Goal: Navigation & Orientation: Find specific page/section

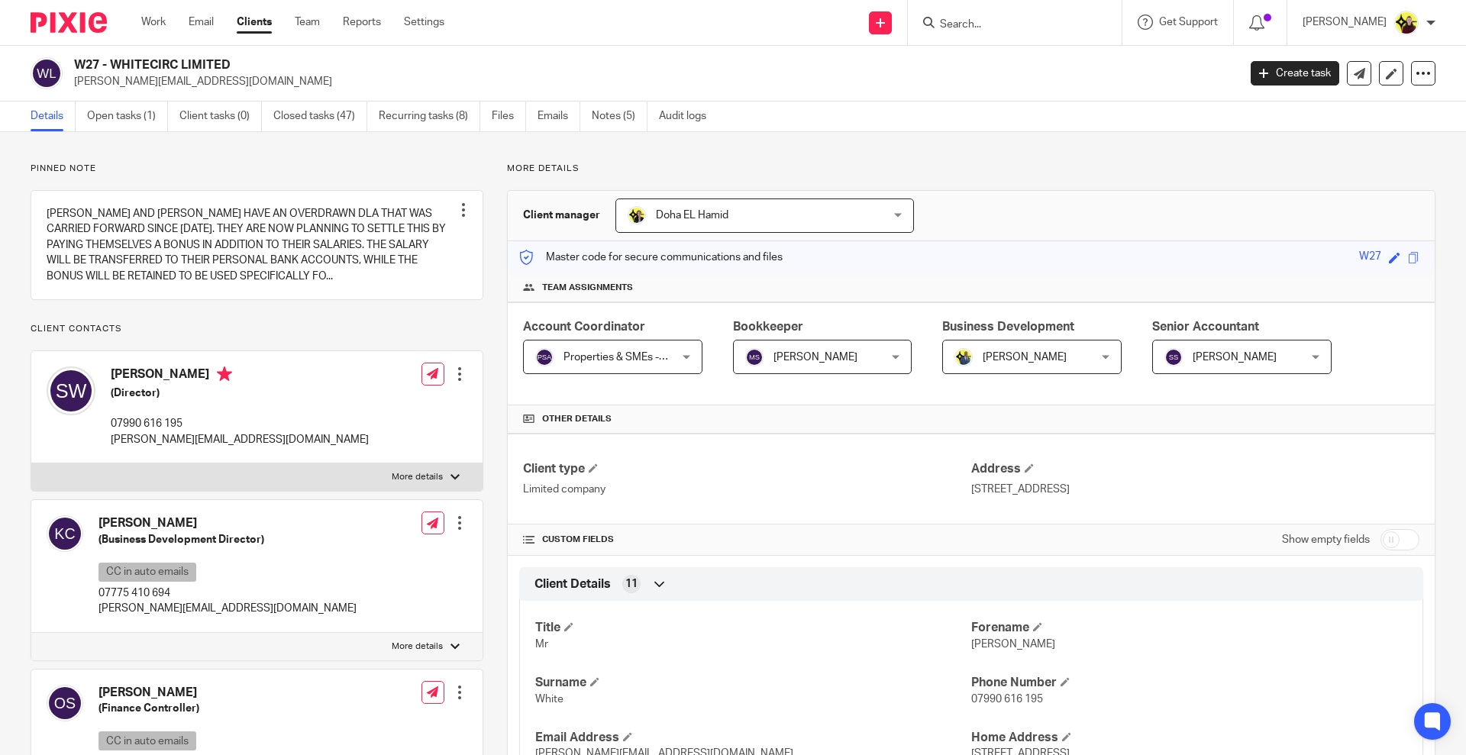
click at [1004, 17] on form at bounding box center [1019, 22] width 163 height 19
click at [996, 19] on input "Search" at bounding box center [1006, 25] width 137 height 14
type input "venchy"
click at [994, 60] on link at bounding box center [1064, 65] width 258 height 35
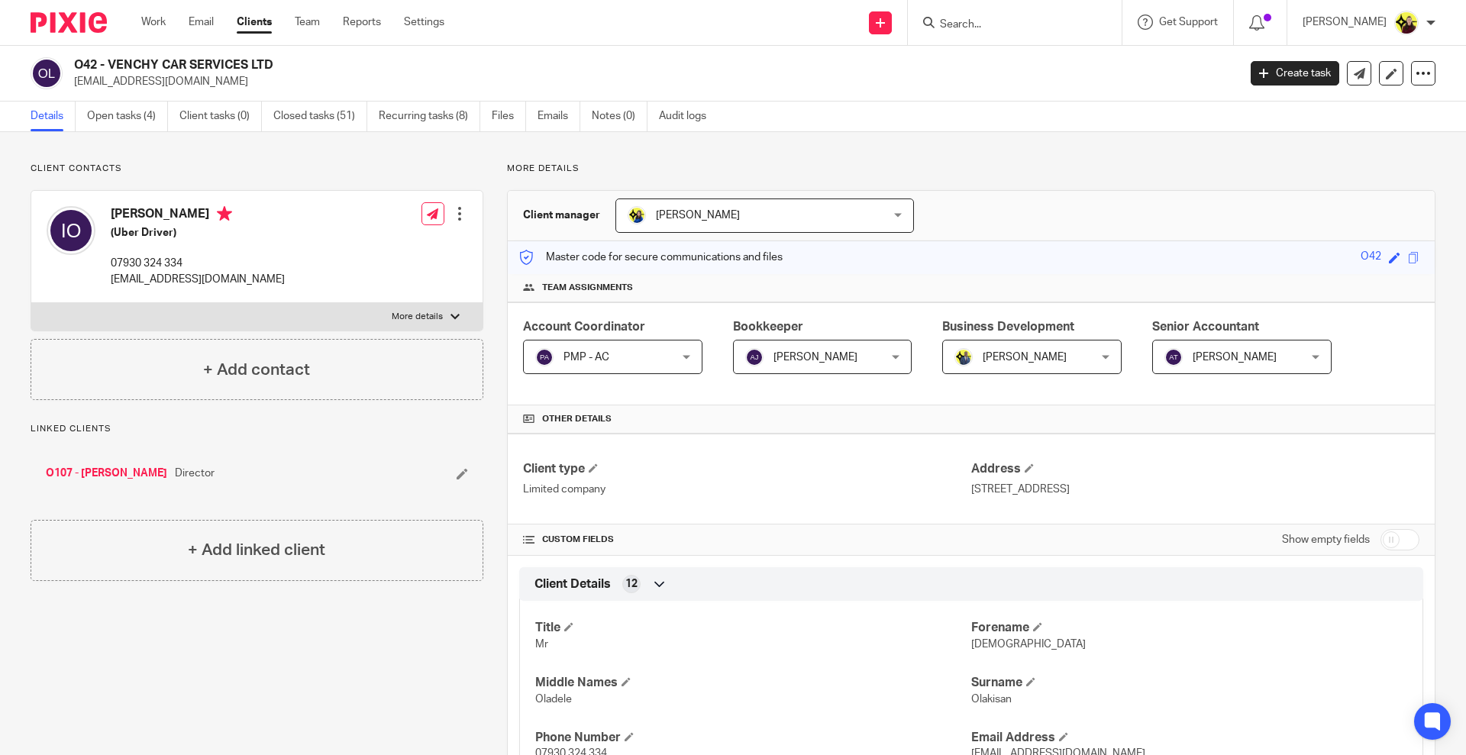
click at [1011, 23] on input "Search" at bounding box center [1006, 25] width 137 height 14
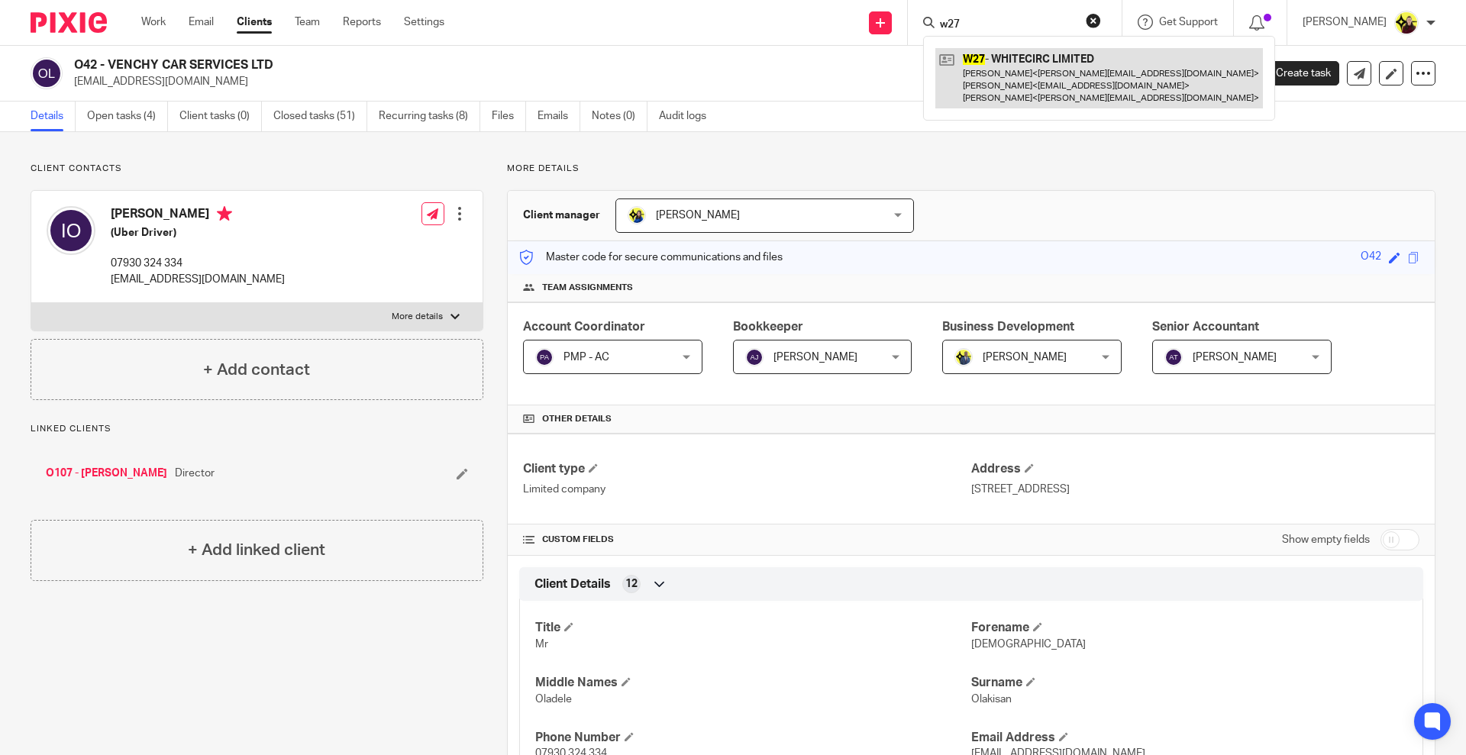
type input "w27"
click at [1019, 66] on link at bounding box center [1099, 78] width 328 height 60
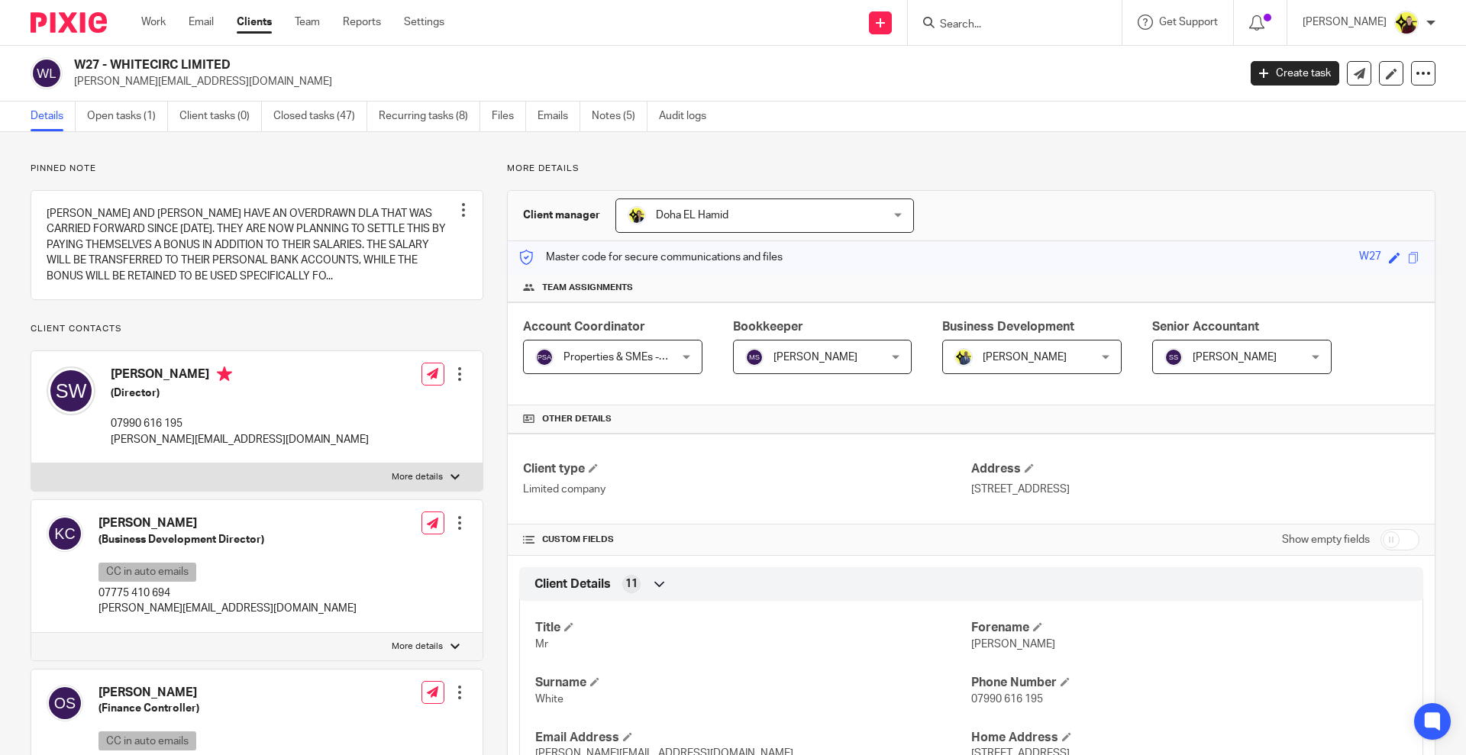
click at [988, 22] on input "Search" at bounding box center [1006, 25] width 137 height 14
type input "a36"
click at [1010, 66] on link at bounding box center [1064, 65] width 258 height 35
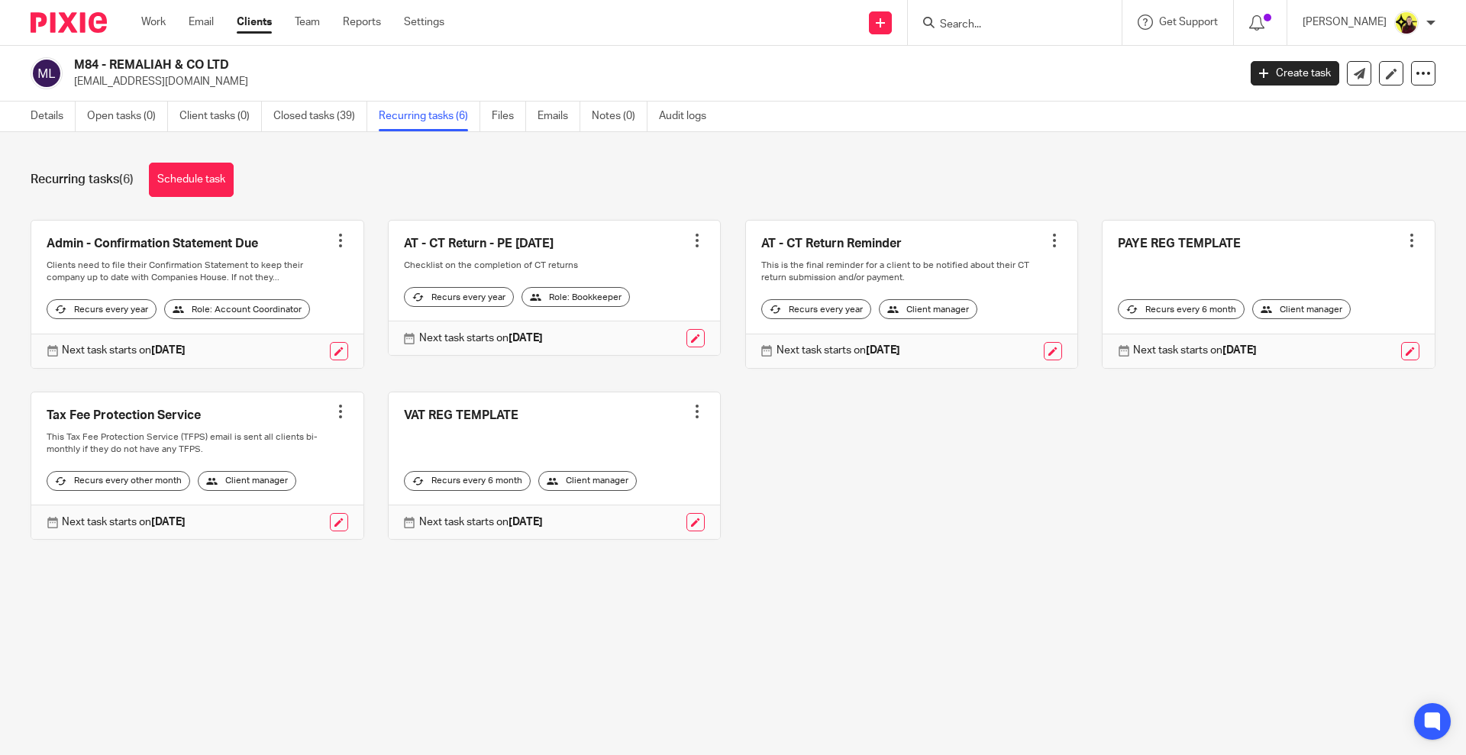
click at [1013, 34] on div at bounding box center [1015, 22] width 214 height 45
click at [1017, 24] on input "Search" at bounding box center [1006, 25] width 137 height 14
paste input "a36"
type input "a36"
click at [1021, 65] on link at bounding box center [1064, 65] width 258 height 35
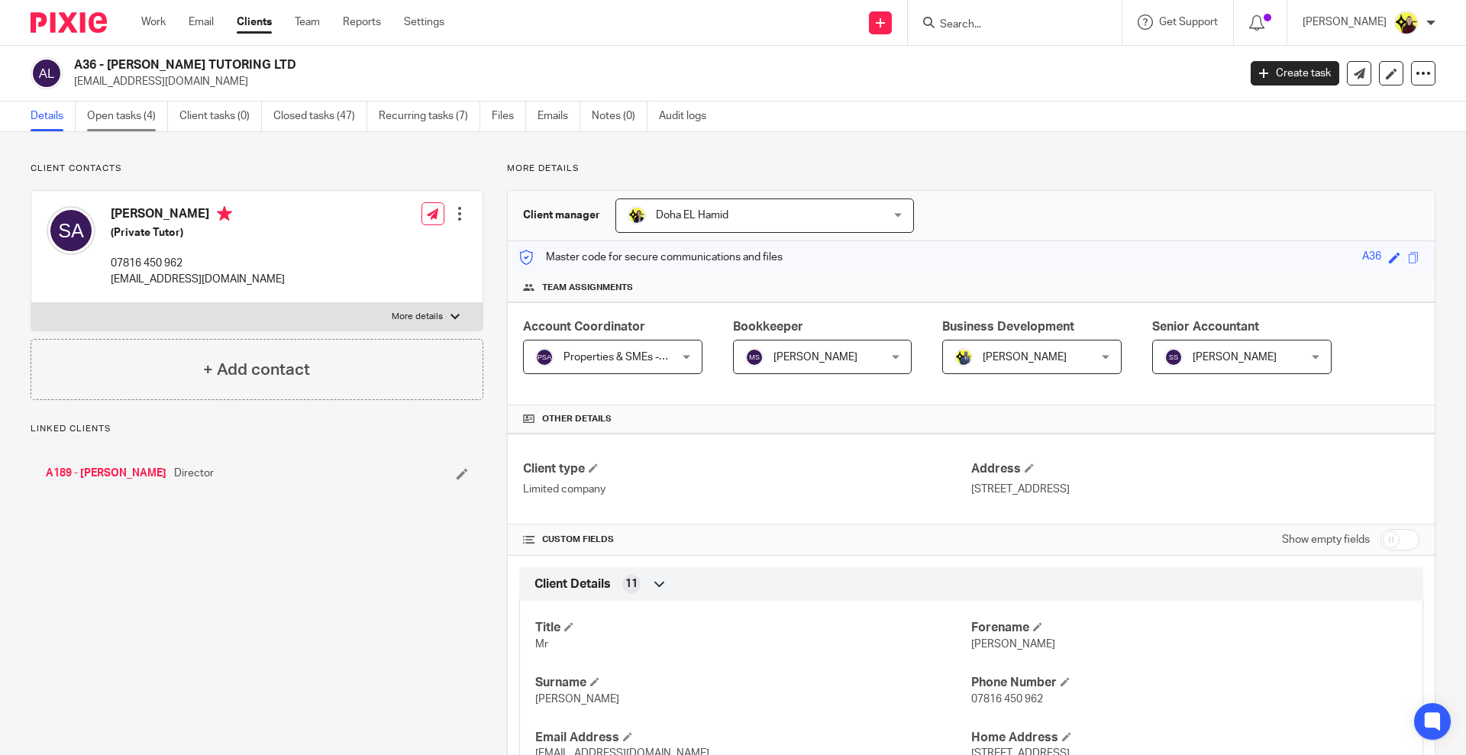
click at [102, 104] on link "Open tasks (4)" at bounding box center [127, 117] width 81 height 30
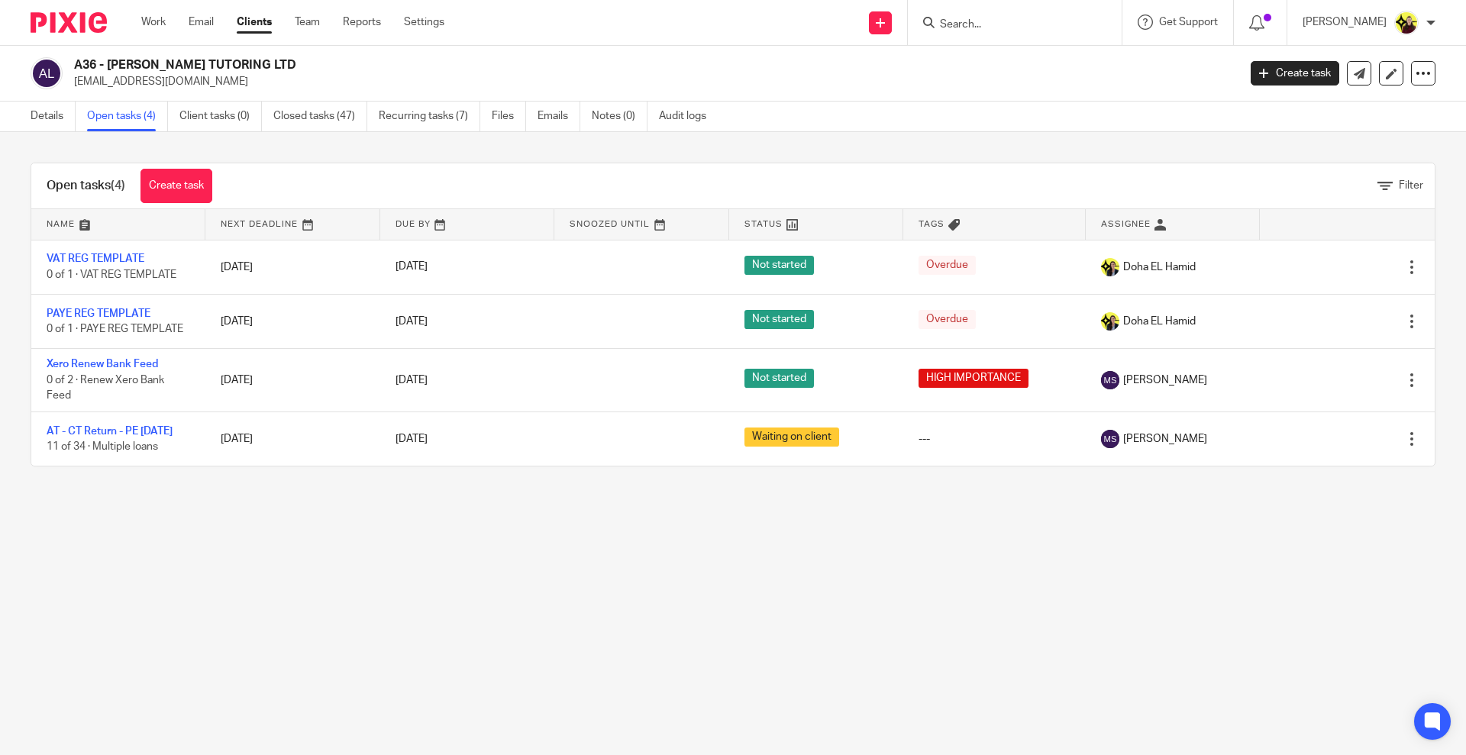
click at [979, 28] on input "Search" at bounding box center [1006, 25] width 137 height 14
type input "g4"
click at [1005, 79] on link at bounding box center [1064, 65] width 258 height 35
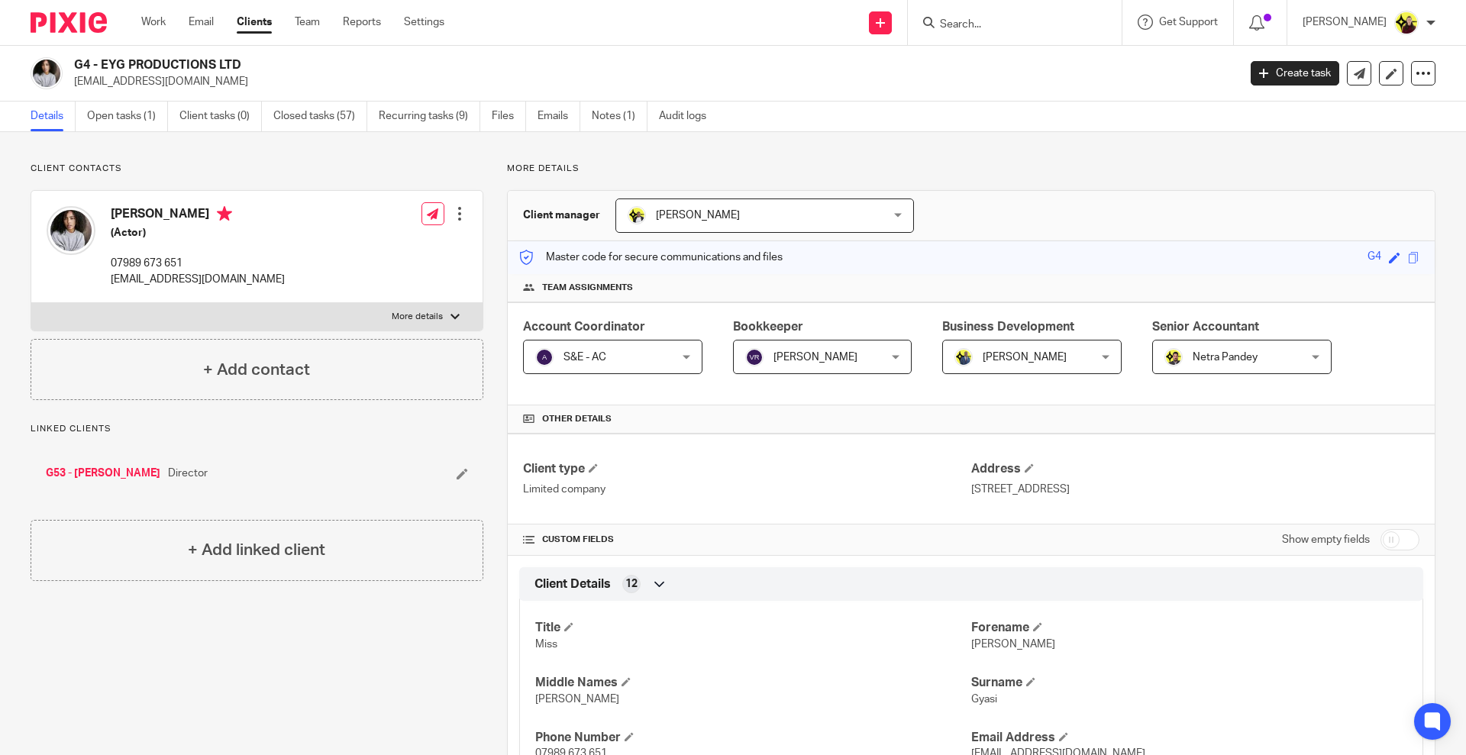
click at [995, 18] on input "Search" at bounding box center [1006, 25] width 137 height 14
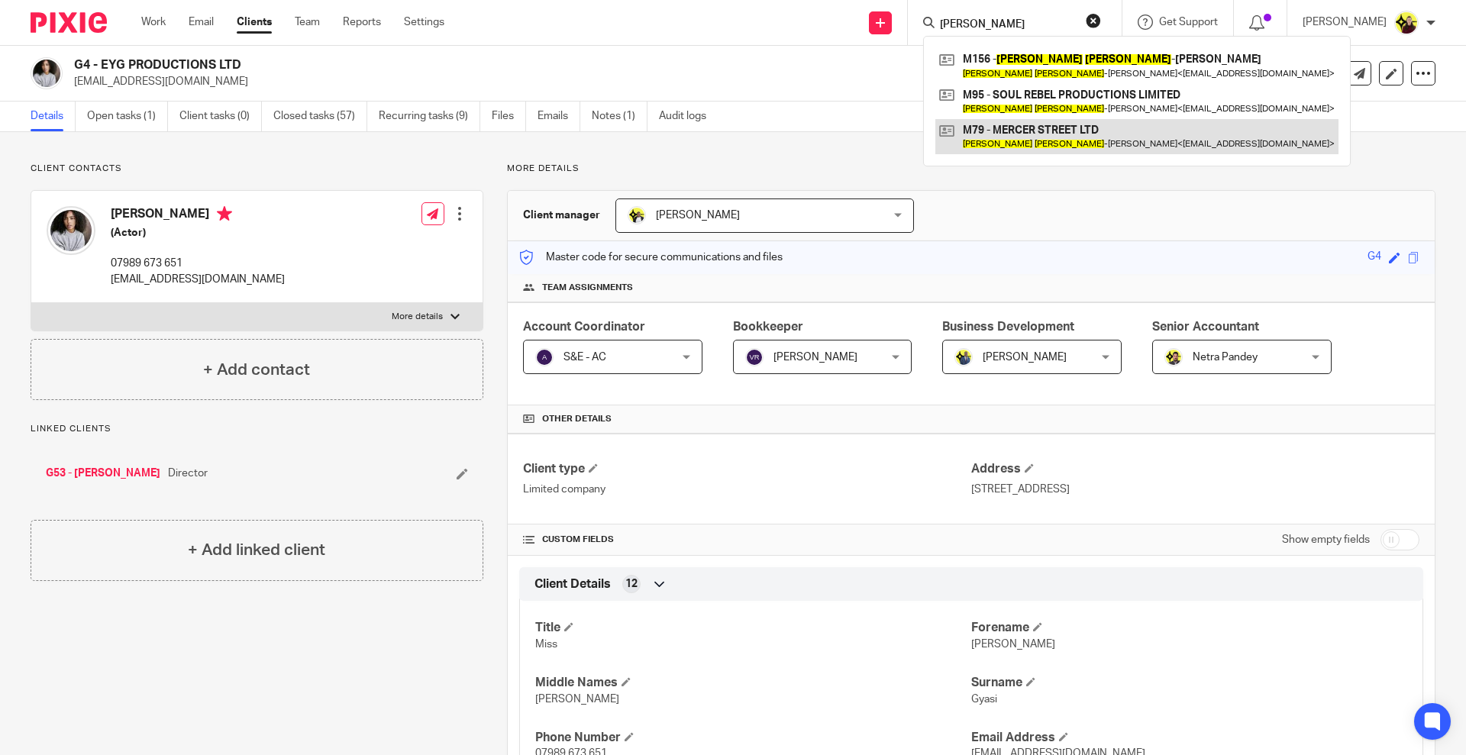
type input "HAYDEN MCLEAN"
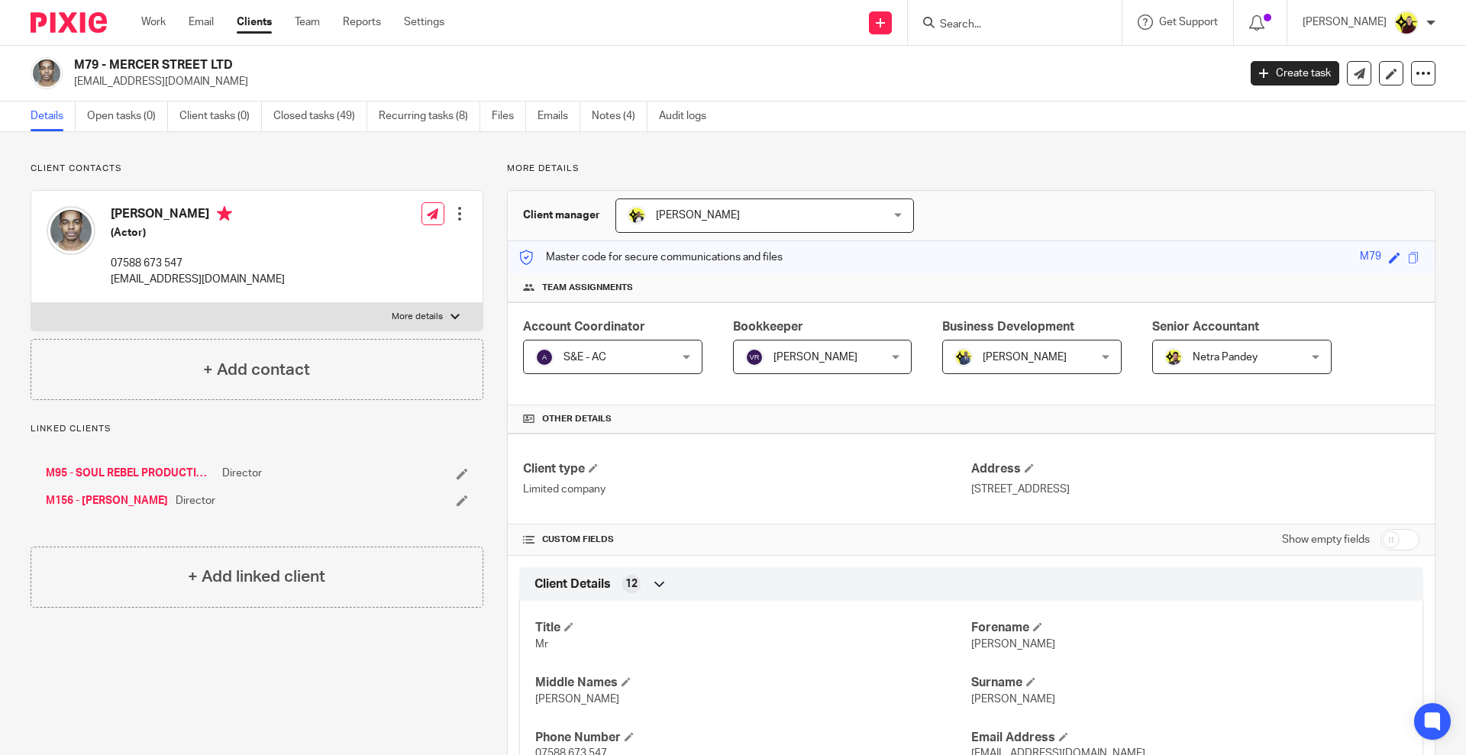
click at [1027, 16] on form at bounding box center [1019, 22] width 163 height 19
click at [935, 31] on div at bounding box center [1012, 22] width 178 height 19
click at [950, 24] on div at bounding box center [1012, 22] width 178 height 19
drag, startPoint x: 955, startPoint y: 24, endPoint x: 970, endPoint y: 30, distance: 16.4
click at [960, 25] on input "Search" at bounding box center [1006, 25] width 137 height 14
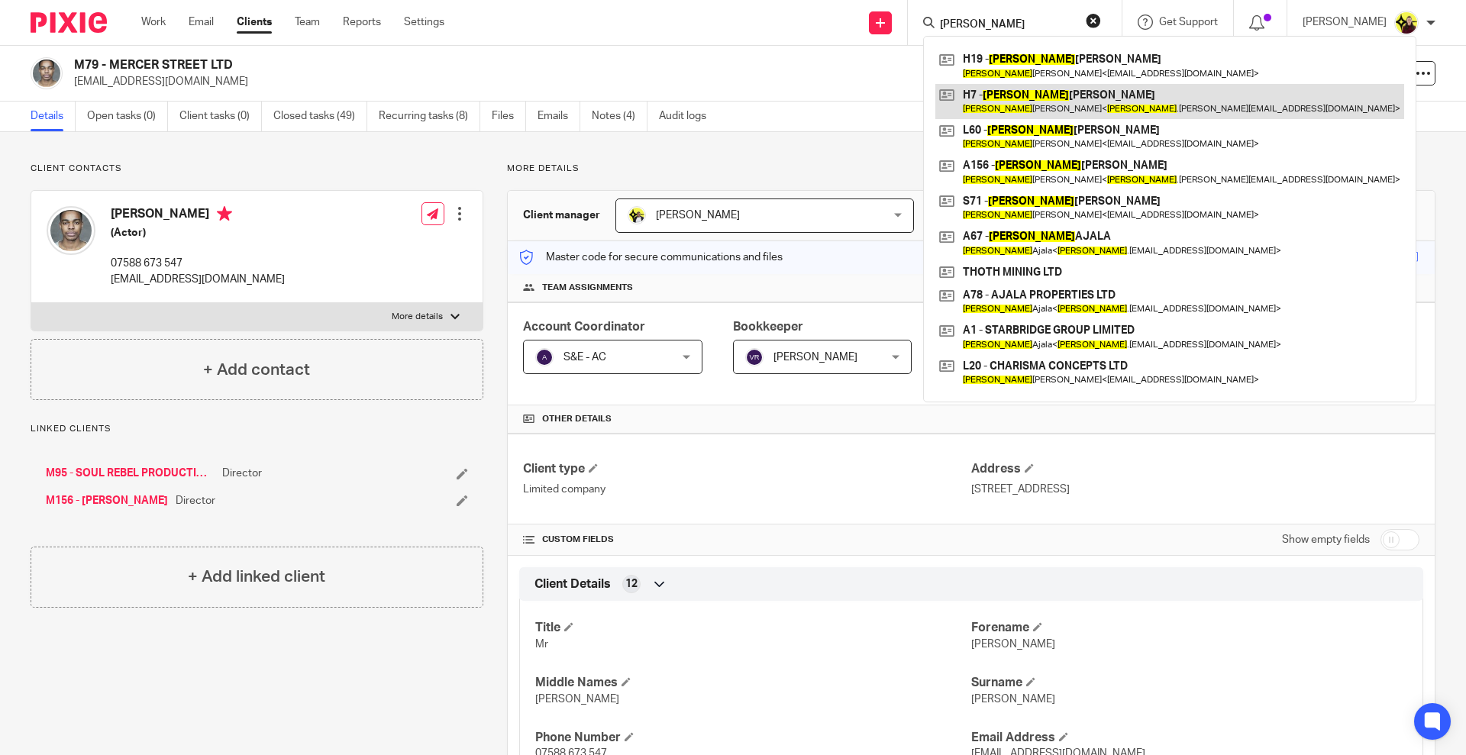
type input "[PERSON_NAME]"
click at [1076, 99] on link at bounding box center [1169, 101] width 469 height 35
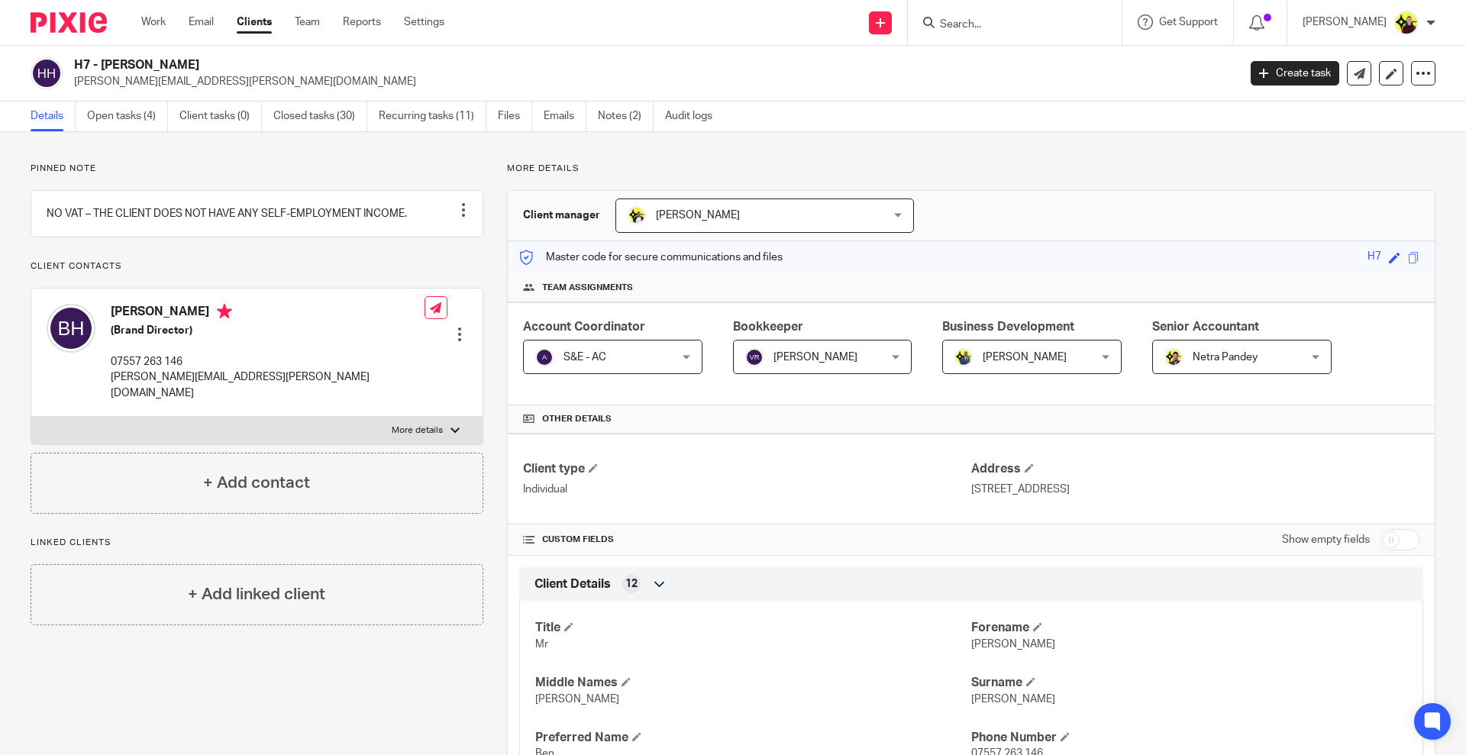
click at [1034, 23] on input "Search" at bounding box center [1006, 25] width 137 height 14
paste input "Craig Huntingford <craig.huntingford@Feefo.com>"
click at [1047, 25] on input "Craig Huntingford <craig.huntingford@Feefo.com>" at bounding box center [1006, 25] width 137 height 14
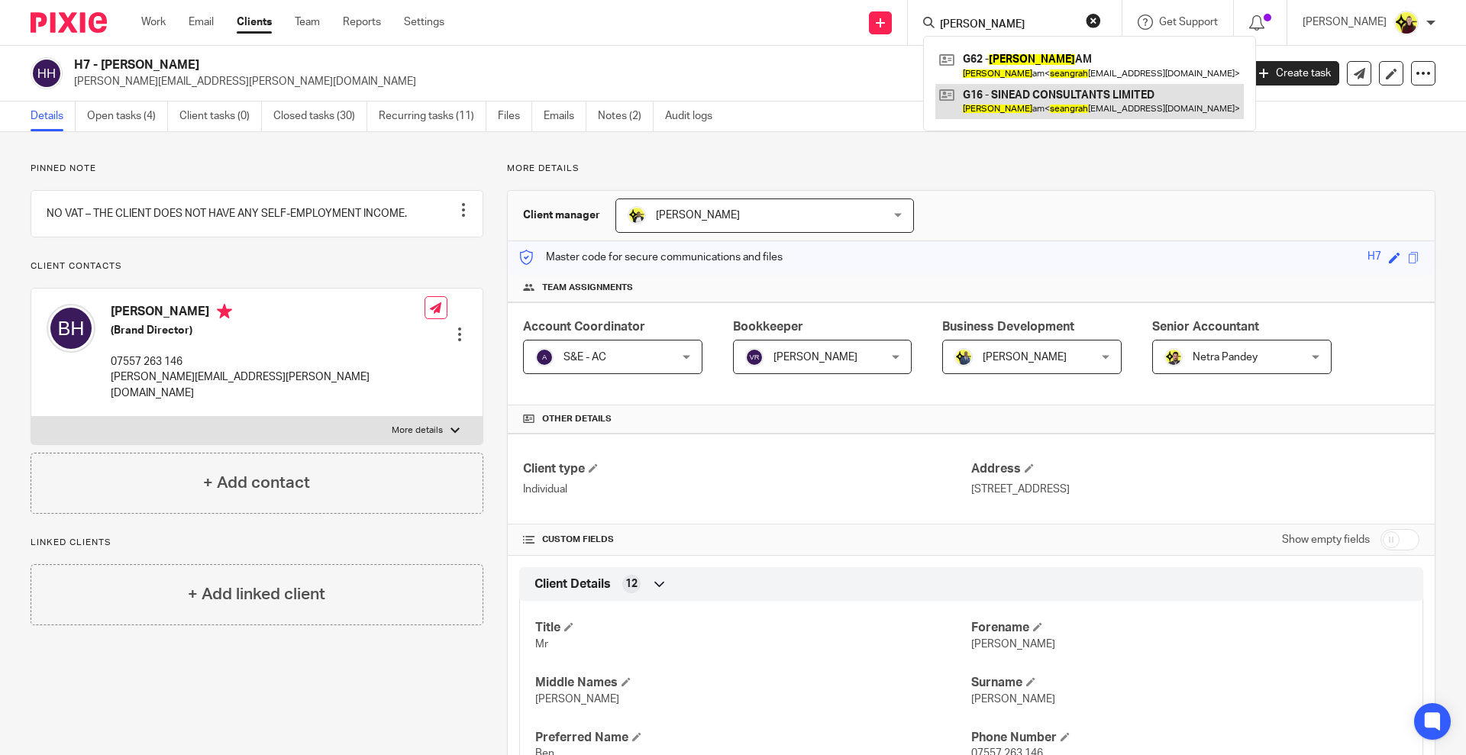
type input "SEAN GRAH"
click at [1068, 101] on link at bounding box center [1089, 101] width 308 height 35
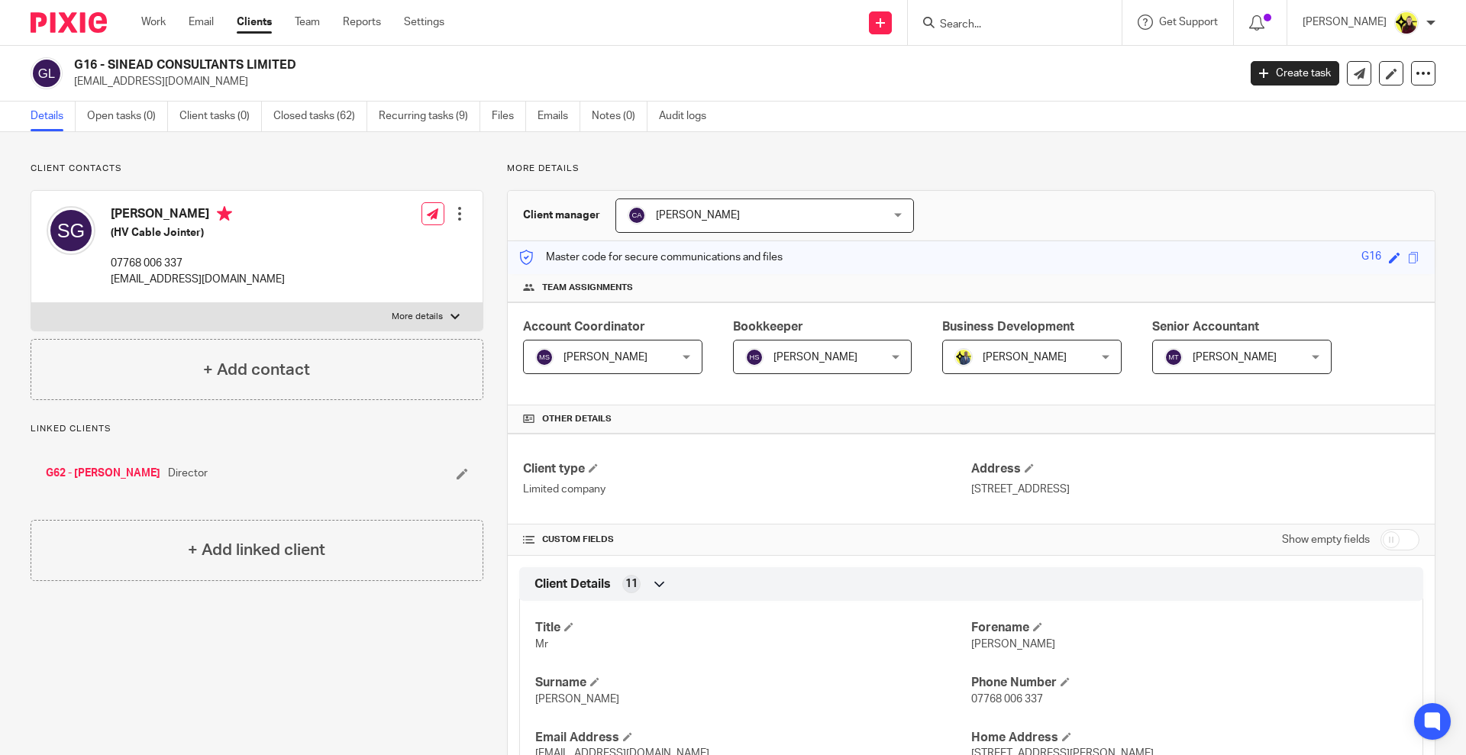
click at [1025, 25] on input "Search" at bounding box center [1006, 25] width 137 height 14
paste input "Hilda Wright <hilda.wright@hwlegal.co.uk>"
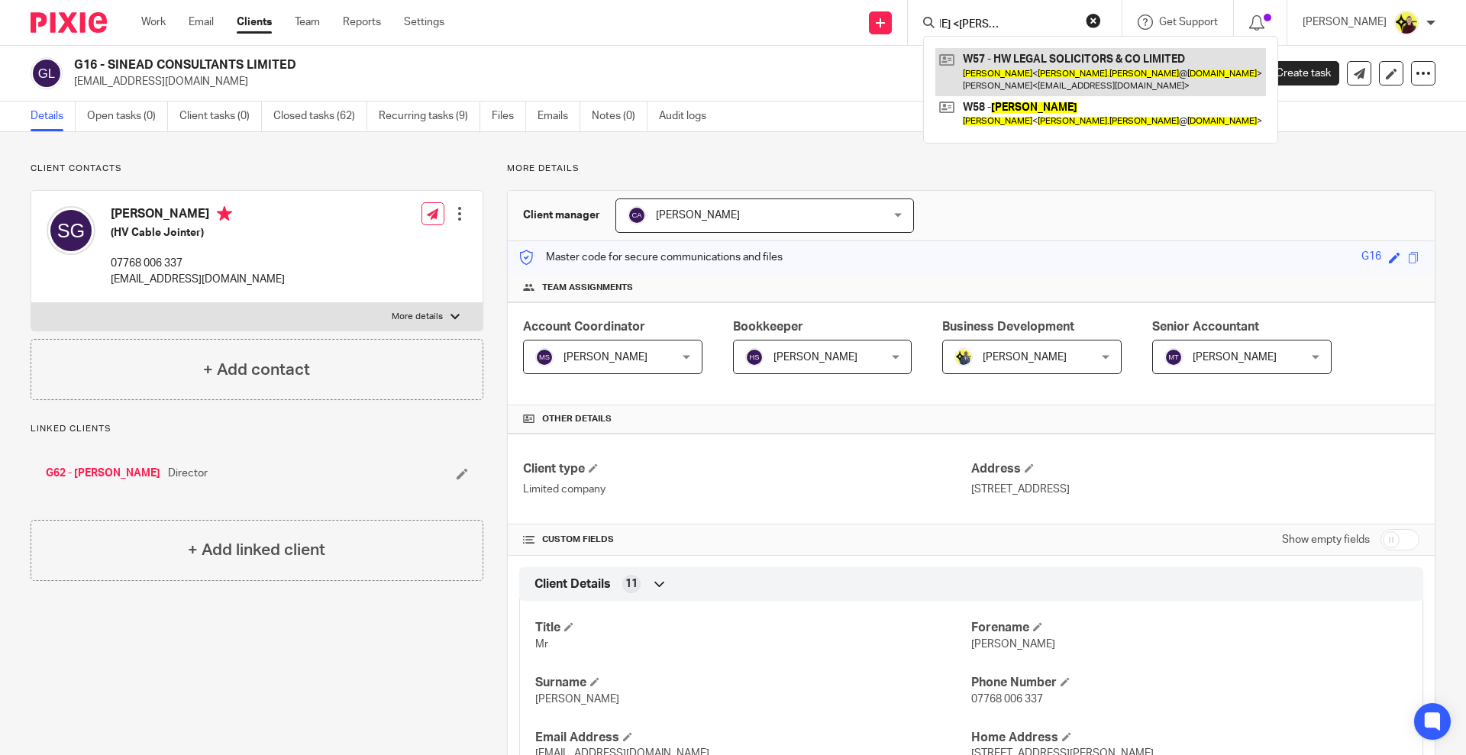
type input "Hilda Wright <hilda.wright@hwlegal.co.uk>"
click at [1042, 72] on link at bounding box center [1100, 71] width 331 height 47
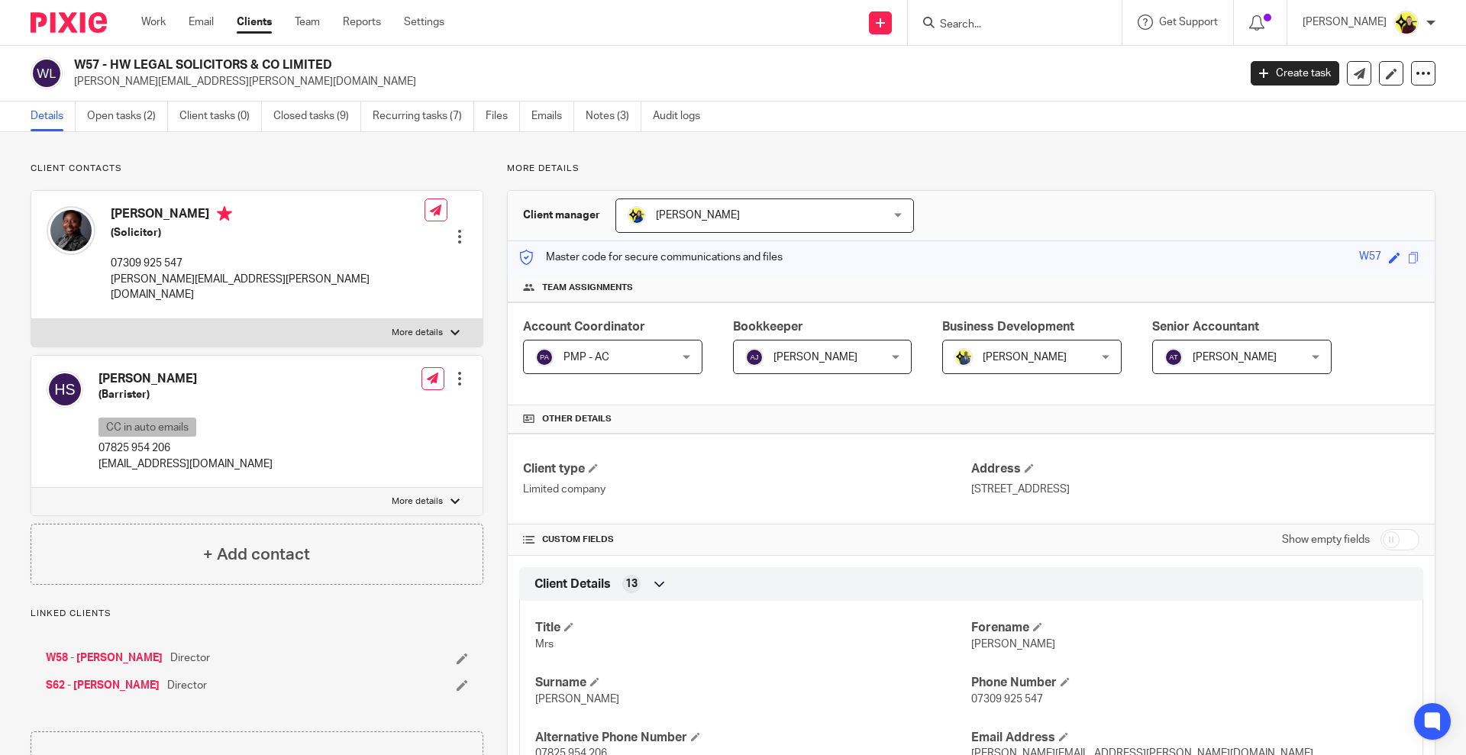
click at [995, 36] on div at bounding box center [1015, 22] width 214 height 45
click at [987, 26] on input "Search" at bounding box center [1006, 25] width 137 height 14
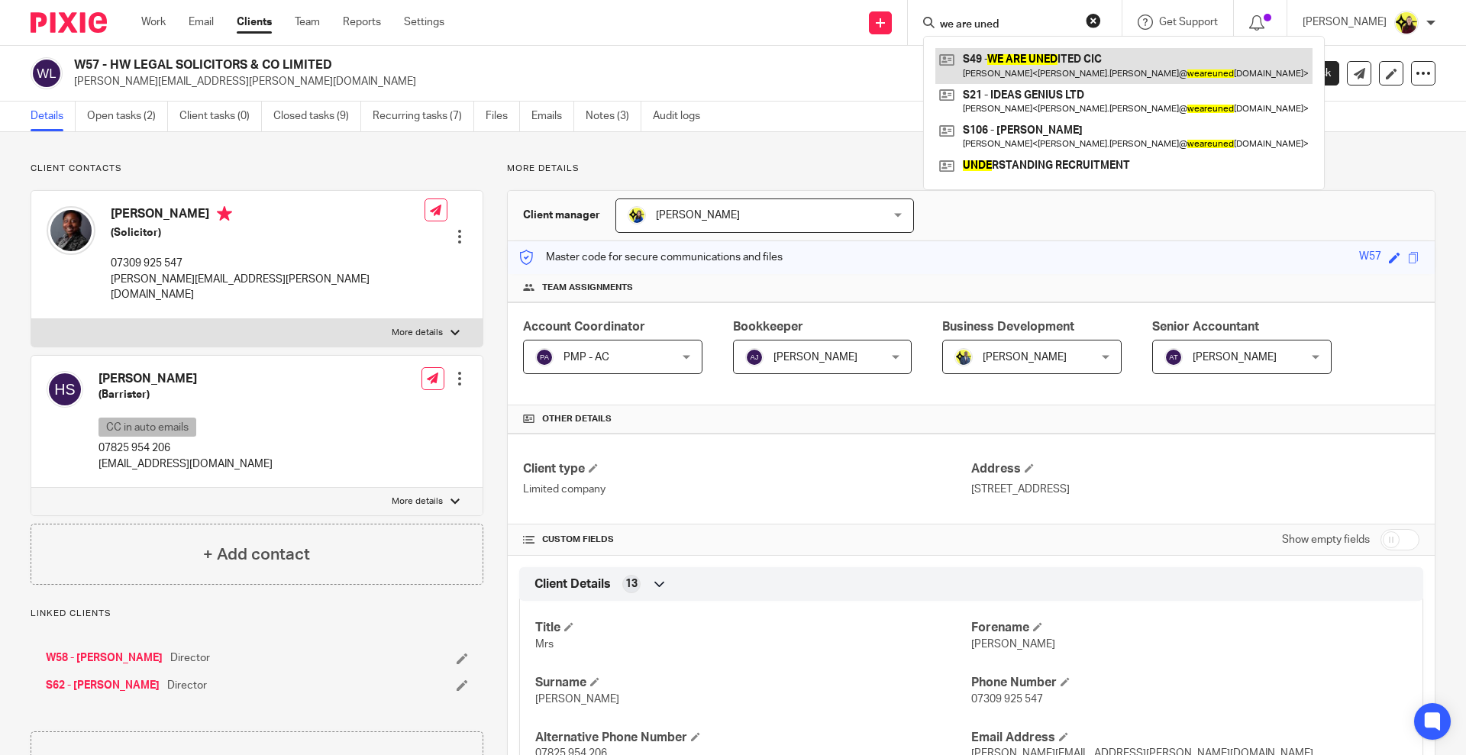
type input "we are uned"
click at [1001, 65] on link at bounding box center [1123, 65] width 377 height 35
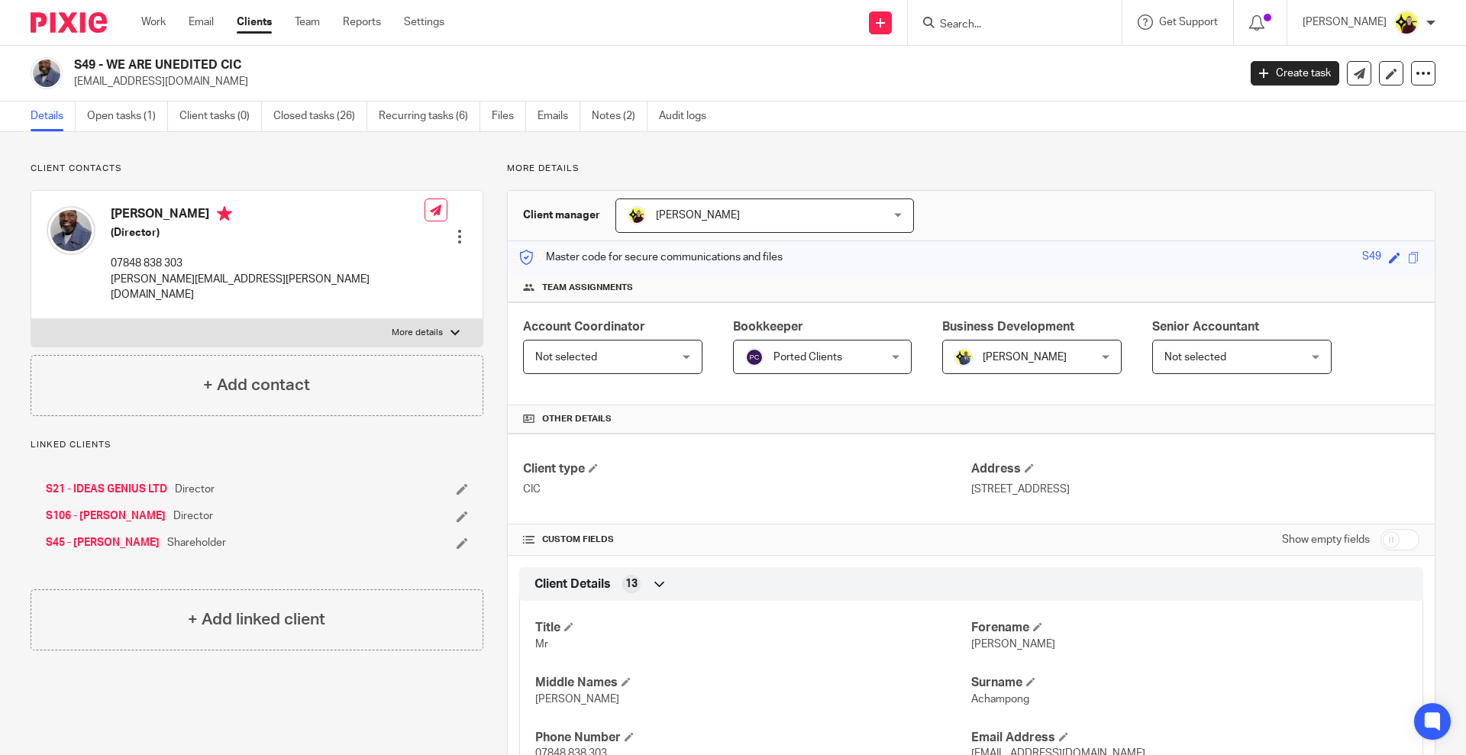
click at [1058, 26] on input "Search" at bounding box center [1006, 25] width 137 height 14
paste input "FOREIGN HOUSE"
type input "FOREIGN HOUSE"
click at [1038, 62] on link at bounding box center [1064, 65] width 258 height 35
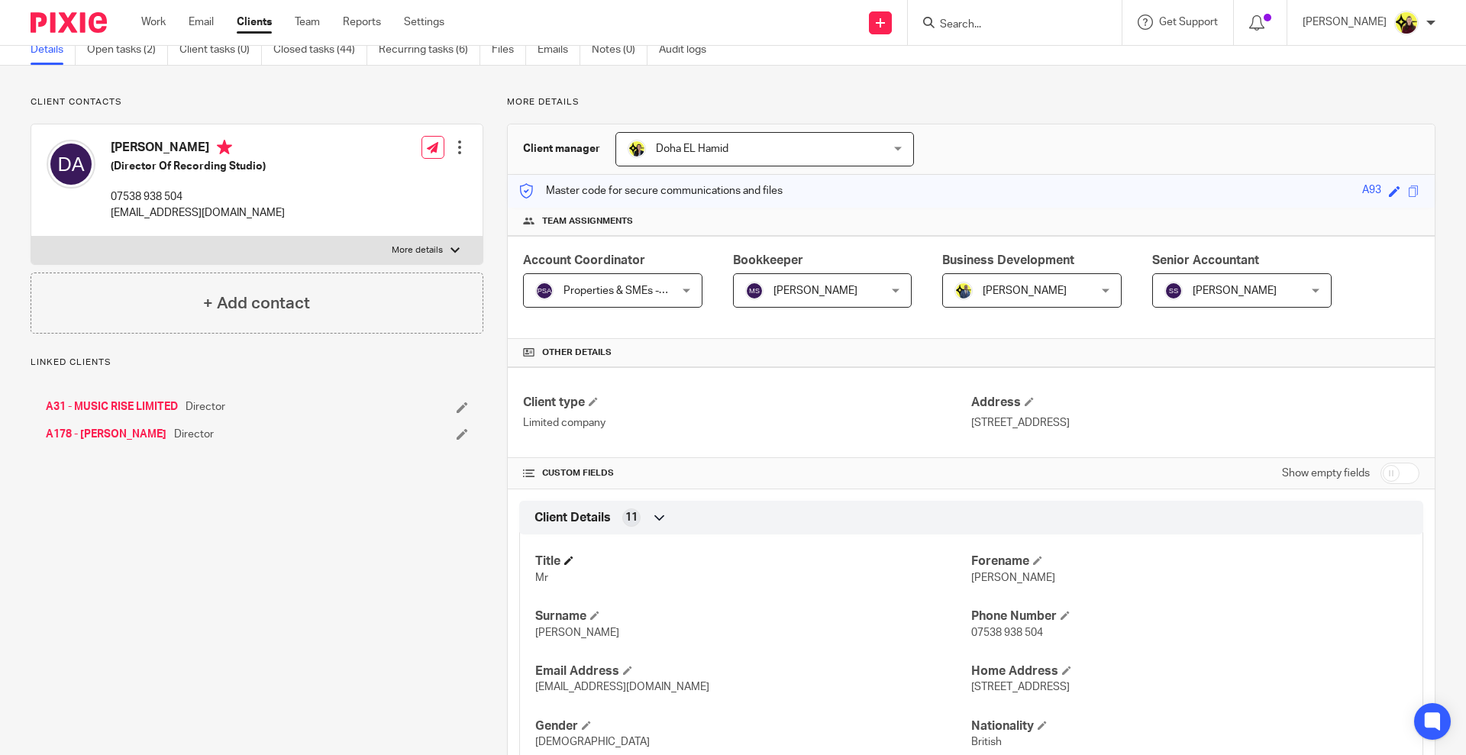
scroll to position [95, 0]
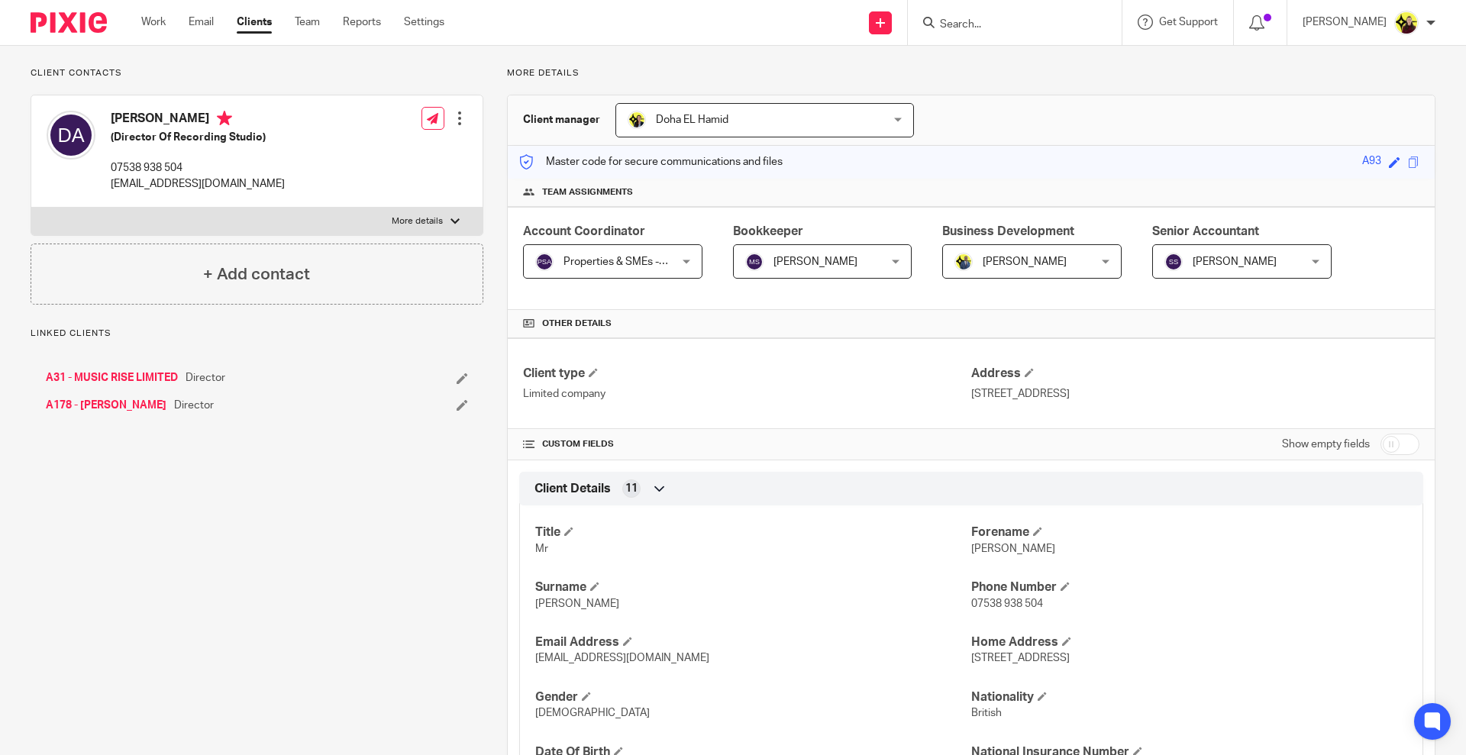
click at [981, 550] on span "[PERSON_NAME]" at bounding box center [1013, 549] width 84 height 11
copy span "[PERSON_NAME]"
drag, startPoint x: 1018, startPoint y: 38, endPoint x: 1011, endPoint y: 27, distance: 12.7
click at [1016, 37] on div at bounding box center [1015, 22] width 214 height 45
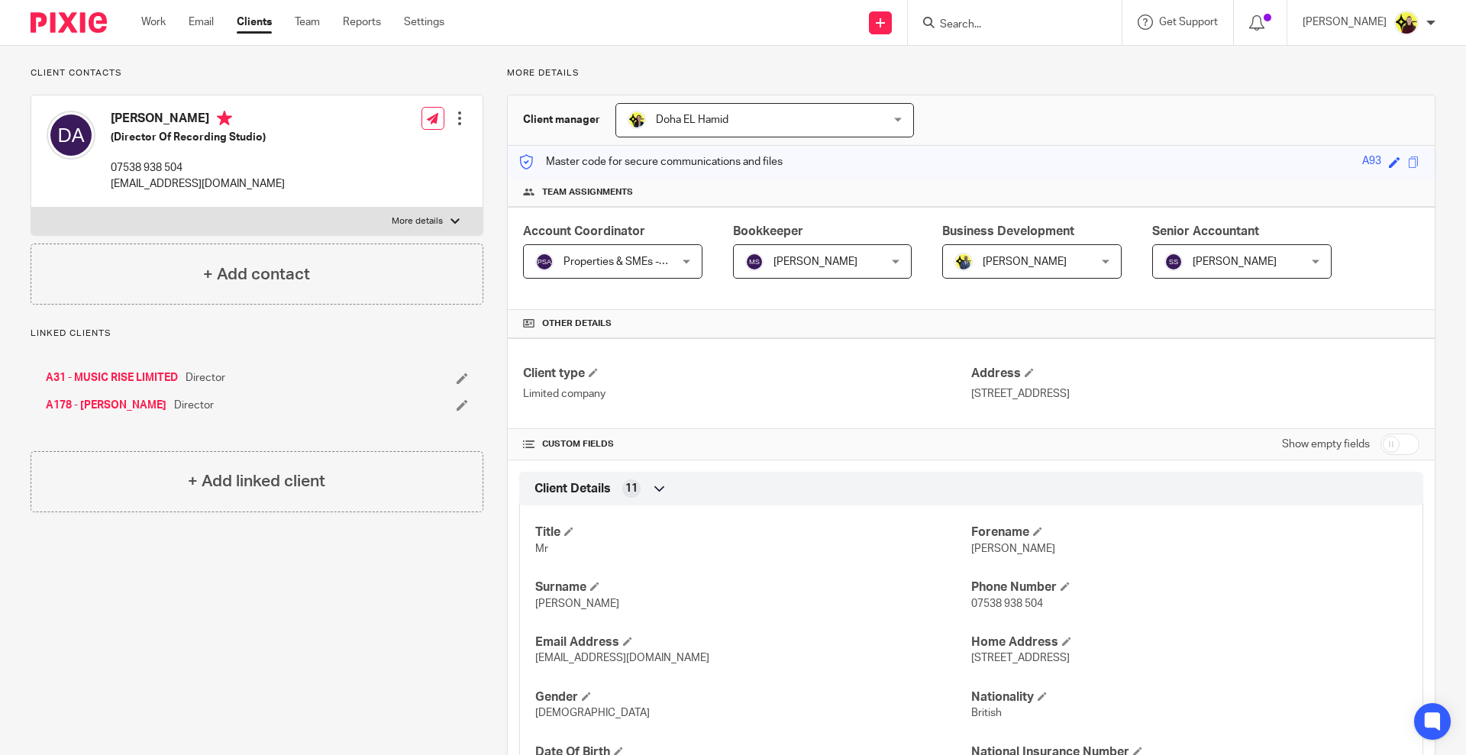
click at [1011, 27] on input "Search" at bounding box center [1006, 25] width 137 height 14
paste input "[PERSON_NAME] ART LTD"
type input "TEMI DANSO ART LTD"
click at [1032, 72] on link at bounding box center [1081, 65] width 292 height 35
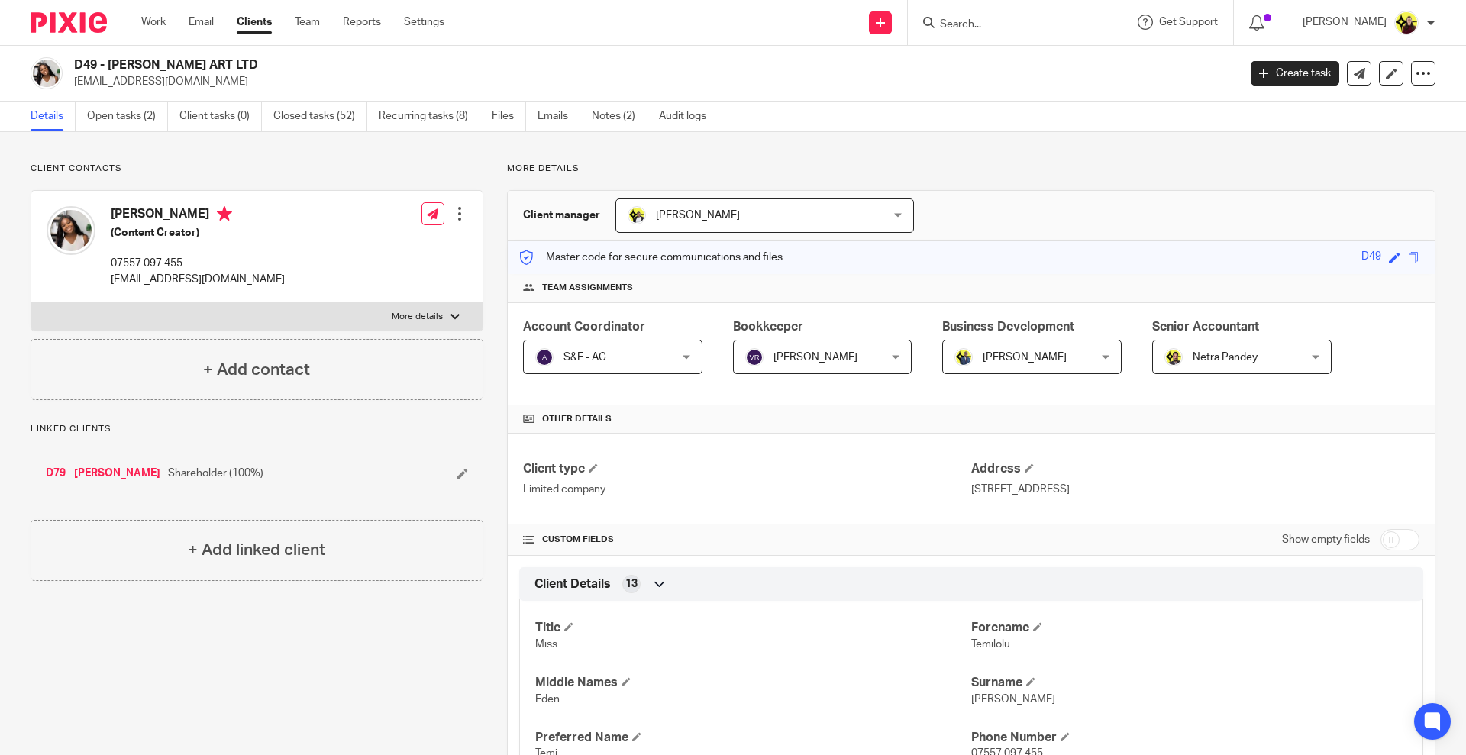
click at [163, 82] on p "[EMAIL_ADDRESS][DOMAIN_NAME]" at bounding box center [651, 81] width 1154 height 15
click at [163, 82] on p "temidansoart@gmail.com" at bounding box center [651, 81] width 1154 height 15
copy main "temidansoart@gmail.com Create task Update from Companies House Export data Merg…"
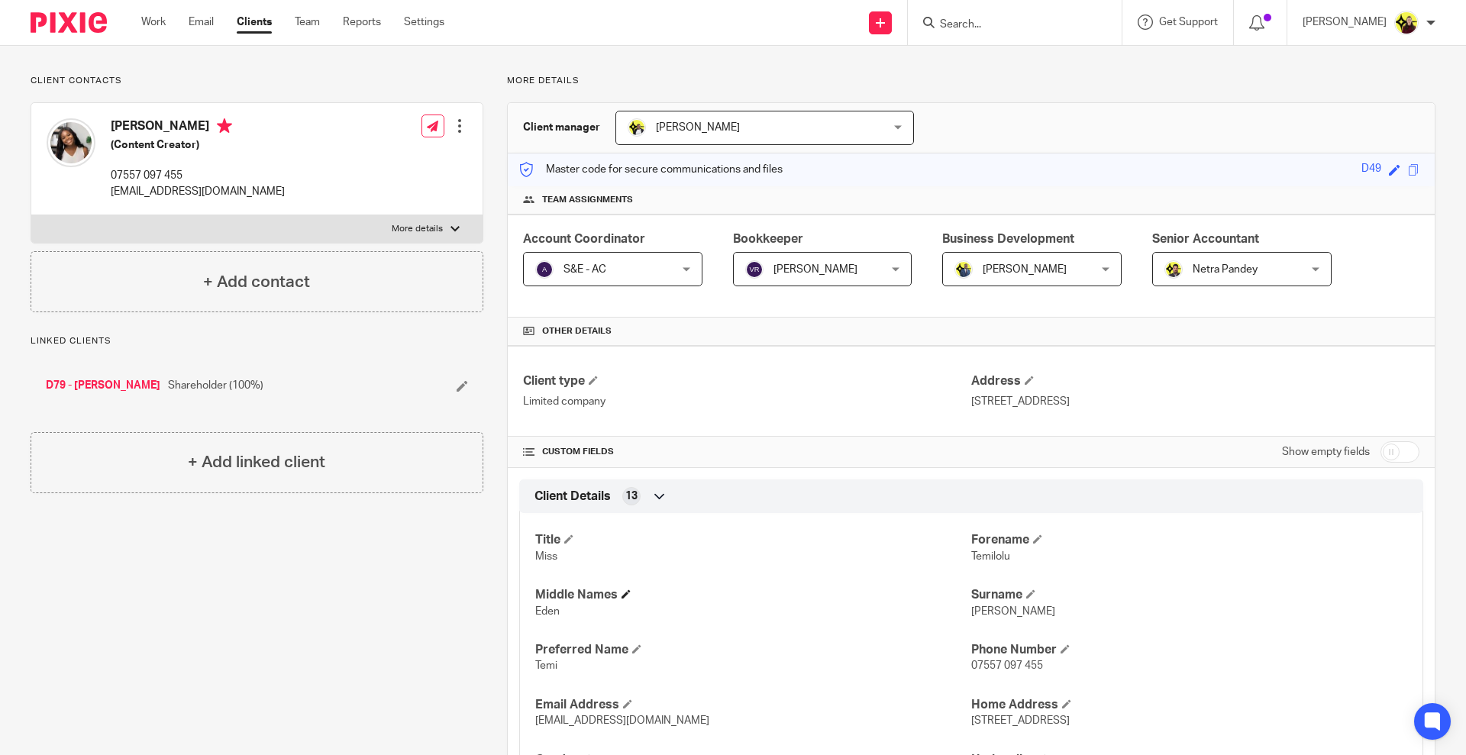
scroll to position [191, 0]
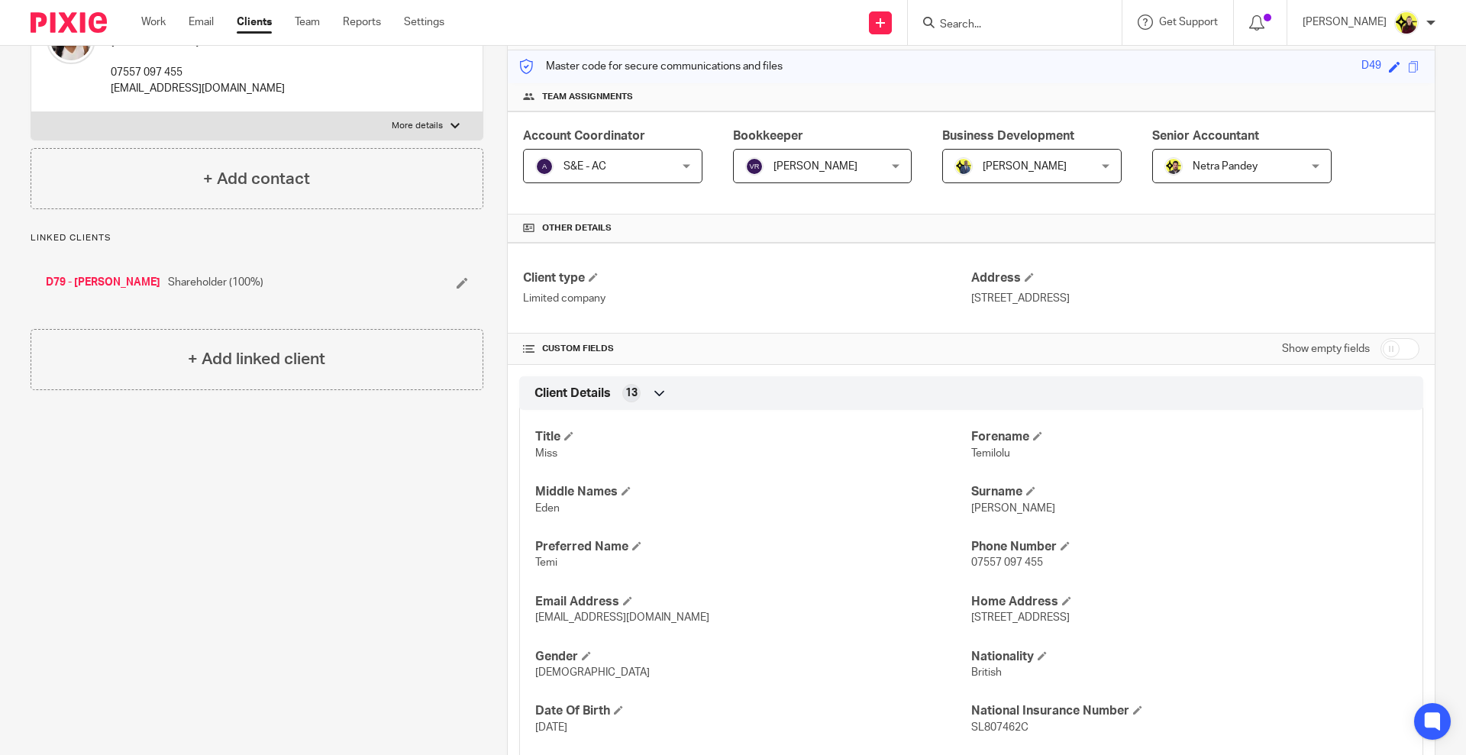
drag, startPoint x: 522, startPoint y: 560, endPoint x: 530, endPoint y: 555, distance: 10.0
click at [522, 560] on div "Title Miss Forename Temilolu Middle Names Eden Surname Danso Preferred Name Tem…" at bounding box center [971, 605] width 904 height 412
click at [535, 557] on span "Temi" at bounding box center [546, 562] width 22 height 11
copy span "Temi"
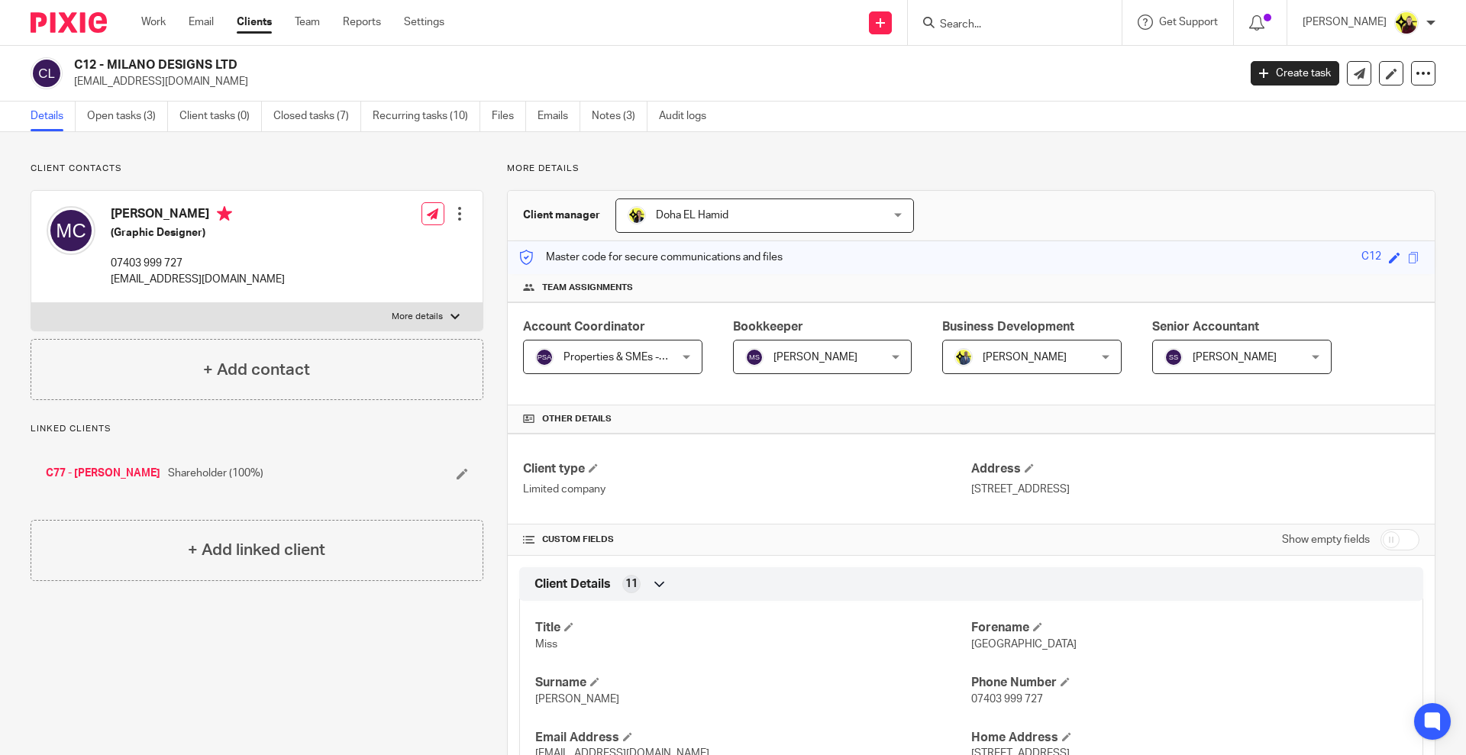
click at [992, 22] on input "Search" at bounding box center [1006, 25] width 137 height 14
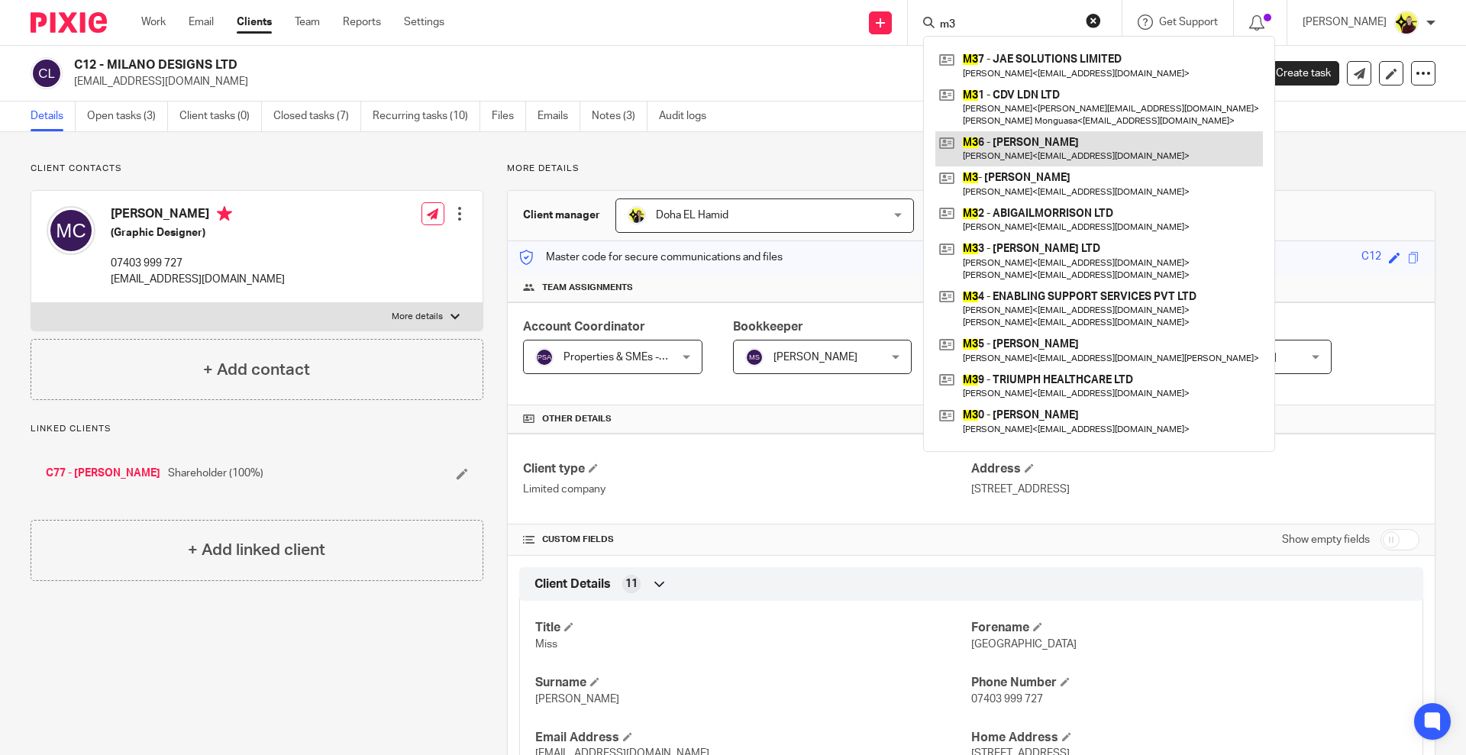
type input "m"
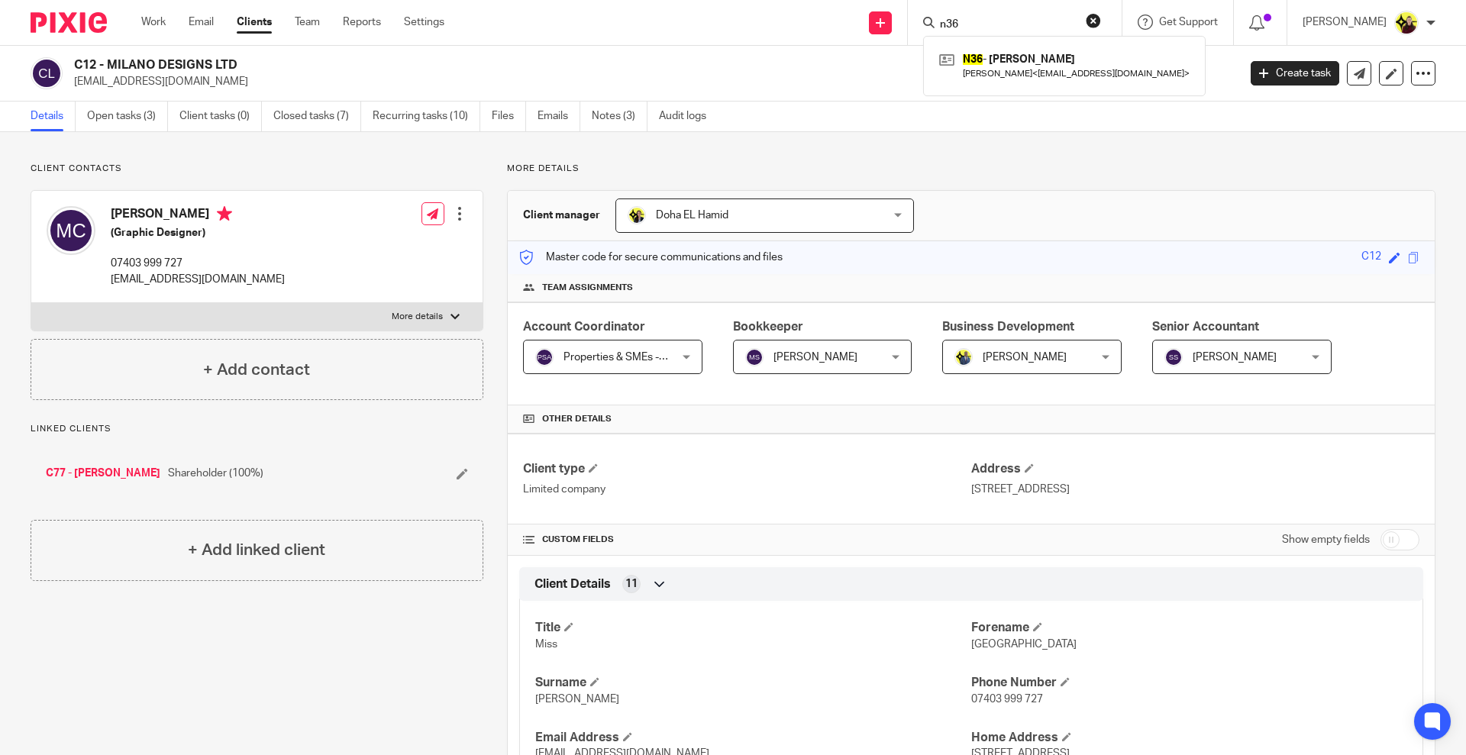
type input "n36"
click at [994, 69] on link at bounding box center [1064, 65] width 258 height 35
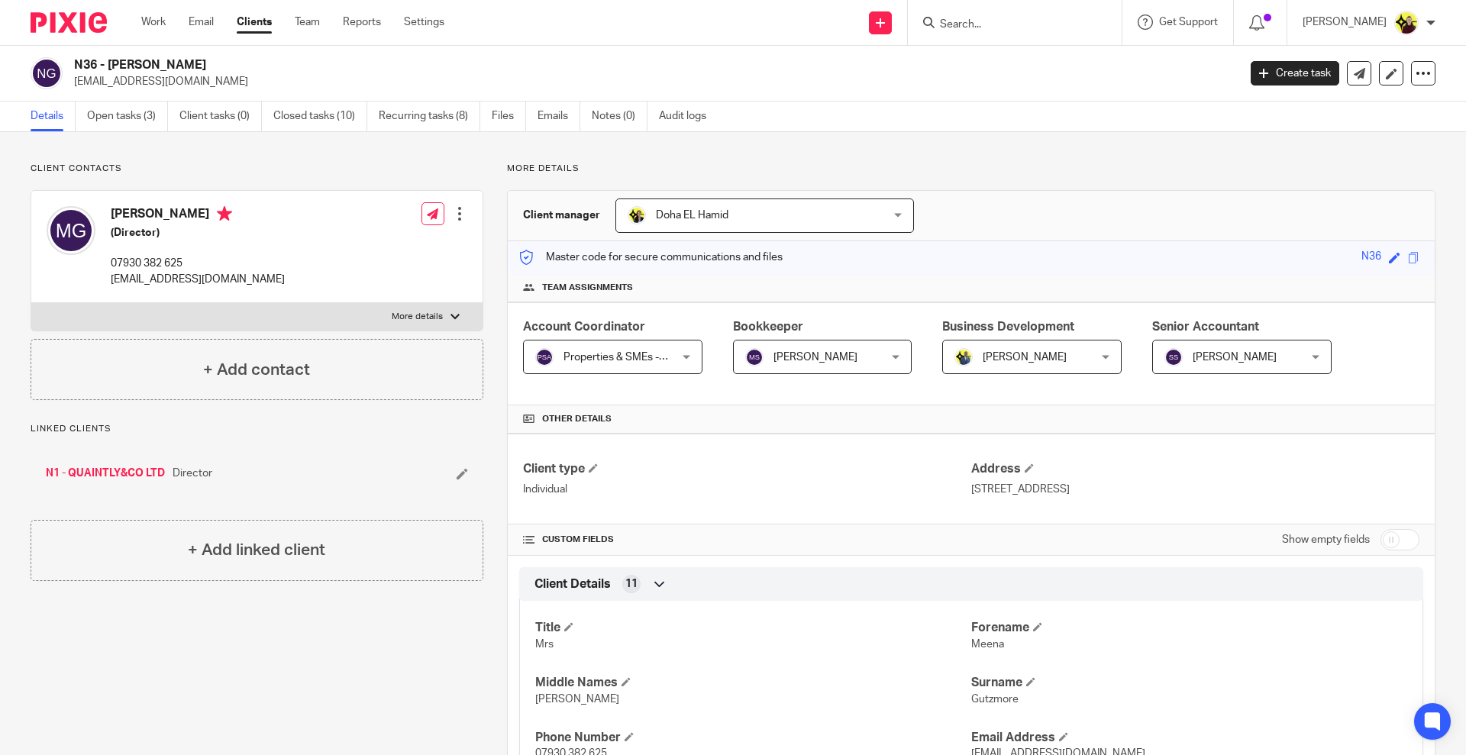
click at [112, 470] on link "N1 - QUAINTLY&CO LTD" at bounding box center [105, 473] width 119 height 15
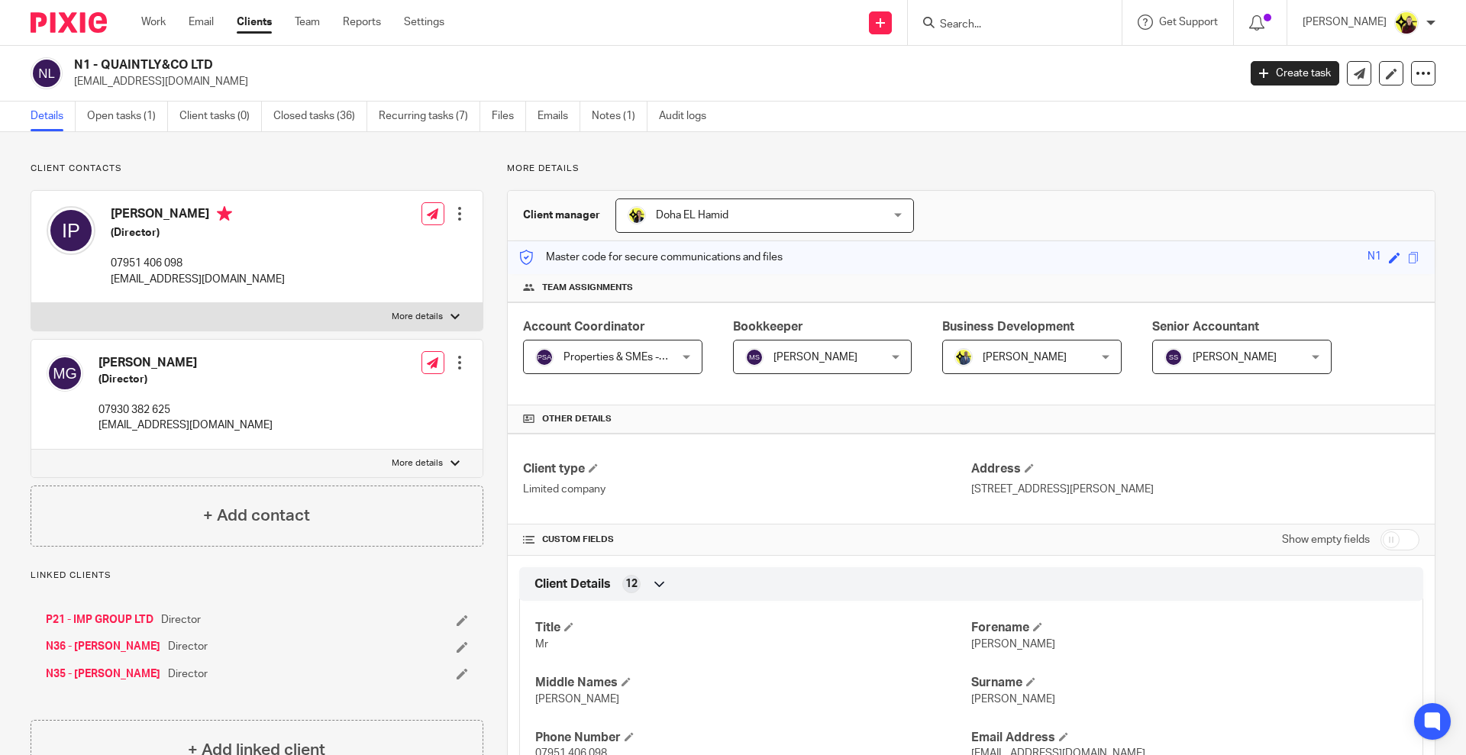
click at [141, 364] on h4 "[PERSON_NAME]" at bounding box center [186, 363] width 174 height 16
copy div "[PERSON_NAME]"
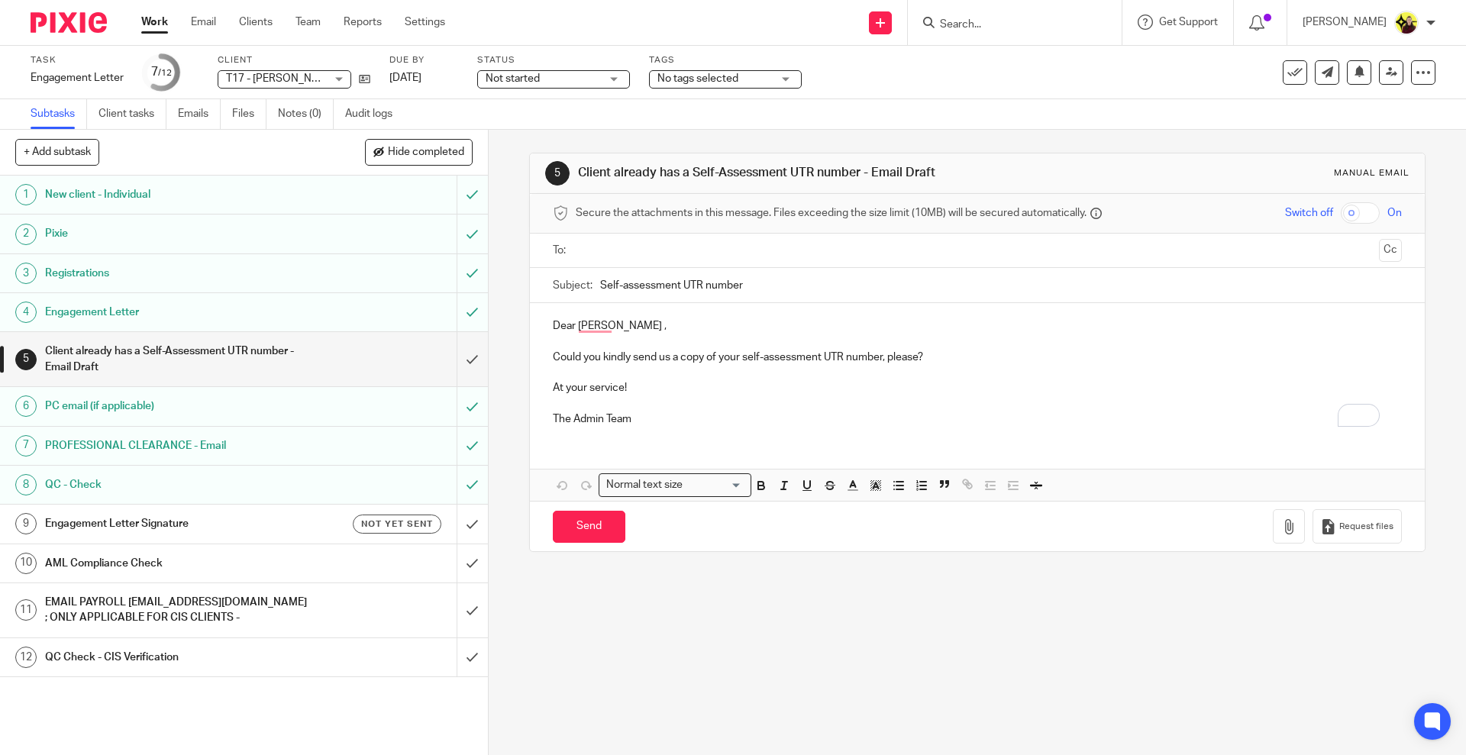
click at [269, 518] on h1 "Engagement Letter Signature" at bounding box center [177, 523] width 264 height 23
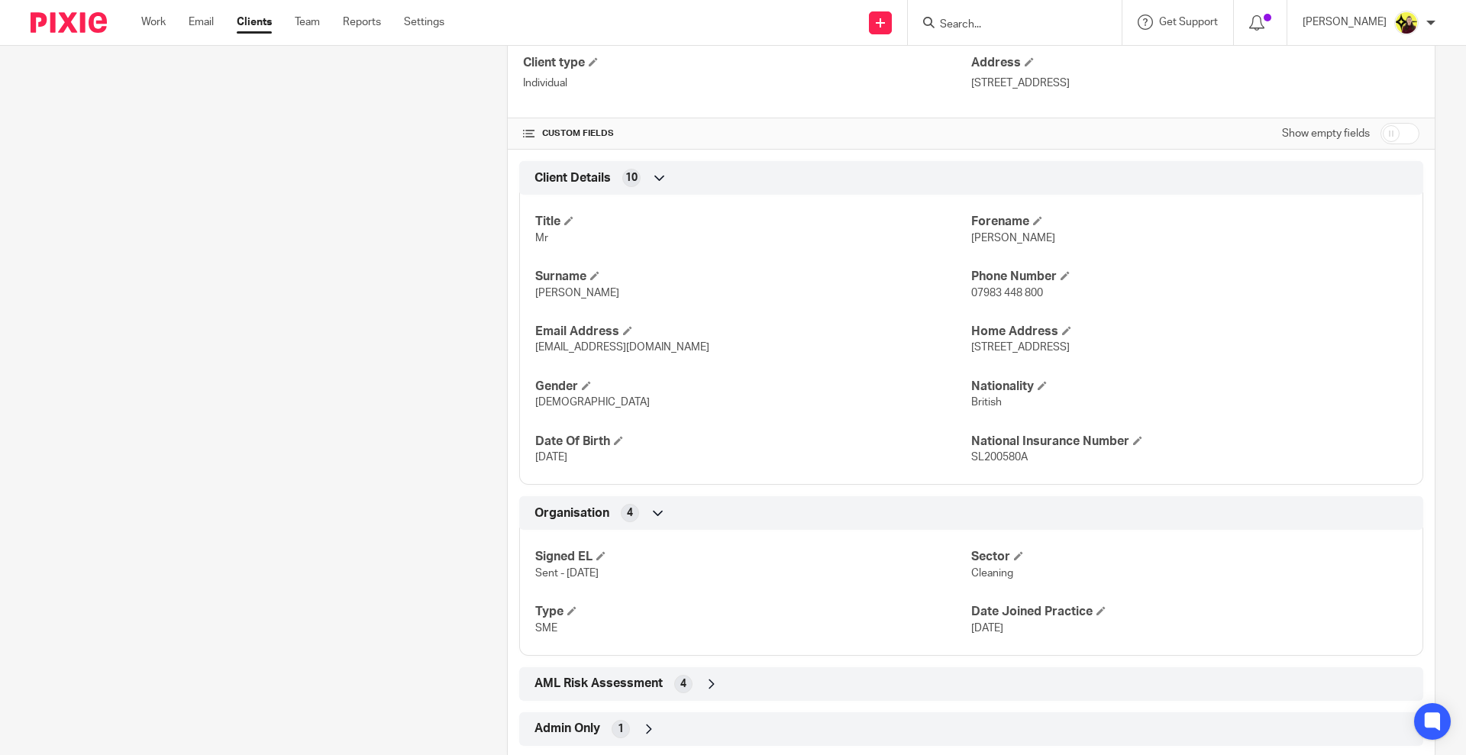
scroll to position [440, 0]
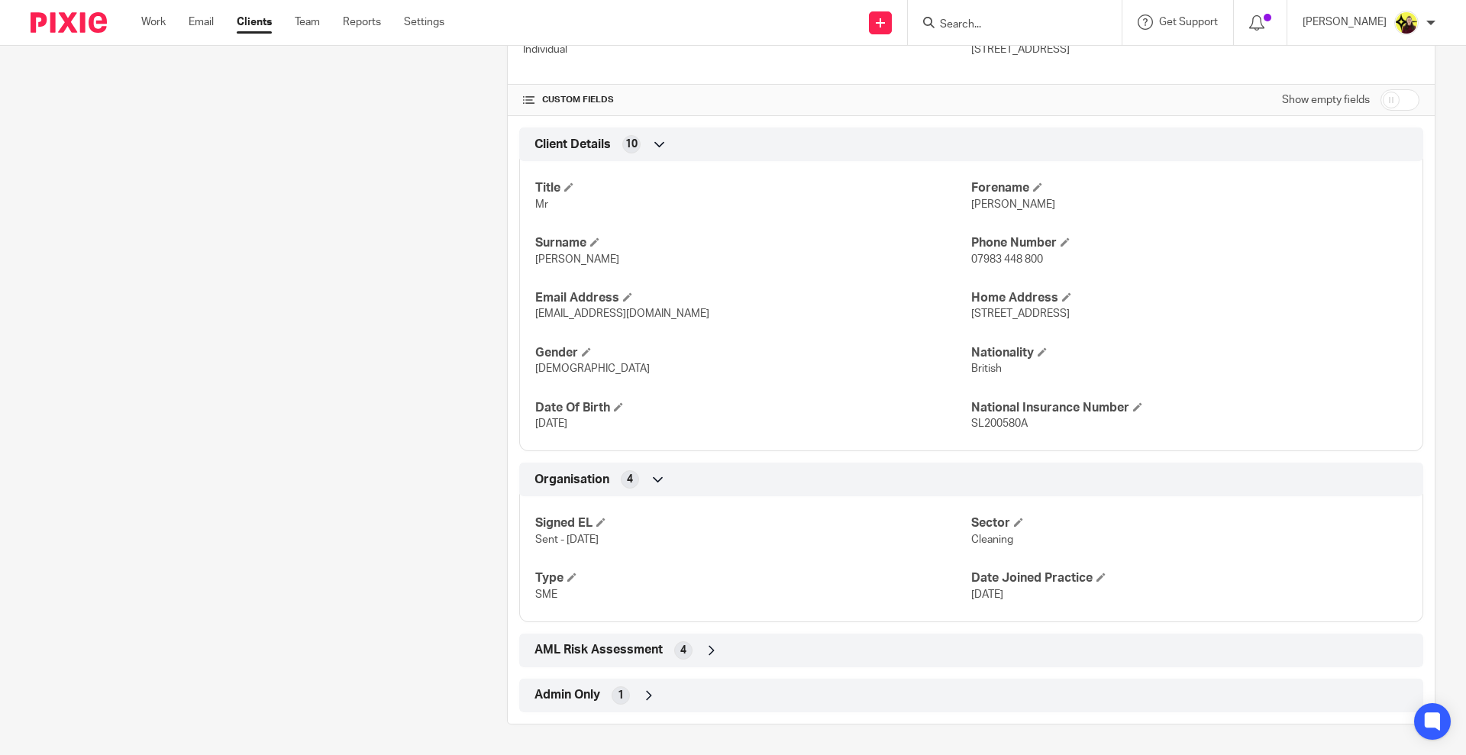
click at [742, 697] on div "Admin Only 1" at bounding box center [971, 696] width 881 height 26
click at [696, 650] on div "AML Risk Assessment 4" at bounding box center [971, 651] width 881 height 26
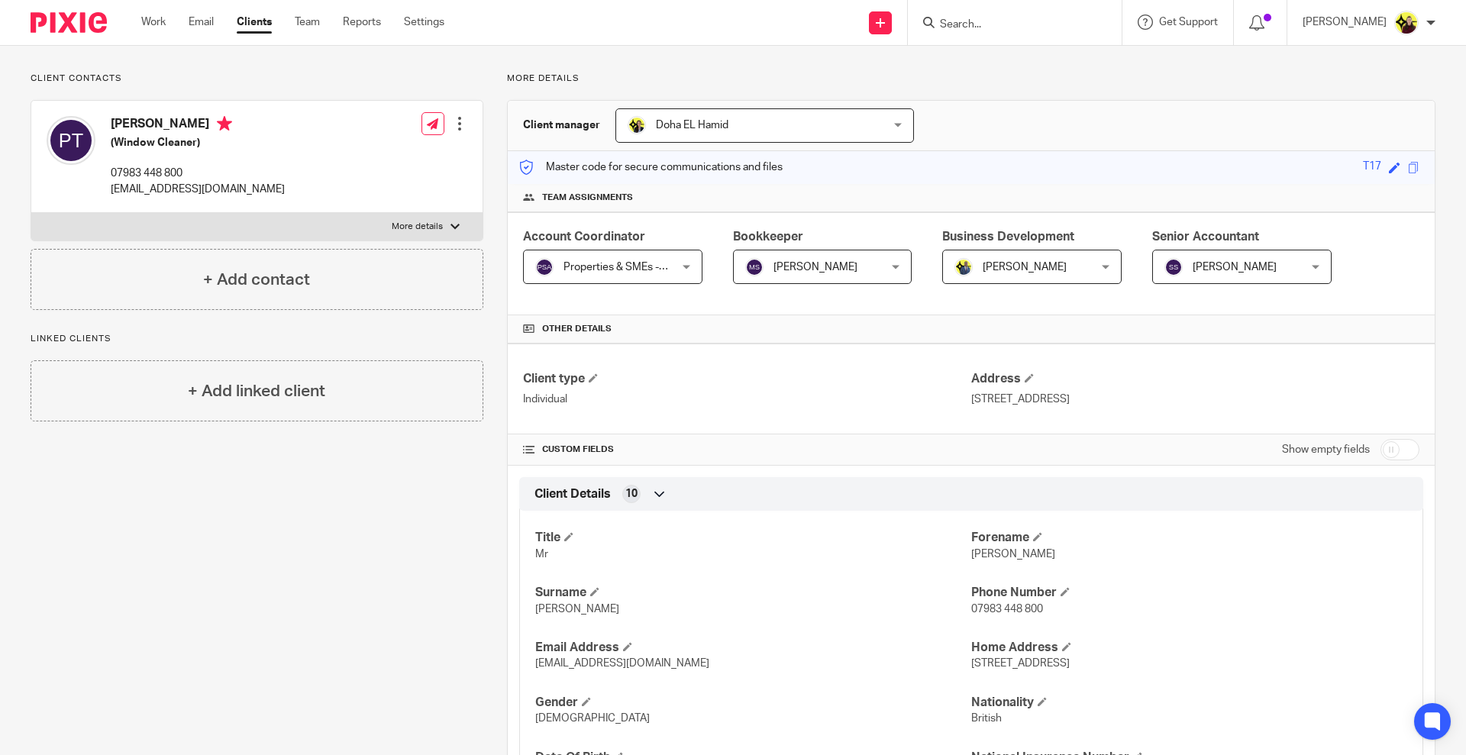
scroll to position [0, 0]
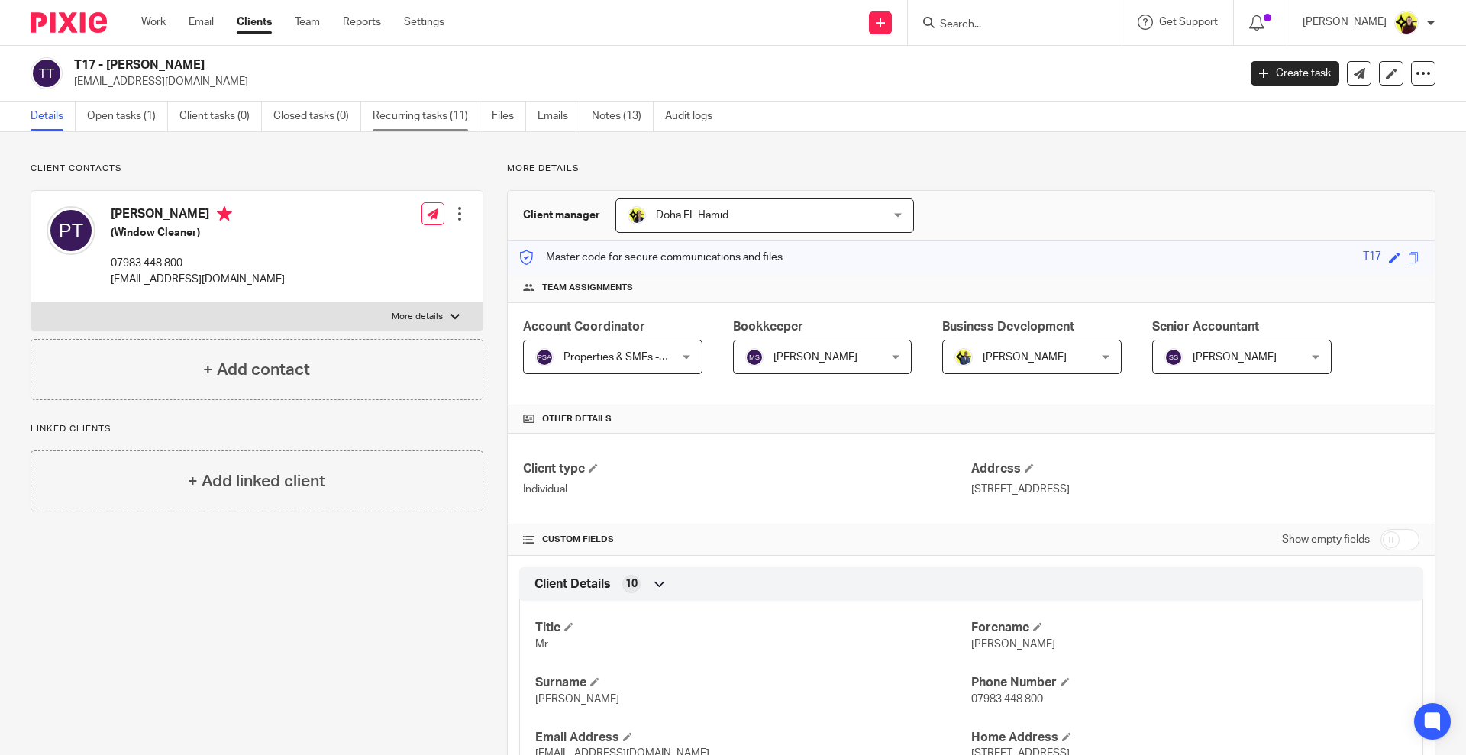
click at [473, 115] on link "Recurring tasks (11)" at bounding box center [427, 117] width 108 height 30
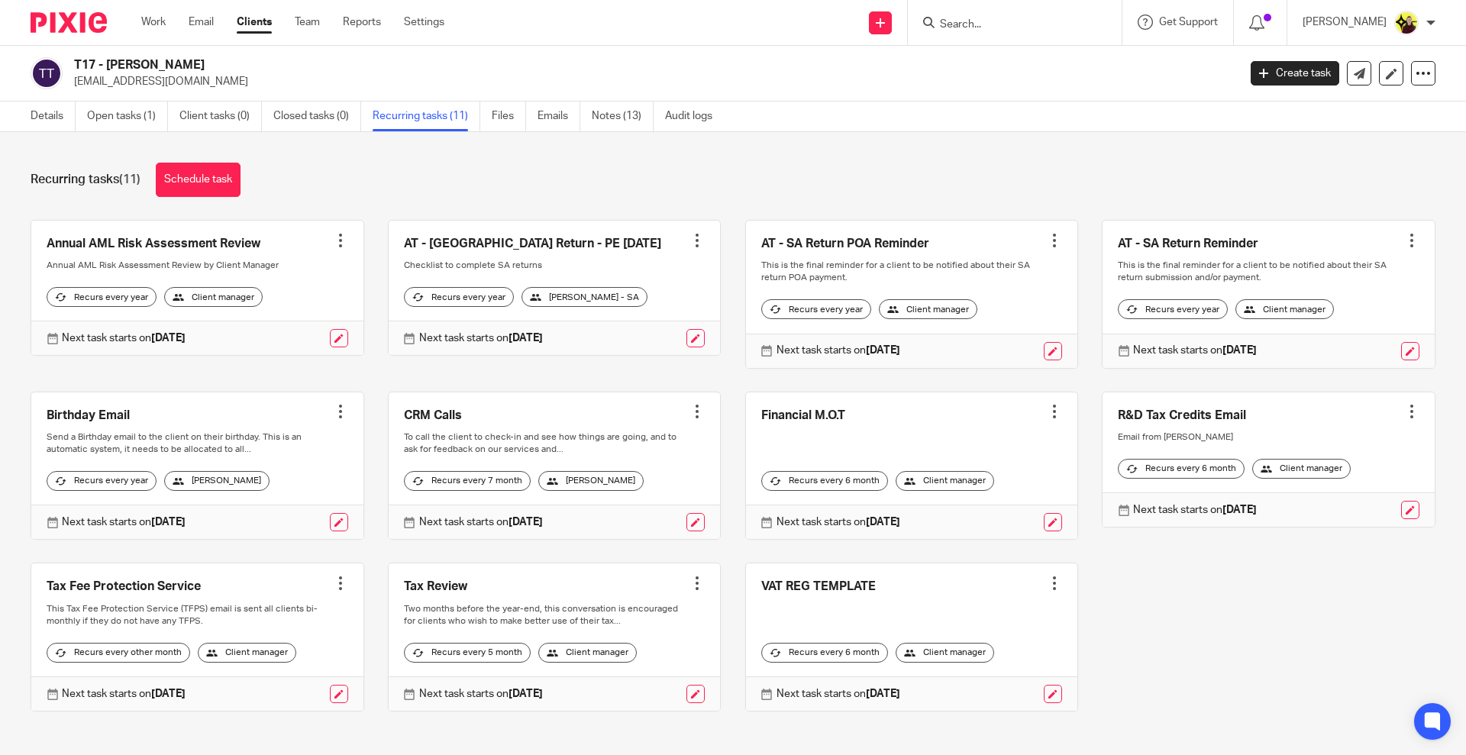
click at [1034, 29] on input "Search" at bounding box center [1006, 25] width 137 height 14
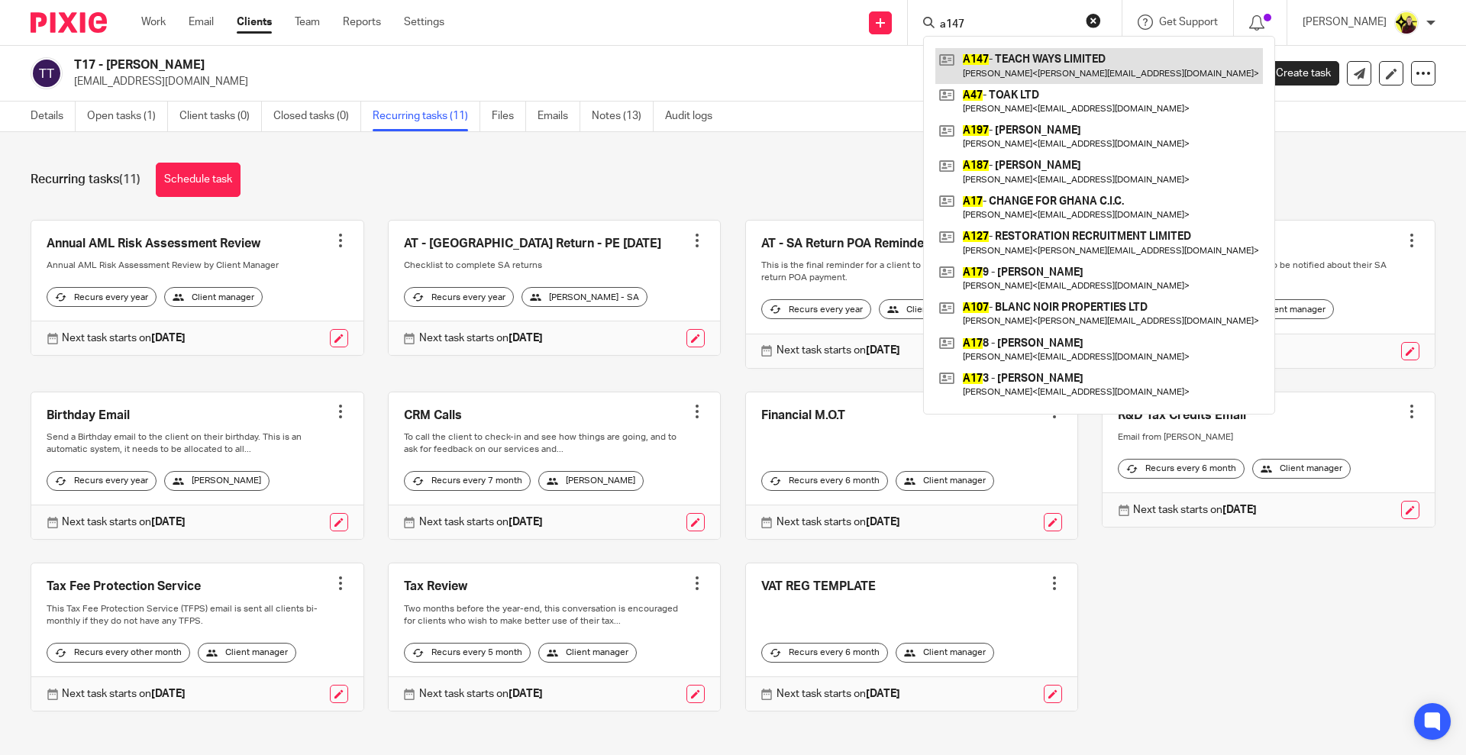
type input "a147"
click at [1066, 63] on link at bounding box center [1099, 65] width 328 height 35
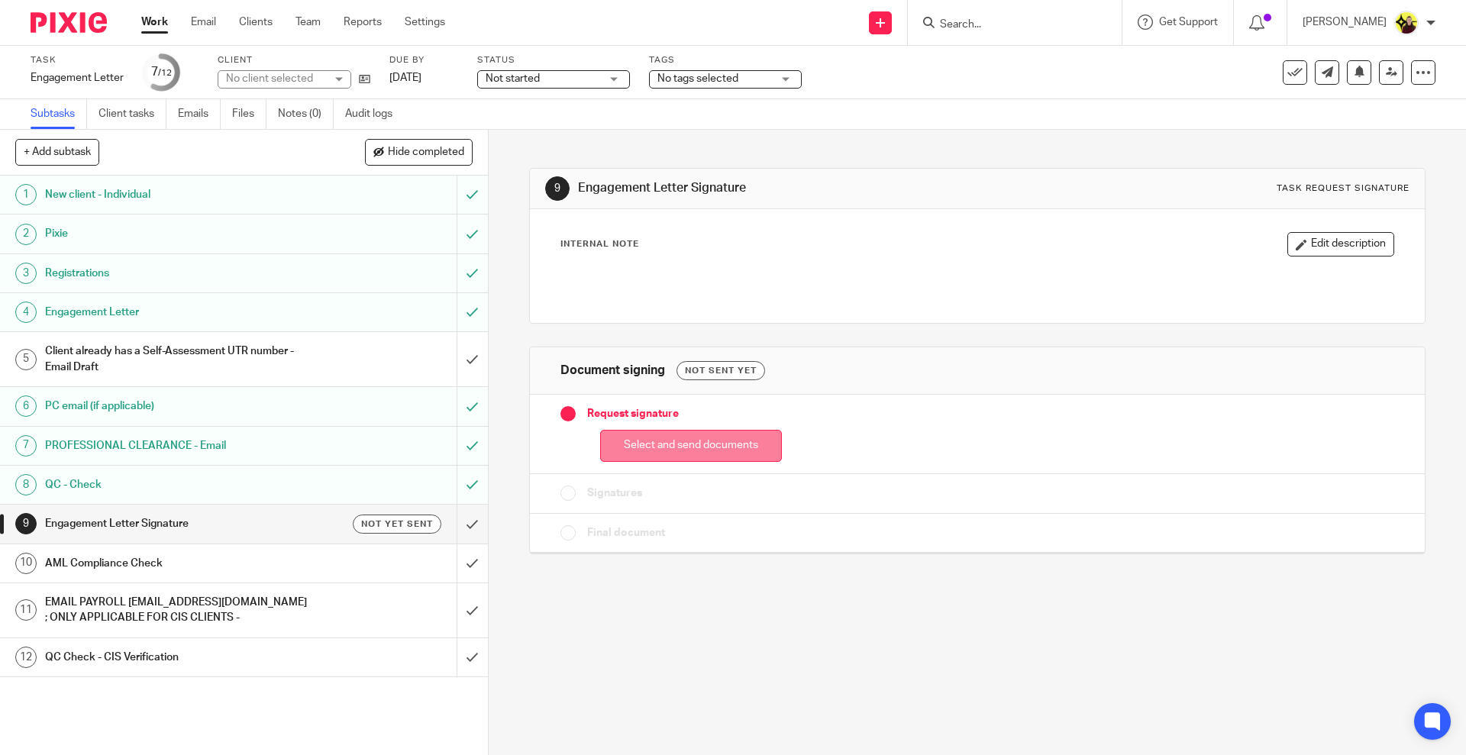
click at [757, 434] on button "Select and send documents" at bounding box center [691, 446] width 182 height 33
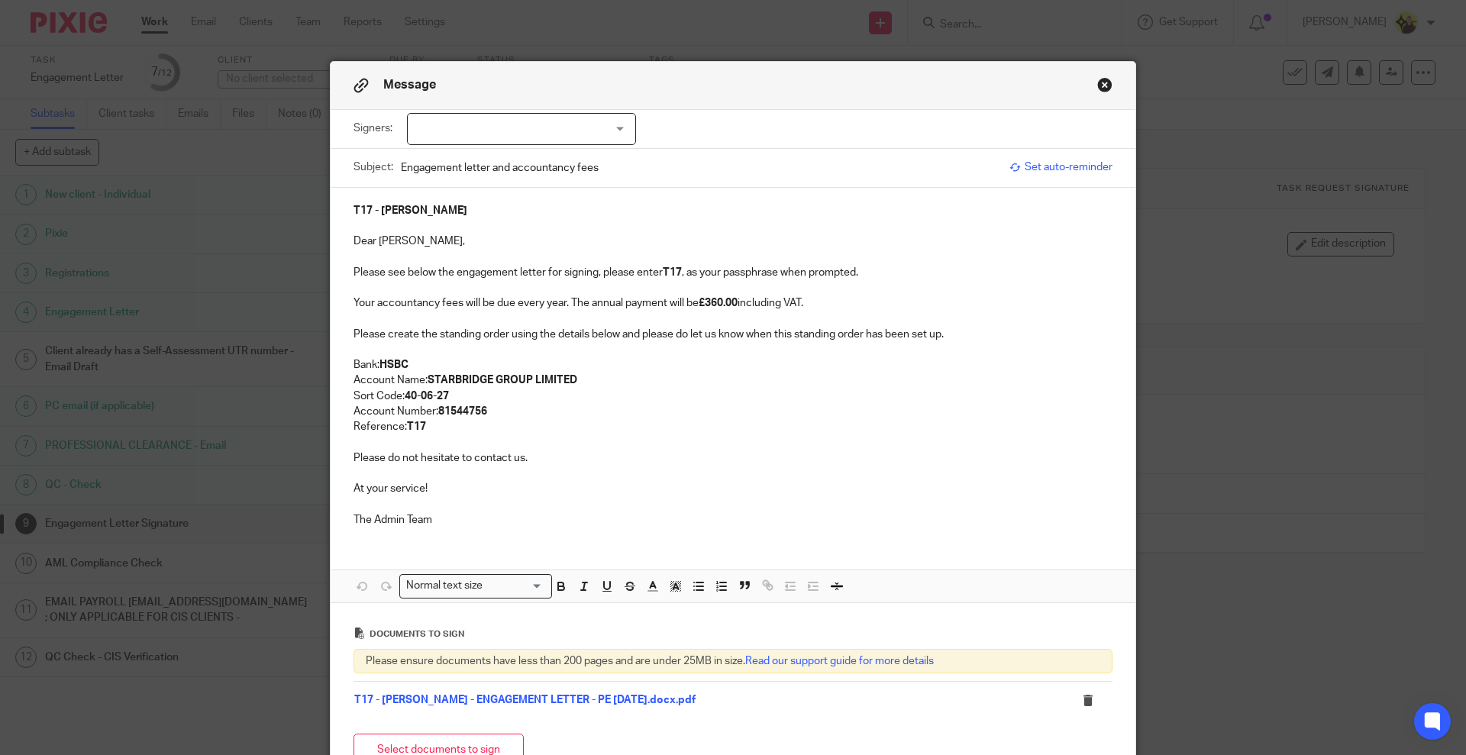
click at [1060, 166] on span "Set auto-reminder" at bounding box center [1060, 167] width 103 height 15
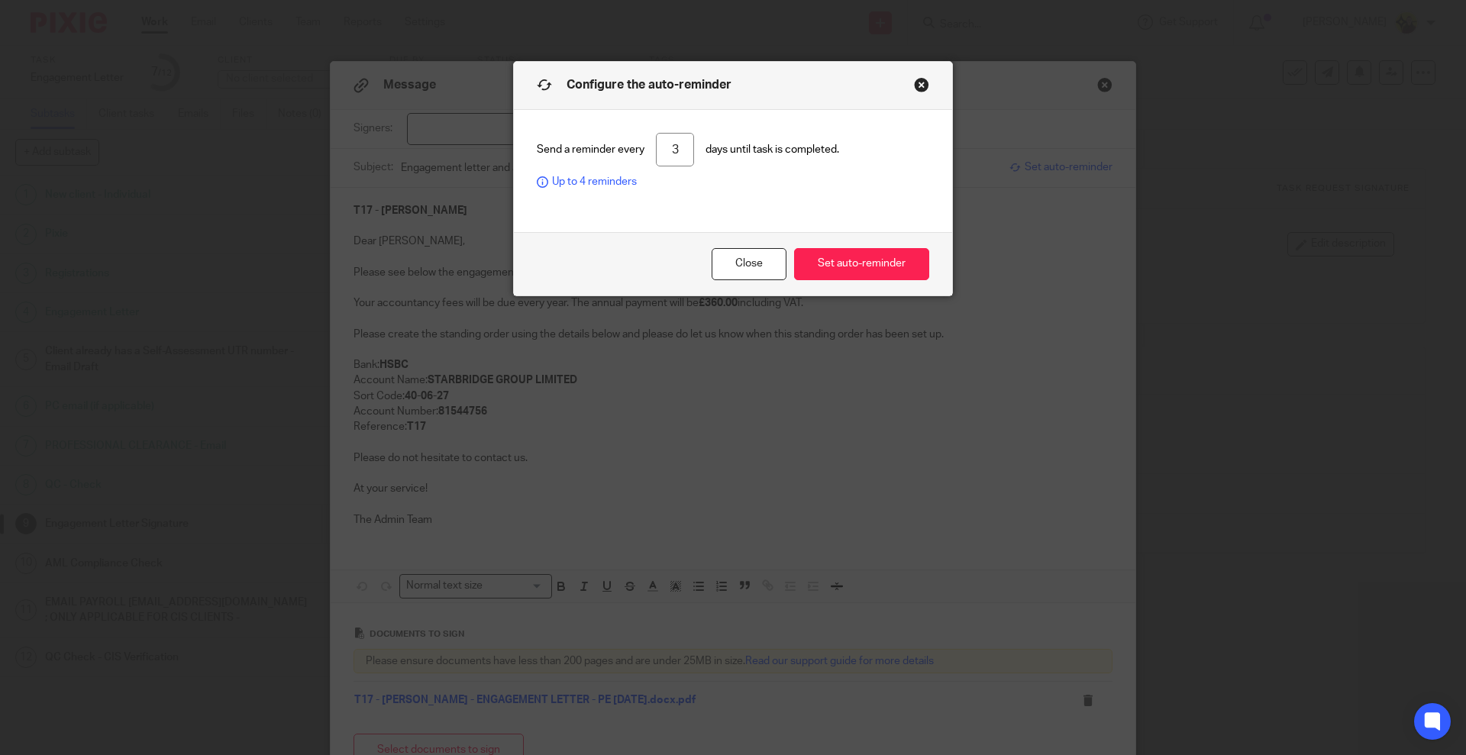
drag, startPoint x: 677, startPoint y: 153, endPoint x: 253, endPoint y: 146, distance: 423.9
click at [253, 146] on div "Configure the auto-reminder Send a reminder every 3 days until task is complete…" at bounding box center [733, 377] width 1466 height 755
type input "7"
click at [841, 266] on button "Set auto-reminder" at bounding box center [861, 264] width 135 height 33
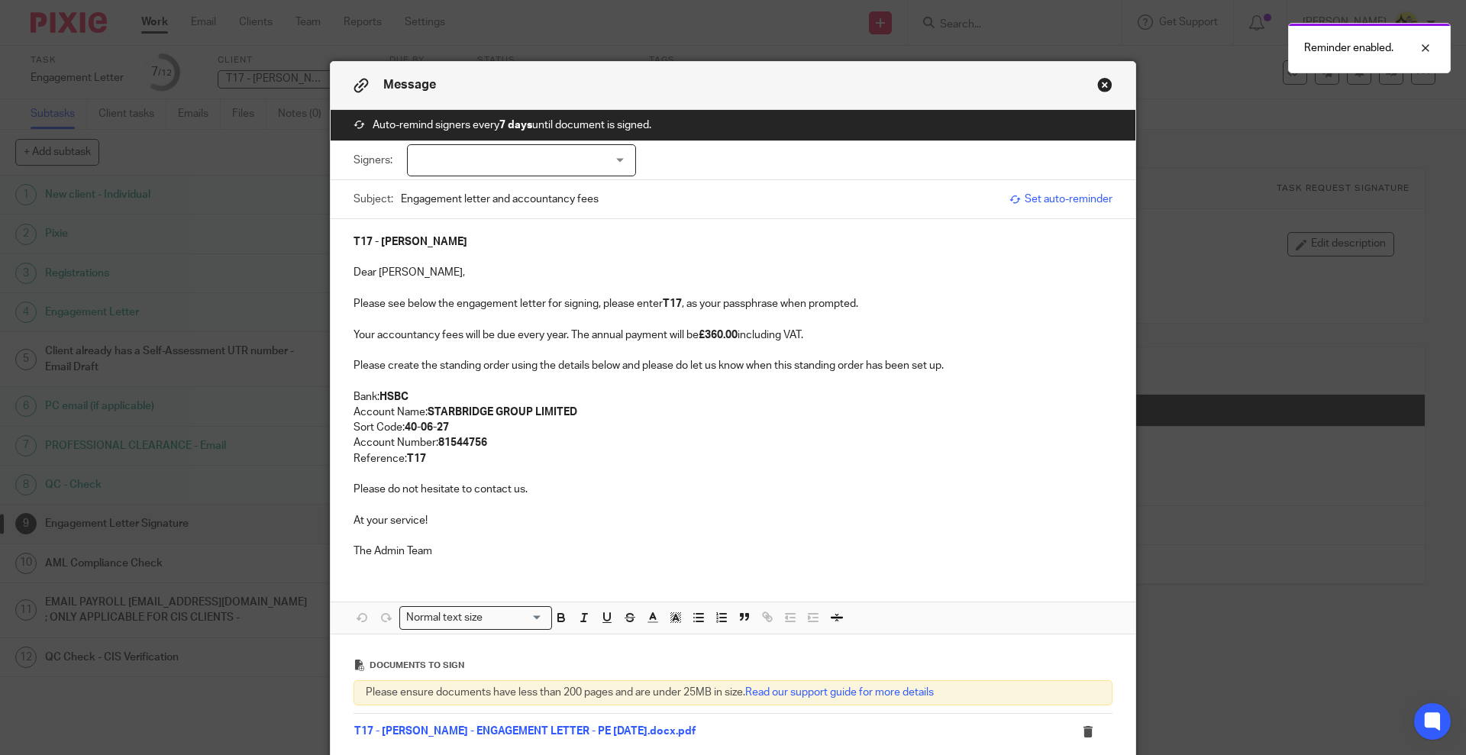
drag, startPoint x: 496, startPoint y: 739, endPoint x: 486, endPoint y: 728, distance: 14.6
click at [557, 176] on div "Signers: Phillip Turner (0 selected)" at bounding box center [733, 160] width 759 height 38
click at [552, 160] on div at bounding box center [521, 160] width 229 height 32
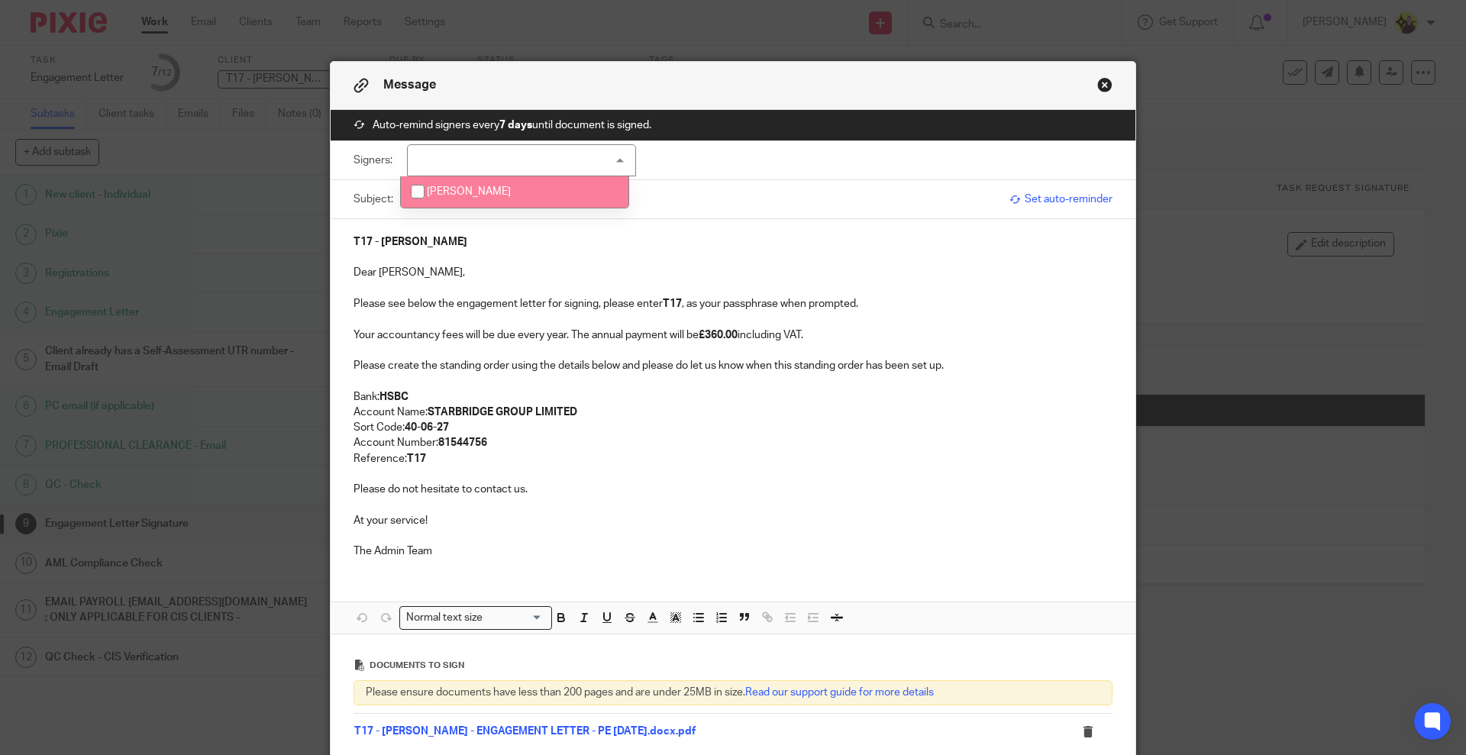
click at [515, 196] on li "Phillip Turner" at bounding box center [515, 191] width 228 height 31
checkbox input "true"
click at [624, 370] on p "Please create the standing order using the details below and please do let us k…" at bounding box center [733, 365] width 759 height 15
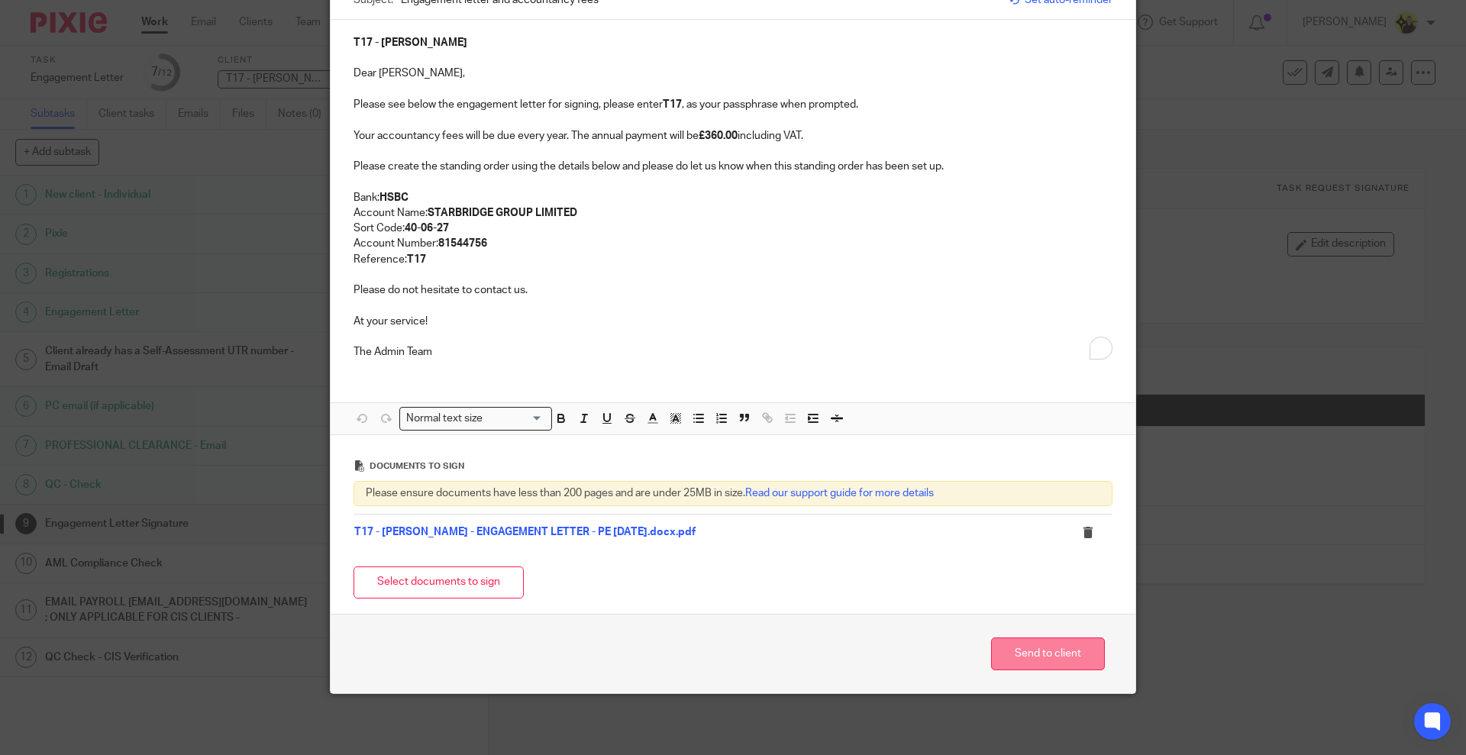
click at [1008, 661] on button "Send to client" at bounding box center [1048, 654] width 114 height 33
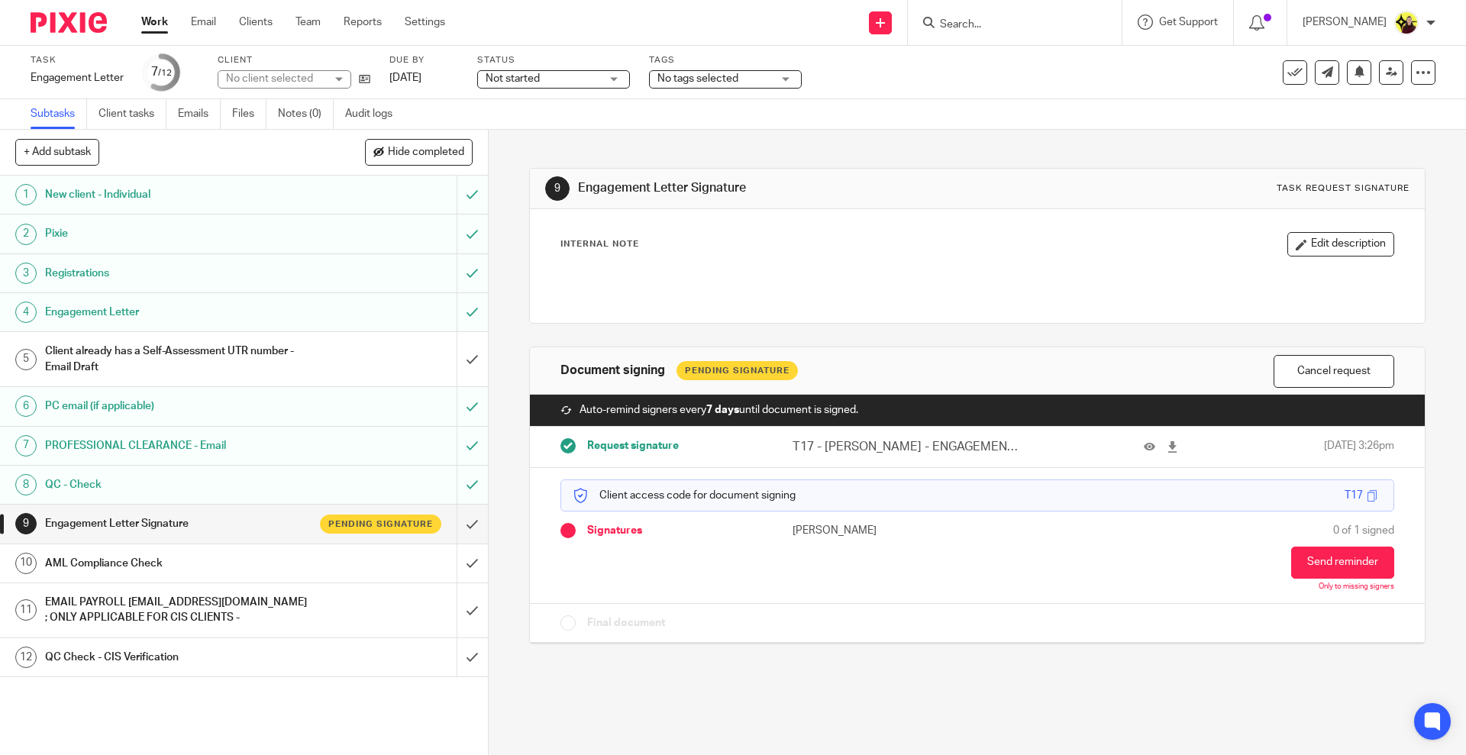
click at [248, 360] on h1 "Client already has a Self-Assessment UTR number - Email Draft" at bounding box center [177, 359] width 264 height 39
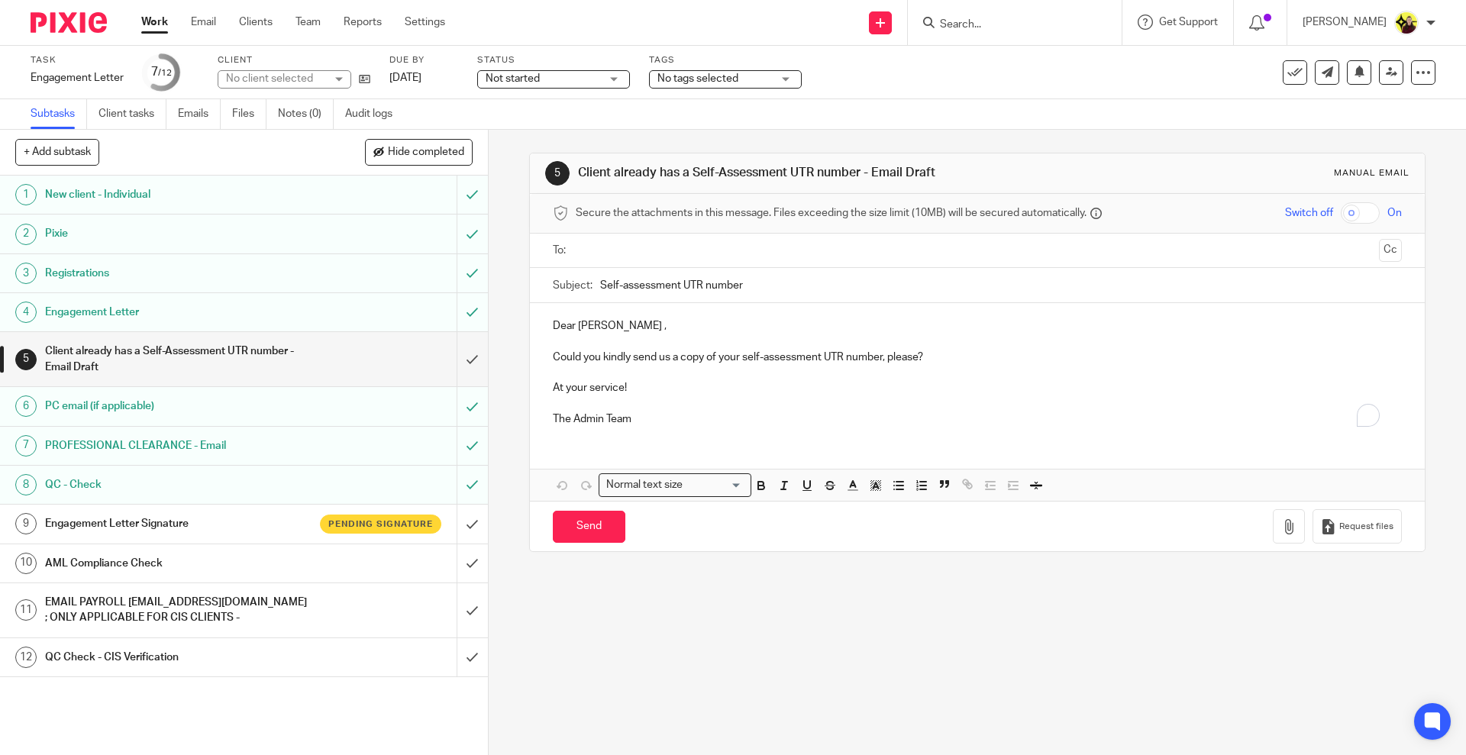
click at [665, 246] on input "text" at bounding box center [976, 251] width 791 height 18
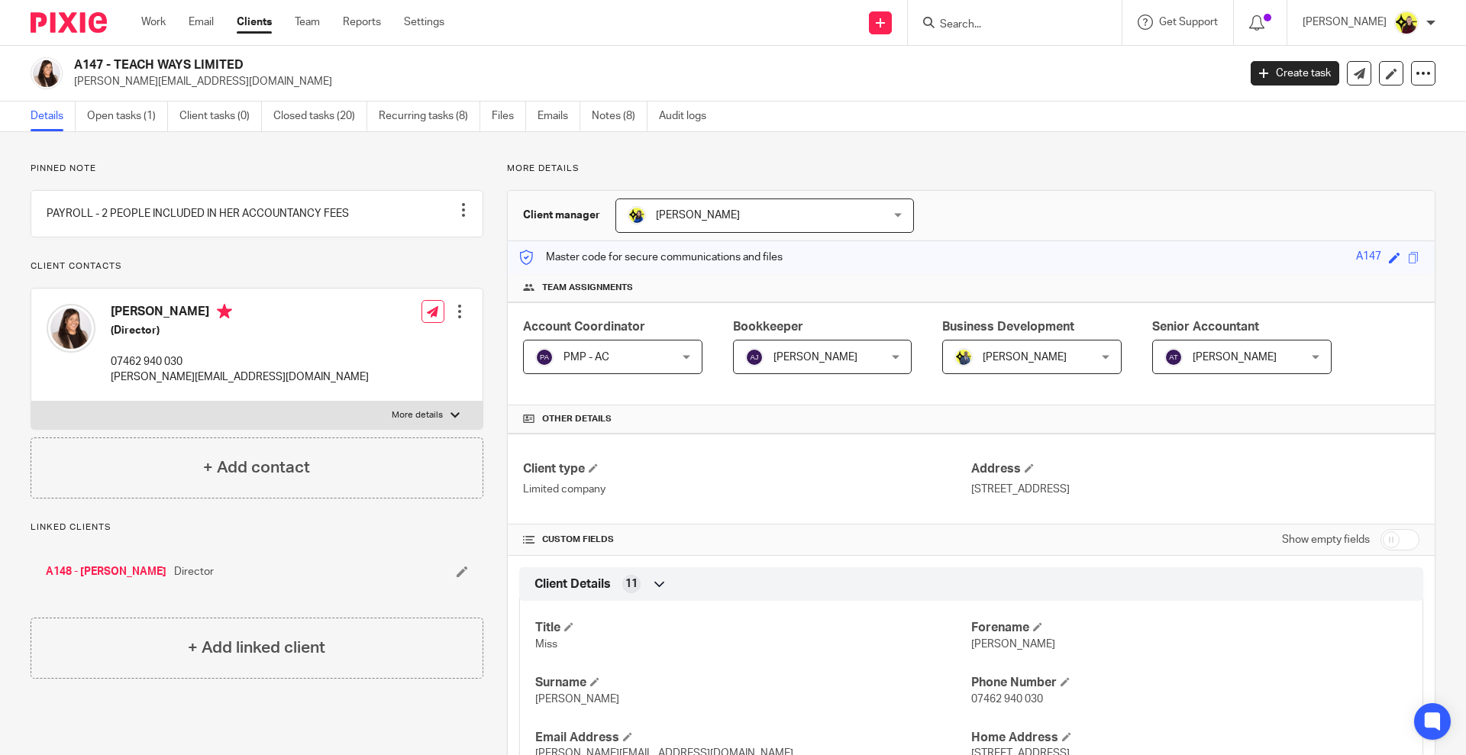
click at [254, 21] on link "Clients" at bounding box center [254, 22] width 35 height 15
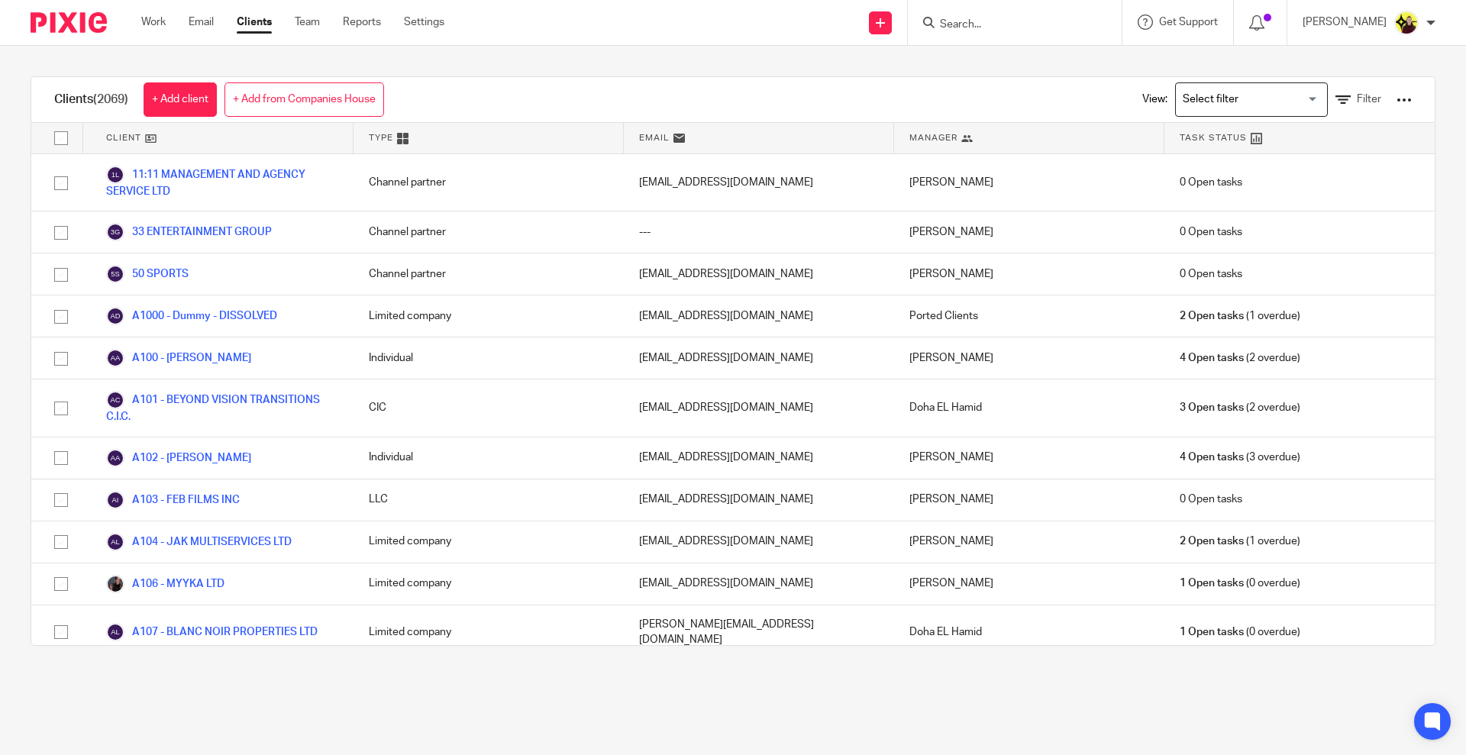
click at [1397, 95] on div at bounding box center [1404, 99] width 15 height 15
click at [1258, 176] on link "Export clients to CSV file" at bounding box center [1275, 180] width 212 height 23
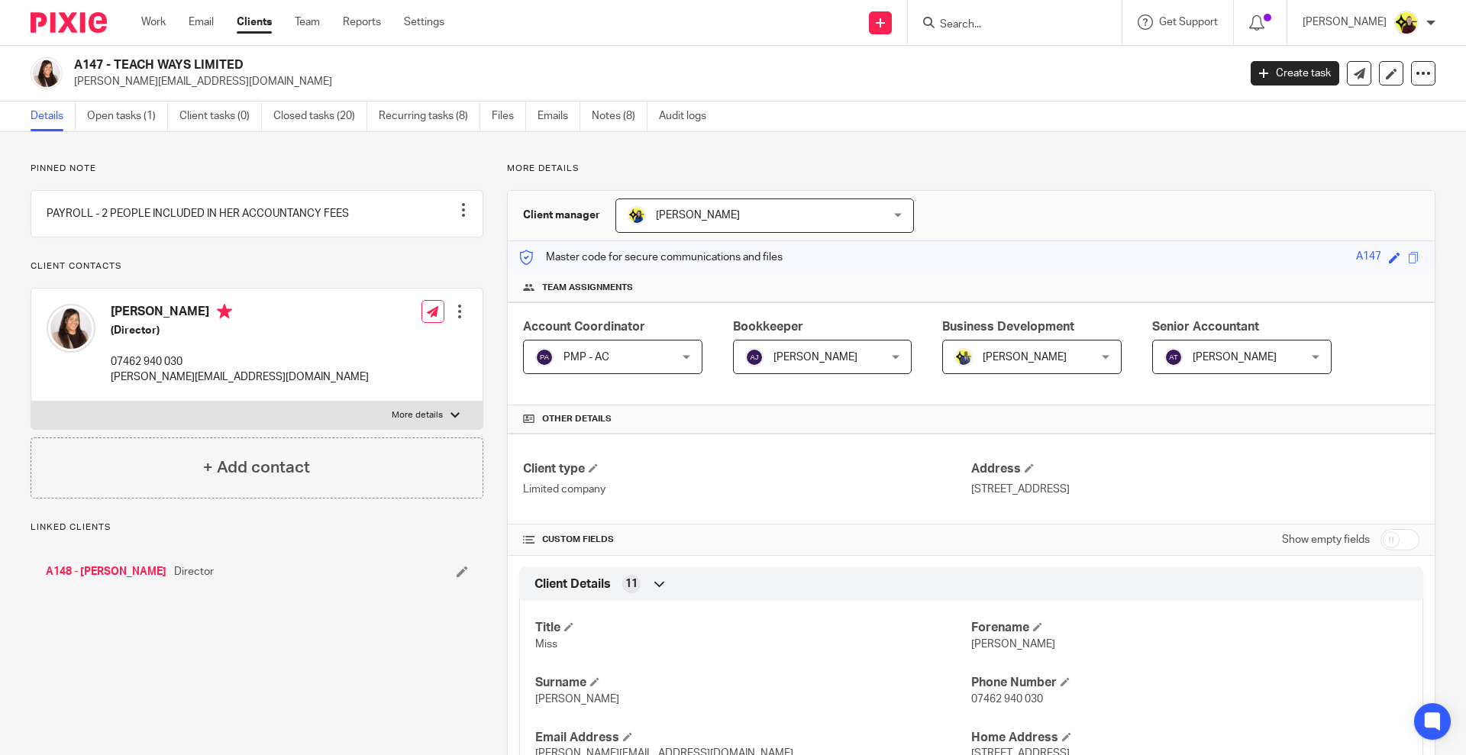
click at [997, 24] on input "Search" at bounding box center [1006, 25] width 137 height 14
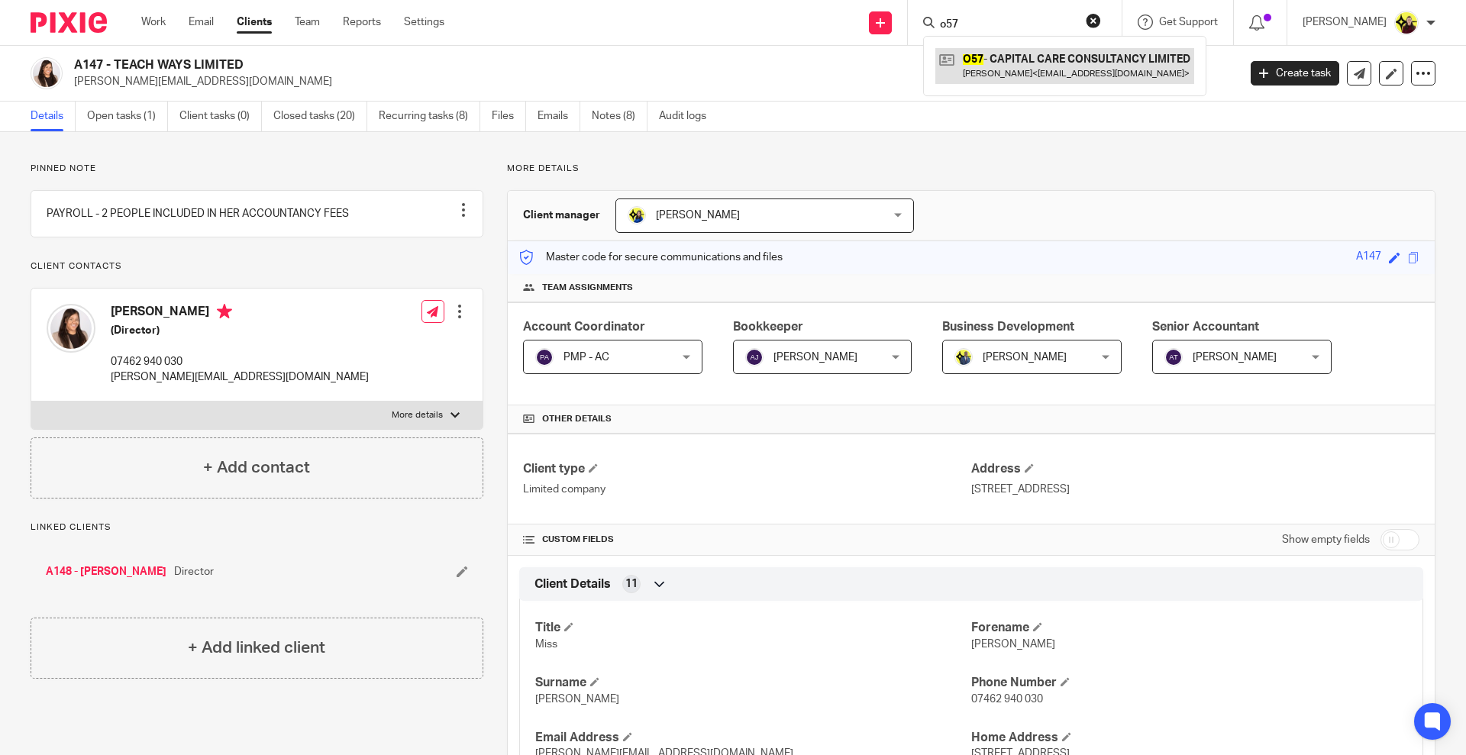
type input "o57"
click at [1011, 67] on link at bounding box center [1064, 65] width 259 height 35
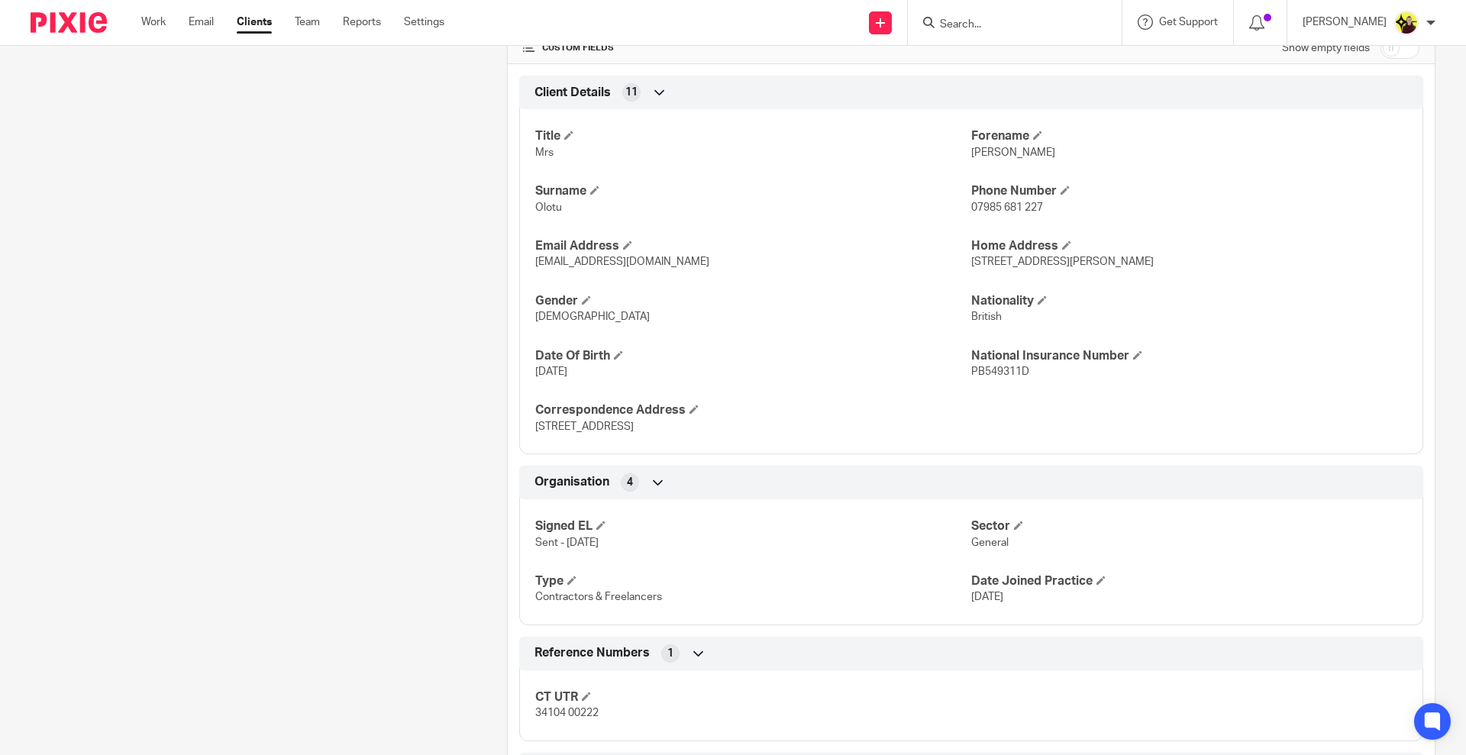
scroll to position [1000, 0]
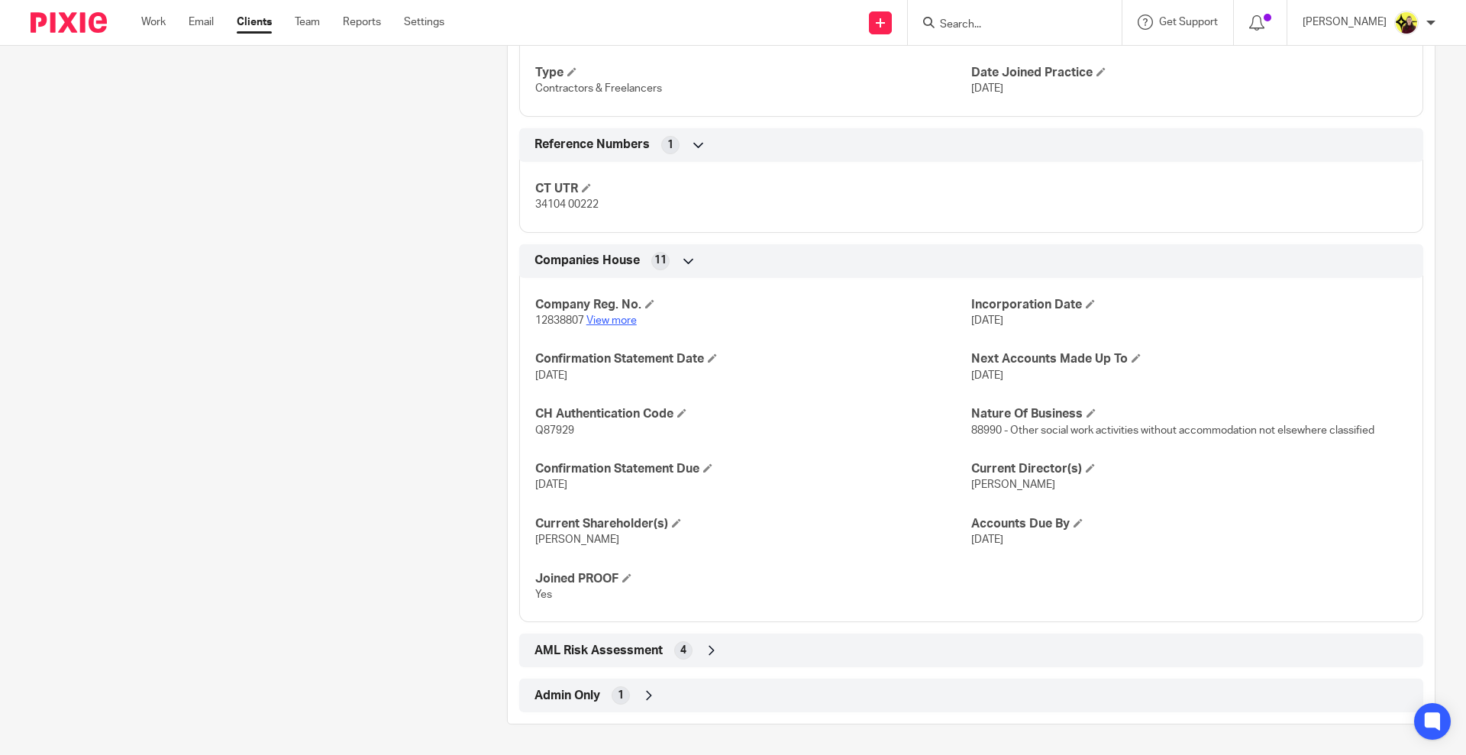
click at [597, 321] on link "View more" at bounding box center [611, 320] width 50 height 11
click at [713, 712] on div "Admin Only 1" at bounding box center [971, 696] width 904 height 34
click at [696, 643] on div "AML Risk Assessment 4" at bounding box center [971, 651] width 881 height 26
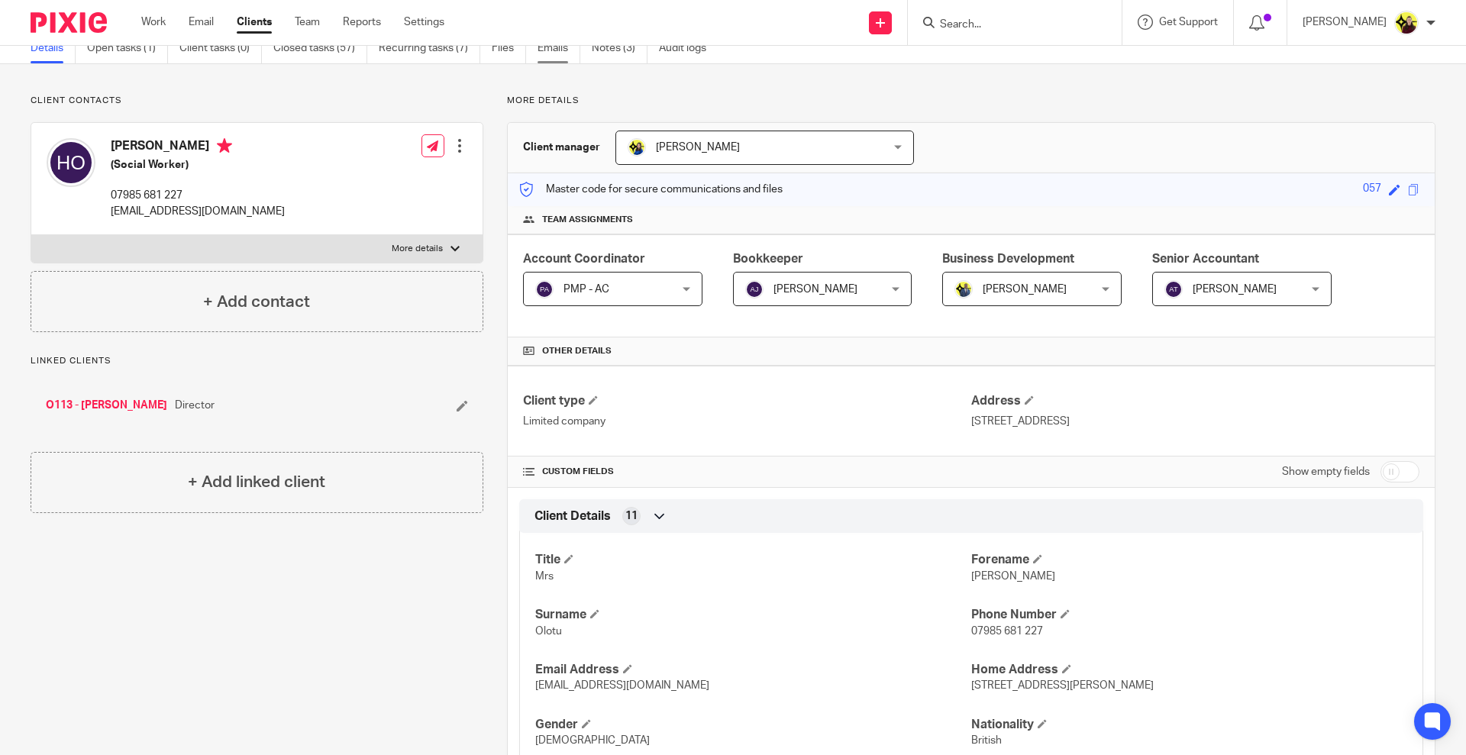
scroll to position [0, 0]
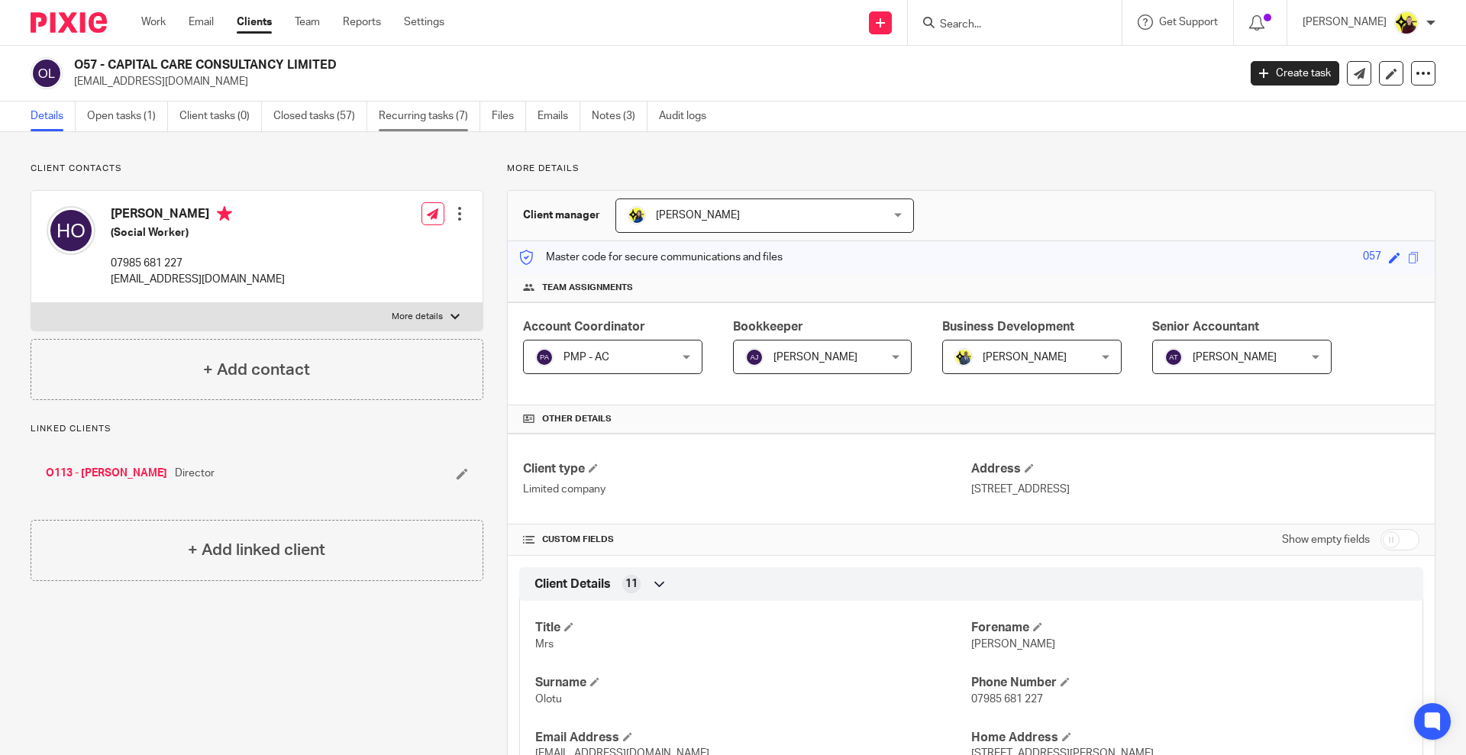
click at [469, 119] on link "Recurring tasks (7)" at bounding box center [430, 117] width 102 height 30
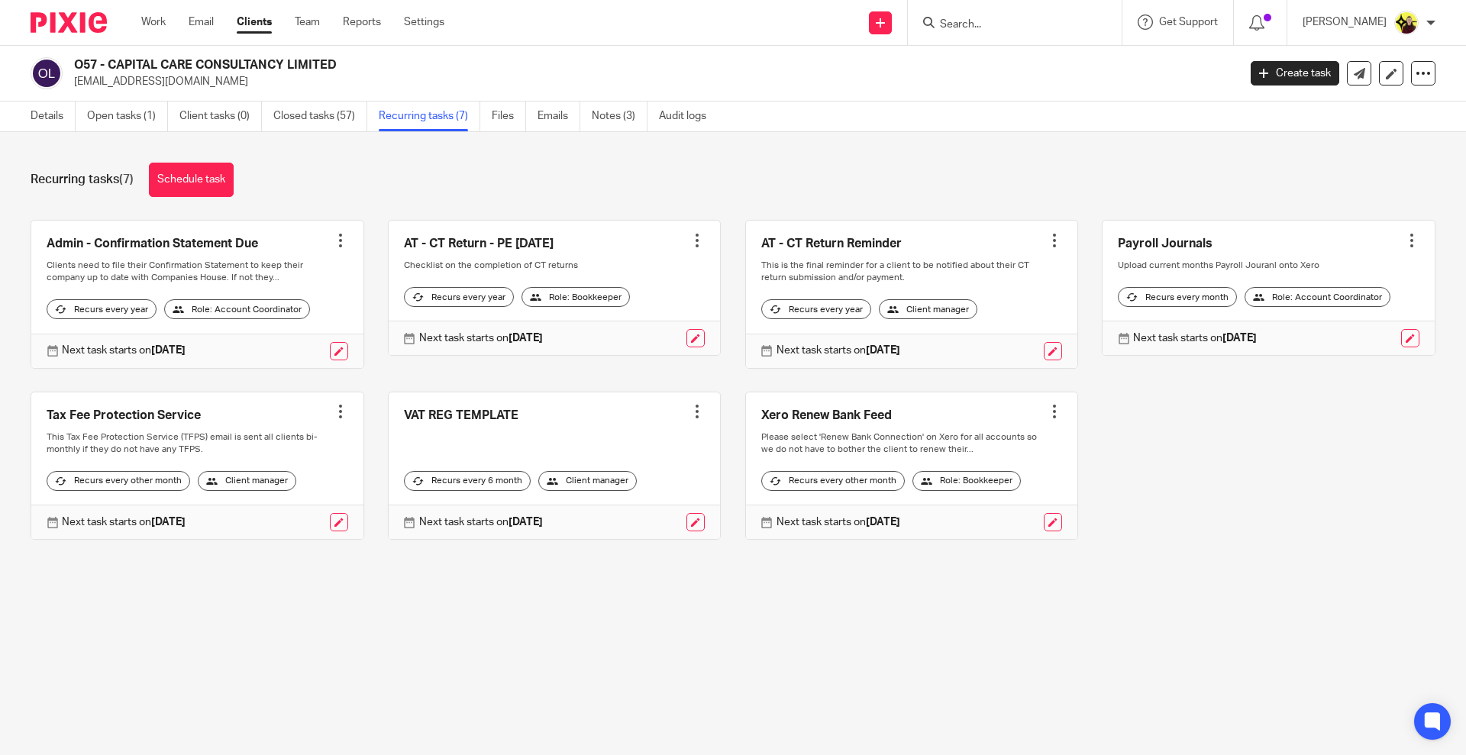
click at [1404, 236] on div at bounding box center [1411, 240] width 15 height 15
click at [1287, 336] on span "Cancel schedule" at bounding box center [1327, 337] width 80 height 11
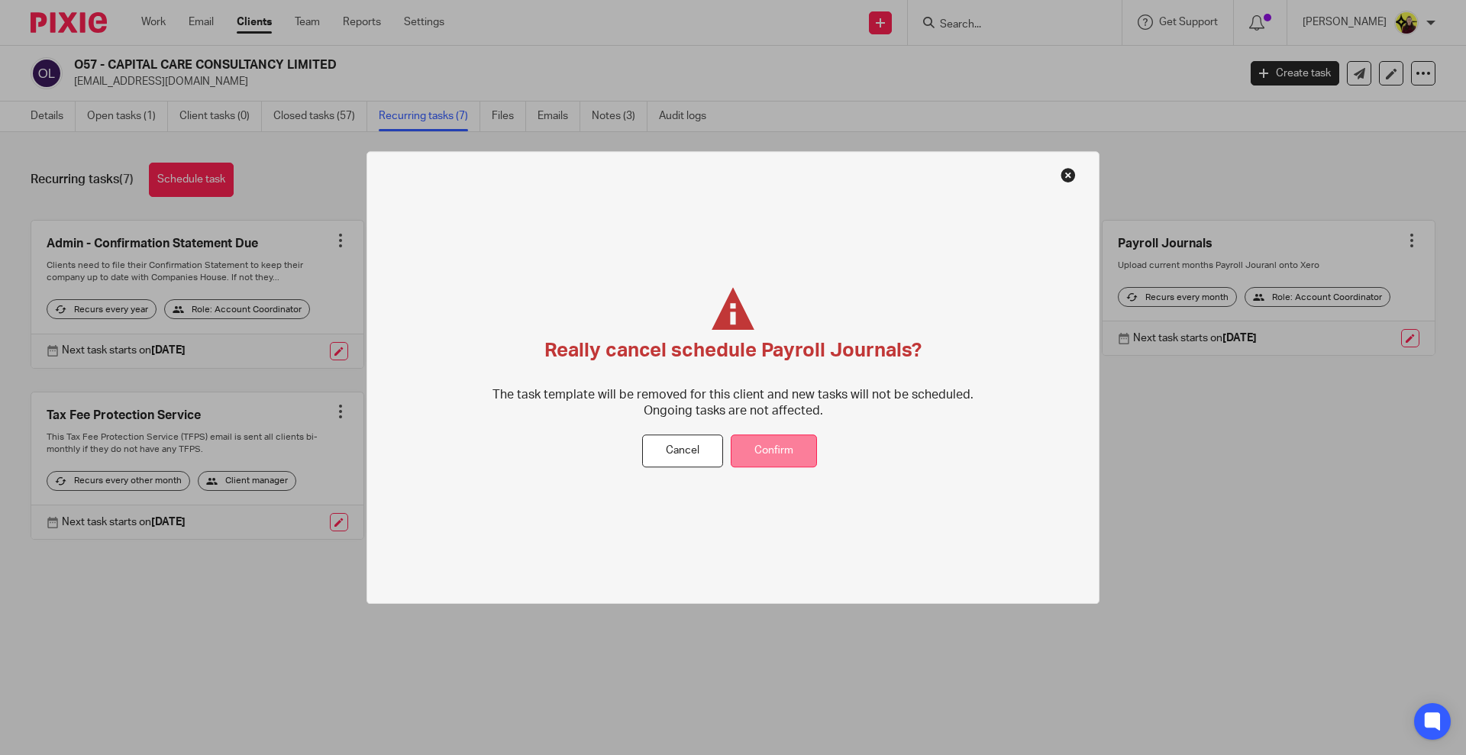
click at [776, 450] on button "Confirm" at bounding box center [774, 451] width 86 height 33
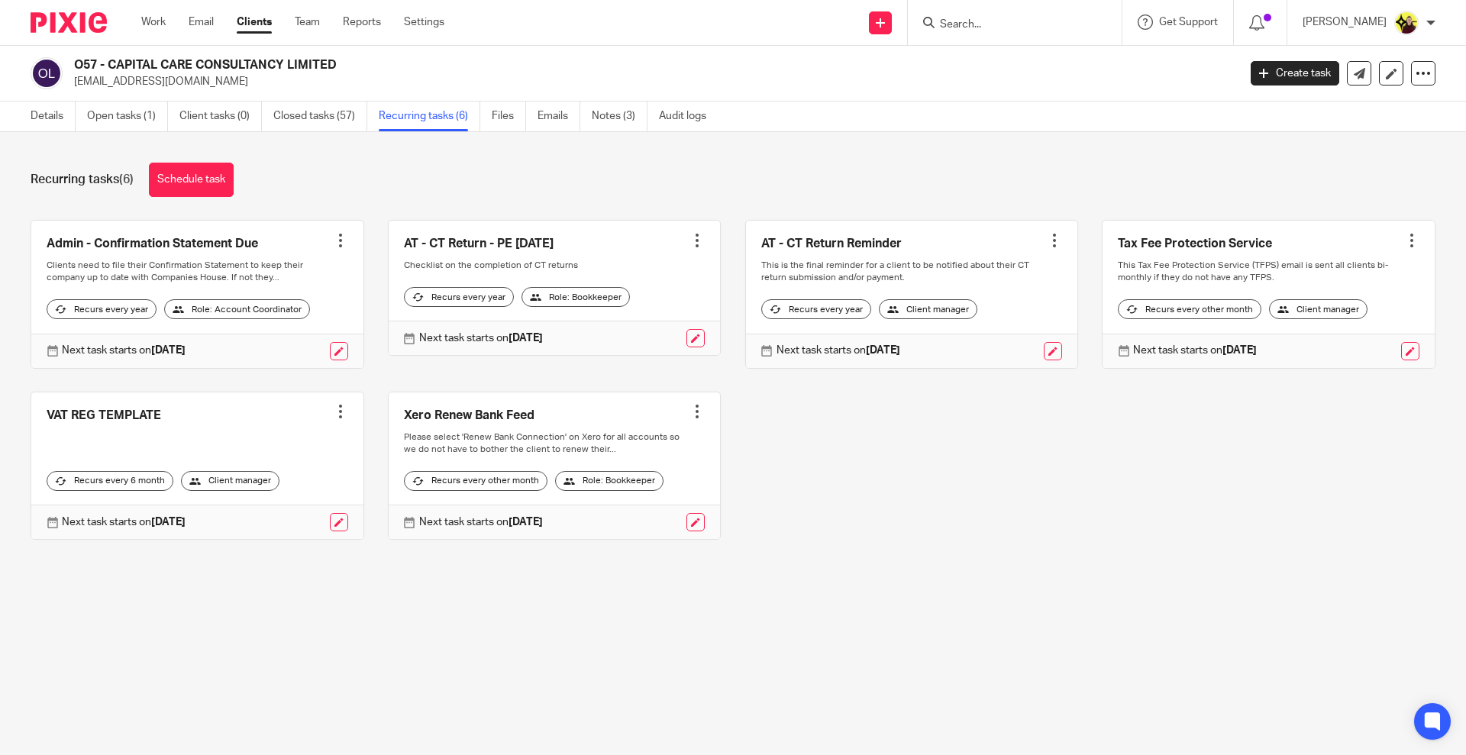
click at [971, 27] on input "Search" at bounding box center [1006, 25] width 137 height 14
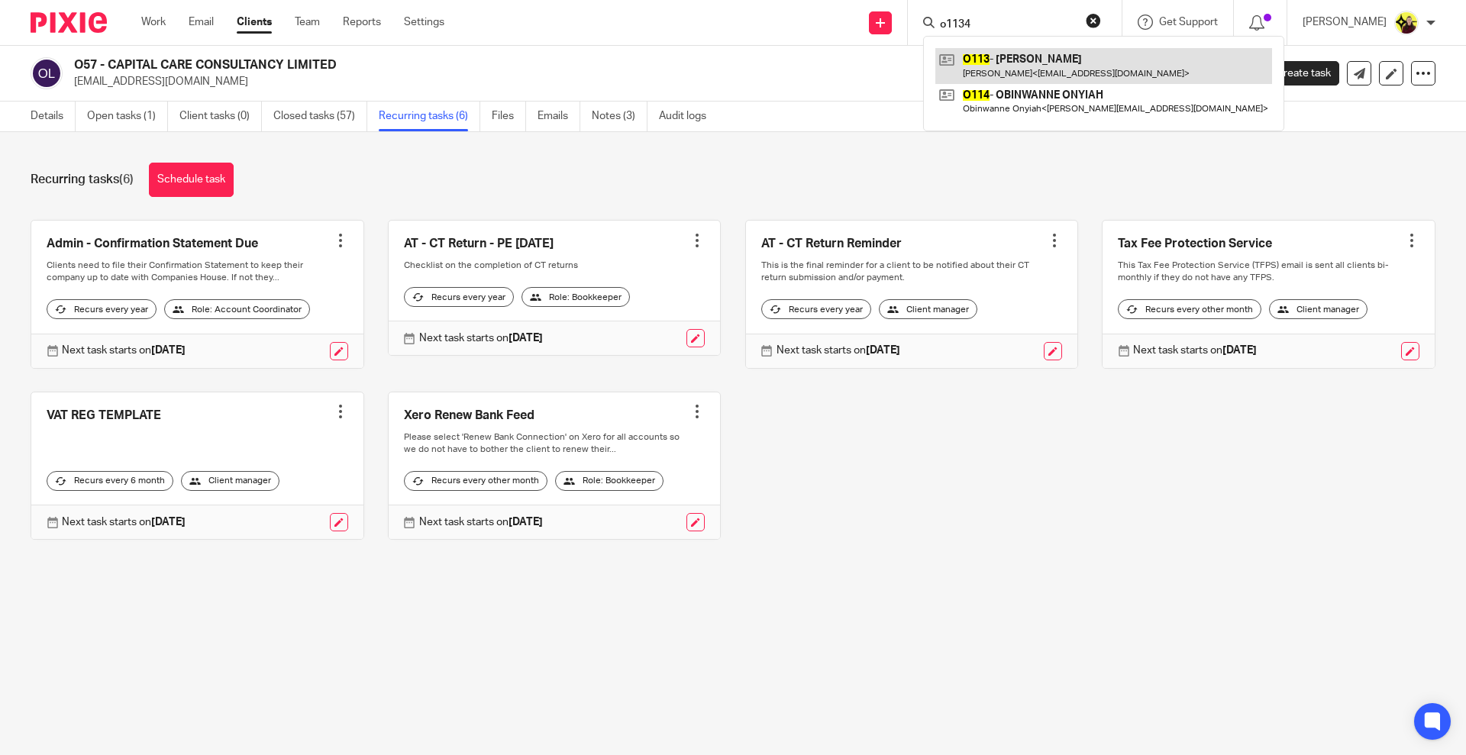
type input "o1134"
click at [1042, 69] on link at bounding box center [1103, 65] width 337 height 35
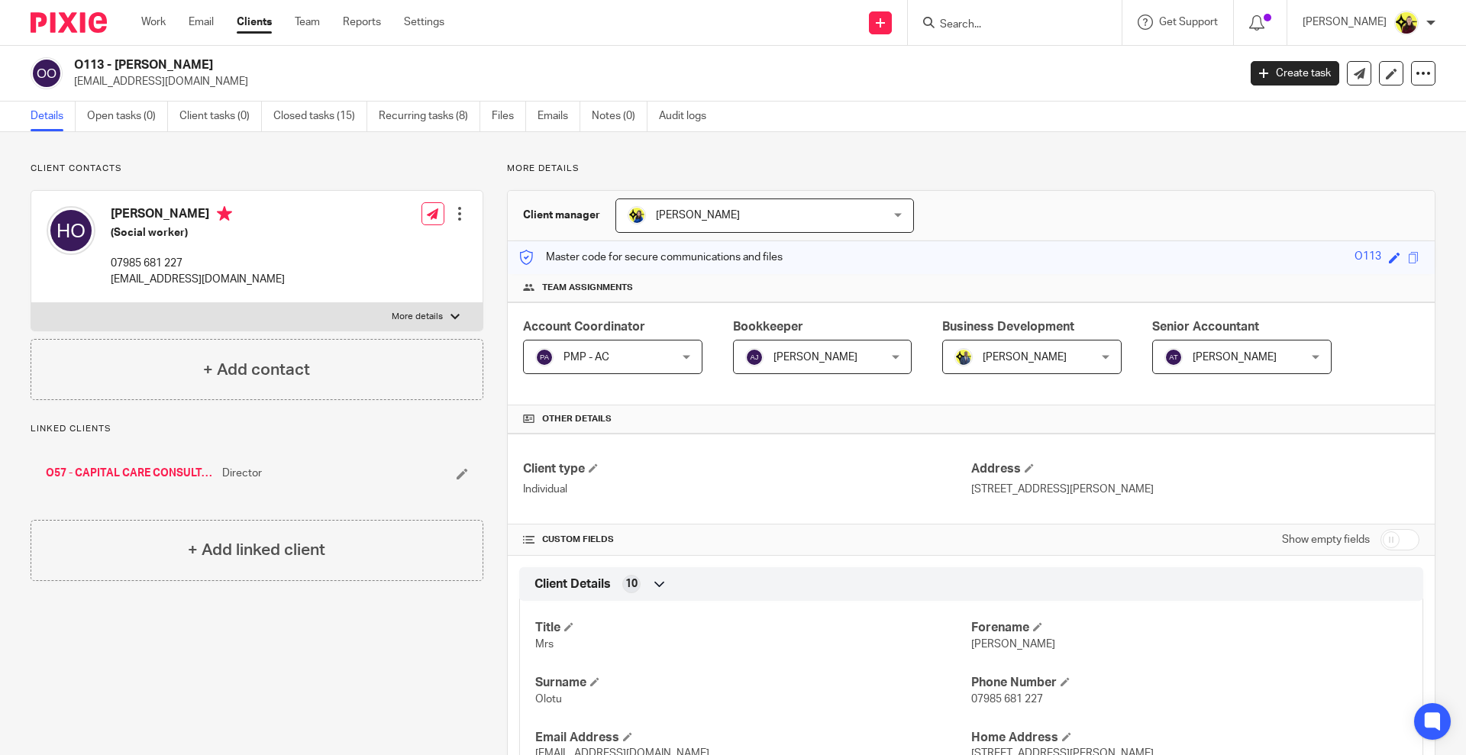
click at [335, 305] on label "More details" at bounding box center [256, 316] width 451 height 27
click at [31, 303] on input "More details" at bounding box center [31, 302] width 1 height 1
checkbox input "true"
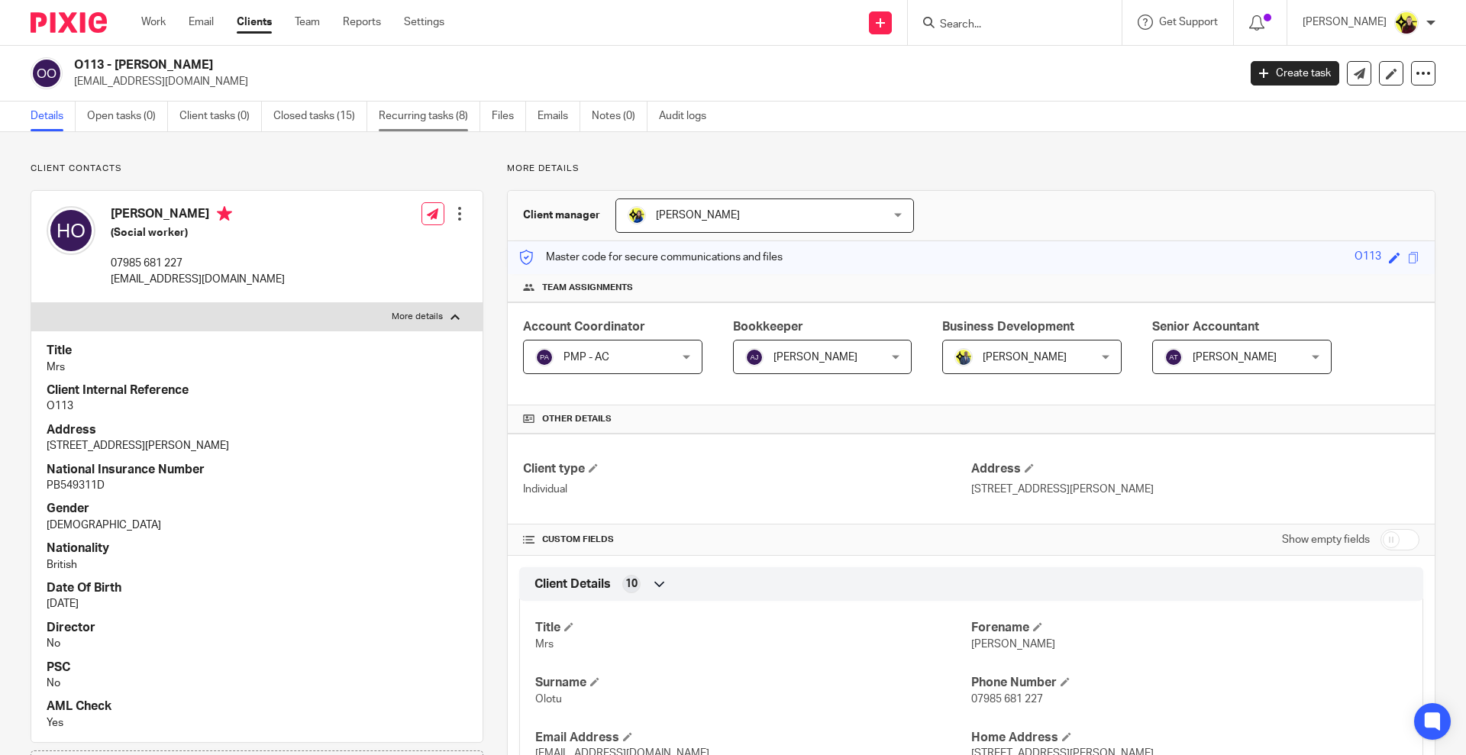
click at [455, 120] on link "Recurring tasks (8)" at bounding box center [430, 117] width 102 height 30
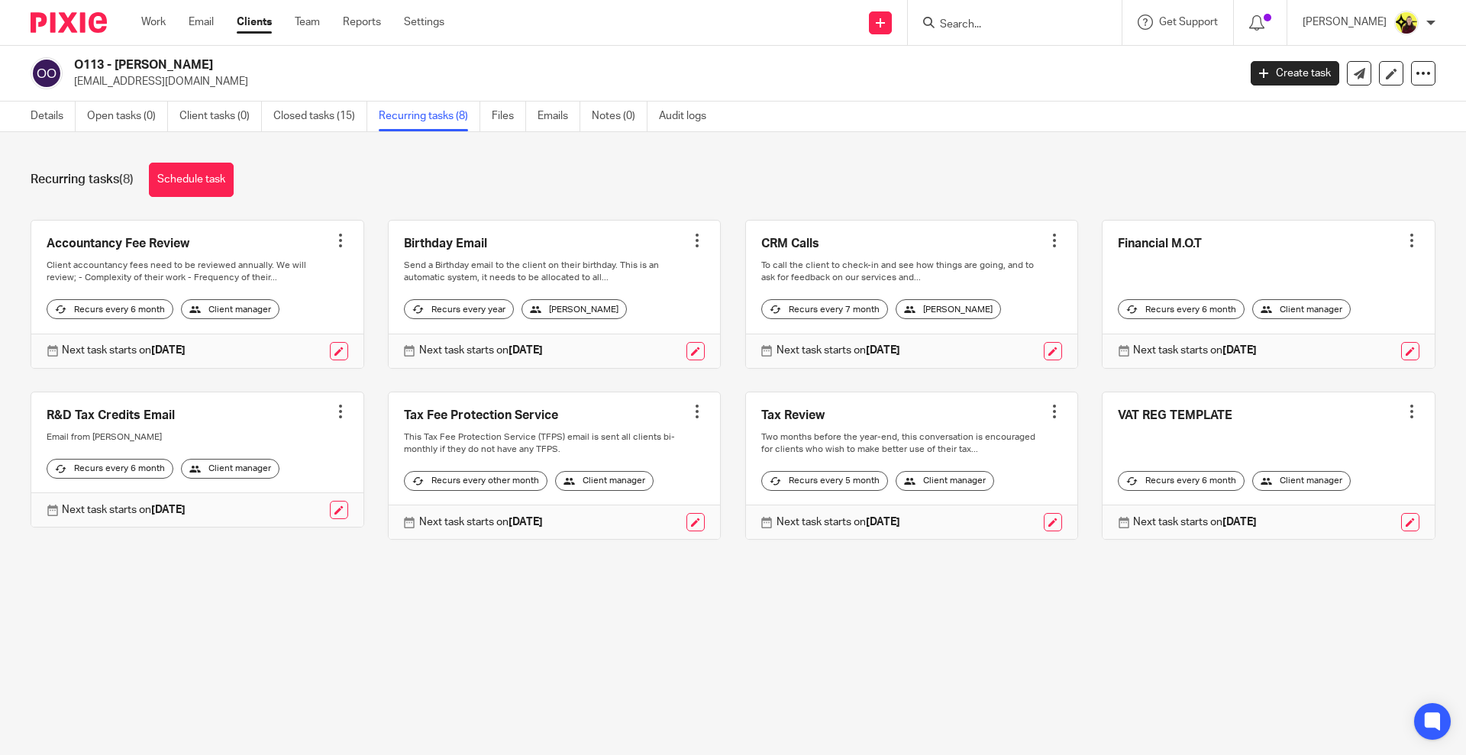
click at [1026, 23] on input "Search" at bounding box center [1006, 25] width 137 height 14
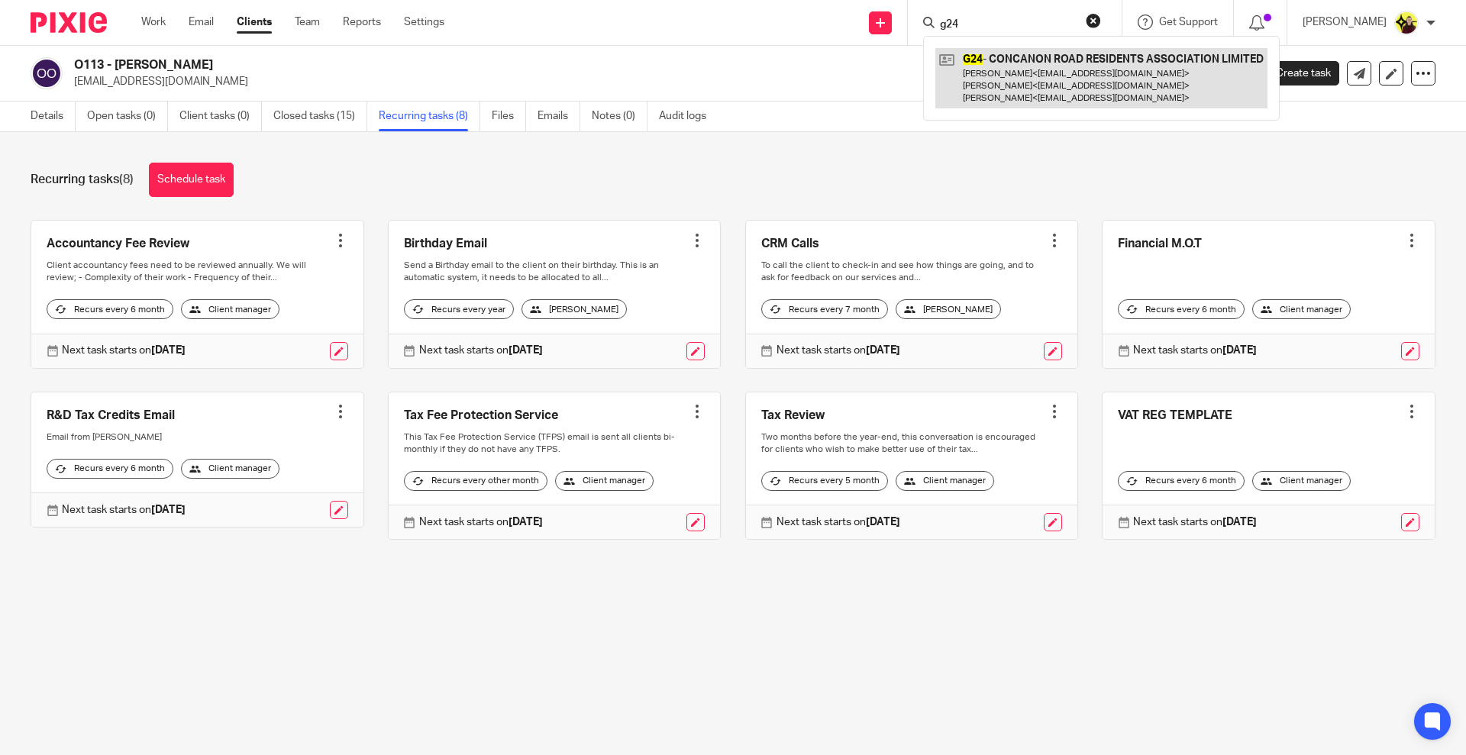
type input "g24"
click at [1031, 78] on link at bounding box center [1101, 78] width 332 height 60
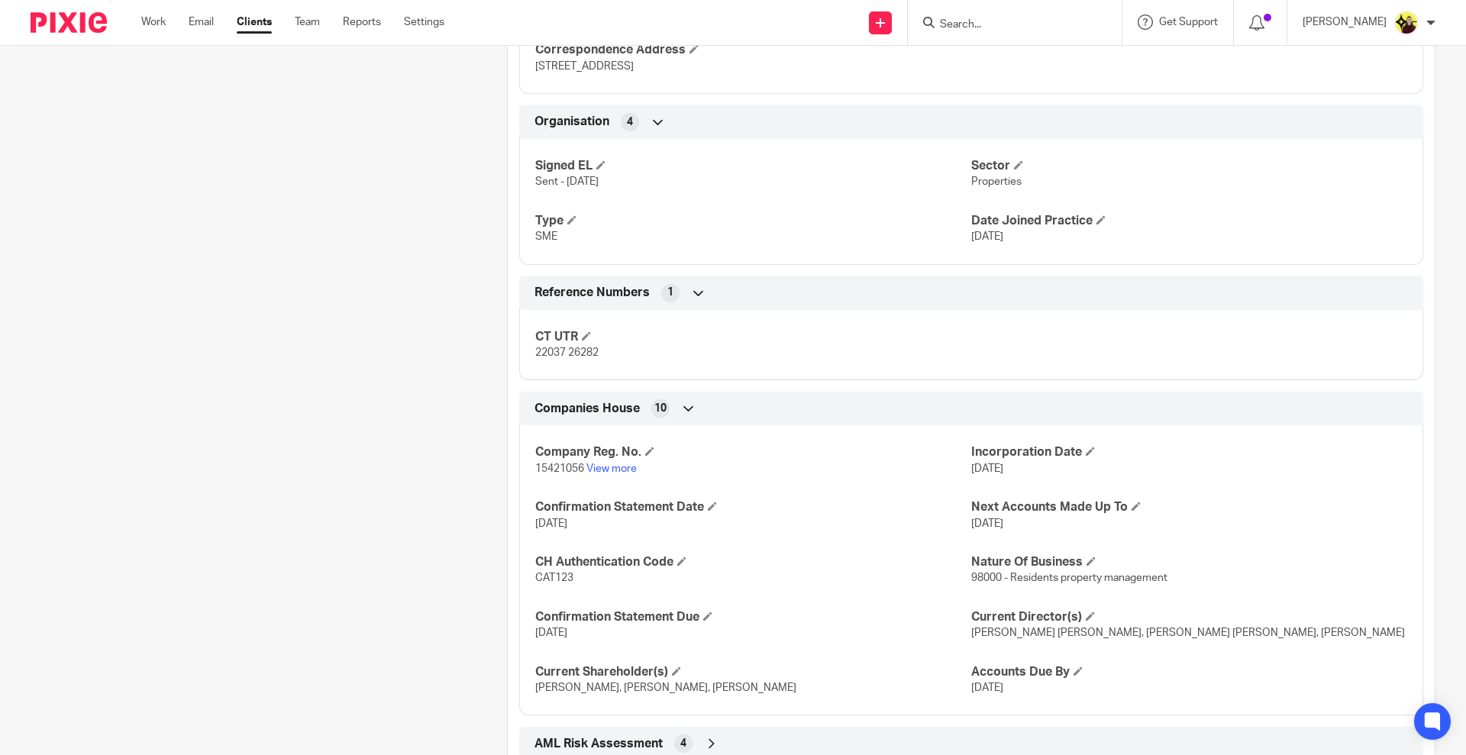
scroll to position [1000, 0]
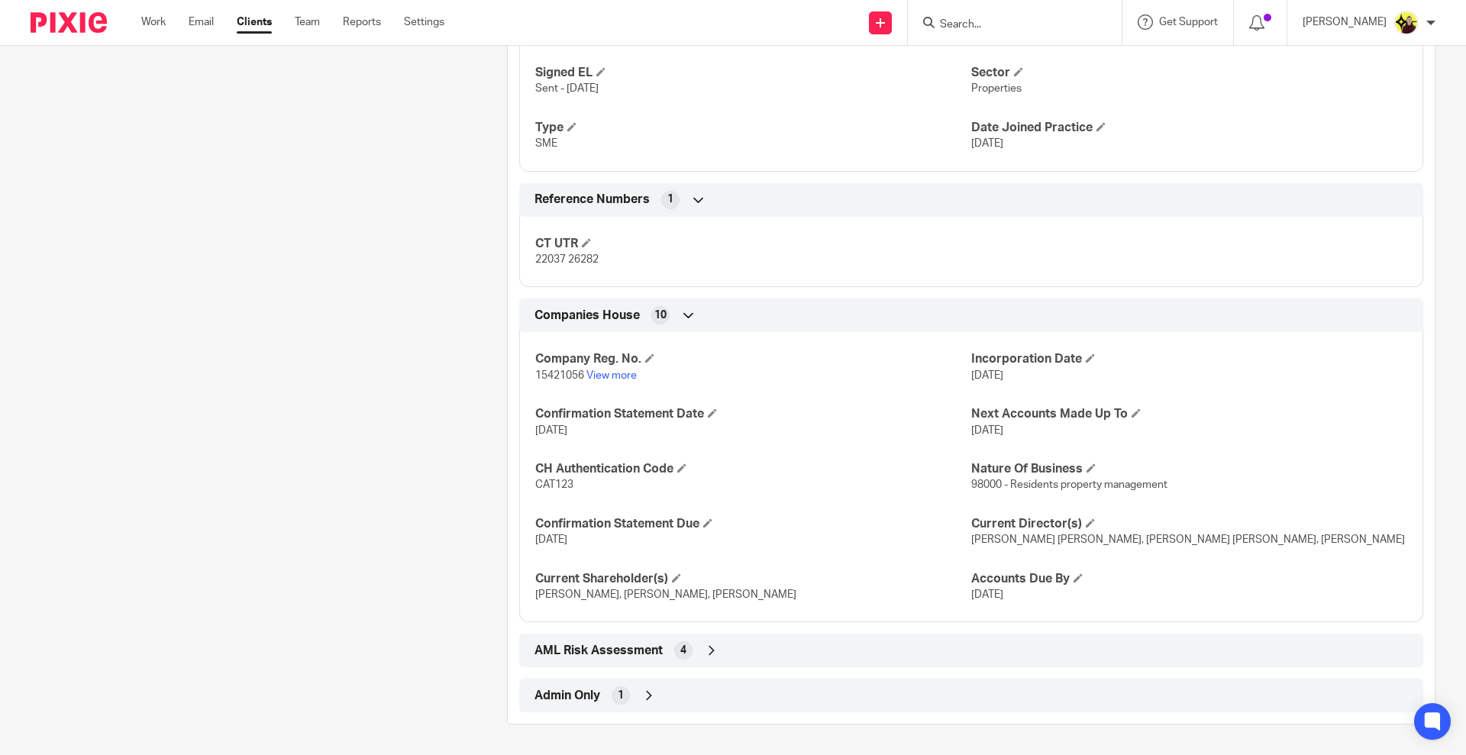
click at [579, 688] on span "Admin Only" at bounding box center [568, 696] width 66 height 16
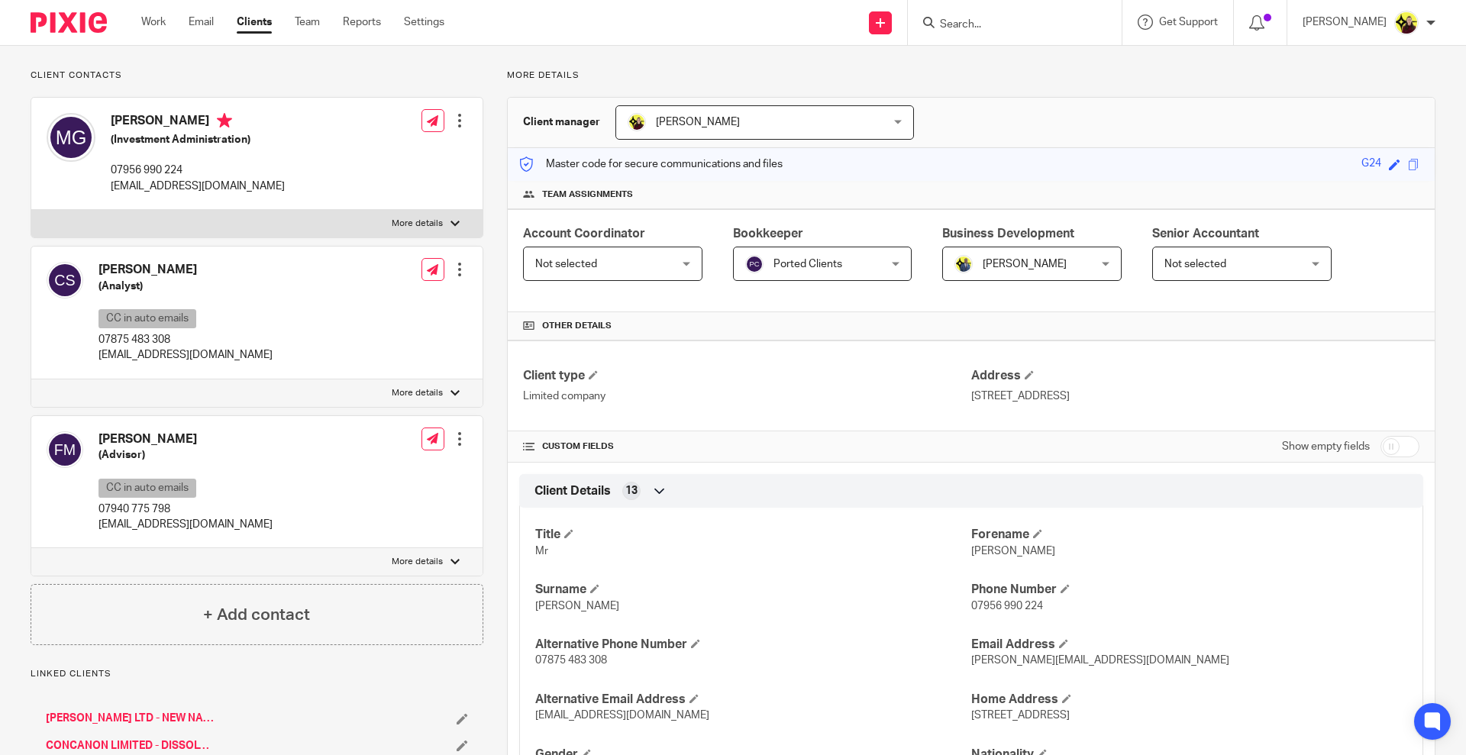
scroll to position [0, 0]
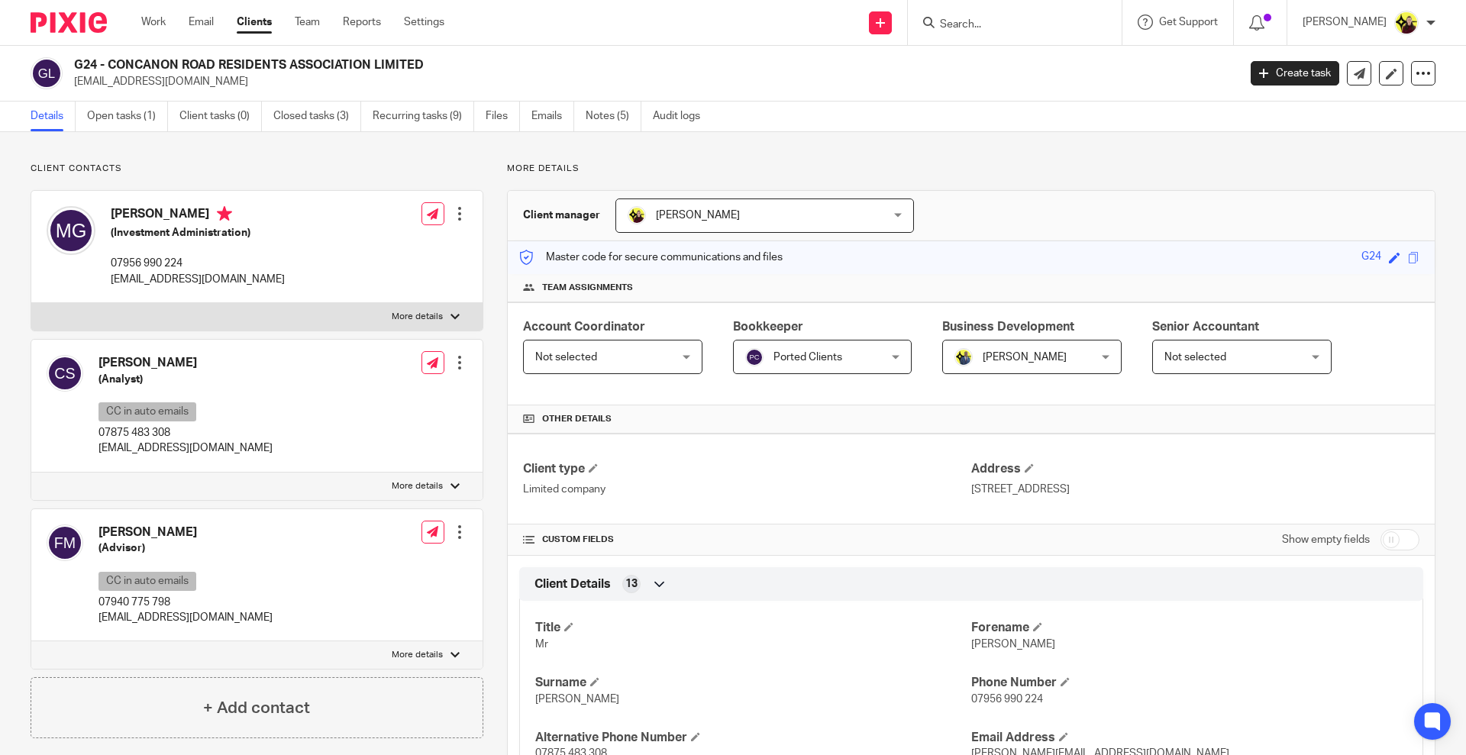
click at [990, 34] on div at bounding box center [1015, 22] width 214 height 45
click at [987, 11] on div at bounding box center [1015, 22] width 214 height 45
click at [1047, 21] on input "Search" at bounding box center [1006, 25] width 137 height 14
type input "z12"
click at [1107, 80] on link at bounding box center [1064, 65] width 259 height 35
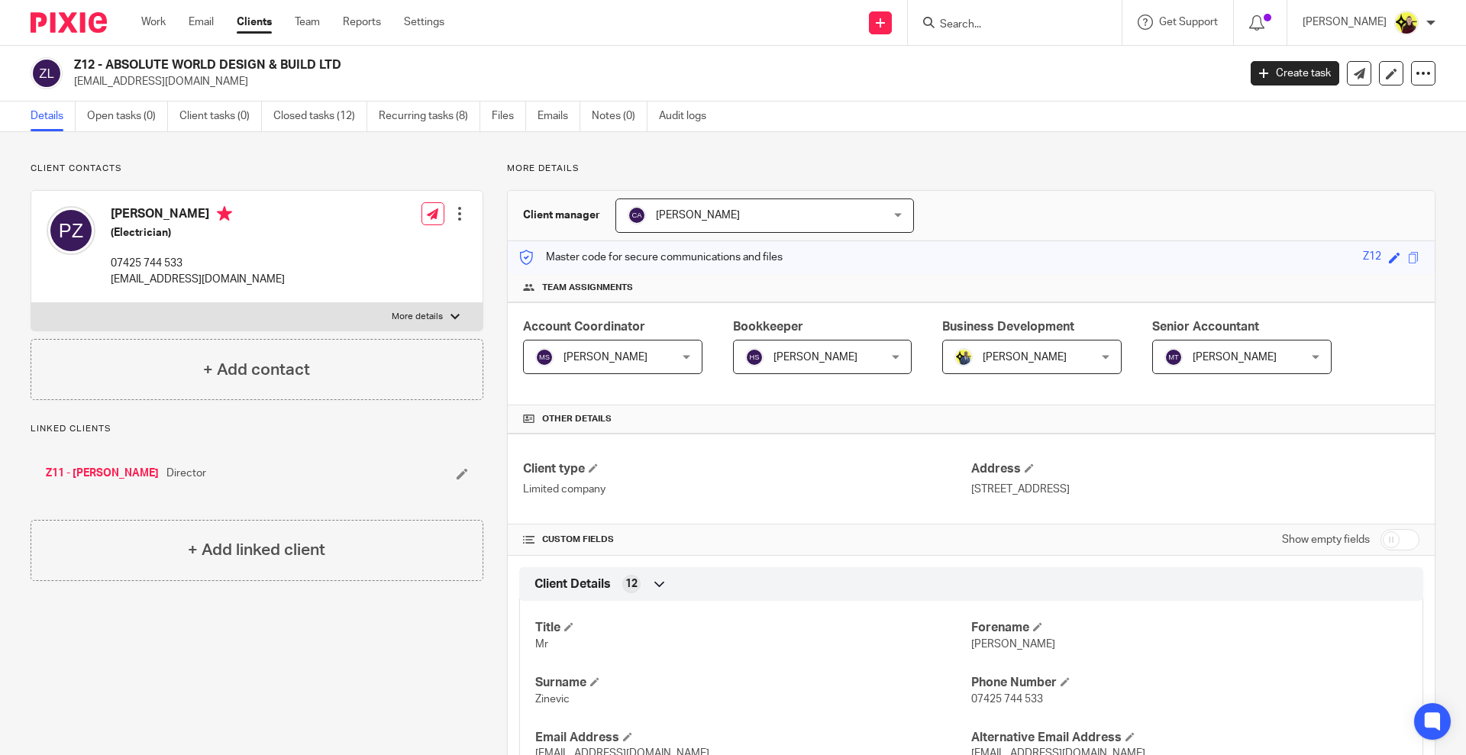
click at [1043, 34] on div at bounding box center [1015, 22] width 214 height 45
click at [1038, 31] on input "Search" at bounding box center [1006, 25] width 137 height 14
type input "b1"
click at [1061, 79] on link at bounding box center [1064, 65] width 258 height 35
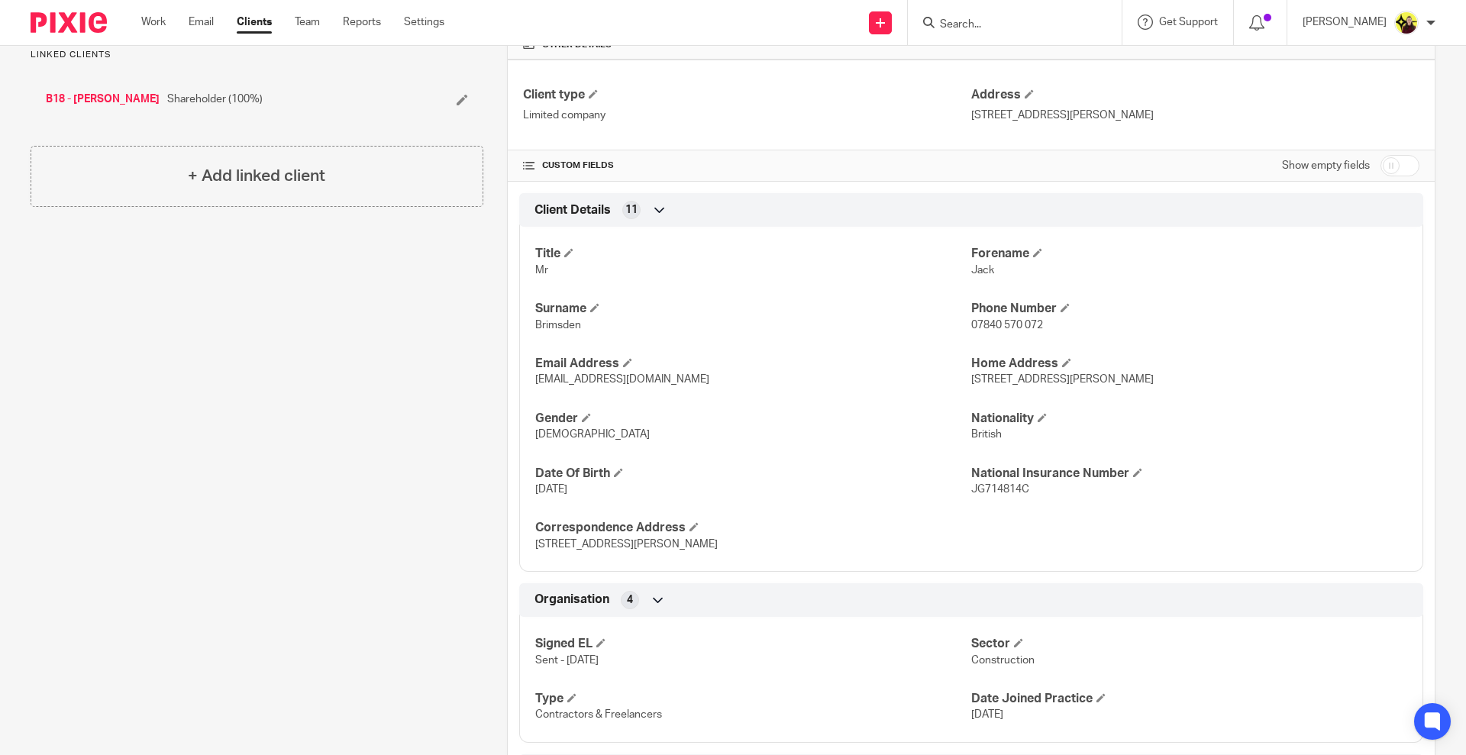
scroll to position [373, 0]
click at [984, 18] on input "Search" at bounding box center [1006, 25] width 137 height 14
type input "l47"
click at [1005, 85] on div "L47 - IASON LOUVROS [PERSON_NAME] < [EMAIL_ADDRESS][DOMAIN_NAME] >" at bounding box center [1064, 66] width 283 height 60
click at [1018, 69] on link at bounding box center [1064, 65] width 258 height 35
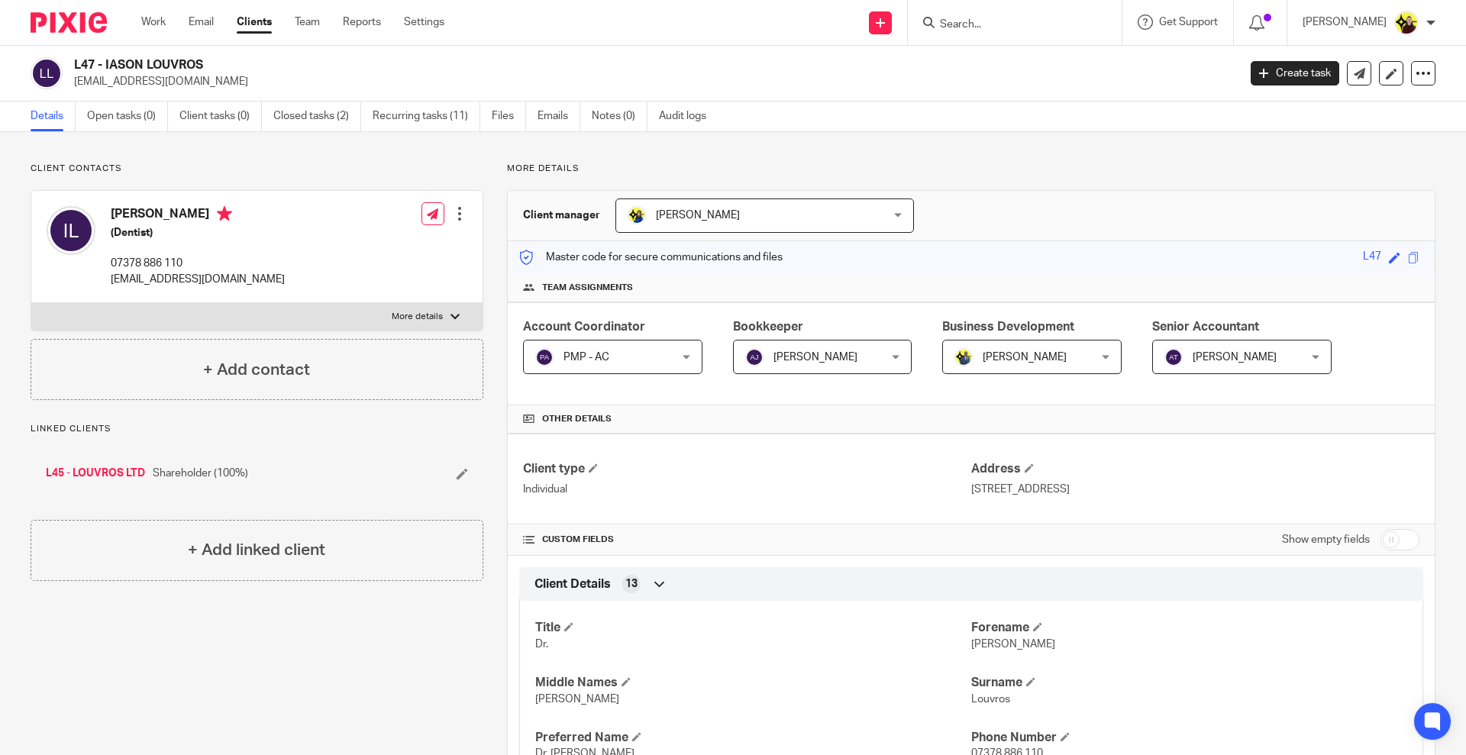
click at [995, 30] on input "Search" at bounding box center [1006, 25] width 137 height 14
type input "n8"
click at [986, 63] on link at bounding box center [1064, 65] width 258 height 35
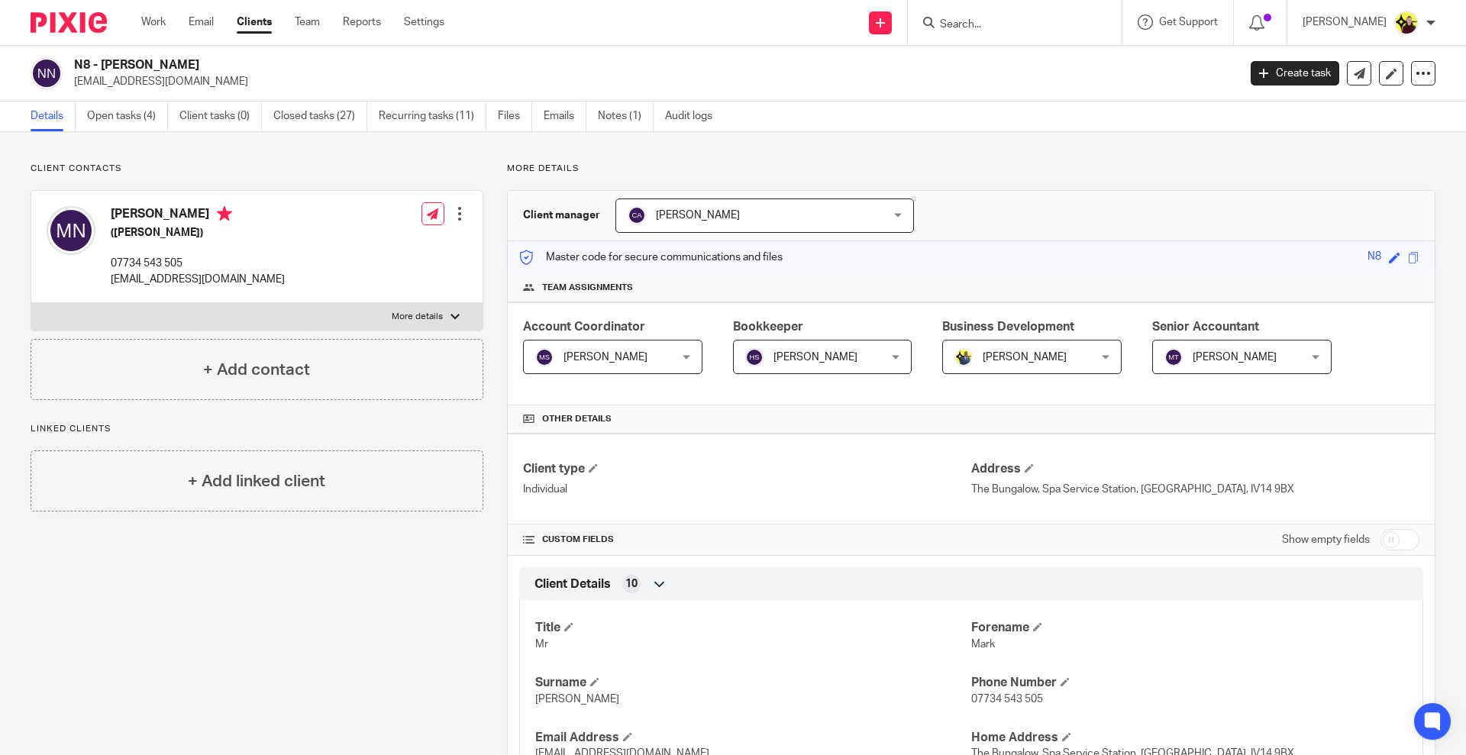
click at [131, 333] on div "[PERSON_NAME] ([PERSON_NAME]) 07734 543 505 [EMAIL_ADDRESS][DOMAIN_NAME] Edit c…" at bounding box center [257, 264] width 453 height 149
click at [128, 315] on label "More details" at bounding box center [256, 316] width 451 height 27
click at [31, 303] on input "More details" at bounding box center [31, 302] width 1 height 1
checkbox input "true"
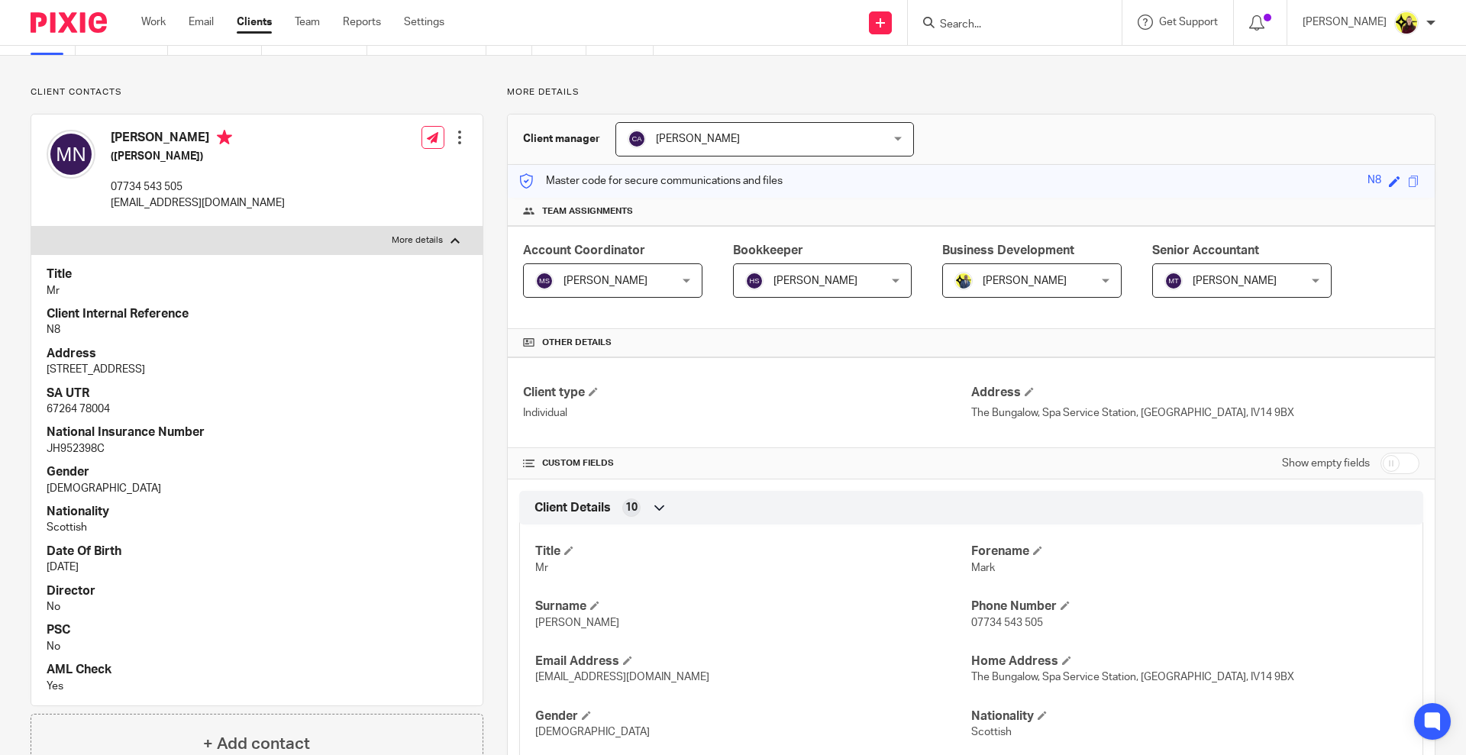
scroll to position [191, 0]
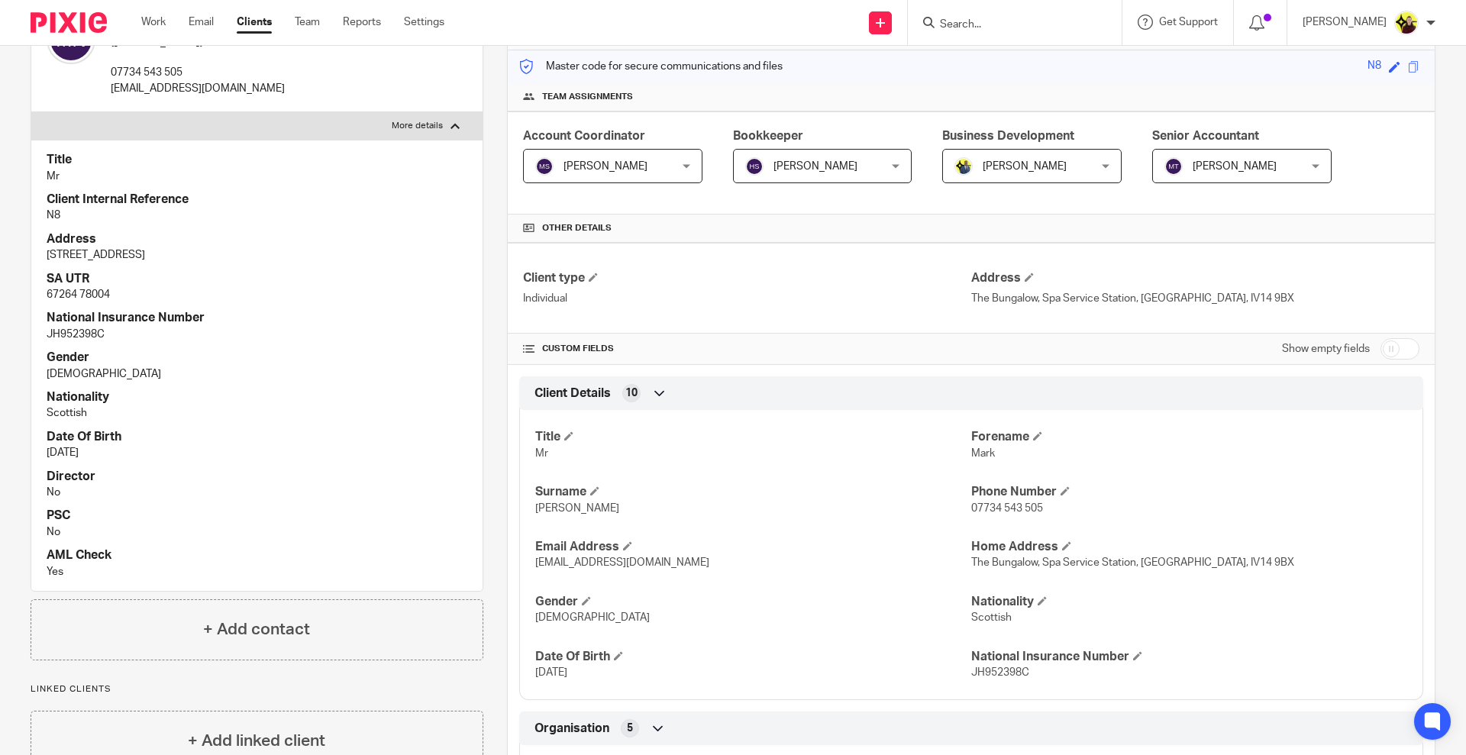
click at [1086, 580] on div "Title Mr Forename Mark Surname Nicol Phone Number 07734 543 505 Email Address m…" at bounding box center [971, 550] width 904 height 302
copy p "The Bungalow, Spa Service Station, [GEOGRAPHIC_DATA], IV14 9BX"
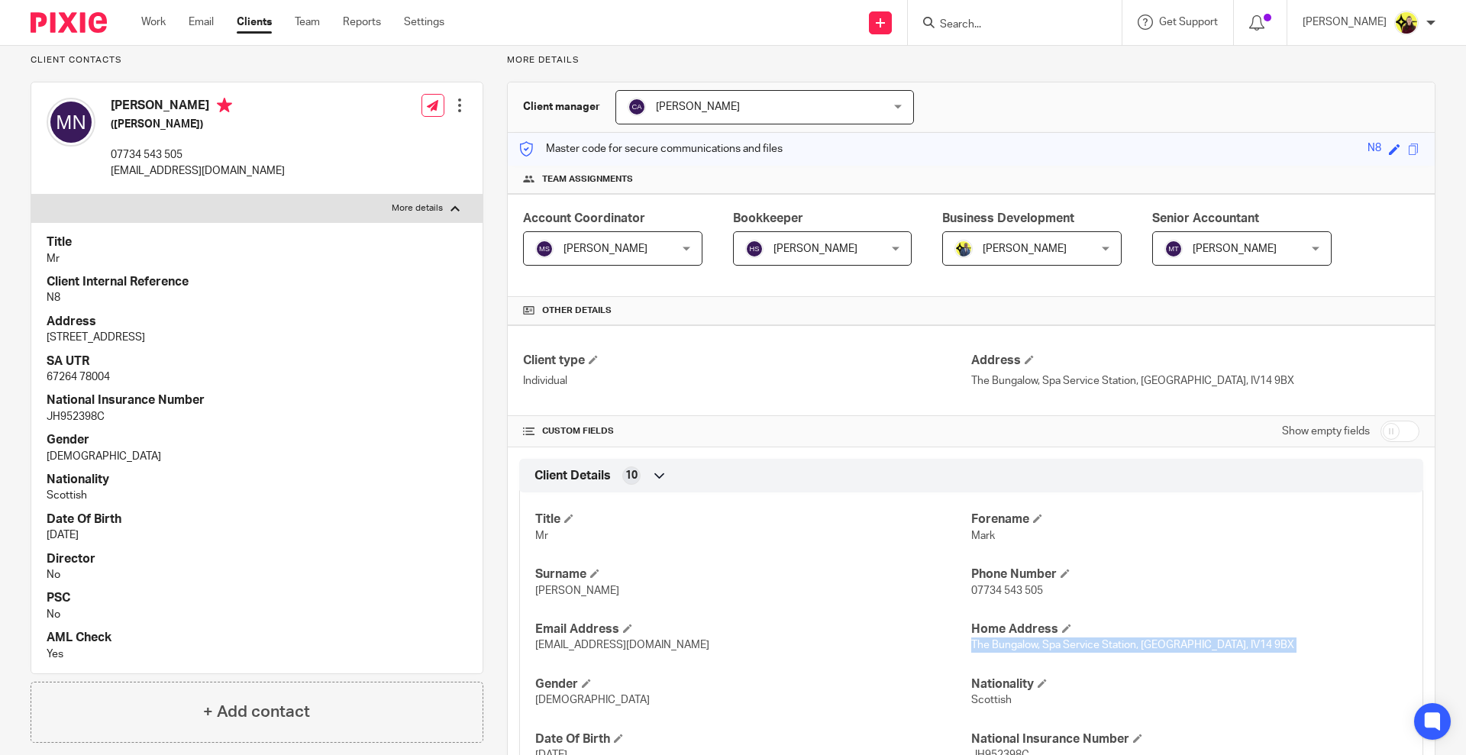
scroll to position [0, 0]
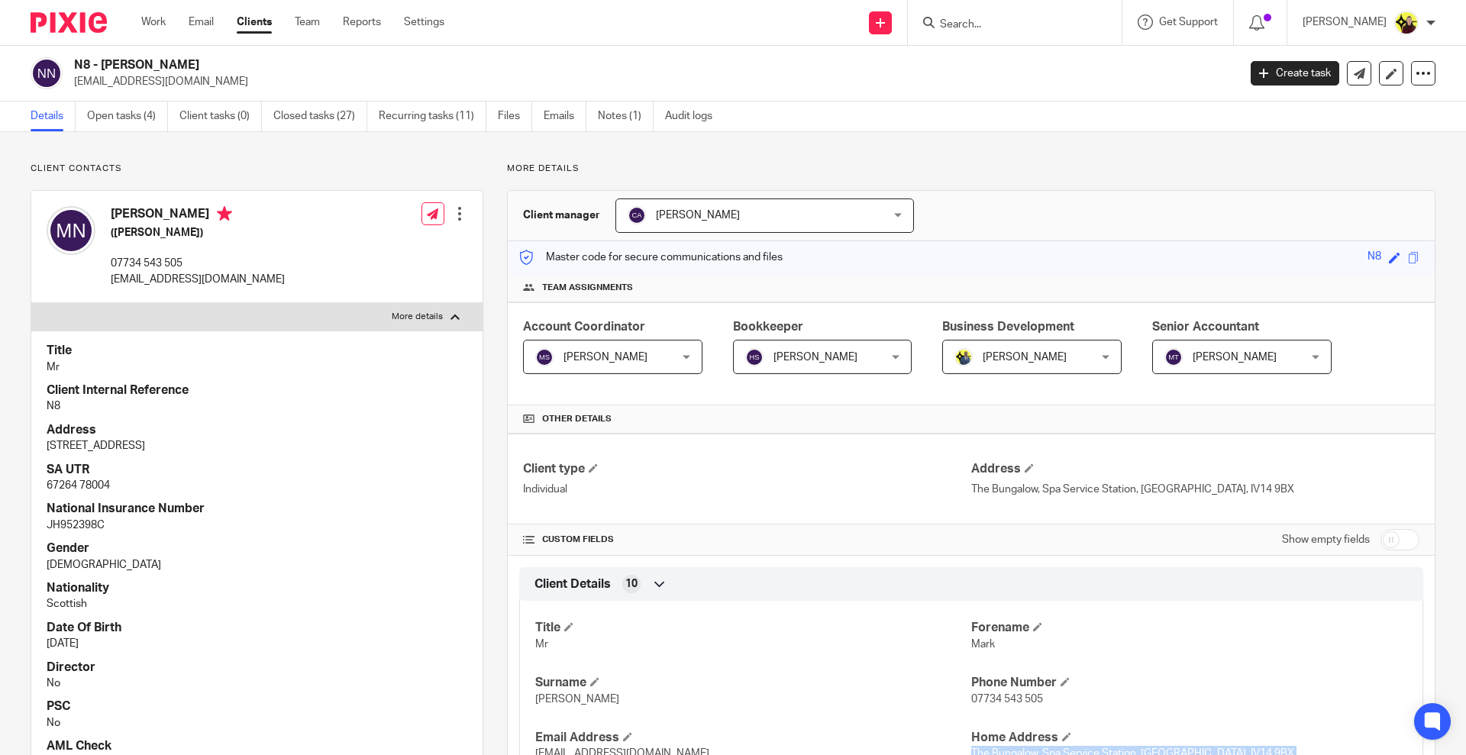
click at [454, 209] on div at bounding box center [459, 213] width 15 height 15
click at [413, 243] on link "Edit contact" at bounding box center [386, 248] width 146 height 22
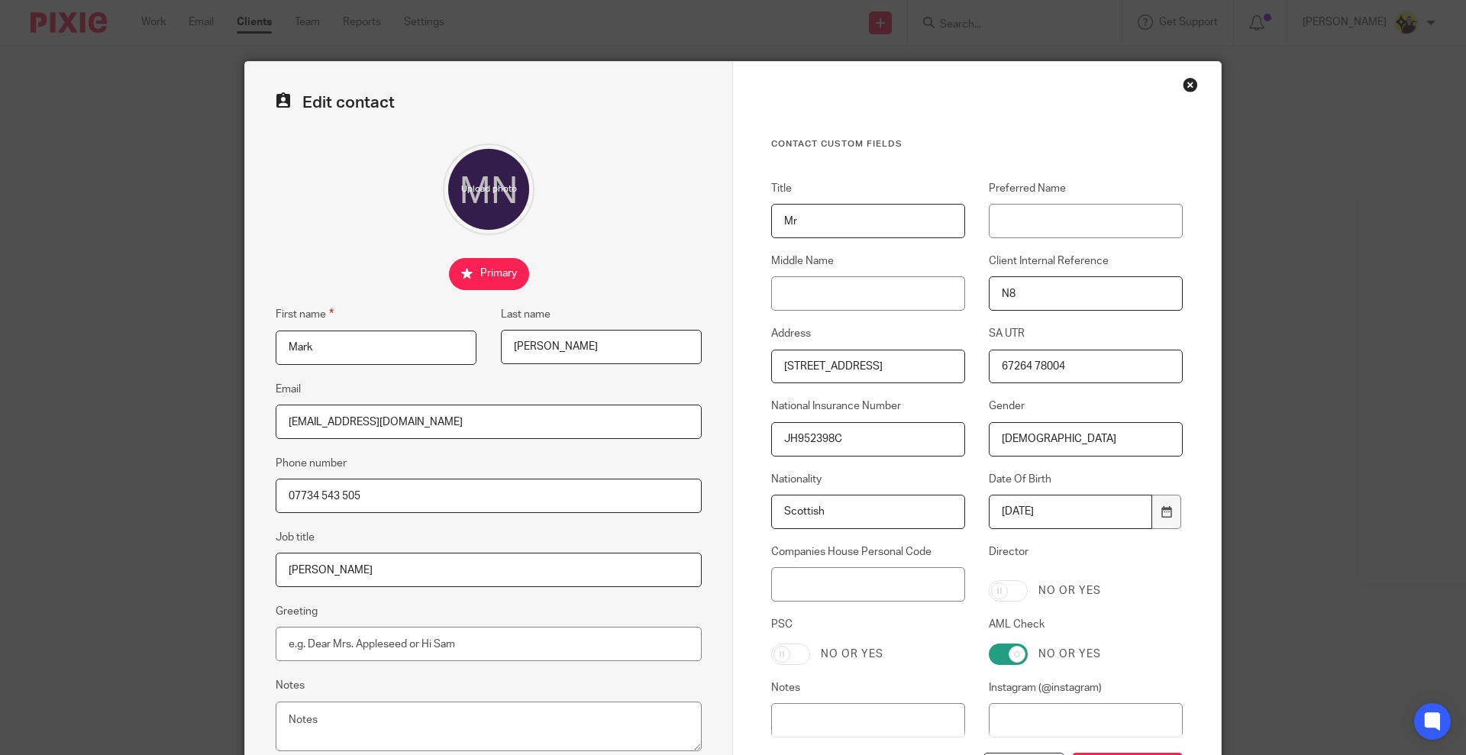
click at [851, 369] on input "11 Ardival Terrace, Strathpeffer, IV14 9DJ" at bounding box center [868, 367] width 194 height 34
paste input "The Bungalow, Spa Service Station, Strathpeffer, IV14 9BX"
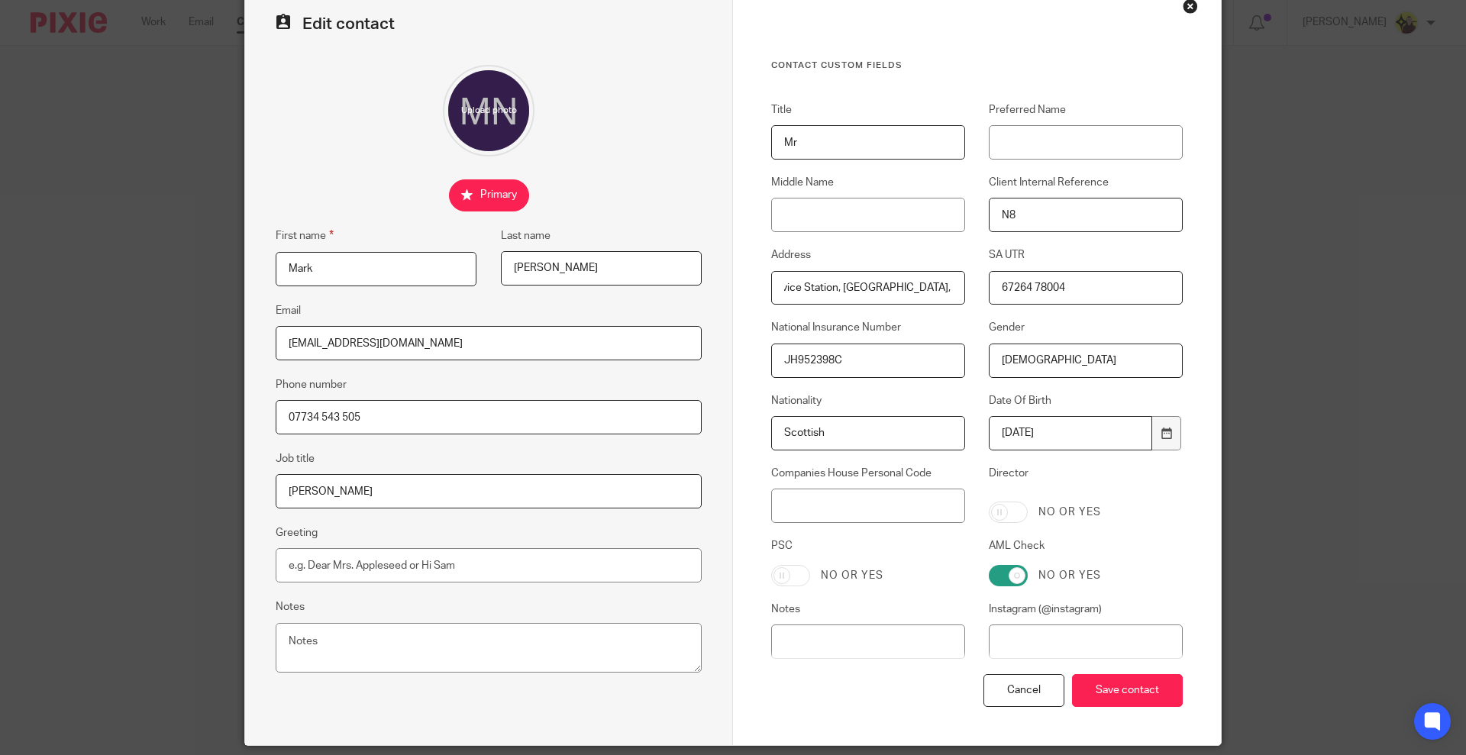
scroll to position [131, 0]
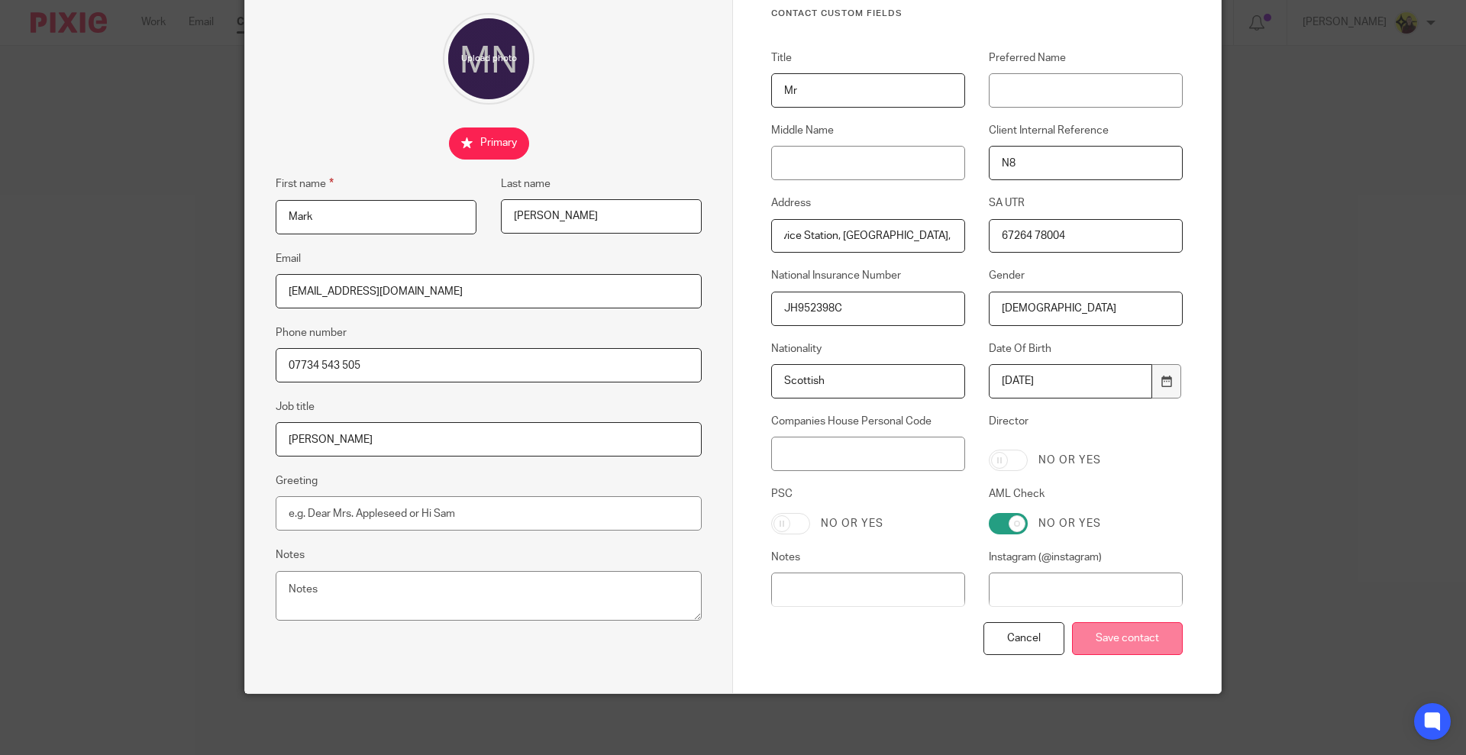
type input "The Bungalow, Spa Service Station, Strathpeffer, IV14 9BX"
click at [1139, 636] on input "Save contact" at bounding box center [1127, 638] width 111 height 33
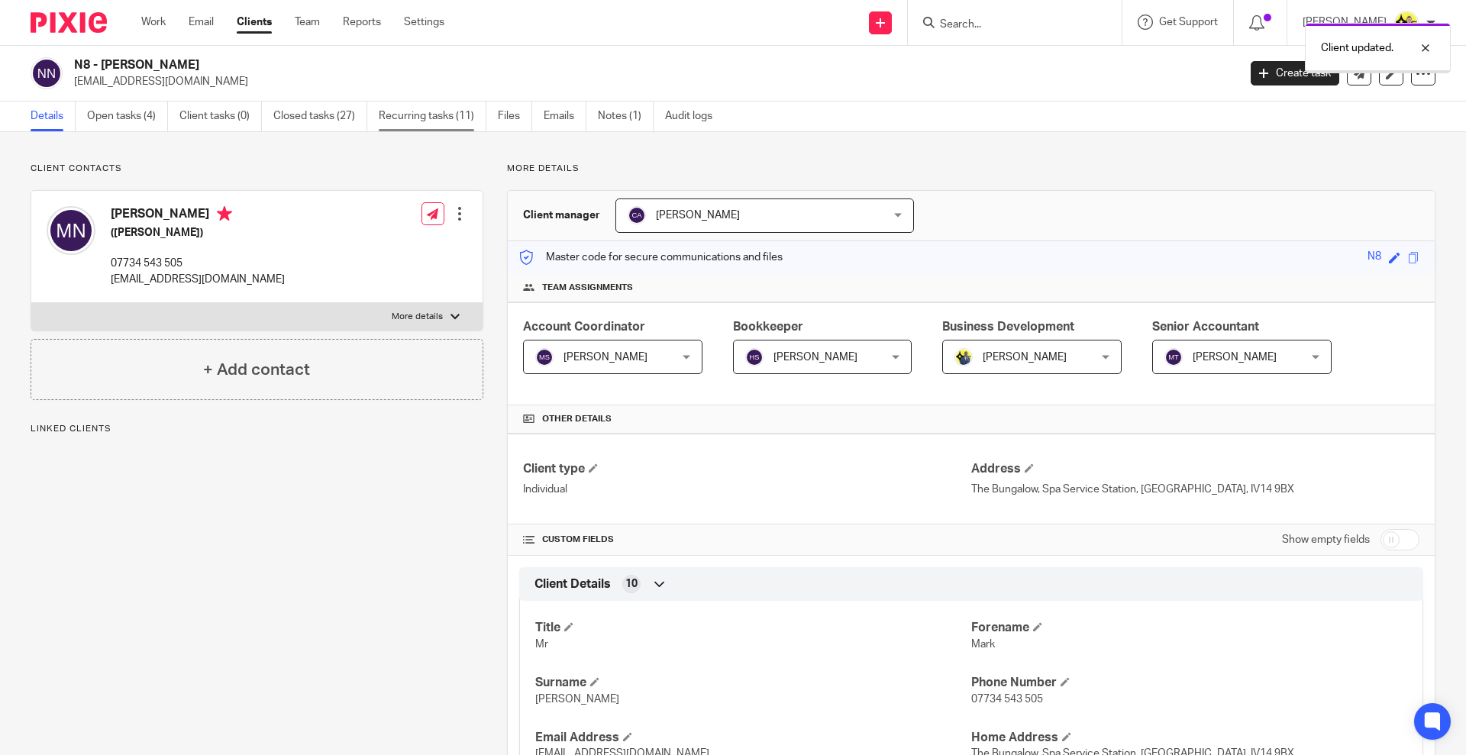
click at [419, 105] on link "Recurring tasks (11)" at bounding box center [433, 117] width 108 height 30
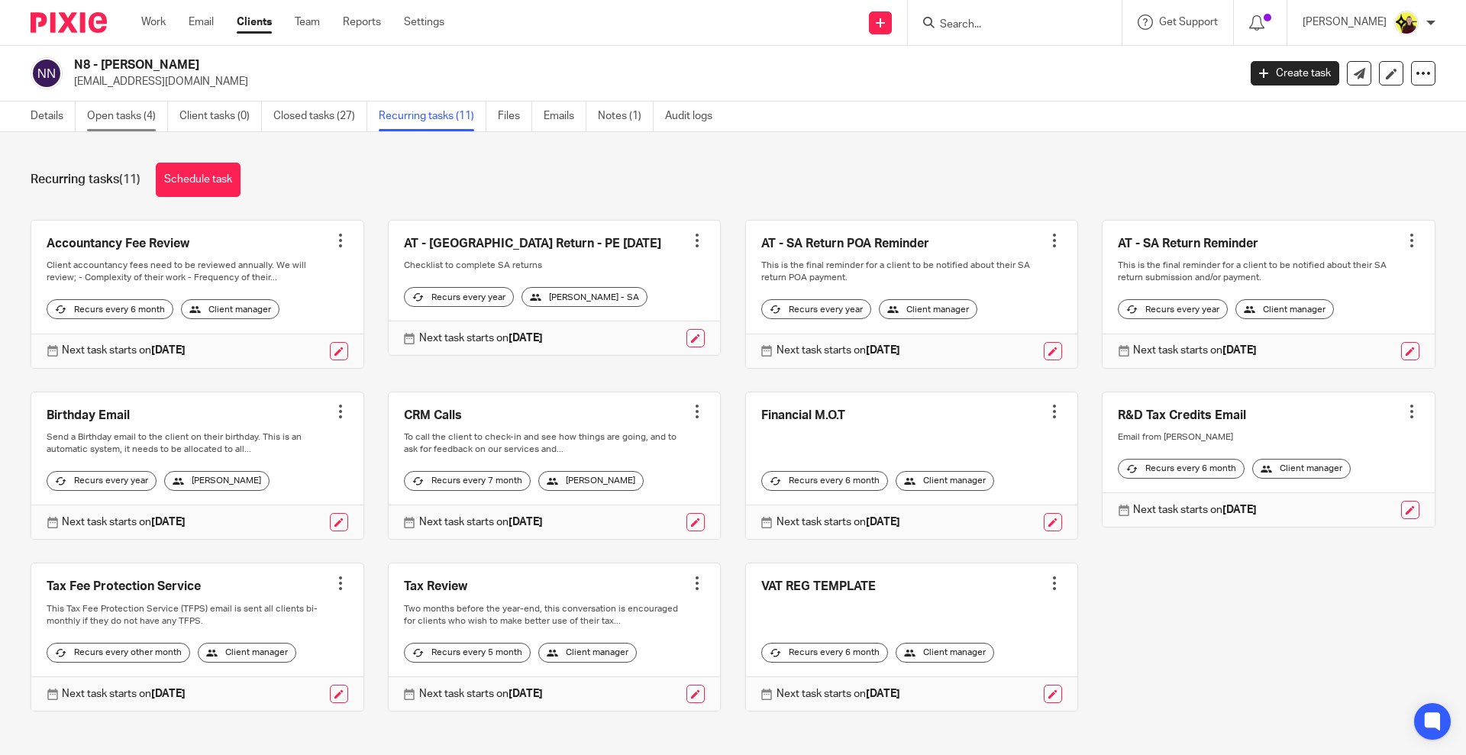
click at [144, 119] on link "Open tasks (4)" at bounding box center [127, 117] width 81 height 30
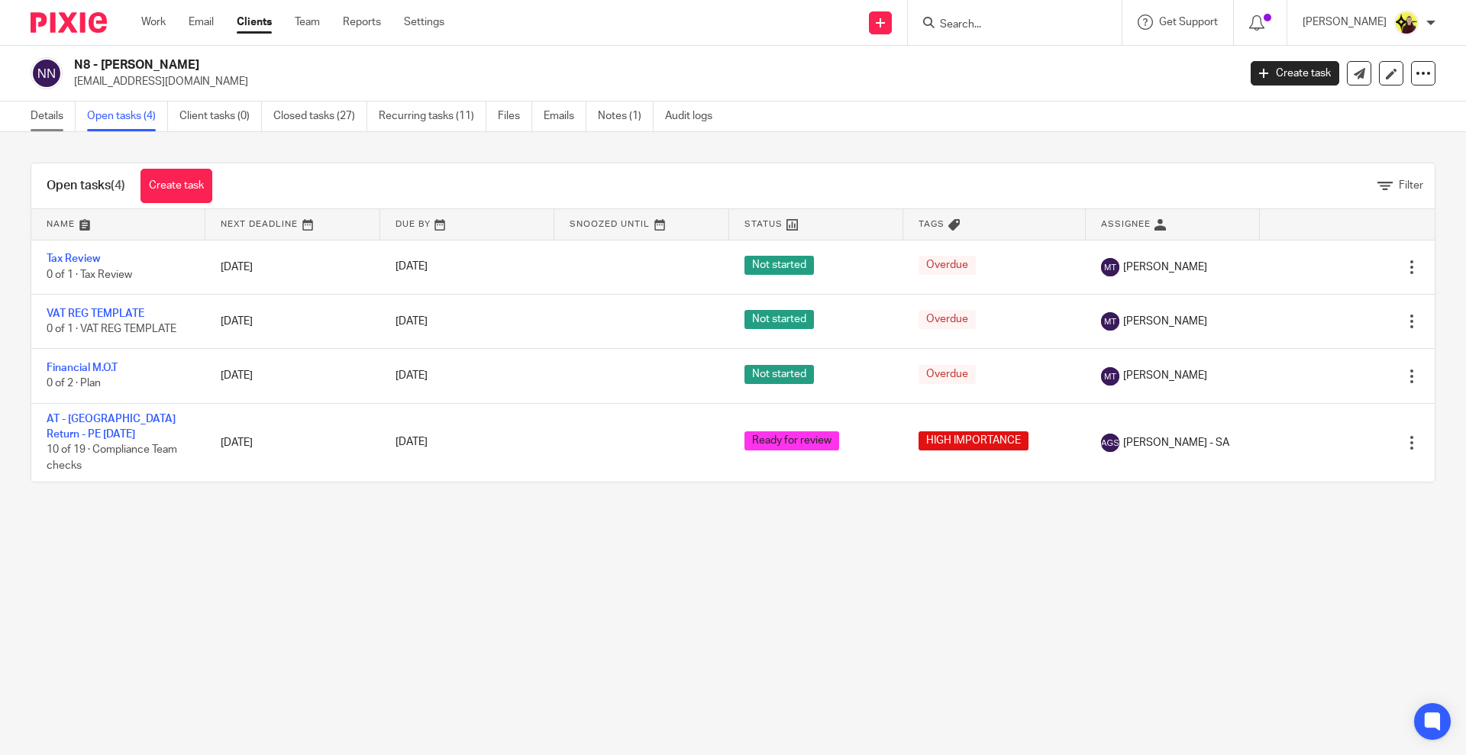
click at [58, 109] on link "Details" at bounding box center [53, 117] width 45 height 30
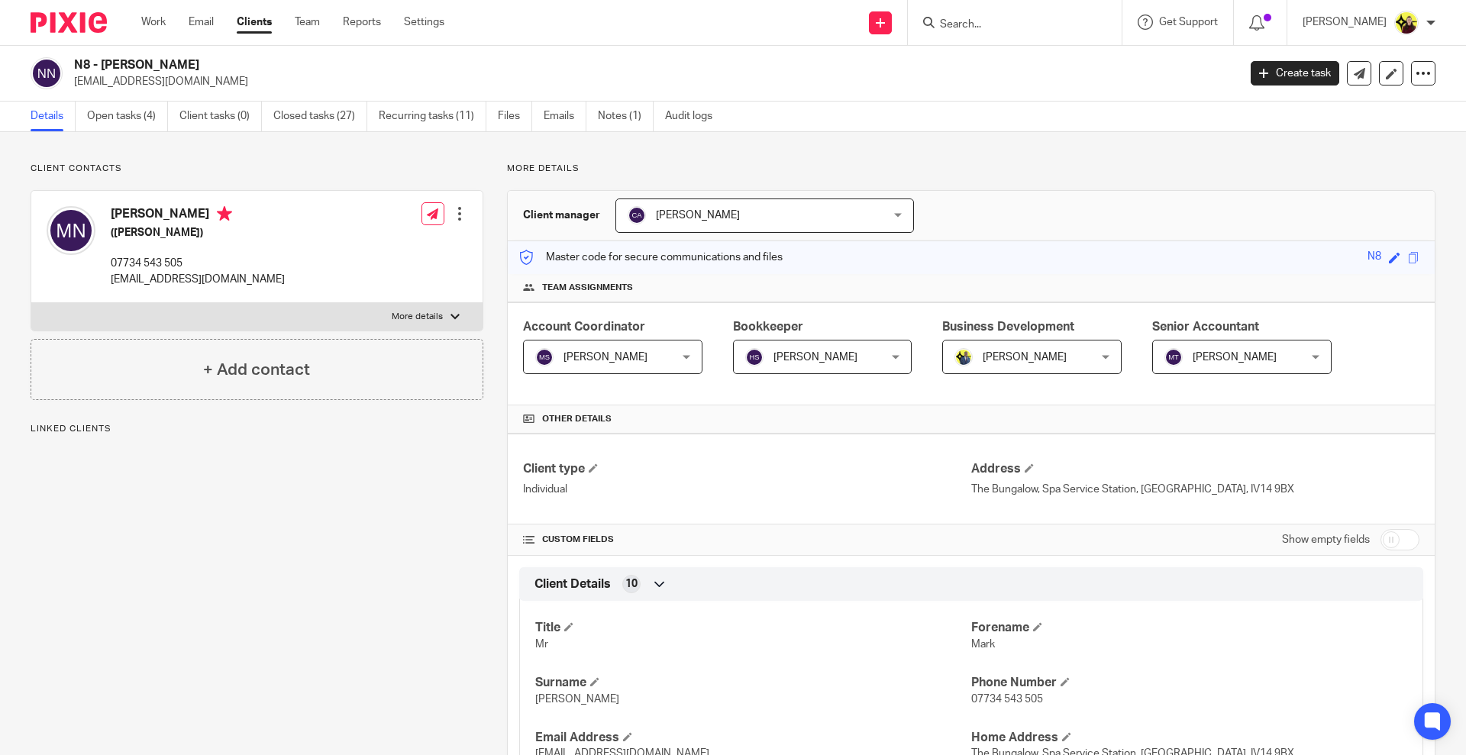
scroll to position [611, 0]
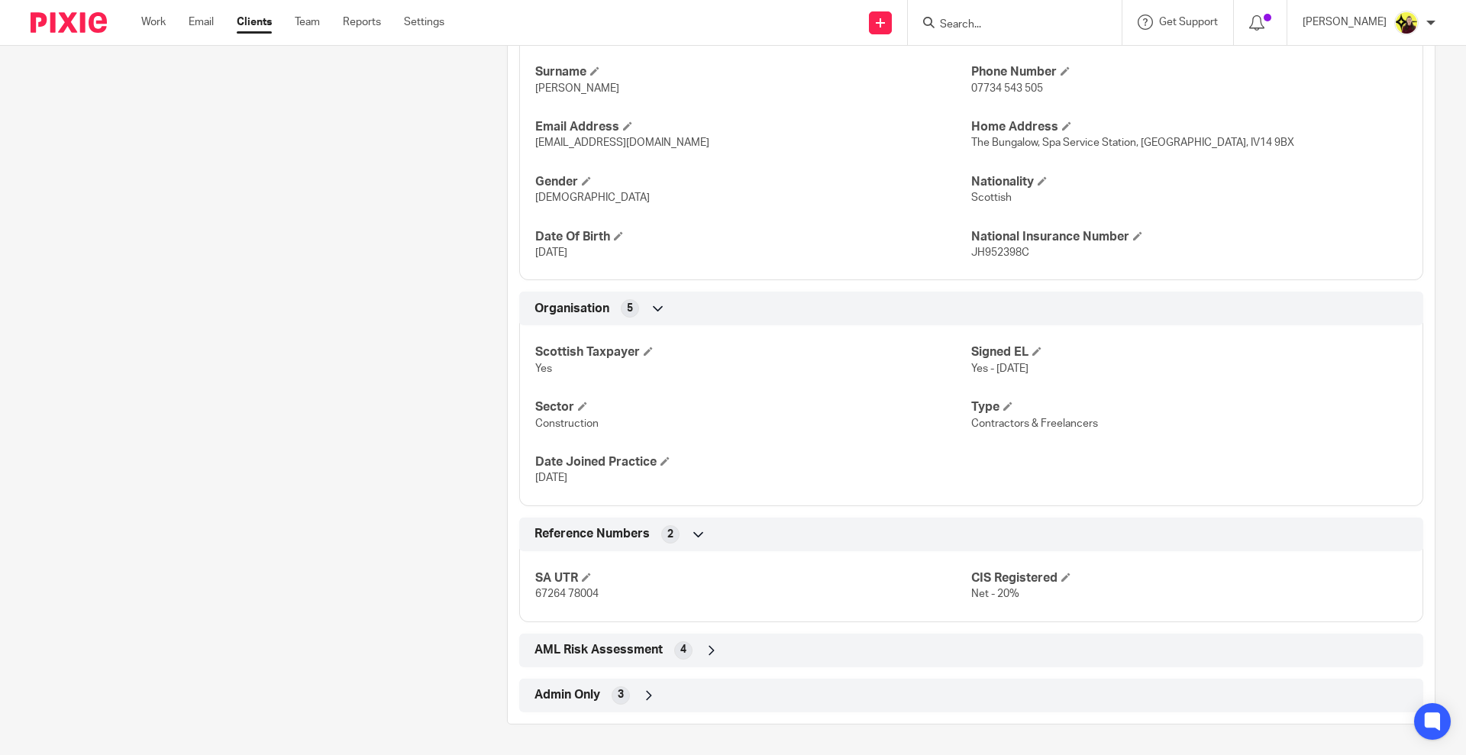
click at [586, 600] on p "67264 78004" at bounding box center [753, 593] width 436 height 15
copy p "67264 78004"
click at [1027, 23] on input "Search" at bounding box center [1006, 25] width 137 height 14
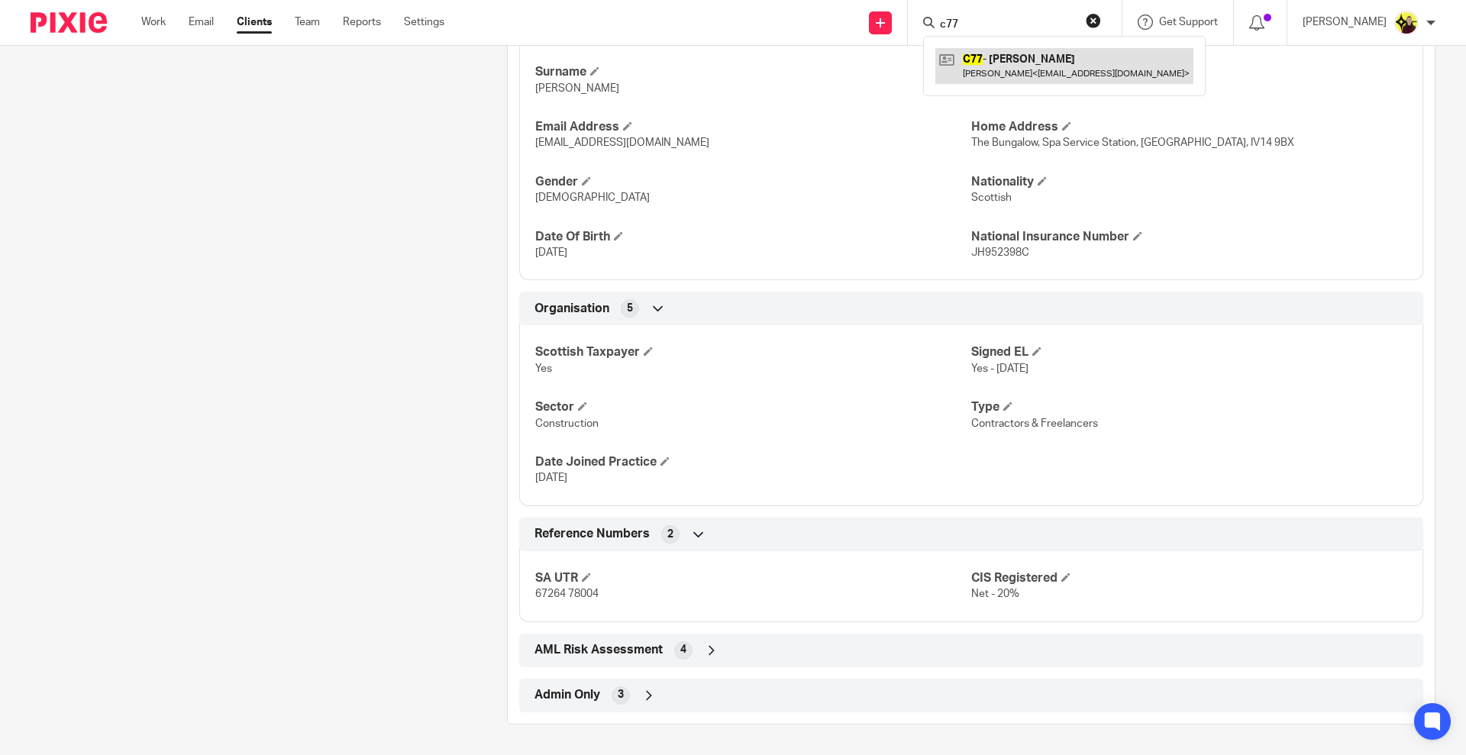
type input "c77"
click at [1016, 51] on link at bounding box center [1064, 65] width 258 height 35
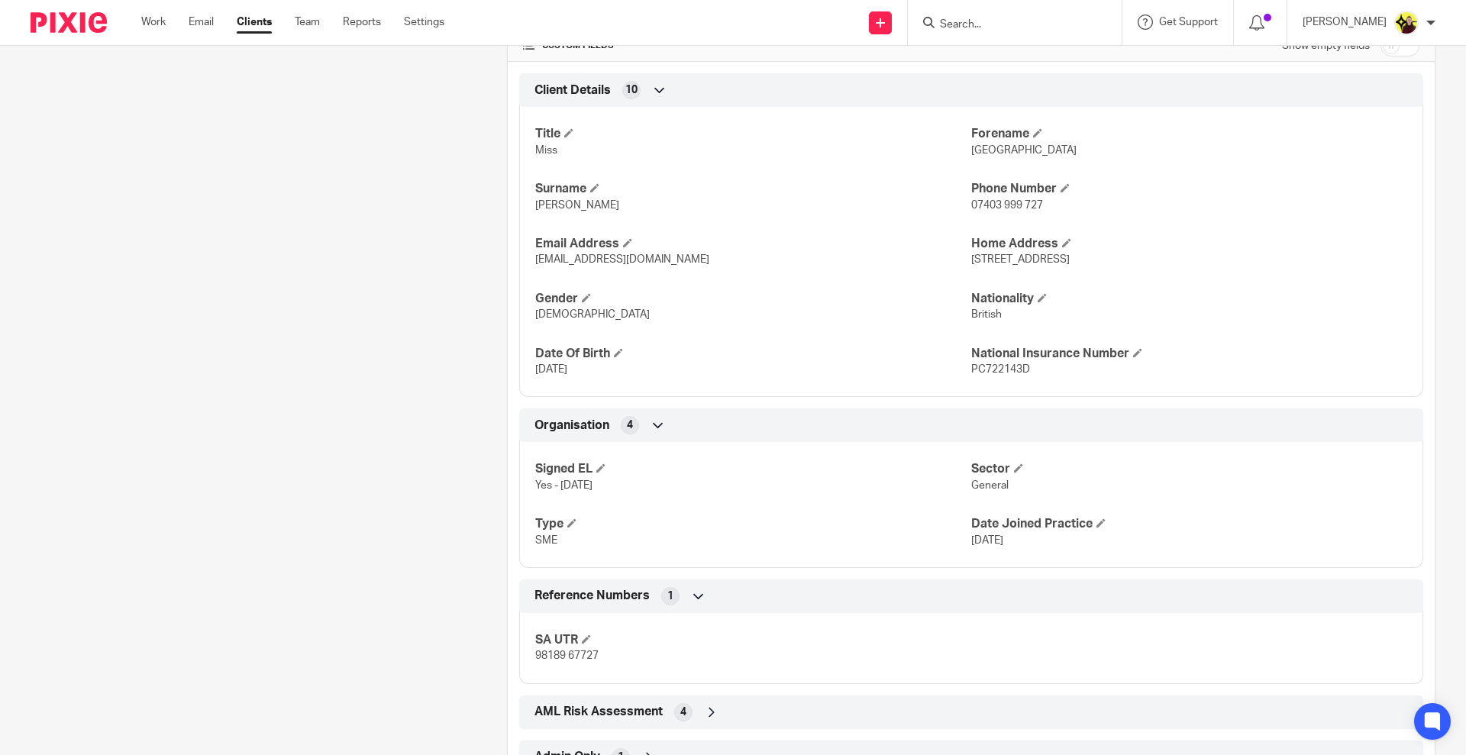
scroll to position [556, 0]
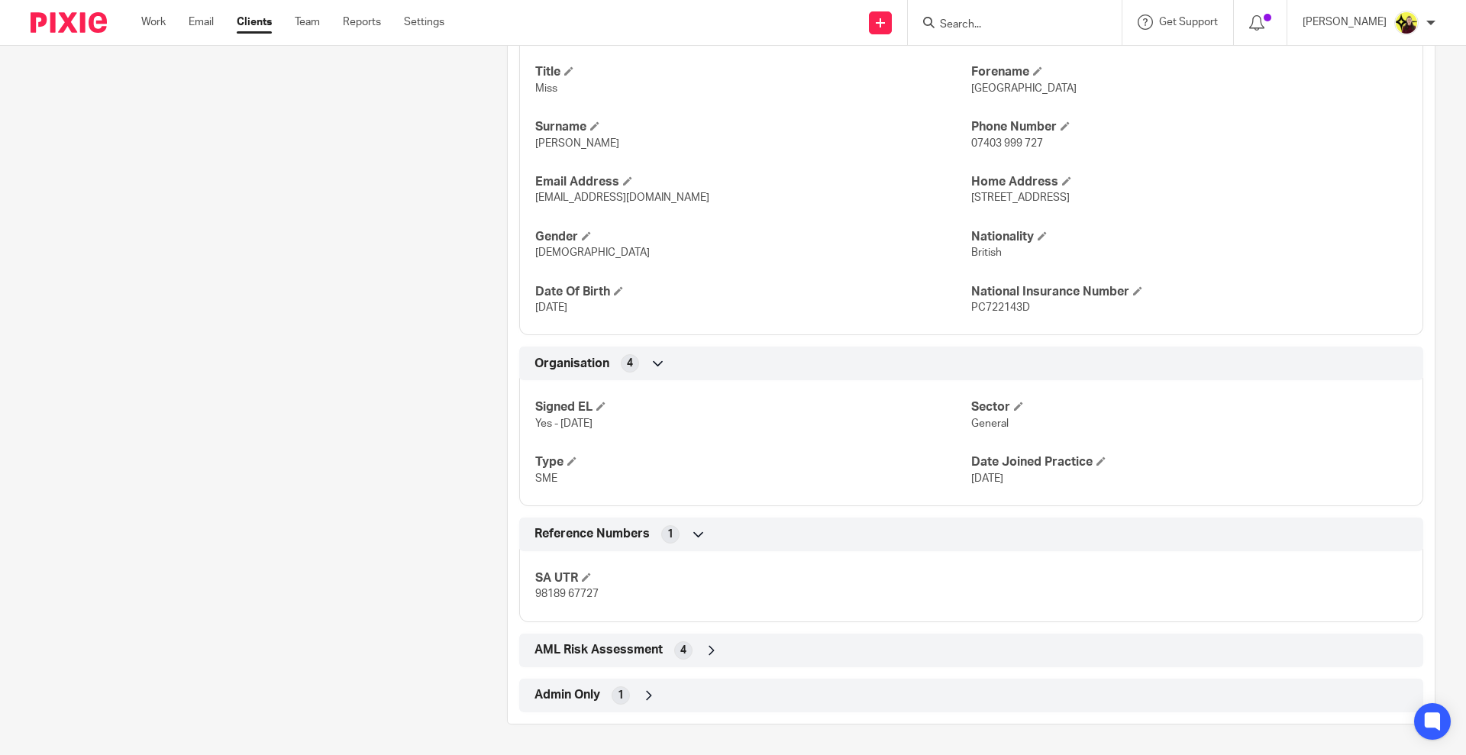
click at [583, 696] on span "Admin Only" at bounding box center [568, 695] width 66 height 16
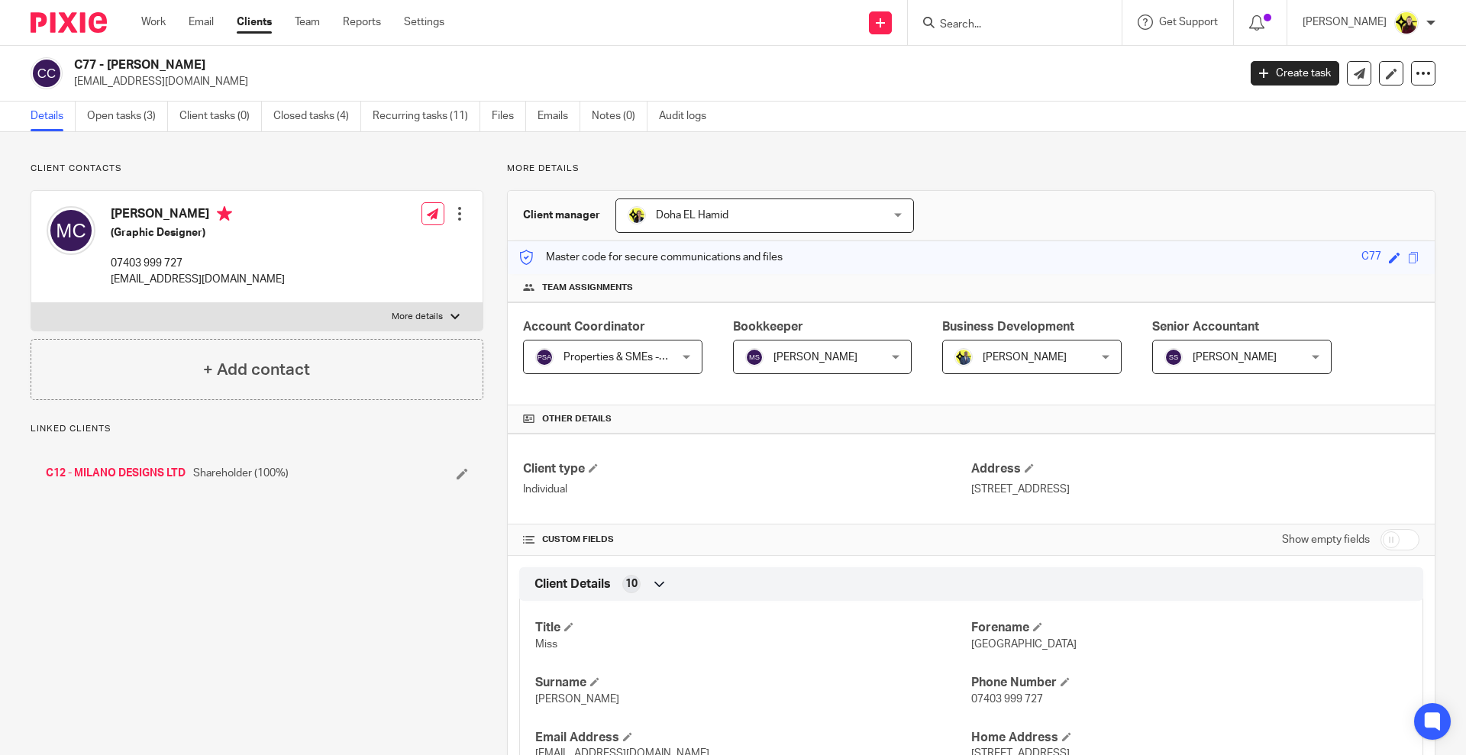
click at [440, 99] on div "C77 - MILAN CAIN enquiries@milano-designs.co.uk Create task Update from Compani…" at bounding box center [733, 74] width 1466 height 56
click at [431, 103] on link "Recurring tasks (11)" at bounding box center [427, 117] width 108 height 30
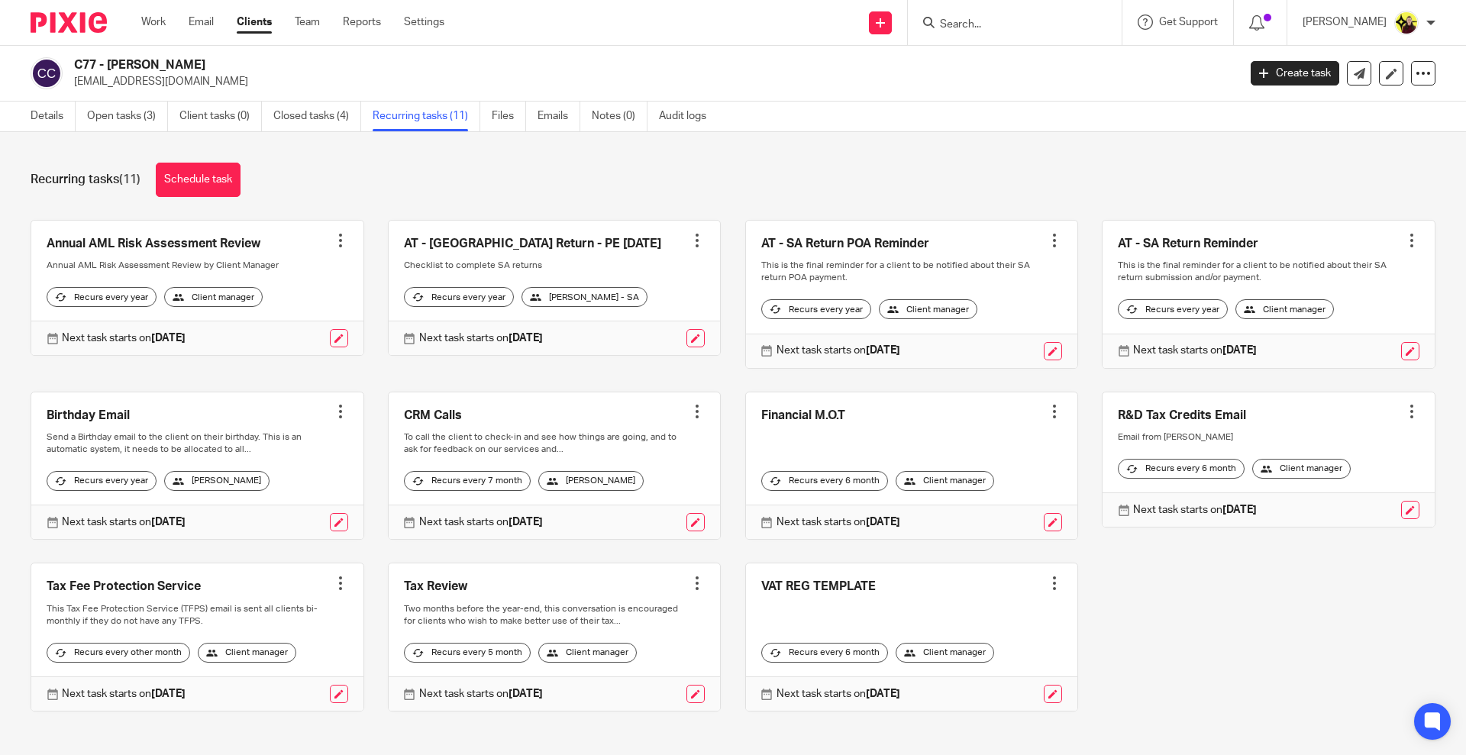
click at [1009, 27] on input "Search" at bounding box center [1006, 25] width 137 height 14
type input "c12"
click at [1019, 66] on link at bounding box center [1064, 65] width 258 height 35
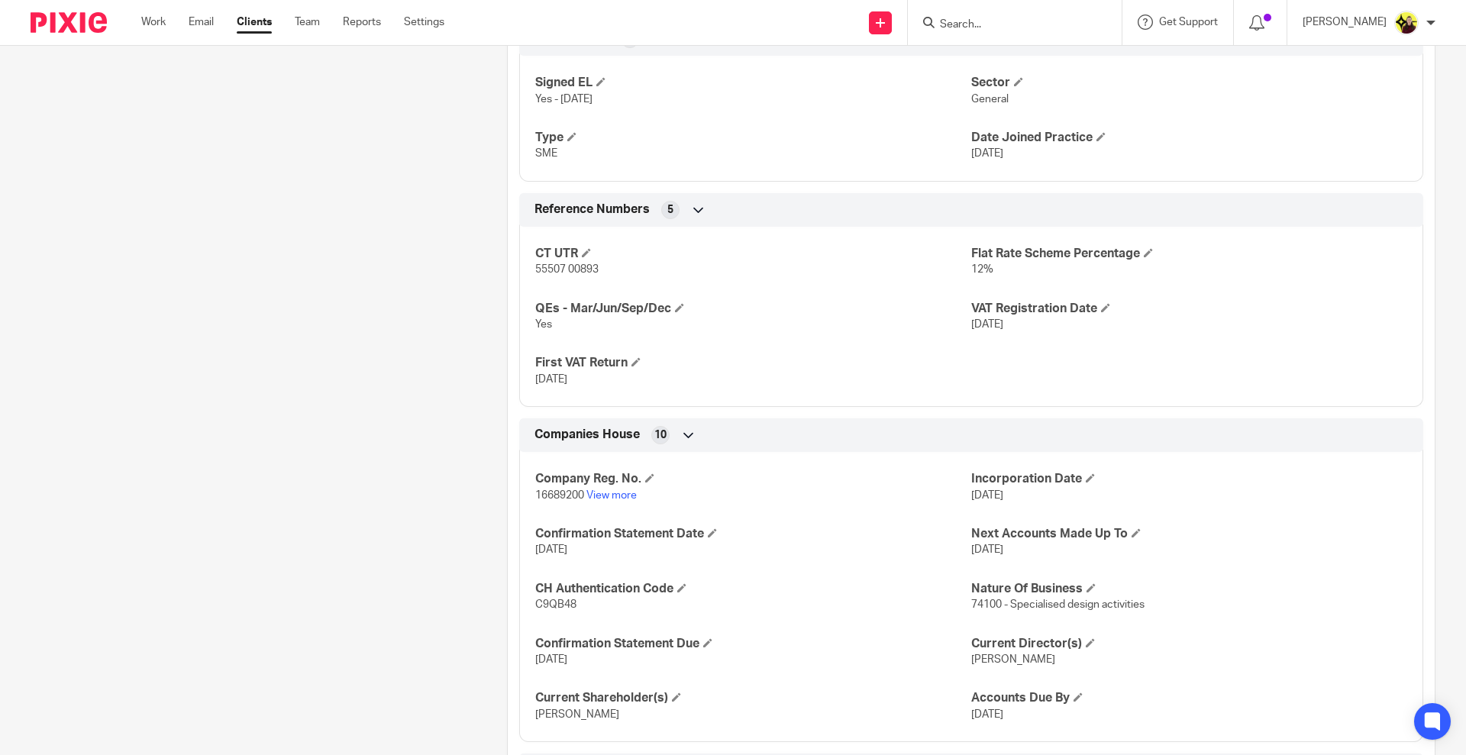
scroll to position [1055, 0]
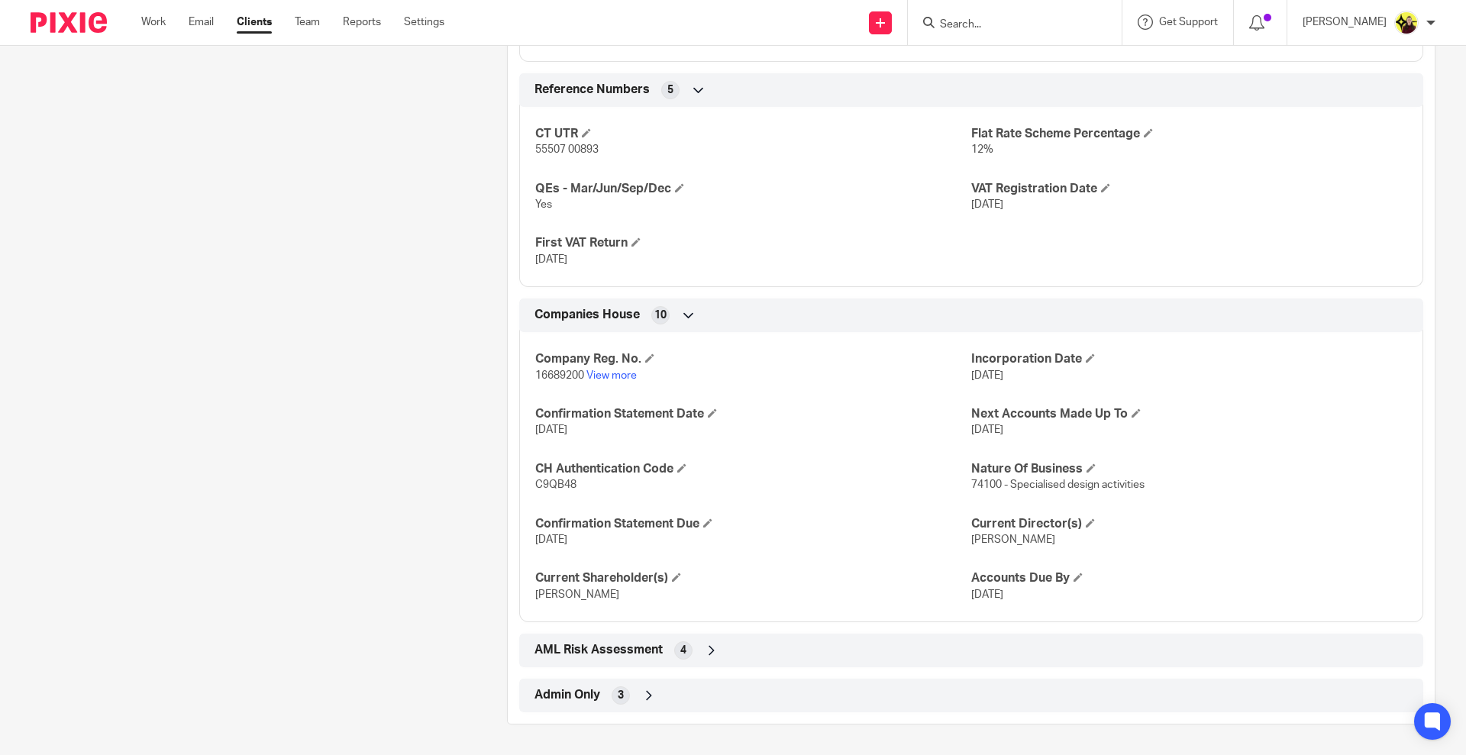
drag, startPoint x: 795, startPoint y: 722, endPoint x: 777, endPoint y: 703, distance: 26.5
click at [777, 703] on div "Admin Only 3" at bounding box center [971, 696] width 881 height 26
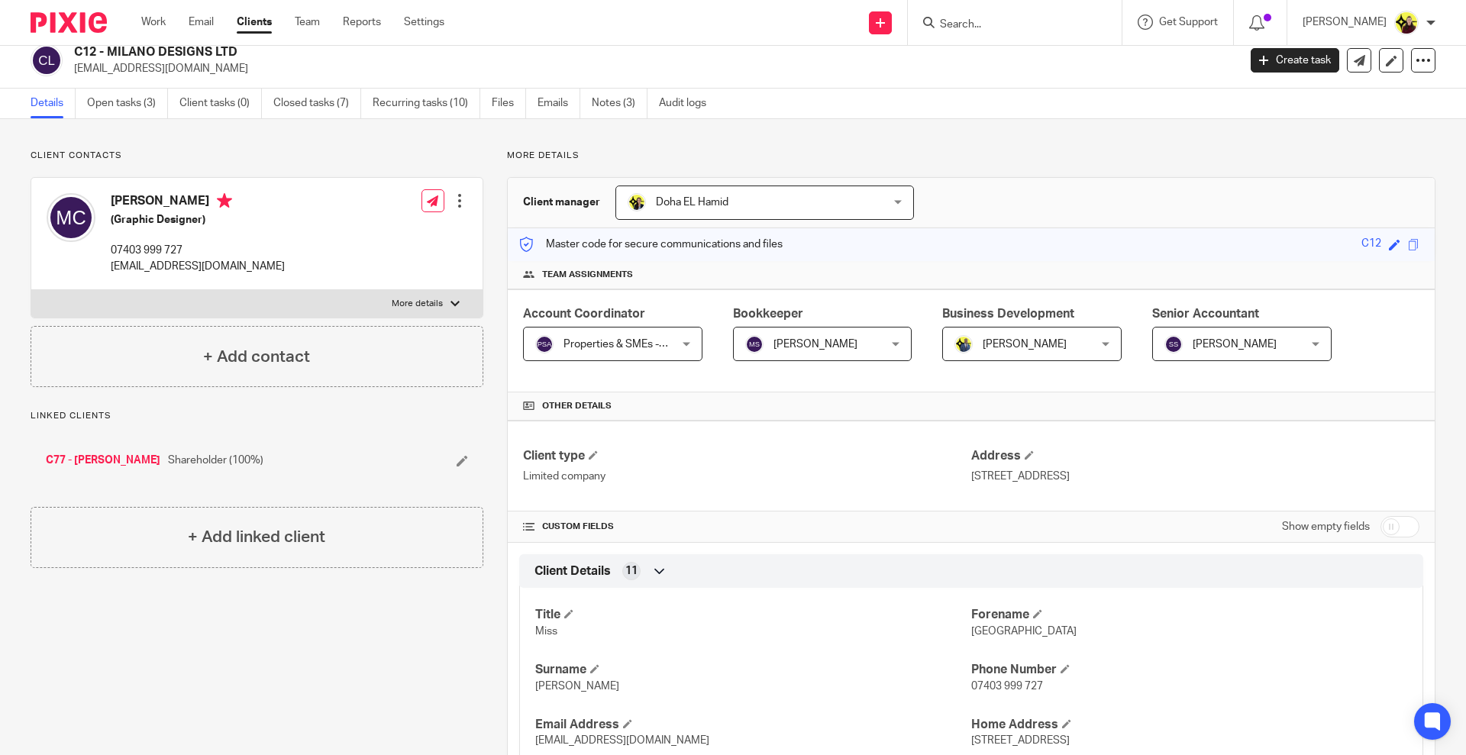
scroll to position [0, 0]
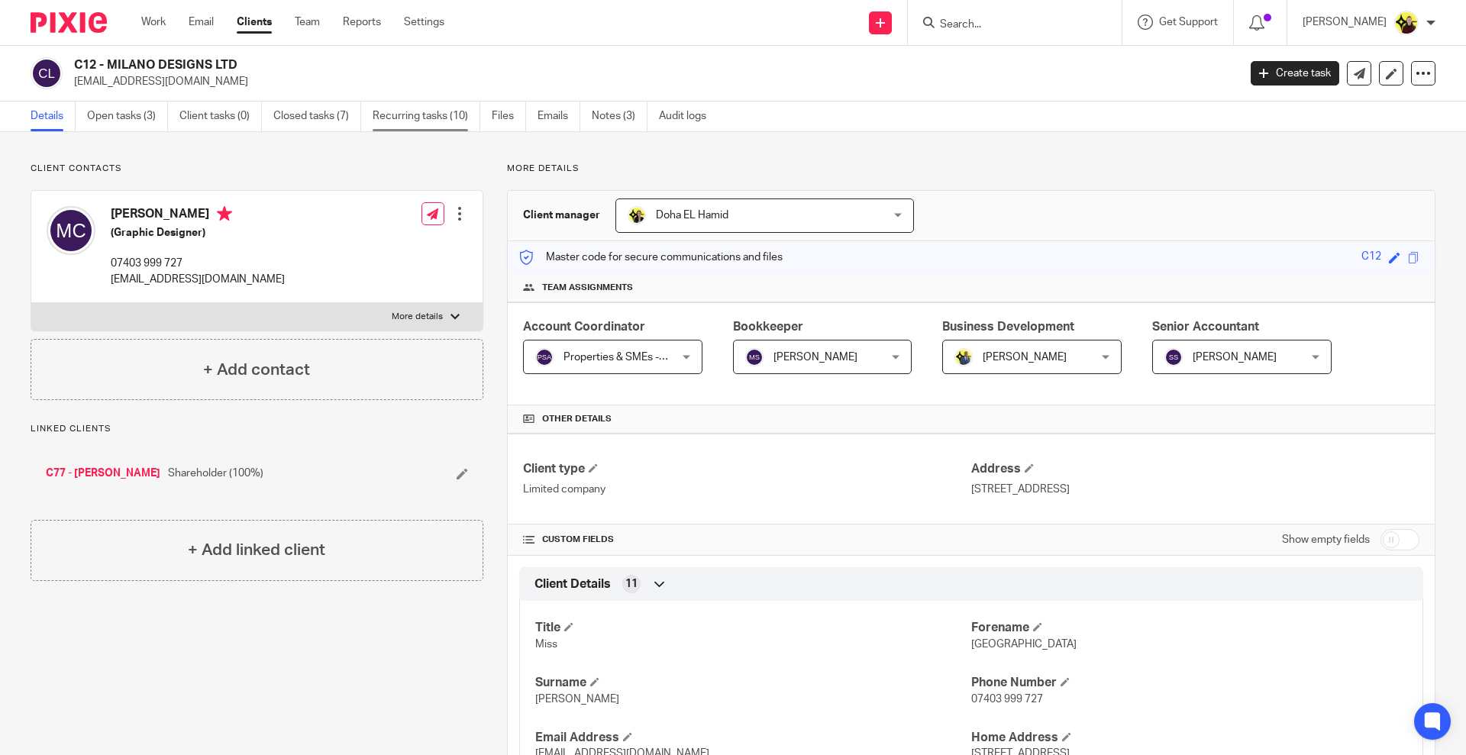
click at [403, 124] on link "Recurring tasks (10)" at bounding box center [427, 117] width 108 height 30
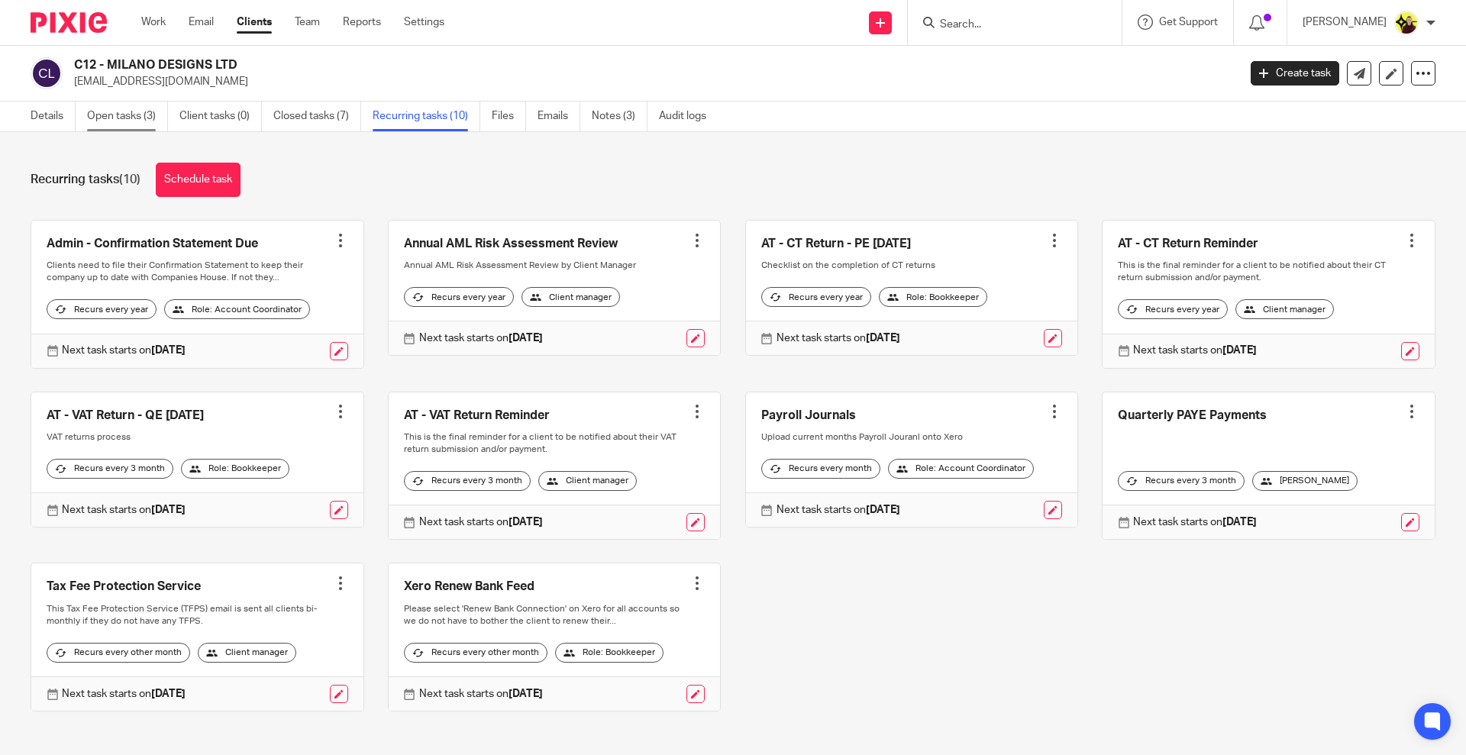
click at [112, 110] on link "Open tasks (3)" at bounding box center [127, 117] width 81 height 30
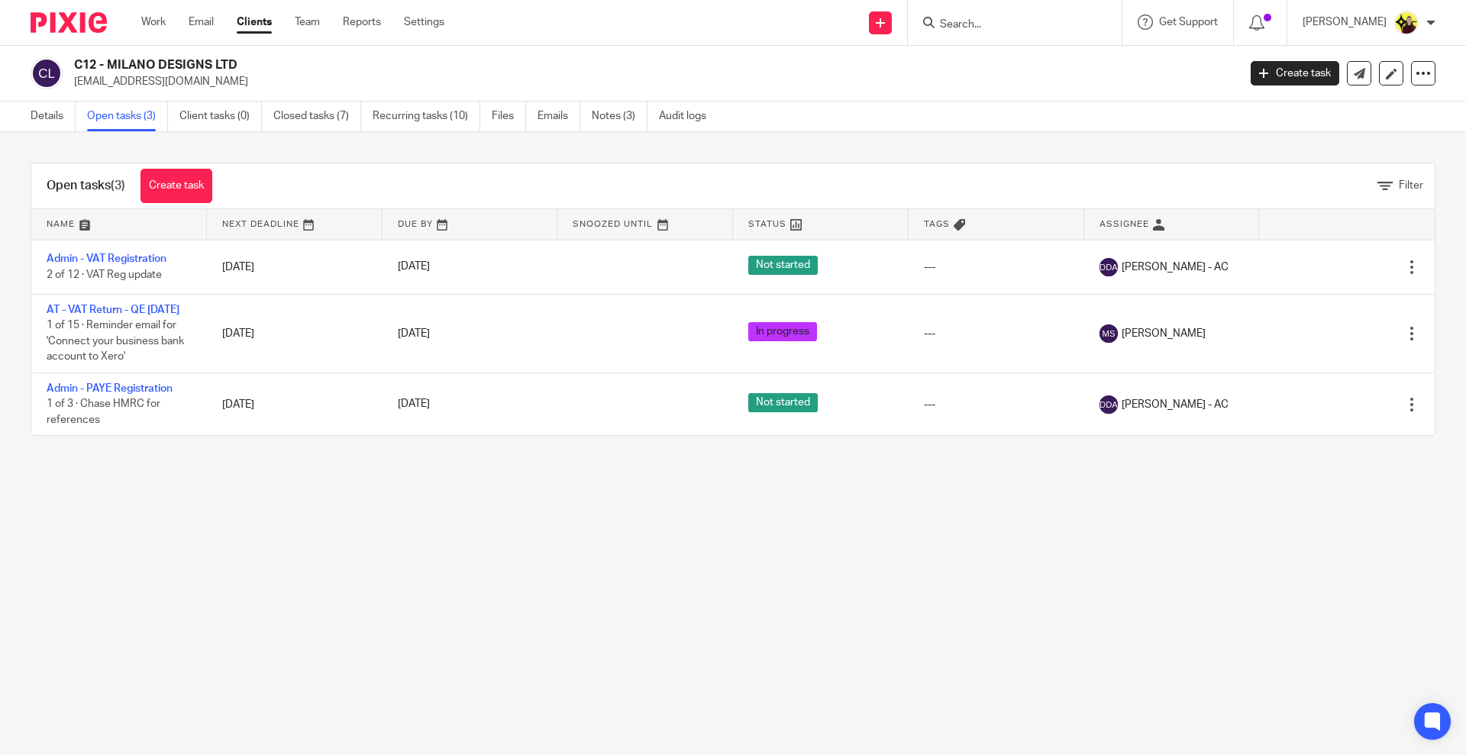
click at [978, 30] on input "Search" at bounding box center [1006, 25] width 137 height 14
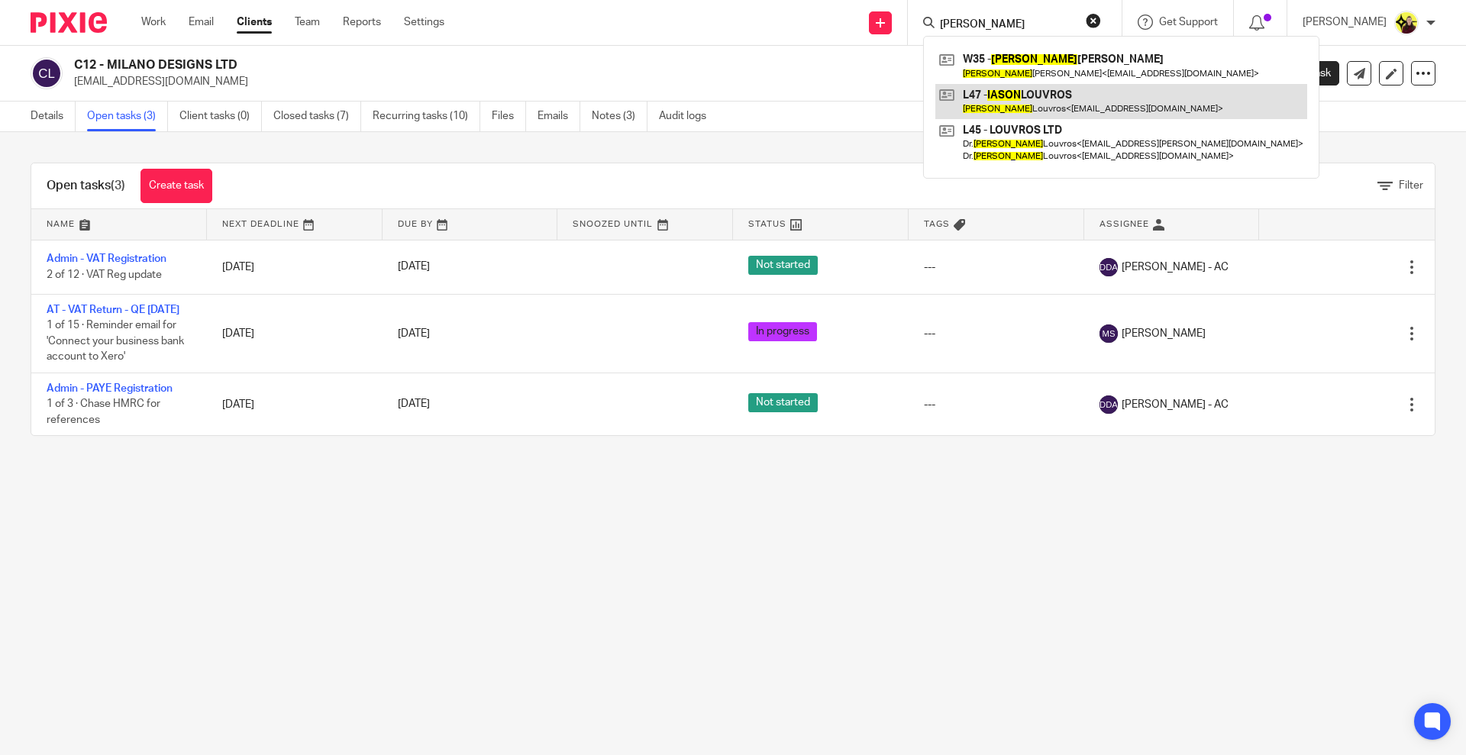
type input "jason"
click at [1004, 85] on link at bounding box center [1121, 101] width 372 height 35
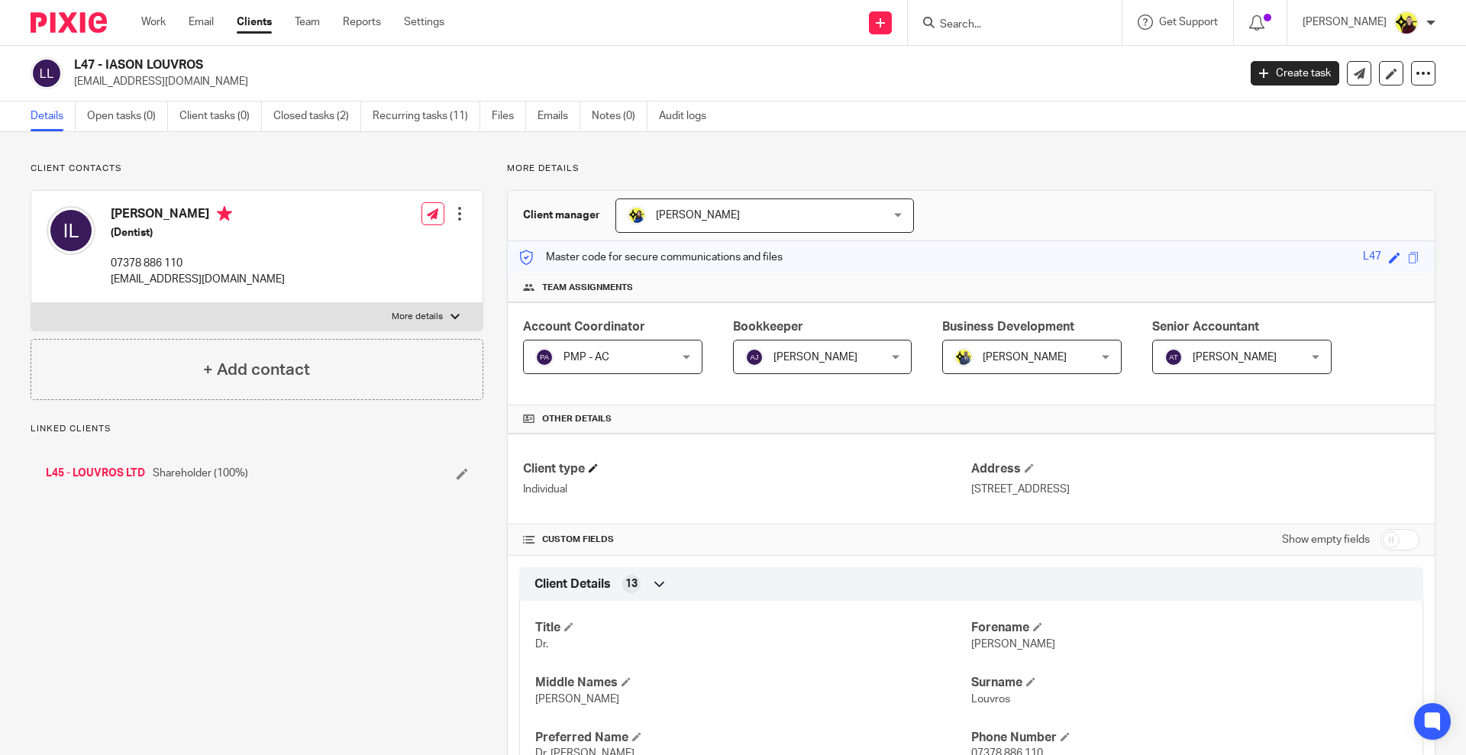
click at [809, 470] on h4 "Client type" at bounding box center [747, 469] width 448 height 16
click at [934, 515] on div "Client type Individual Address Flat 7, Old College House, 8-10 Richmond Terrace…" at bounding box center [971, 479] width 927 height 91
click at [129, 475] on link "L45 - LOUVROS LTD" at bounding box center [95, 473] width 99 height 15
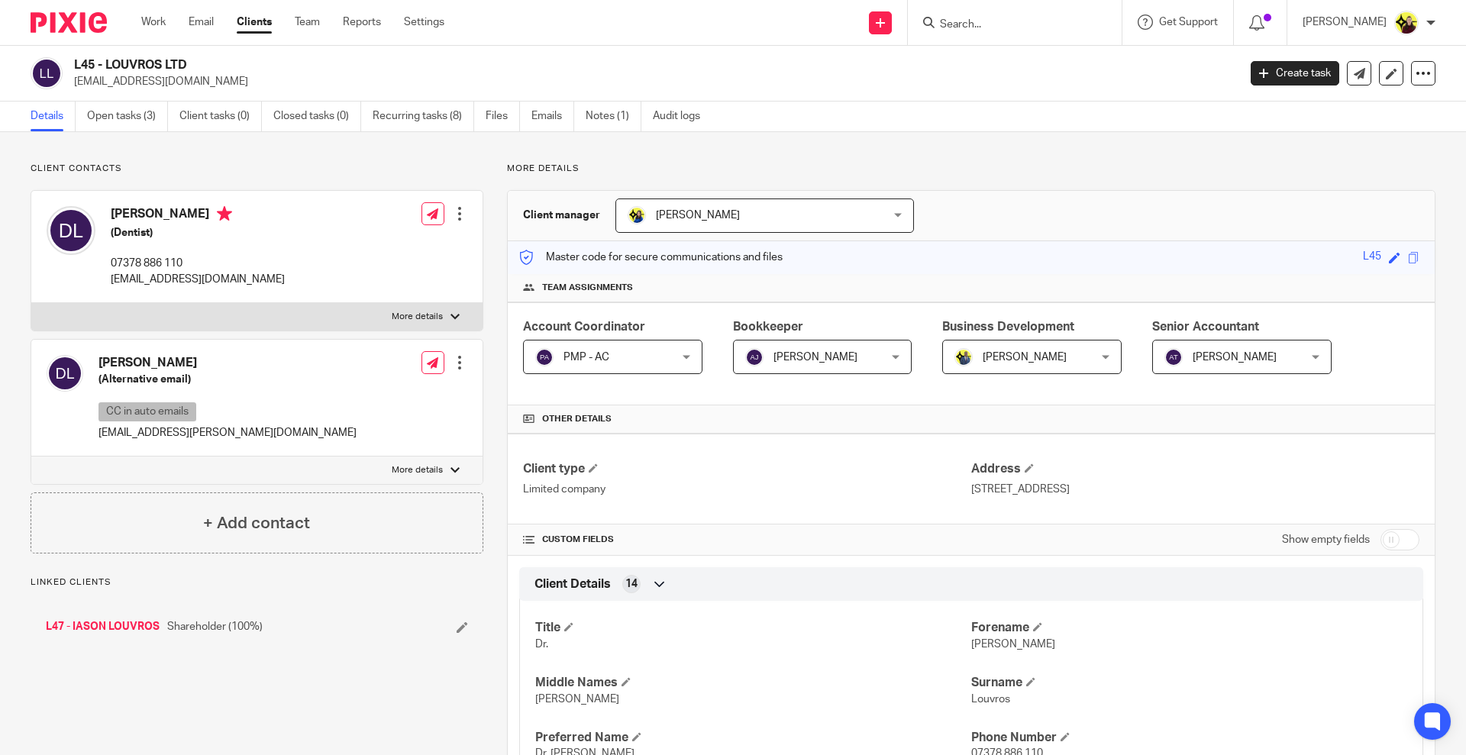
click at [1003, 125] on div "Details Open tasks (3) Client tasks (0) Closed tasks (0) Recurring tasks (8) Fi…" at bounding box center [733, 117] width 1466 height 31
click at [791, 515] on div "Client type Limited company Address 320 City Road, London England, EC1V 2NZ" at bounding box center [971, 479] width 927 height 91
click at [1033, 24] on input "Search" at bounding box center [1006, 25] width 137 height 14
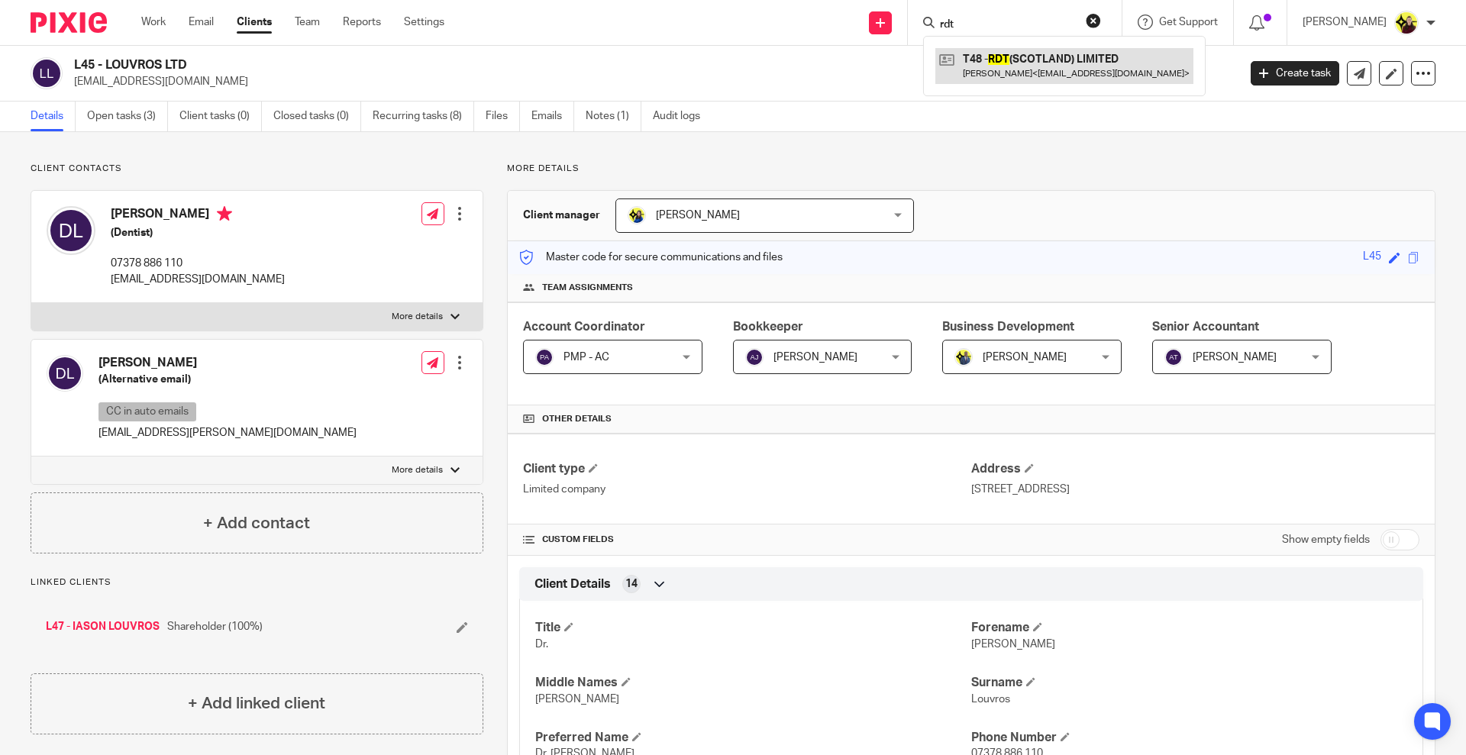
type input "rdt"
click at [1040, 58] on link at bounding box center [1064, 65] width 258 height 35
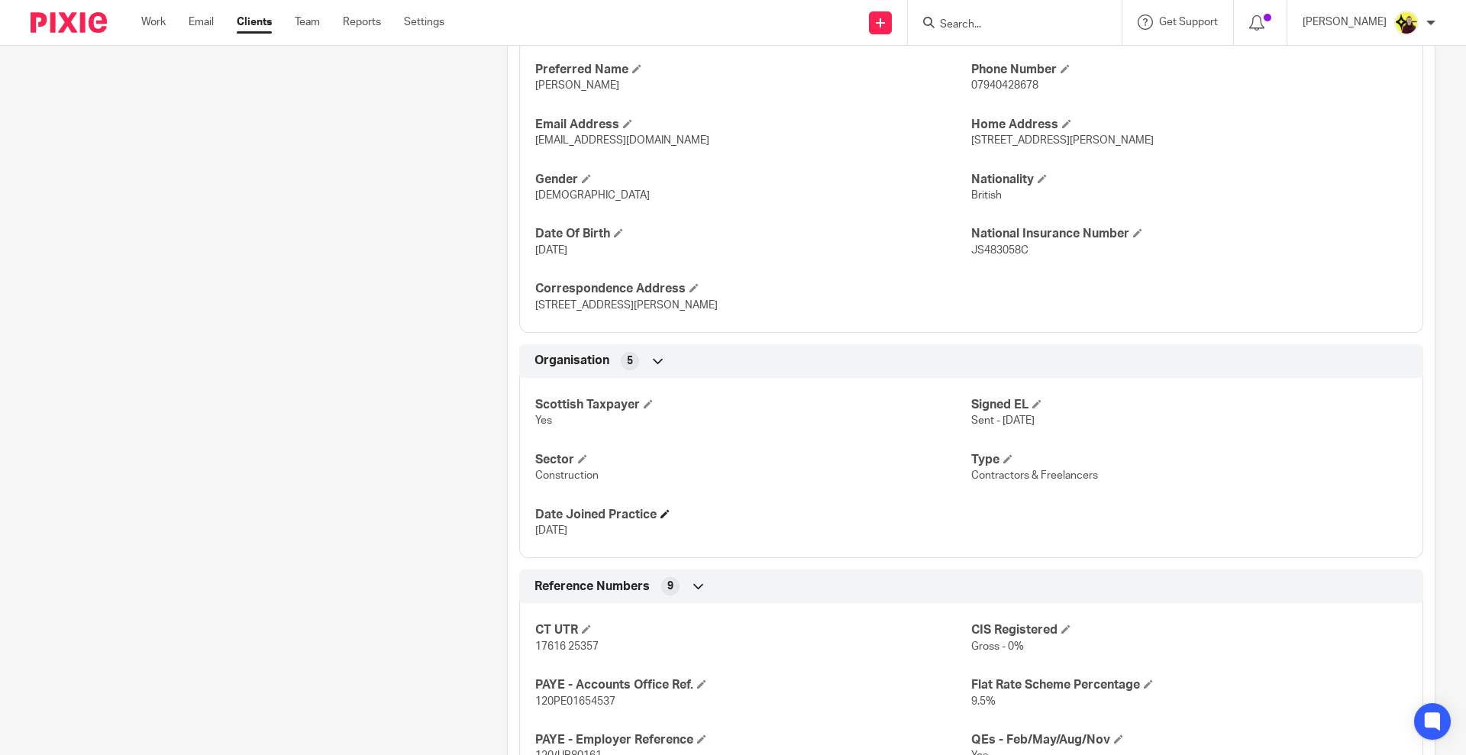
scroll to position [859, 0]
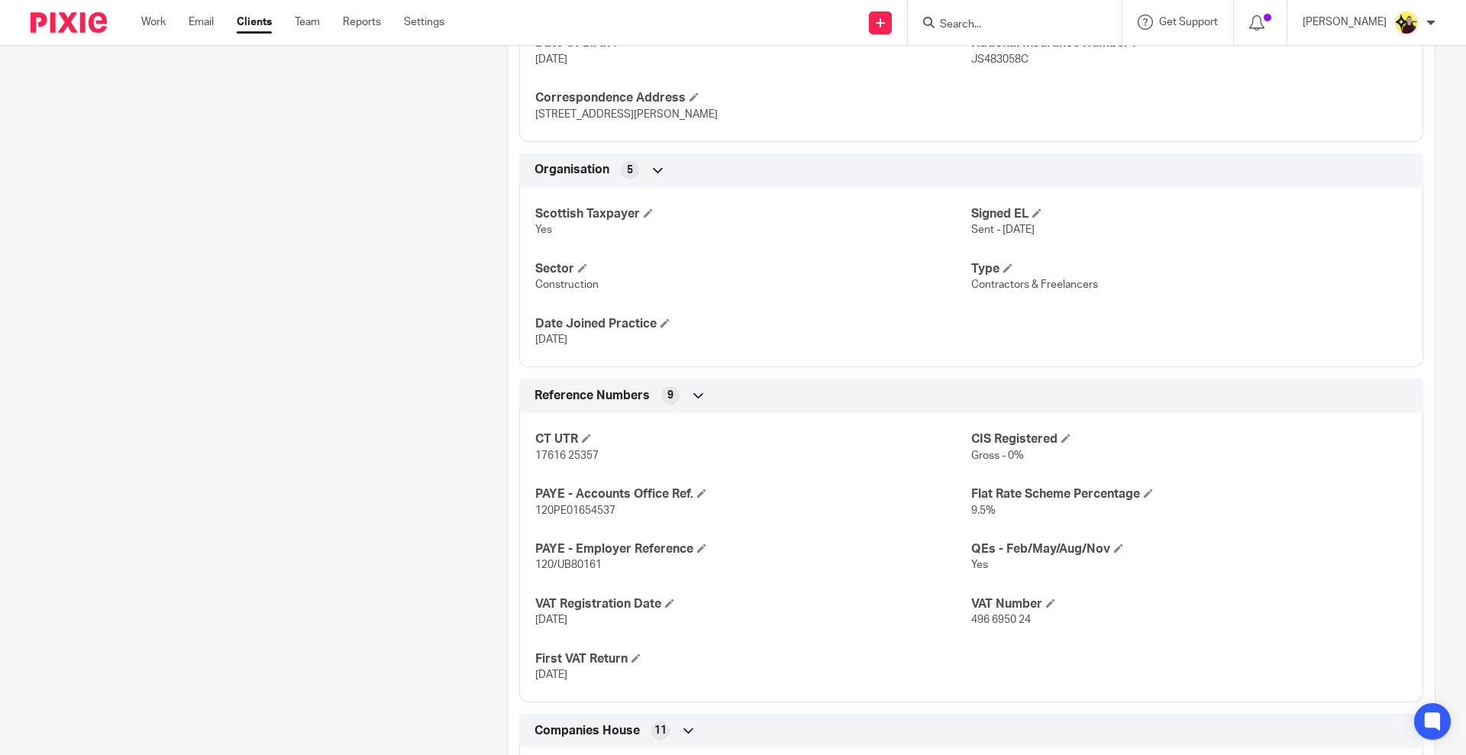
click at [1058, 287] on span "Contractors & Freelancers" at bounding box center [1034, 284] width 127 height 11
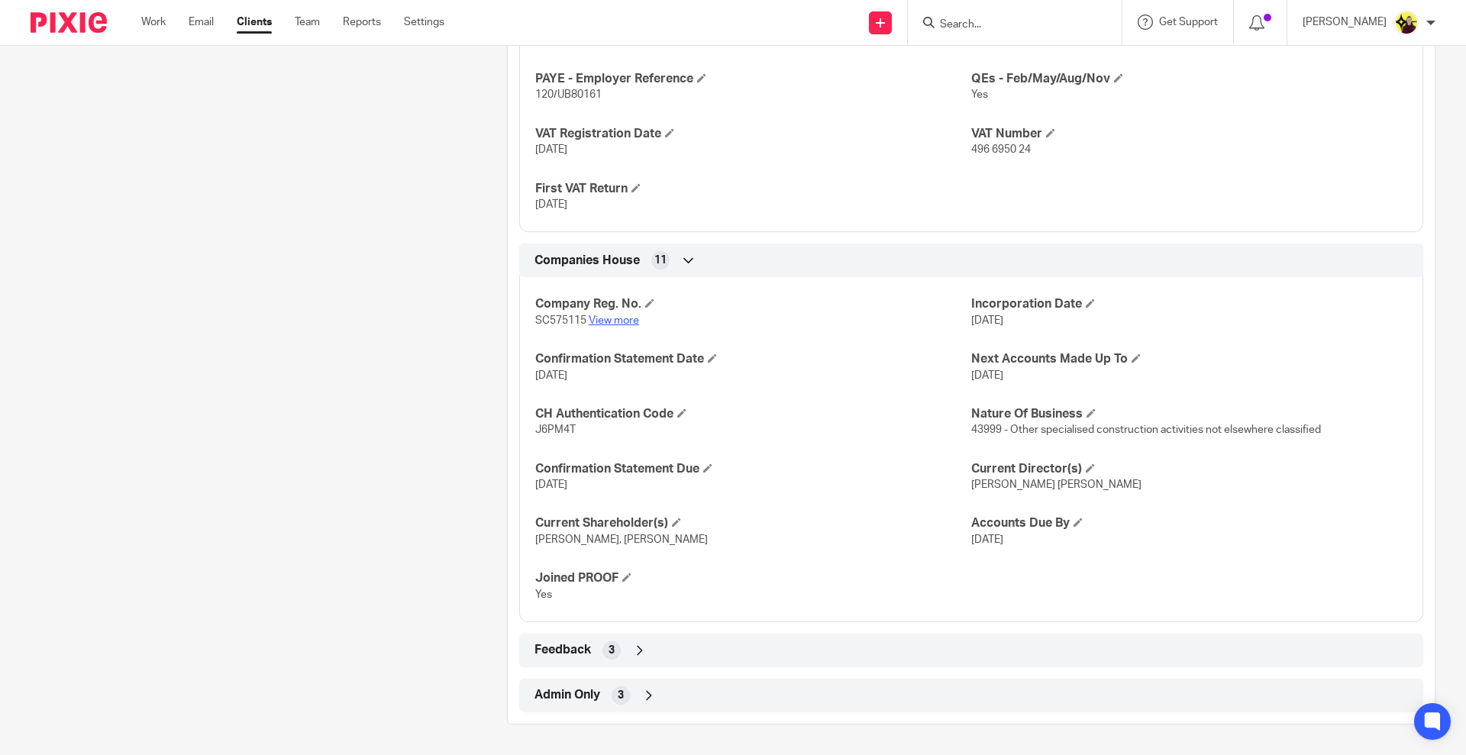
click at [605, 322] on link "View more" at bounding box center [614, 320] width 50 height 11
click at [1064, 13] on form at bounding box center [1019, 22] width 163 height 19
drag, startPoint x: 1006, startPoint y: 12, endPoint x: 1000, endPoint y: 31, distance: 20.0
click at [1007, 14] on form at bounding box center [1019, 22] width 163 height 19
click at [1000, 31] on input "Search" at bounding box center [1006, 25] width 137 height 14
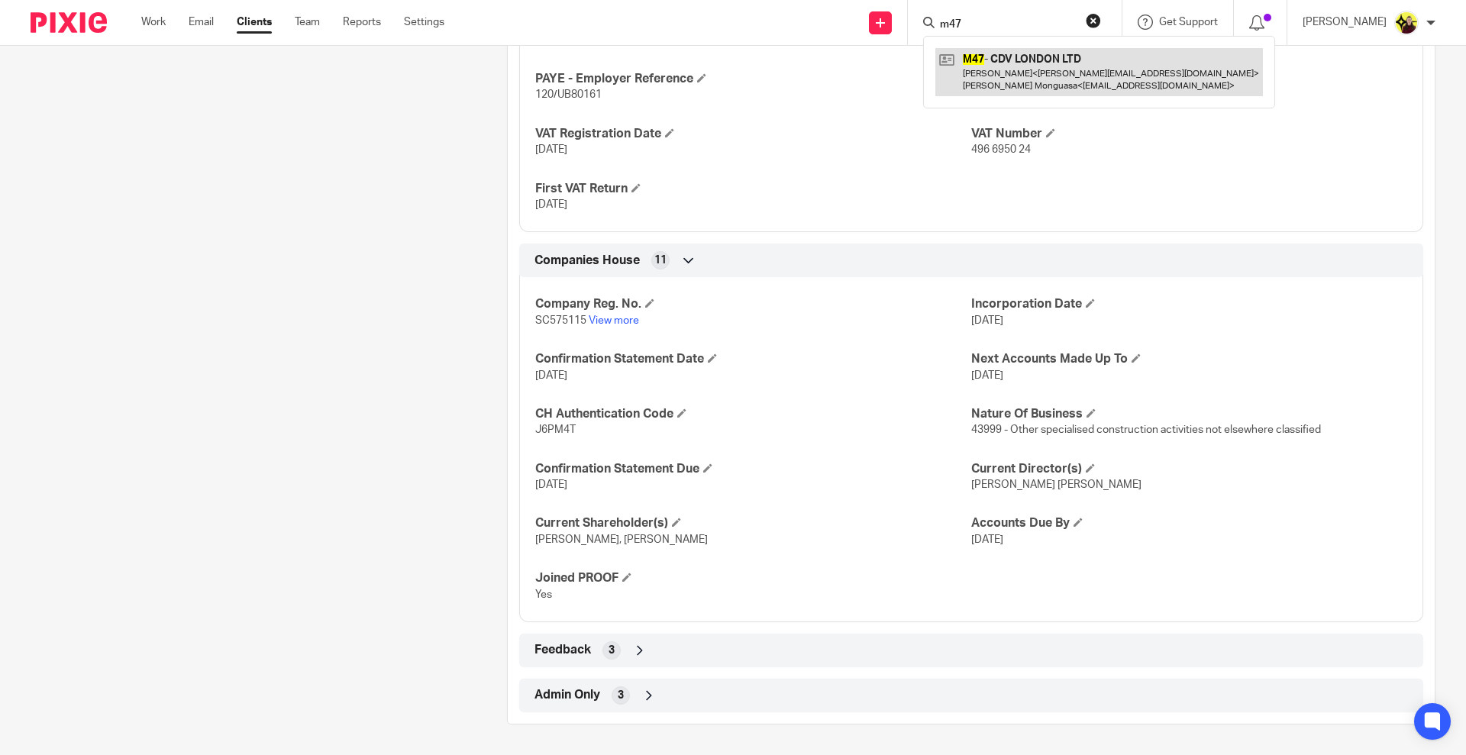
type input "m47"
click at [1082, 76] on link at bounding box center [1099, 71] width 328 height 47
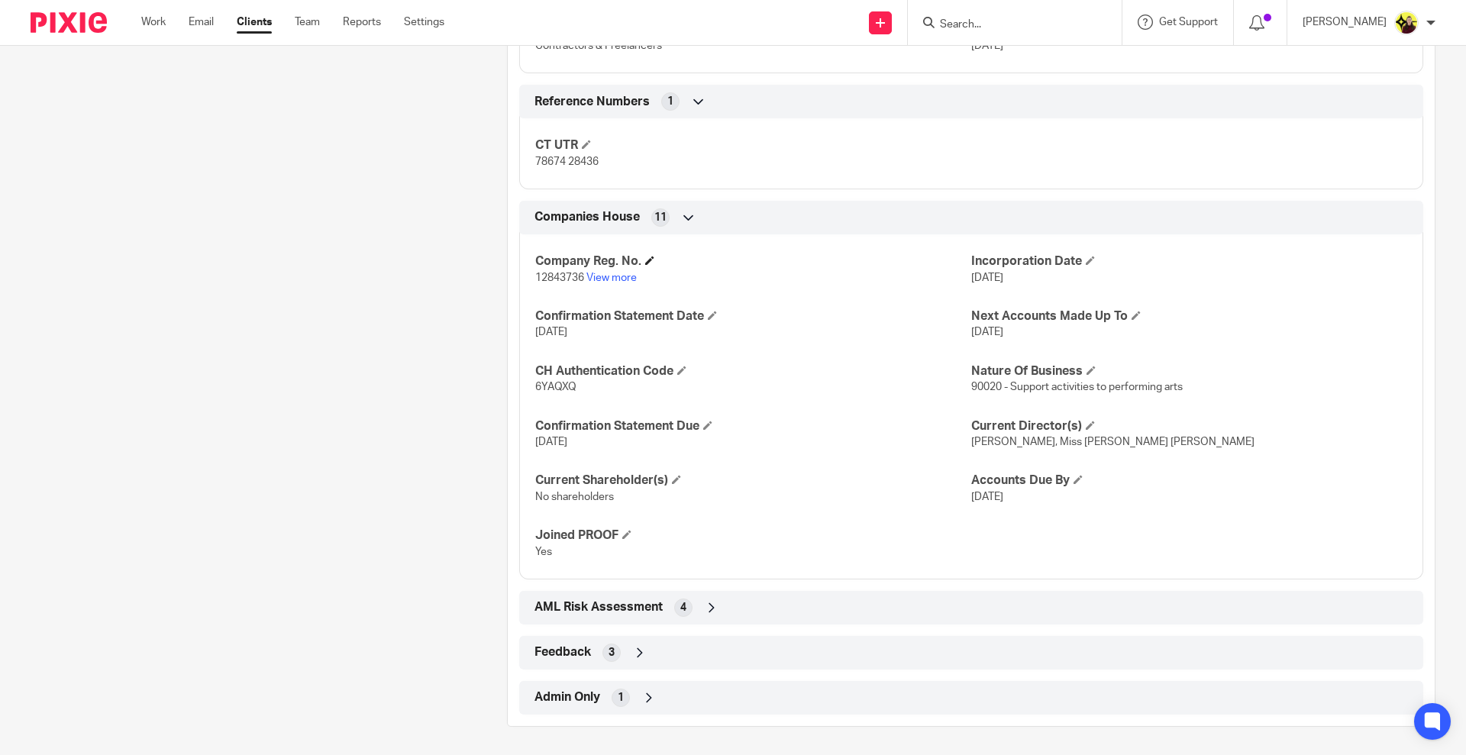
scroll to position [1155, 0]
click at [602, 272] on link "View more" at bounding box center [611, 275] width 50 height 11
click at [1006, 21] on input "Search" at bounding box center [1006, 25] width 137 height 14
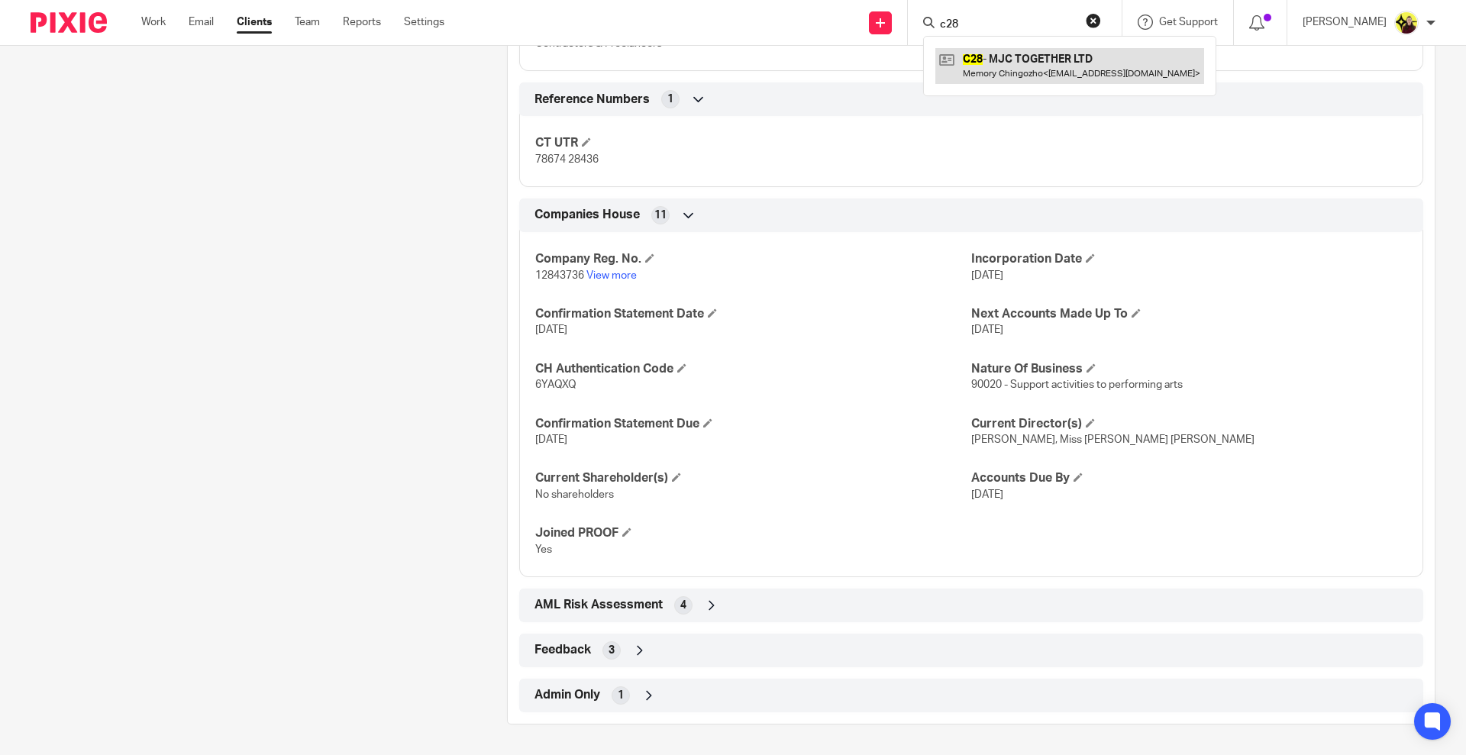
type input "c28"
click at [1009, 79] on link at bounding box center [1069, 65] width 269 height 35
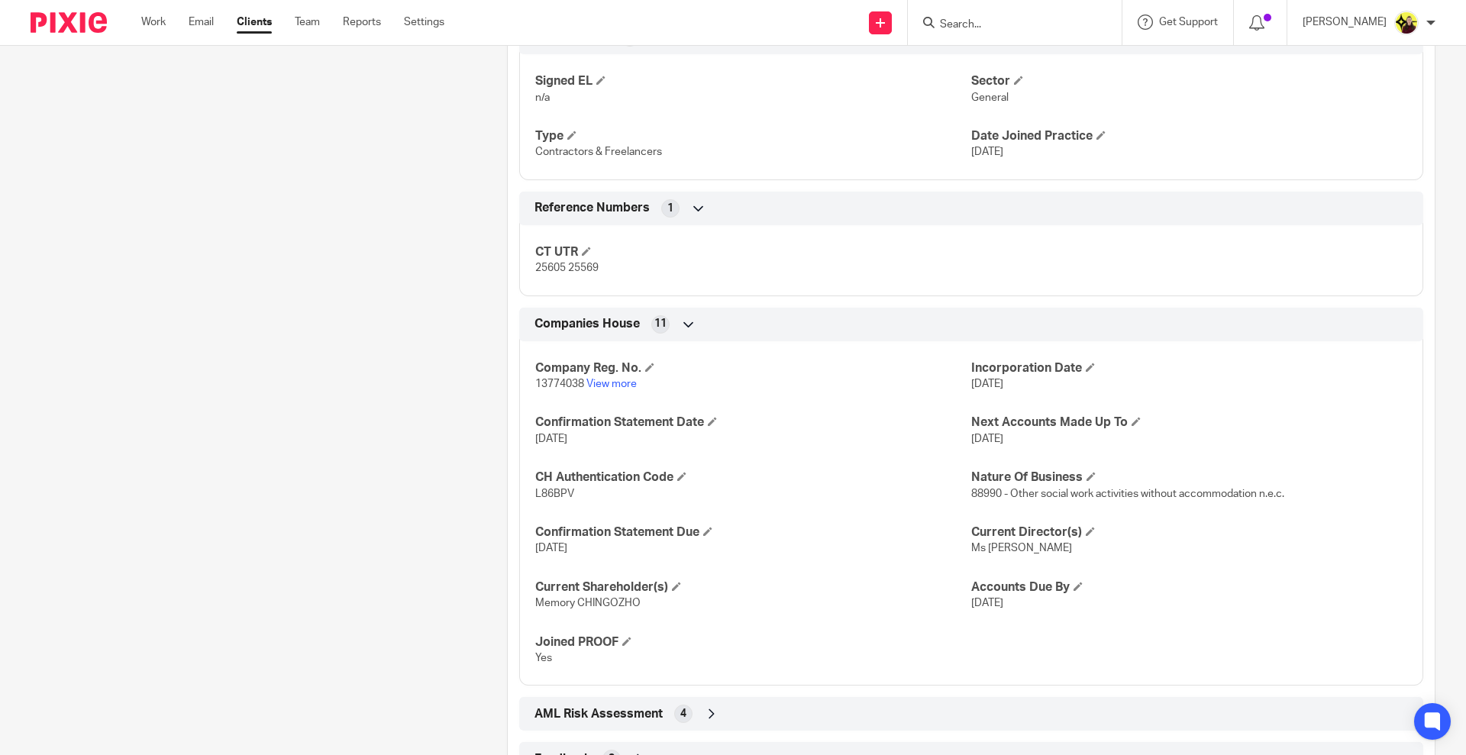
scroll to position [1045, 0]
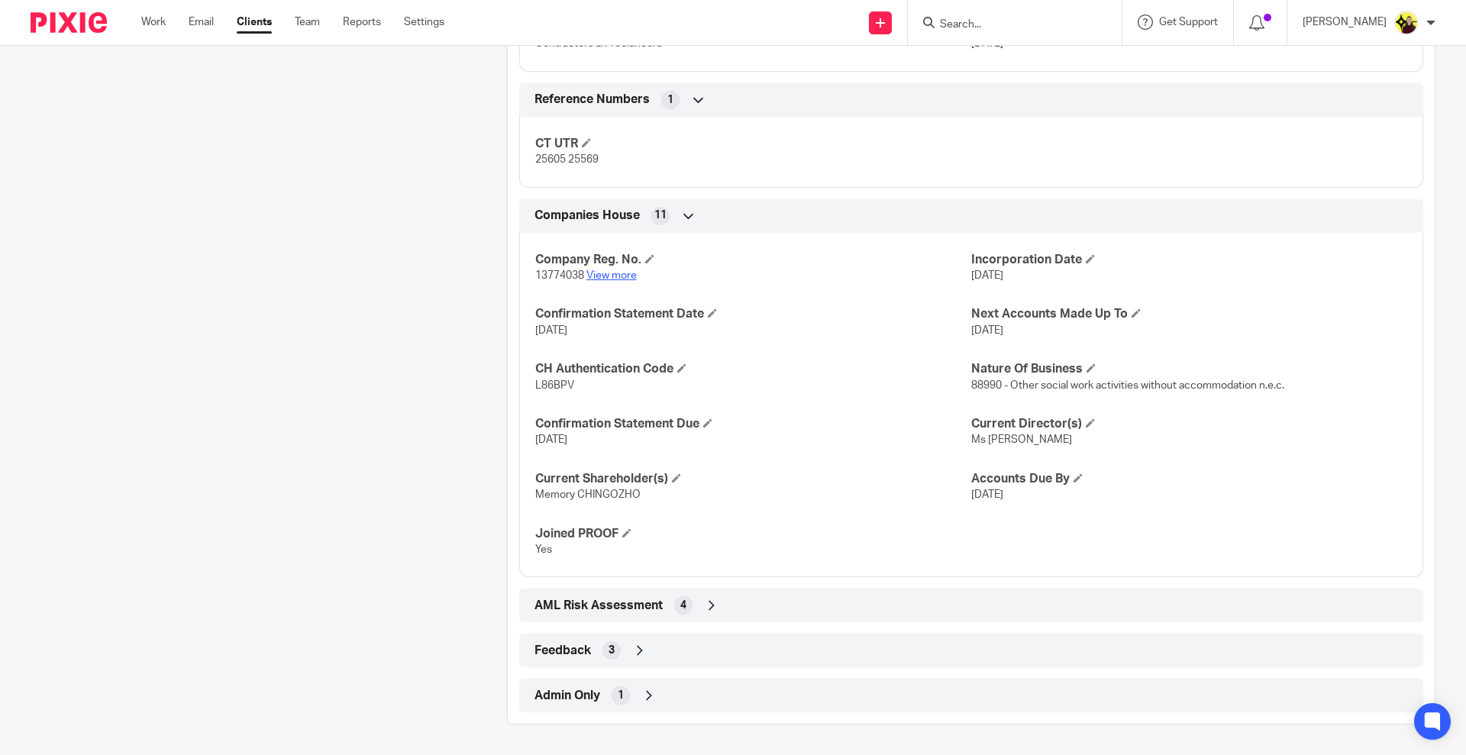
click at [613, 273] on link "View more" at bounding box center [611, 275] width 50 height 11
click at [1030, 29] on input "Search" at bounding box center [1006, 25] width 137 height 14
type input "m46"
click at [1008, 55] on link at bounding box center [1064, 65] width 258 height 35
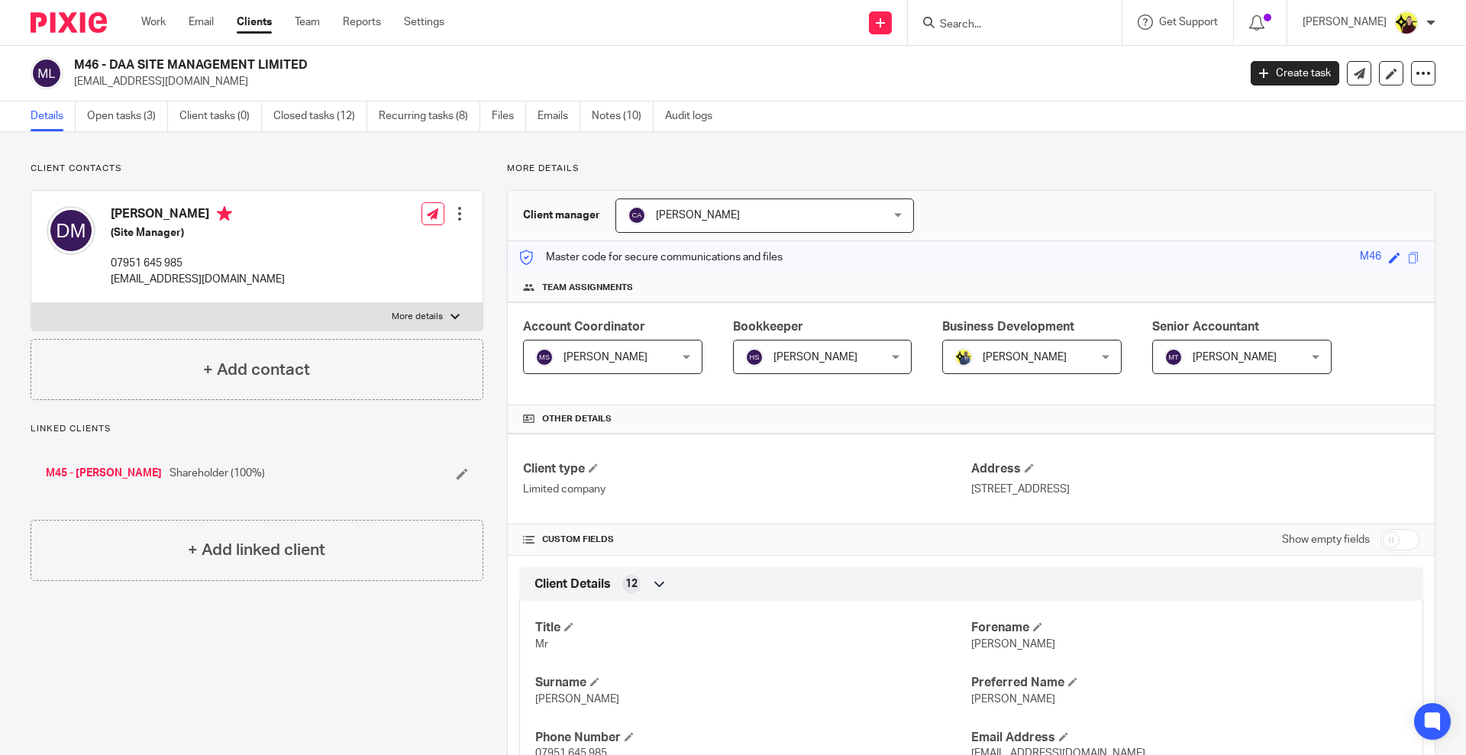
click at [977, 27] on input "Search" at bounding box center [1006, 25] width 137 height 14
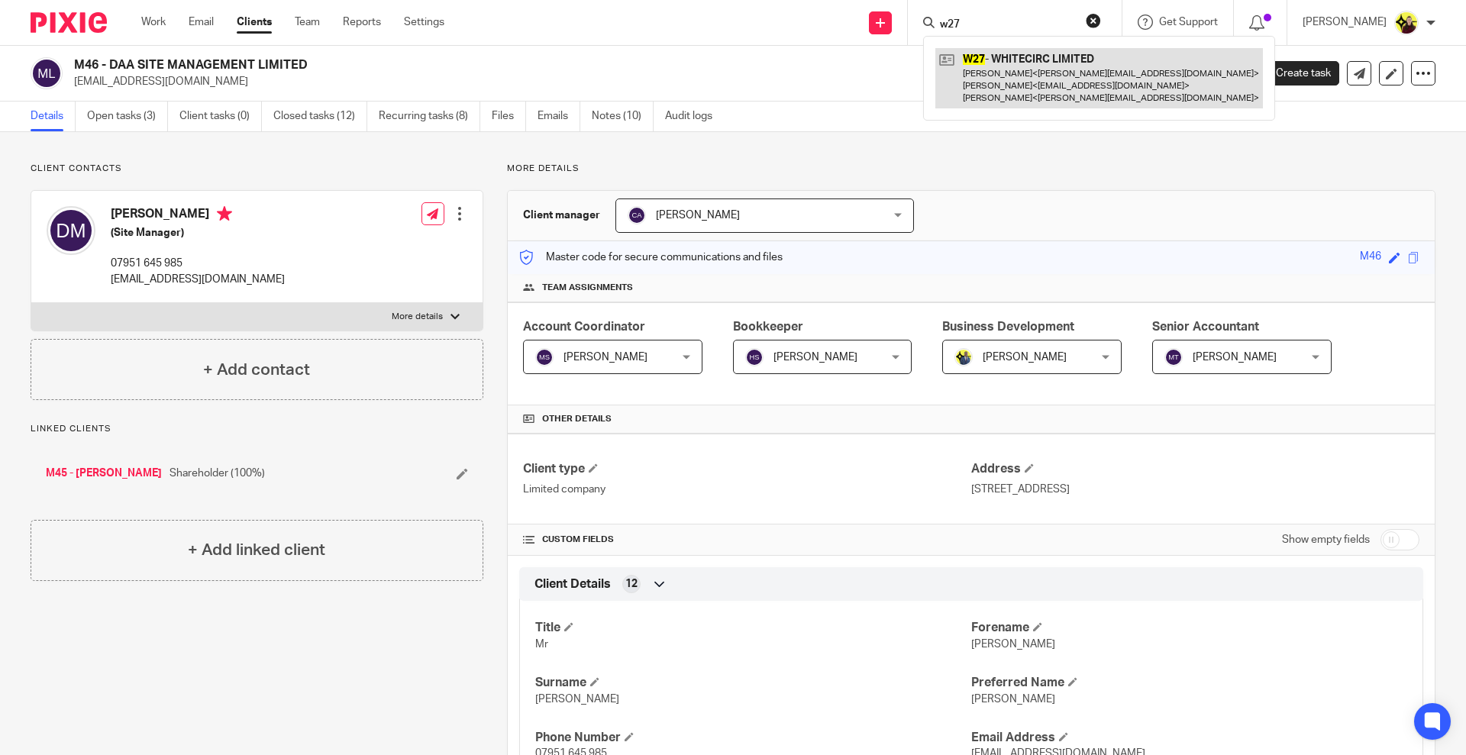
type input "w27"
click at [972, 71] on link at bounding box center [1099, 78] width 328 height 60
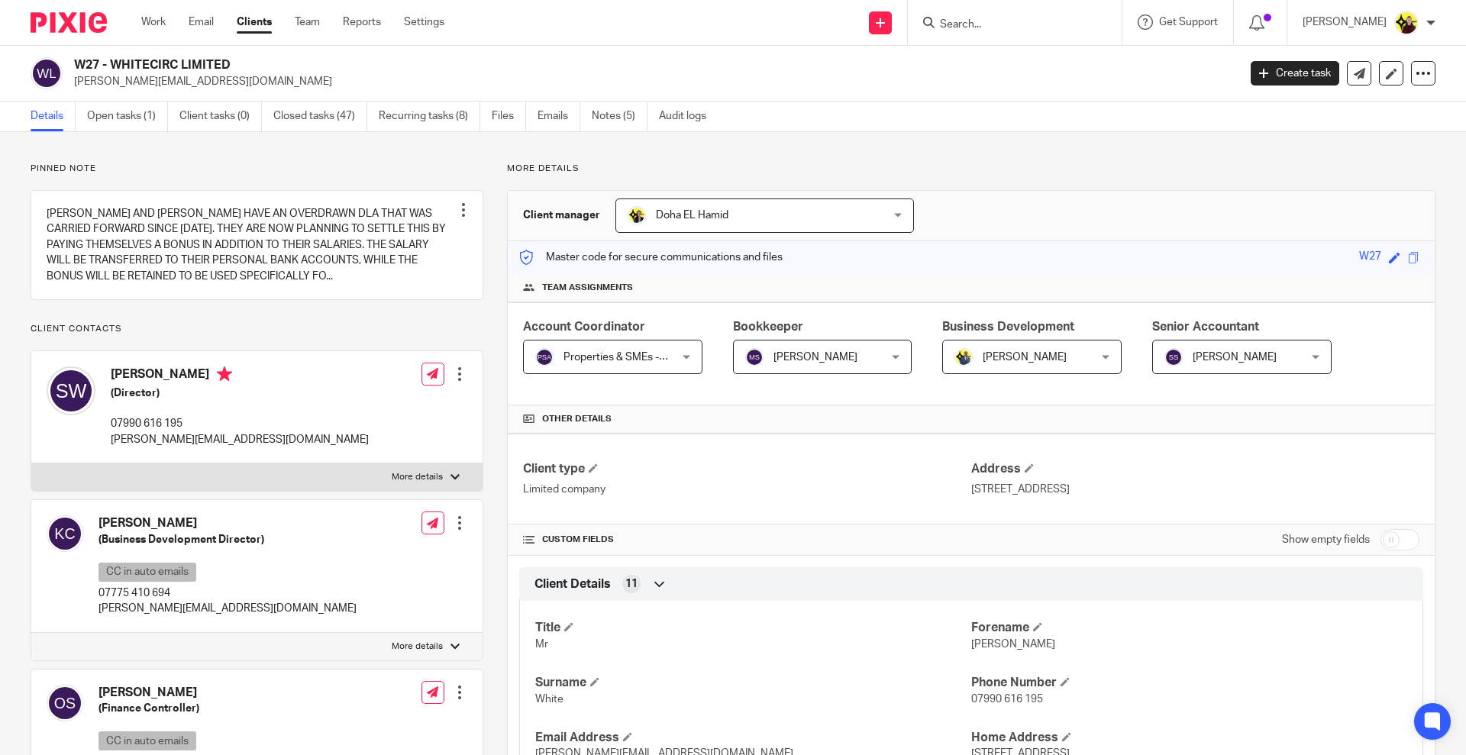
click at [1036, 20] on input "Search" at bounding box center [1006, 25] width 137 height 14
type input "c38"
click at [1040, 69] on link at bounding box center [1064, 65] width 258 height 35
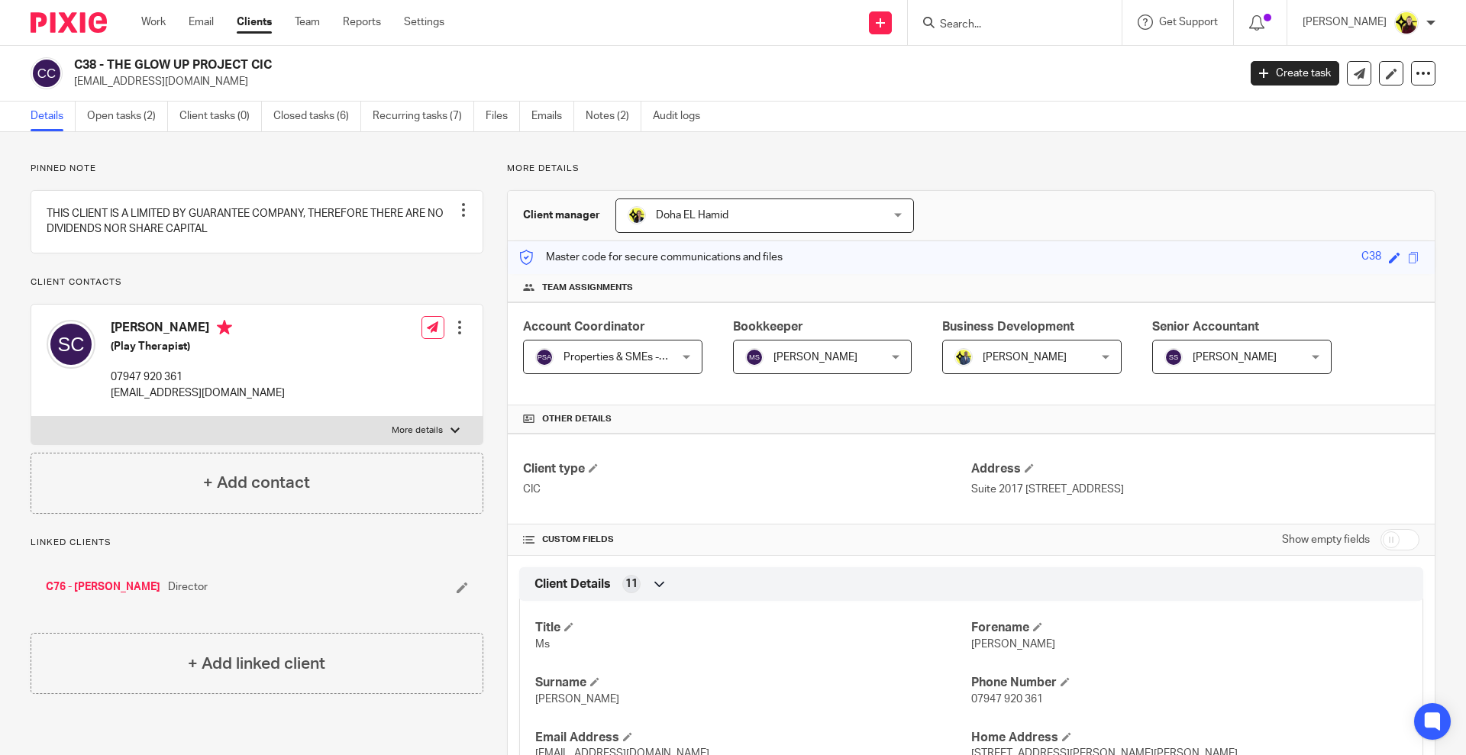
drag, startPoint x: 444, startPoint y: 23, endPoint x: 474, endPoint y: 17, distance: 31.1
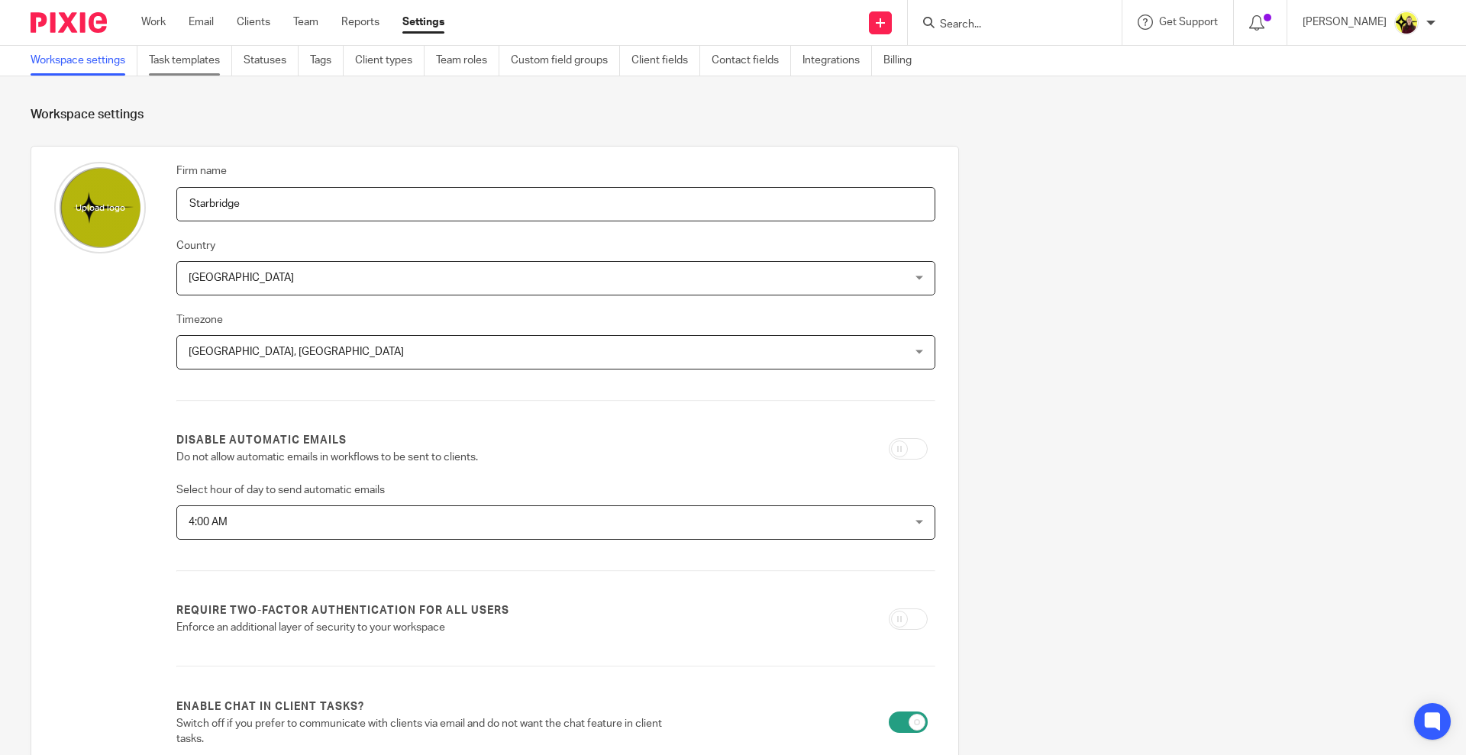
click at [189, 61] on link "Task templates" at bounding box center [190, 61] width 83 height 30
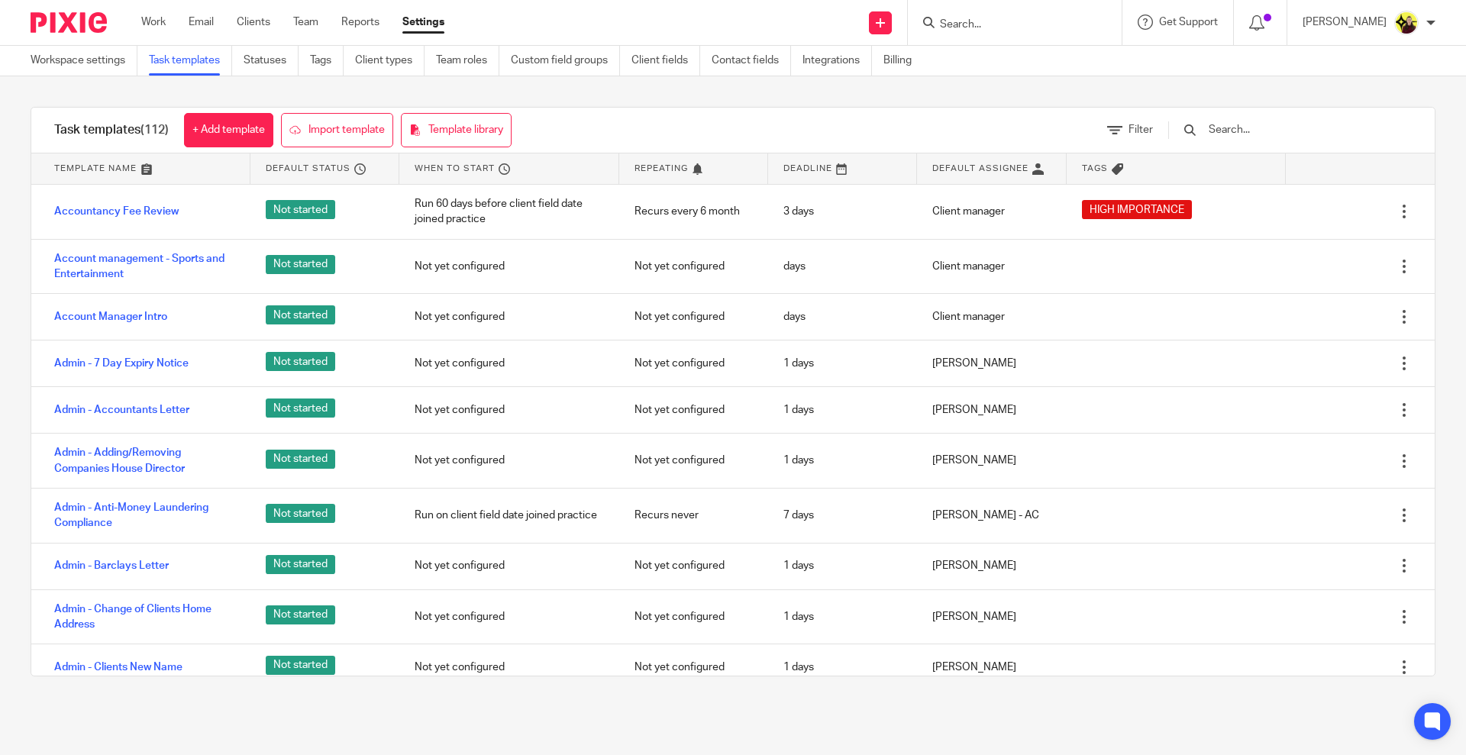
click at [1277, 131] on input "text" at bounding box center [1296, 129] width 178 height 17
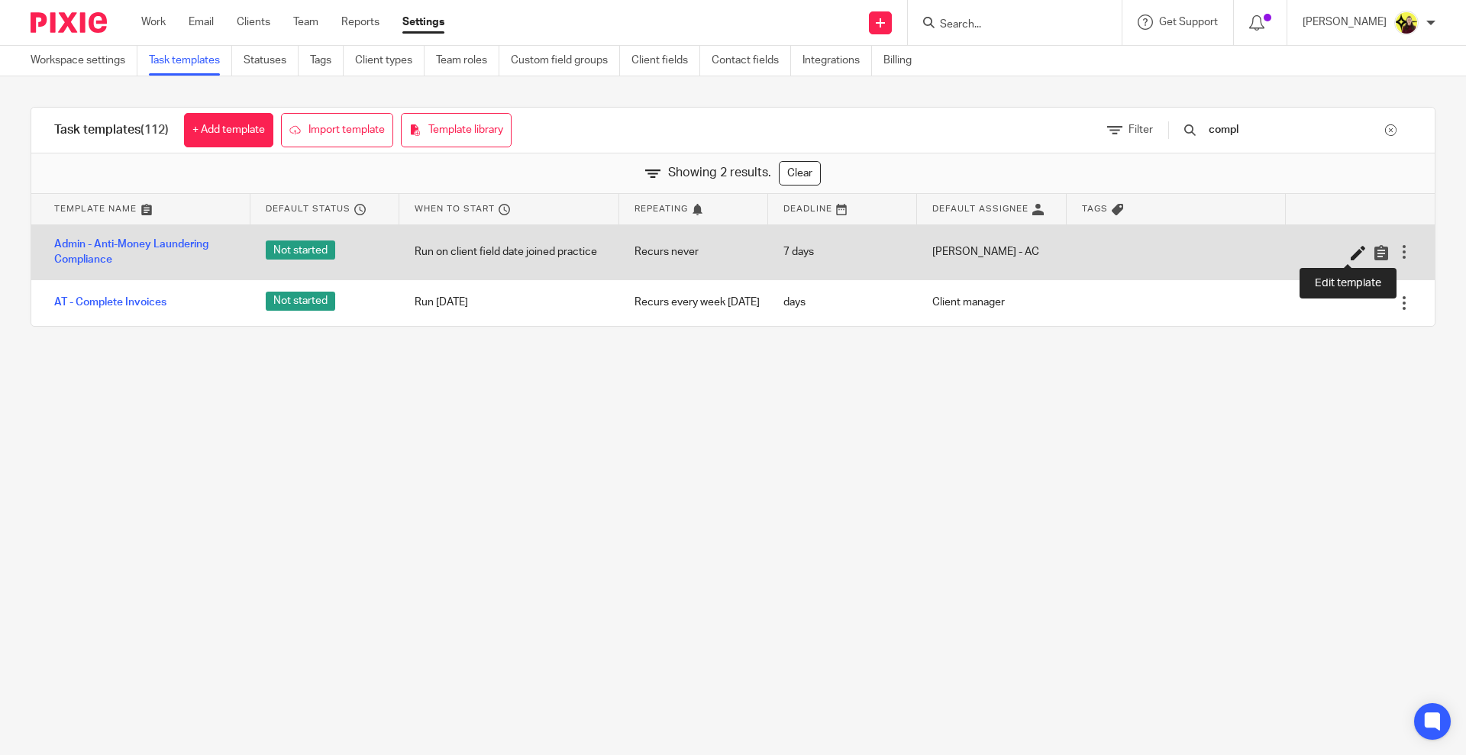
type input "compl"
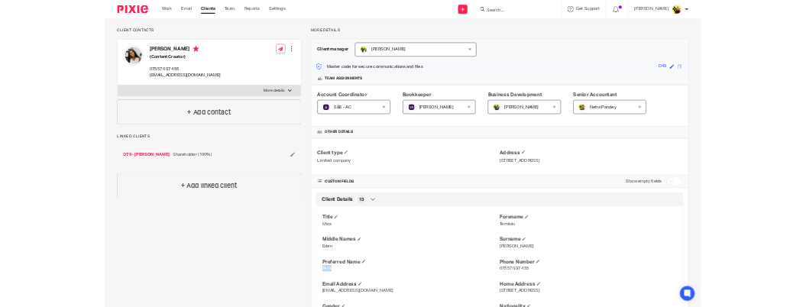
scroll to position [191, 0]
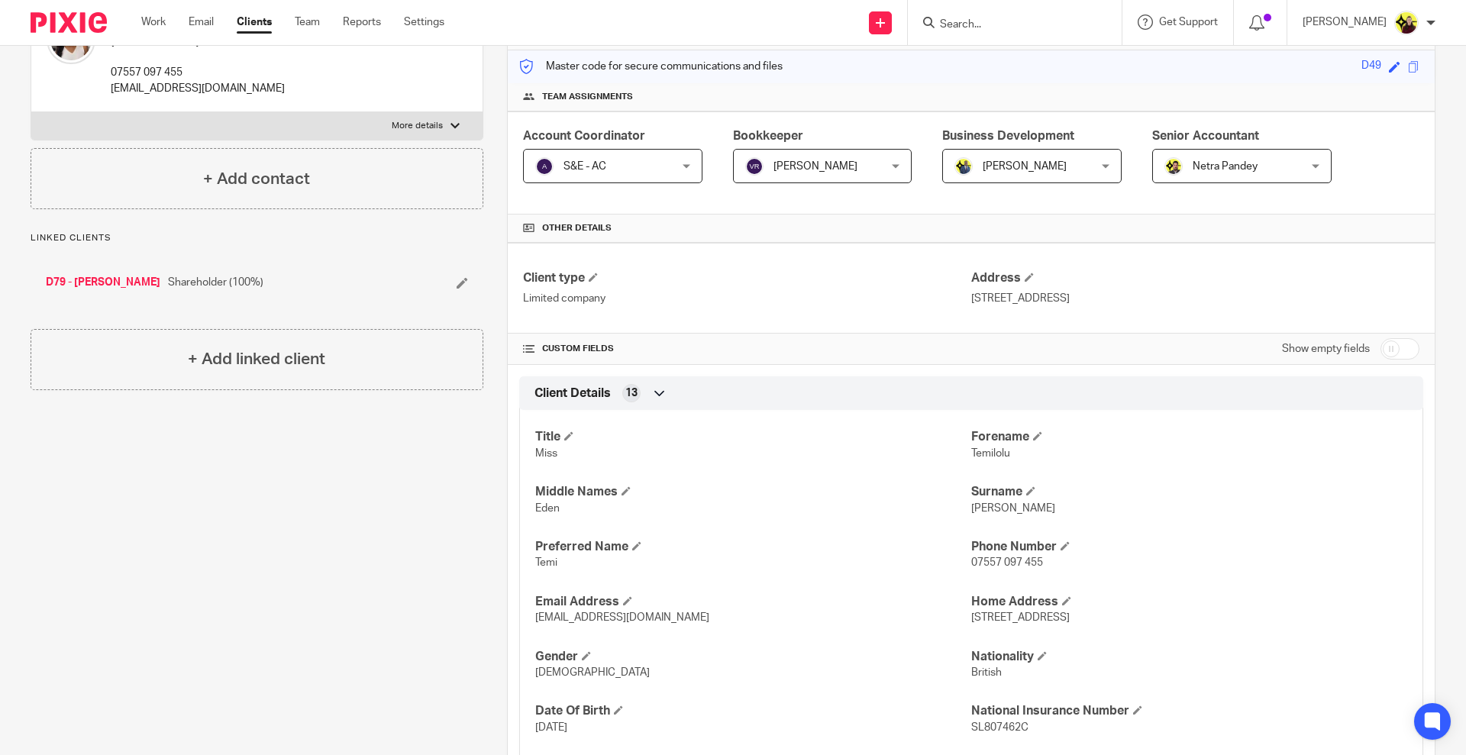
drag, startPoint x: 1386, startPoint y: 360, endPoint x: 1388, endPoint y: 351, distance: 8.7
click at [1386, 357] on div "Show empty fields" at bounding box center [1350, 349] width 137 height 31
click at [1388, 351] on input "checkbox" at bounding box center [1400, 348] width 39 height 21
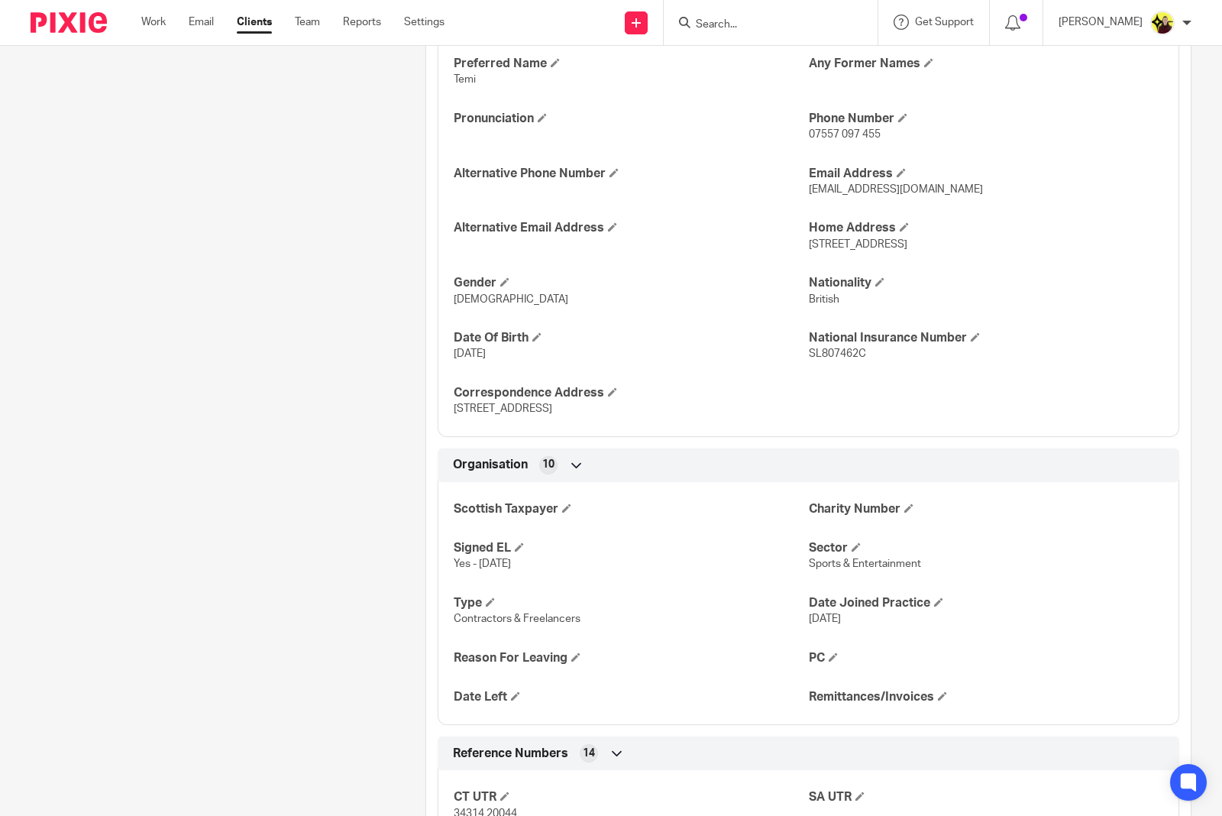
scroll to position [477, 0]
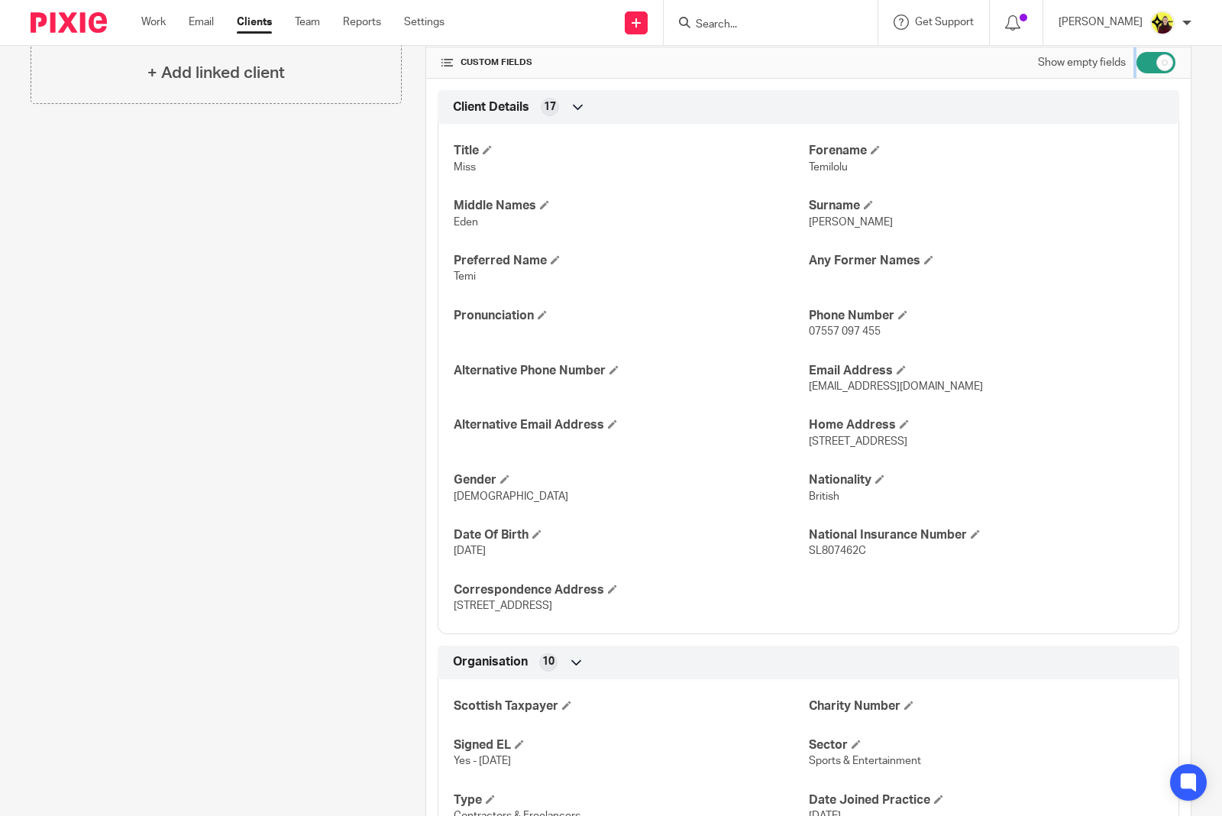
click at [1147, 66] on input "checkbox" at bounding box center [1155, 62] width 39 height 21
checkbox input "false"
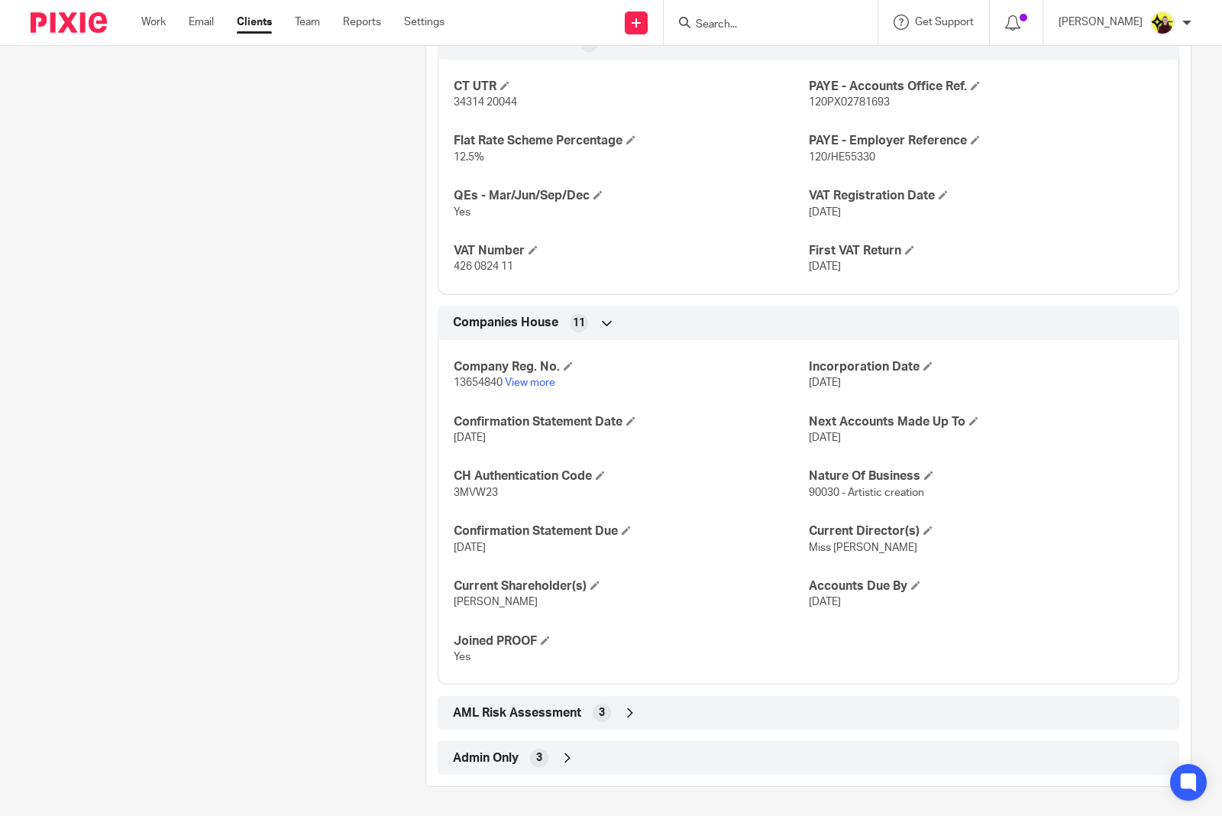
scroll to position [1161, 0]
click at [635, 722] on div "AML Risk Assessment 3" at bounding box center [808, 711] width 719 height 26
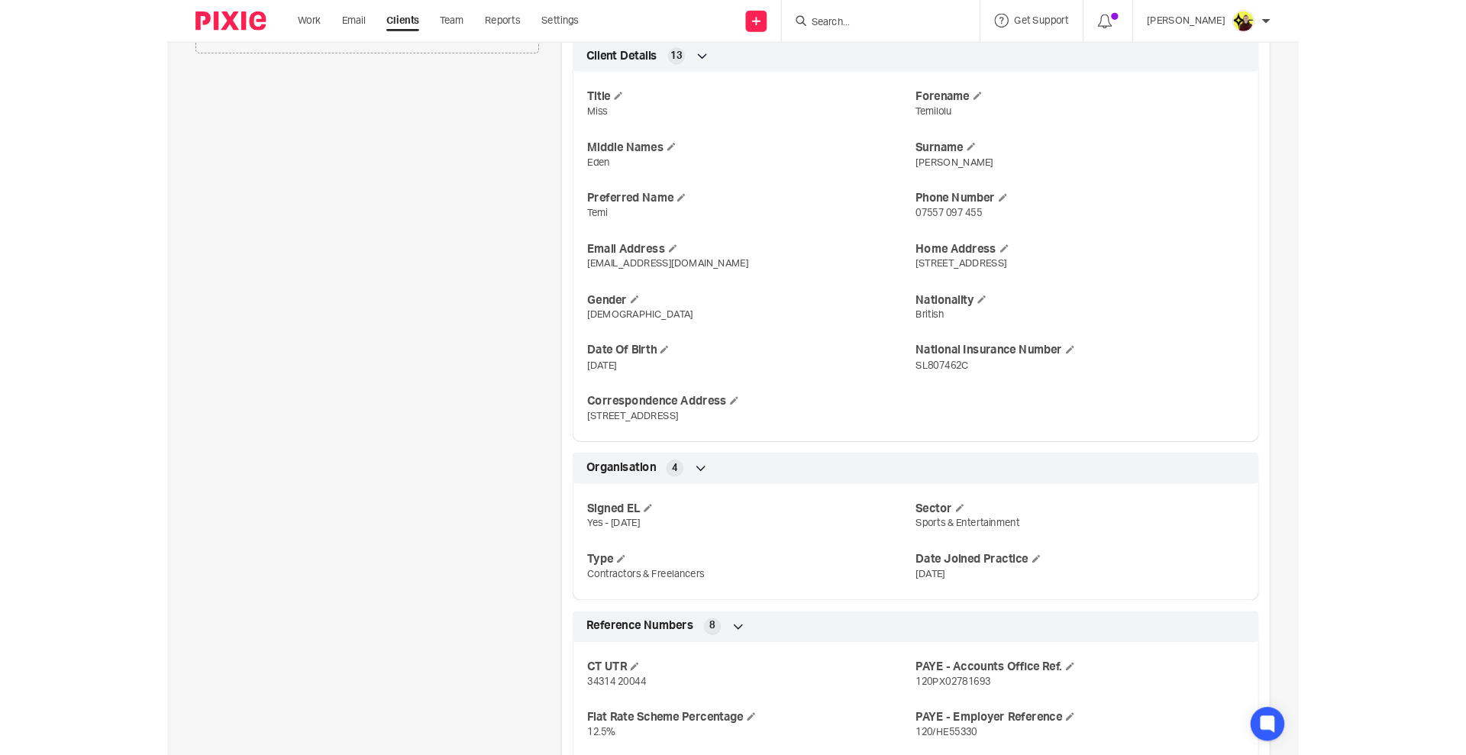
scroll to position [0, 0]
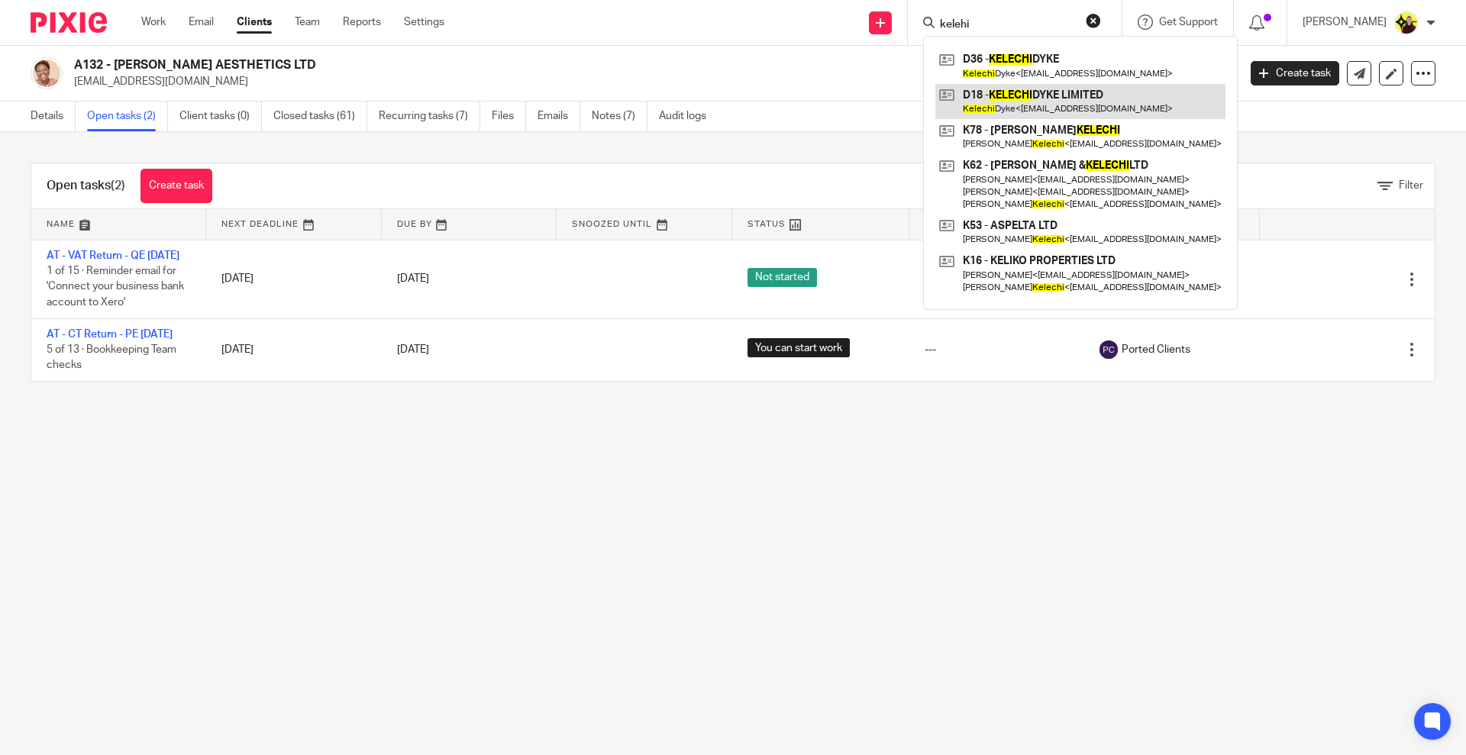
type input "kelehi"
click at [1005, 105] on link at bounding box center [1080, 101] width 290 height 35
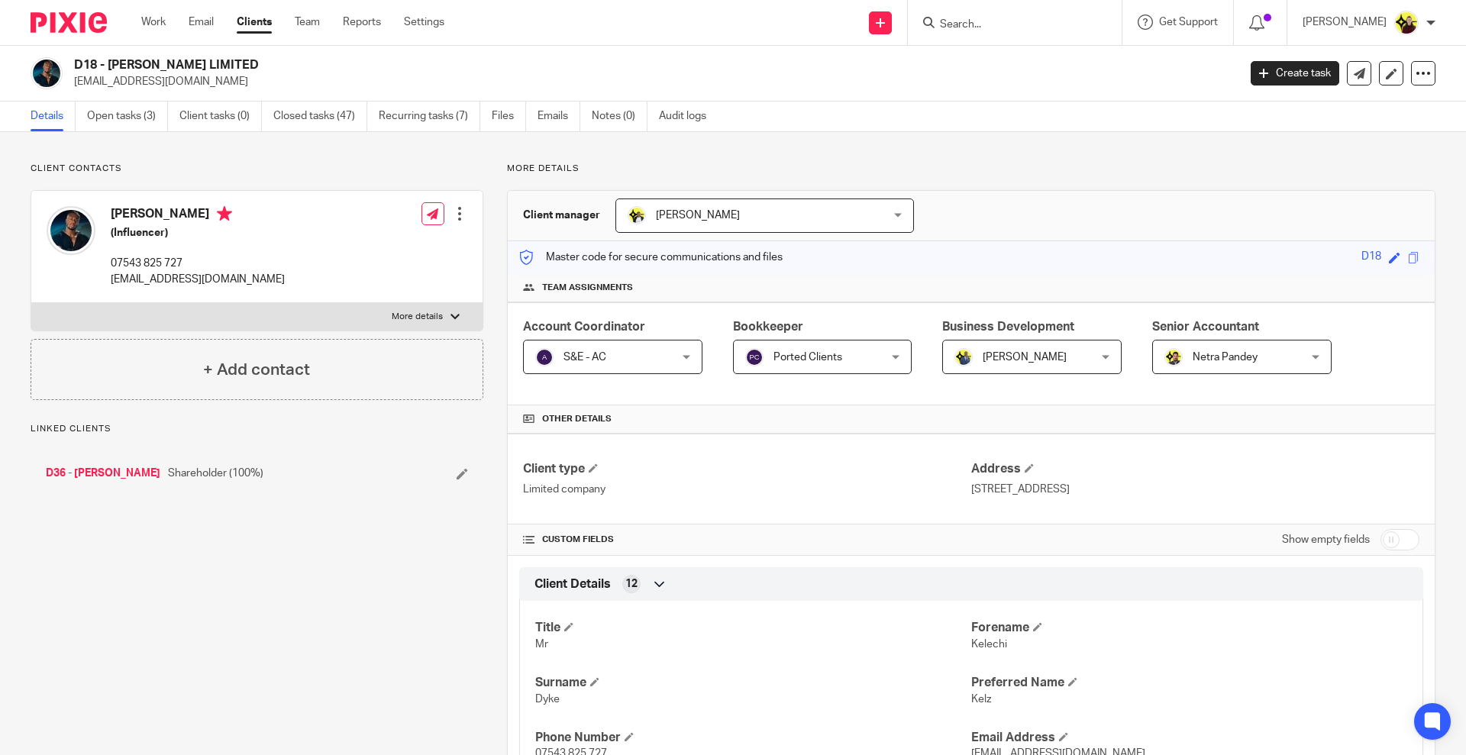
click at [1381, 542] on input "checkbox" at bounding box center [1400, 539] width 39 height 21
checkbox input "true"
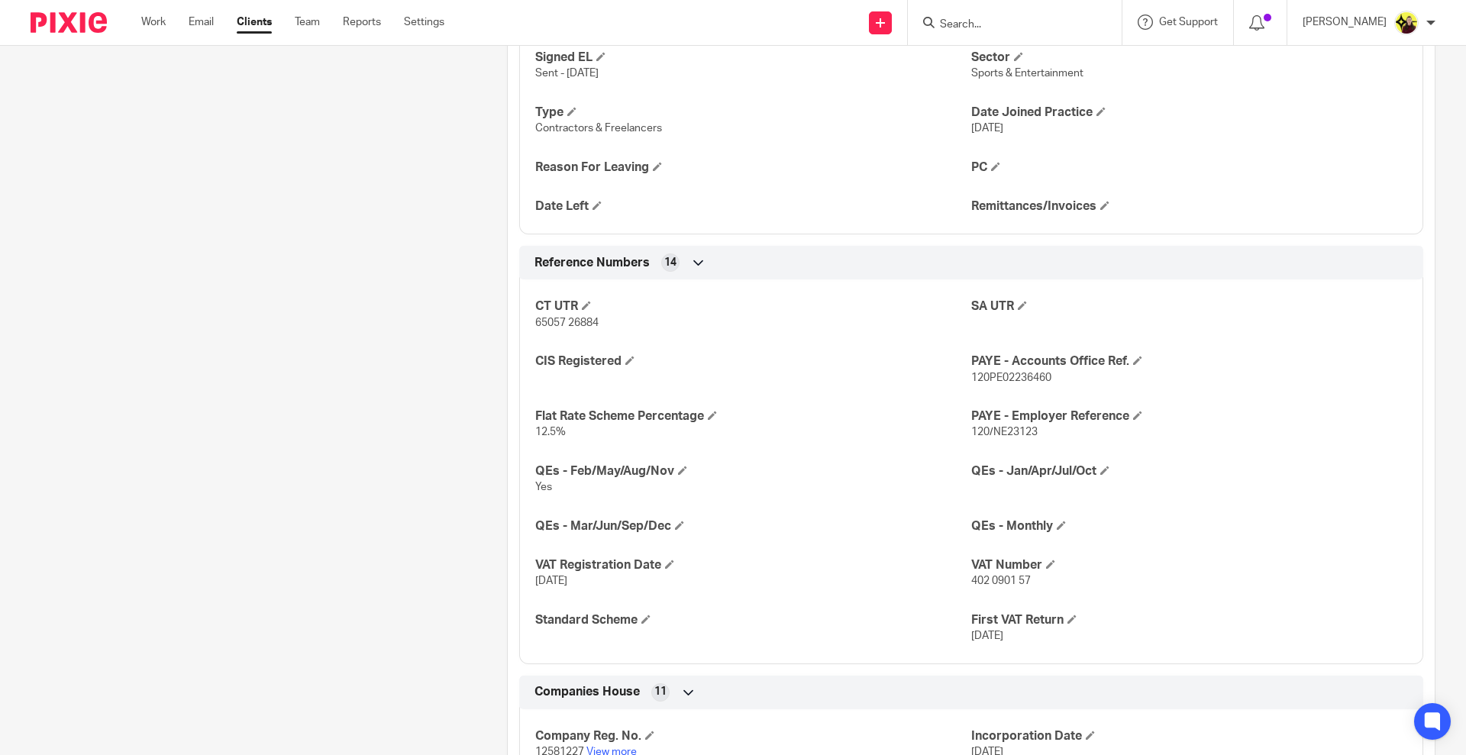
scroll to position [1336, 0]
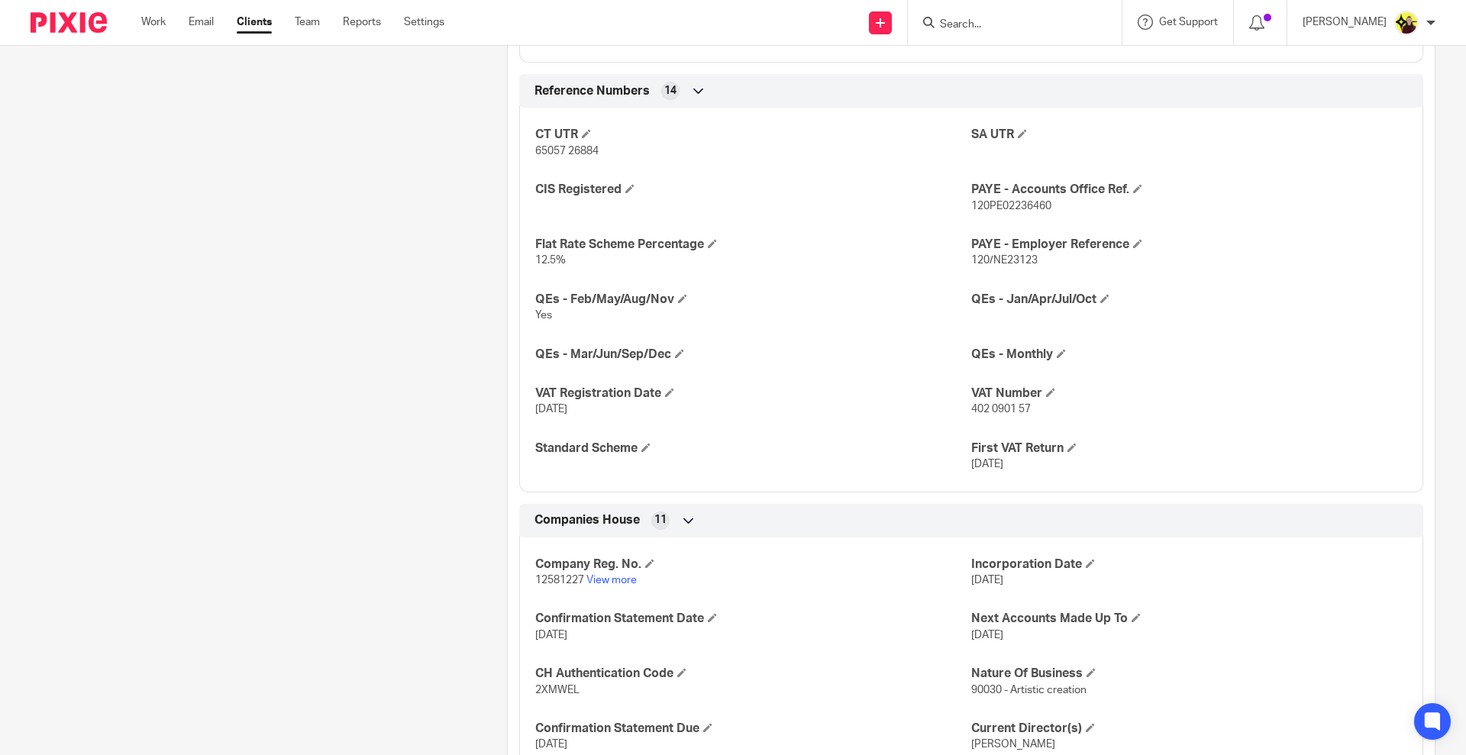
drag, startPoint x: 564, startPoint y: 296, endPoint x: 666, endPoint y: 286, distance: 102.7
click at [666, 286] on div "CT UTR 65057 26884 SA UTR CIS Registered PAYE - Accounts Office Ref. 120PE02236…" at bounding box center [971, 294] width 904 height 396
click at [573, 328] on div "CT UTR 65057 26884 SA UTR CIS Registered PAYE - Accounts Office Ref. 120PE02236…" at bounding box center [971, 294] width 904 height 396
drag, startPoint x: 560, startPoint y: 305, endPoint x: 674, endPoint y: 301, distance: 113.9
click at [674, 301] on h4 "QEs - Feb/May/Aug/Nov" at bounding box center [753, 300] width 436 height 16
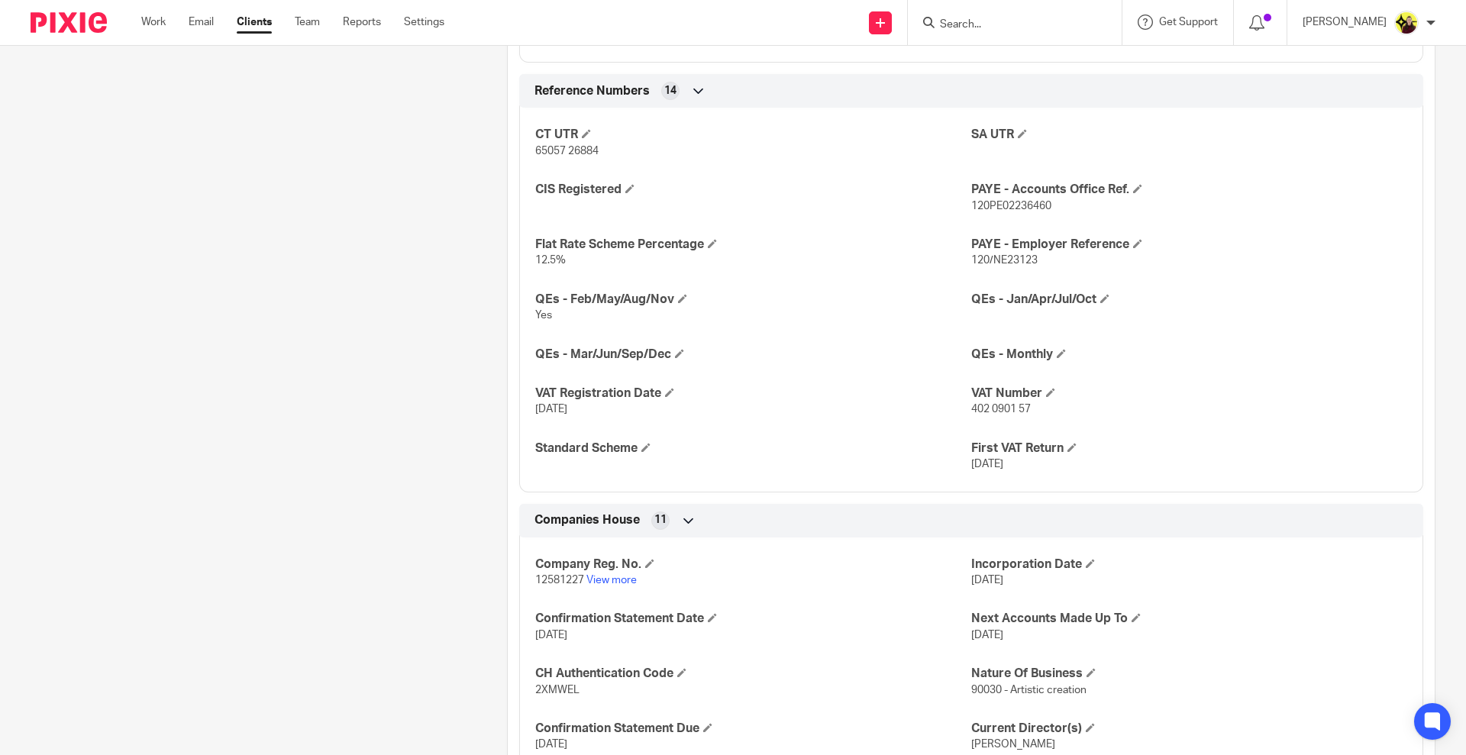
click at [669, 308] on p "Yes" at bounding box center [753, 315] width 436 height 15
drag, startPoint x: 665, startPoint y: 302, endPoint x: 565, endPoint y: 296, distance: 100.2
click at [565, 296] on h4 "QEs - Feb/May/Aug/Nov" at bounding box center [753, 300] width 436 height 16
drag, startPoint x: 1001, startPoint y: 11, endPoint x: 995, endPoint y: 24, distance: 14.3
click at [999, 19] on div at bounding box center [1015, 22] width 214 height 45
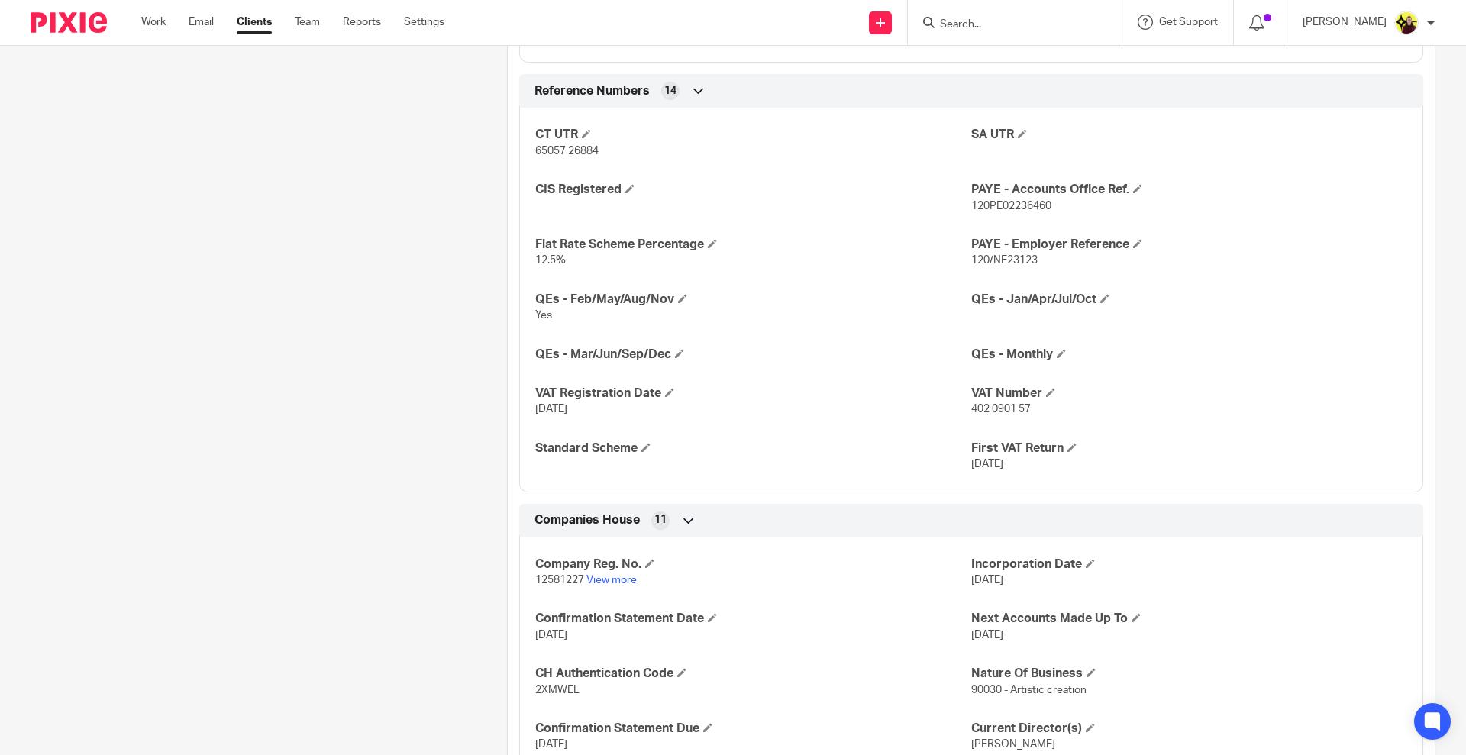
click at [992, 31] on input "Search" at bounding box center [1006, 25] width 137 height 14
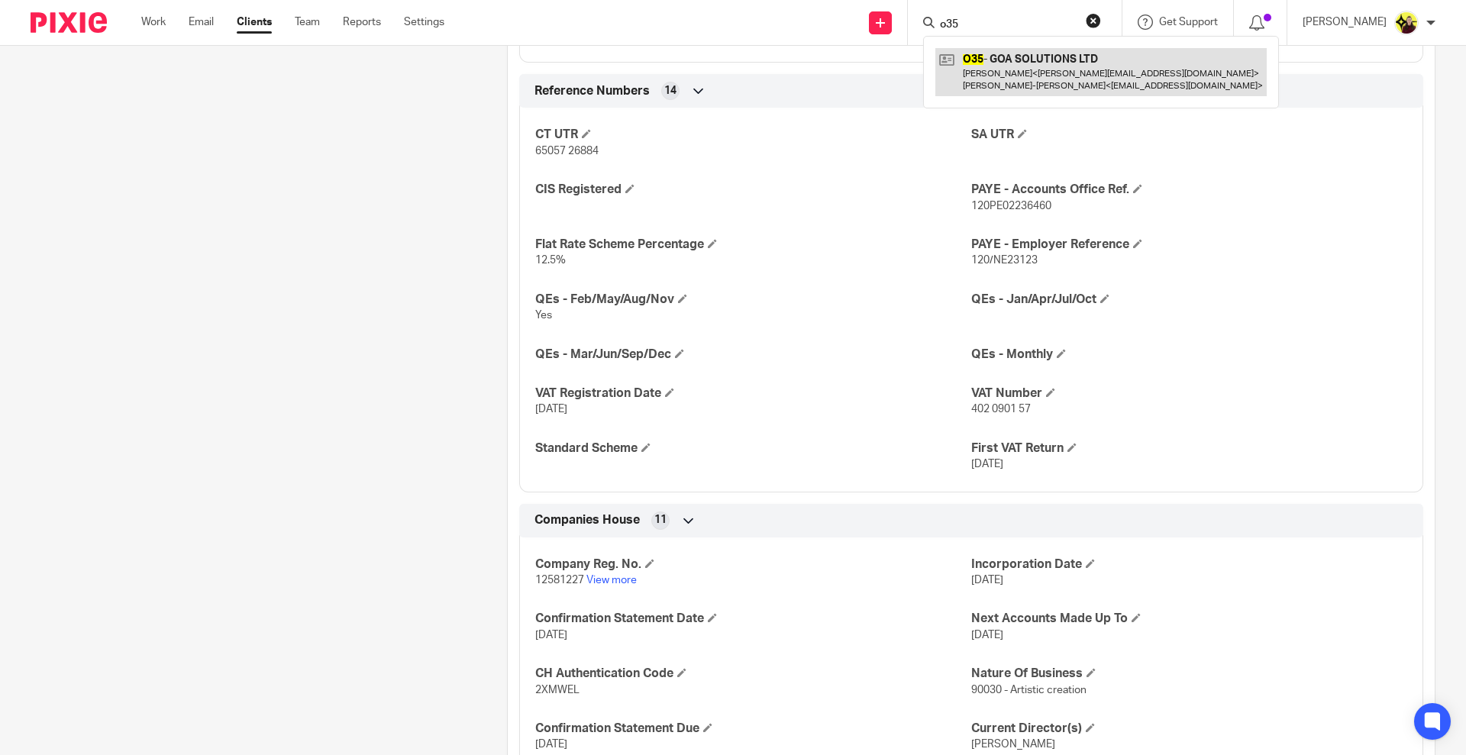
type input "o35"
click at [999, 60] on link at bounding box center [1100, 71] width 331 height 47
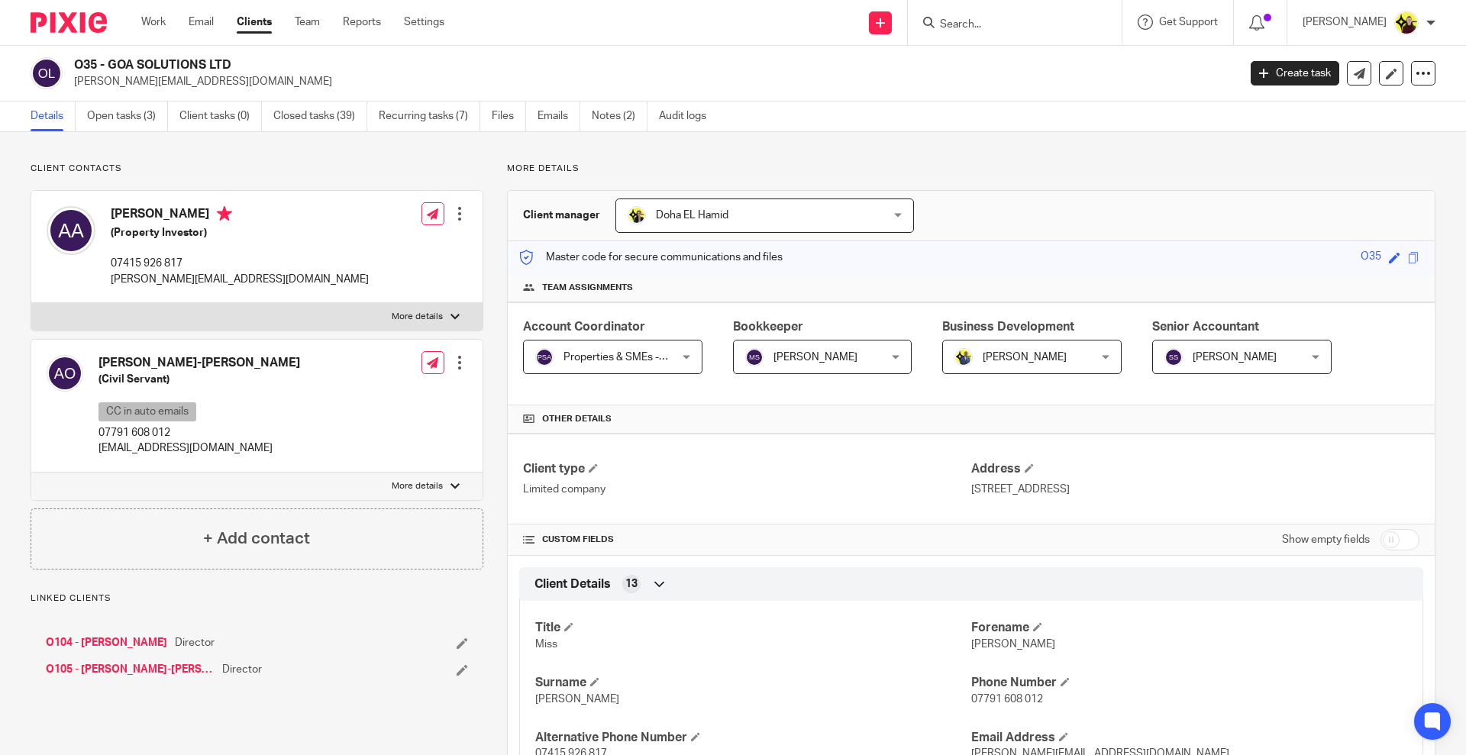
drag, startPoint x: 106, startPoint y: 59, endPoint x: 189, endPoint y: 59, distance: 82.5
click at [189, 59] on h2 "O35 - GOA SOLUTIONS LTD" at bounding box center [535, 65] width 923 height 16
click at [107, 63] on h2 "O35 - GOA SOLUTIONS LTD" at bounding box center [535, 65] width 923 height 16
click at [105, 61] on h2 "O35 - GOA SOLUTIONS LTD" at bounding box center [535, 65] width 923 height 16
drag, startPoint x: 111, startPoint y: 58, endPoint x: 667, endPoint y: 8, distance: 558.9
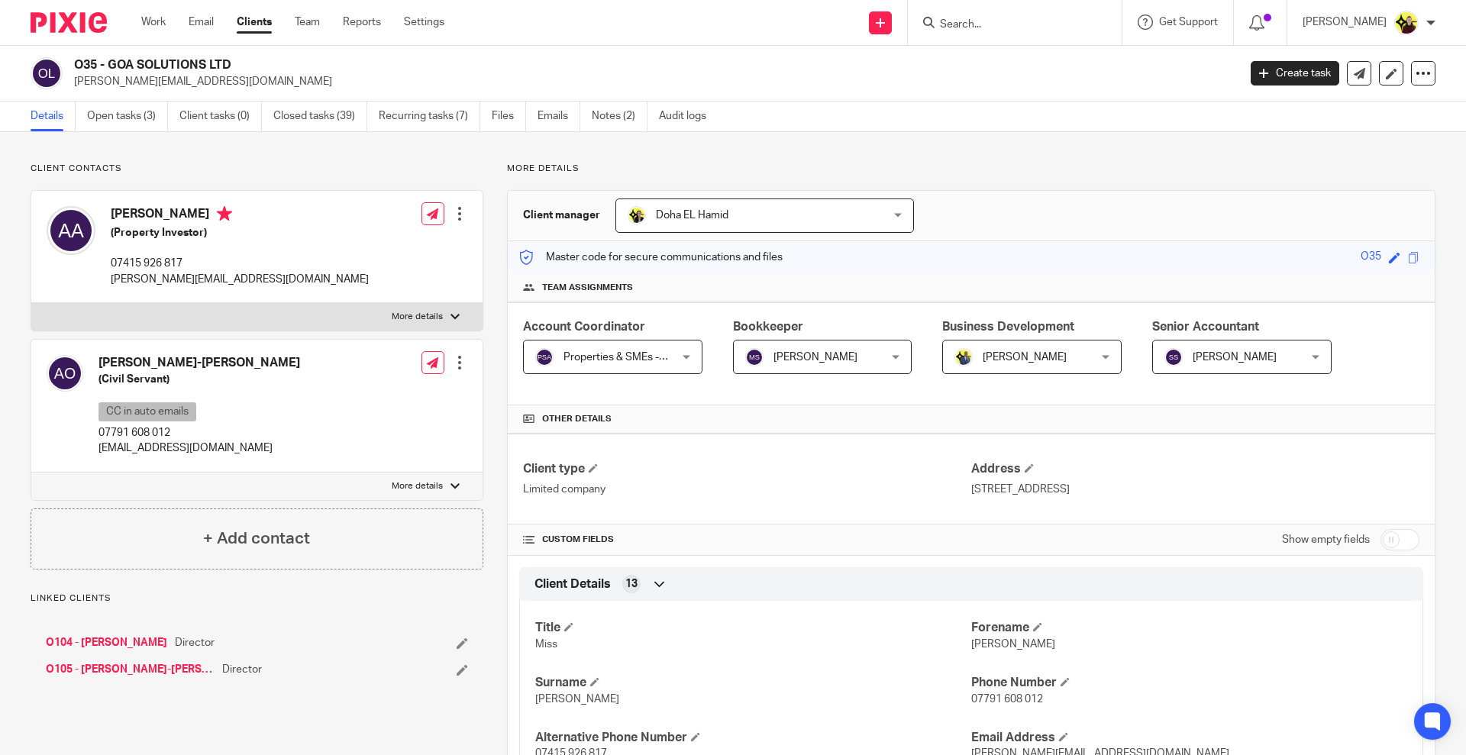
click at [213, 71] on h2 "O35 - GOA SOLUTIONS LTD" at bounding box center [535, 65] width 923 height 16
copy h2 "GOA SOLUTIONS L"
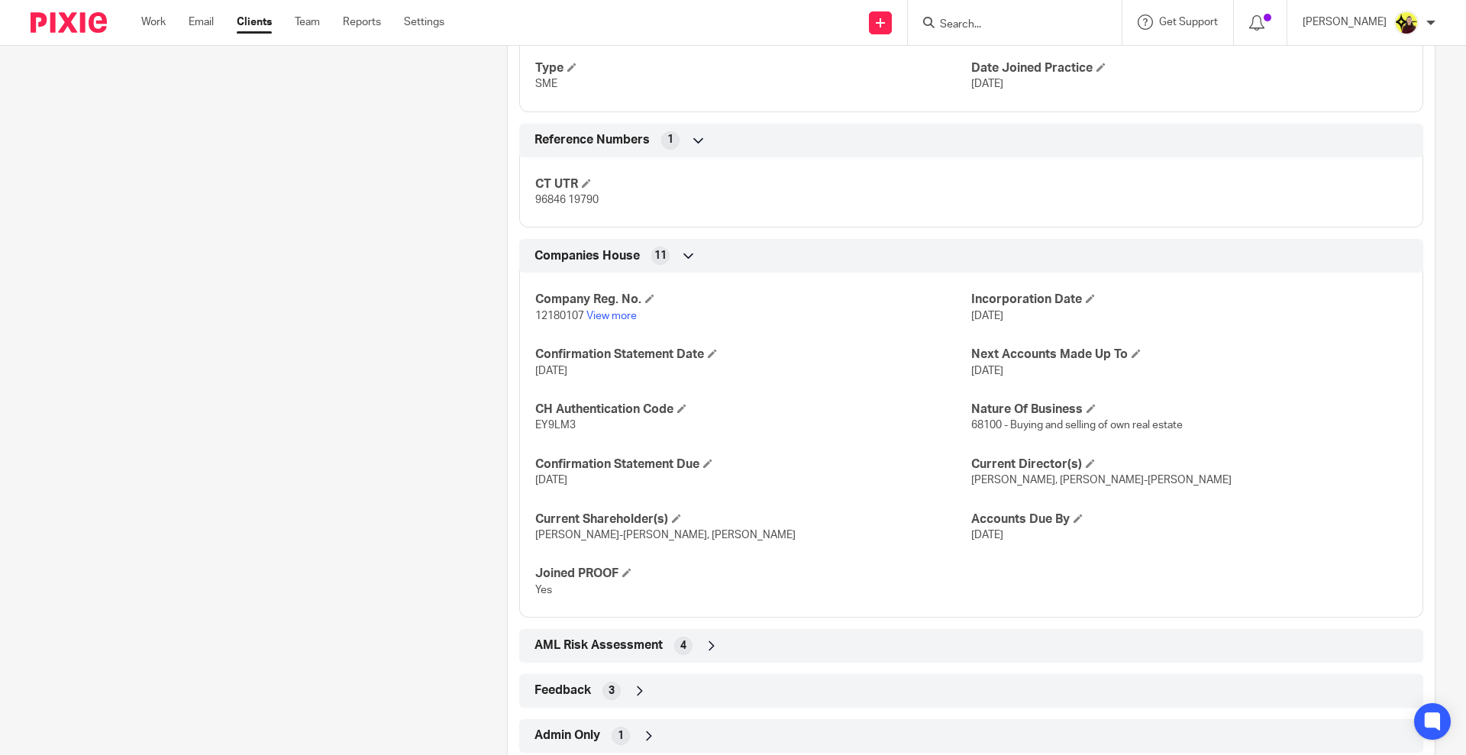
scroll to position [1100, 0]
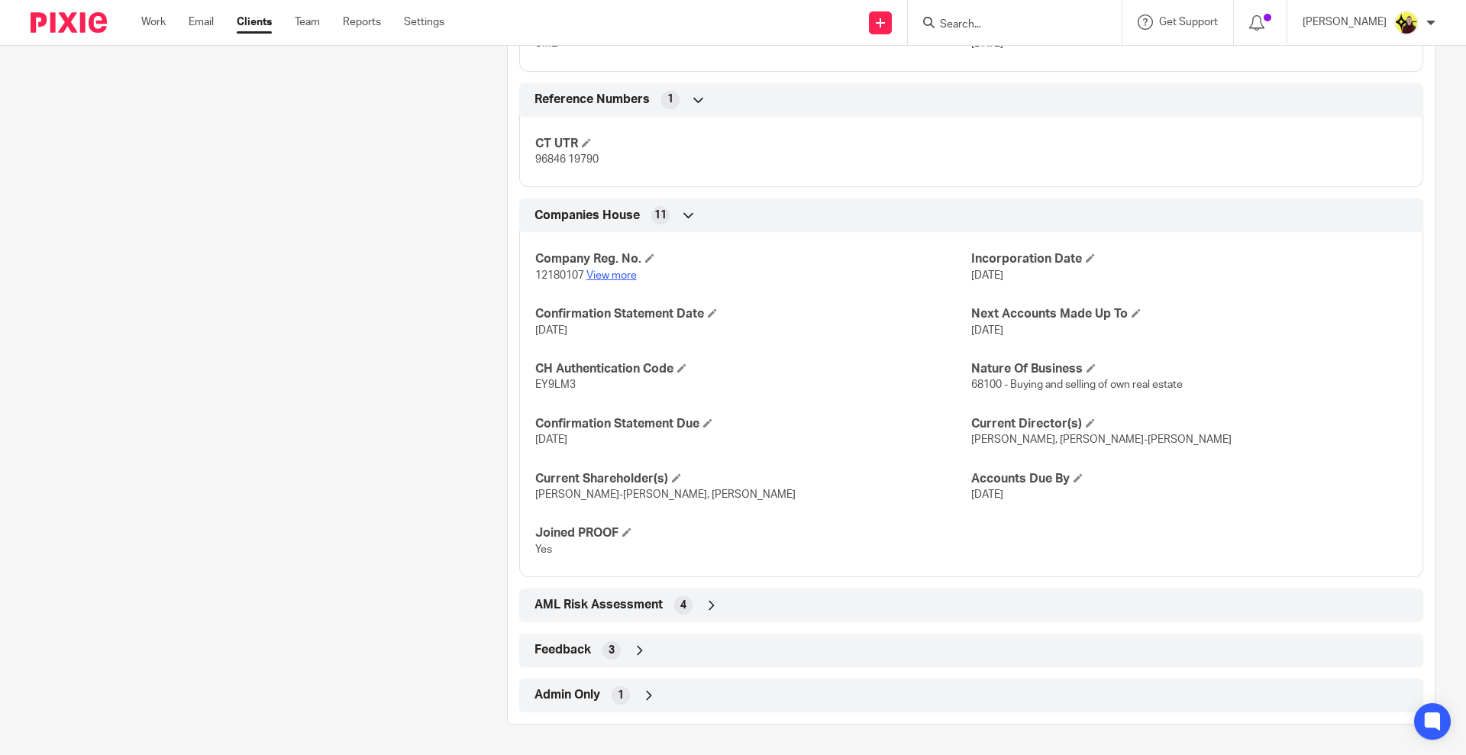
click at [599, 274] on link "View more" at bounding box center [611, 275] width 50 height 11
click at [1026, 14] on form at bounding box center [1019, 22] width 163 height 19
click at [993, 23] on input "Search" at bounding box center [1006, 25] width 137 height 14
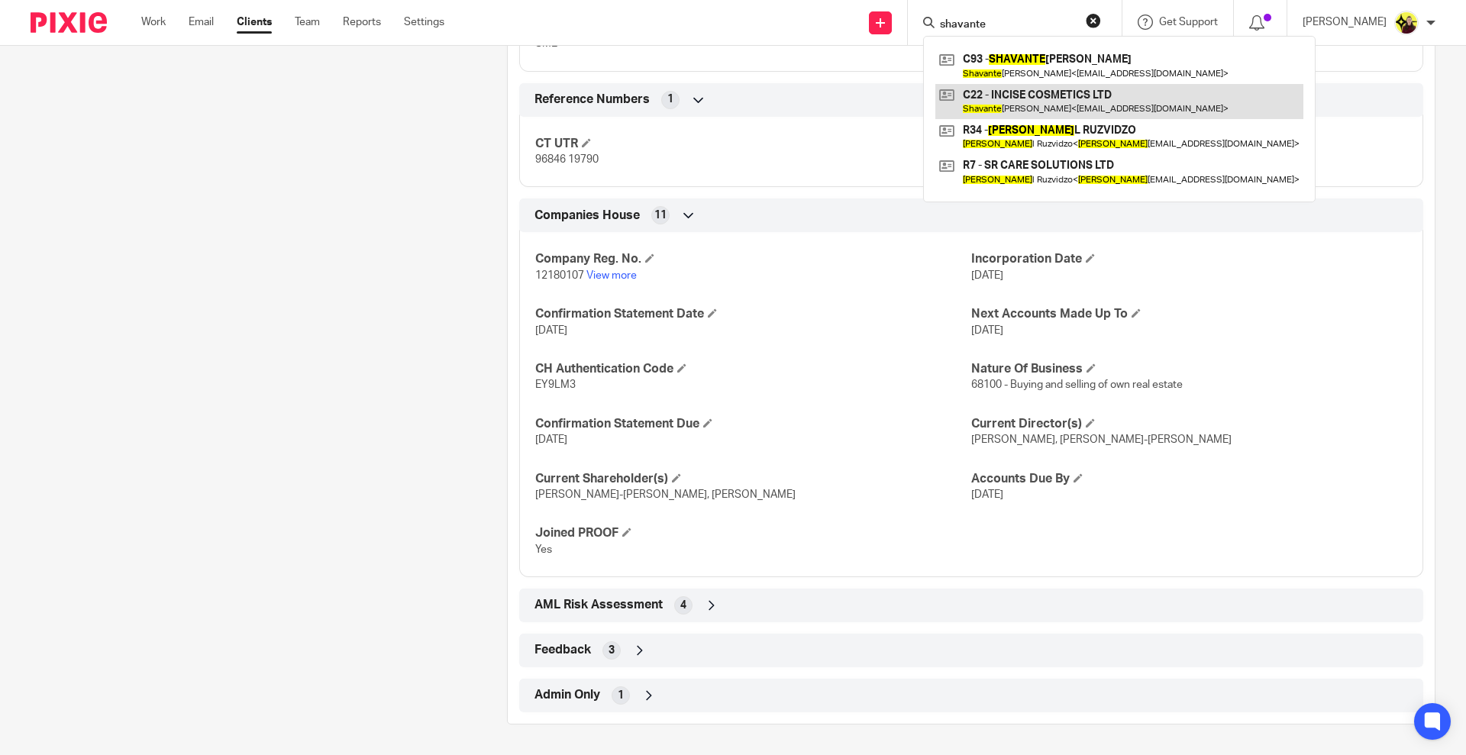
type input "shavante"
click at [1080, 104] on link at bounding box center [1119, 101] width 368 height 35
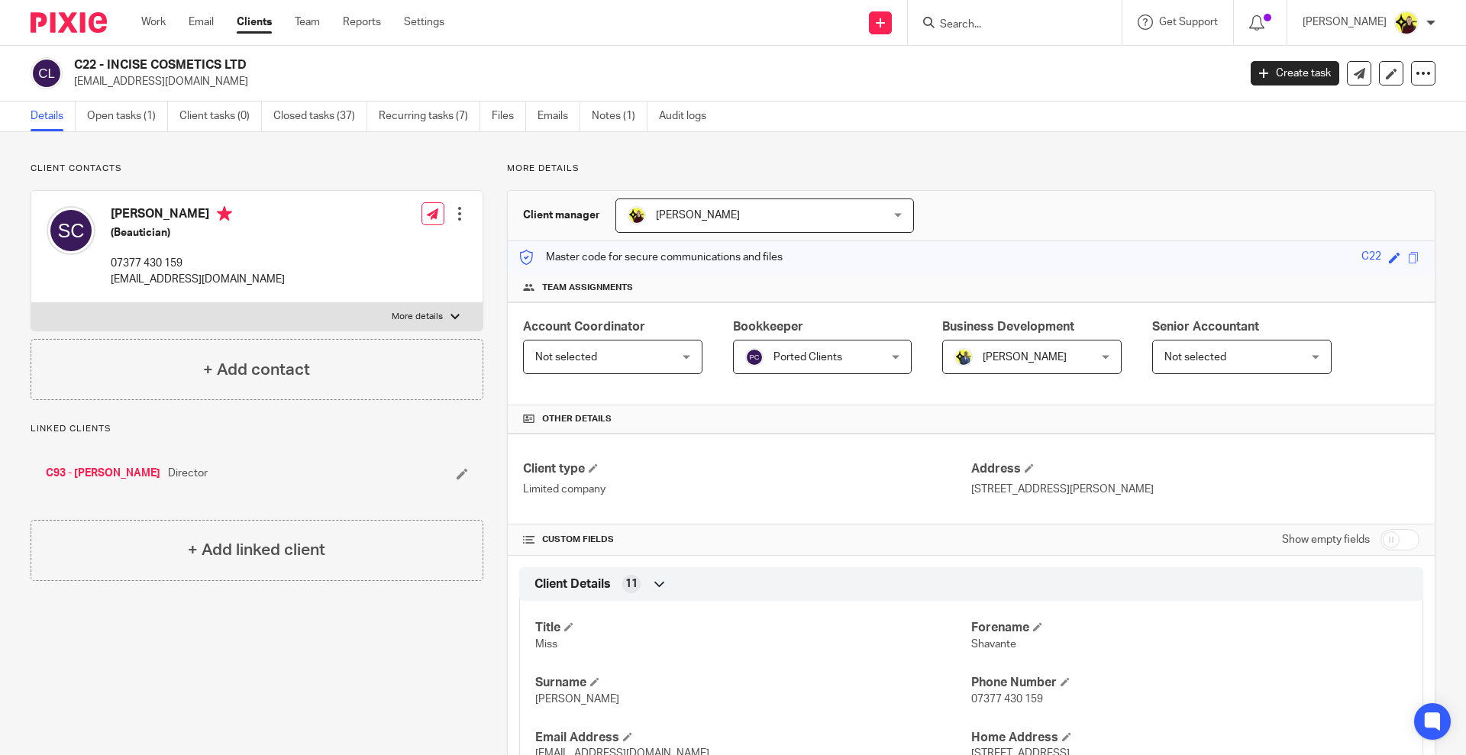
click at [999, 26] on input "Search" at bounding box center [1006, 25] width 137 height 14
click at [1011, 33] on div at bounding box center [1015, 22] width 214 height 45
click at [1000, 20] on input "Search" at bounding box center [1006, 25] width 137 height 14
type input "dayma"
drag, startPoint x: 576, startPoint y: 66, endPoint x: 422, endPoint y: 27, distance: 158.3
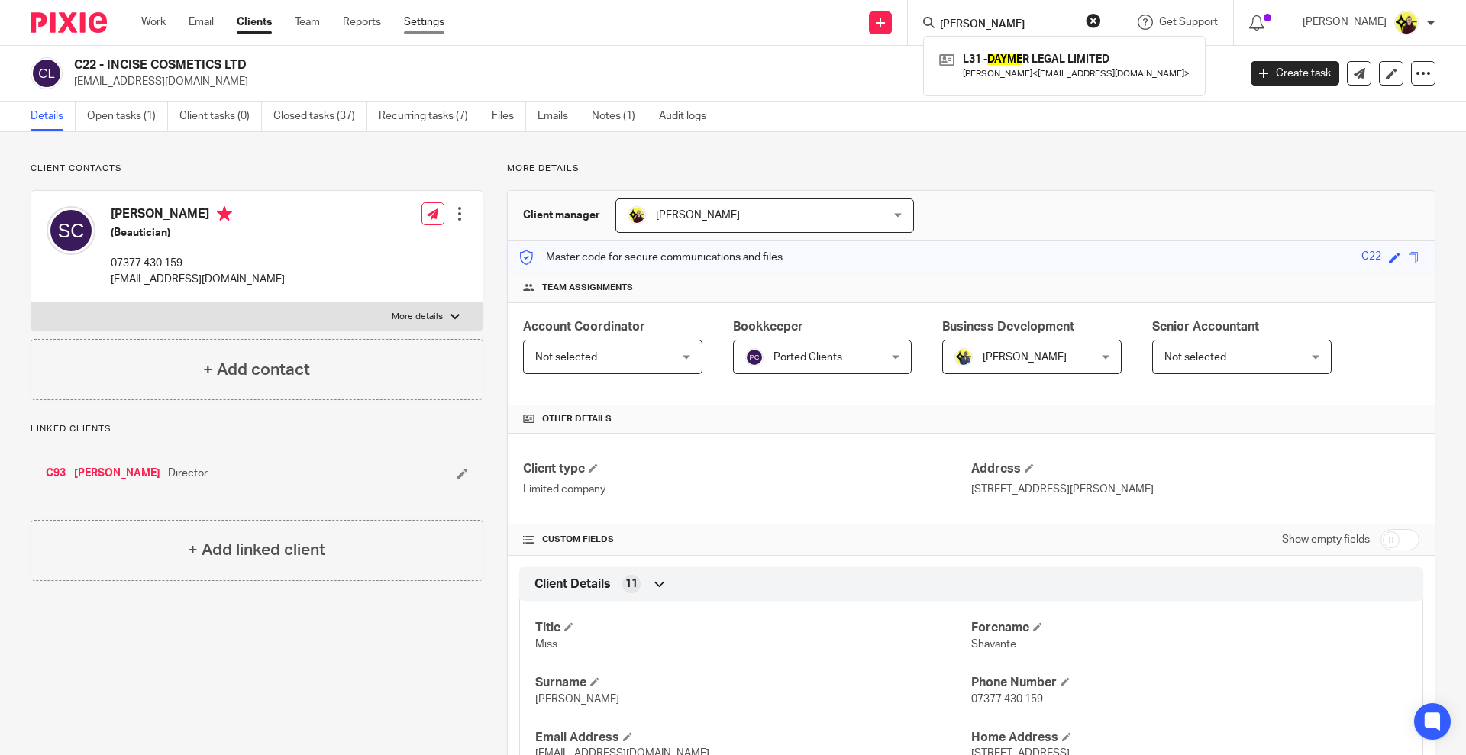
click at [576, 66] on h2 "C22 - INCISE COSMETICS LTD" at bounding box center [535, 65] width 923 height 16
click at [979, 18] on form at bounding box center [1019, 22] width 163 height 19
click at [990, 31] on input "Search" at bounding box center [1006, 25] width 137 height 14
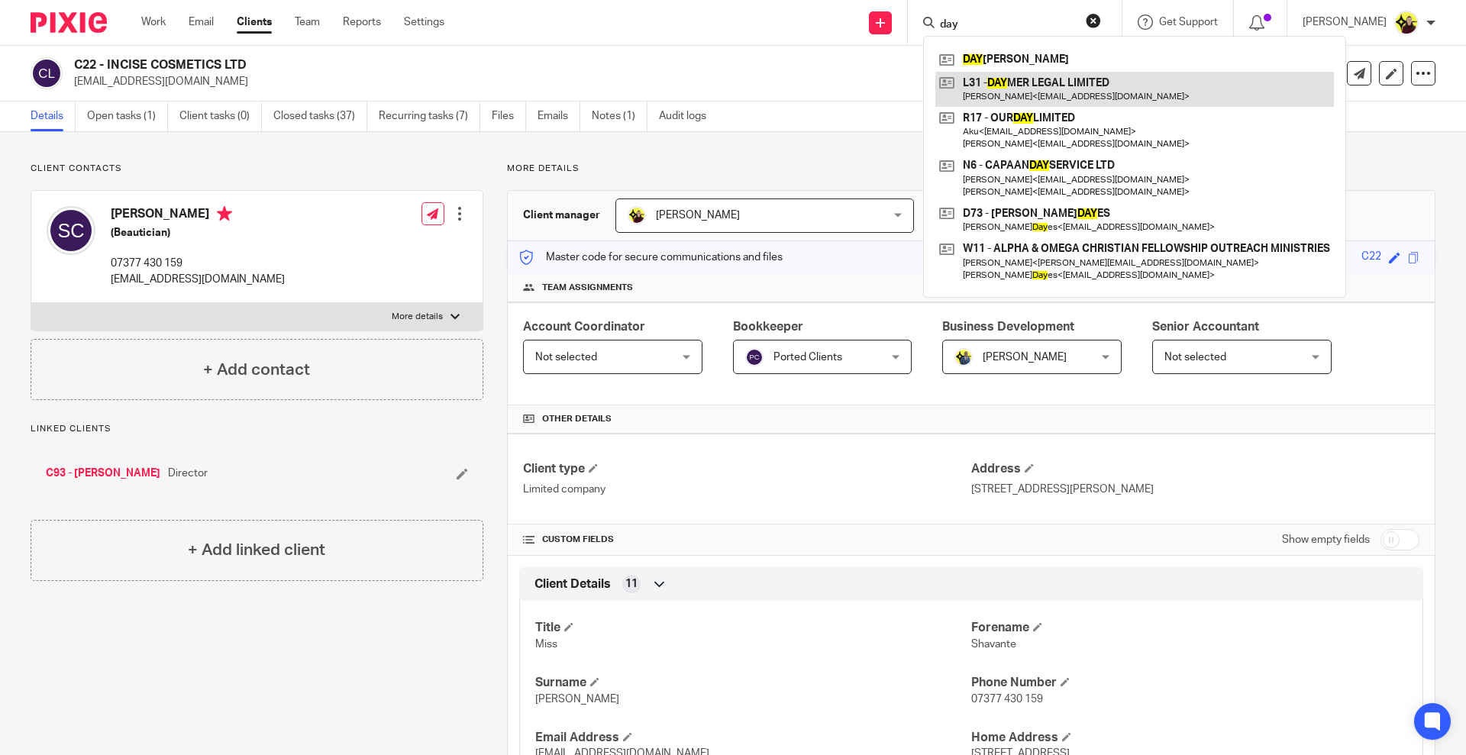
type input "day"
click at [1096, 81] on link at bounding box center [1134, 89] width 399 height 35
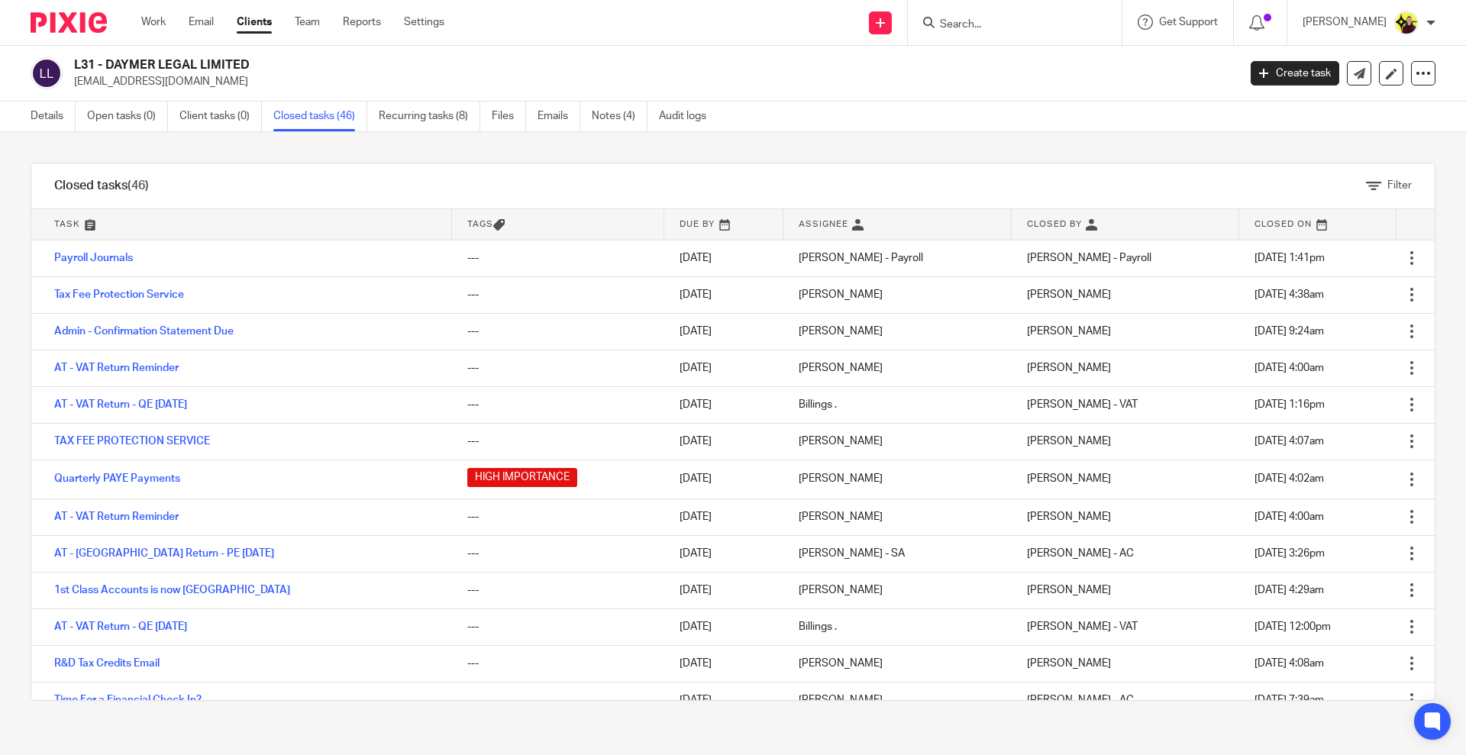
click at [996, 24] on input "Search" at bounding box center [1006, 25] width 137 height 14
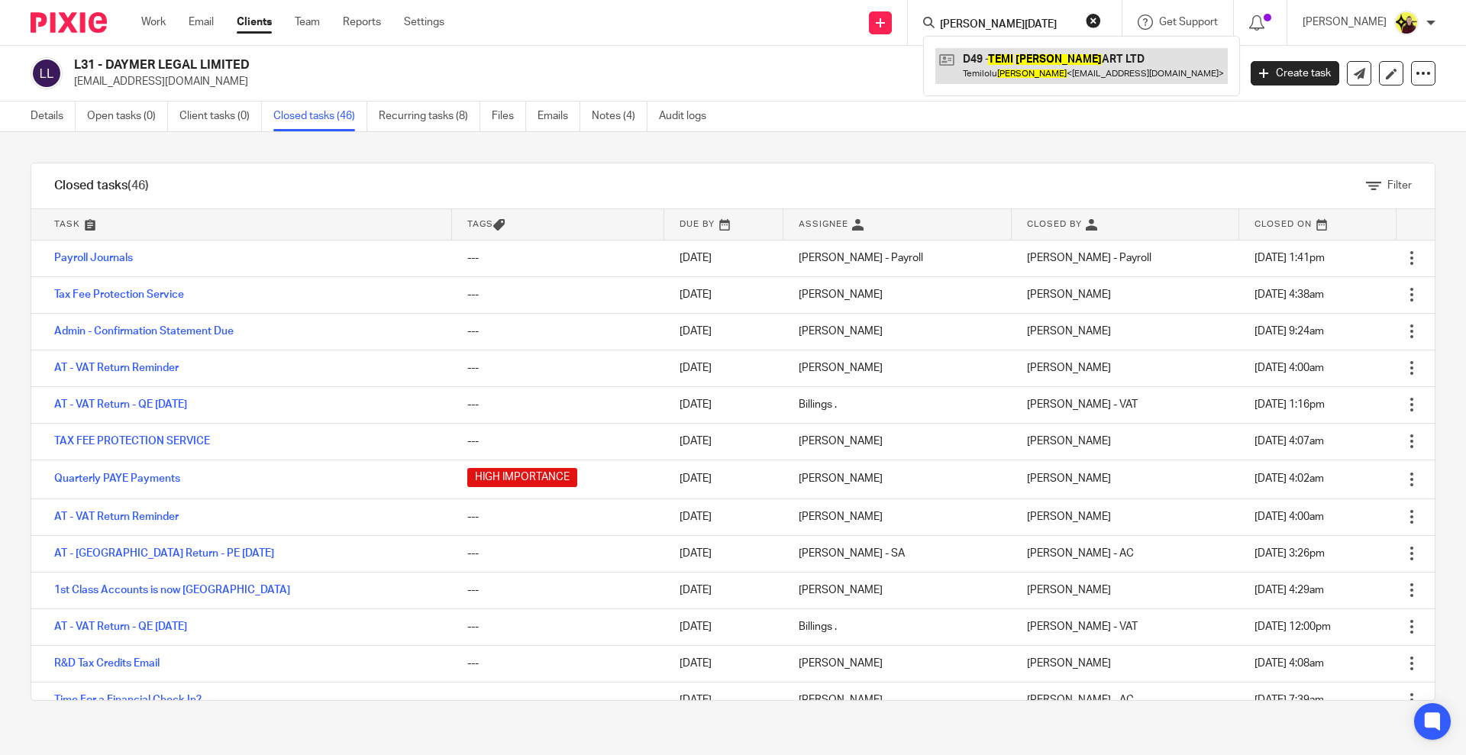
type input "temi dano"
click at [1001, 61] on link at bounding box center [1081, 65] width 292 height 35
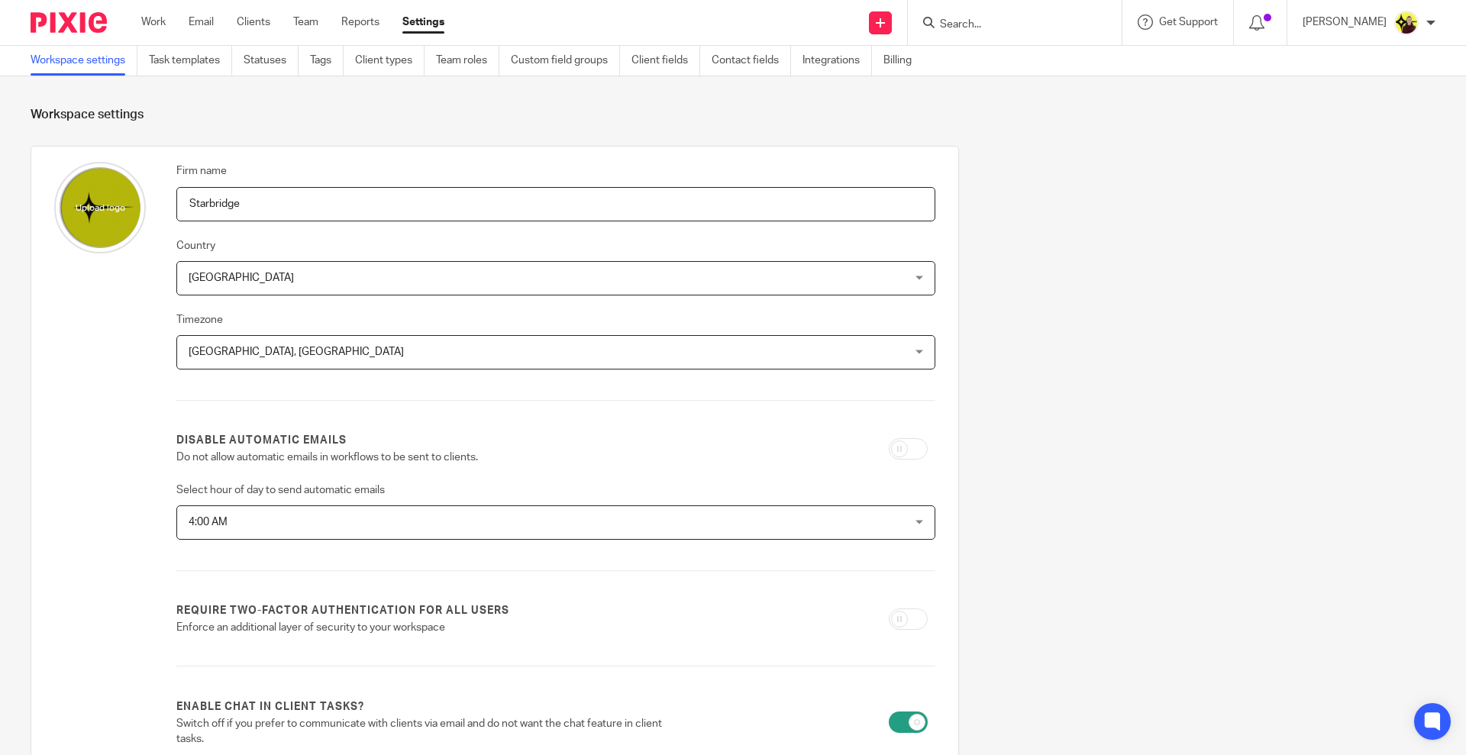
click at [1038, 31] on input "Search" at bounding box center [1006, 25] width 137 height 14
type input "mclauh"
click at [1042, 70] on link at bounding box center [1088, 65] width 307 height 35
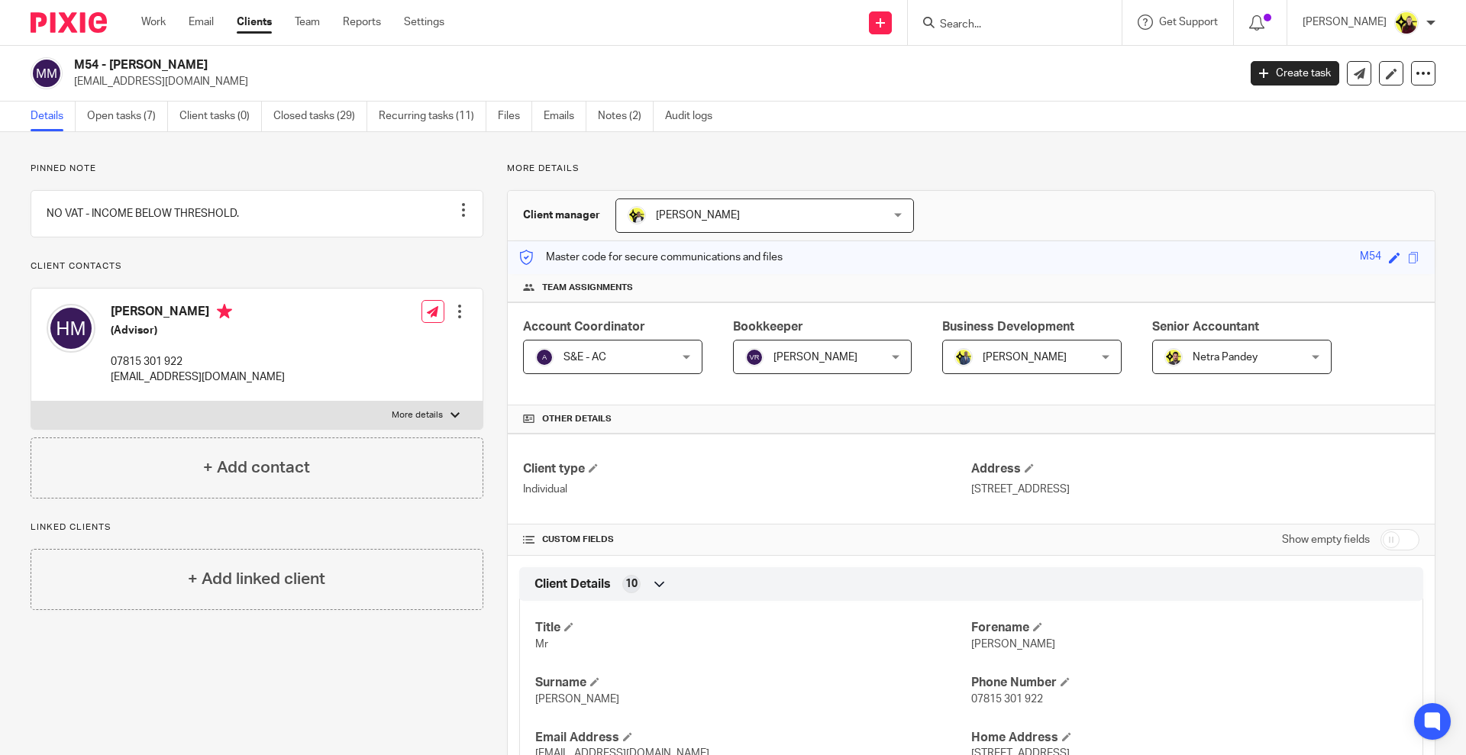
click at [1389, 535] on input "checkbox" at bounding box center [1400, 539] width 39 height 21
checkbox input "true"
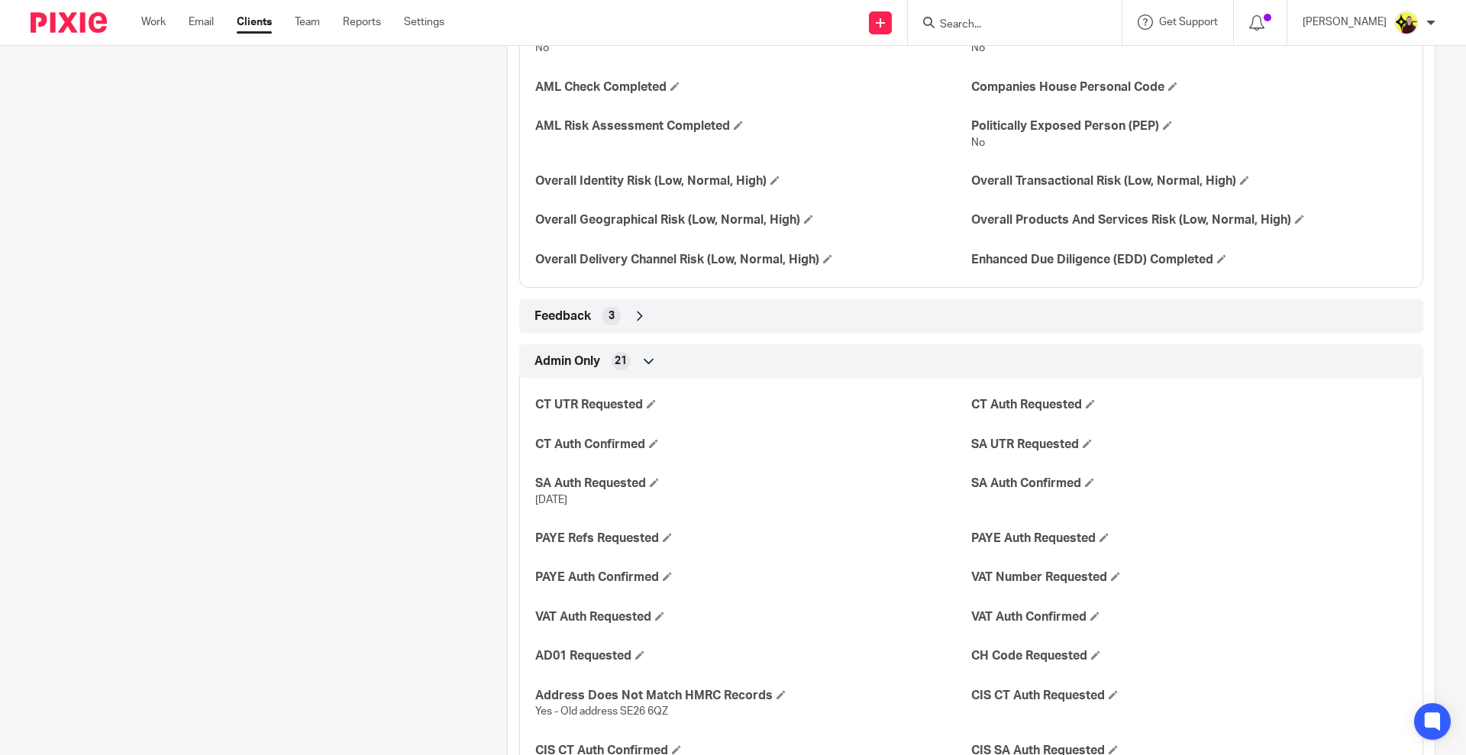
scroll to position [2459, 0]
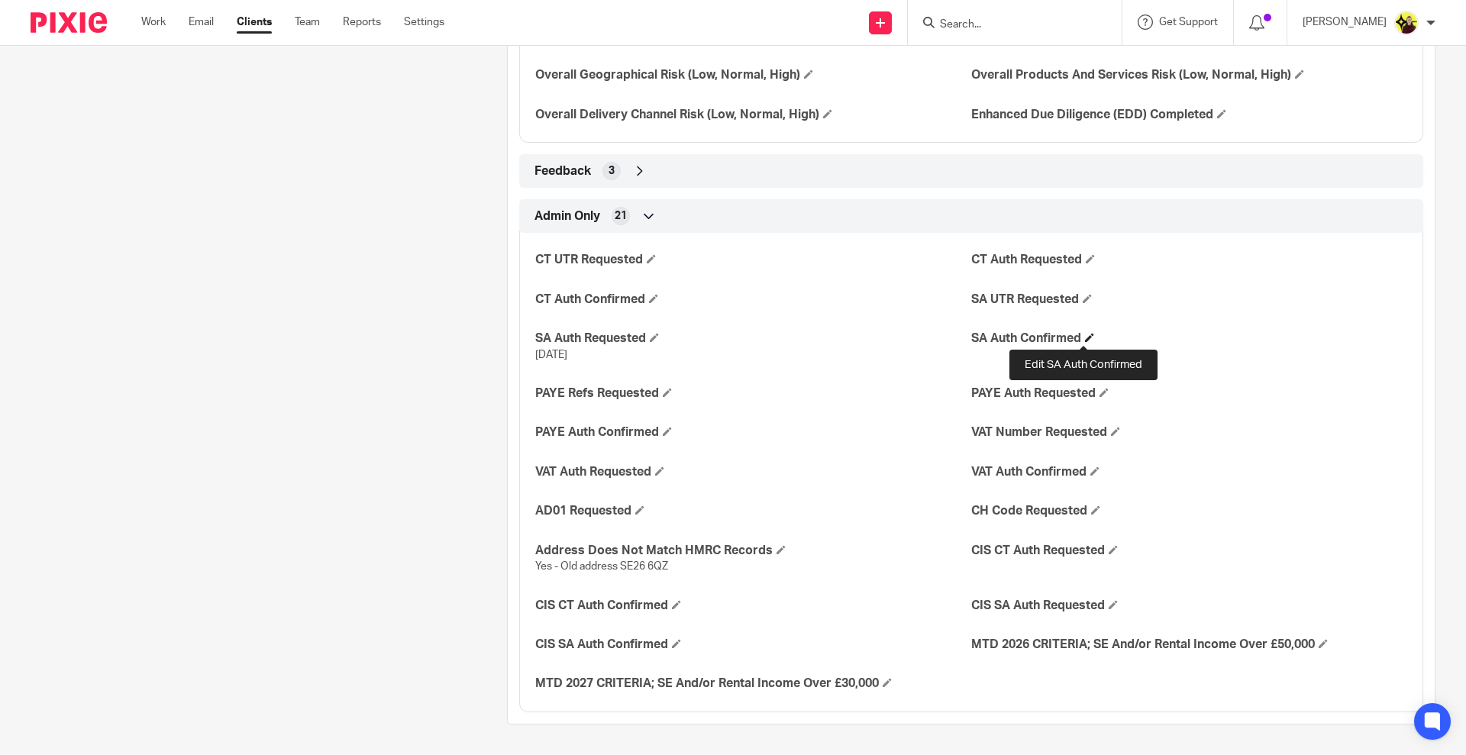
click at [1088, 334] on span at bounding box center [1089, 337] width 9 height 9
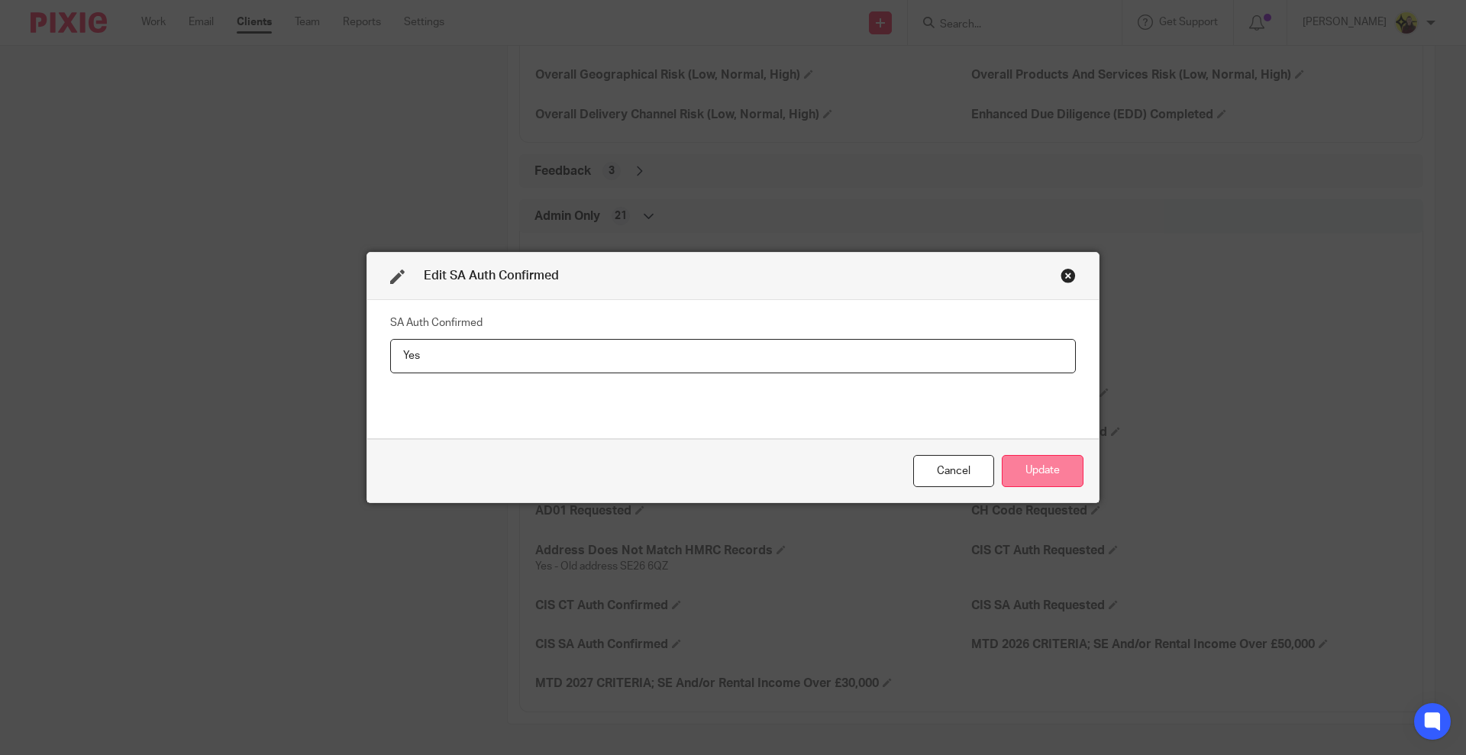
type input "Yes"
click at [1022, 469] on button "Update" at bounding box center [1043, 471] width 82 height 33
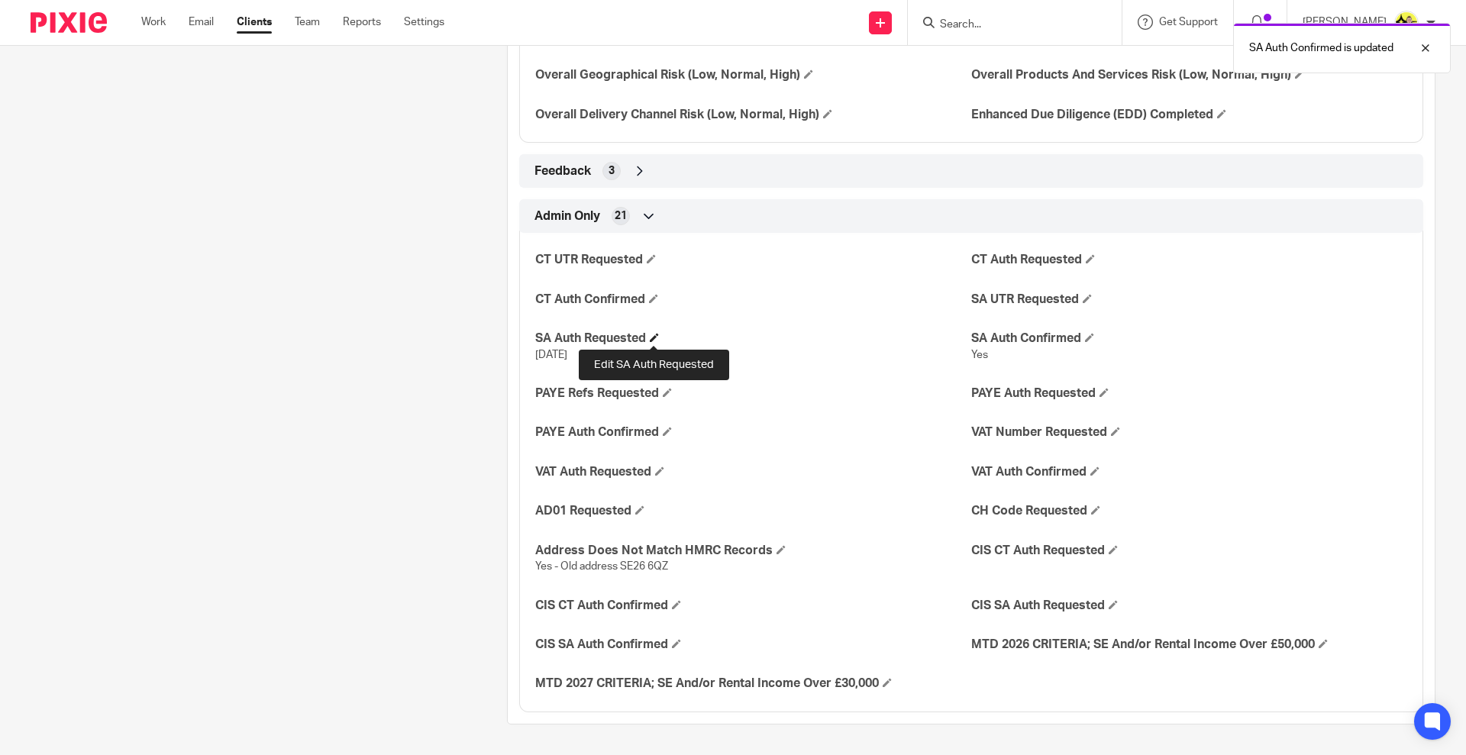
click at [654, 333] on span at bounding box center [654, 337] width 9 height 9
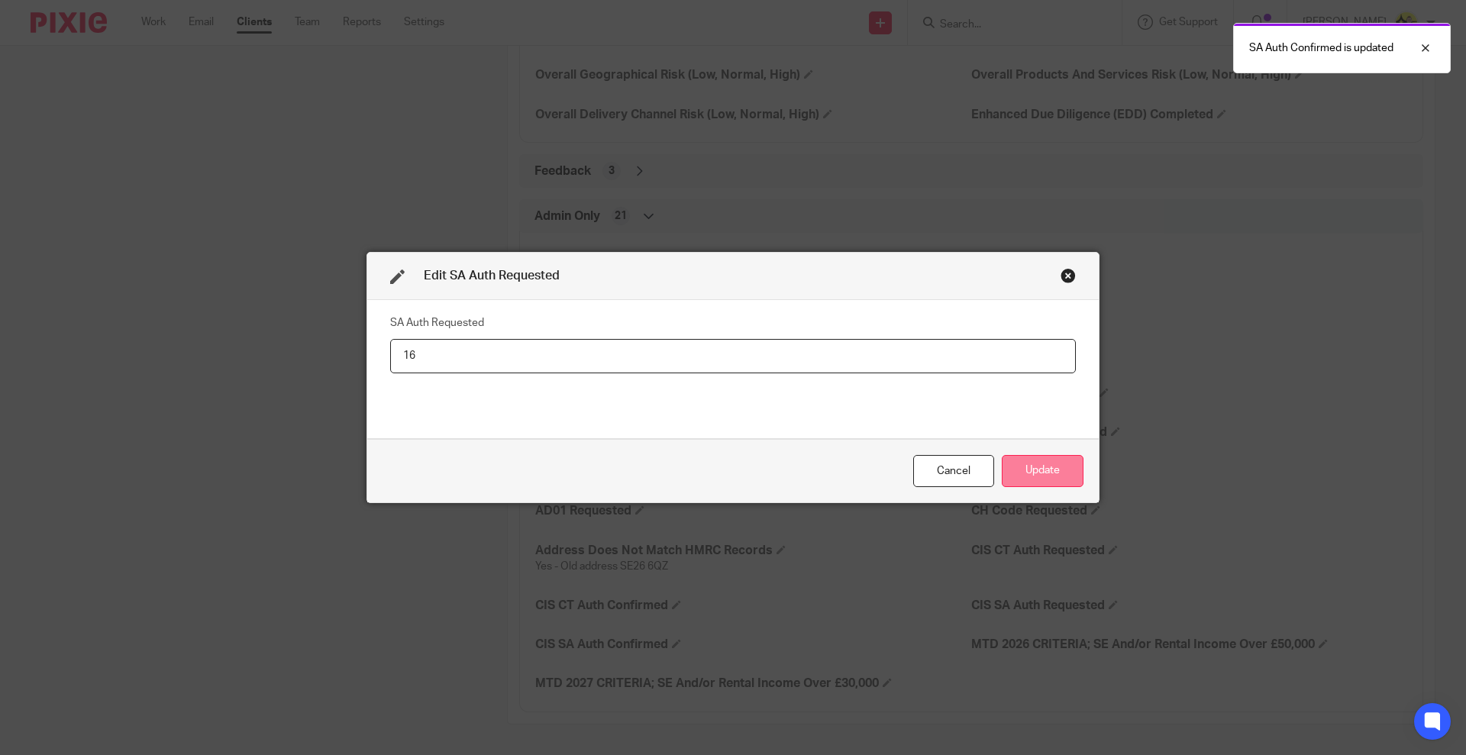
type input "1"
click at [1058, 478] on button "Update" at bounding box center [1043, 471] width 82 height 33
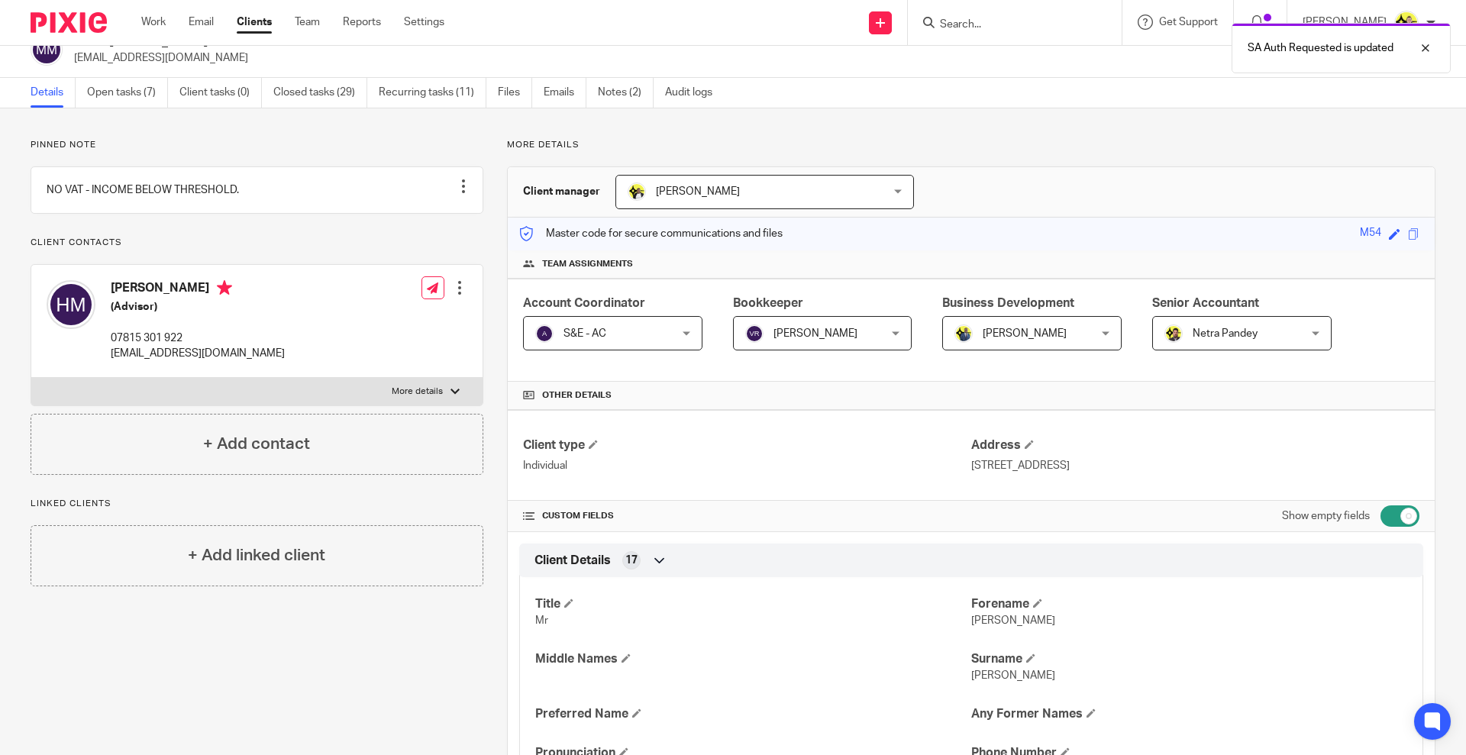
scroll to position [0, 0]
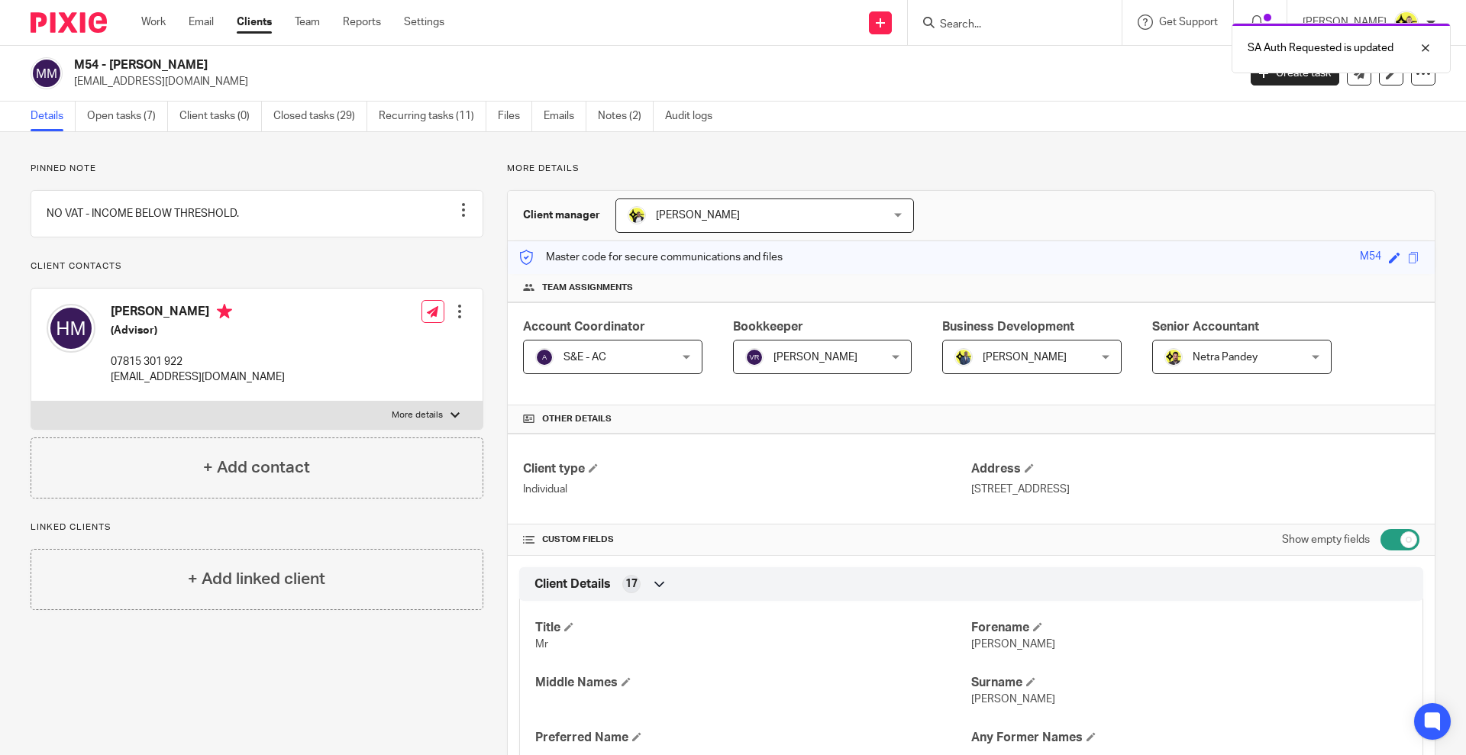
click at [121, 323] on h4 "Hugh McLaughlin" at bounding box center [198, 313] width 174 height 19
copy h4 "Hugh"
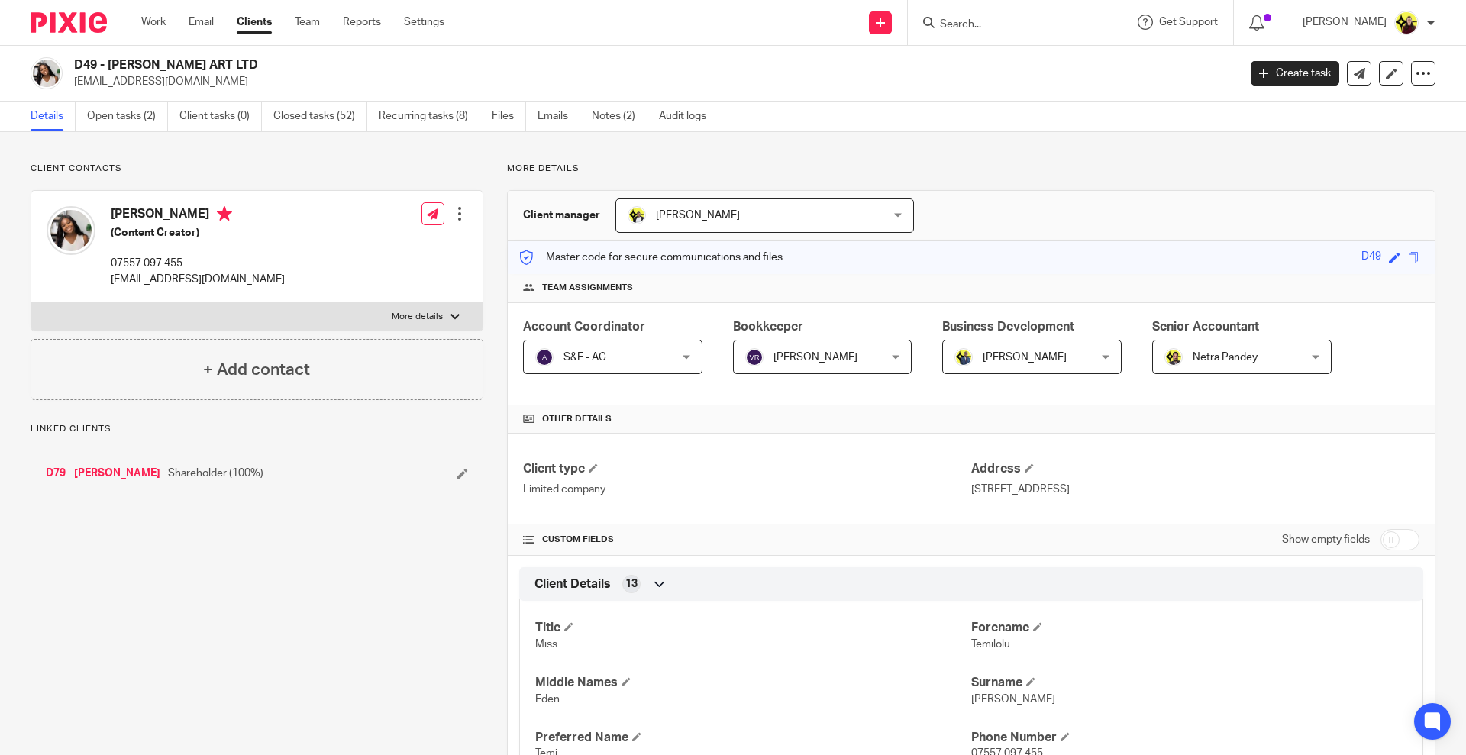
click at [137, 55] on div "D49 - [PERSON_NAME] ART LTD [EMAIL_ADDRESS][DOMAIN_NAME] Create task Update fro…" at bounding box center [733, 74] width 1466 height 56
click at [137, 55] on div "D49 - TEMI DANSO ART LTD temidansoart@gmail.com Create task Update from Compani…" at bounding box center [733, 74] width 1466 height 56
copy div "D49 - TEMI DANSO ART LTD"
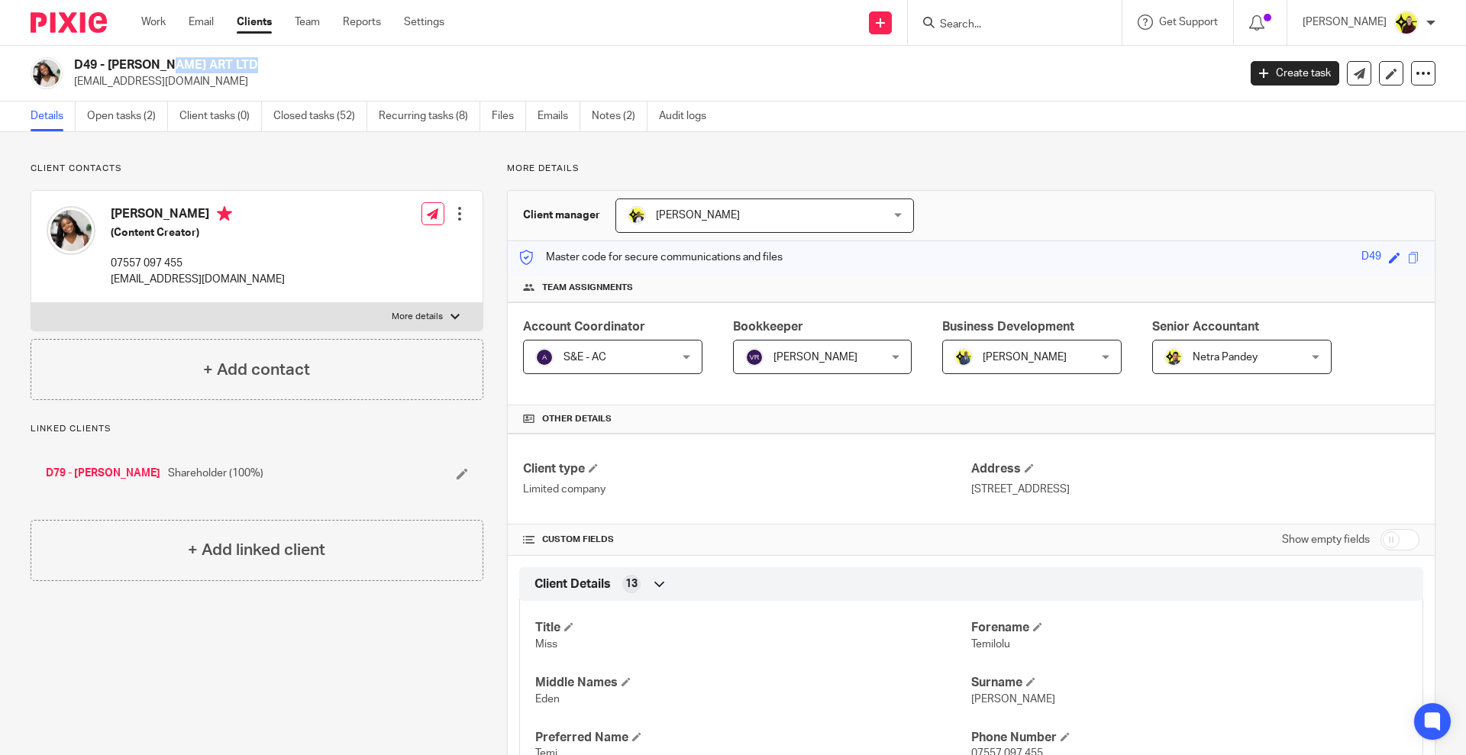
click at [268, 20] on link "Clients" at bounding box center [254, 22] width 35 height 15
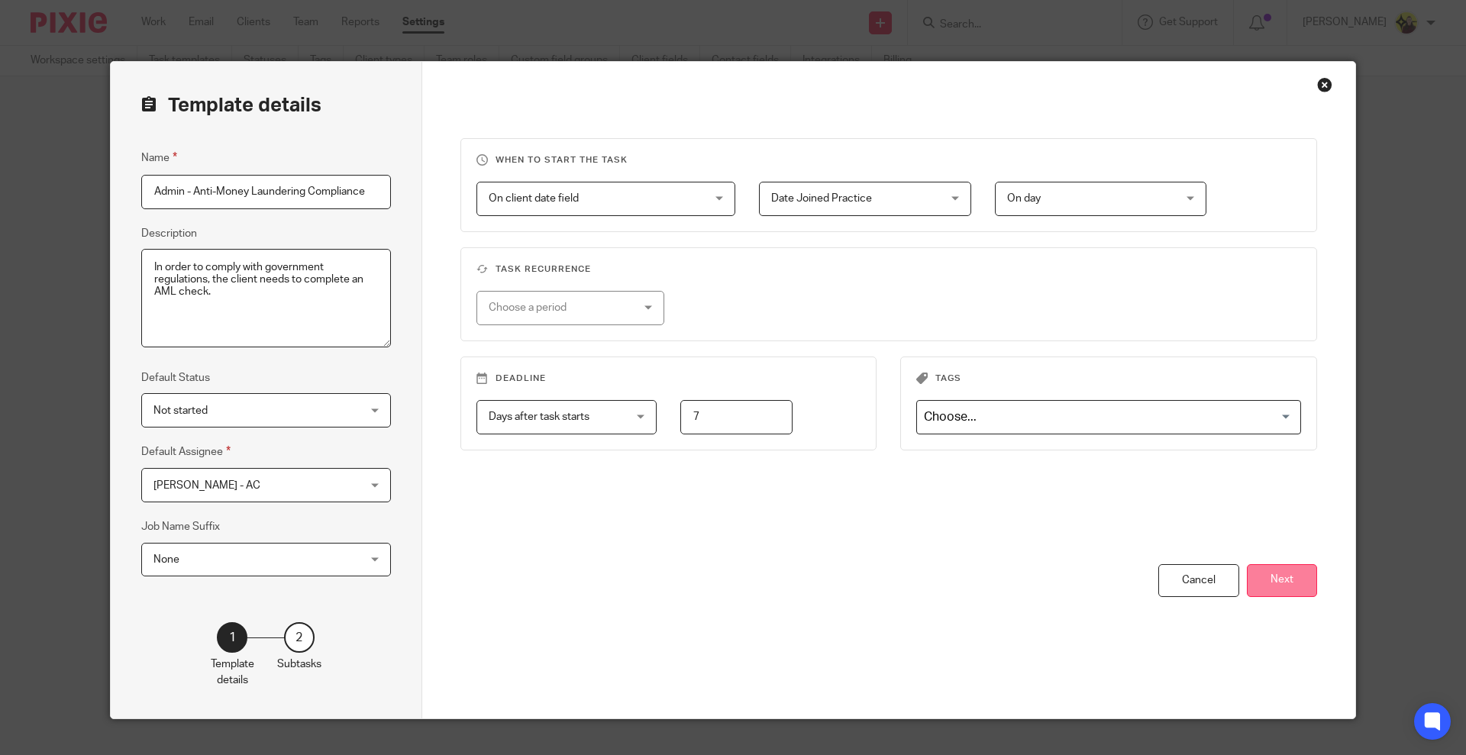
click at [1272, 568] on button "Next" at bounding box center [1282, 580] width 70 height 33
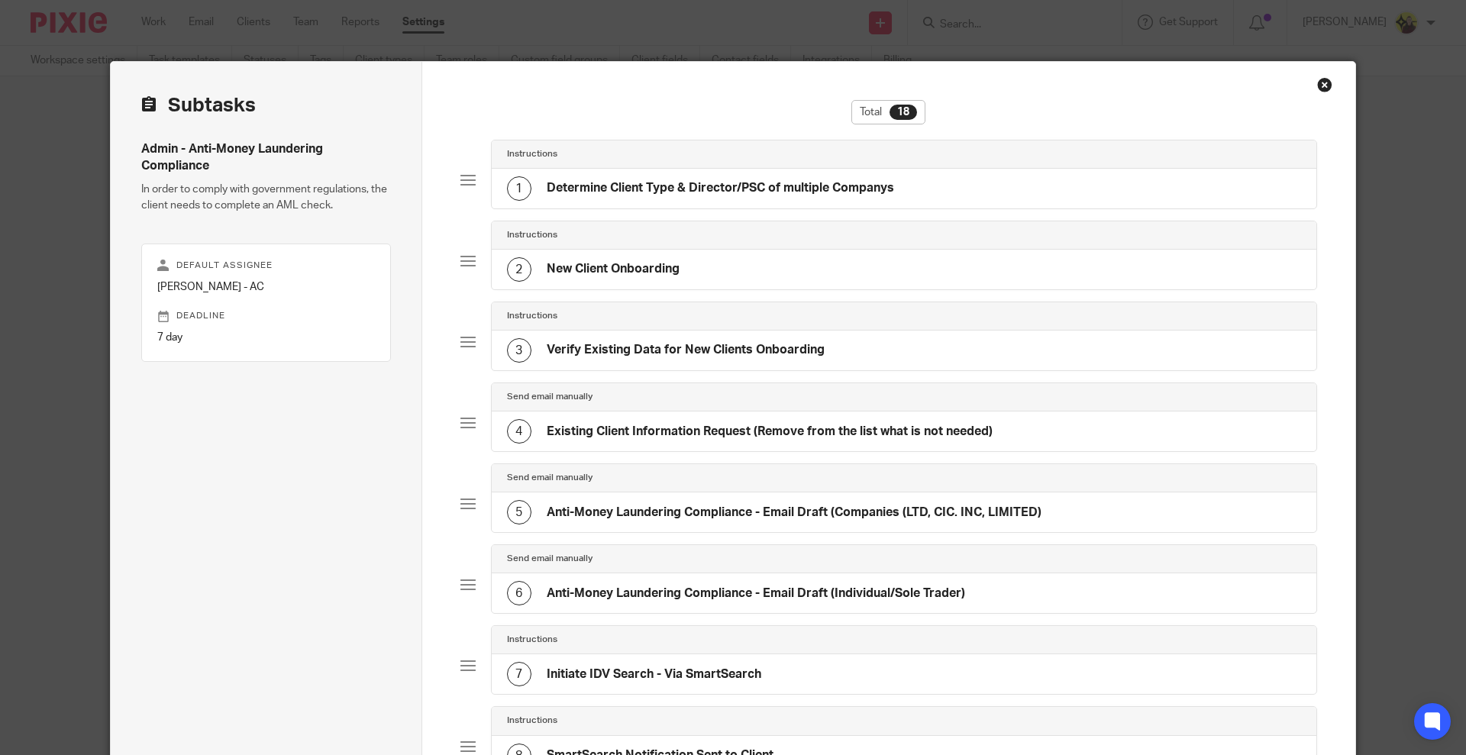
click at [851, 145] on div "Instructions" at bounding box center [904, 155] width 825 height 28
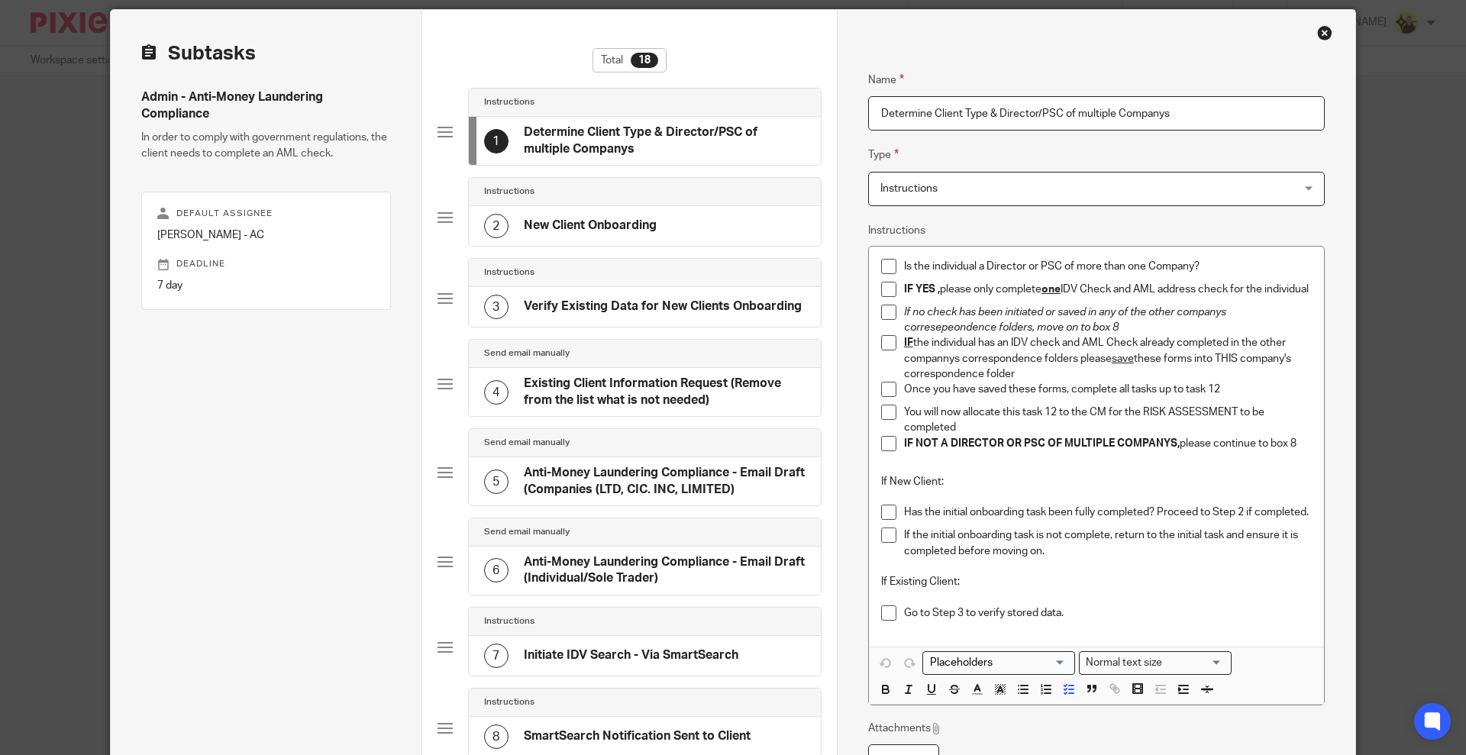
scroll to position [95, 0]
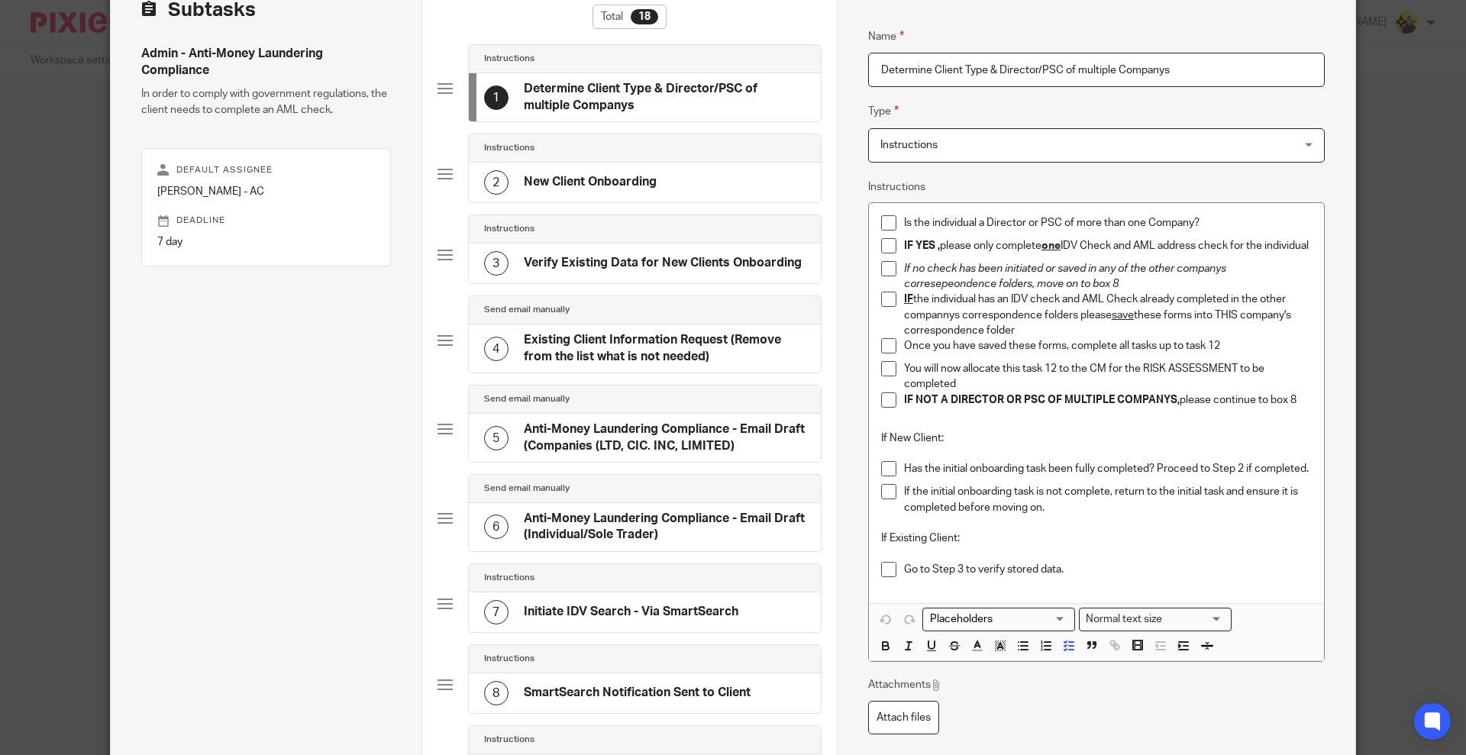
click at [1251, 273] on p "If no check has been initiated or saved in any of the other companys corresepeo…" at bounding box center [1108, 276] width 408 height 31
click at [939, 325] on p "IF the individual has an IDV check and AML Check already completed in the other…" at bounding box center [1108, 315] width 408 height 47
click at [1270, 321] on p "IF the individual has an IDV check and AML Check already completed in the other…" at bounding box center [1108, 315] width 408 height 47
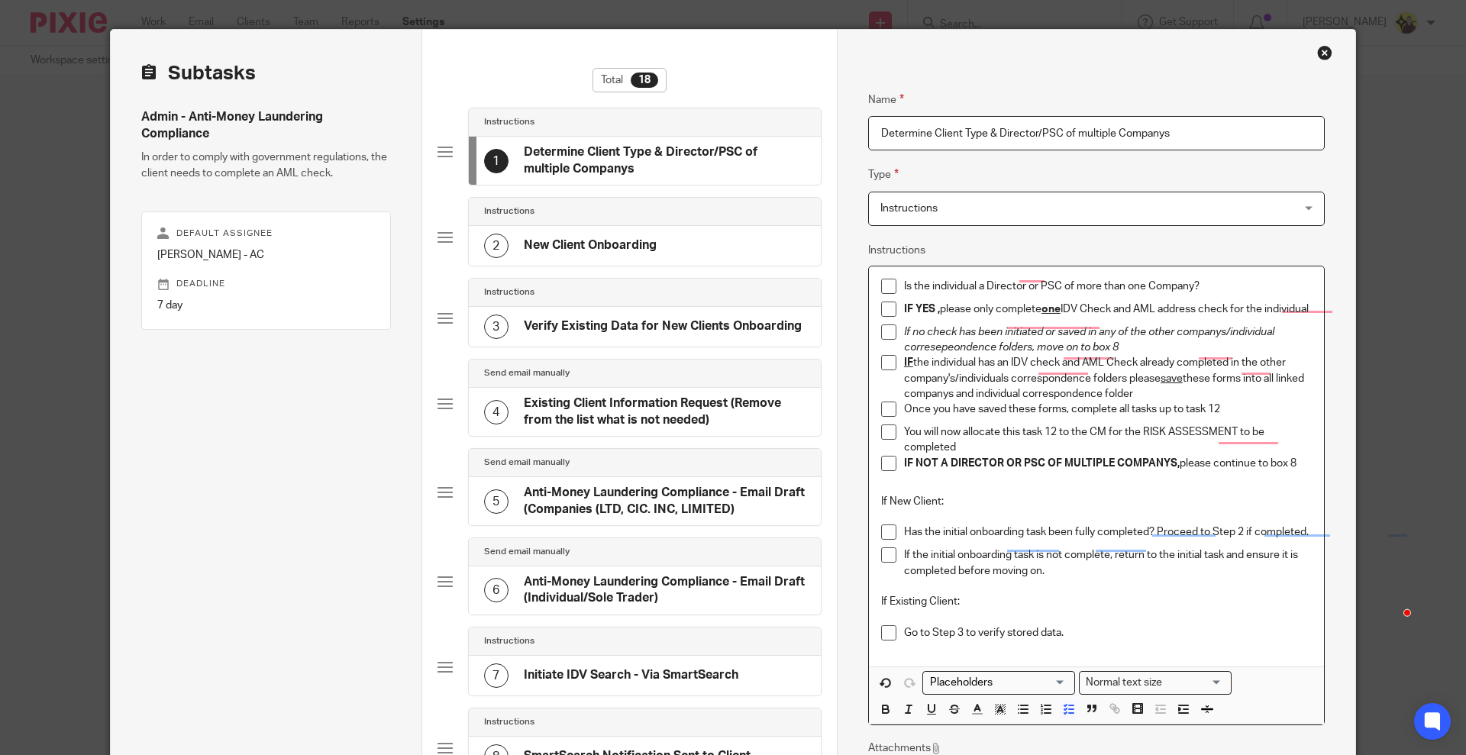
click at [1270, 302] on div "Is the individual a Director or PSC of more than one Company?" at bounding box center [1108, 290] width 408 height 23
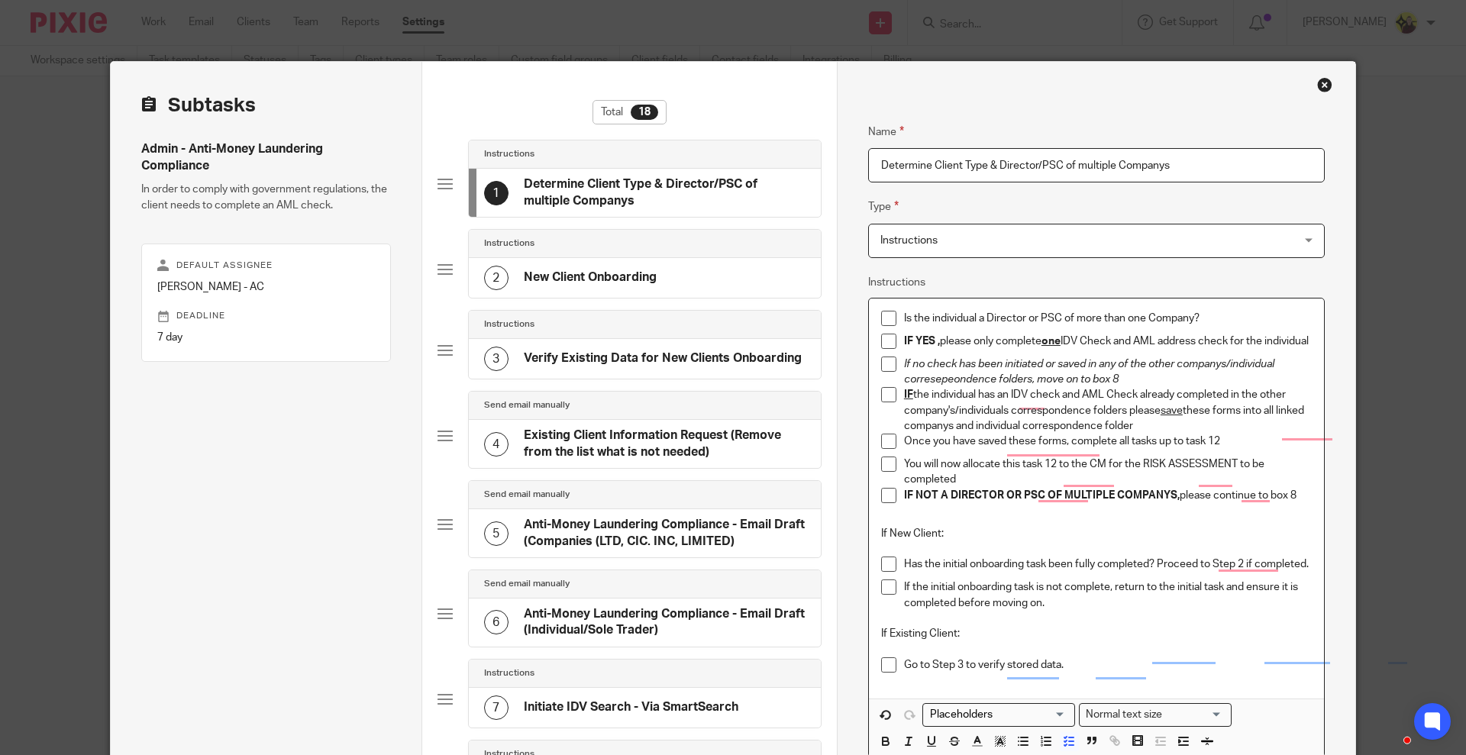
click at [1184, 434] on p "IF the individual has an IDV check and AML Check already completed in the other…" at bounding box center [1108, 410] width 408 height 47
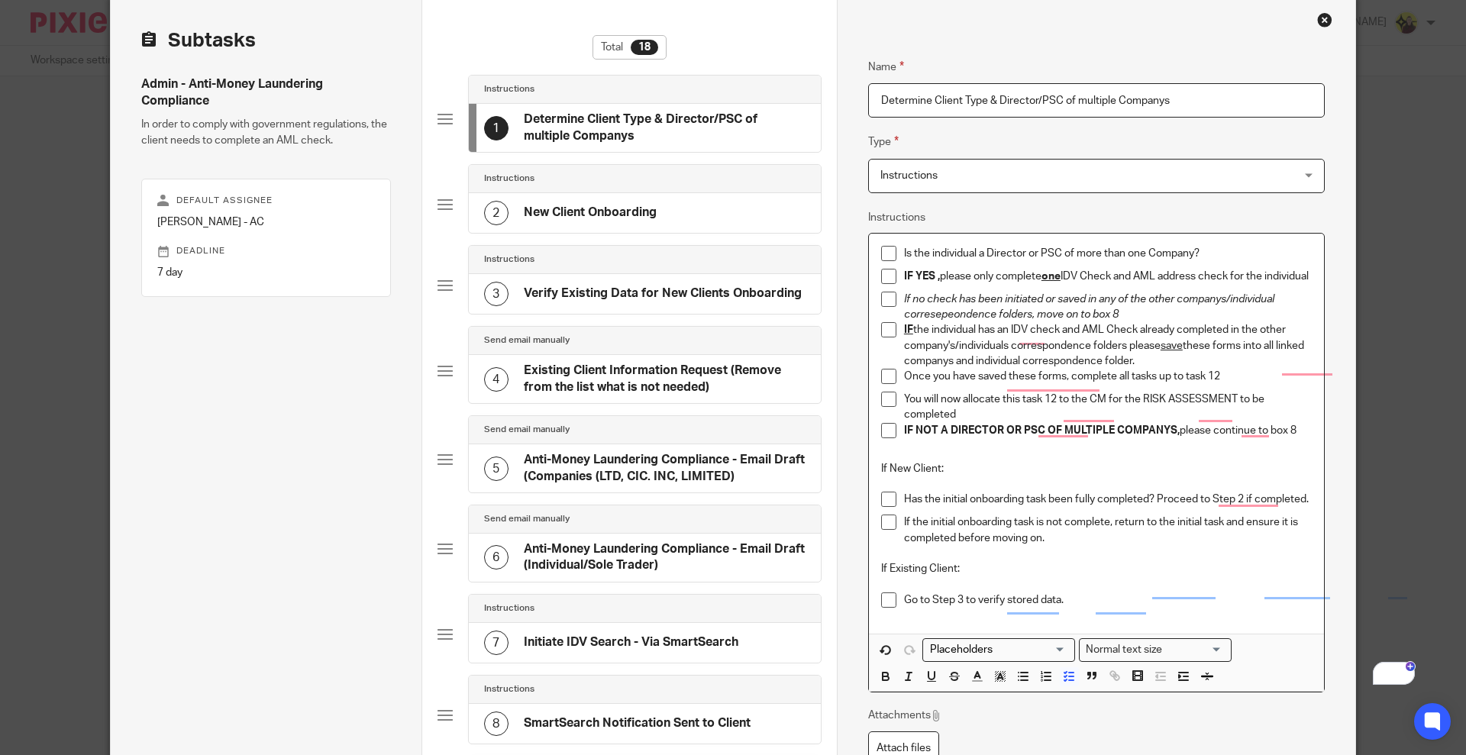
scroll to position [95, 0]
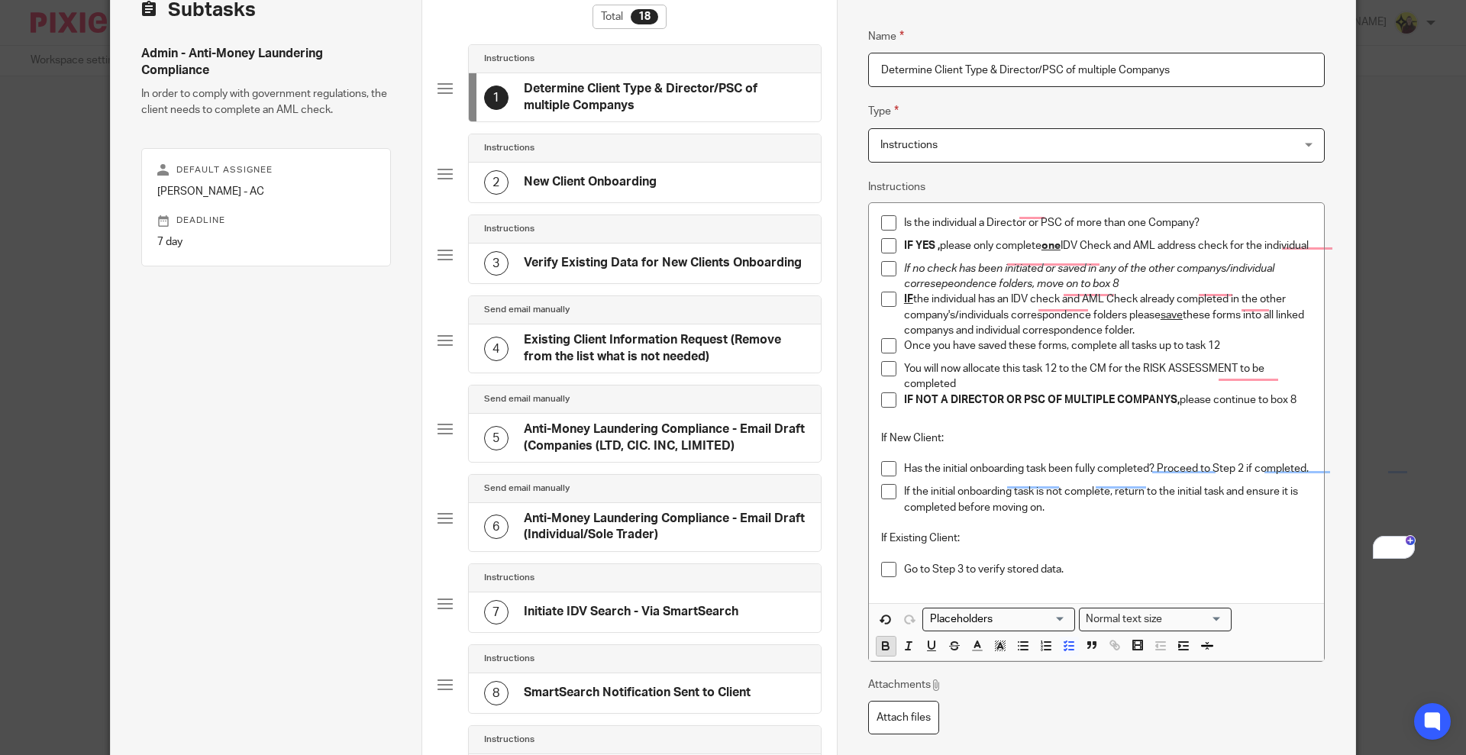
click at [883, 653] on icon "button" at bounding box center [886, 646] width 14 height 14
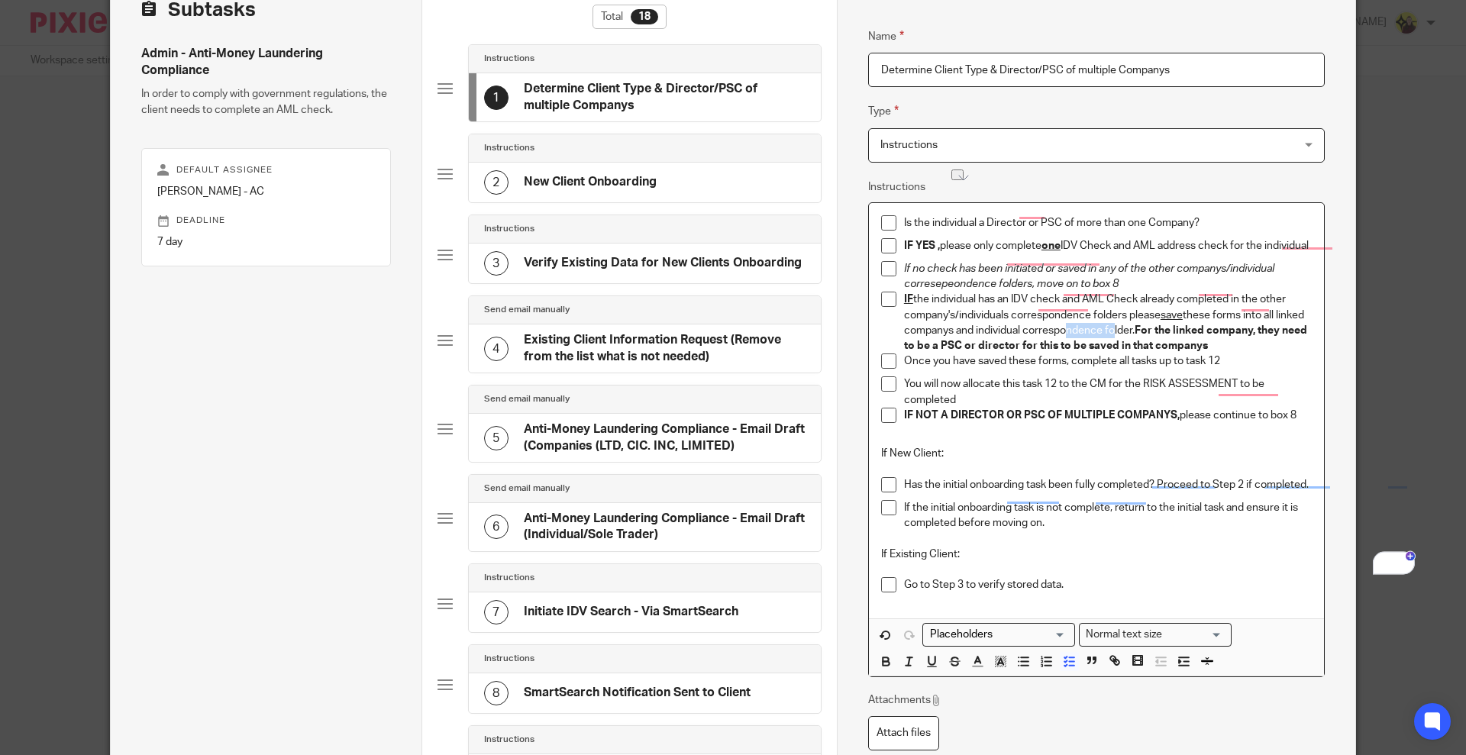
drag, startPoint x: 1132, startPoint y: 337, endPoint x: 1084, endPoint y: 331, distance: 48.4
click at [1084, 331] on p "IF the individual has an IDV check and AML Check already completed in the other…" at bounding box center [1108, 323] width 408 height 62
drag, startPoint x: 1142, startPoint y: 335, endPoint x: 1061, endPoint y: 337, distance: 81.0
click at [1066, 335] on p "IF the individual has an IDV check and AML Check already completed in the other…" at bounding box center [1108, 323] width 408 height 62
drag, startPoint x: 1051, startPoint y: 337, endPoint x: 1160, endPoint y: 334, distance: 109.2
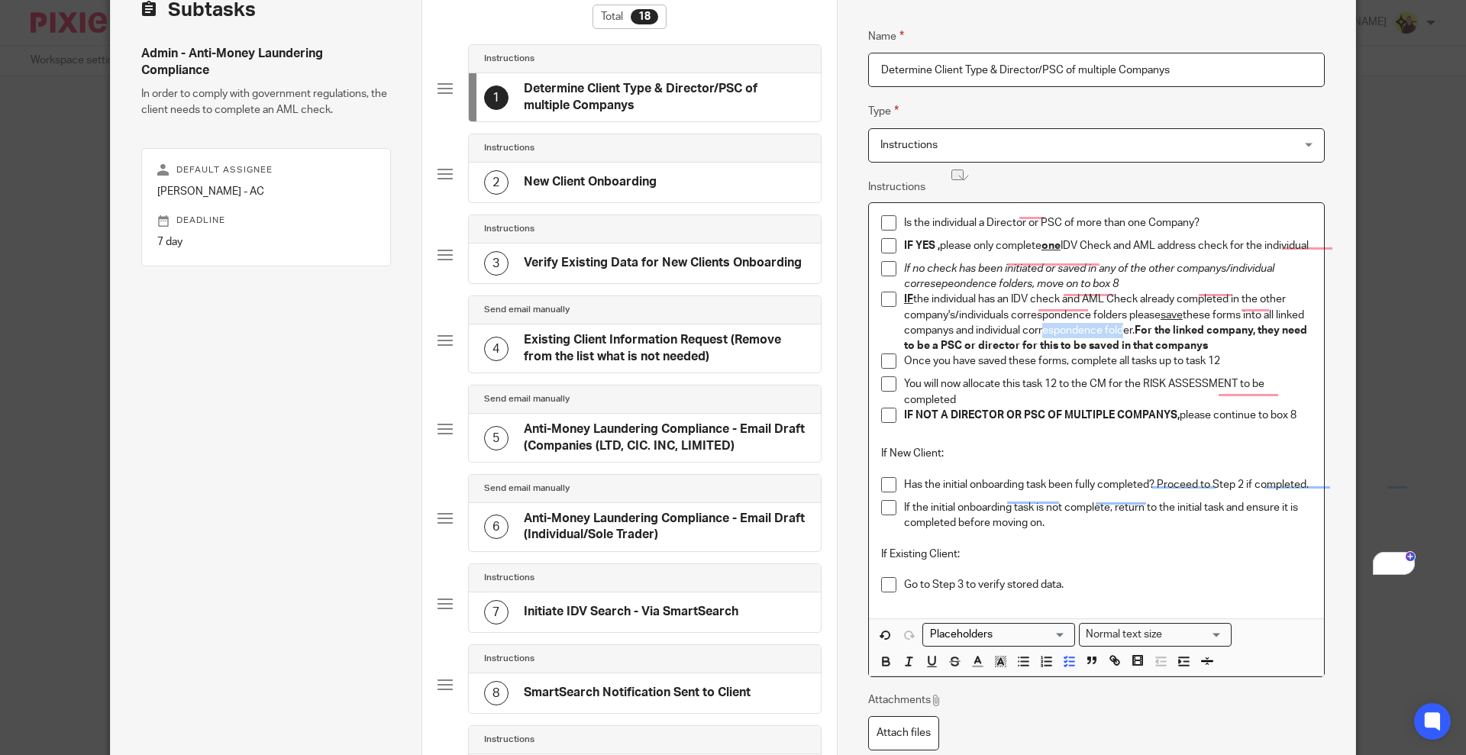
click at [1160, 334] on p "IF the individual has an IDV check and AML Check already completed in the other…" at bounding box center [1108, 323] width 408 height 62
copy p "correspondence folder."
click at [1261, 354] on p "IF the individual has an IDV check and AML Check already completed in the other…" at bounding box center [1108, 323] width 408 height 62
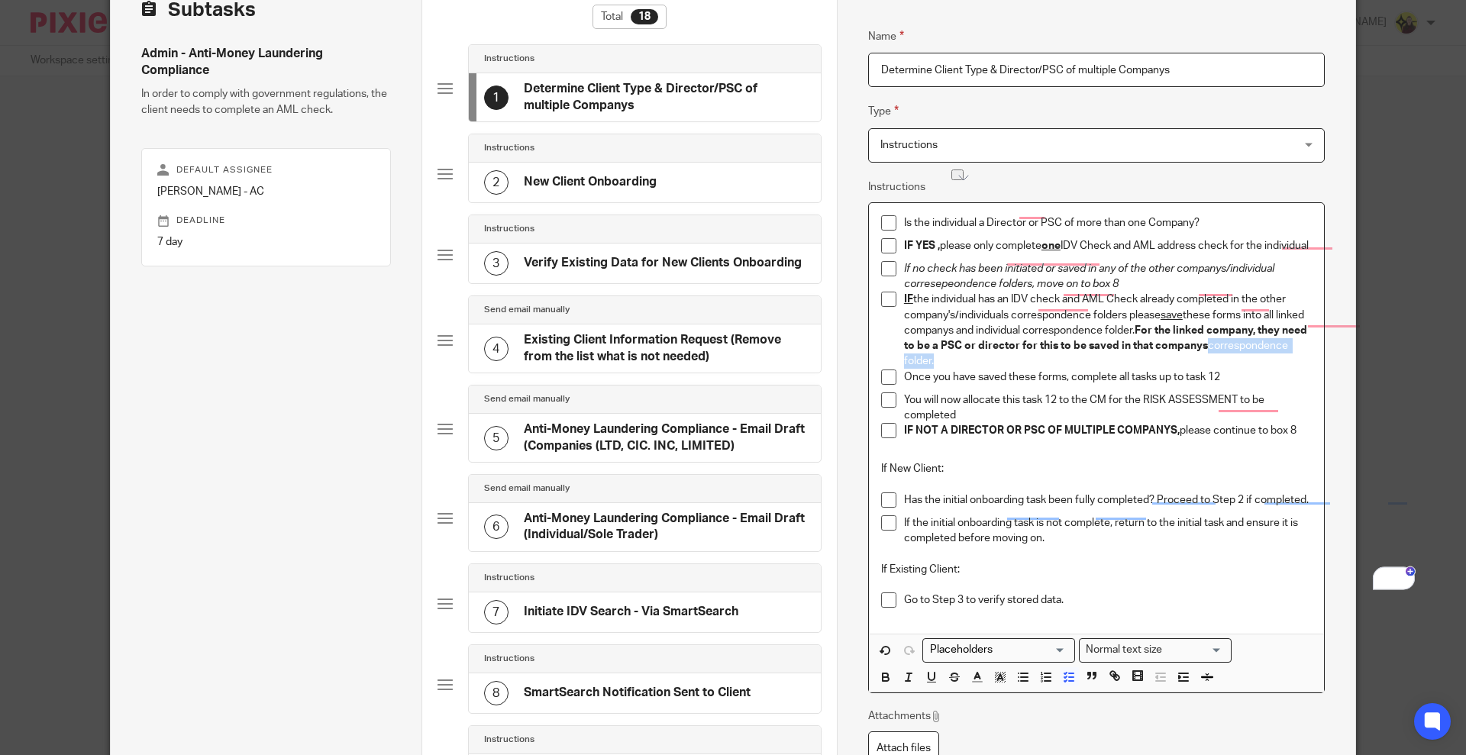
drag, startPoint x: 1008, startPoint y: 373, endPoint x: 895, endPoint y: 369, distance: 113.1
click at [895, 369] on li "IF the individual has an IDV check and AML Check already completed in the other…" at bounding box center [1096, 330] width 431 height 77
click at [880, 683] on icon "button" at bounding box center [886, 677] width 14 height 14
click at [1082, 347] on strong "For the linked company, they need to be a PSC or director for this to be saved …" at bounding box center [1106, 346] width 405 height 42
click at [1394, 572] on div "7" at bounding box center [1404, 579] width 24 height 24
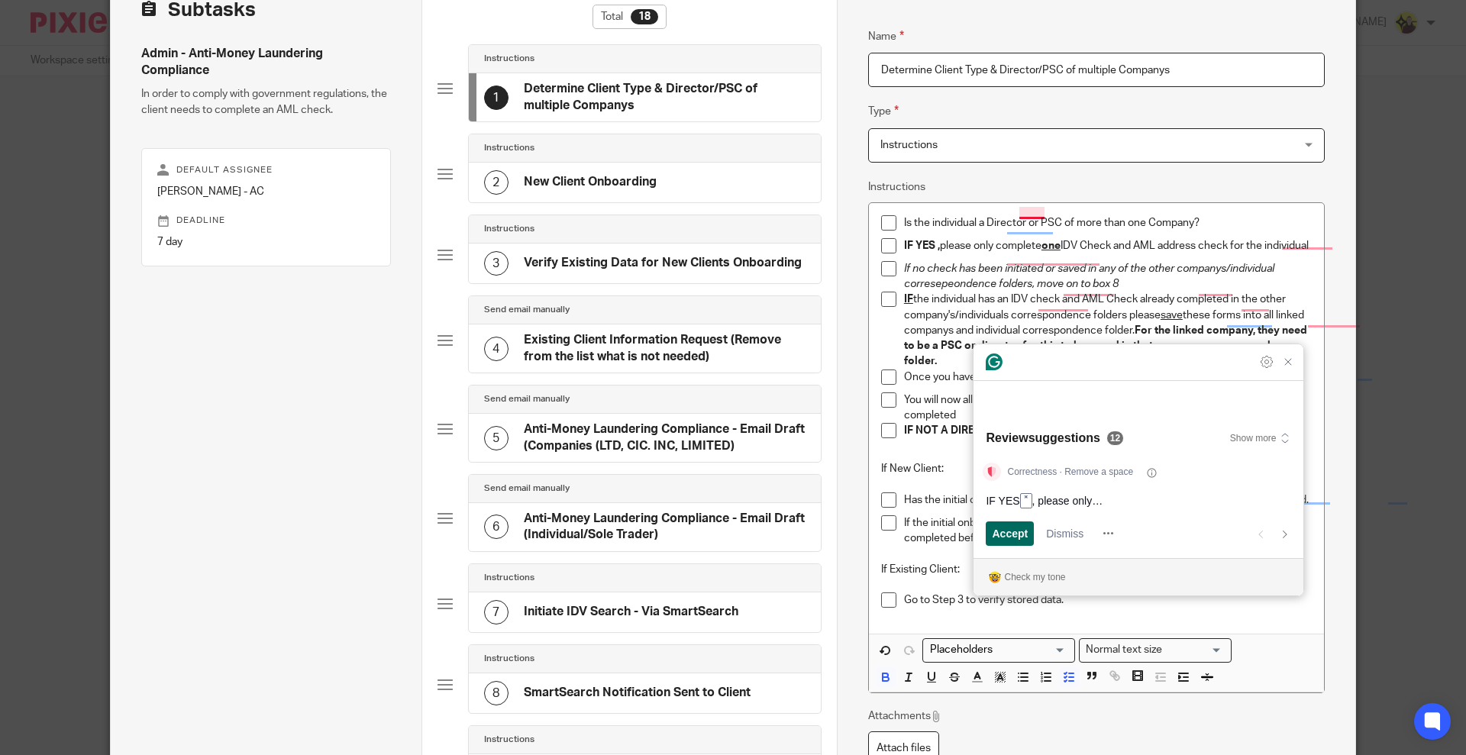
click at [1023, 529] on span "Accept" at bounding box center [1010, 533] width 36 height 16
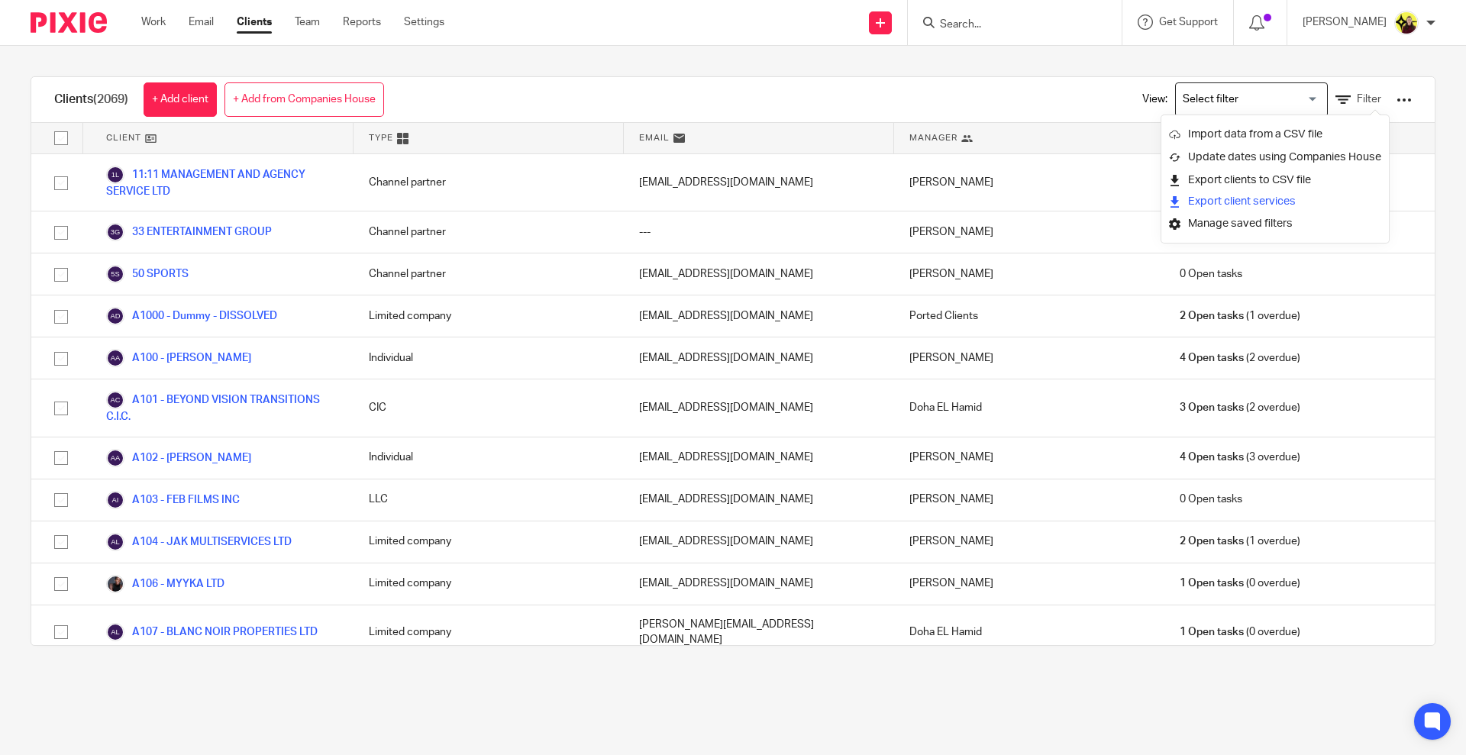
click at [1272, 205] on button "Export client services" at bounding box center [1232, 202] width 127 height 21
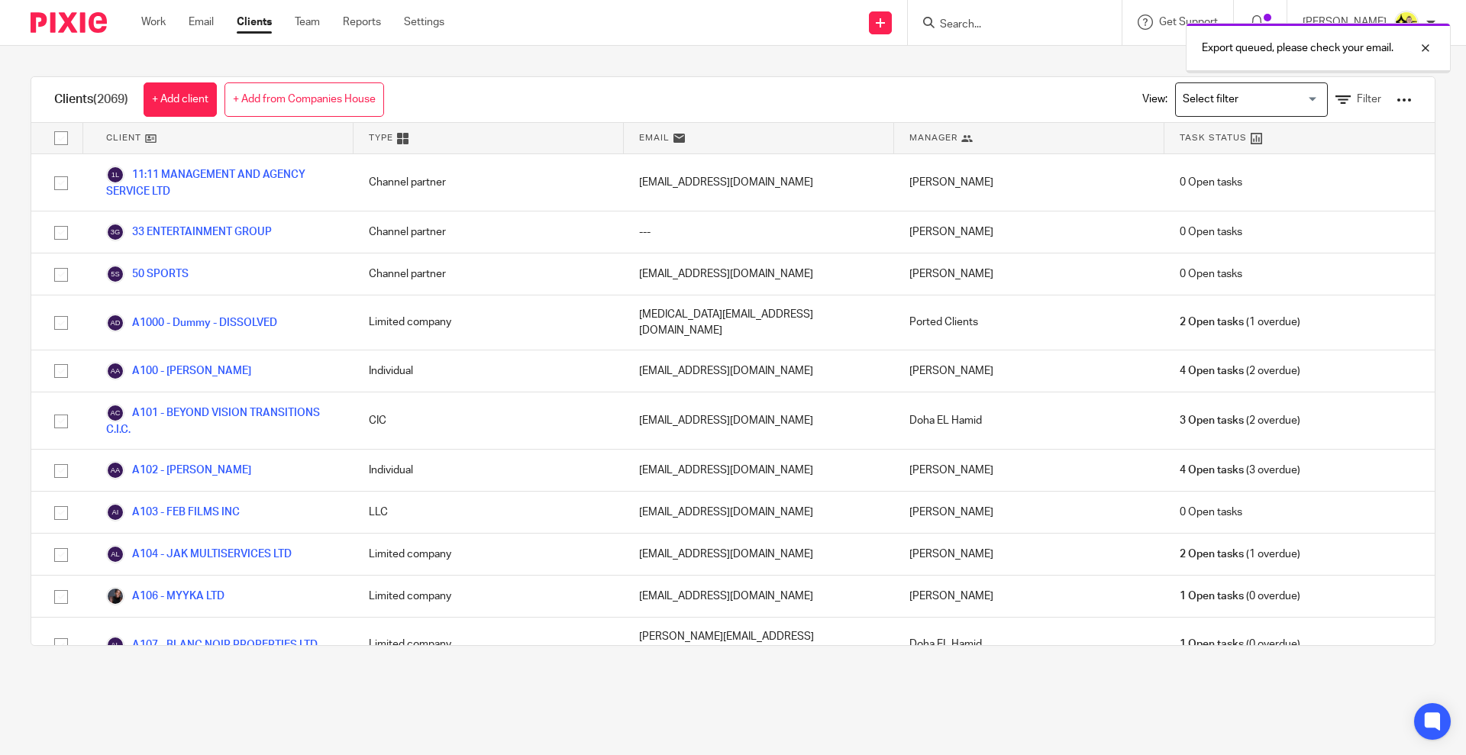
click at [1051, 27] on div "Export queued, please check your email." at bounding box center [1092, 44] width 718 height 58
click at [1217, 45] on p "Export queued, please check your email." at bounding box center [1298, 47] width 192 height 15
click at [1051, 21] on input "Search" at bounding box center [1006, 25] width 137 height 14
click at [1006, 27] on input "Search" at bounding box center [1006, 25] width 137 height 14
click at [1071, 68] on p "Try searching for the name of a client or contact..." at bounding box center [1056, 71] width 234 height 15
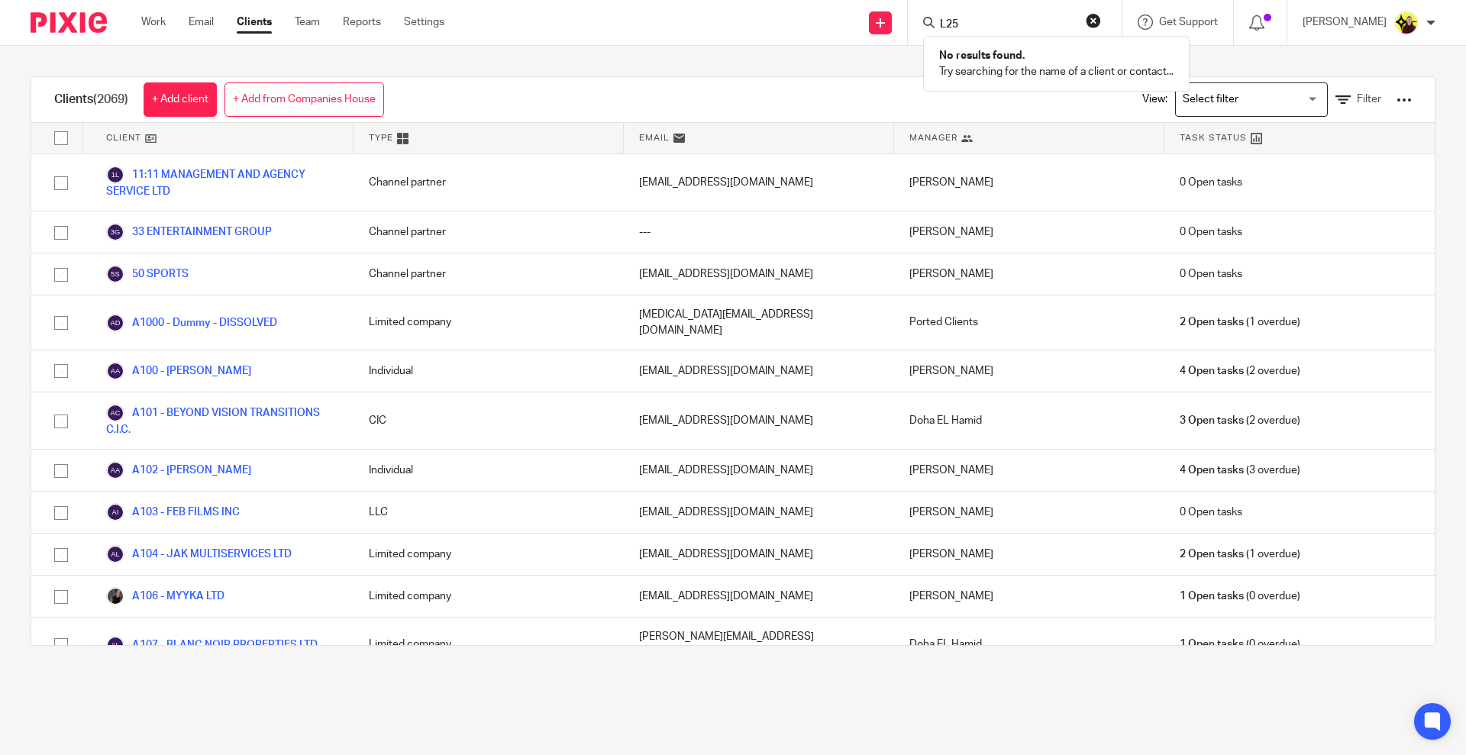
click at [1047, 19] on input "L25" at bounding box center [1006, 25] width 137 height 14
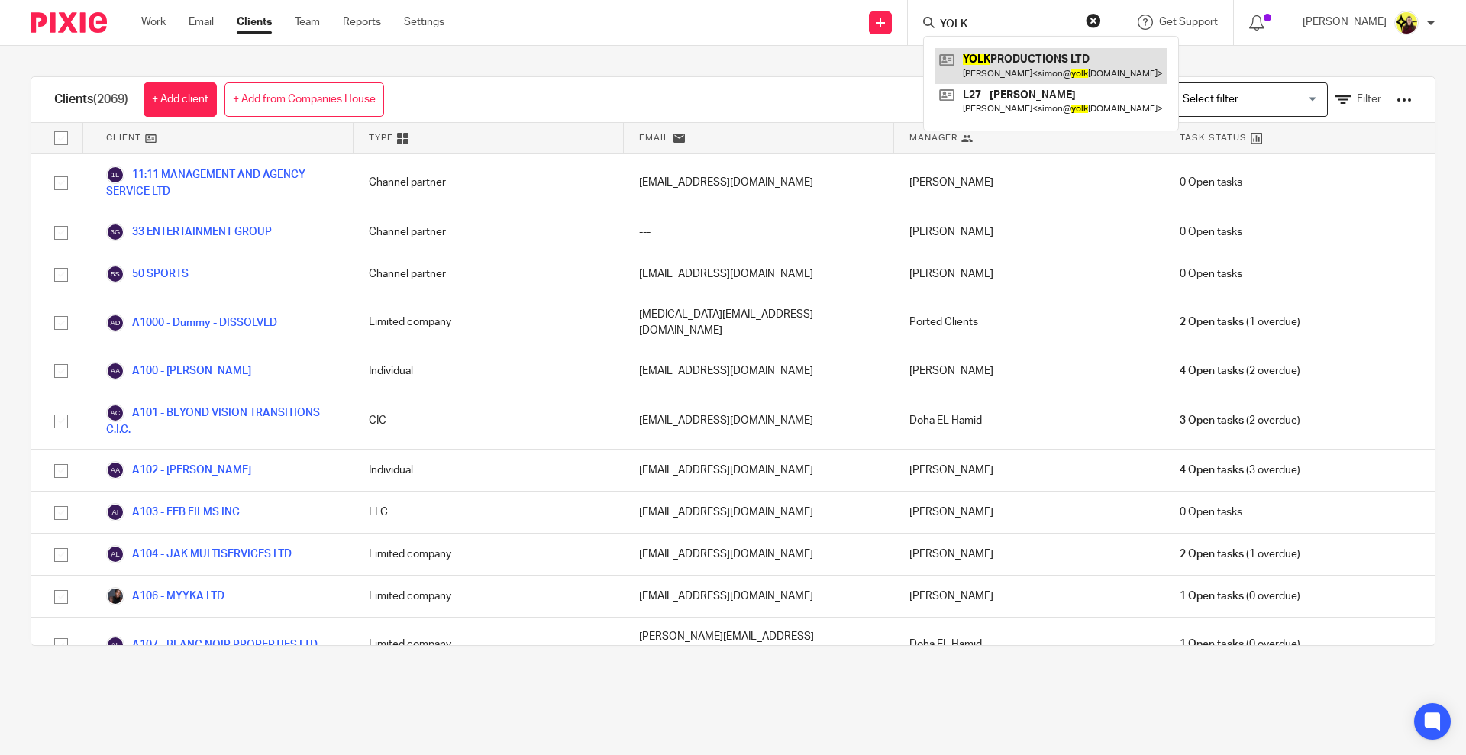
type input "YOLK"
click at [1053, 56] on link at bounding box center [1050, 65] width 231 height 35
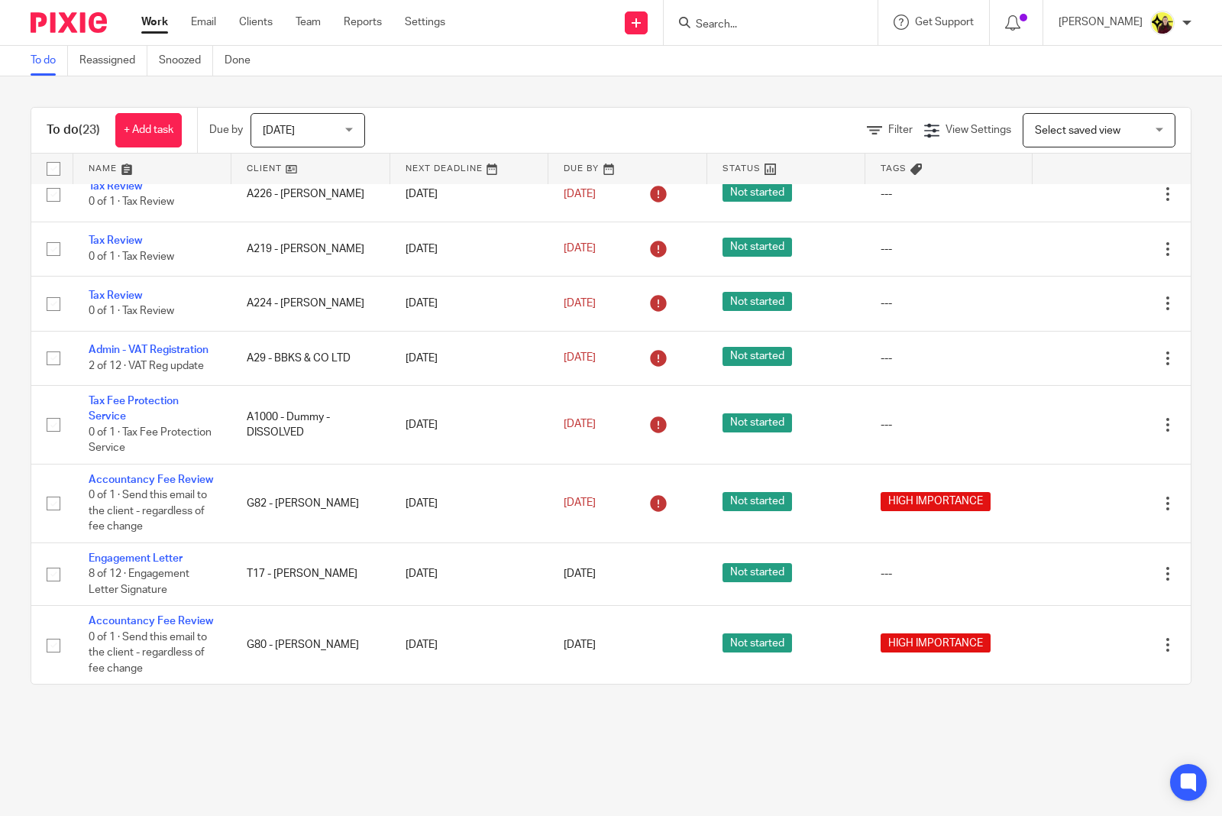
scroll to position [1174, 0]
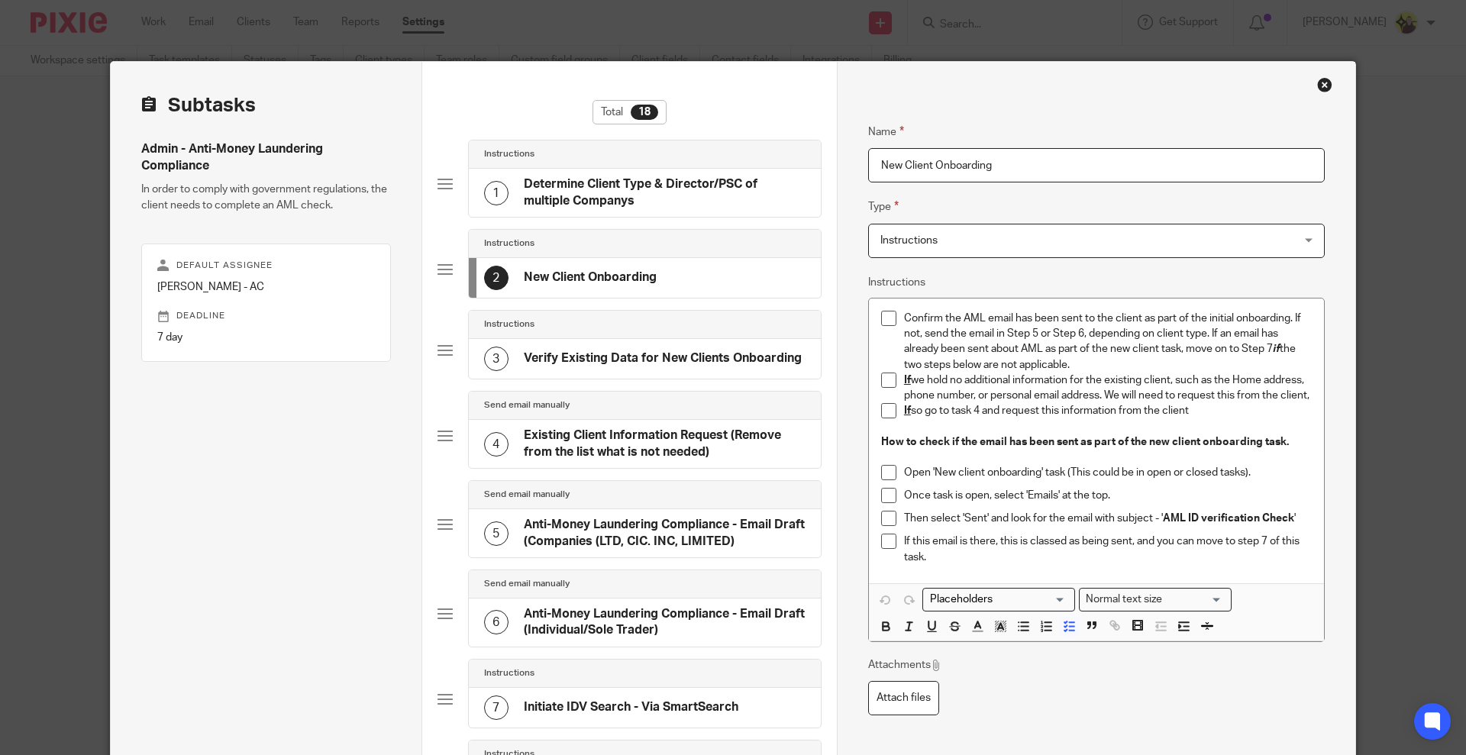
scroll to position [95, 0]
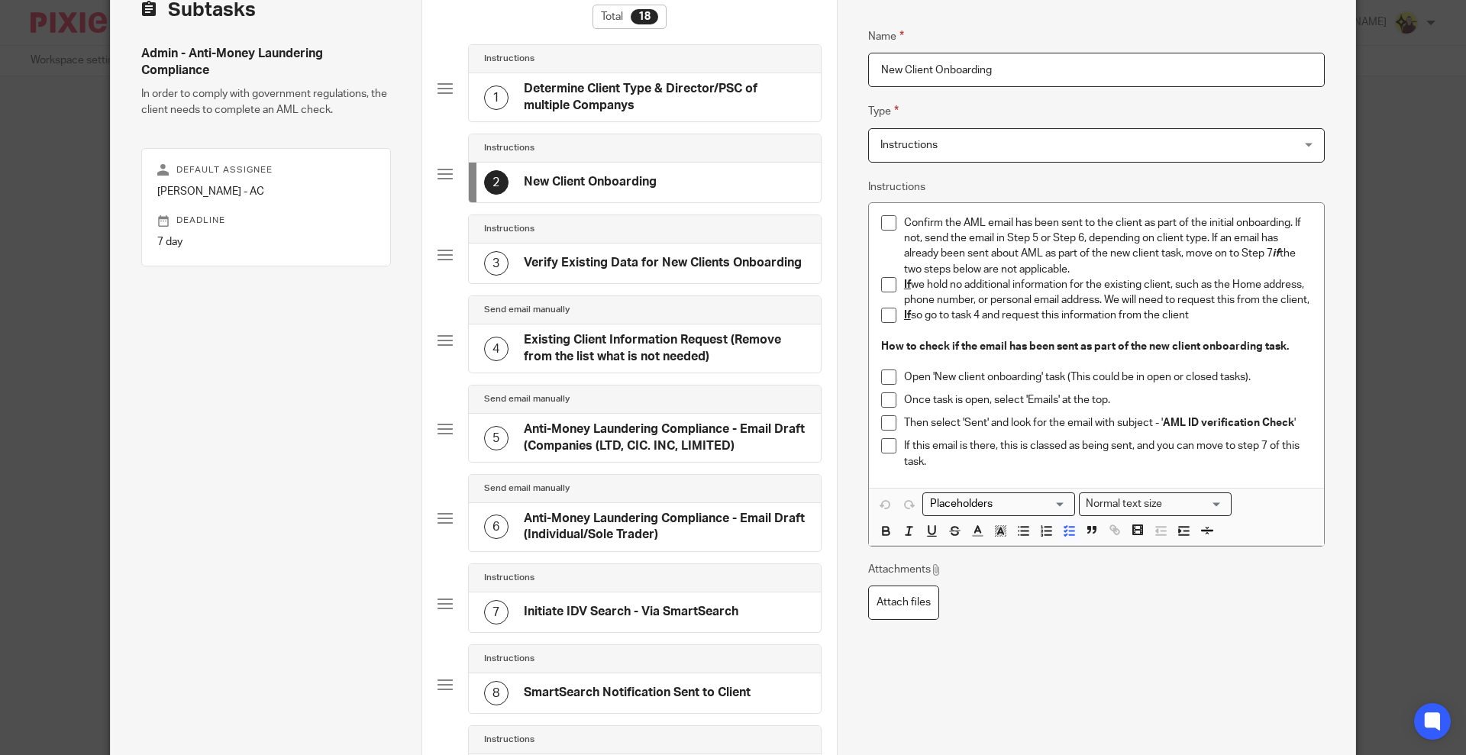
drag, startPoint x: 1242, startPoint y: 395, endPoint x: 1258, endPoint y: 405, distance: 18.9
click at [1242, 385] on p "Open 'New client onboarding' task (This could be in open or closed tasks)." at bounding box center [1108, 377] width 408 height 15
click at [926, 408] on p "Once task is open, select 'Emails' at the top." at bounding box center [1108, 399] width 408 height 15
click at [1041, 323] on p "If so go to task 4 and request this information from the client" at bounding box center [1108, 315] width 408 height 15
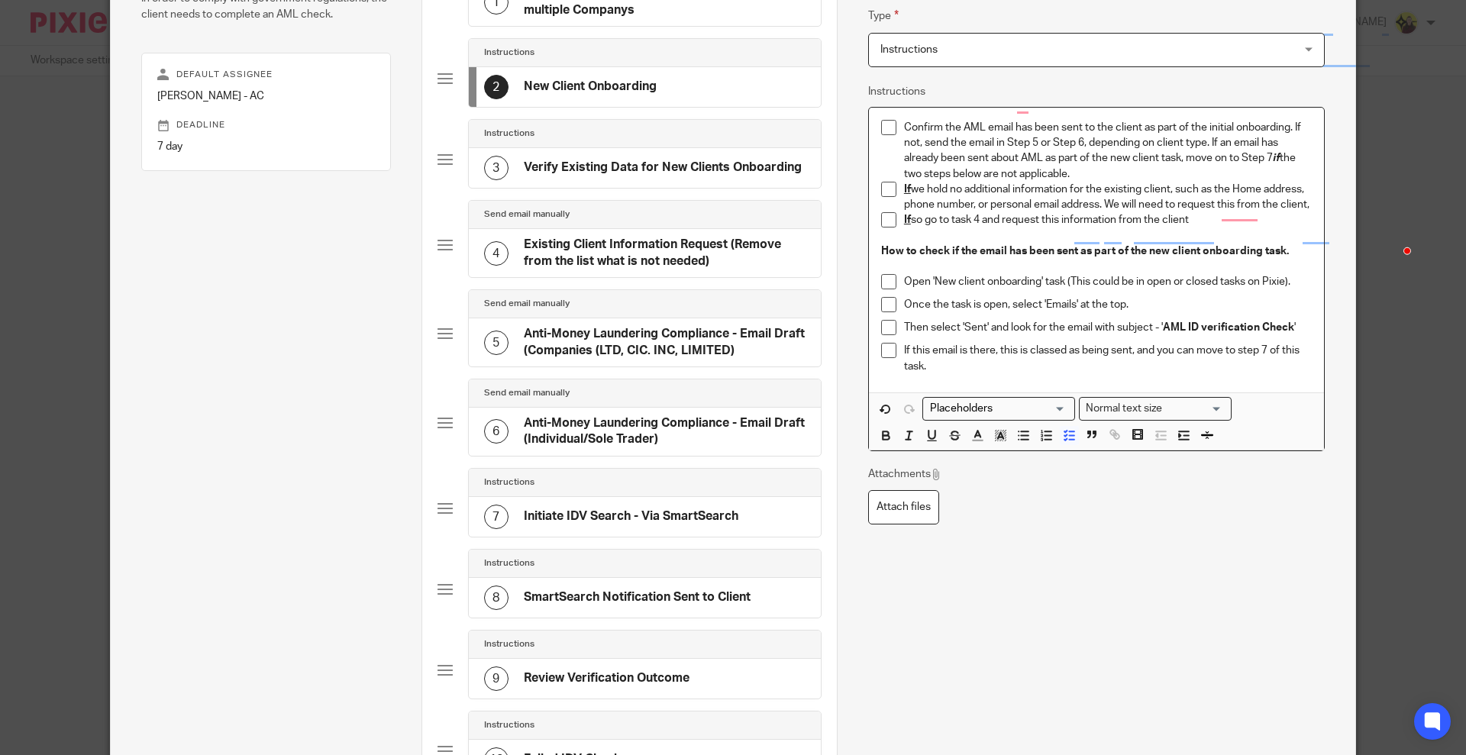
click at [583, 140] on div "Instructions" at bounding box center [645, 134] width 352 height 28
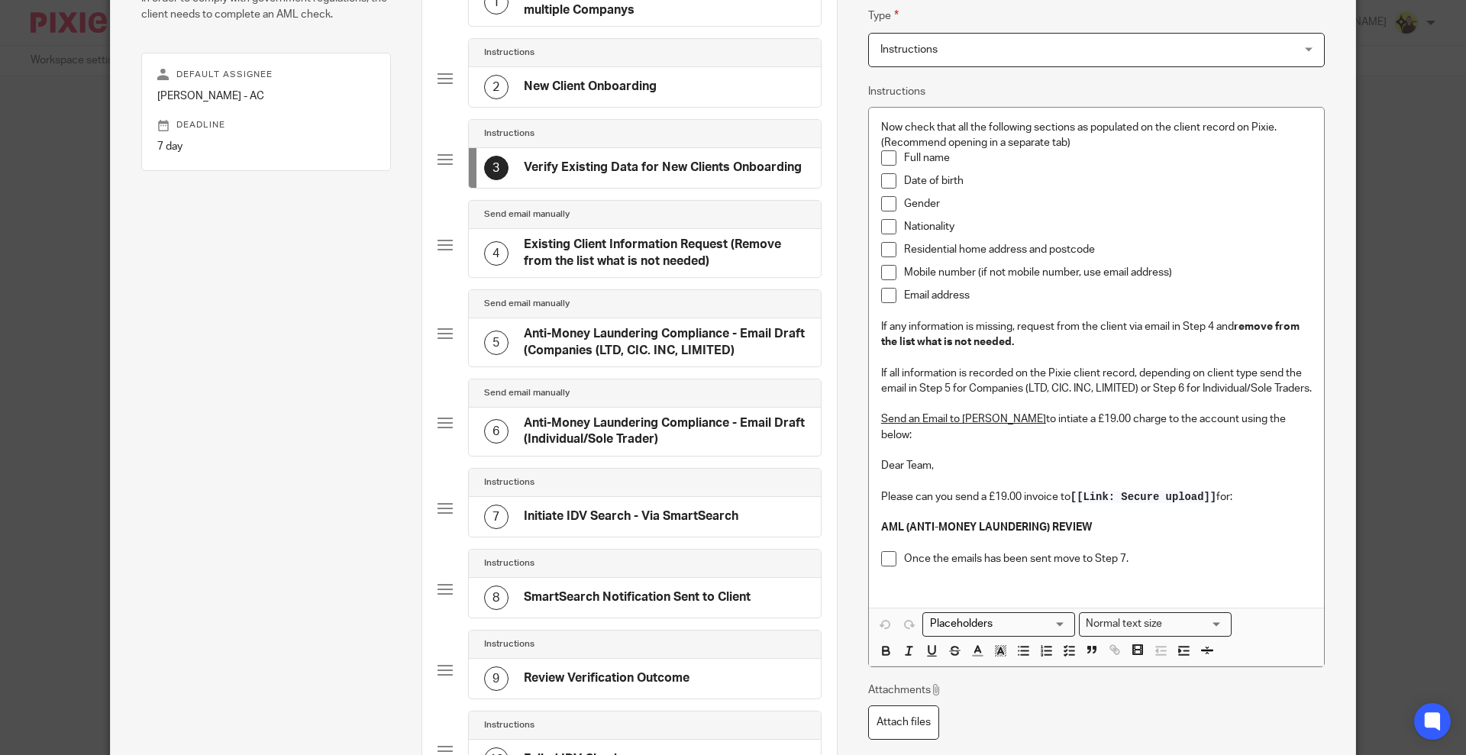
click at [1106, 523] on p "AML (ANTI-MONEY LAUNDERING) REVIEW" at bounding box center [1096, 527] width 431 height 15
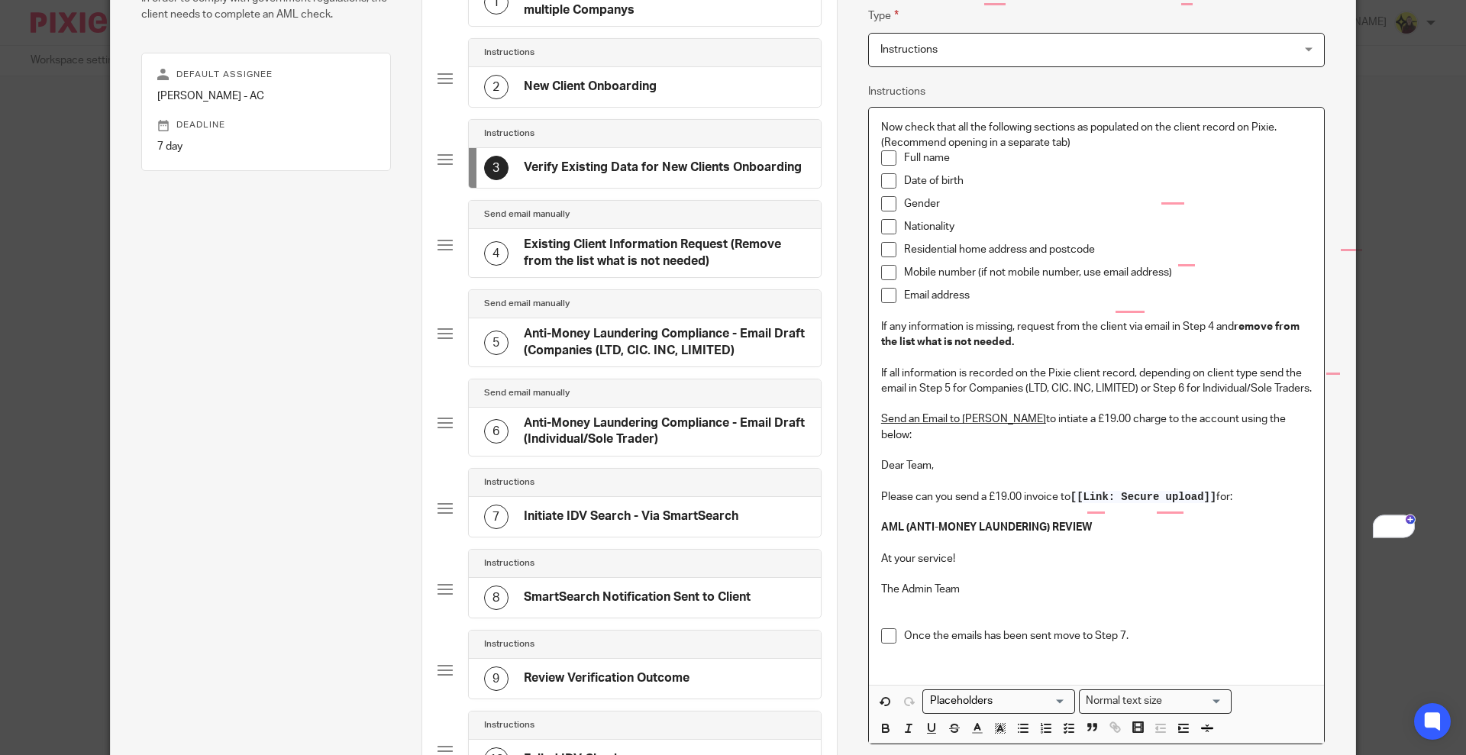
click at [974, 592] on p "The Admin Team" at bounding box center [1096, 589] width 431 height 15
click at [709, 414] on div "6 Anti-Money Laundering Compliance - Email Draft (Individual/Sole Trader)" at bounding box center [645, 432] width 352 height 48
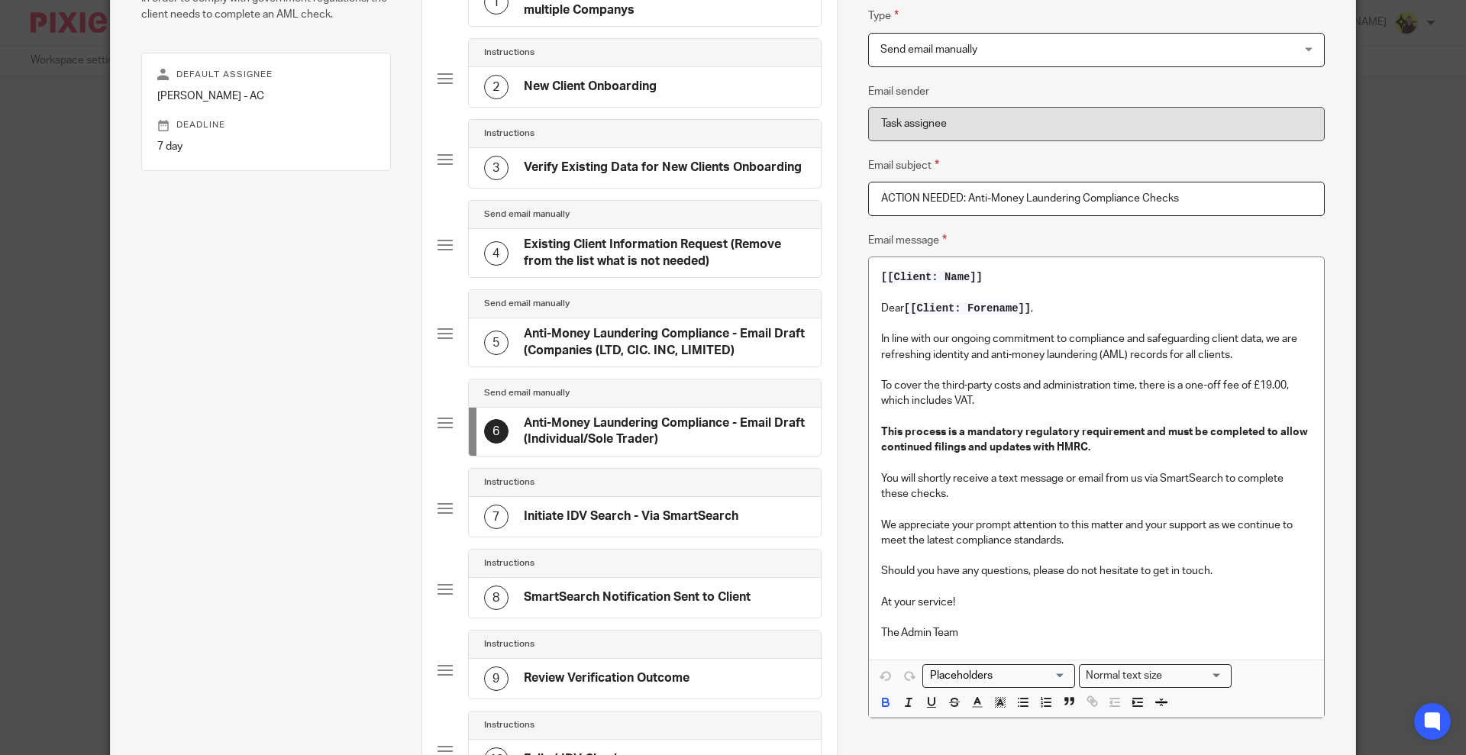
scroll to position [0, 0]
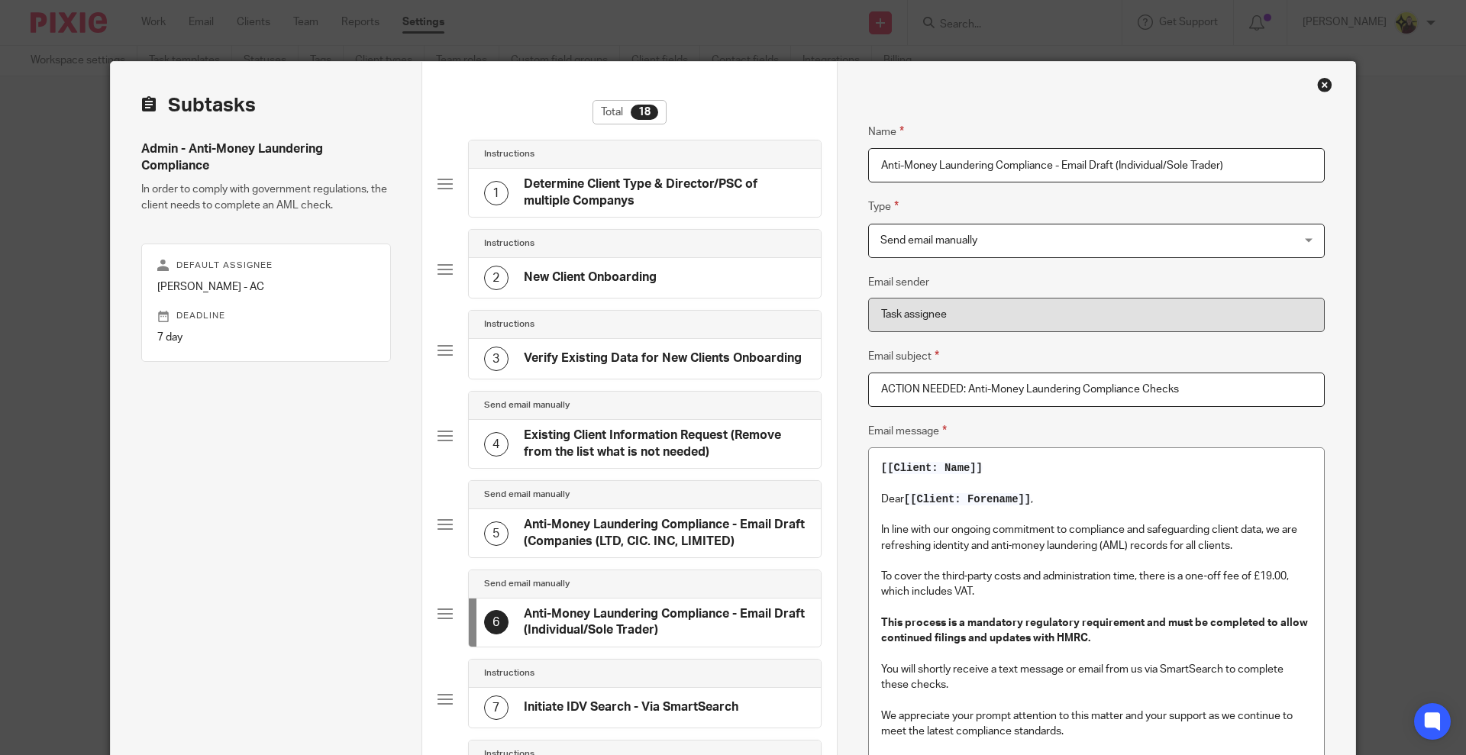
click at [578, 696] on div "7 Initiate IDV Search - Via SmartSearch" at bounding box center [611, 708] width 254 height 24
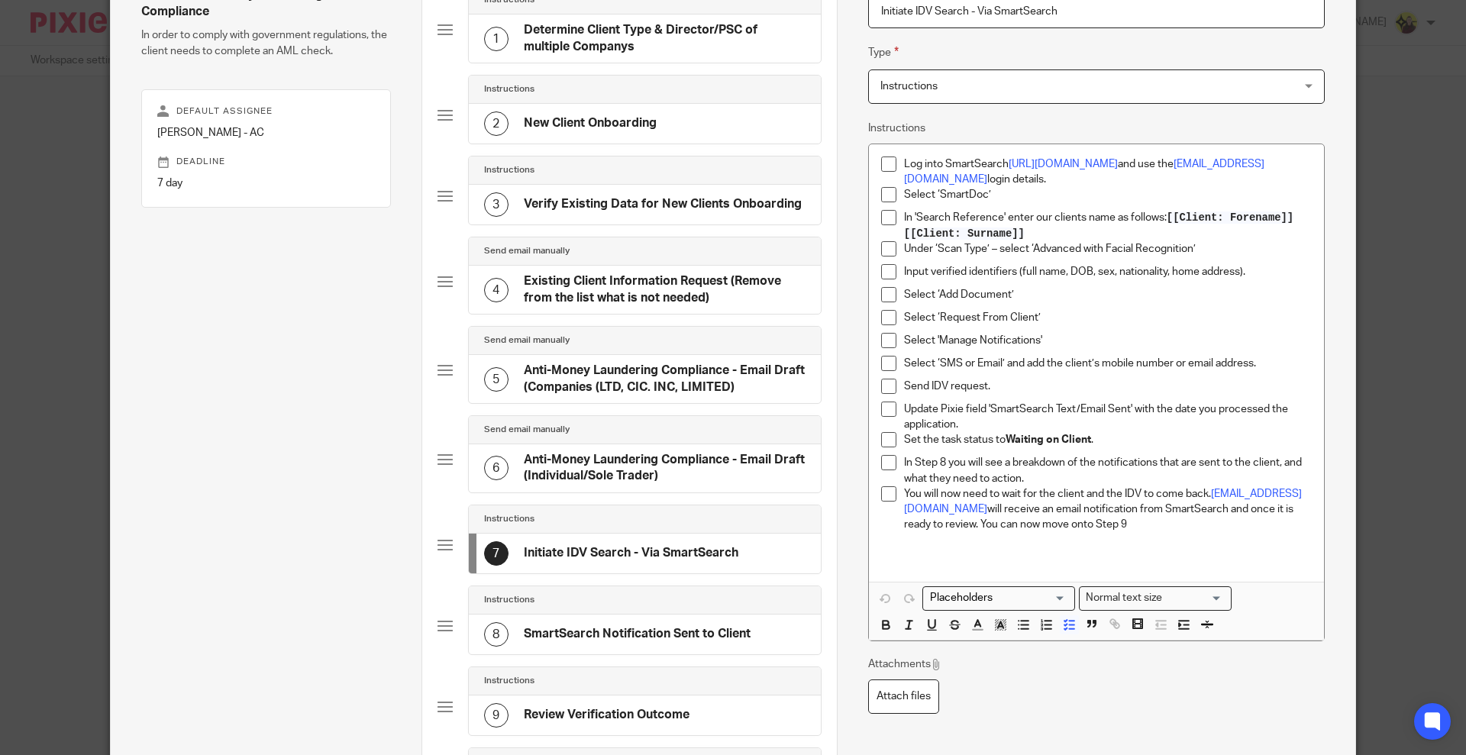
scroll to position [191, 0]
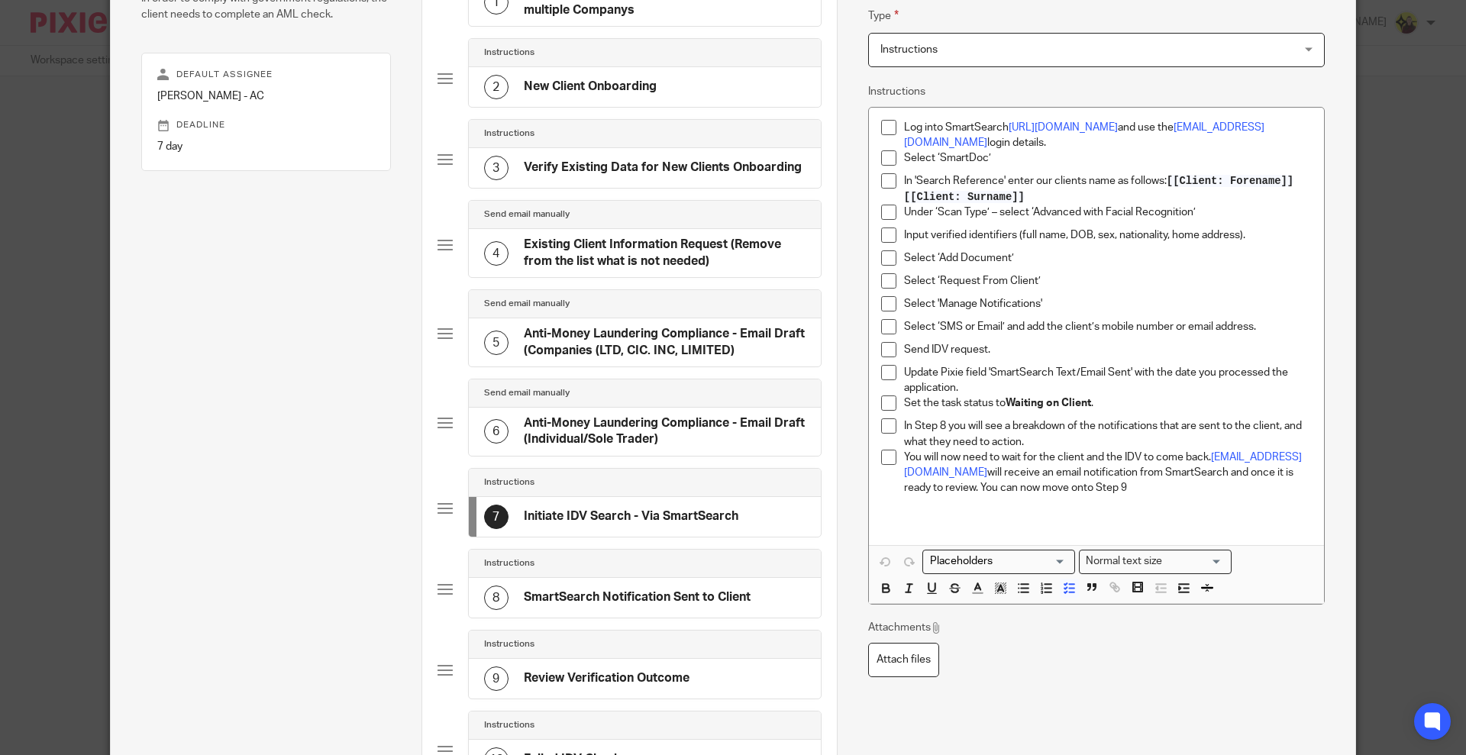
click at [543, 430] on h4 "Anti-Money Laundering Compliance - Email Draft (Individual/Sole Trader)" at bounding box center [665, 431] width 282 height 33
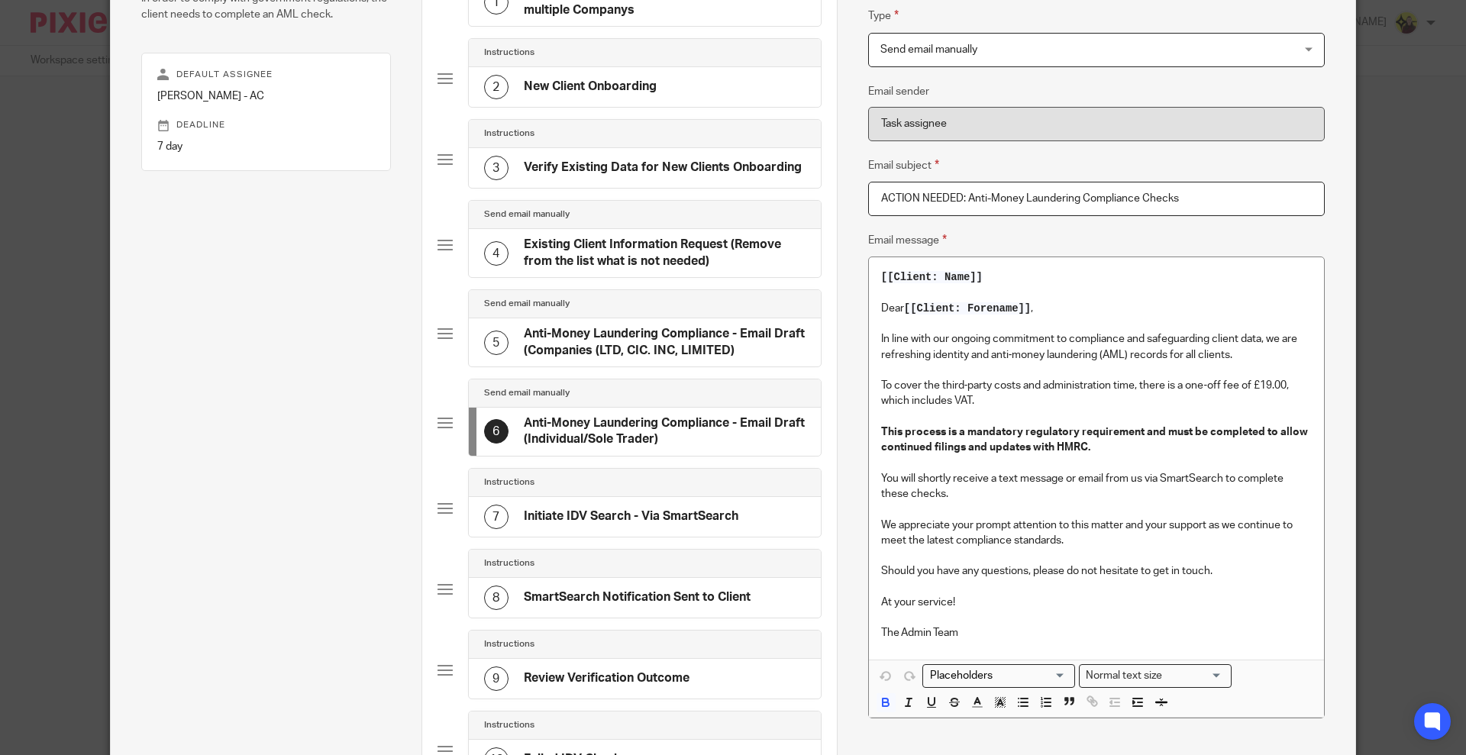
click at [580, 502] on div "7 Initiate IDV Search - Via SmartSearch" at bounding box center [645, 517] width 352 height 40
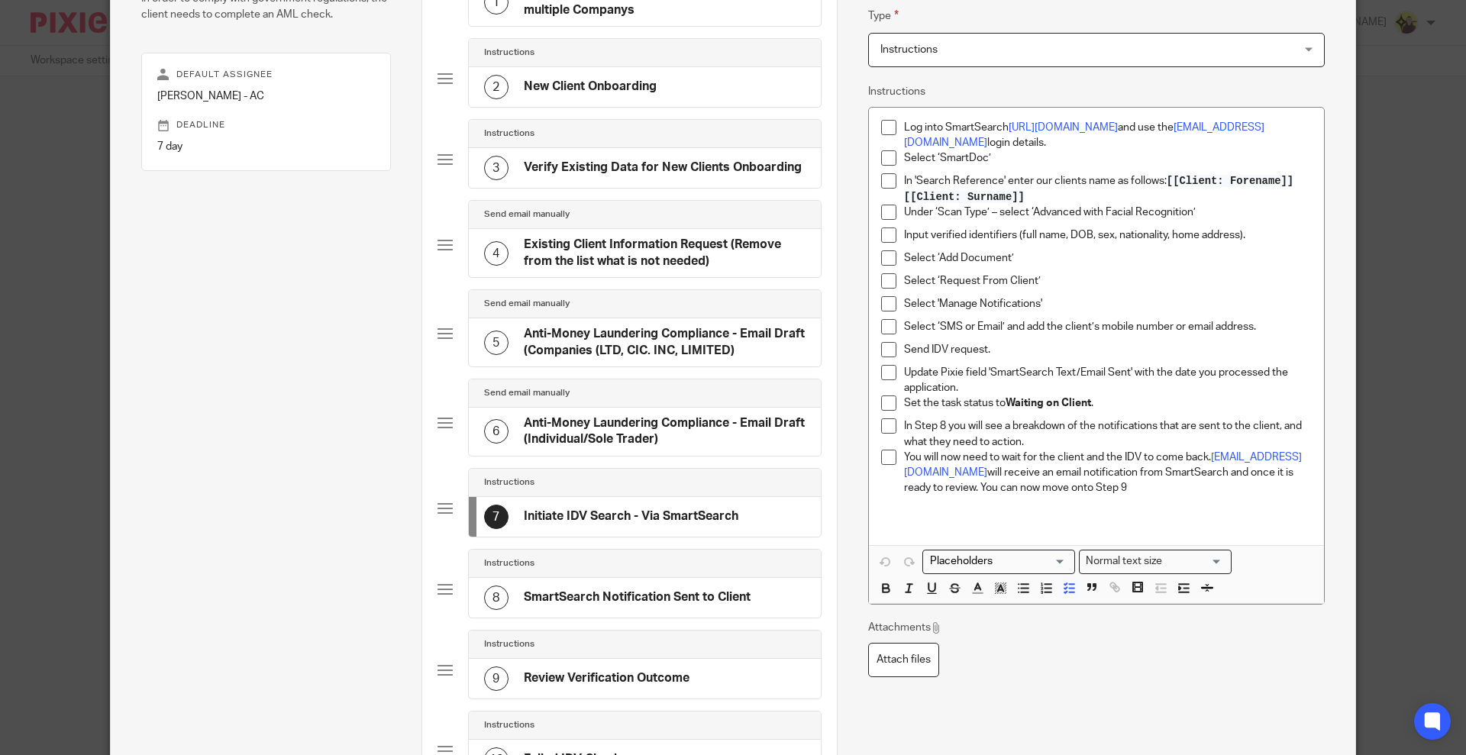
click at [934, 372] on p "Update Pixie field 'SmartSearch Text/Email Sent' with the date you processed th…" at bounding box center [1108, 380] width 408 height 31
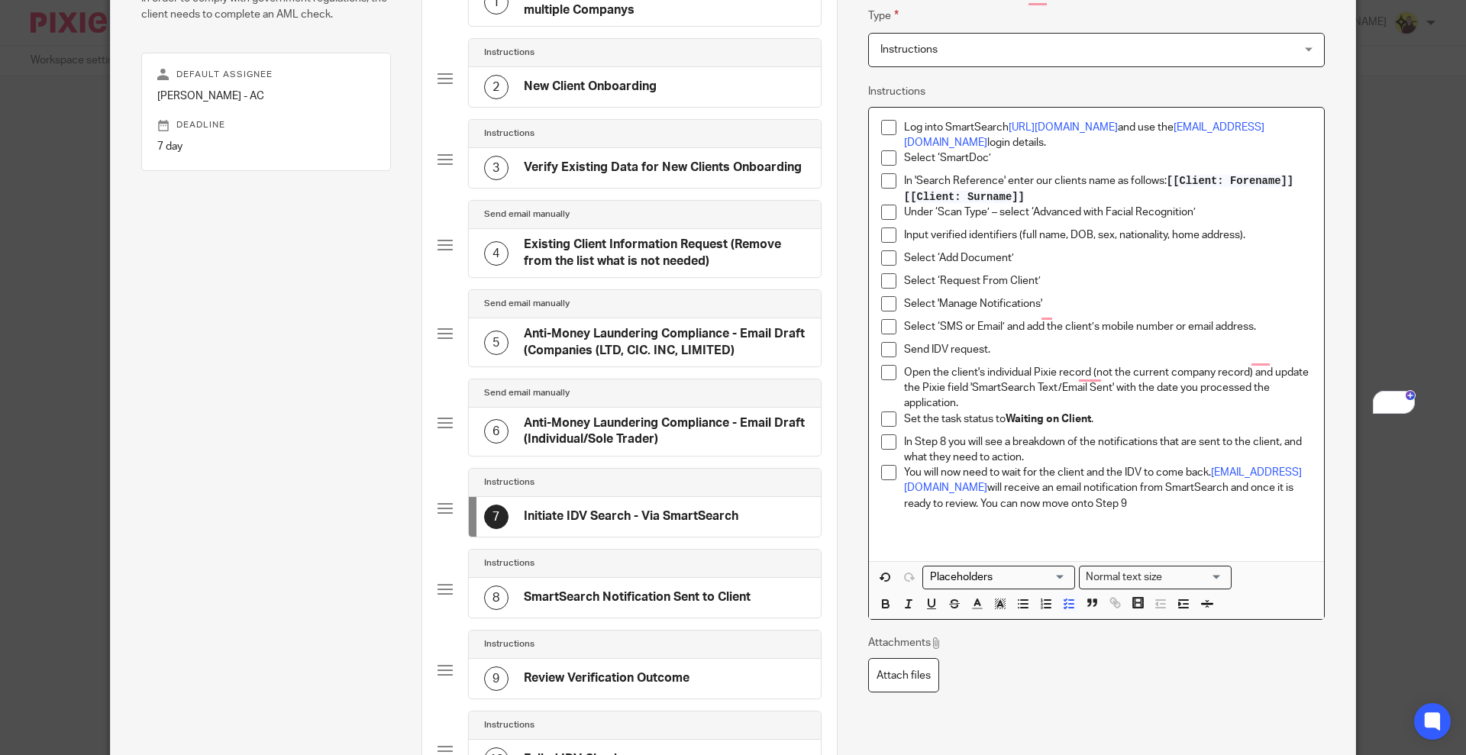
click at [1000, 373] on p "Open the client's individual Pixie record (not the current company record) and …" at bounding box center [1108, 388] width 408 height 47
click at [925, 608] on icon "button" at bounding box center [932, 604] width 14 height 14
click at [877, 607] on button "button" at bounding box center [886, 603] width 19 height 19
click at [1119, 387] on p "Open the client's individual Pixie record (not the current company record) and …" at bounding box center [1108, 388] width 408 height 47
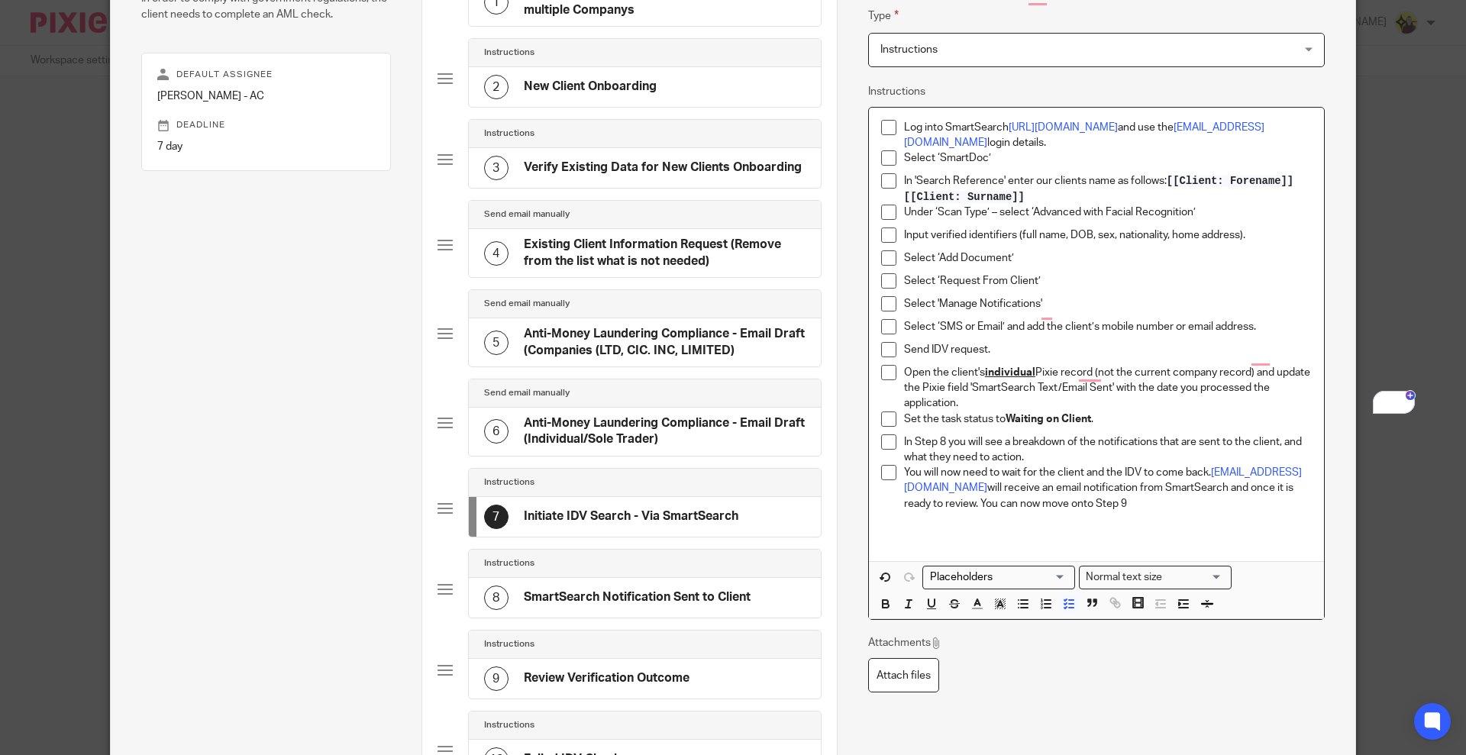
click at [973, 401] on p "Open the client's individual Pixie record (not the current company record) and …" at bounding box center [1108, 388] width 408 height 47
click at [991, 401] on p "Open the client's individual Pixie record (not the current company record) and …" at bounding box center [1108, 388] width 408 height 47
click at [1080, 405] on p "Open the client's individual Pixie record (not the current company record) and …" at bounding box center [1108, 388] width 408 height 47
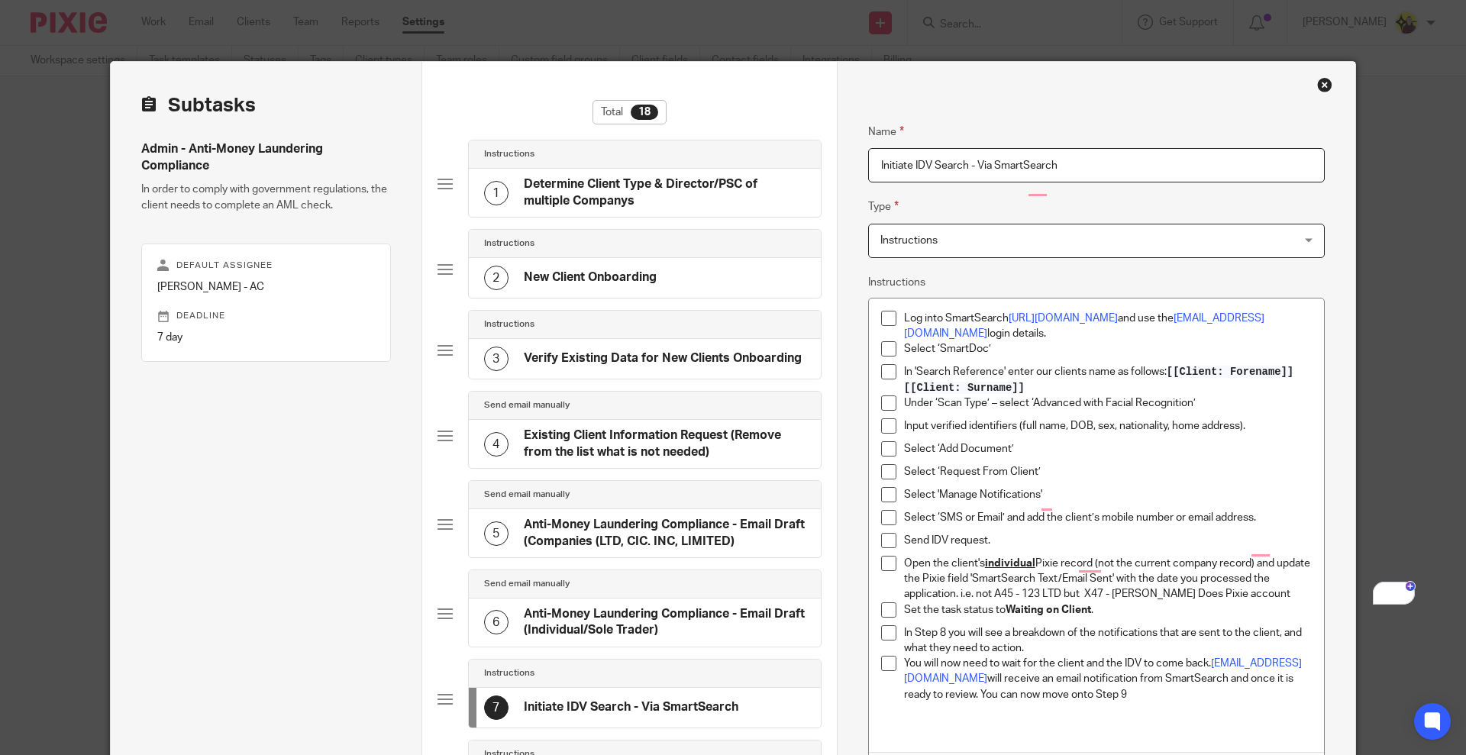
scroll to position [191, 0]
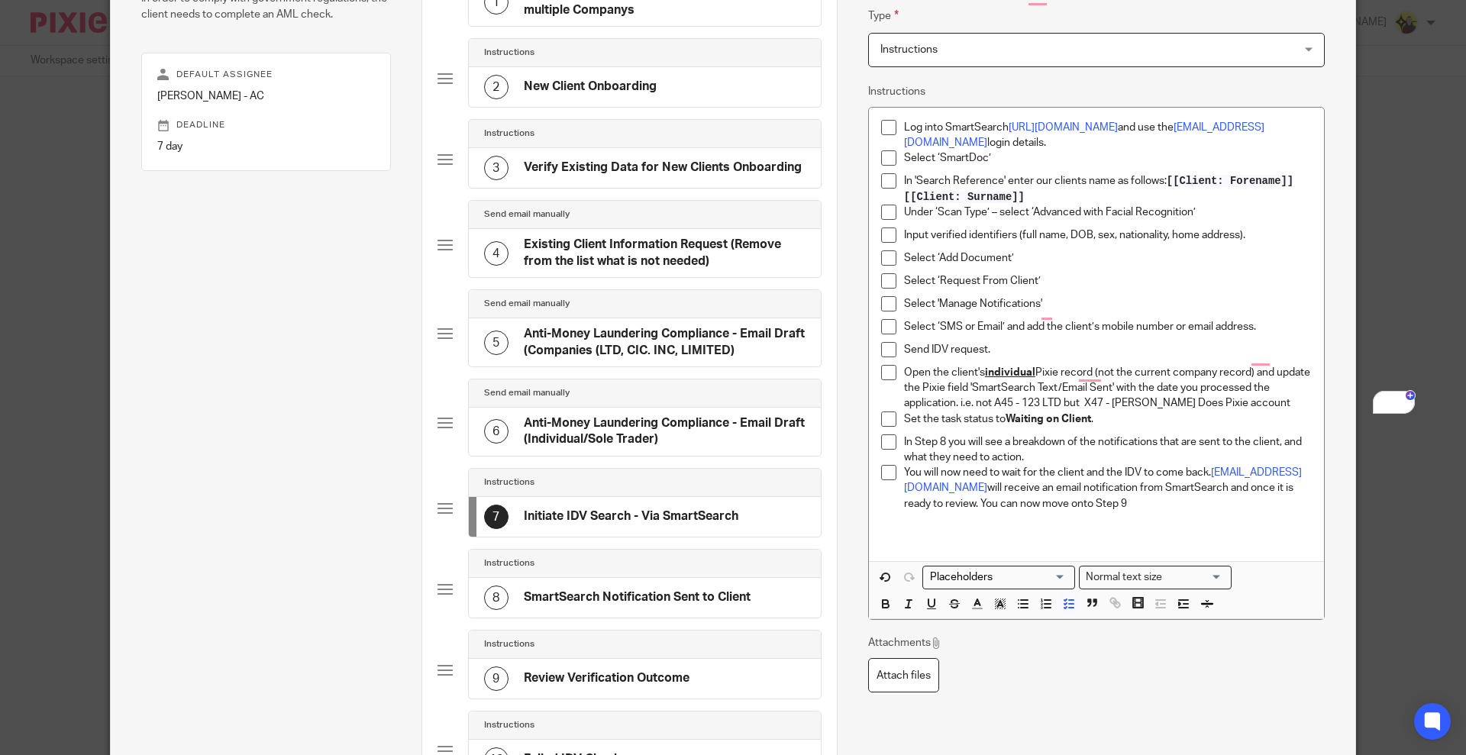
click at [1089, 396] on p "Open the client's individual Pixie record (not the current company record) and …" at bounding box center [1108, 388] width 408 height 47
click at [1197, 418] on p "Set the task status to Waiting on Client ." at bounding box center [1108, 419] width 408 height 15
drag, startPoint x: 1158, startPoint y: 400, endPoint x: 958, endPoint y: 404, distance: 200.9
click at [958, 404] on p "Open the client's individual Pixie record (not the current company record) and …" at bounding box center [1108, 388] width 408 height 47
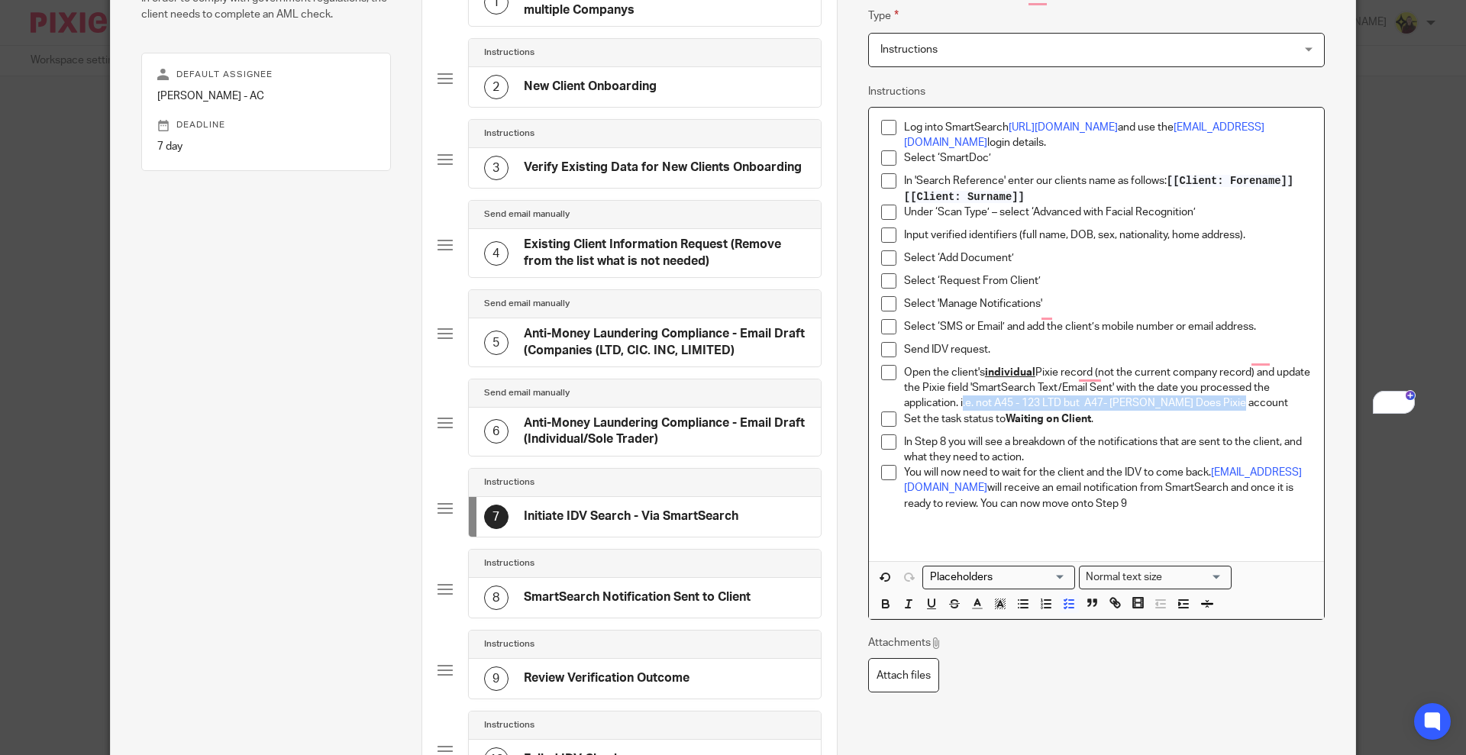
drag, startPoint x: 1182, startPoint y: 406, endPoint x: 954, endPoint y: 404, distance: 228.3
click at [954, 404] on p "Open the client's individual Pixie record (not the current company record) and …" at bounding box center [1108, 388] width 408 height 47
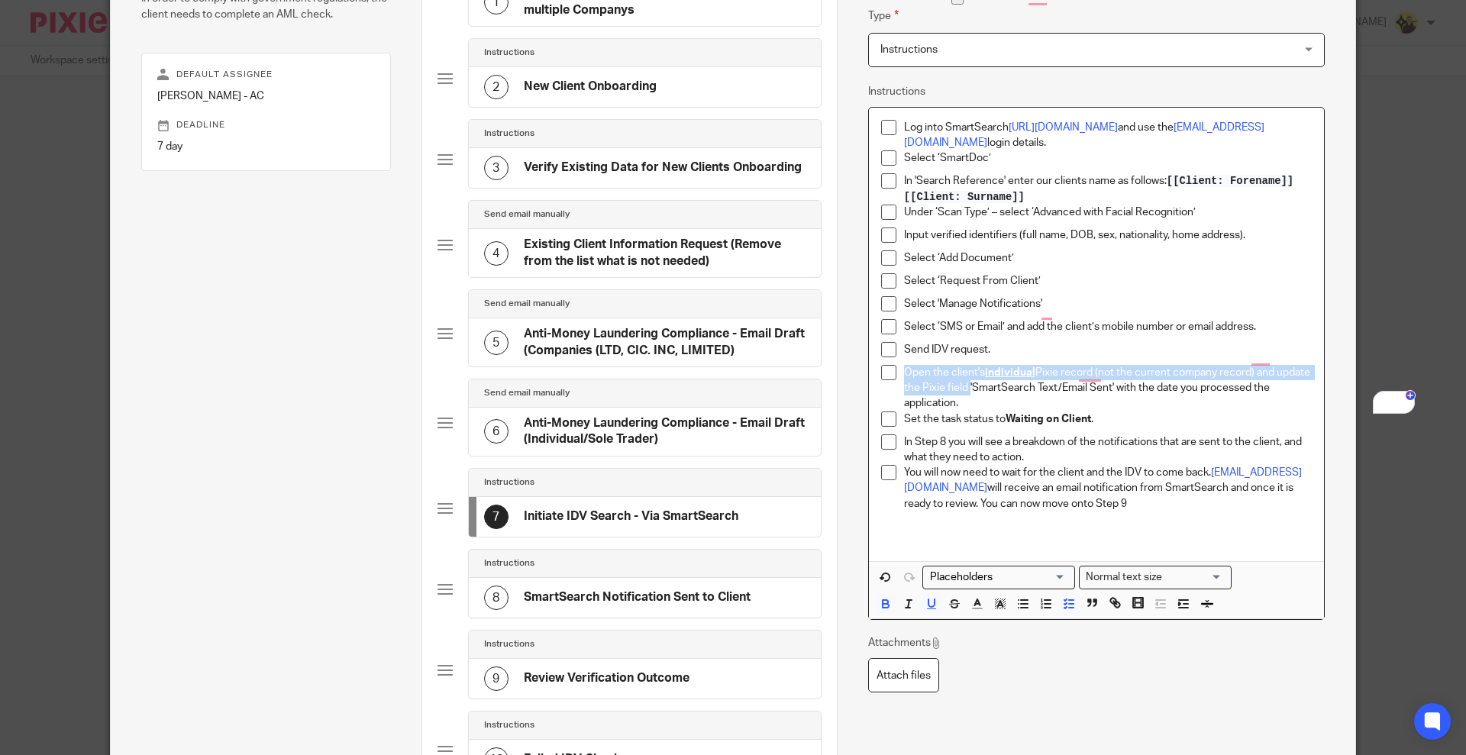
drag, startPoint x: 897, startPoint y: 373, endPoint x: 995, endPoint y: 390, distance: 99.3
click at [995, 390] on p "Open the client's individual Pixie record (not the current company record) and …" at bounding box center [1108, 388] width 408 height 47
copy p "Open the client's individual Pixie record (not the current company record) and …"
click at [560, 586] on div "8 SmartSearch Notification Sent to Client" at bounding box center [617, 598] width 266 height 24
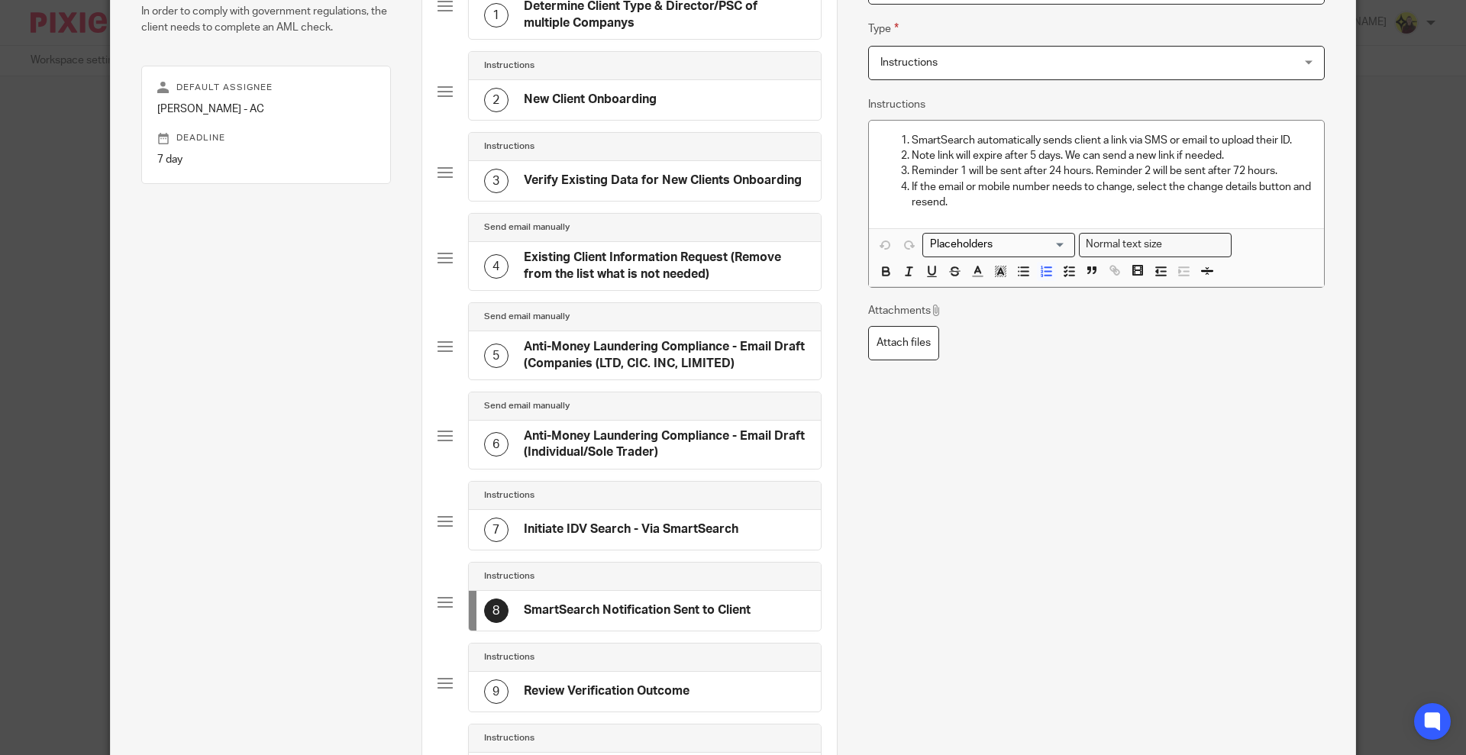
scroll to position [95, 0]
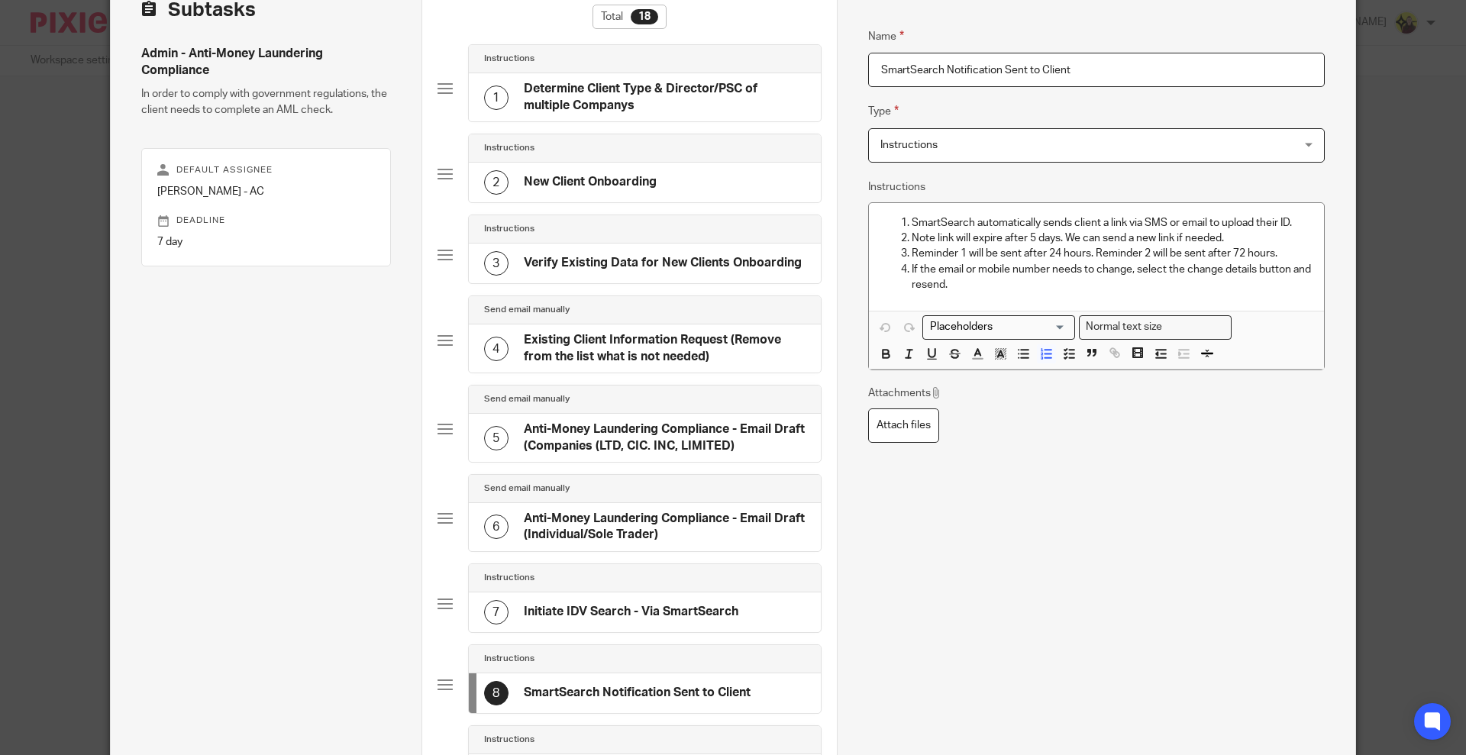
click at [1092, 288] on p "If the email or mobile number needs to change, select the change details button…" at bounding box center [1112, 277] width 400 height 31
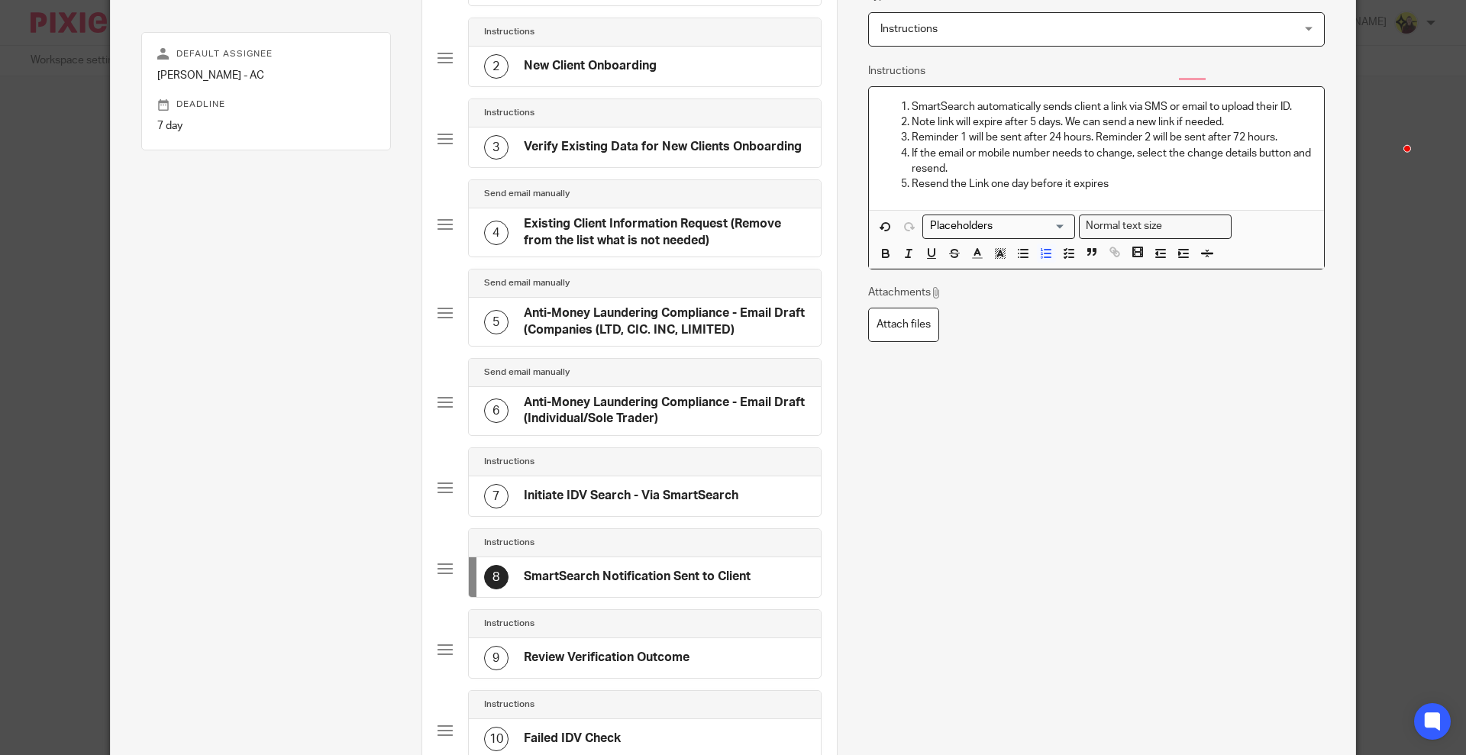
scroll to position [573, 0]
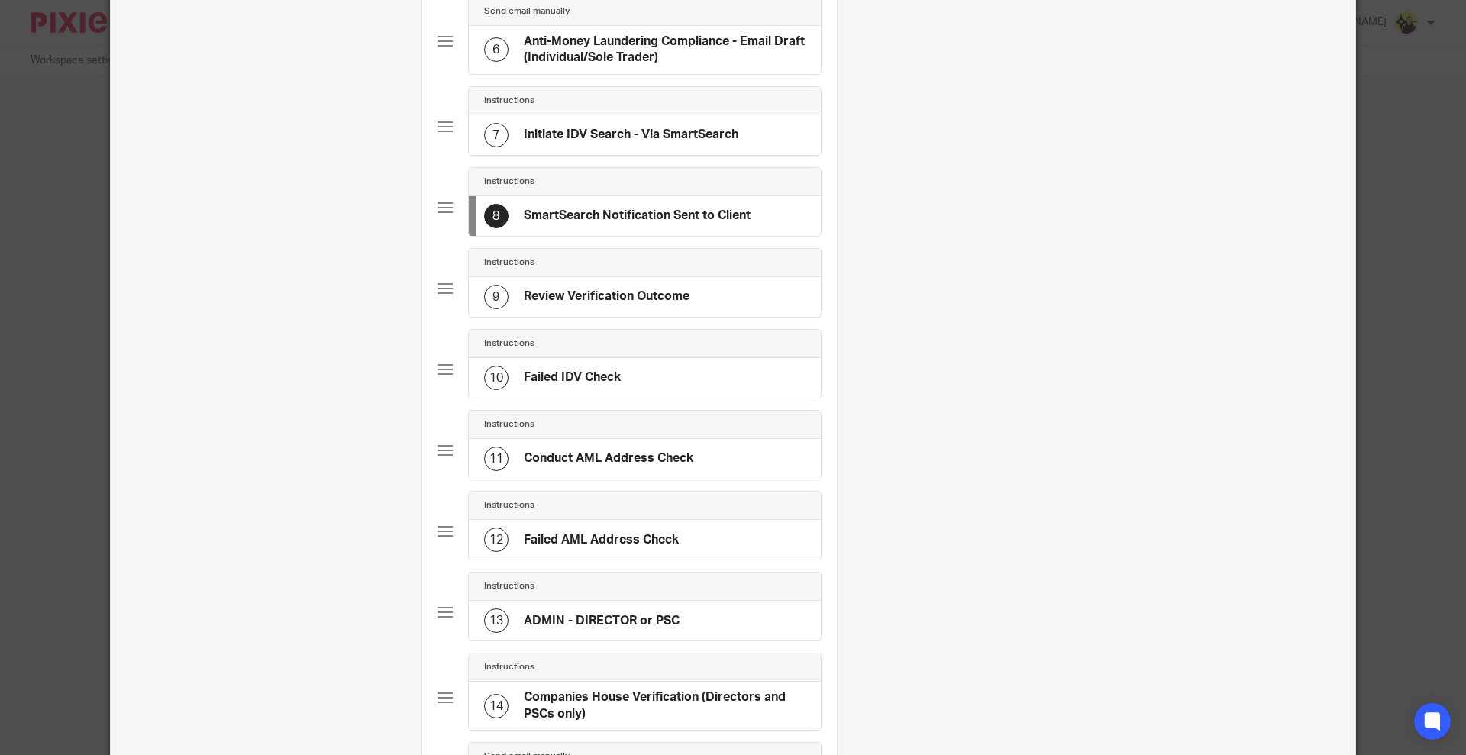
click at [596, 268] on div "Instructions" at bounding box center [644, 263] width 321 height 12
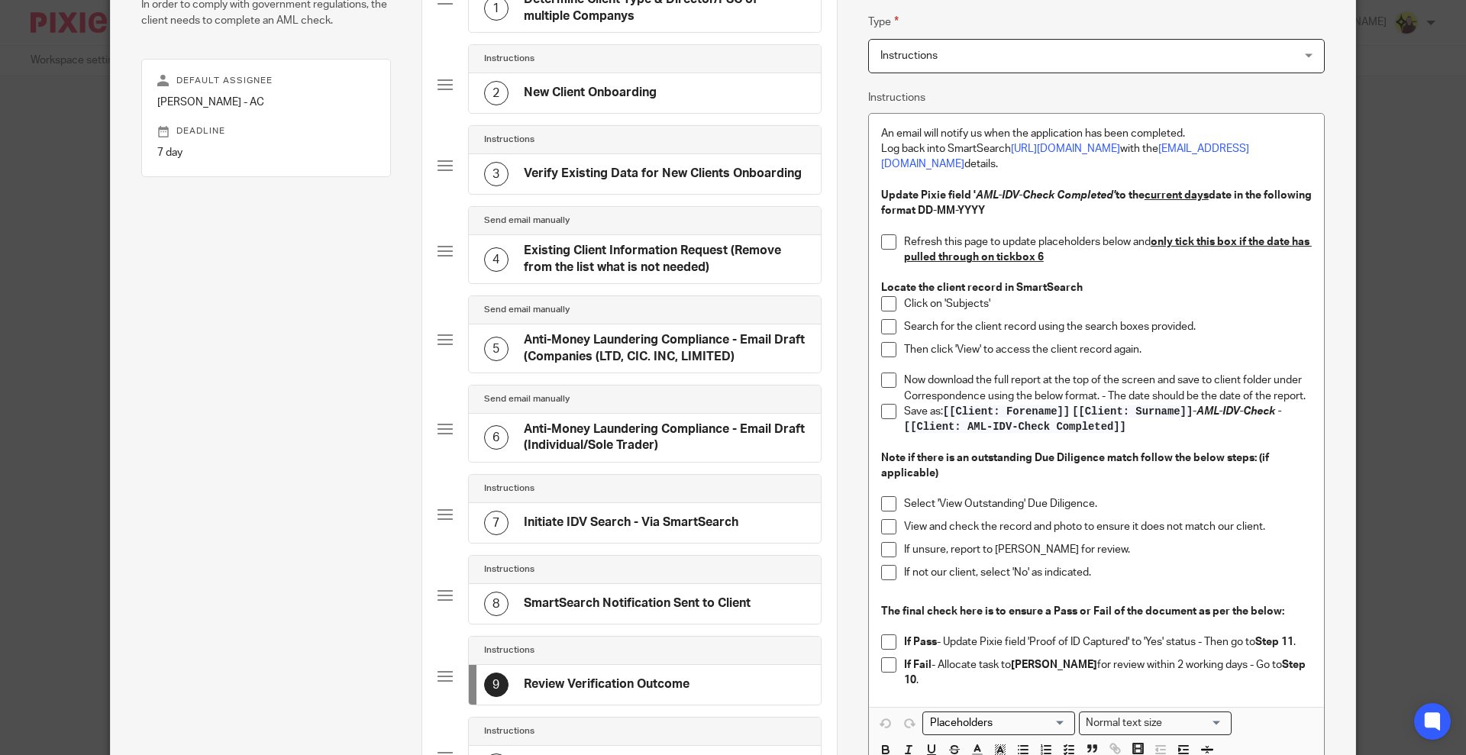
scroll to position [191, 0]
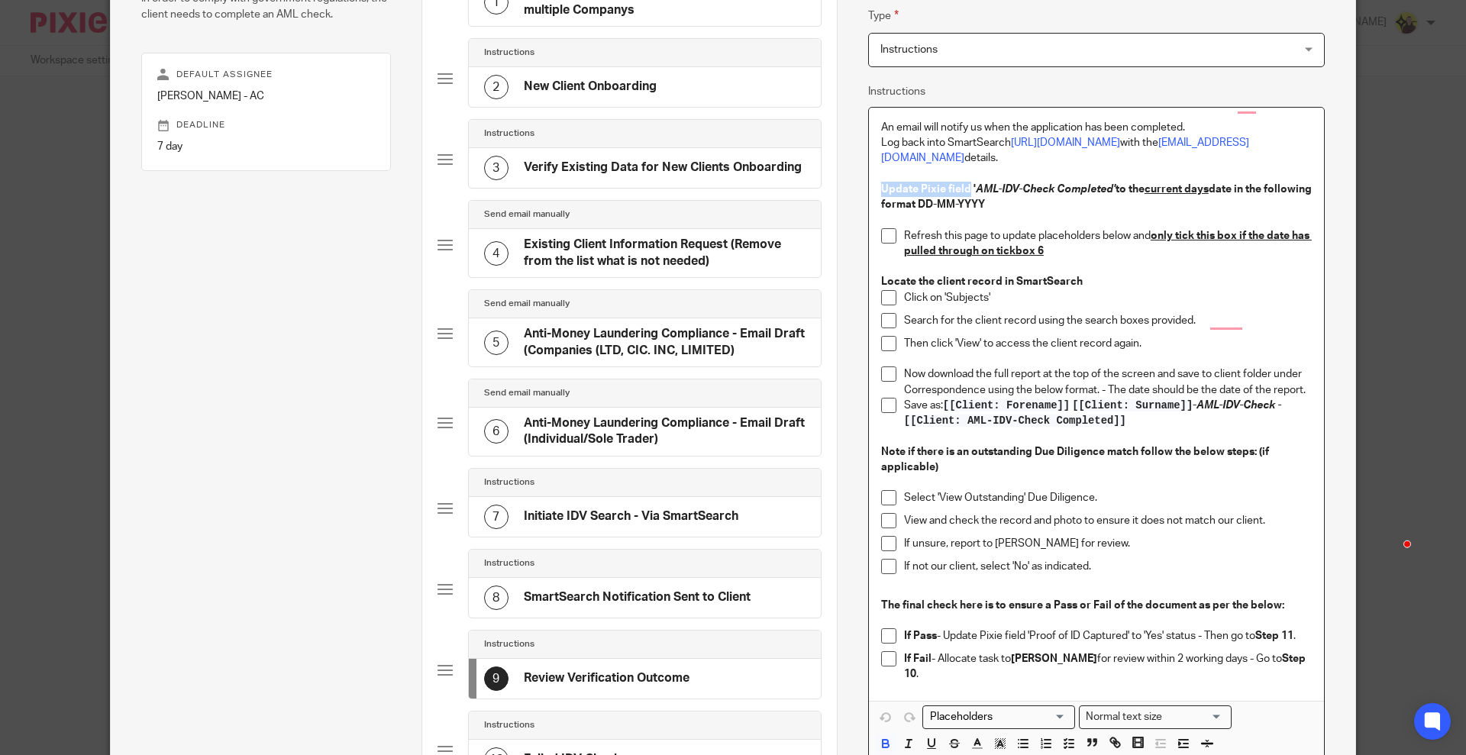
drag, startPoint x: 867, startPoint y: 189, endPoint x: 961, endPoint y: 181, distance: 94.2
click at [961, 181] on div "An email will notify us when the application has been completed. Log back into …" at bounding box center [1096, 404] width 455 height 593
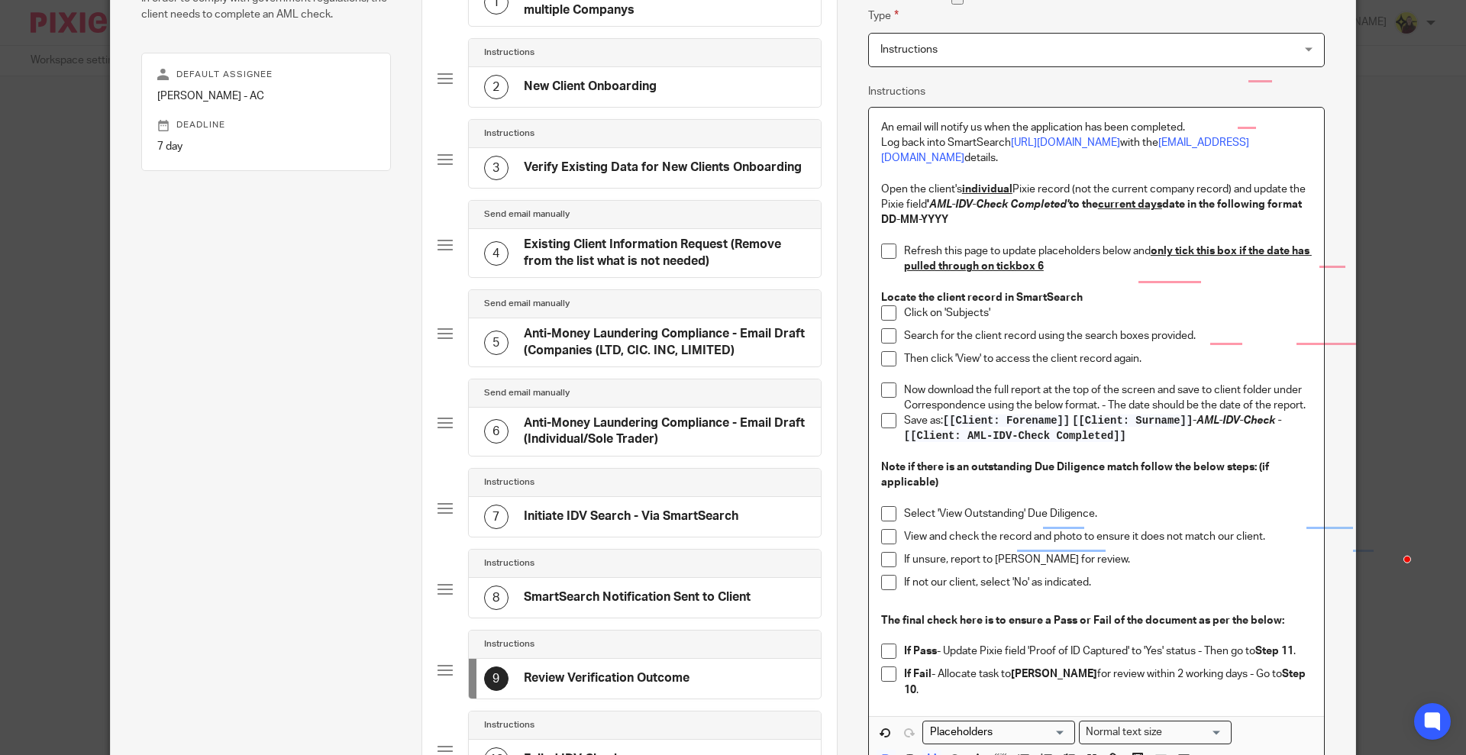
drag, startPoint x: 923, startPoint y: 203, endPoint x: 862, endPoint y: 189, distance: 62.8
click at [869, 189] on div "An email will notify us when the application has been completed. Log back into …" at bounding box center [1096, 412] width 455 height 609
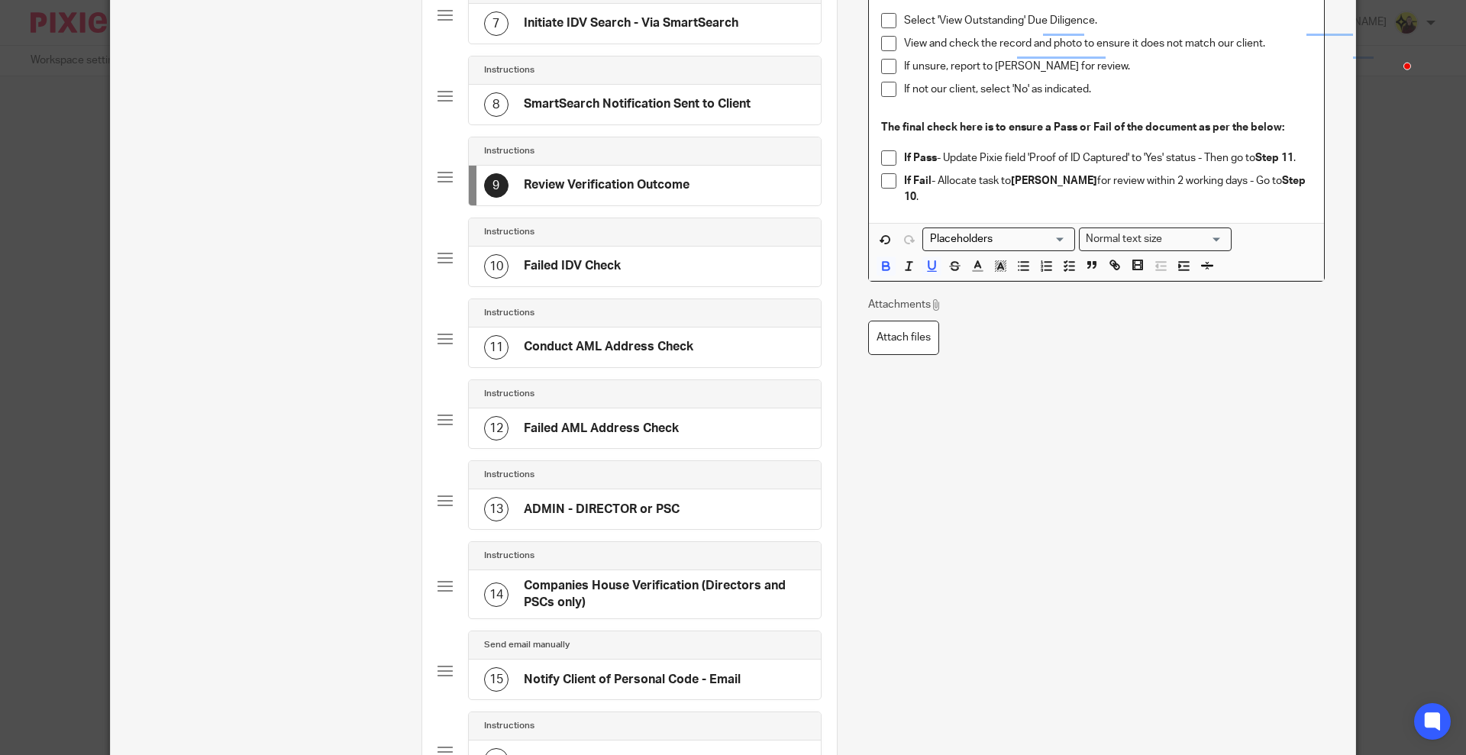
scroll to position [764, 0]
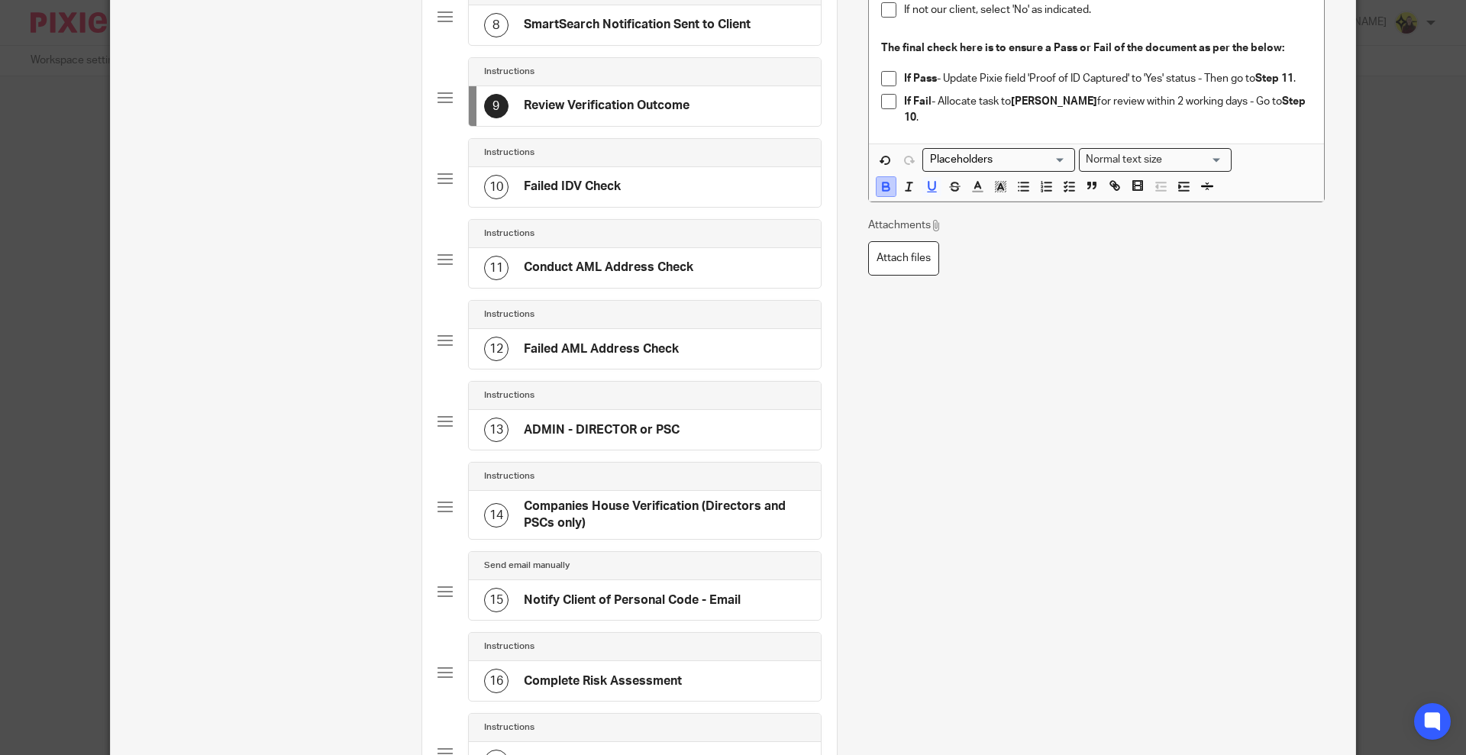
click at [886, 191] on button "button" at bounding box center [886, 186] width 19 height 19
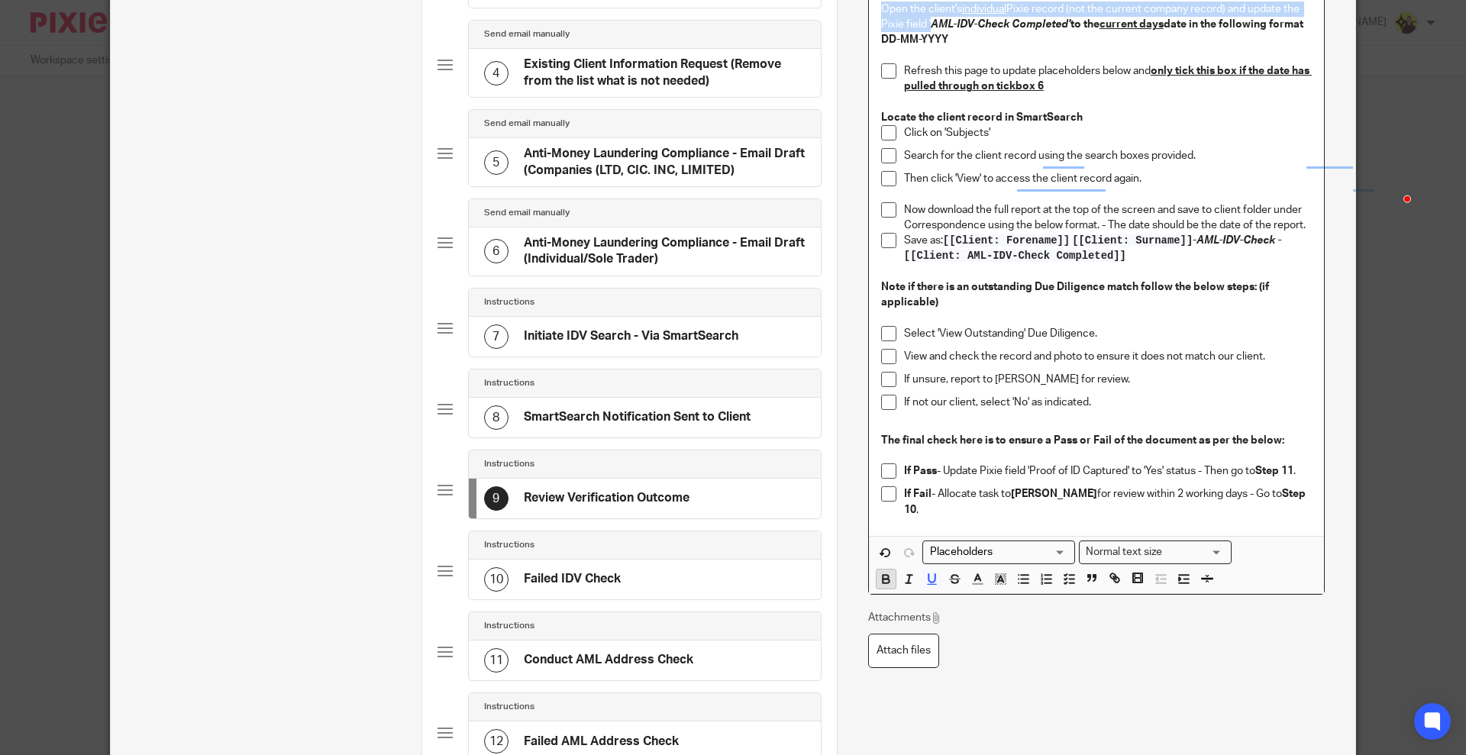
click at [886, 191] on li "Then click 'View' to access the client record again." at bounding box center [1096, 186] width 431 height 31
click at [887, 580] on button "button" at bounding box center [886, 579] width 19 height 19
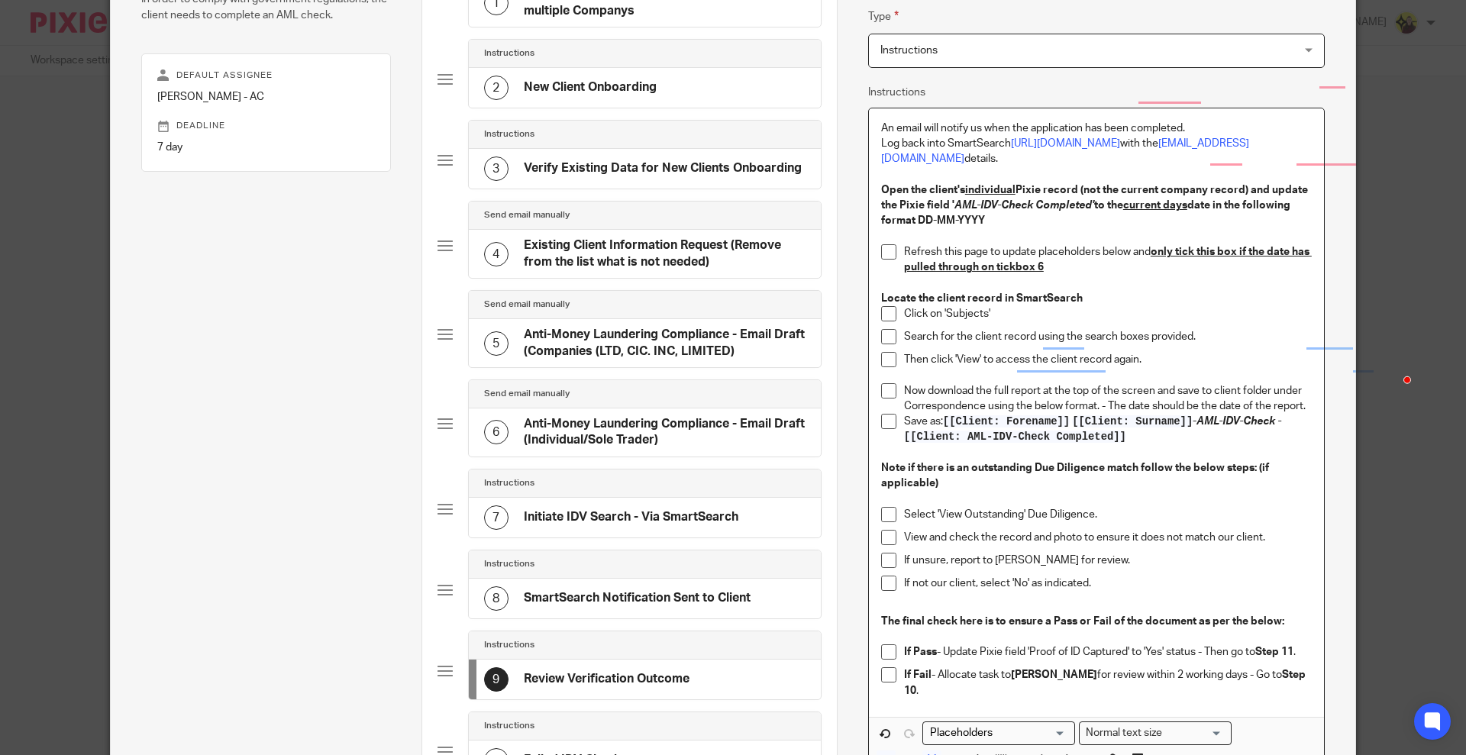
scroll to position [180, 0]
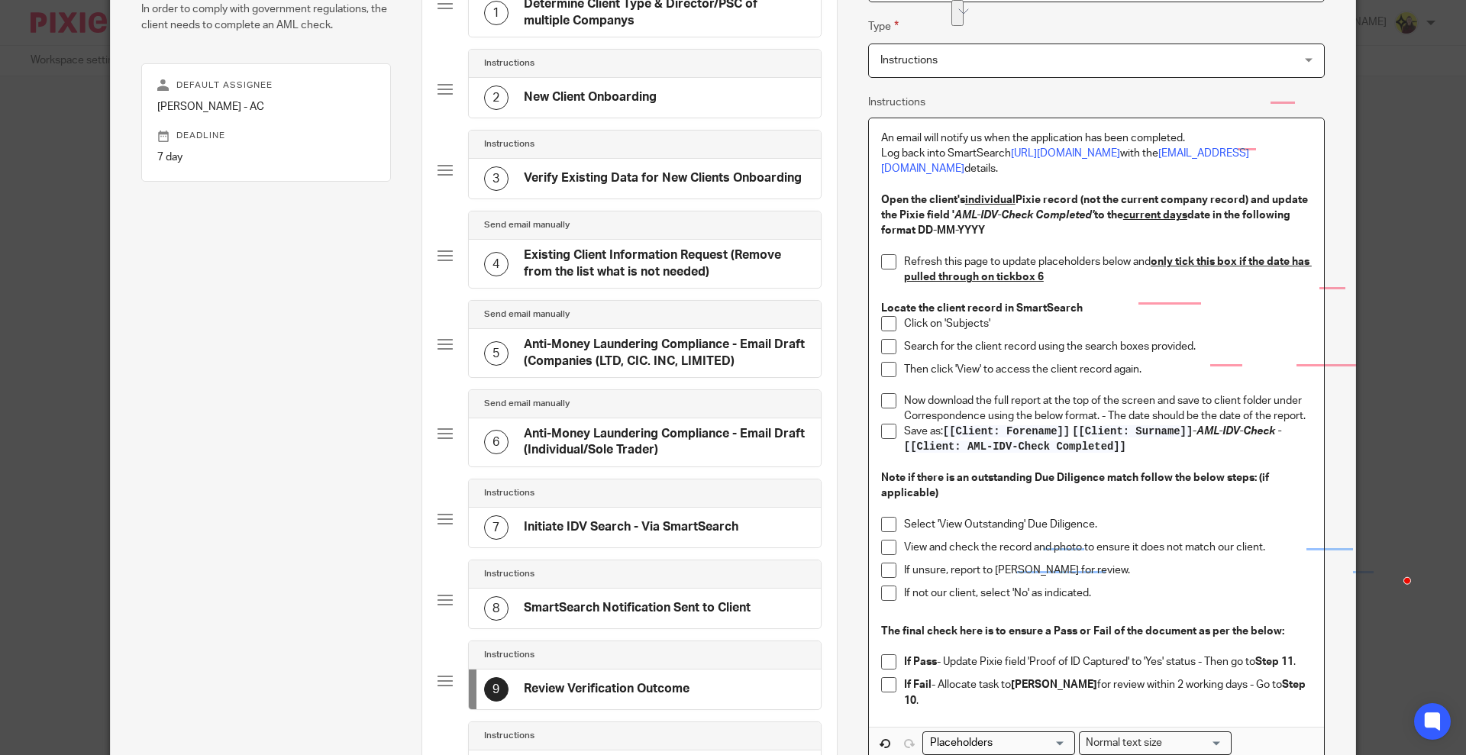
click at [1003, 253] on p "To enrich screen reader interactions, please activate Accessibility in Grammarl…" at bounding box center [1096, 246] width 431 height 15
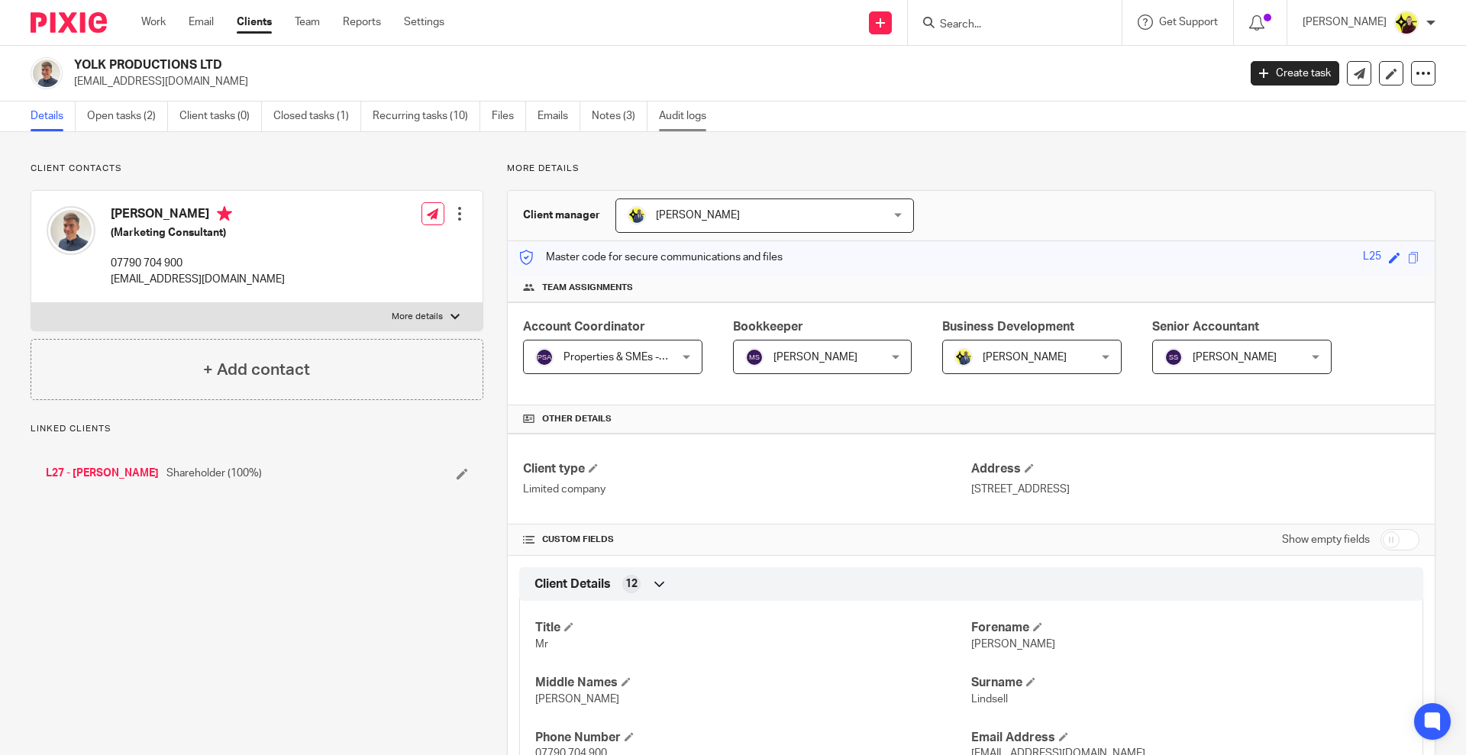
click at [710, 117] on link "Audit logs" at bounding box center [688, 117] width 59 height 30
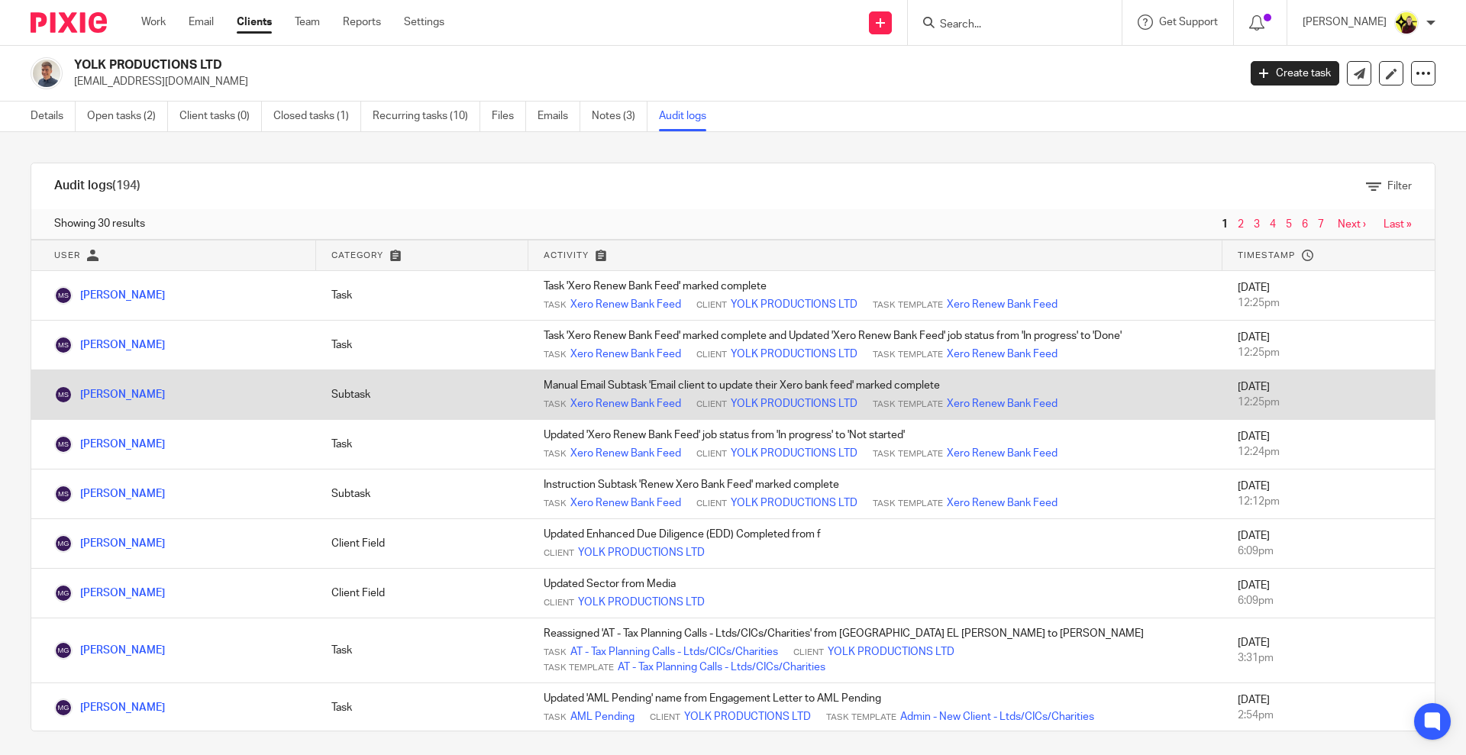
click at [454, 395] on td "Subtask" at bounding box center [422, 395] width 212 height 50
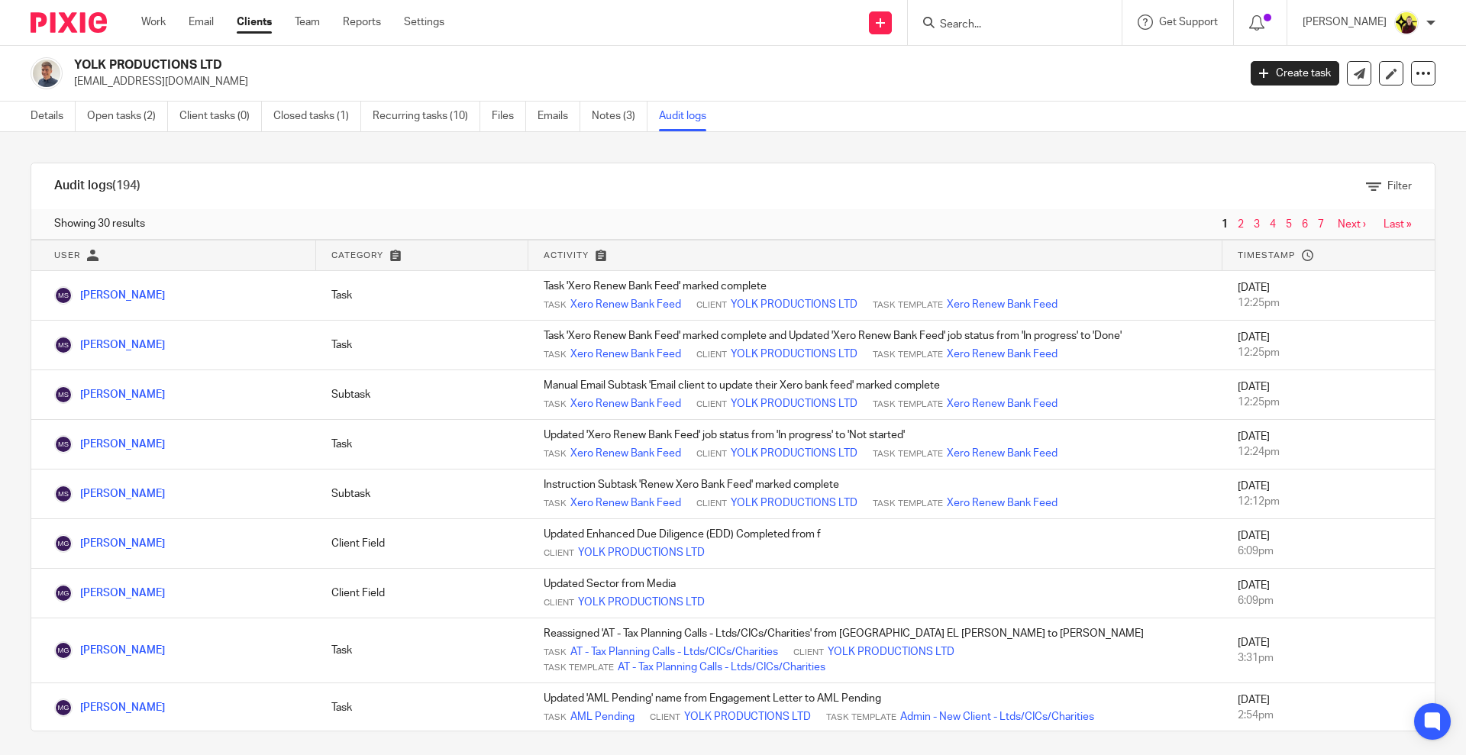
click at [993, 18] on input "Search" at bounding box center [1006, 25] width 137 height 14
type input "A53"
click at [63, 123] on link "Details" at bounding box center [53, 117] width 45 height 30
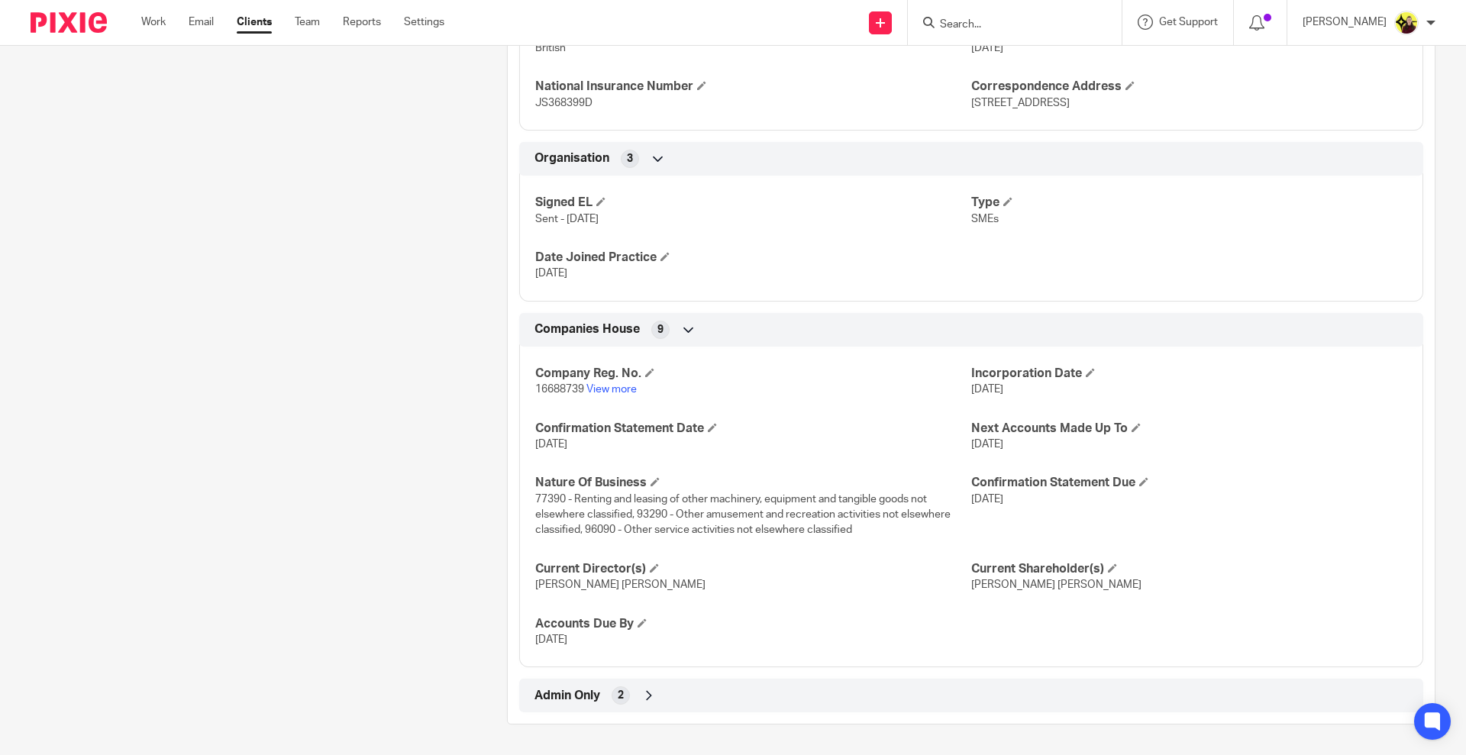
drag, startPoint x: 788, startPoint y: 701, endPoint x: 795, endPoint y: 646, distance: 55.4
click at [788, 701] on div "Admin Only 2" at bounding box center [971, 696] width 881 height 26
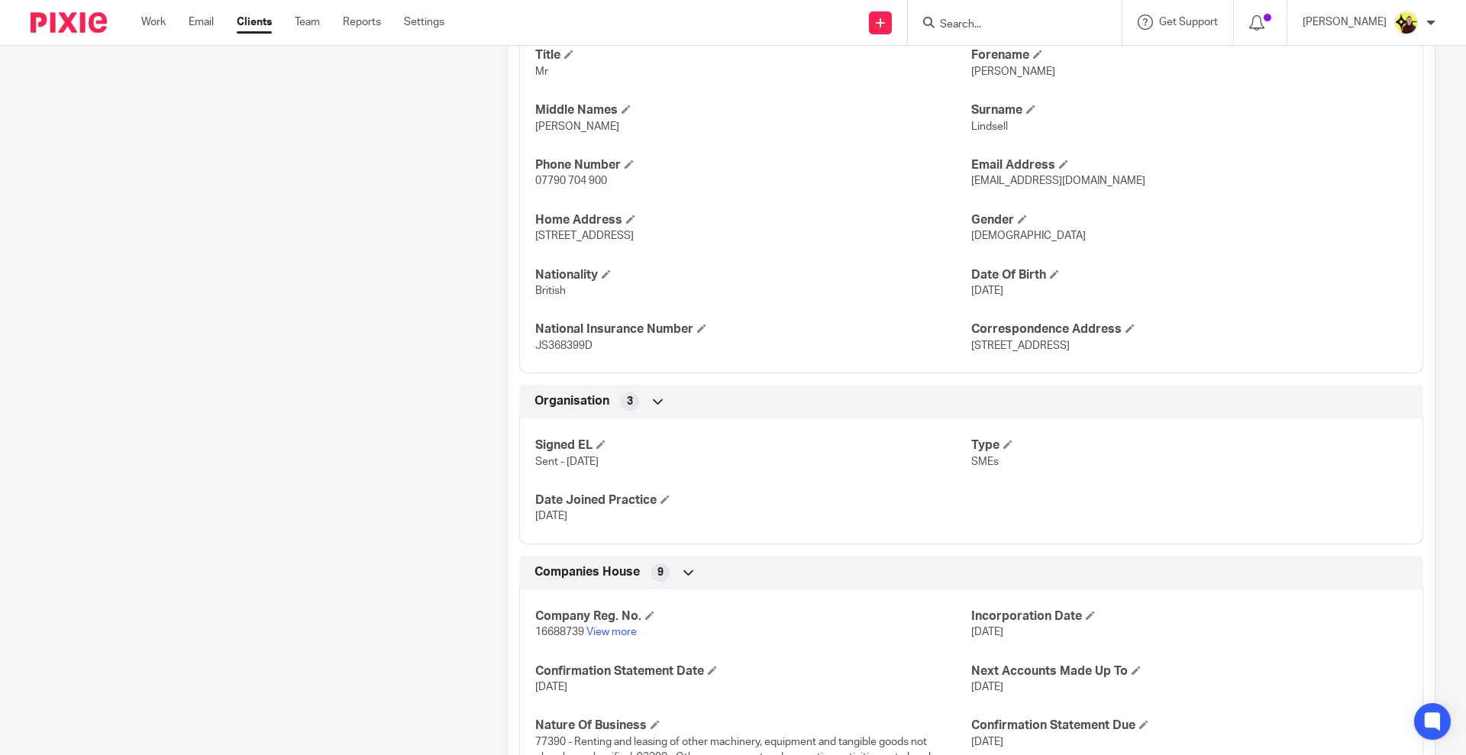
scroll to position [286, 0]
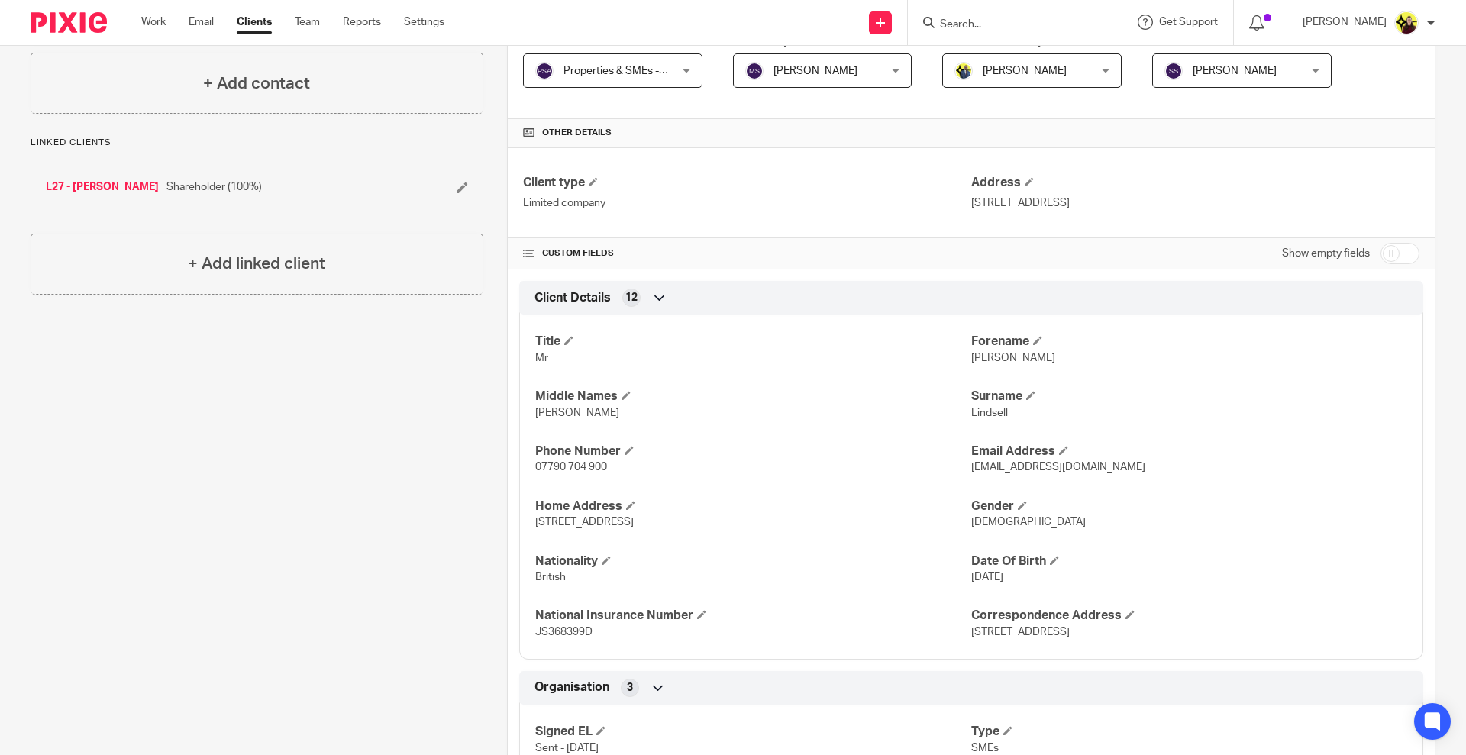
click at [1386, 244] on input "checkbox" at bounding box center [1400, 253] width 39 height 21
checkbox input "true"
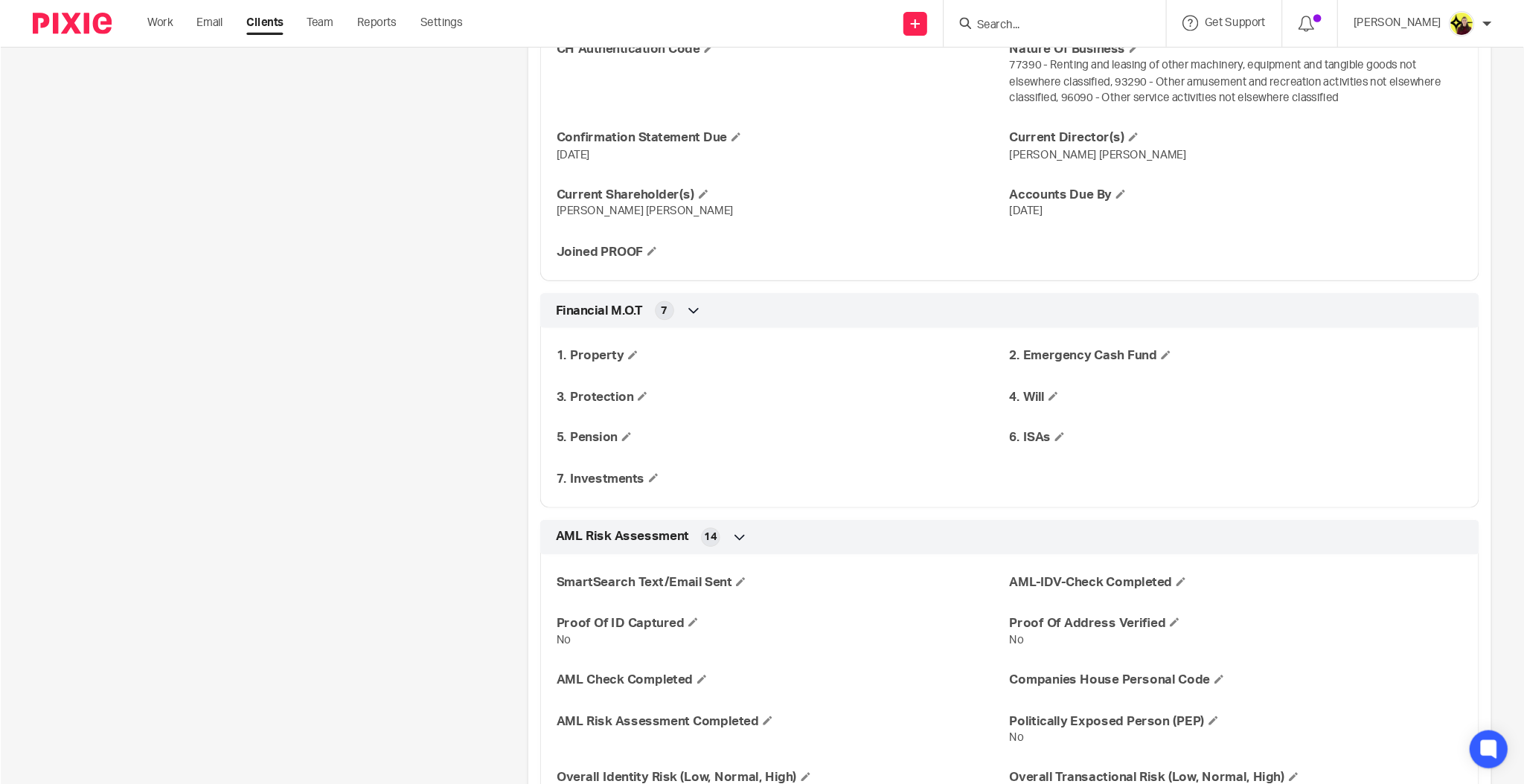
scroll to position [1952, 0]
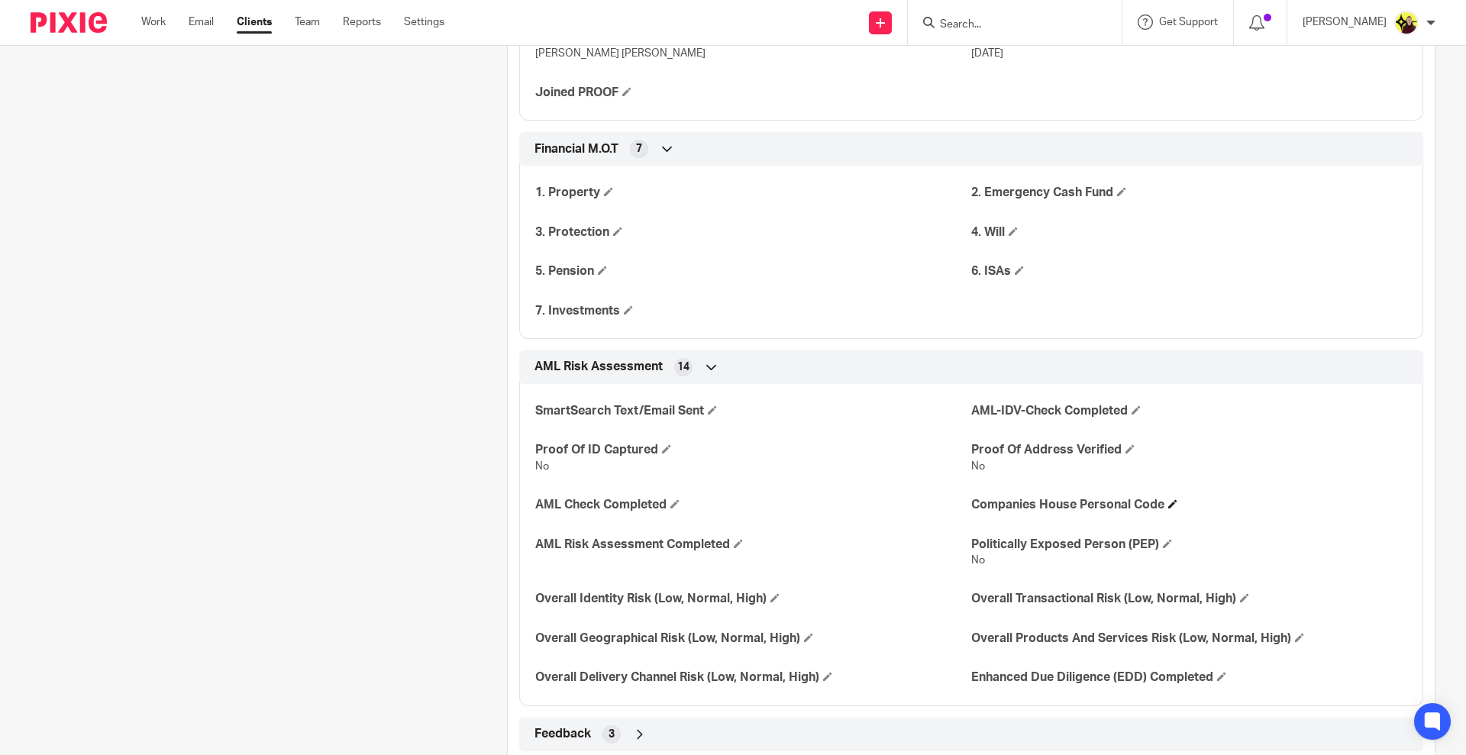
drag, startPoint x: 967, startPoint y: 503, endPoint x: 1152, endPoint y: 512, distance: 185.8
click at [1152, 512] on h4 "Companies House Personal Code" at bounding box center [1189, 505] width 436 height 16
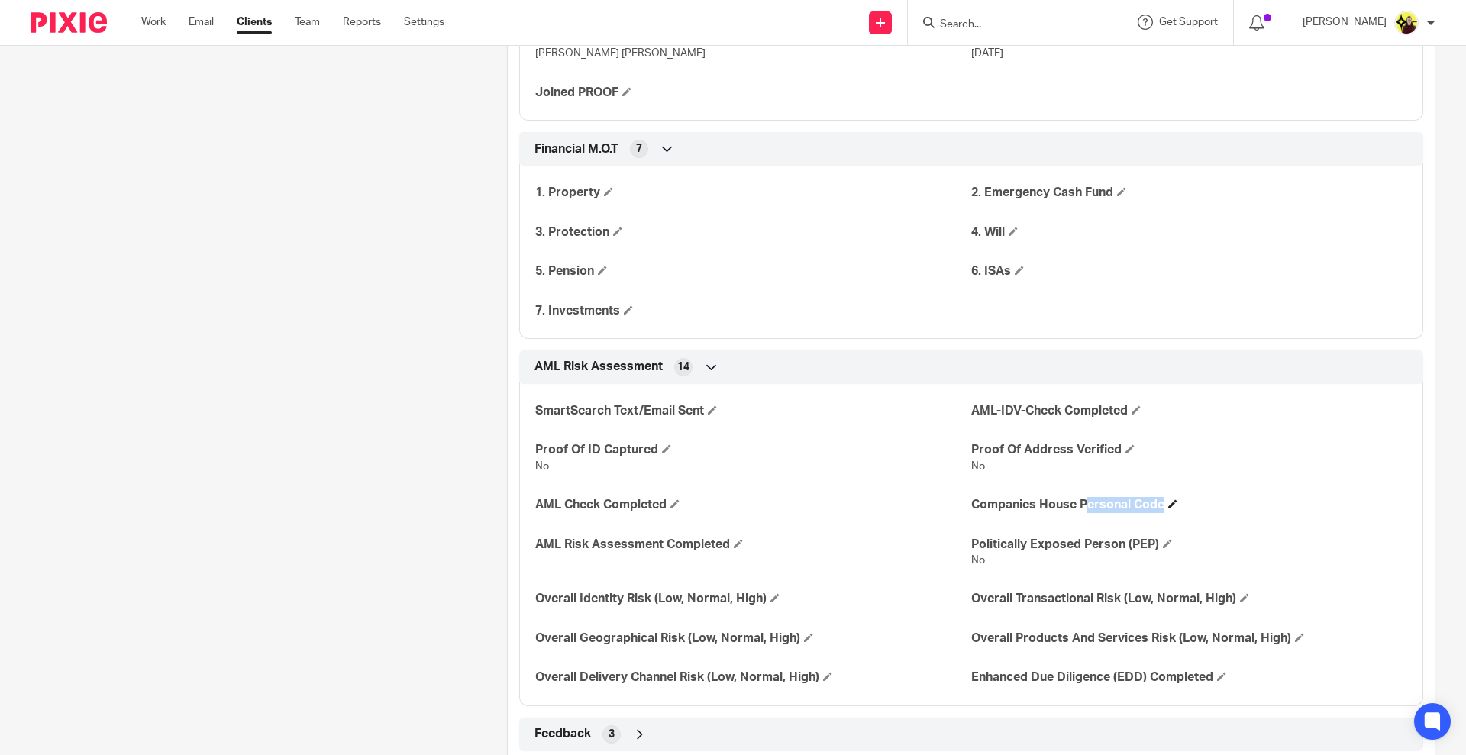
click at [992, 506] on h4 "Companies House Personal Code" at bounding box center [1189, 505] width 436 height 16
drag, startPoint x: 958, startPoint y: 510, endPoint x: 1155, endPoint y: 514, distance: 197.0
click at [1155, 514] on div "SmartSearch Text/Email Sent AML-IDV-Check Completed Proof Of ID Captured No Pro…" at bounding box center [971, 540] width 904 height 334
copy div "Companies House Personal Code"
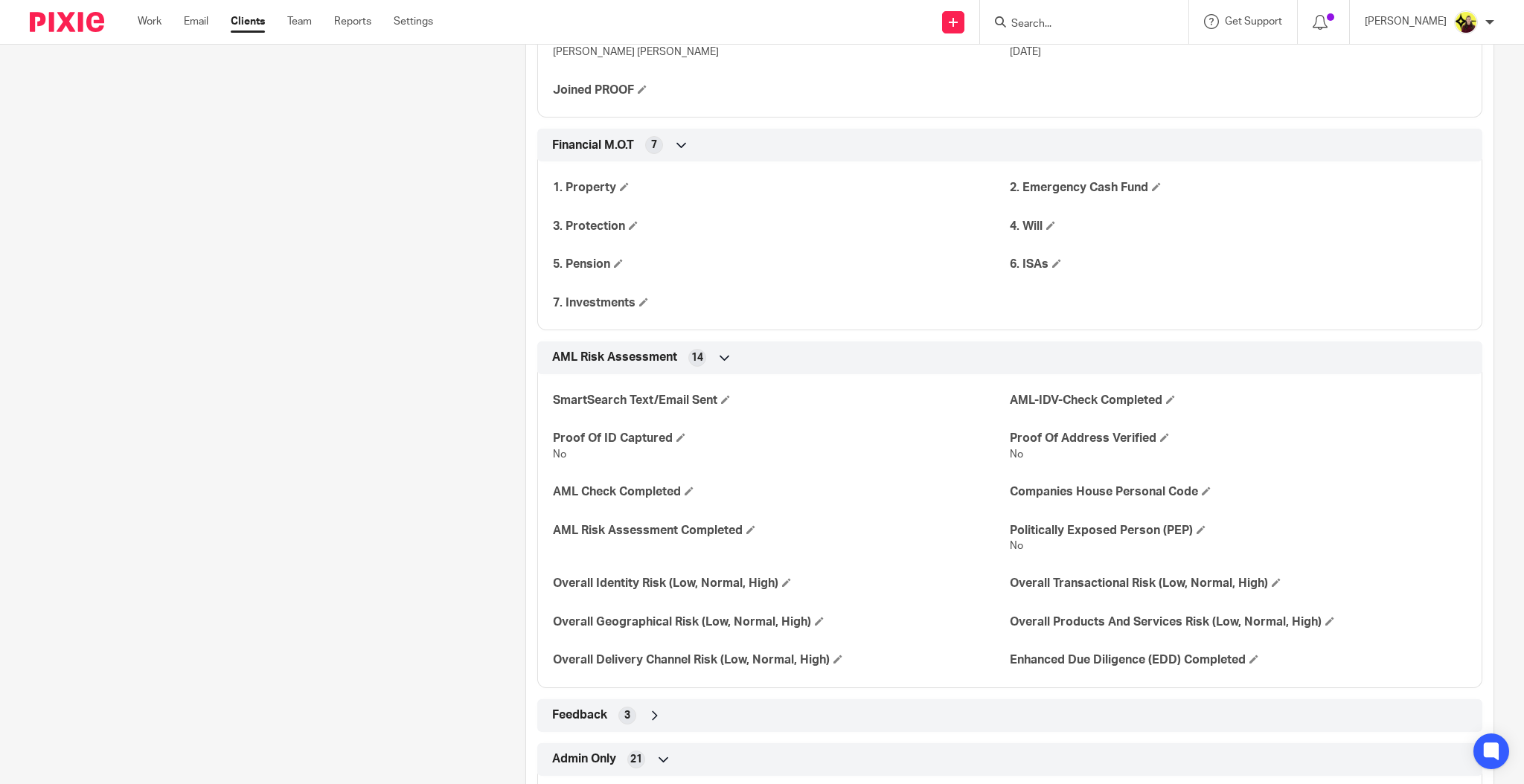
click at [1075, 20] on input "Search" at bounding box center [1076, 24] width 133 height 14
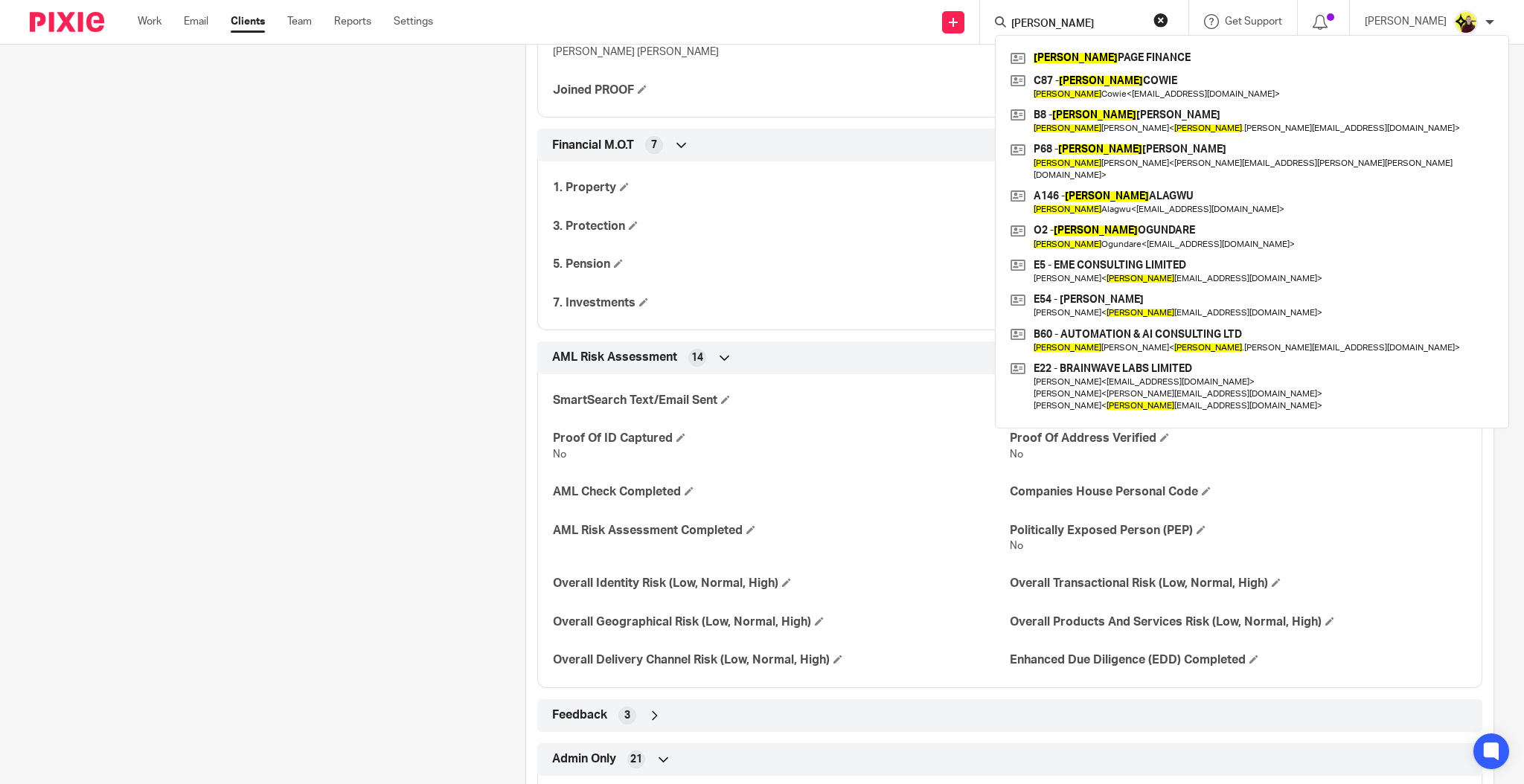
click at [1085, 19] on input "[PERSON_NAME]" at bounding box center [1076, 24] width 133 height 14
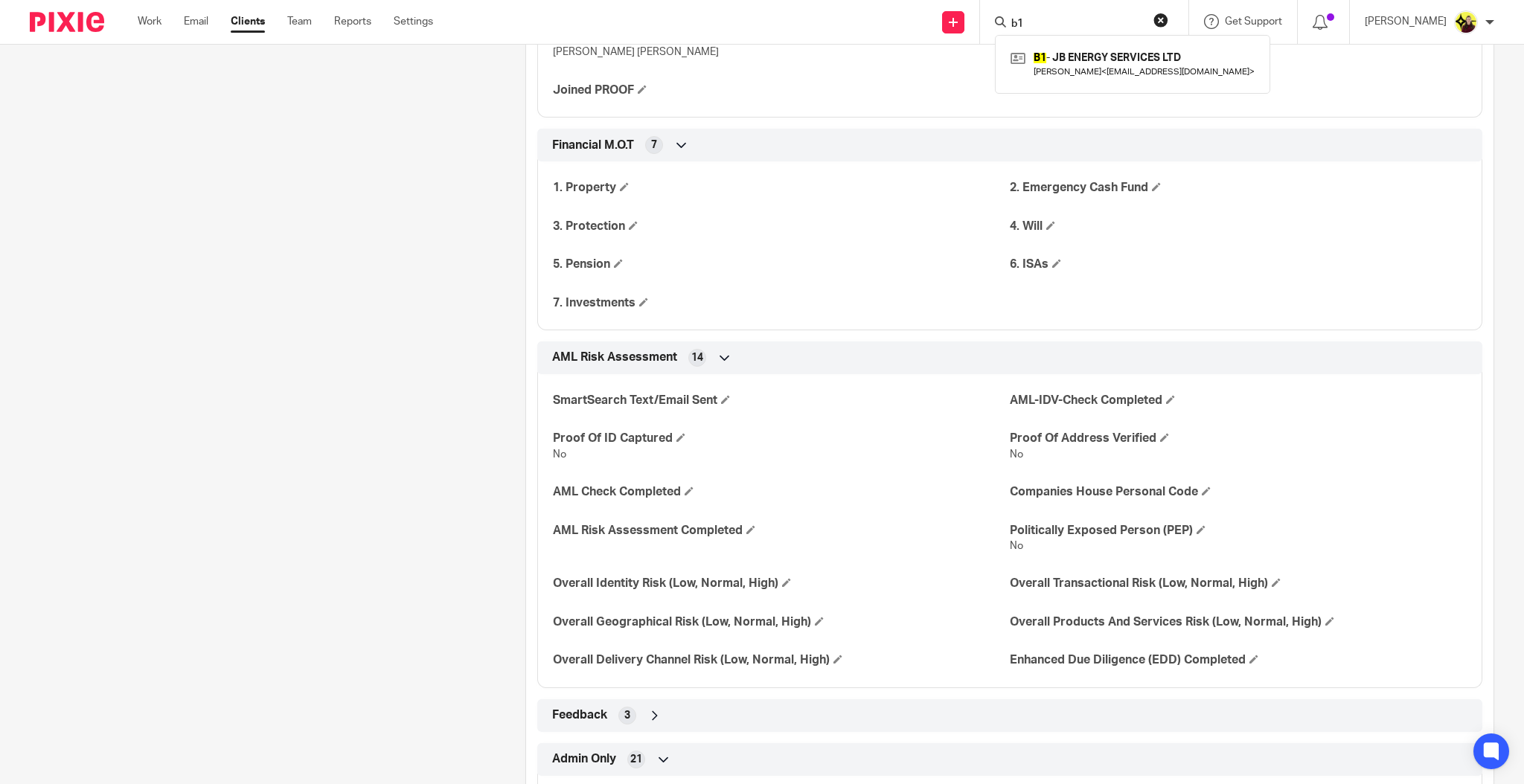
click at [1061, 17] on form "b1" at bounding box center [1088, 21] width 159 height 19
click at [1067, 25] on input "b1" at bounding box center [1076, 24] width 133 height 14
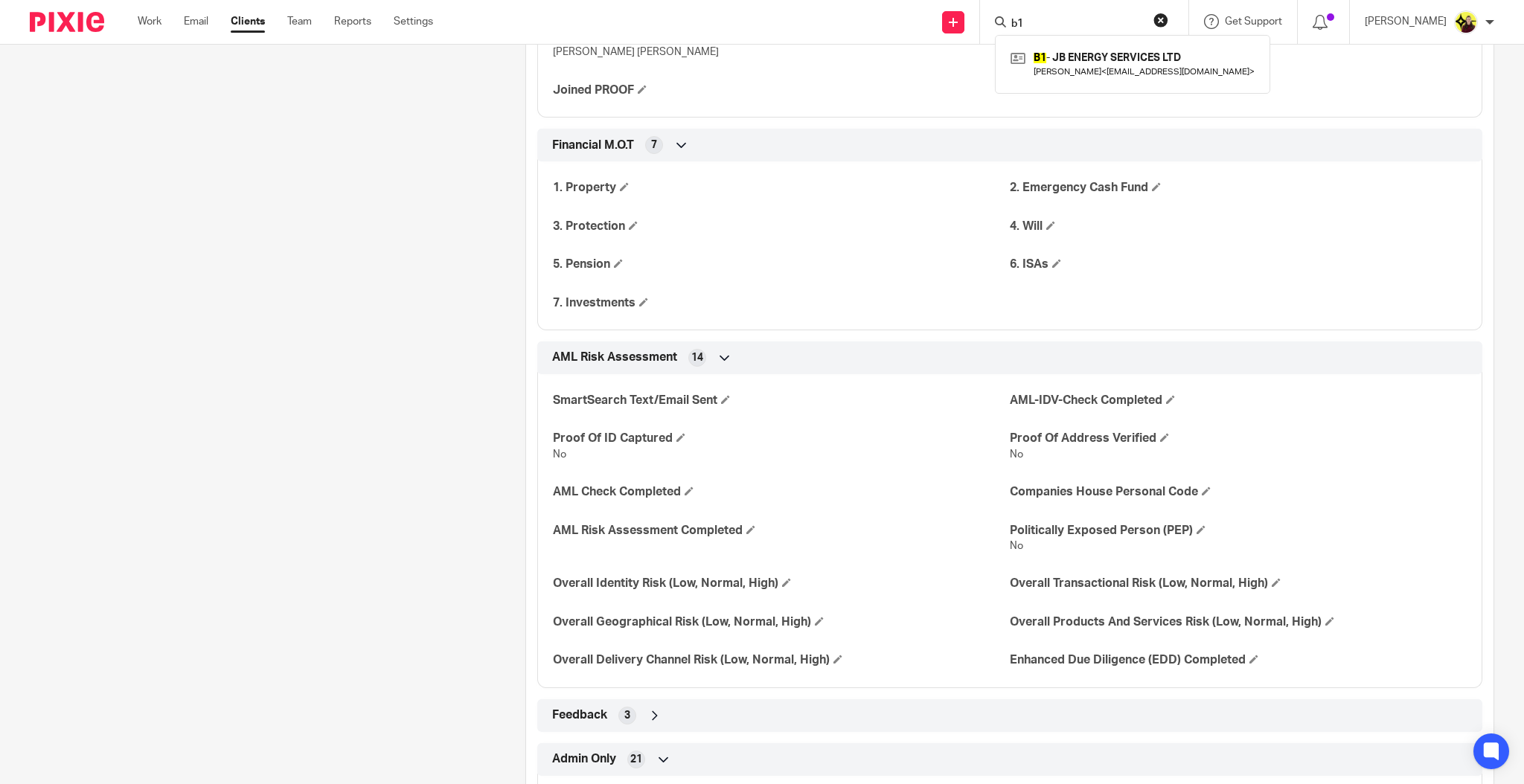
click at [1067, 25] on input "b1" at bounding box center [1076, 24] width 133 height 14
type input "t6"
click at [1072, 52] on link at bounding box center [1132, 63] width 251 height 34
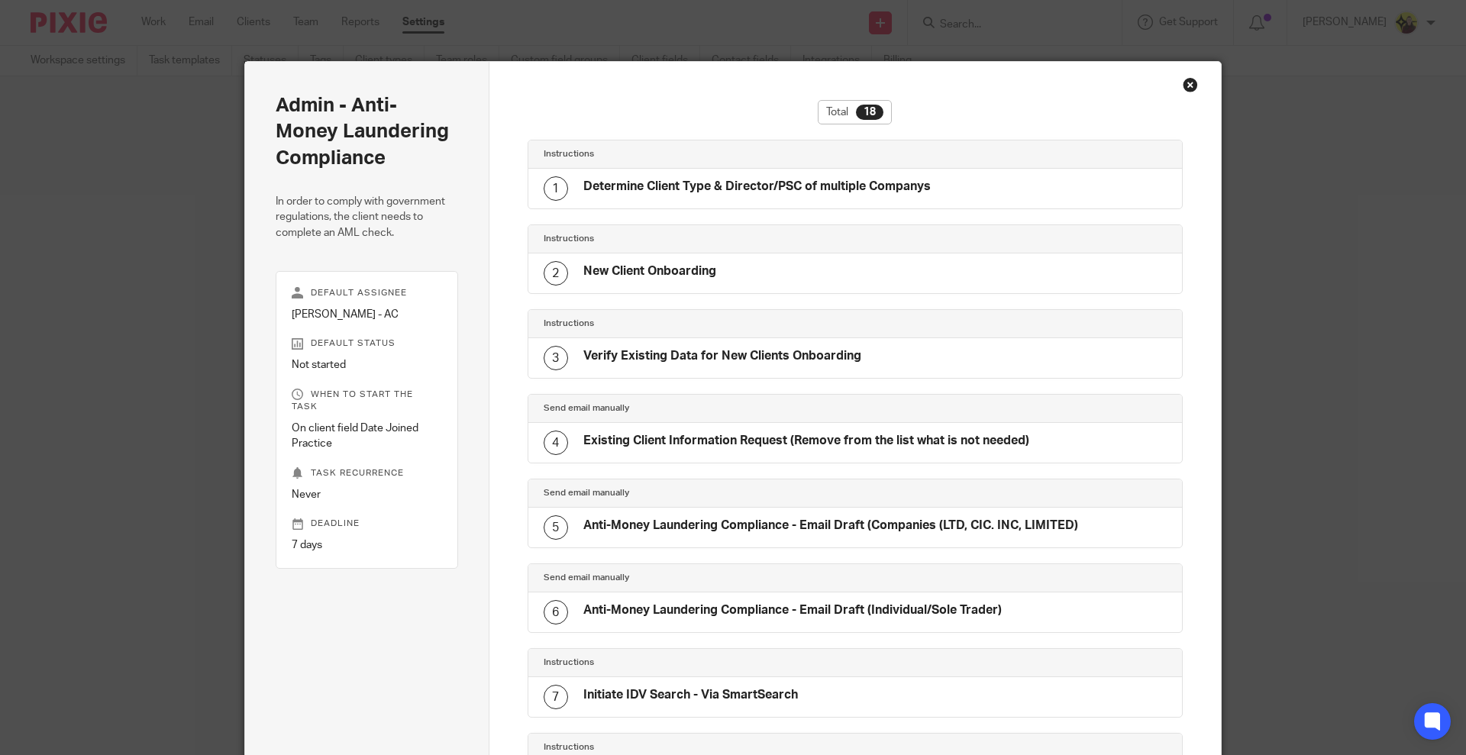
click at [1188, 77] on div "Close this dialog window" at bounding box center [1190, 84] width 15 height 15
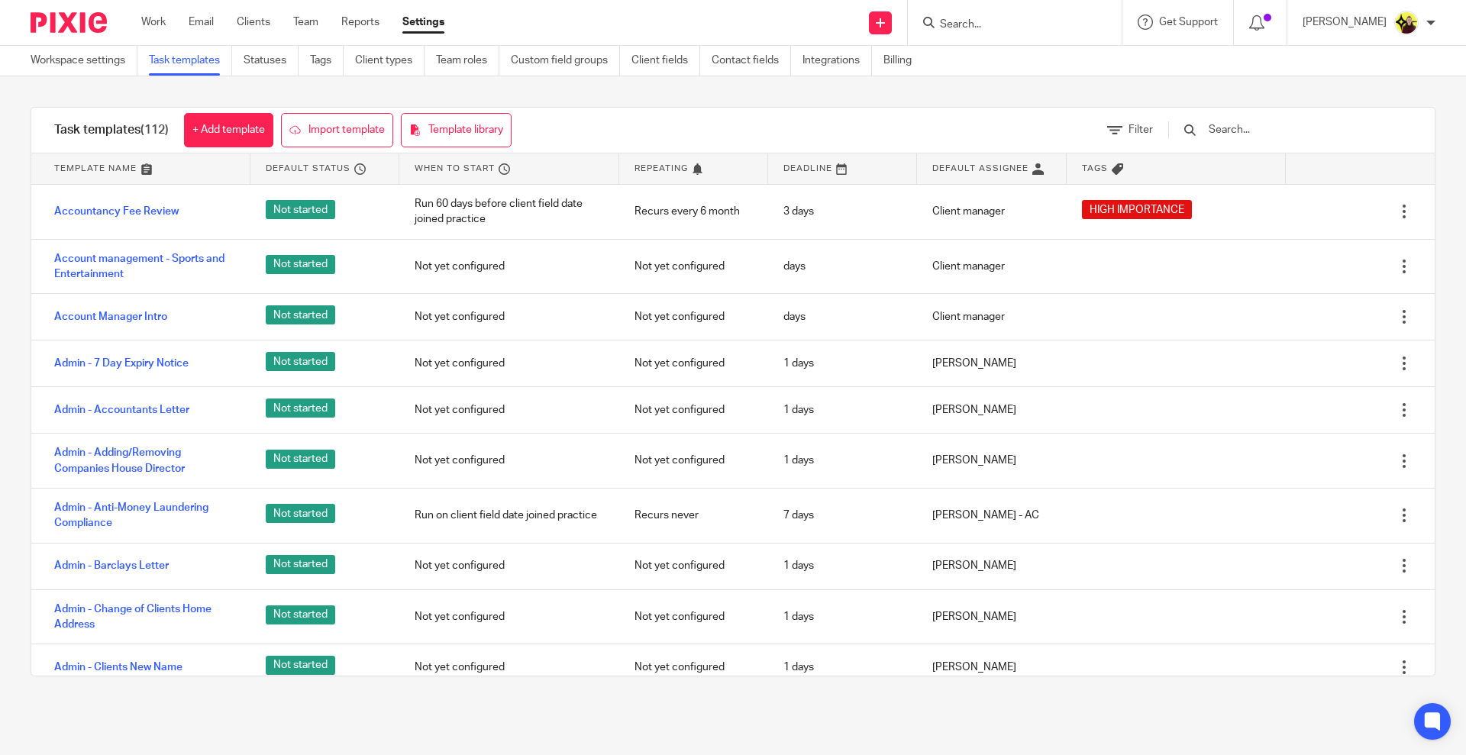
click at [1254, 128] on input "text" at bounding box center [1296, 129] width 178 height 17
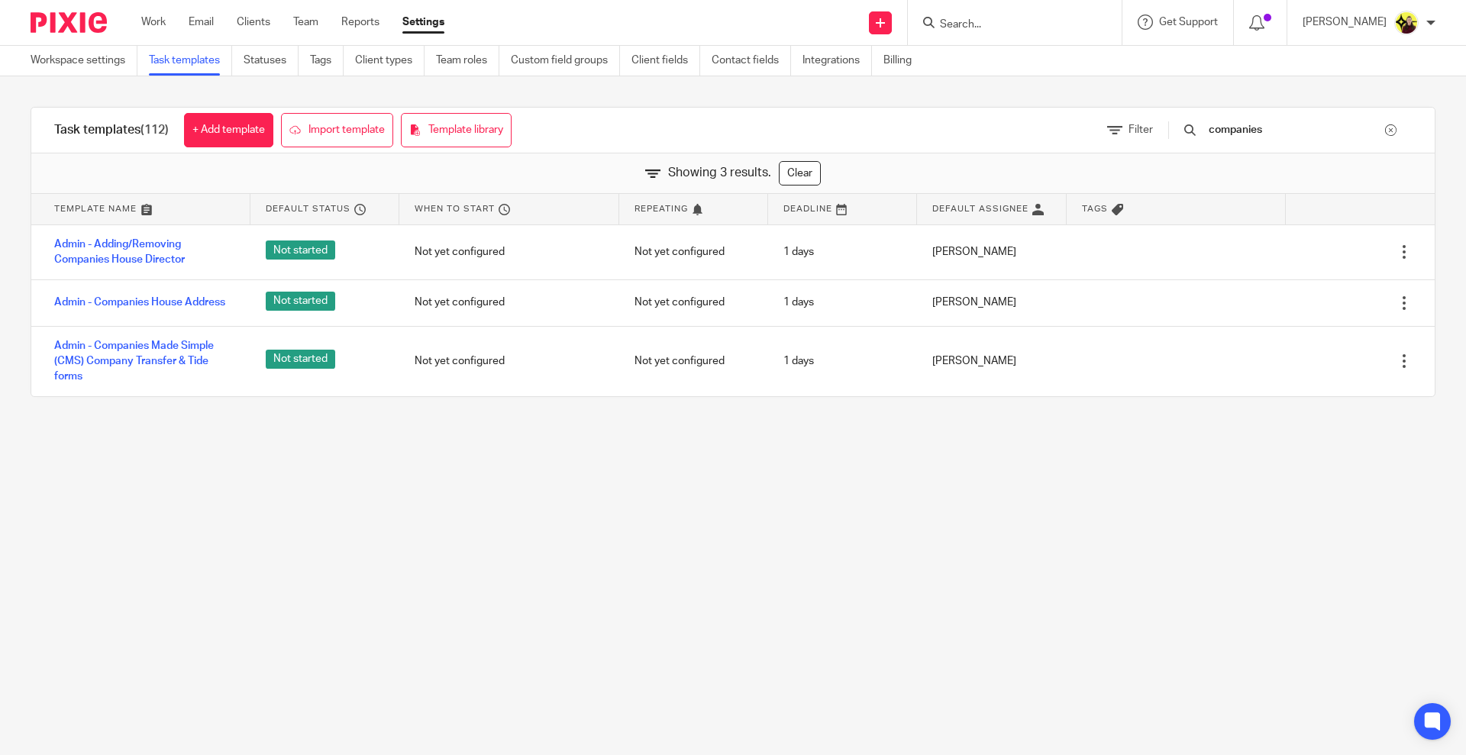
click at [1309, 134] on input "companies" at bounding box center [1296, 129] width 178 height 17
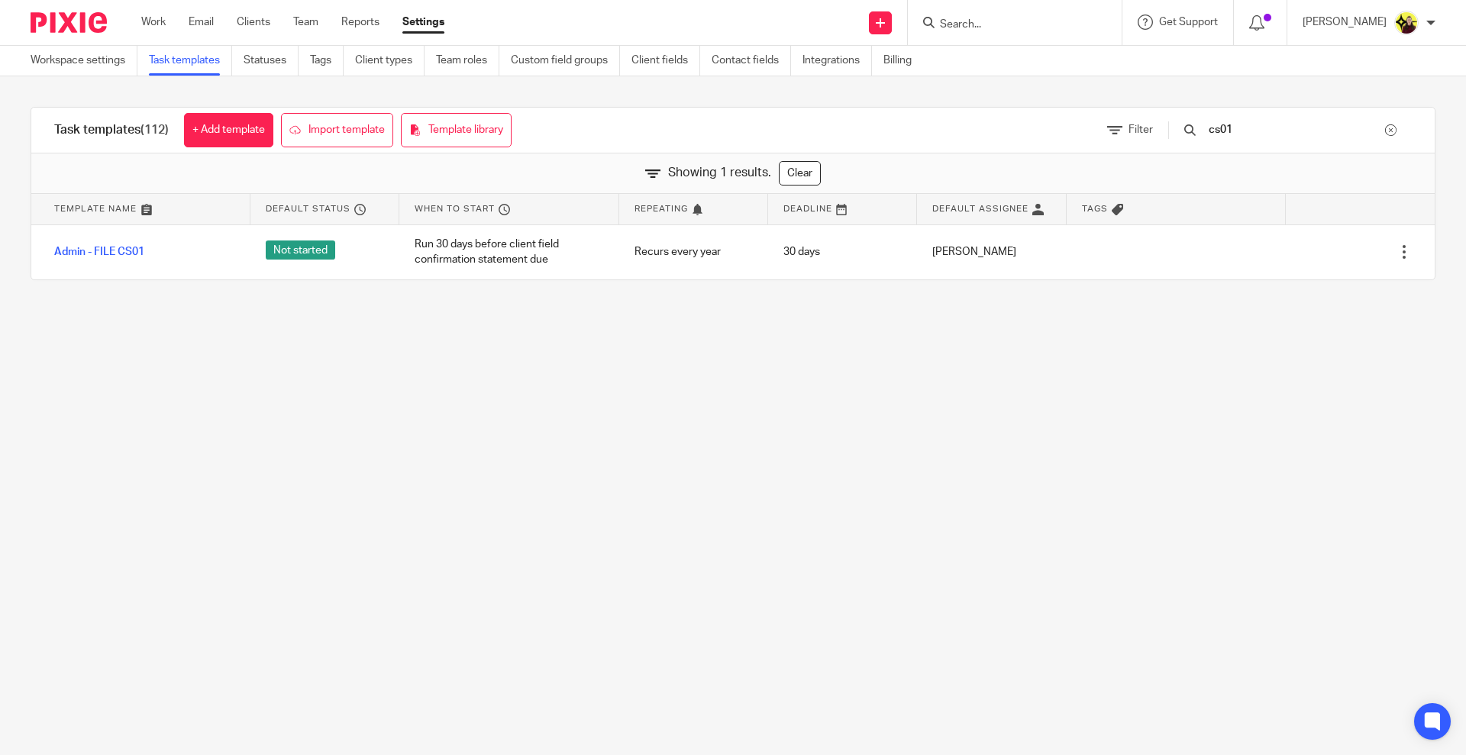
click at [1287, 133] on input "cs01" at bounding box center [1296, 129] width 178 height 17
click at [1335, 122] on input "confirmation" at bounding box center [1296, 129] width 178 height 17
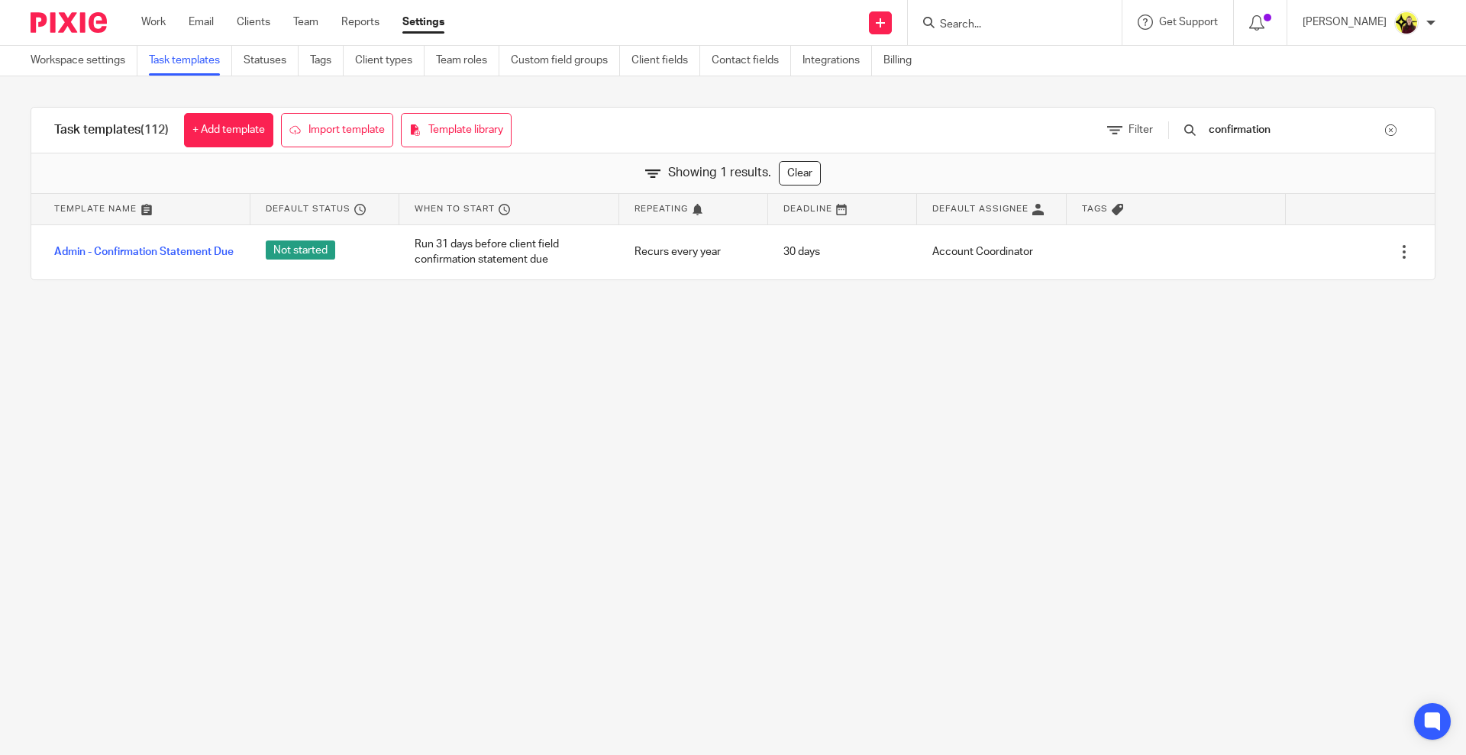
click at [1335, 122] on input "confirmation" at bounding box center [1296, 129] width 178 height 17
click at [1282, 125] on input "confirmation" at bounding box center [1296, 129] width 178 height 17
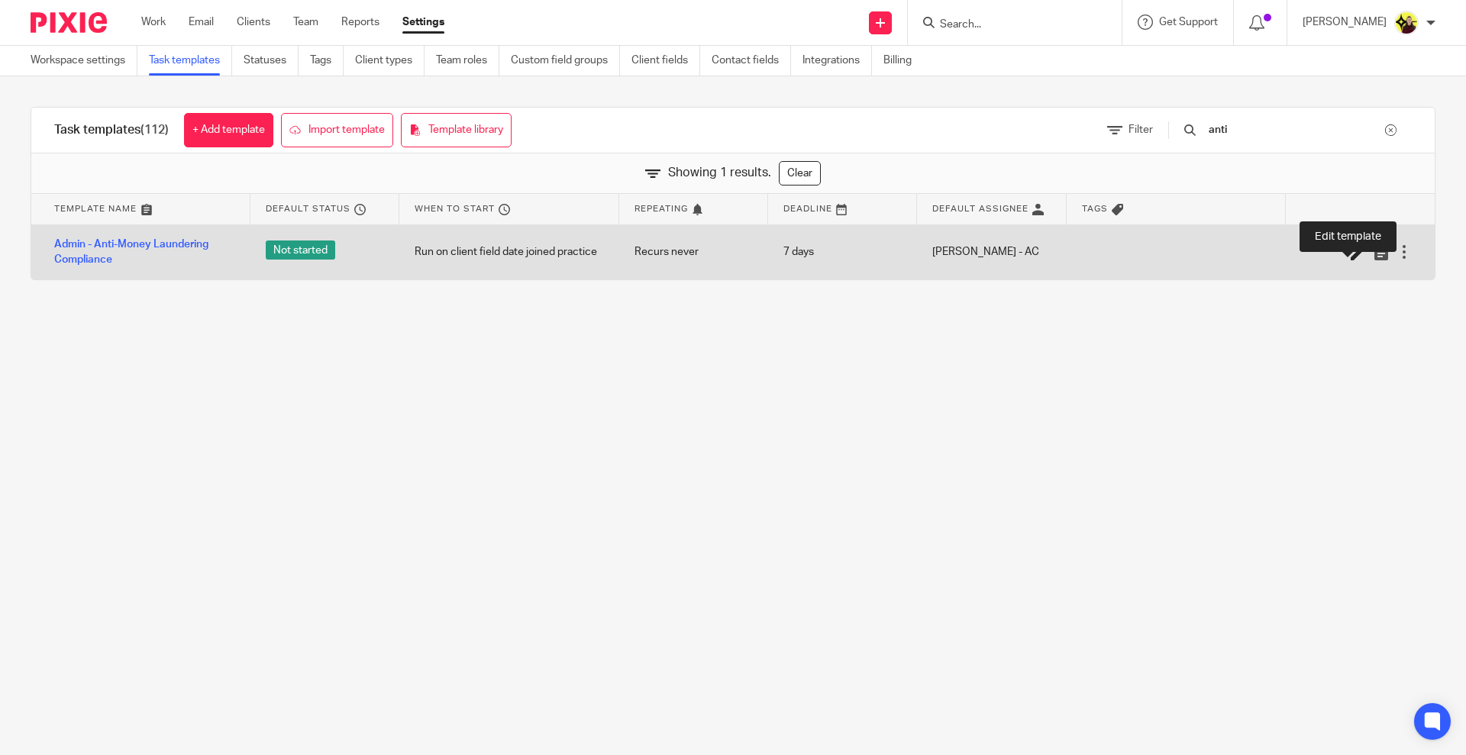
type input "anti"
click at [1334, 256] on div at bounding box center [1353, 251] width 118 height 15
click at [1351, 256] on icon at bounding box center [1358, 252] width 15 height 15
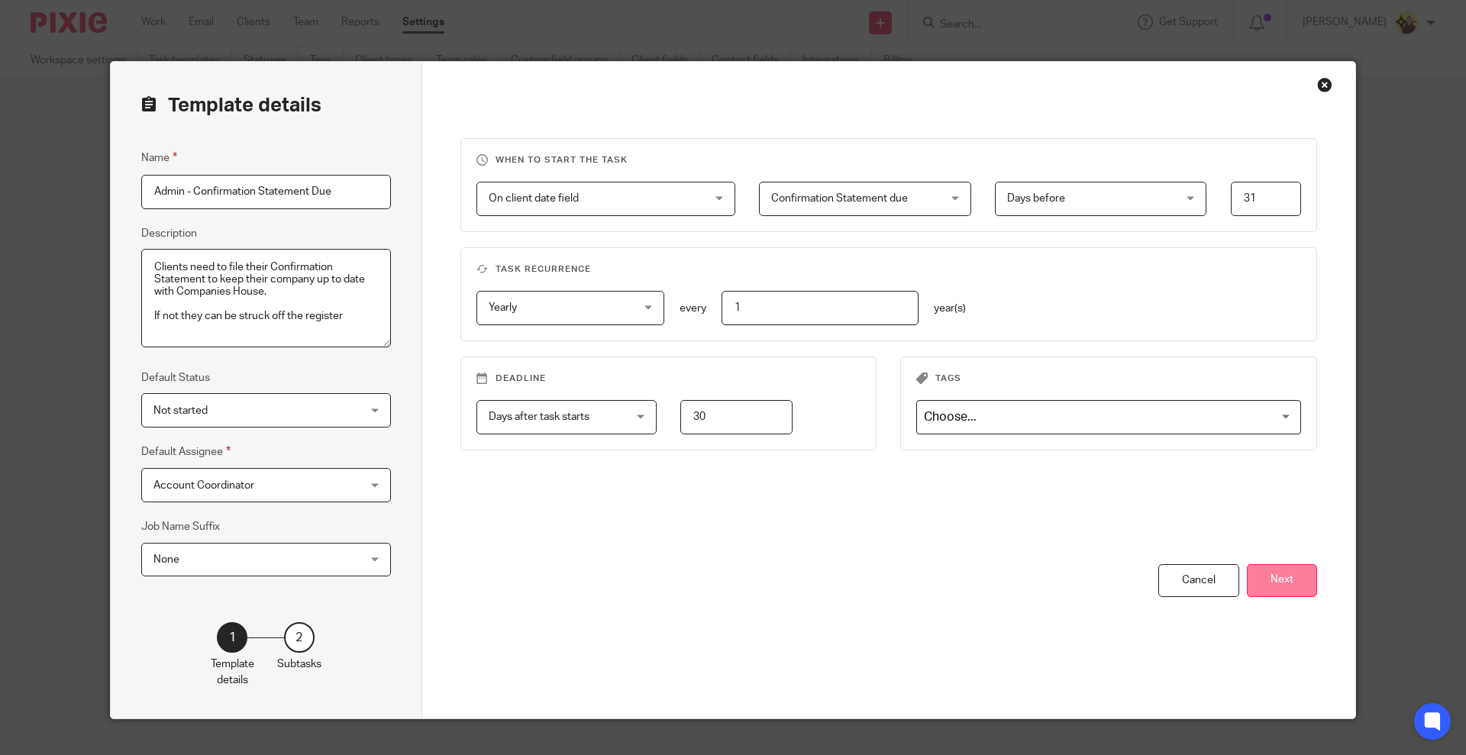
click at [1260, 565] on button "Next" at bounding box center [1282, 580] width 70 height 33
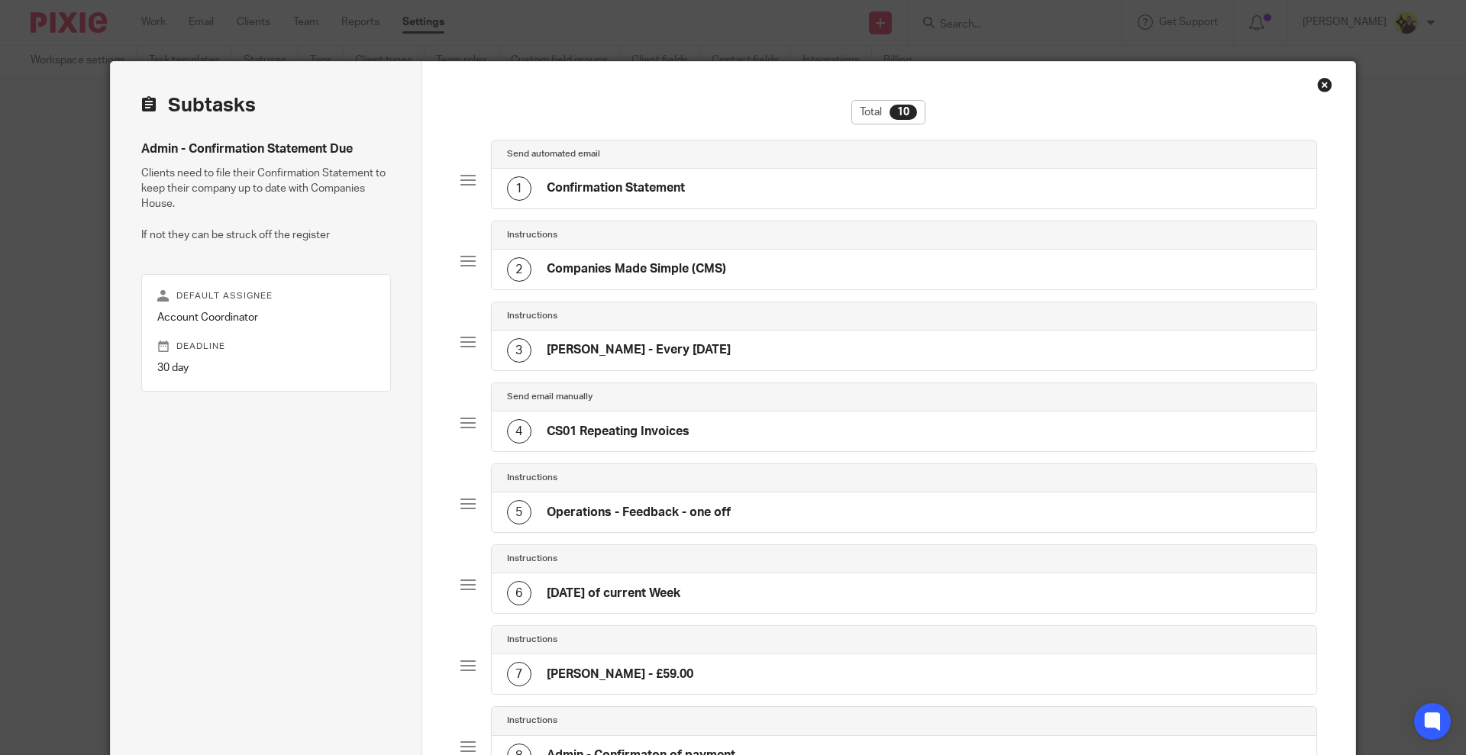
click at [879, 207] on div "1 Confirmation Statement" at bounding box center [904, 189] width 825 height 40
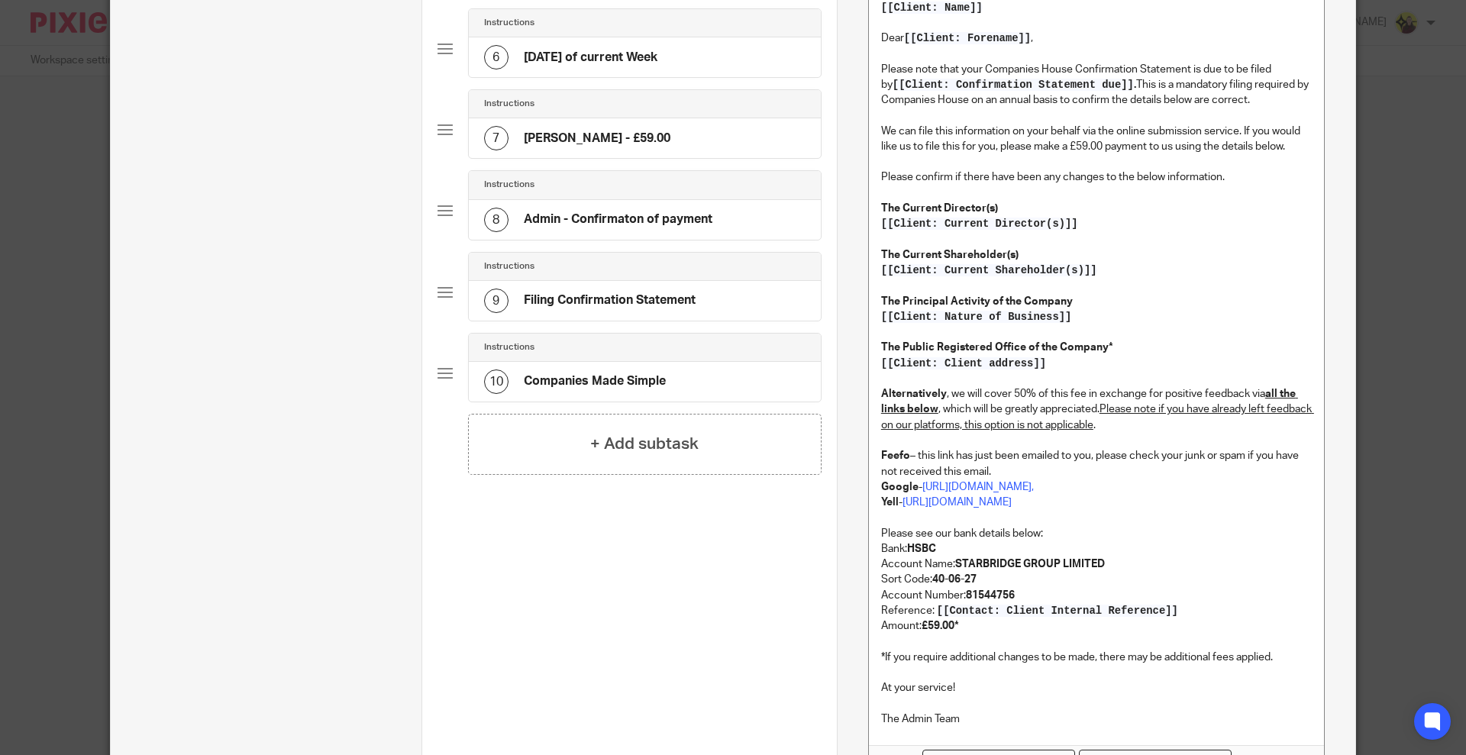
scroll to position [764, 0]
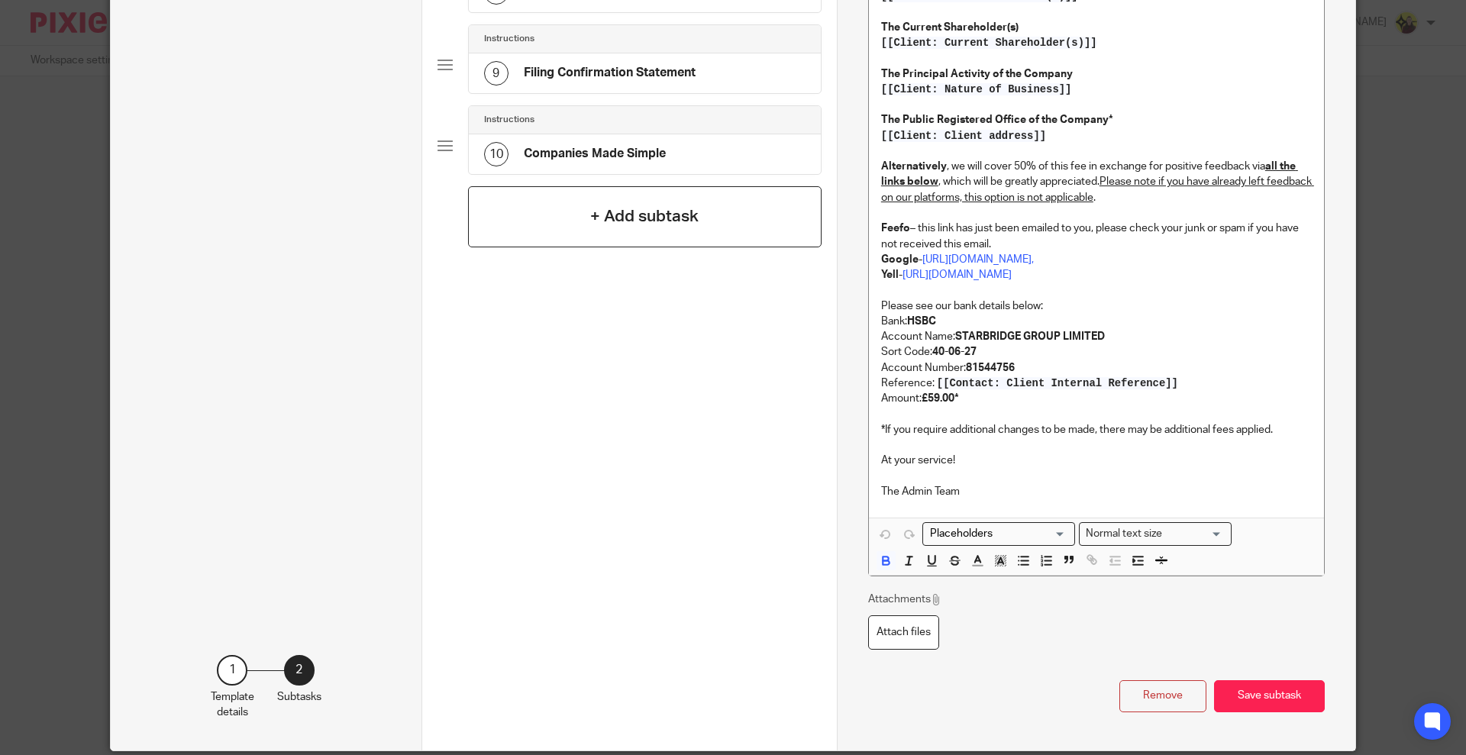
click at [598, 202] on div "+ Add subtask" at bounding box center [645, 216] width 354 height 61
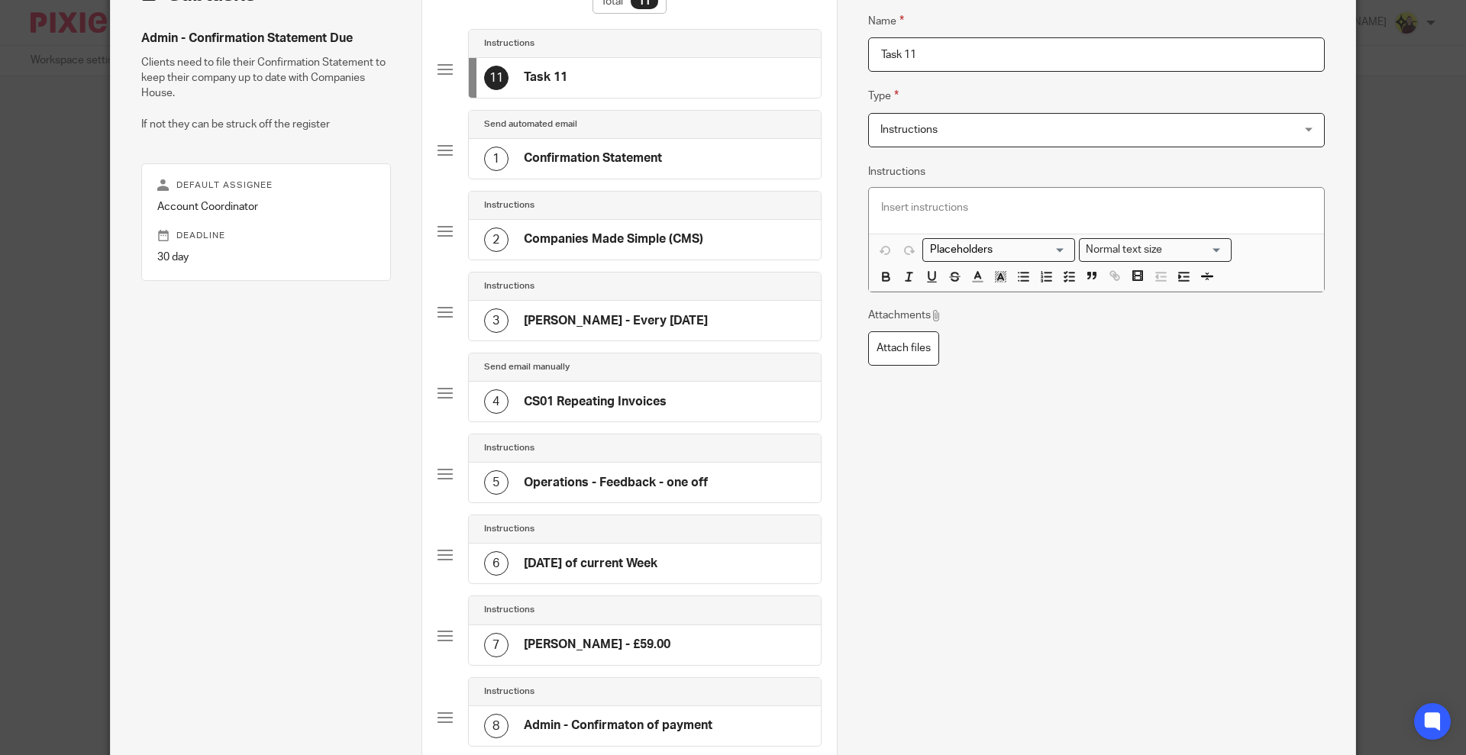
scroll to position [95, 0]
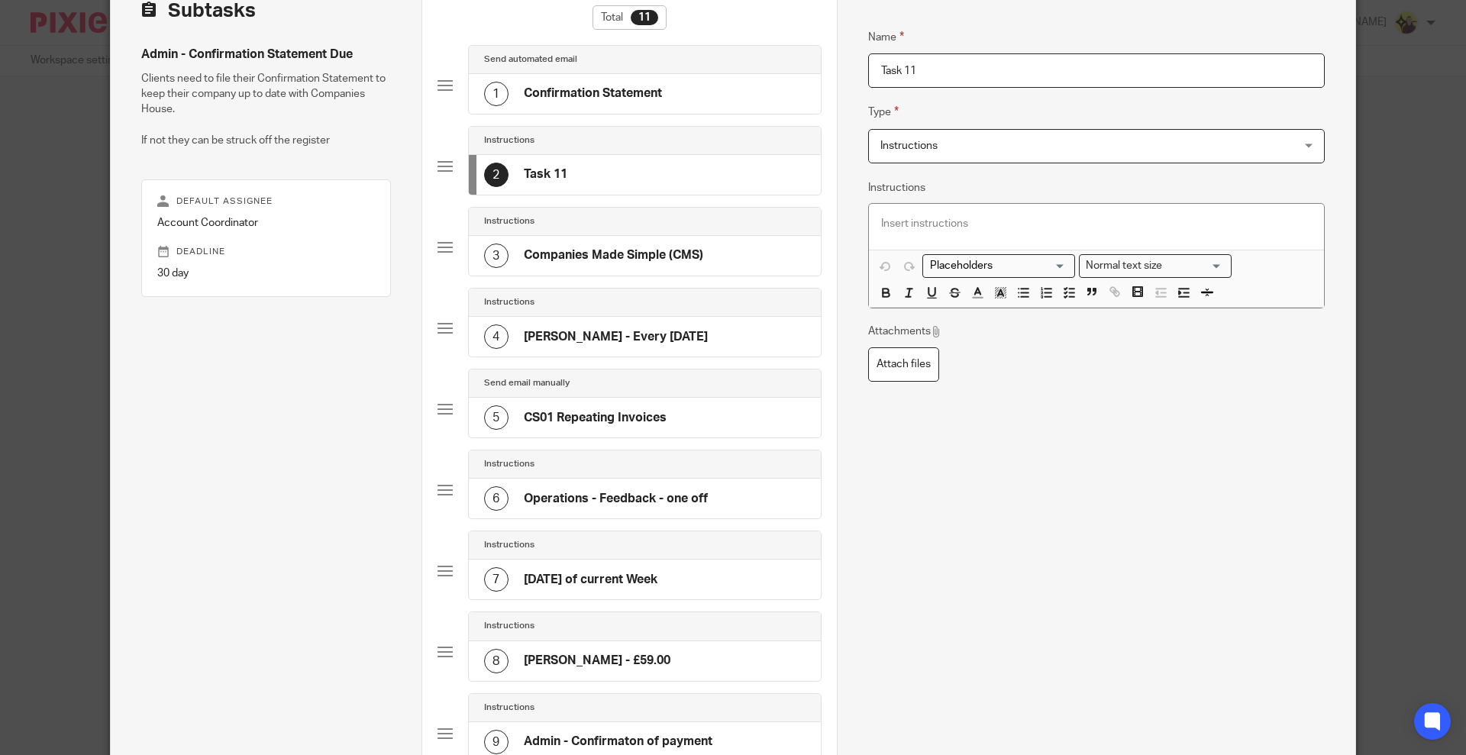
click at [630, 234] on div "Instructions" at bounding box center [645, 222] width 352 height 28
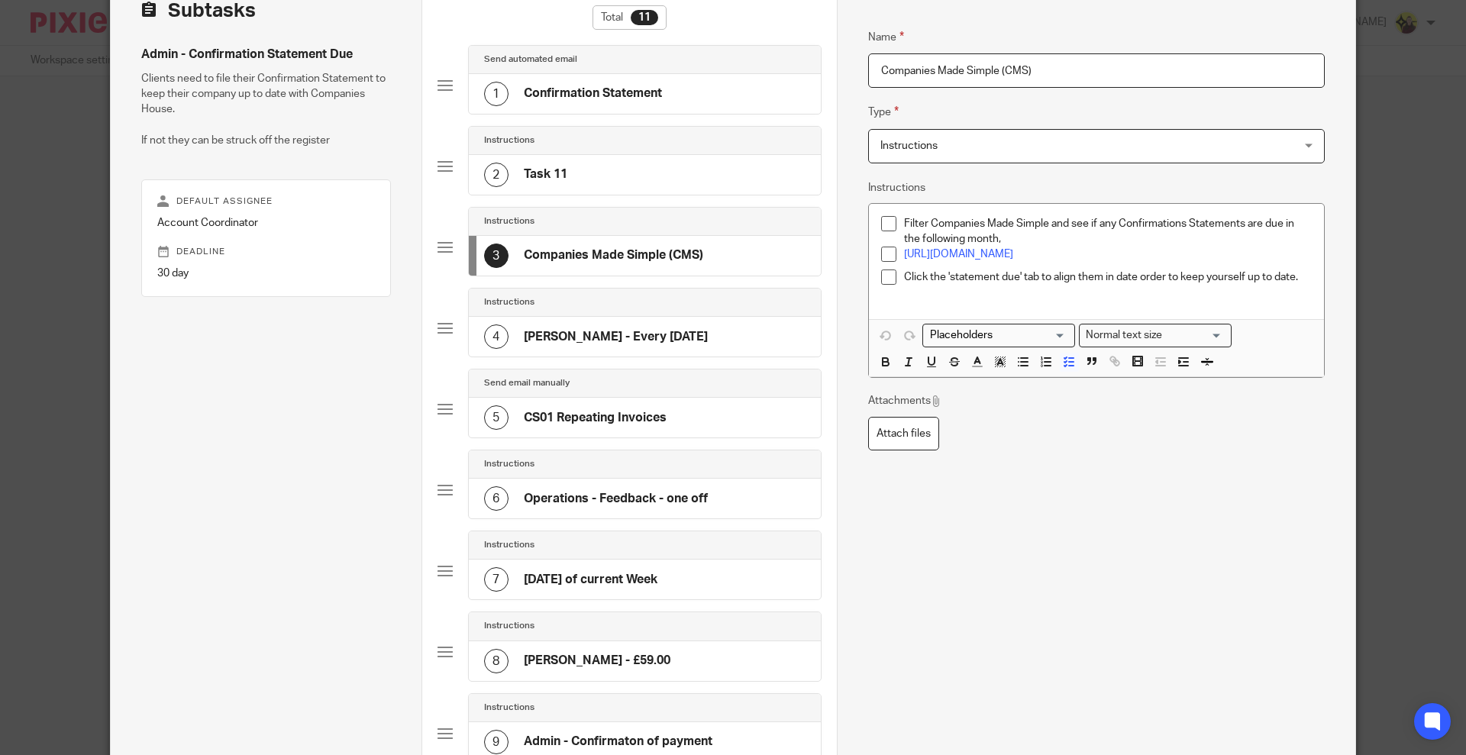
click at [622, 335] on h4 "Billings - Every Friday" at bounding box center [616, 337] width 184 height 16
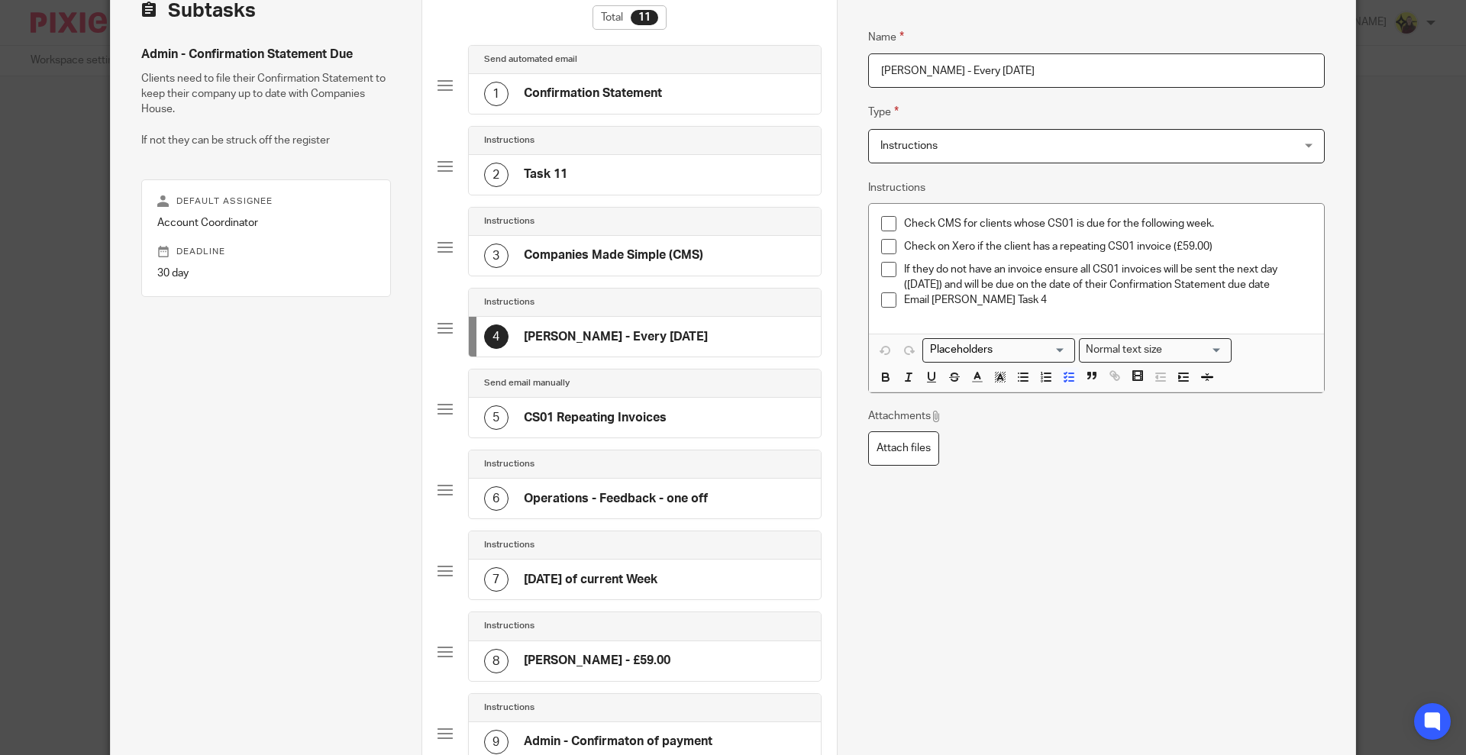
click at [528, 164] on div "2 Task 11" at bounding box center [525, 175] width 83 height 24
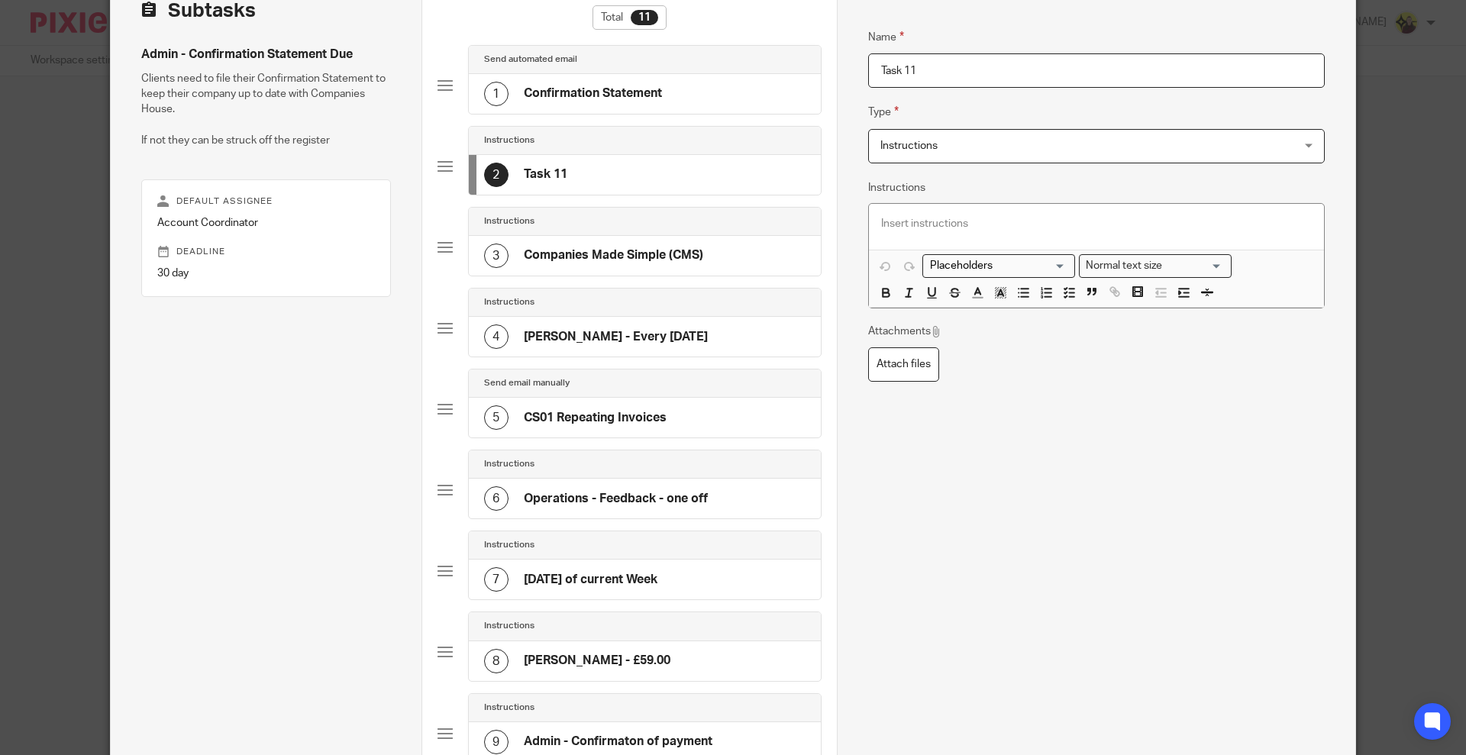
drag, startPoint x: 933, startPoint y: 69, endPoint x: 765, endPoint y: 42, distance: 170.1
click at [765, 42] on div "Subtasks Admin - Confirmation Statement Due Clients need to file their Confirma…" at bounding box center [733, 520] width 1245 height 1106
click at [1012, 75] on input "Task 11" at bounding box center [1096, 70] width 457 height 34
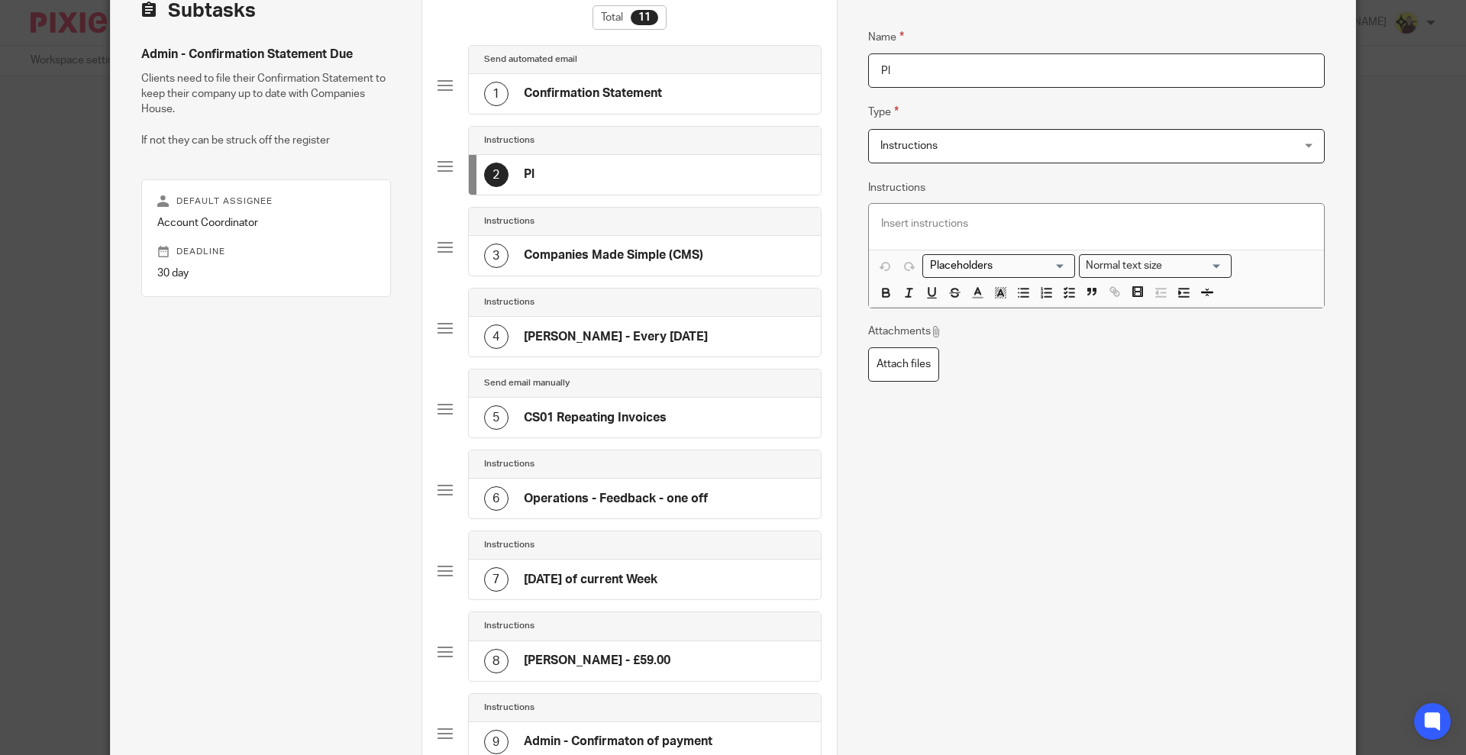
type input "P"
type input "CH personal Code"
click at [908, 212] on div at bounding box center [1096, 227] width 455 height 46
click at [1064, 296] on polyline "button" at bounding box center [1065, 297] width 2 height 2
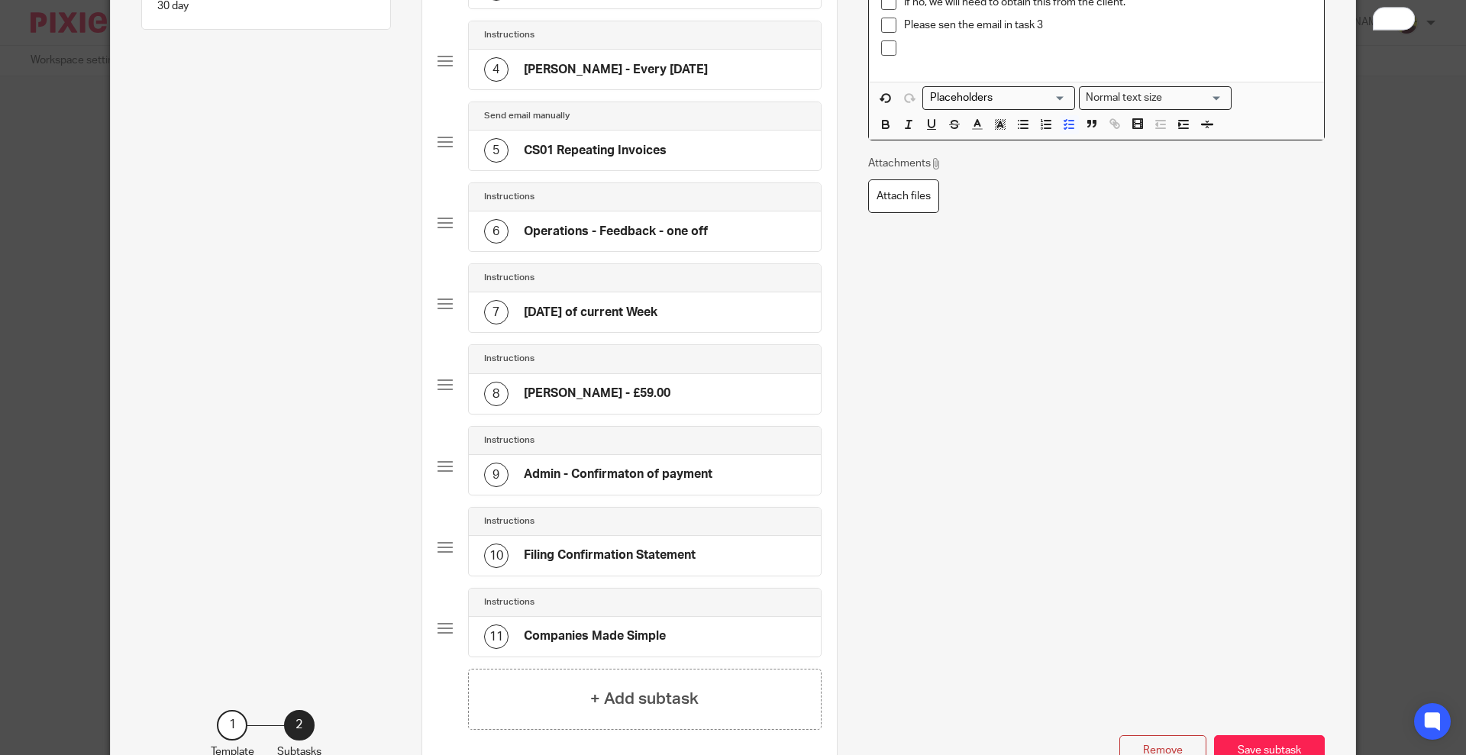
scroll to position [475, 0]
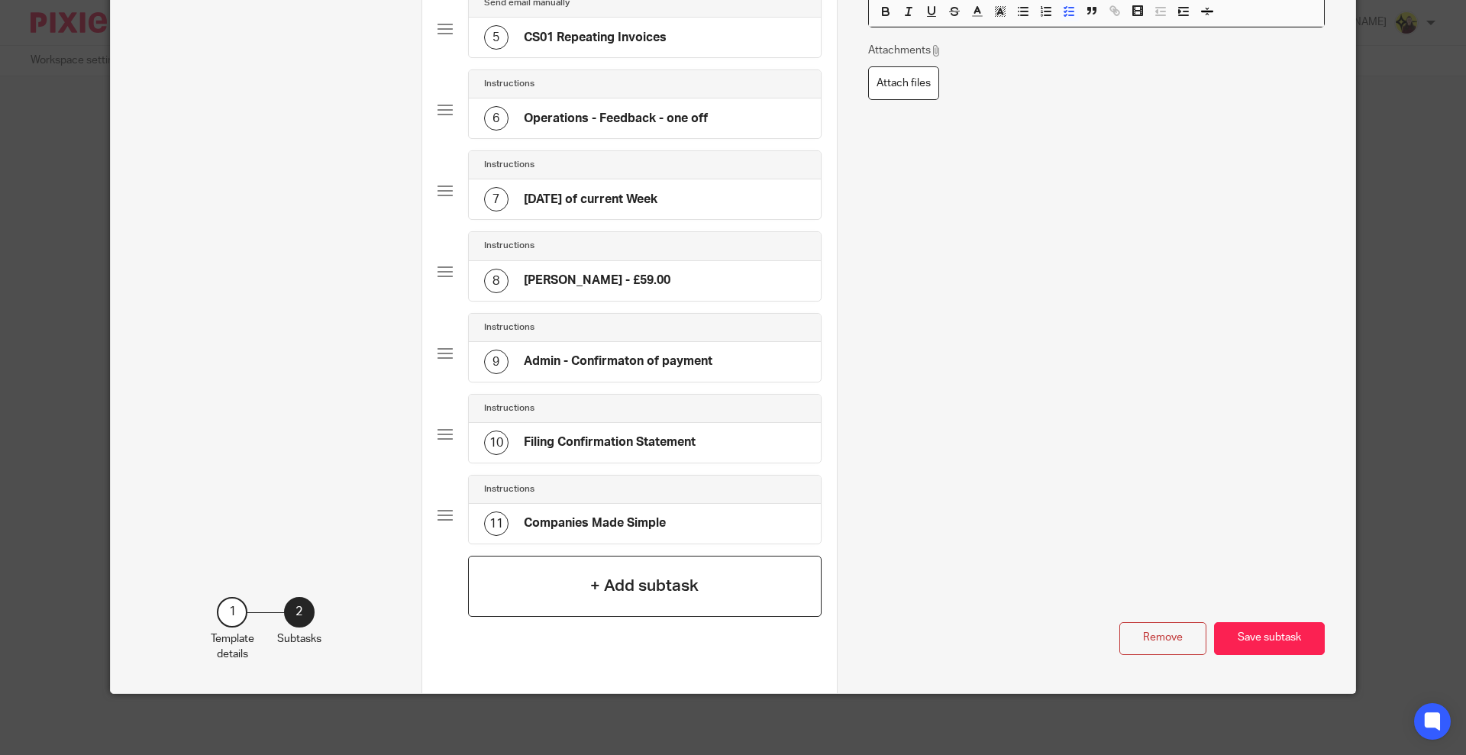
click at [542, 571] on div "+ Add subtask" at bounding box center [645, 586] width 354 height 61
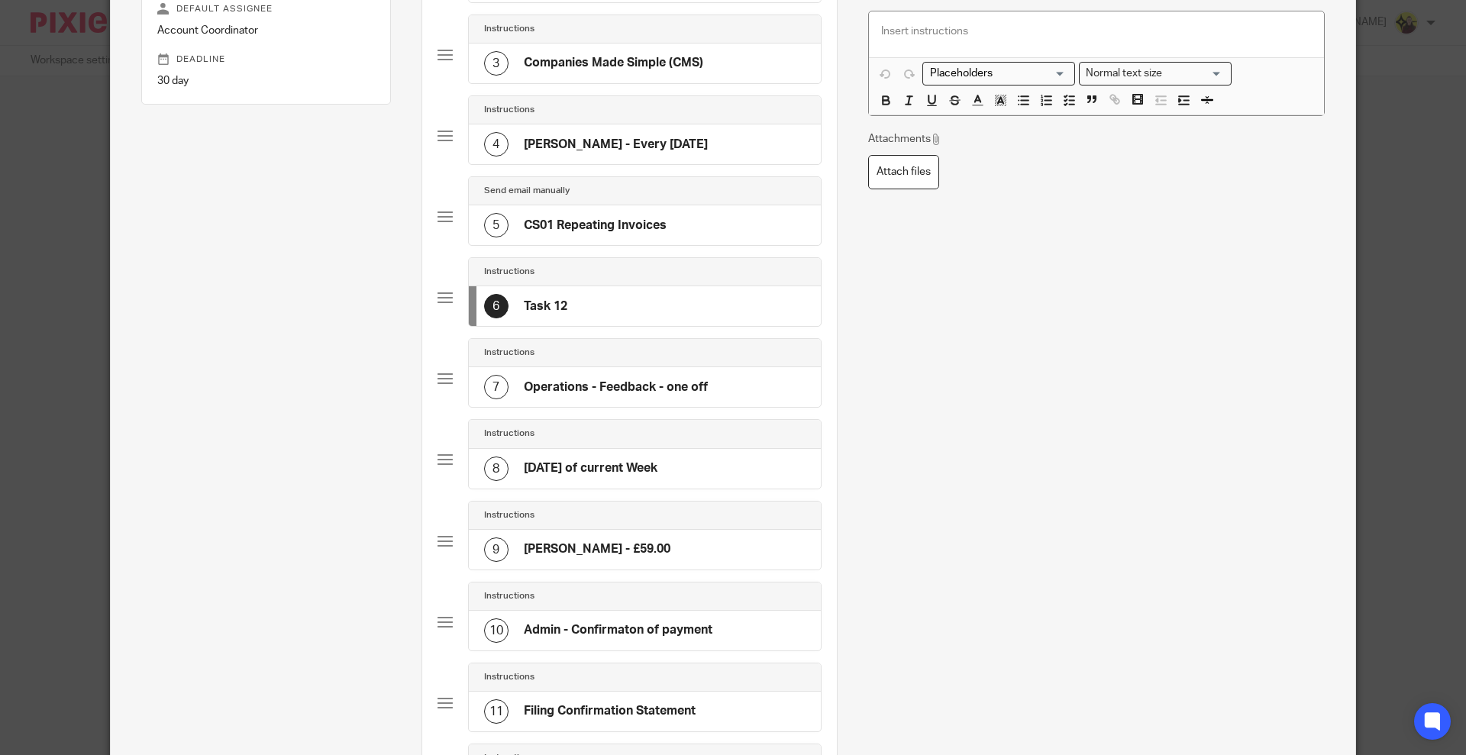
scroll to position [79, 0]
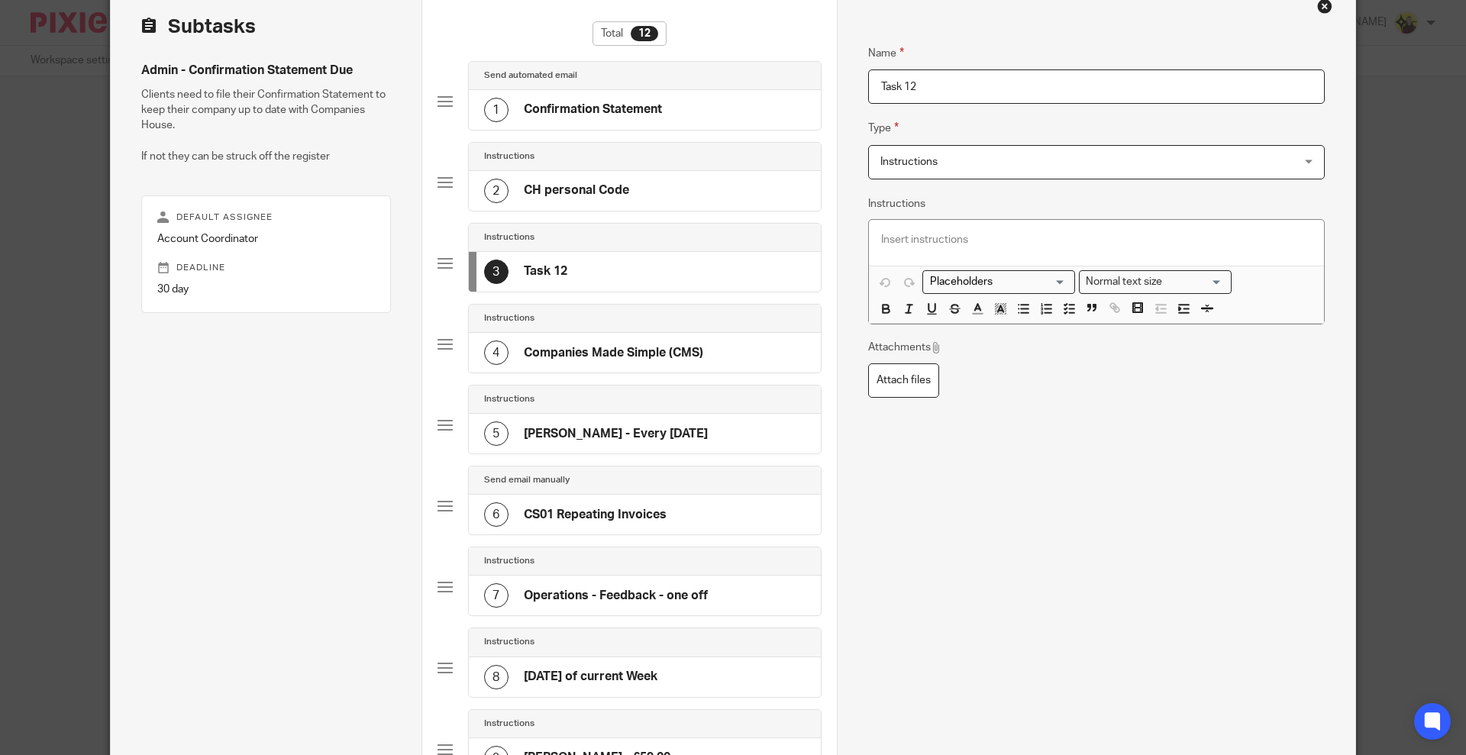
click at [918, 234] on p at bounding box center [1096, 239] width 431 height 15
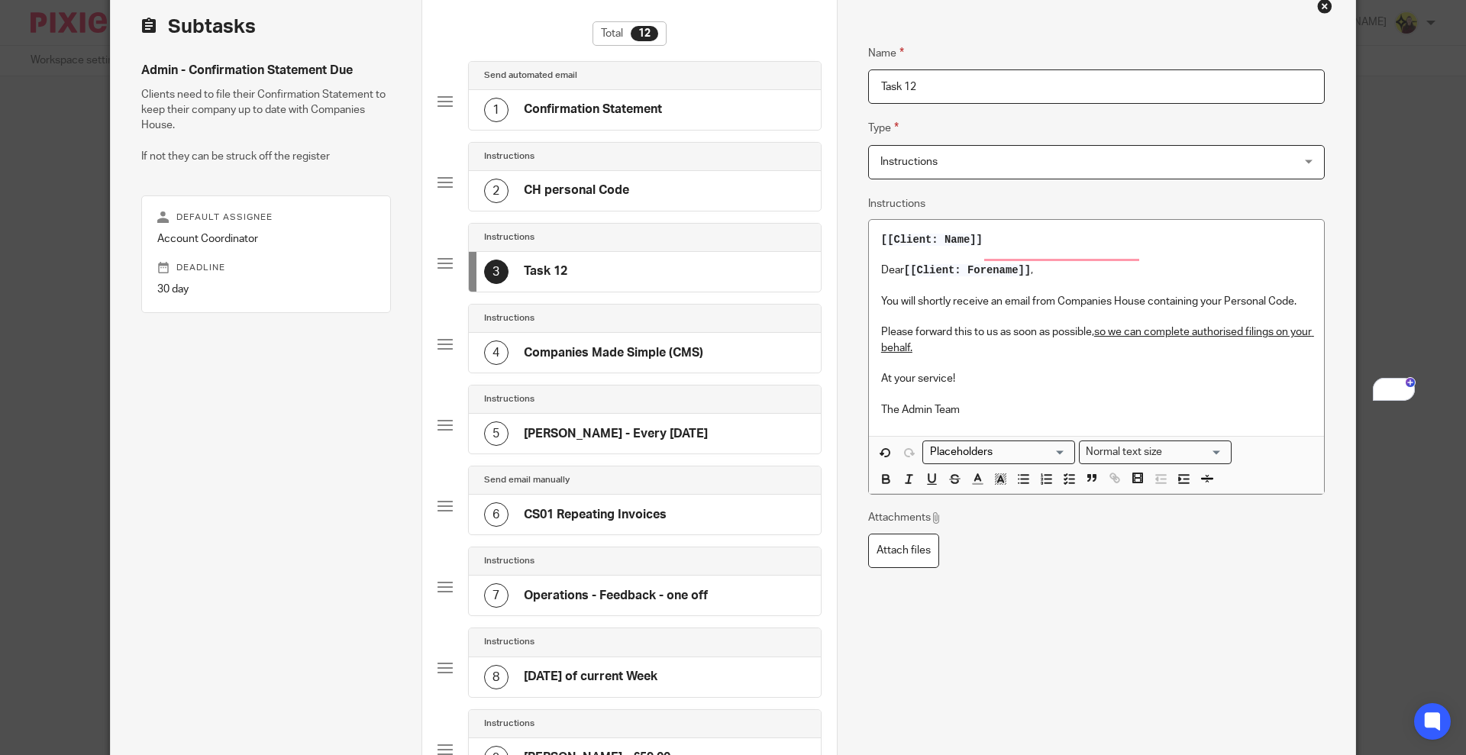
click at [932, 169] on span "Instructions" at bounding box center [1057, 162] width 355 height 32
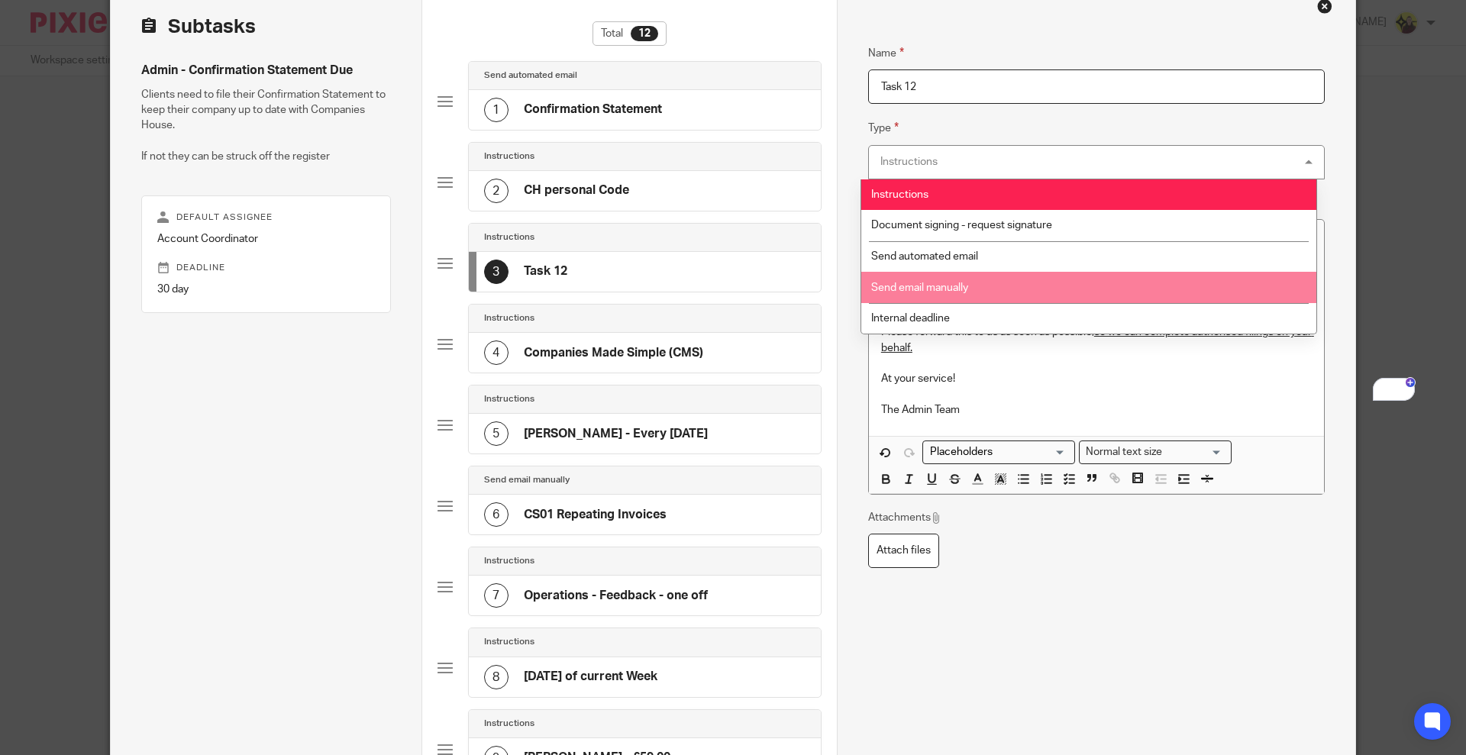
click at [945, 283] on span "Send email manually" at bounding box center [919, 288] width 97 height 11
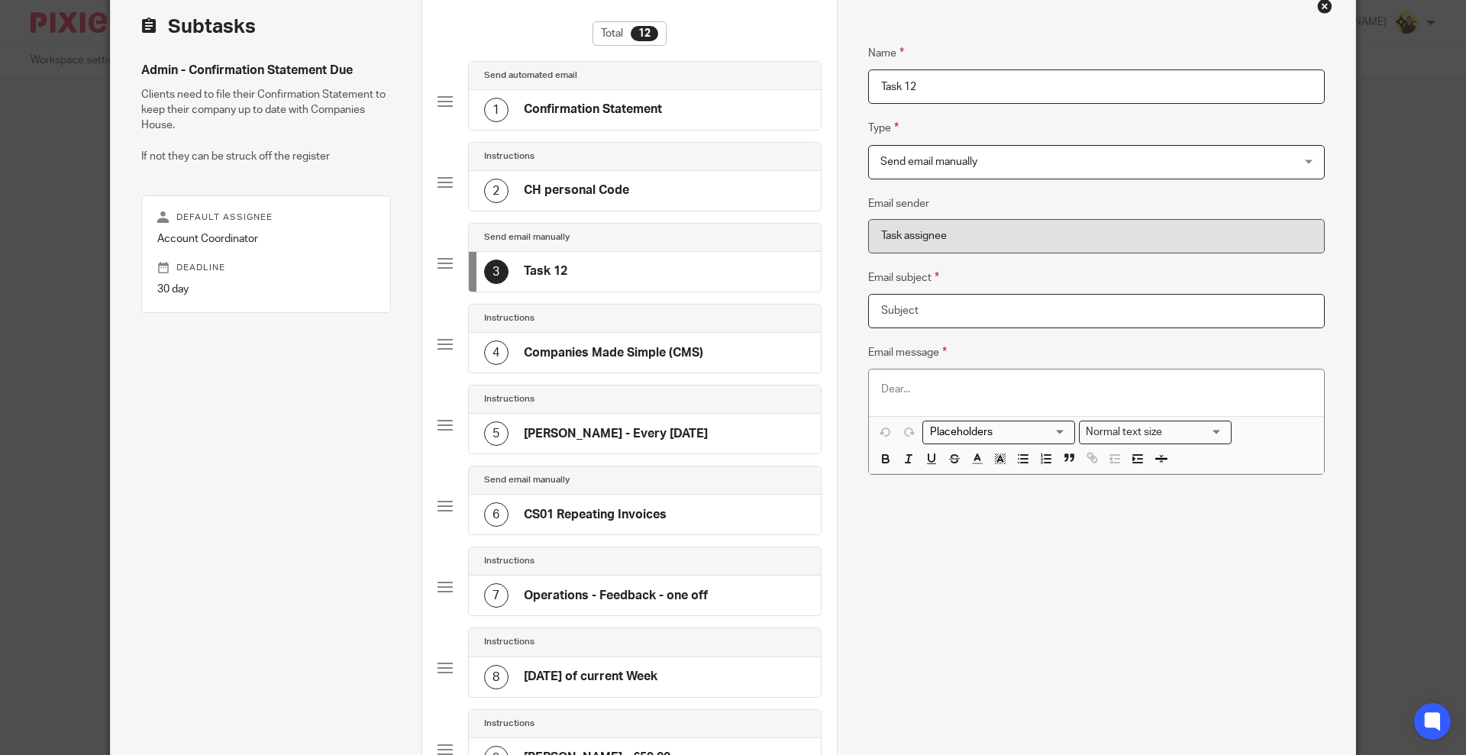
click at [947, 312] on input "Email subject" at bounding box center [1096, 311] width 457 height 34
paste input "Personal Code from Companies House"
type input "Personal Code from Companies House"
drag, startPoint x: 1042, startPoint y: 360, endPoint x: 1020, endPoint y: 376, distance: 26.3
click at [1042, 360] on div "Email message Loading... Normal text size Loading... Remove Edit" at bounding box center [1096, 409] width 457 height 131
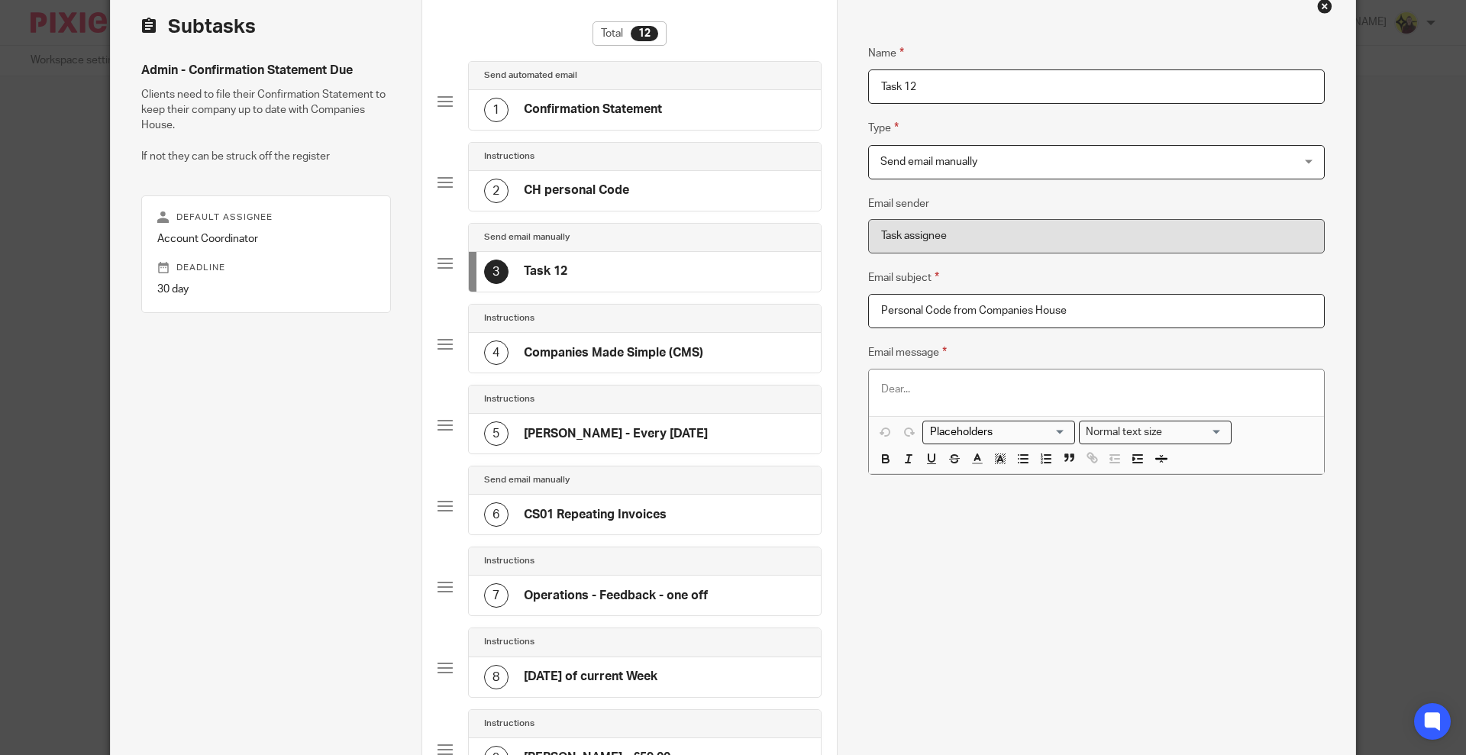
click at [1014, 380] on div at bounding box center [1096, 393] width 455 height 46
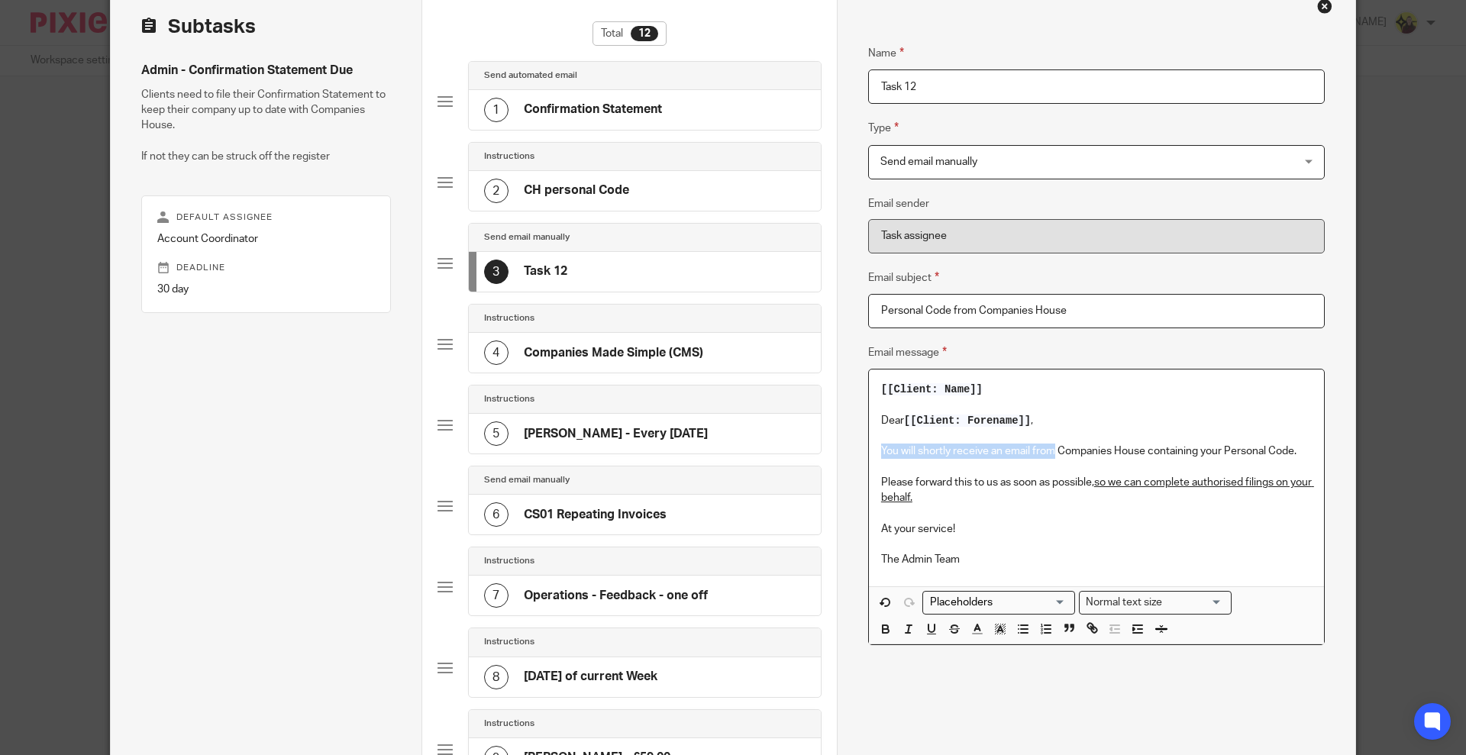
drag, startPoint x: 871, startPoint y: 454, endPoint x: 1048, endPoint y: 452, distance: 176.4
click at [1048, 452] on div "[[Client: Name]] Dear [[Client: Forename]] , You will shortly receive an email …" at bounding box center [1096, 478] width 455 height 216
drag, startPoint x: 1219, startPoint y: 450, endPoint x: 1200, endPoint y: 455, distance: 19.1
click at [1200, 455] on p "Please could you provide us with your Companies House containing your Personal …" at bounding box center [1096, 451] width 431 height 15
click at [1203, 454] on p "Please could you provide us with your Companies House containing your Personal …" at bounding box center [1096, 451] width 431 height 15
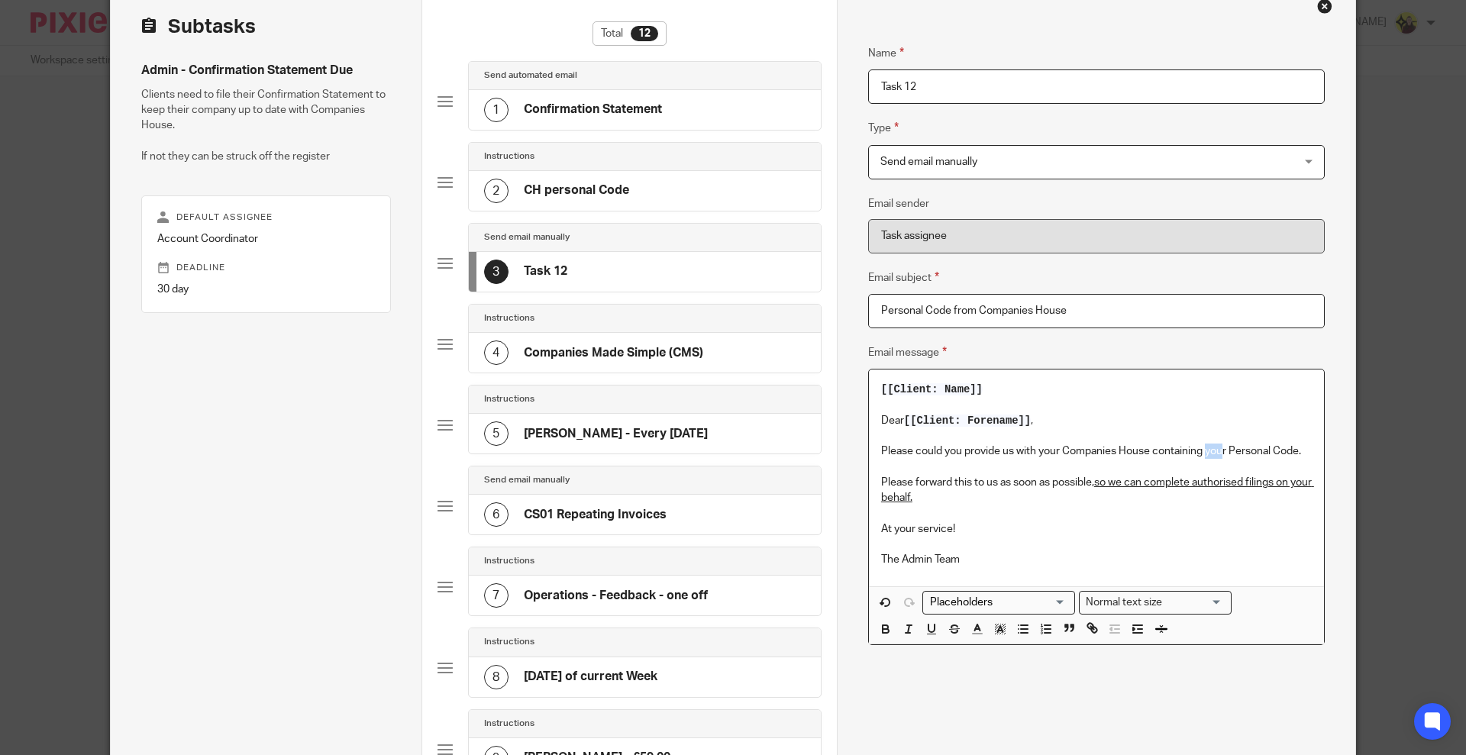
click at [1203, 454] on p "Please could you provide us with your Companies House containing your Personal …" at bounding box center [1096, 451] width 431 height 15
click at [1207, 425] on p "Dear [[Client: Forename]] ," at bounding box center [1096, 420] width 431 height 15
click at [1181, 451] on p "Please could you provide us with your Companies House containing Personal Code." at bounding box center [1096, 451] width 431 height 15
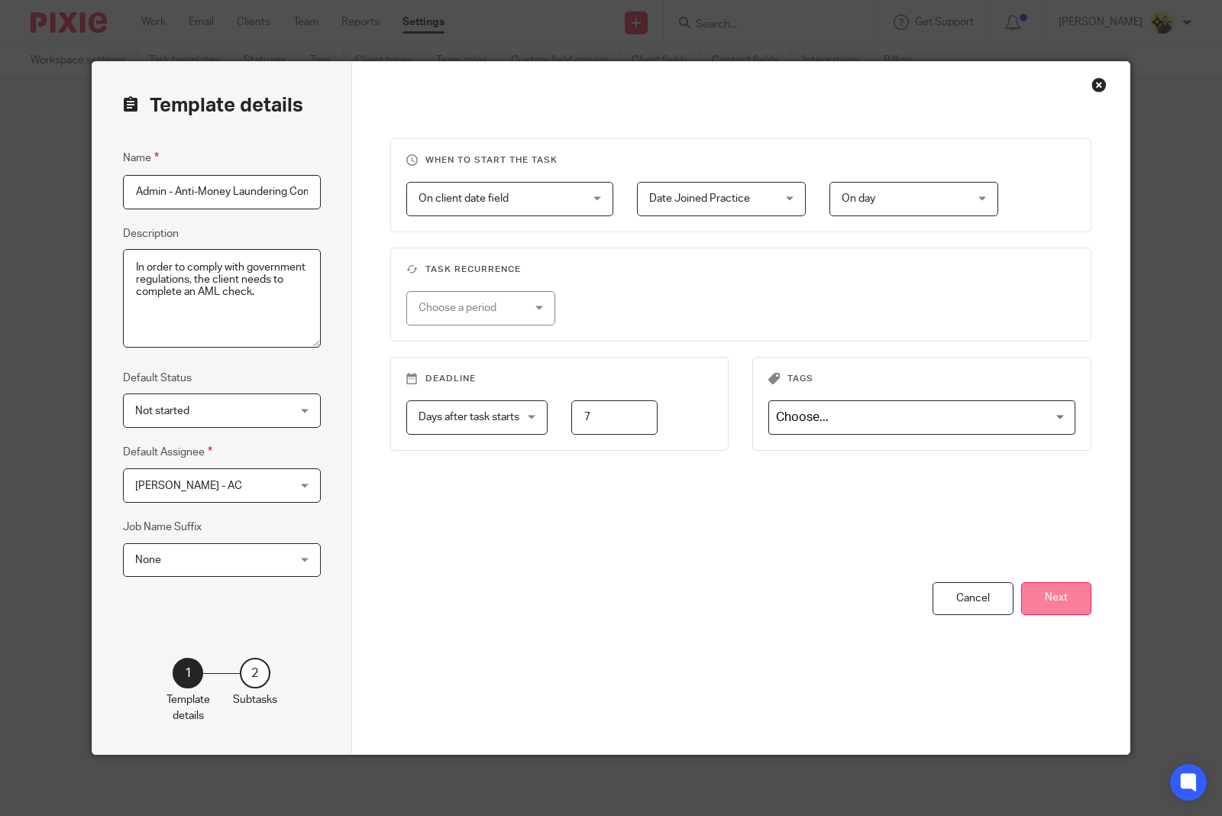
click at [1051, 612] on button "Next" at bounding box center [1056, 598] width 70 height 33
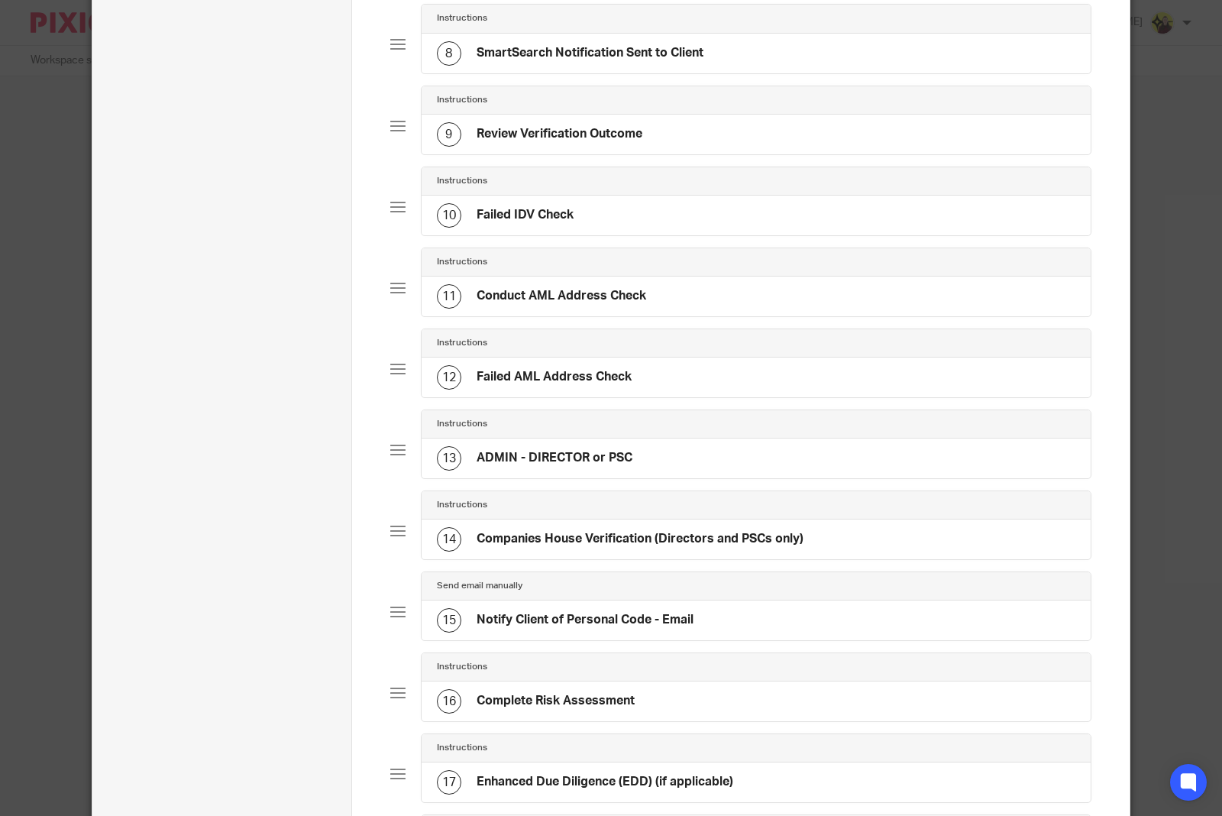
scroll to position [764, 0]
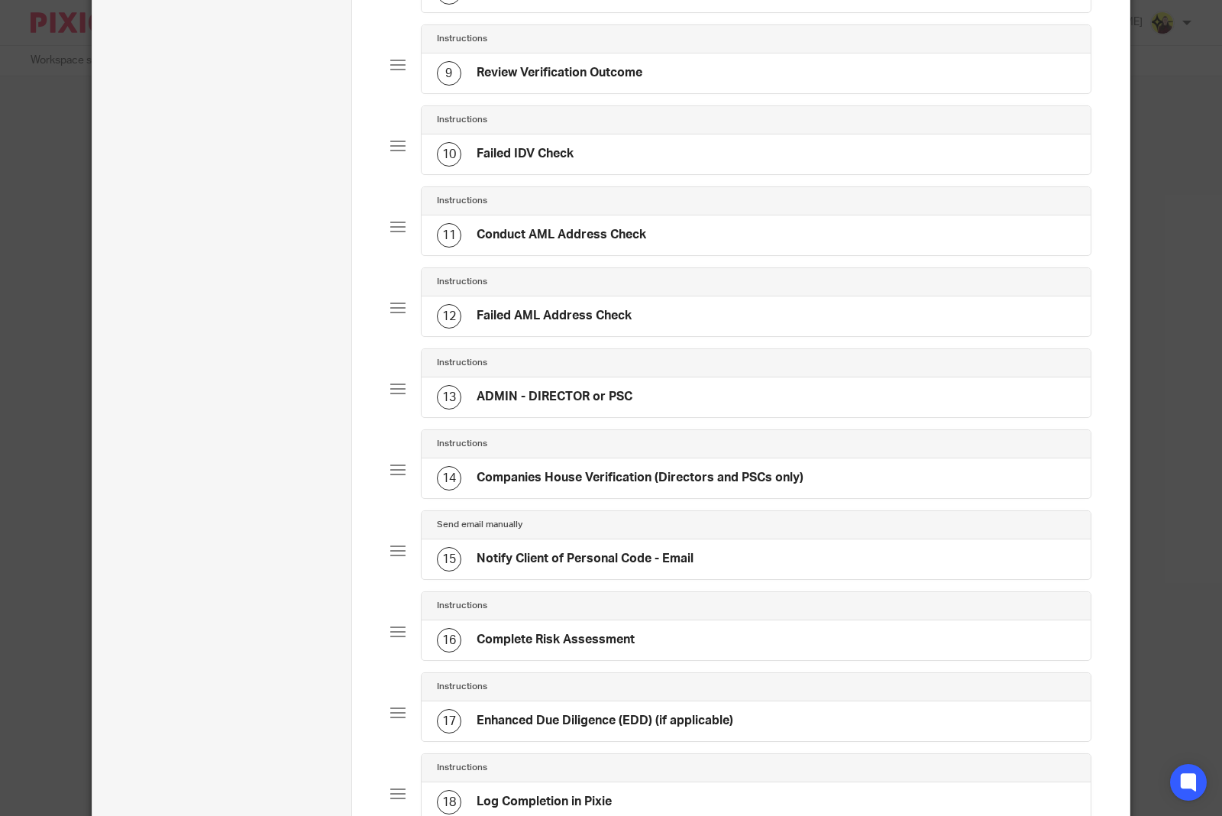
click at [548, 478] on h4 "Companies House Verification (Directors and PSCs only)" at bounding box center [639, 478] width 327 height 16
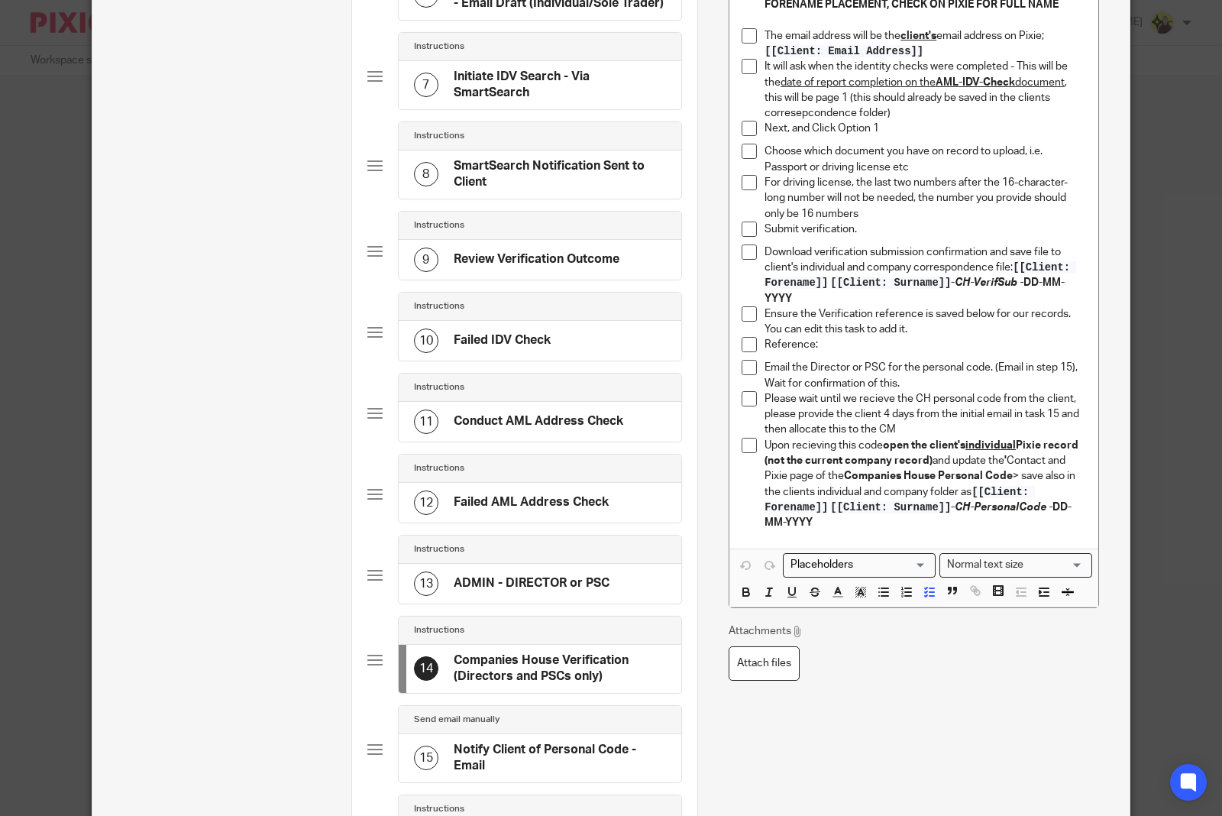
scroll to position [1107, 0]
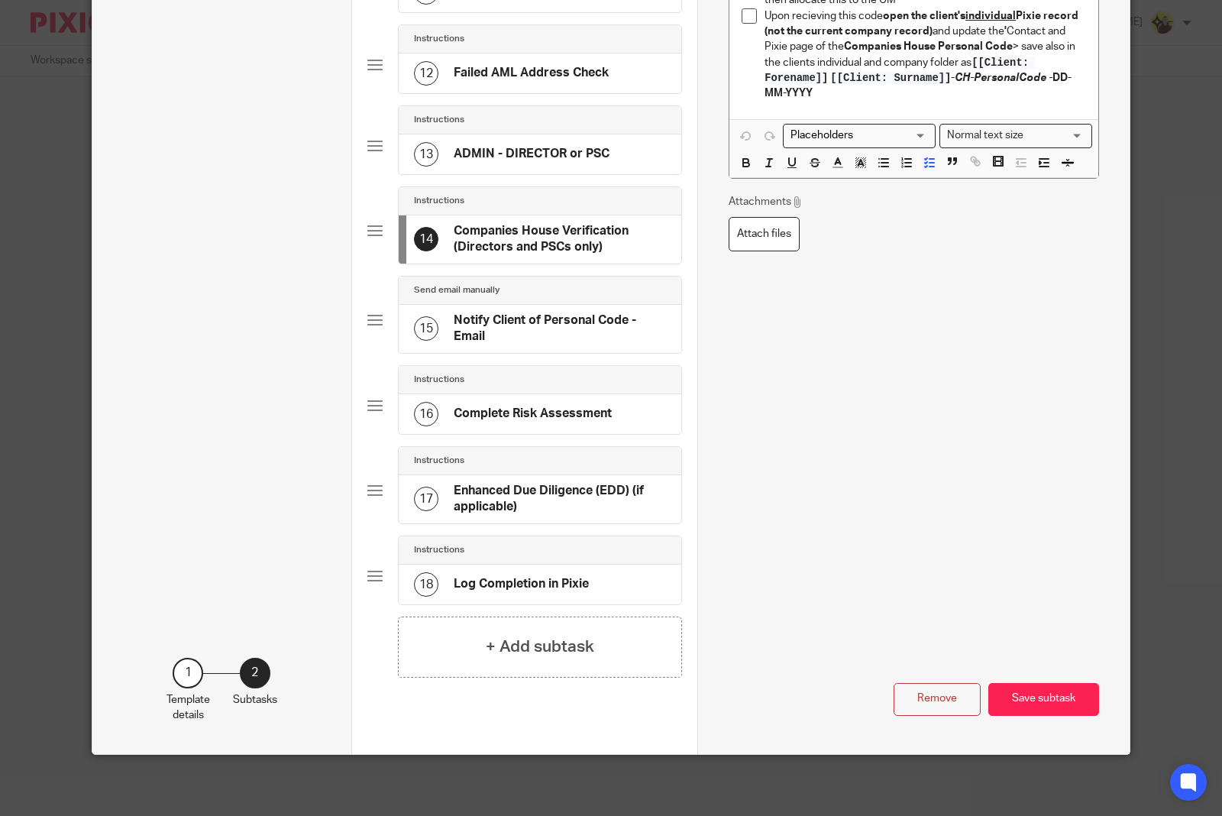
click at [517, 338] on h4 "Notify Client of Personal Code - Email" at bounding box center [560, 328] width 213 height 33
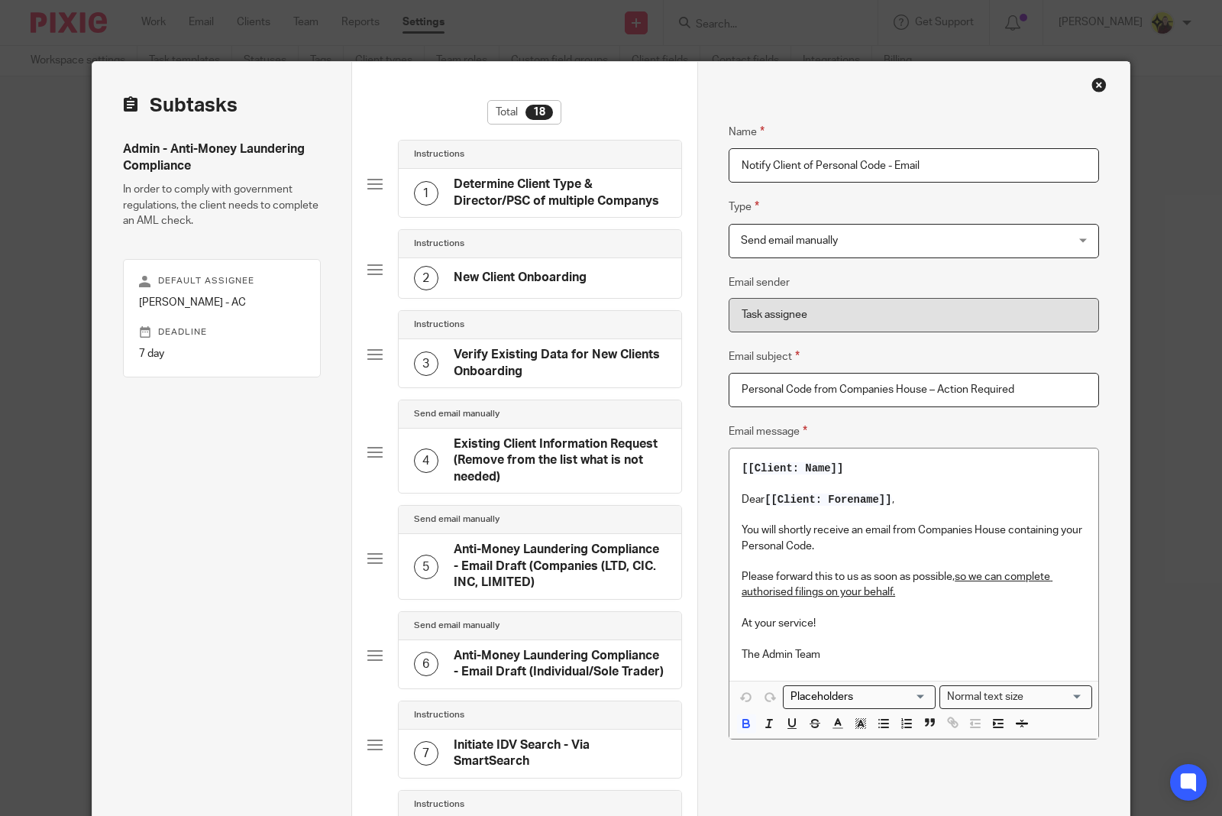
click at [829, 619] on p "At your service!" at bounding box center [913, 622] width 344 height 15
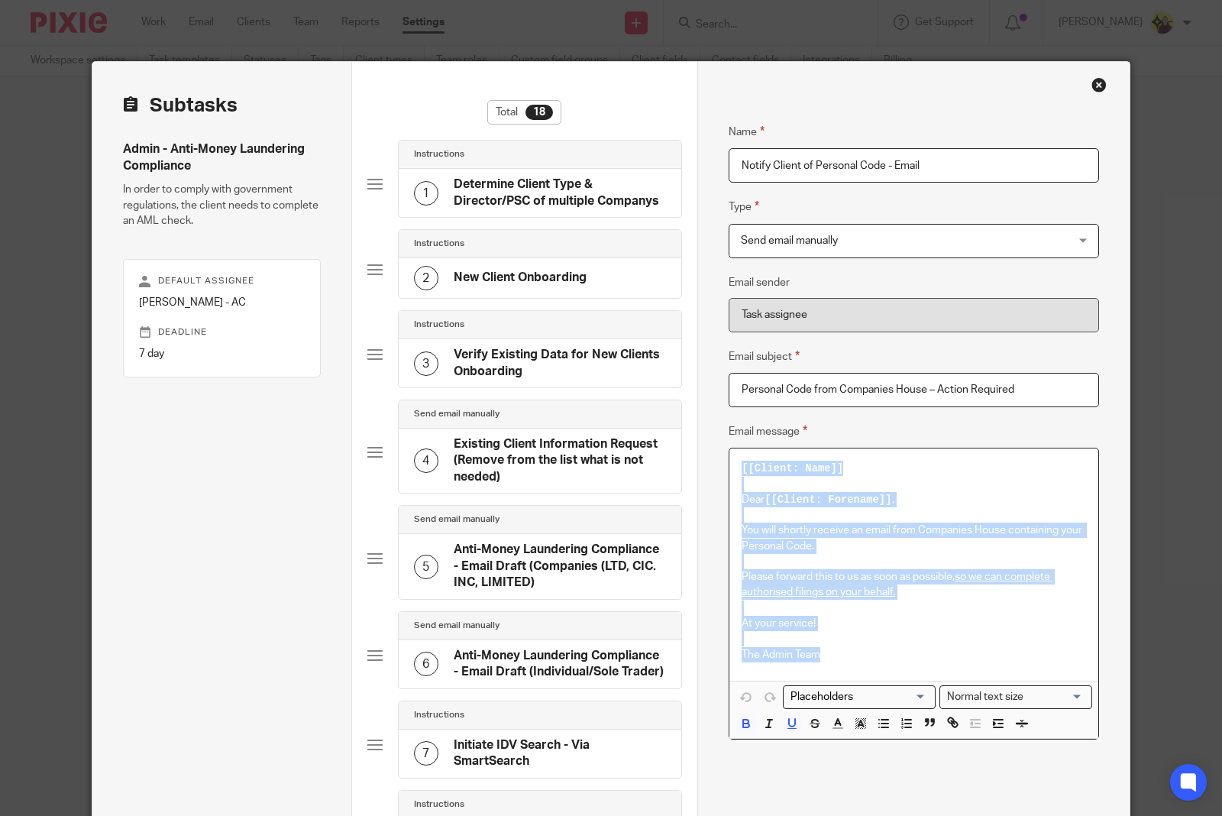
drag, startPoint x: 827, startPoint y: 657, endPoint x: 672, endPoint y: 363, distance: 332.4
copy div "[[Client: Name]] Dear [[Client: Forename]] , You will shortly receive an email …"
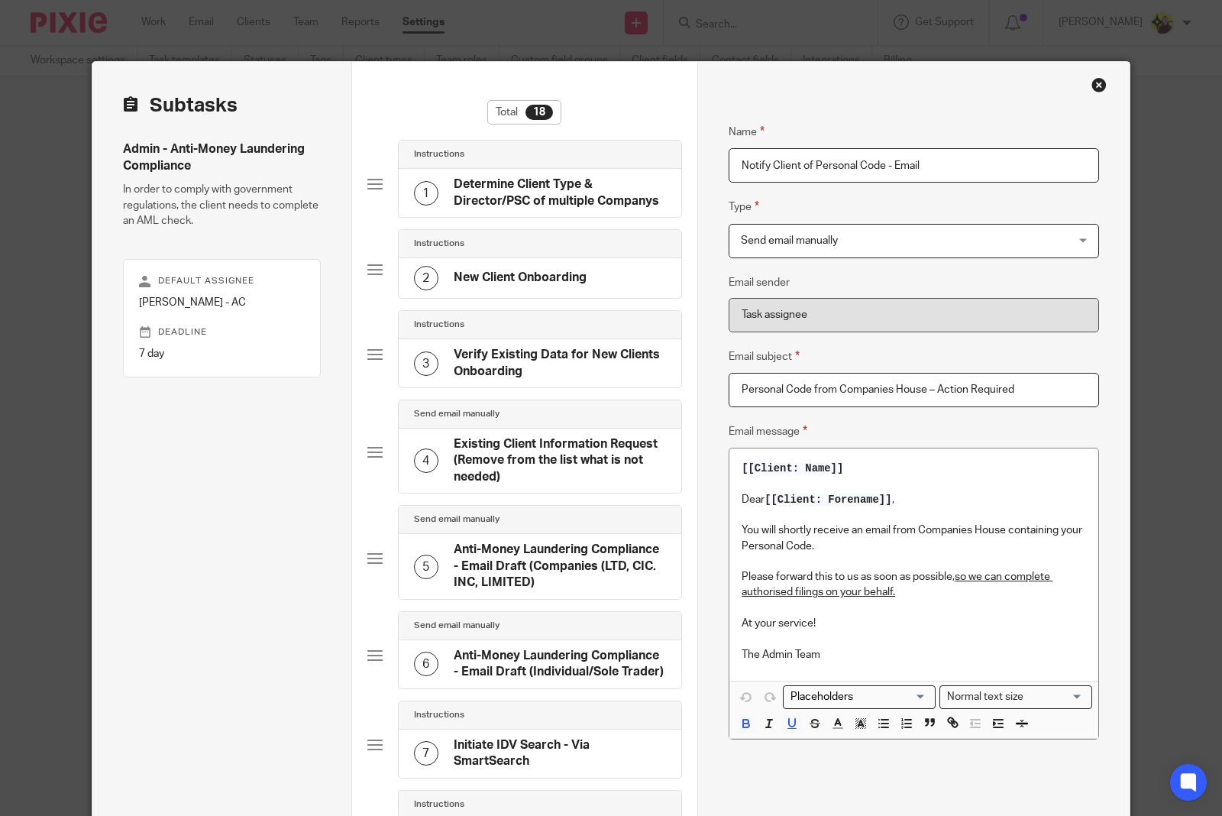
click at [822, 399] on input "Personal Code from Companies House – Action Required" at bounding box center [913, 390] width 370 height 34
click at [887, 380] on input "Personal Code from Companies House – Action Required" at bounding box center [913, 390] width 370 height 34
drag, startPoint x: 921, startPoint y: 389, endPoint x: 583, endPoint y: 367, distance: 339.1
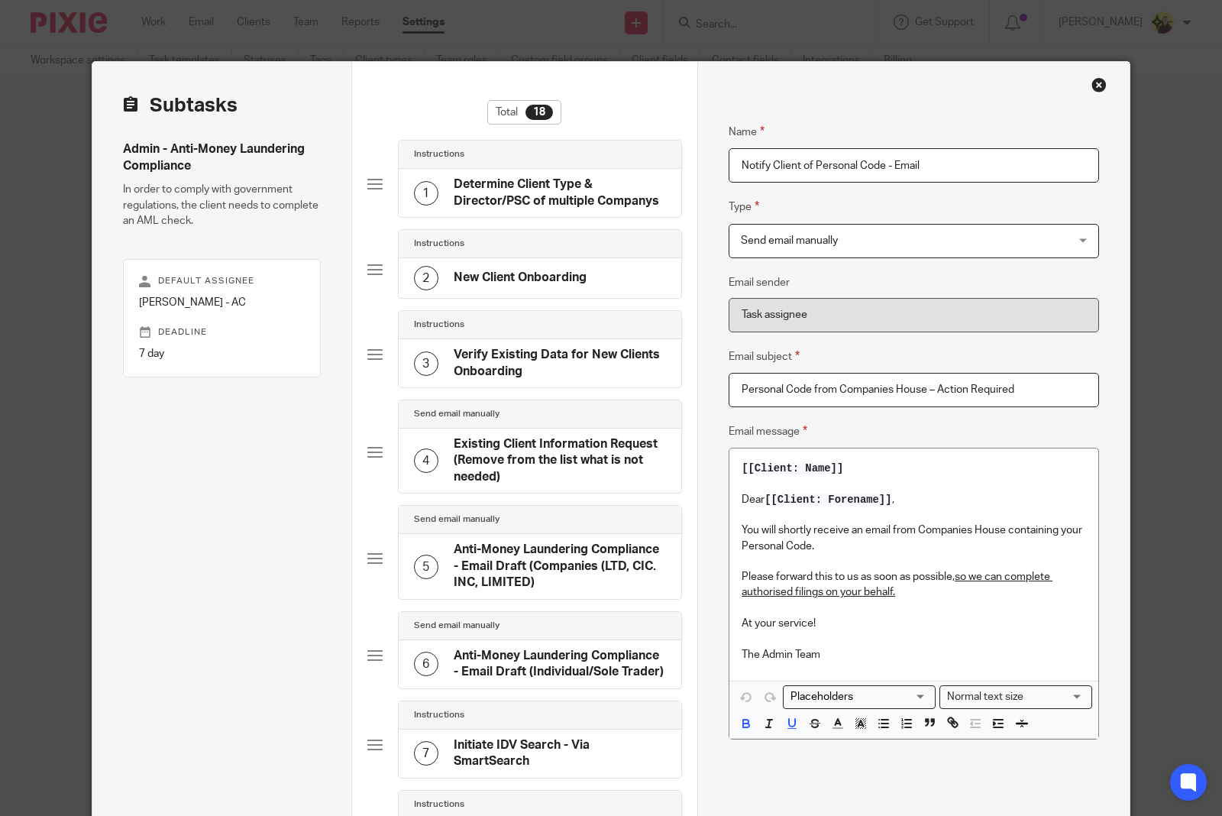
click at [842, 596] on u "so we can complete authorised filings on your behalf." at bounding box center [896, 584] width 311 height 26
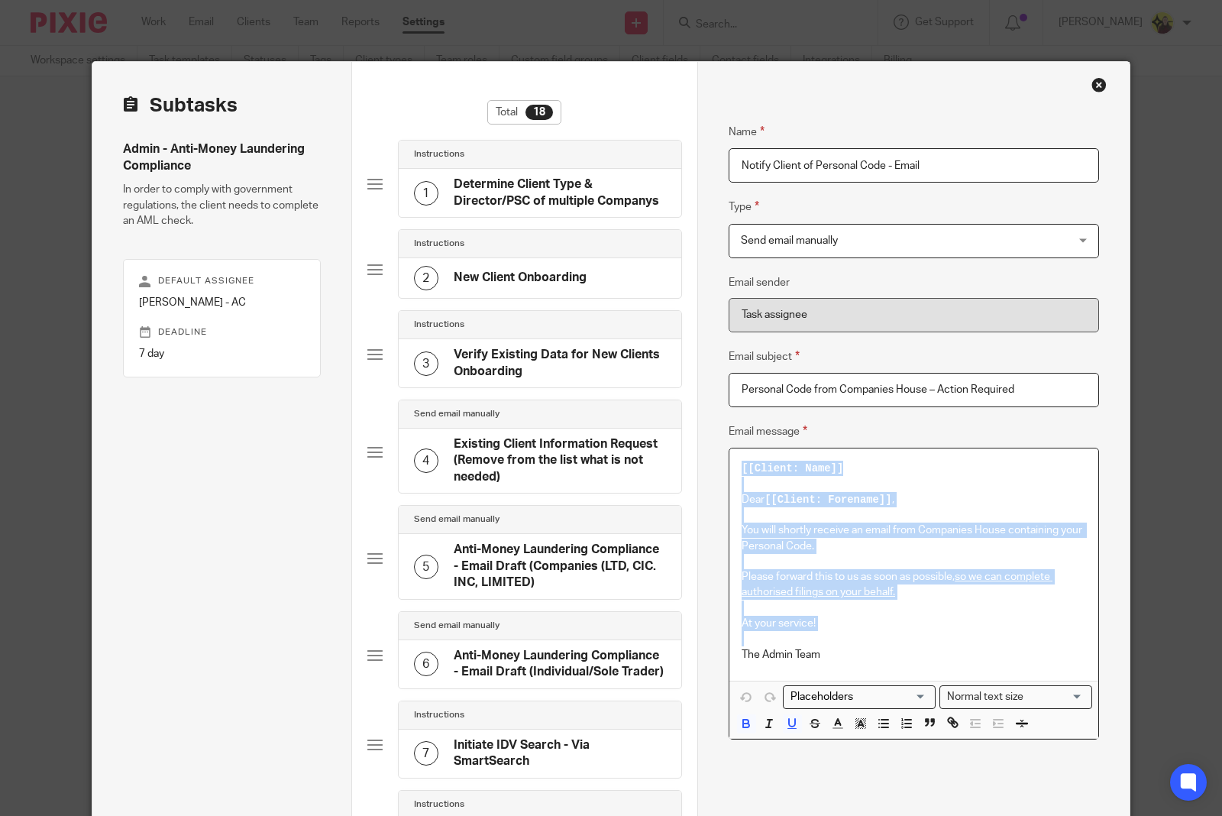
copy div "[[Client: Name]] Dear [[Client: Forename]] , You will shortly receive an email …"
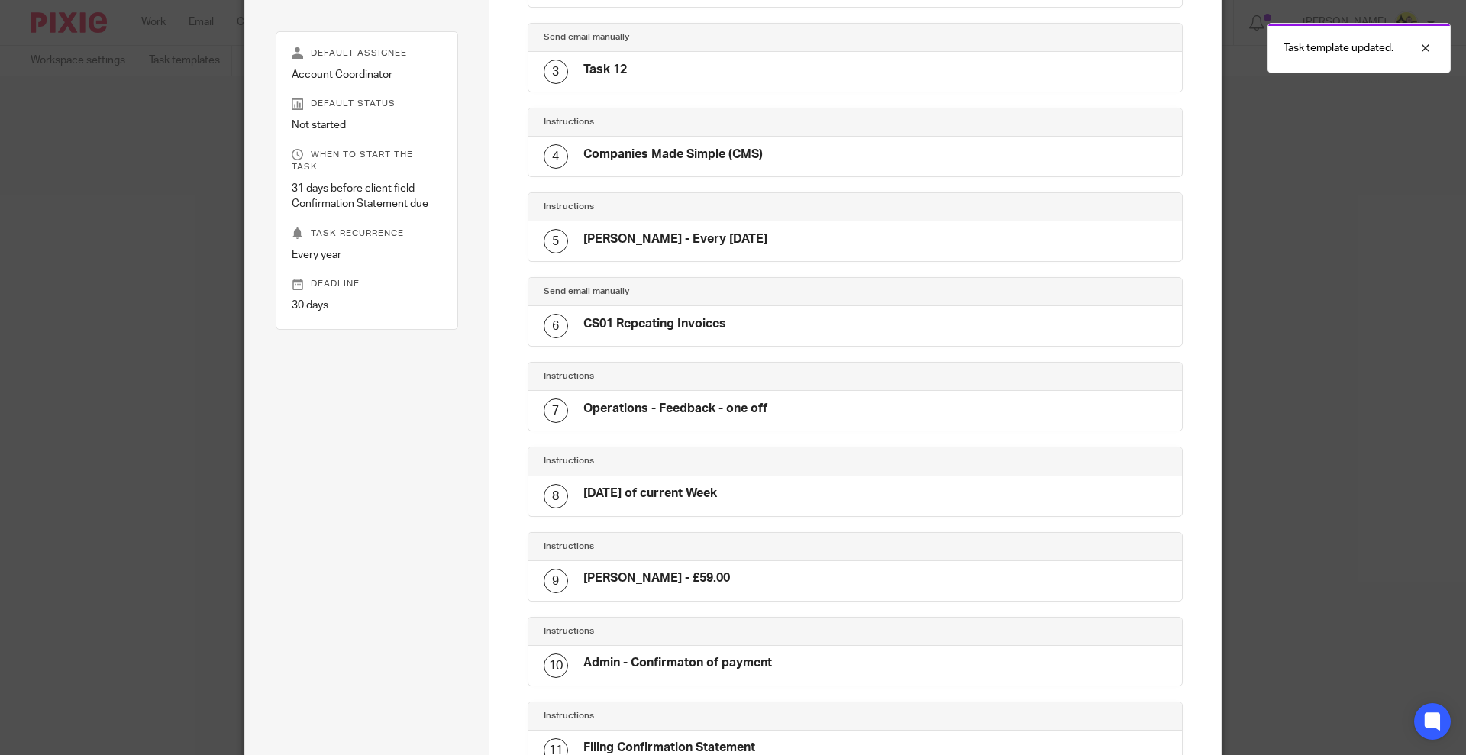
scroll to position [541, 0]
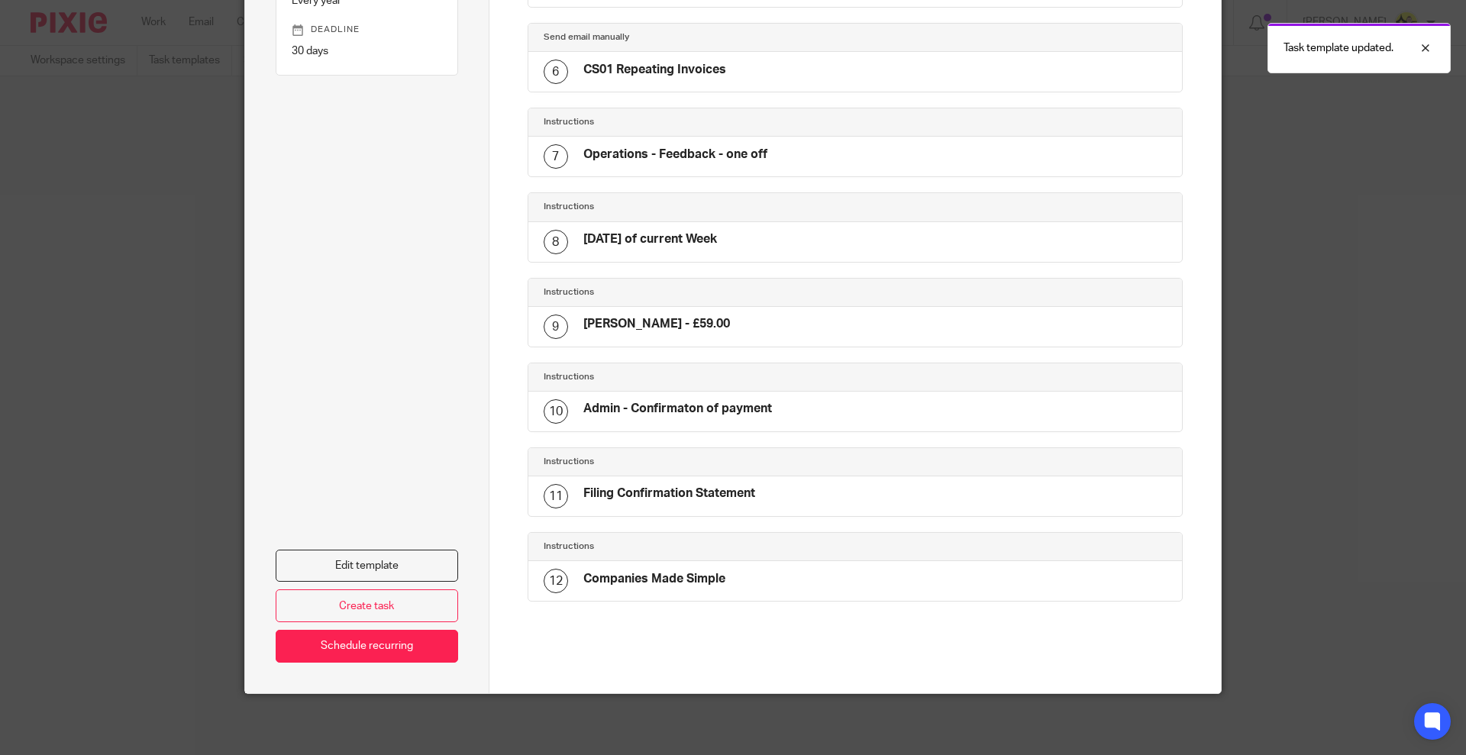
click at [380, 545] on div "Edit template Create task Schedule recurring" at bounding box center [367, 384] width 183 height 557
click at [373, 563] on link "Edit template" at bounding box center [367, 566] width 183 height 33
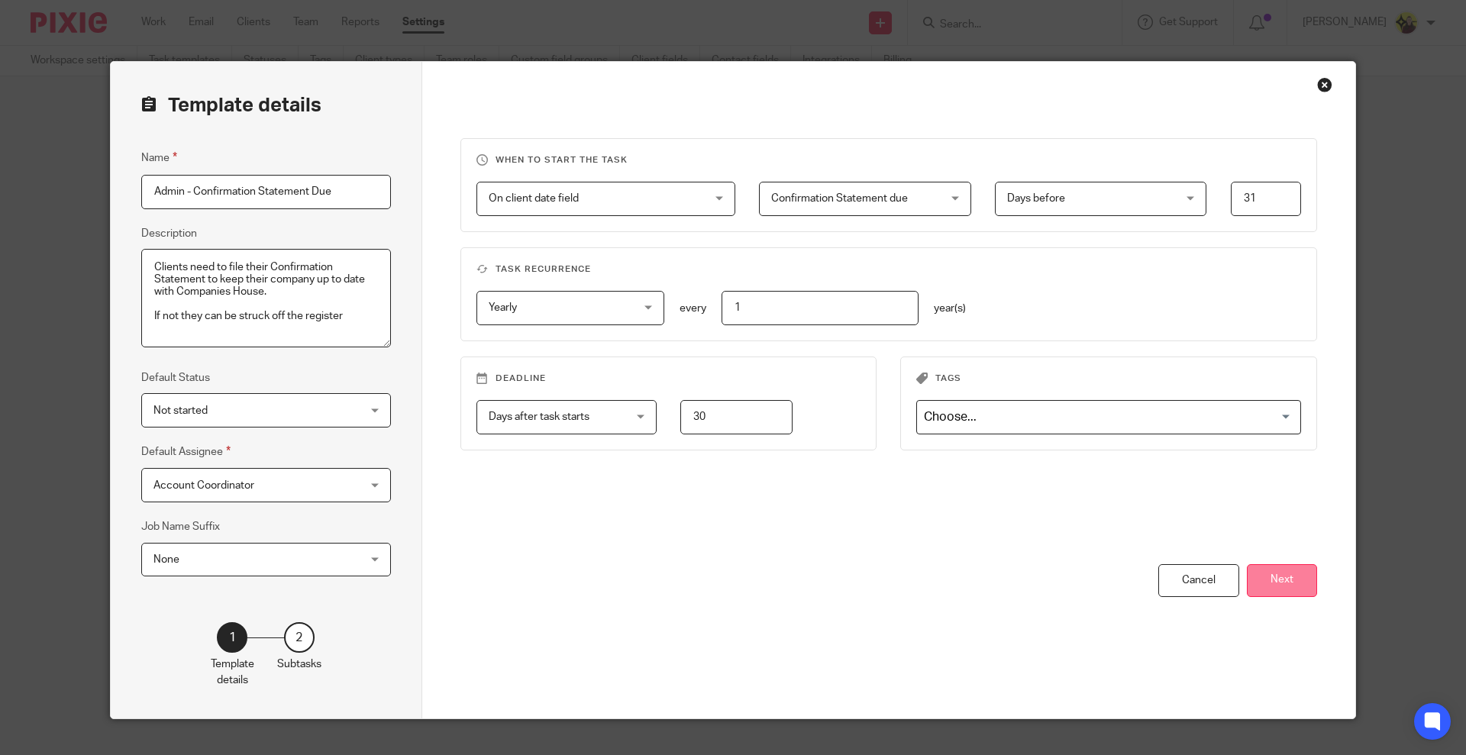
click at [1301, 582] on button "Next" at bounding box center [1282, 580] width 70 height 33
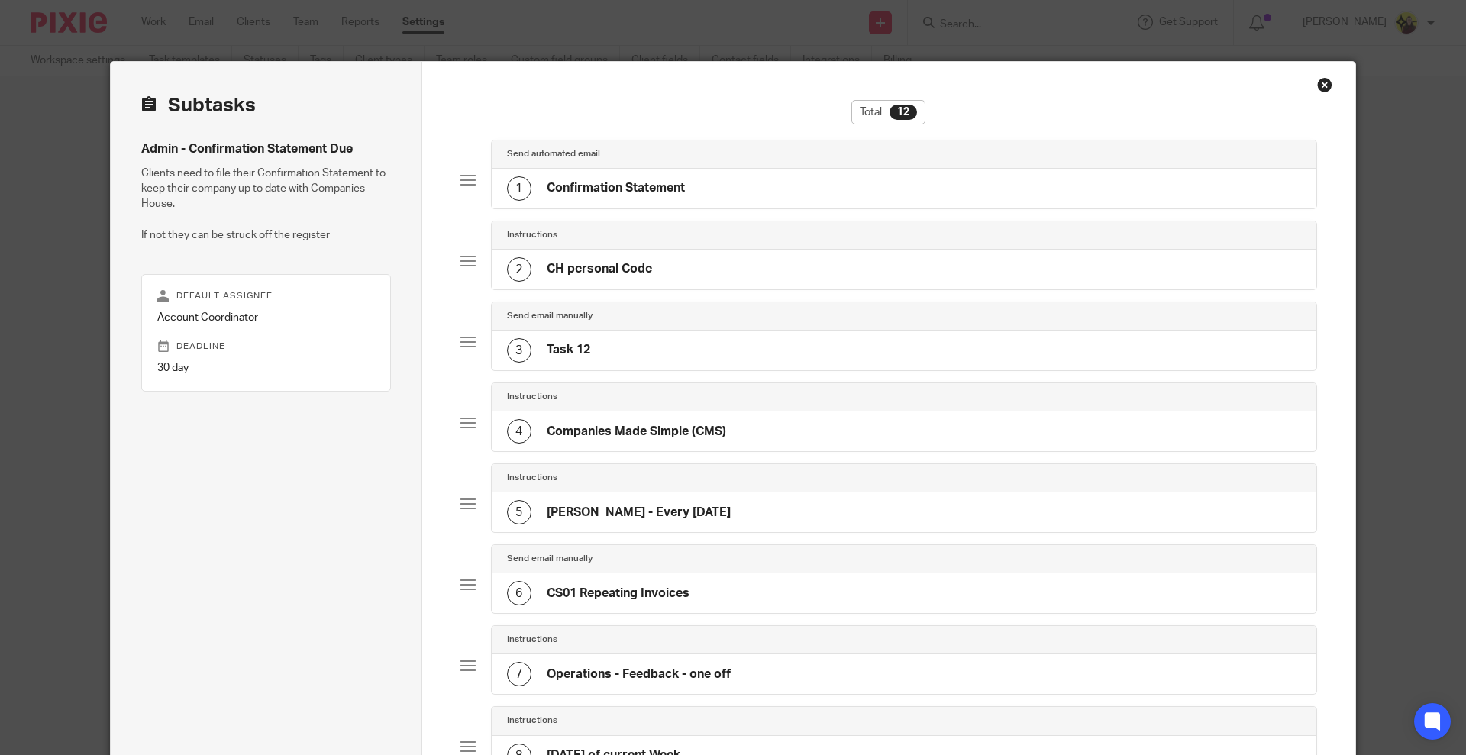
click at [593, 261] on h4 "CH personal Code" at bounding box center [599, 269] width 105 height 16
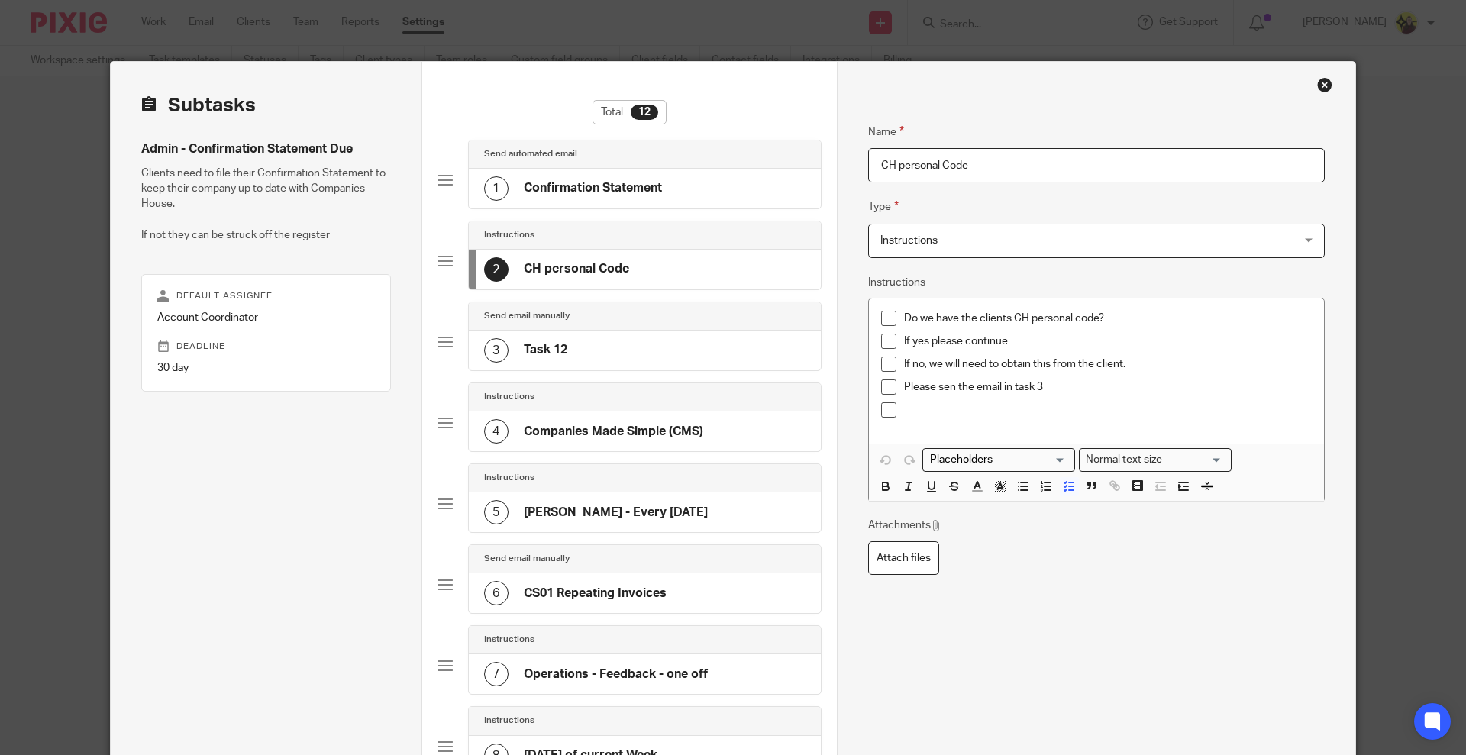
drag, startPoint x: 997, startPoint y: 156, endPoint x: 714, endPoint y: 184, distance: 283.9
click at [715, 184] on div "Subtasks Admin - Confirmation Statement Due Clients need to file their Confirma…" at bounding box center [733, 655] width 1245 height 1187
click at [592, 386] on div "Instructions" at bounding box center [645, 397] width 352 height 28
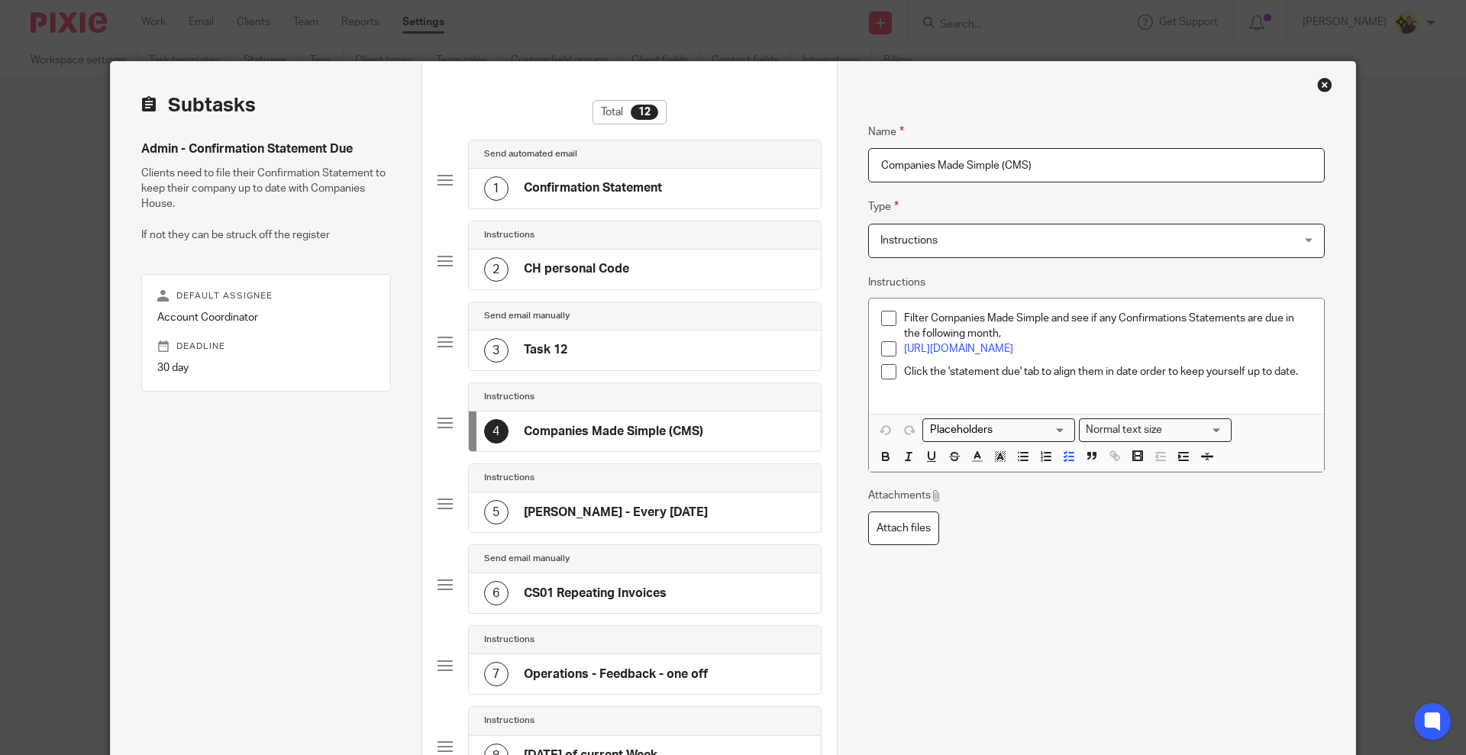
click at [583, 365] on div "3 Task 12" at bounding box center [645, 351] width 352 height 40
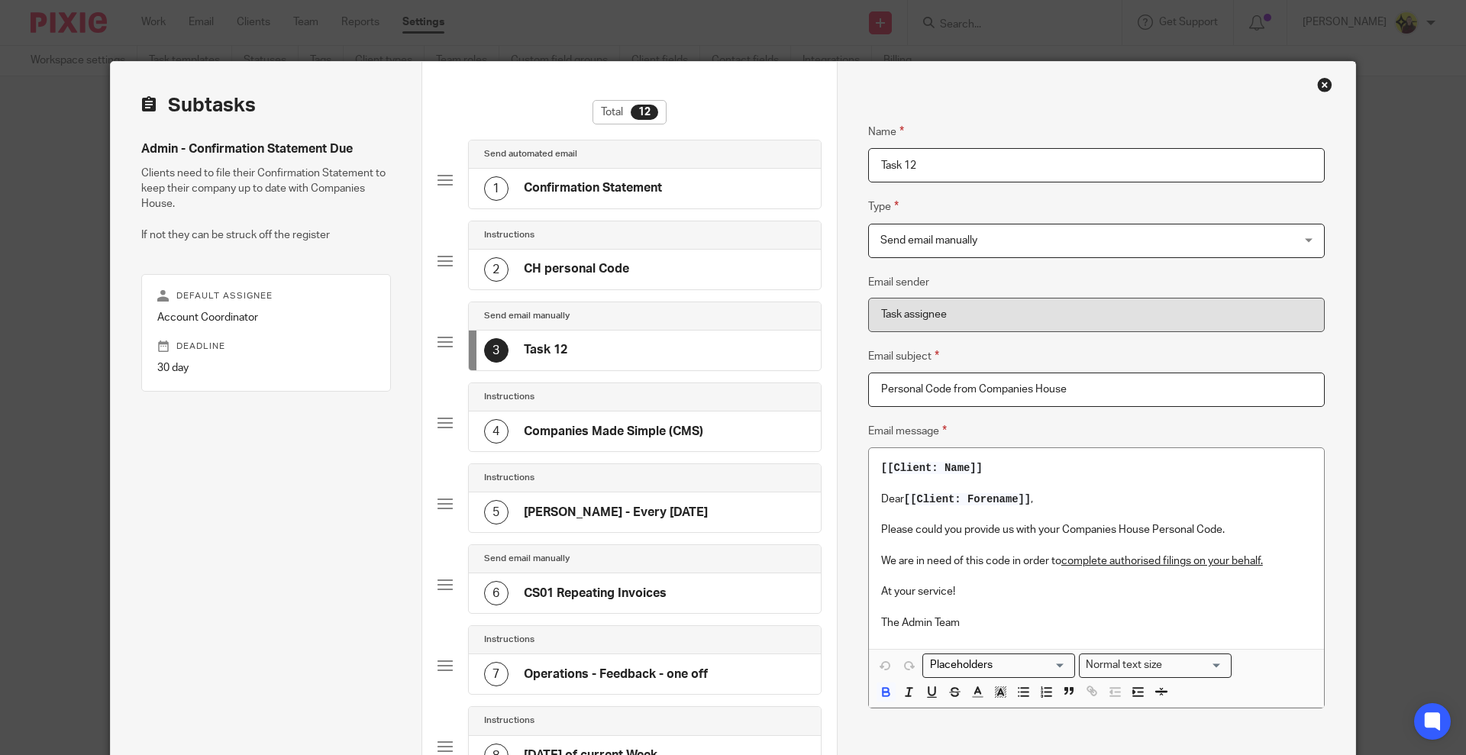
drag, startPoint x: 920, startPoint y: 170, endPoint x: 709, endPoint y: 181, distance: 211.8
click at [709, 181] on div "Subtasks Admin - Confirmation Statement Due Clients need to file their Confirma…" at bounding box center [733, 655] width 1245 height 1187
paste input "CH personal Code"
type input "CH personal Code - Email"
click at [586, 273] on h4 "CH personal Code" at bounding box center [576, 269] width 105 height 16
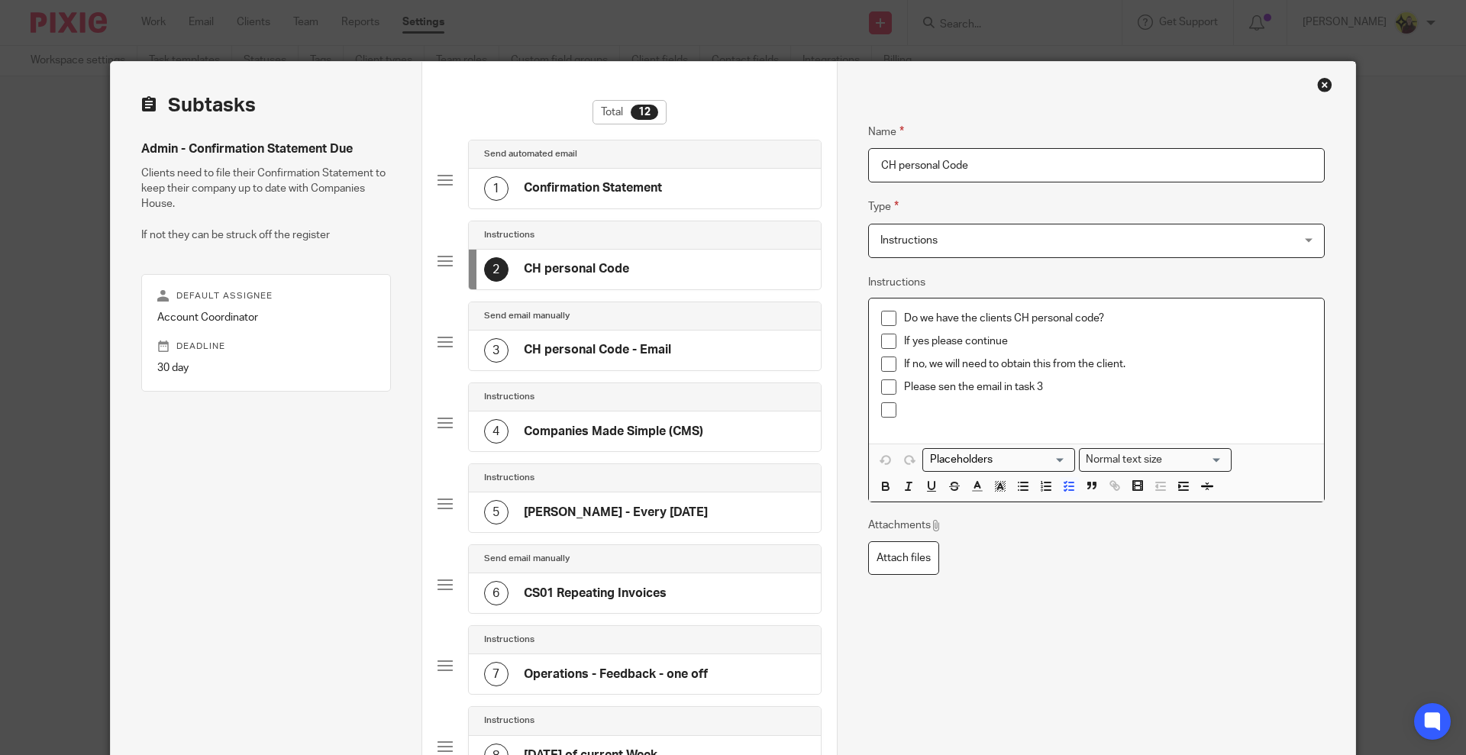
click at [955, 412] on p at bounding box center [1108, 409] width 408 height 15
click at [945, 380] on p "Please sen the email in task 3" at bounding box center [1108, 387] width 408 height 15
click at [971, 407] on p "To enrich screen reader interactions, please activate Accessibility in Grammarl…" at bounding box center [1108, 409] width 408 height 15
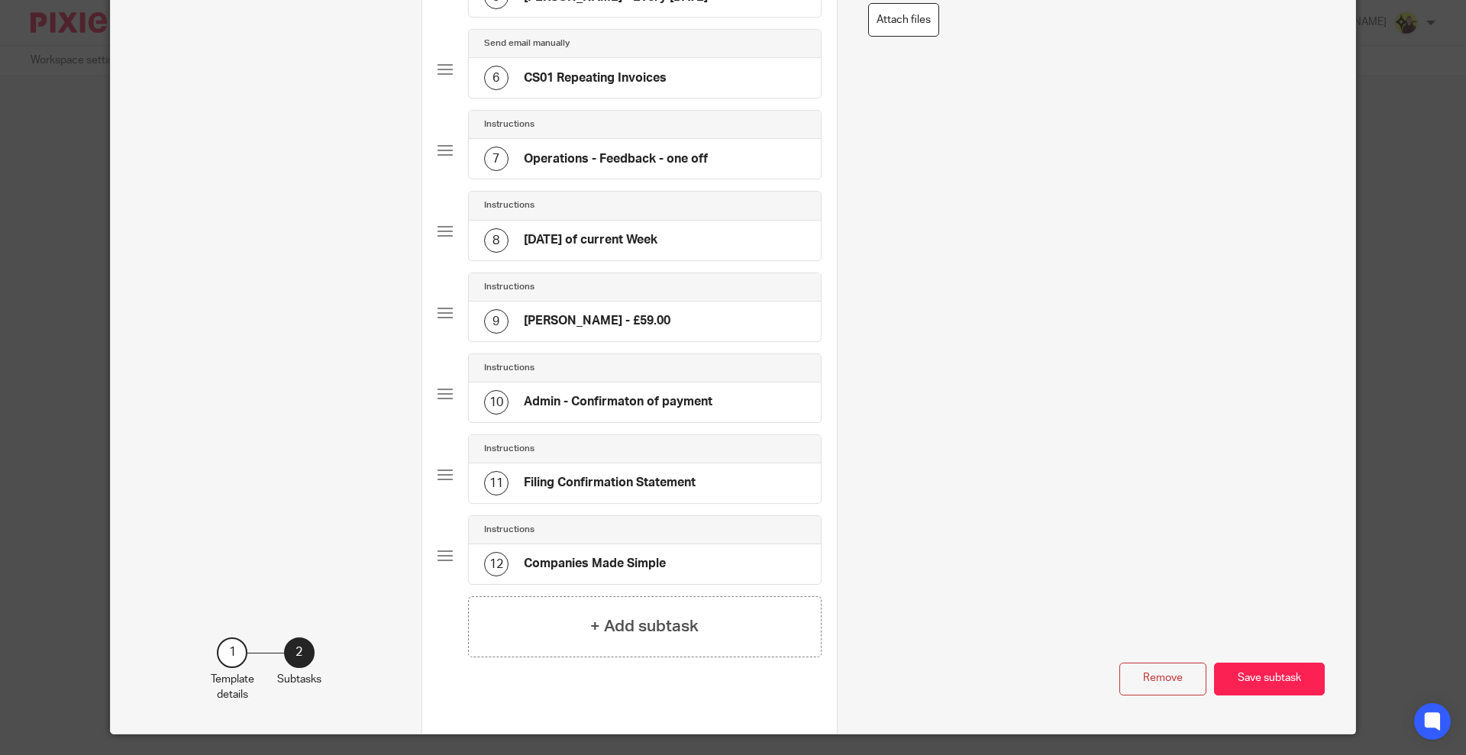
scroll to position [556, 0]
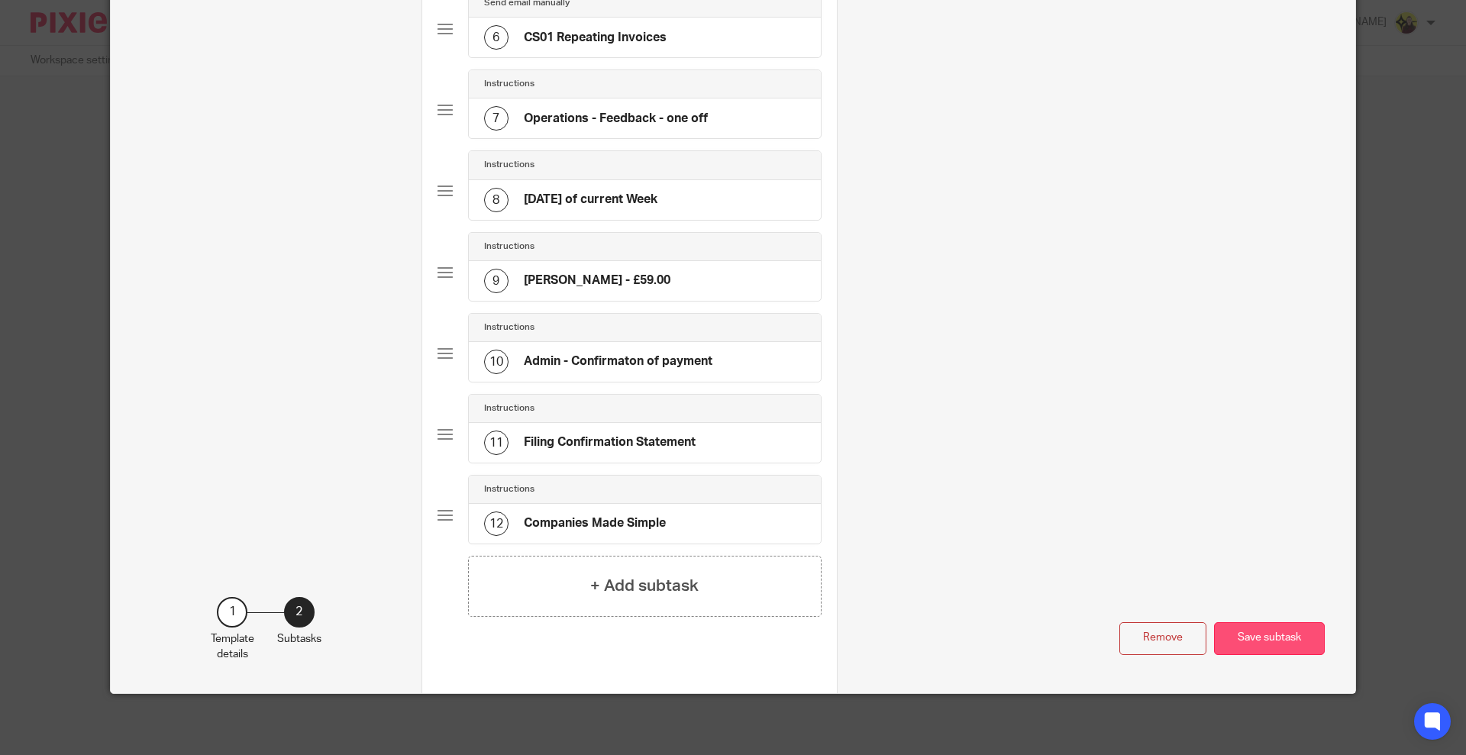
click at [1252, 623] on button "Save subtask" at bounding box center [1269, 638] width 111 height 33
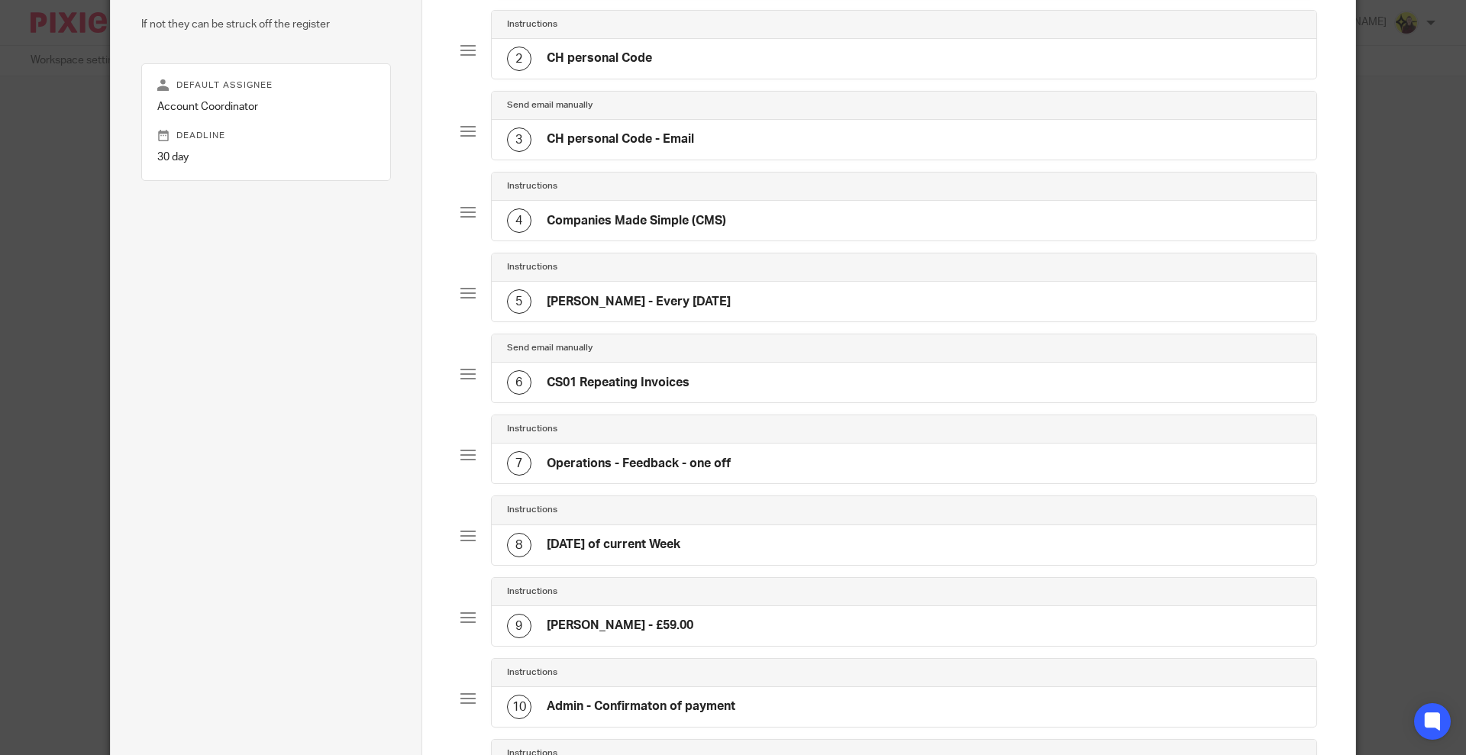
scroll to position [0, 0]
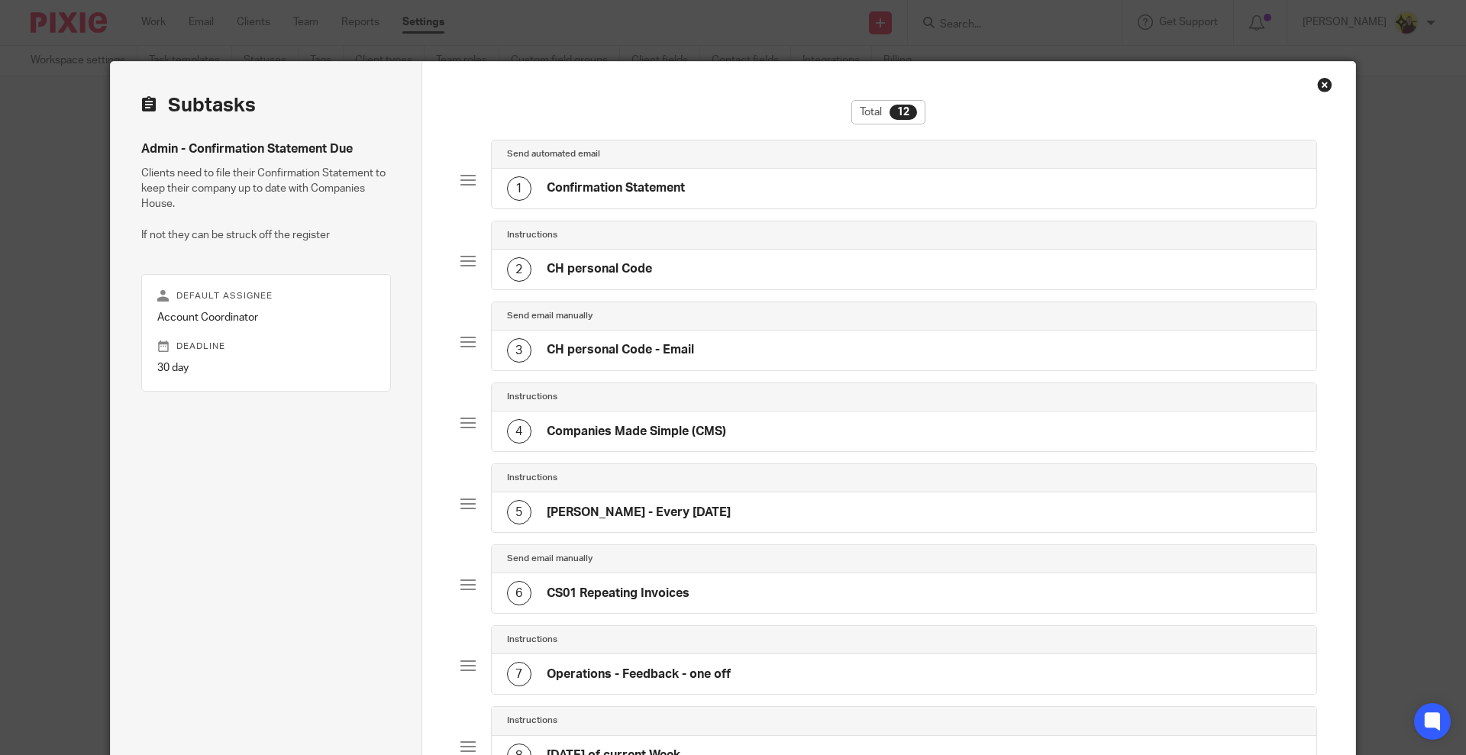
click at [764, 188] on div "1 Confirmation Statement" at bounding box center [904, 189] width 825 height 40
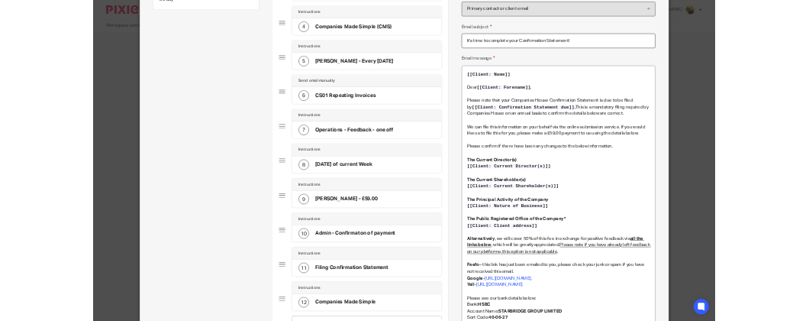
scroll to position [382, 0]
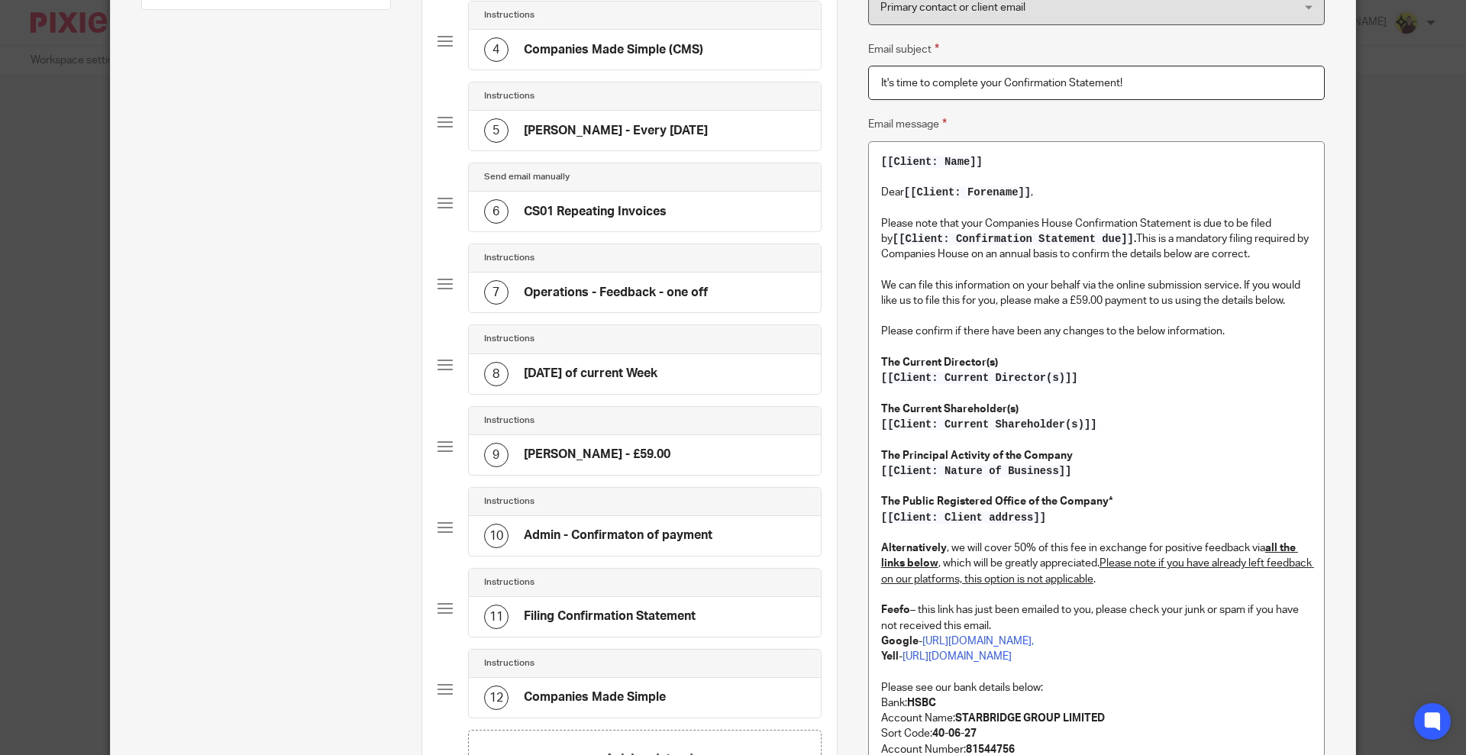
click at [1271, 255] on p "Please note that your Companies House Confirmation Statement is due to be filed…" at bounding box center [1096, 239] width 431 height 47
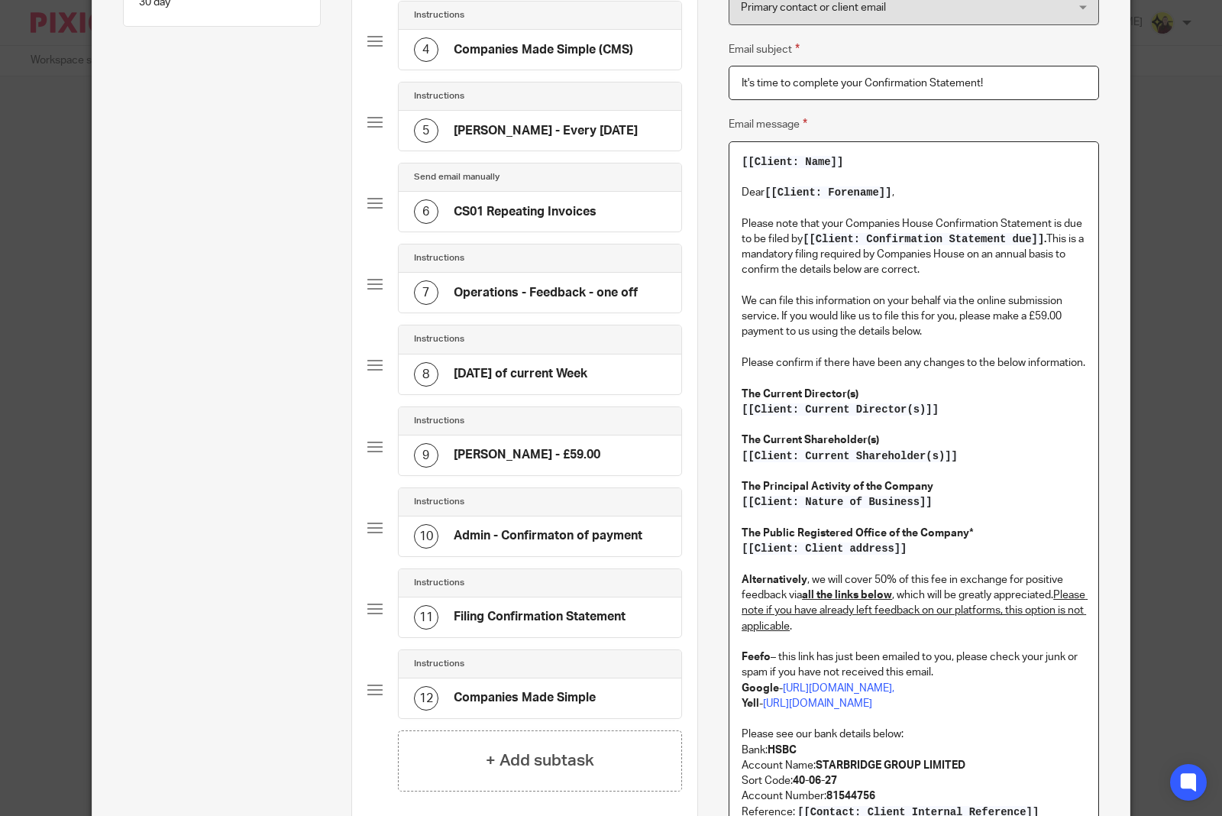
click at [928, 340] on p "To enrich screen reader interactions, please activate Accessibility in Grammarl…" at bounding box center [913, 347] width 344 height 15
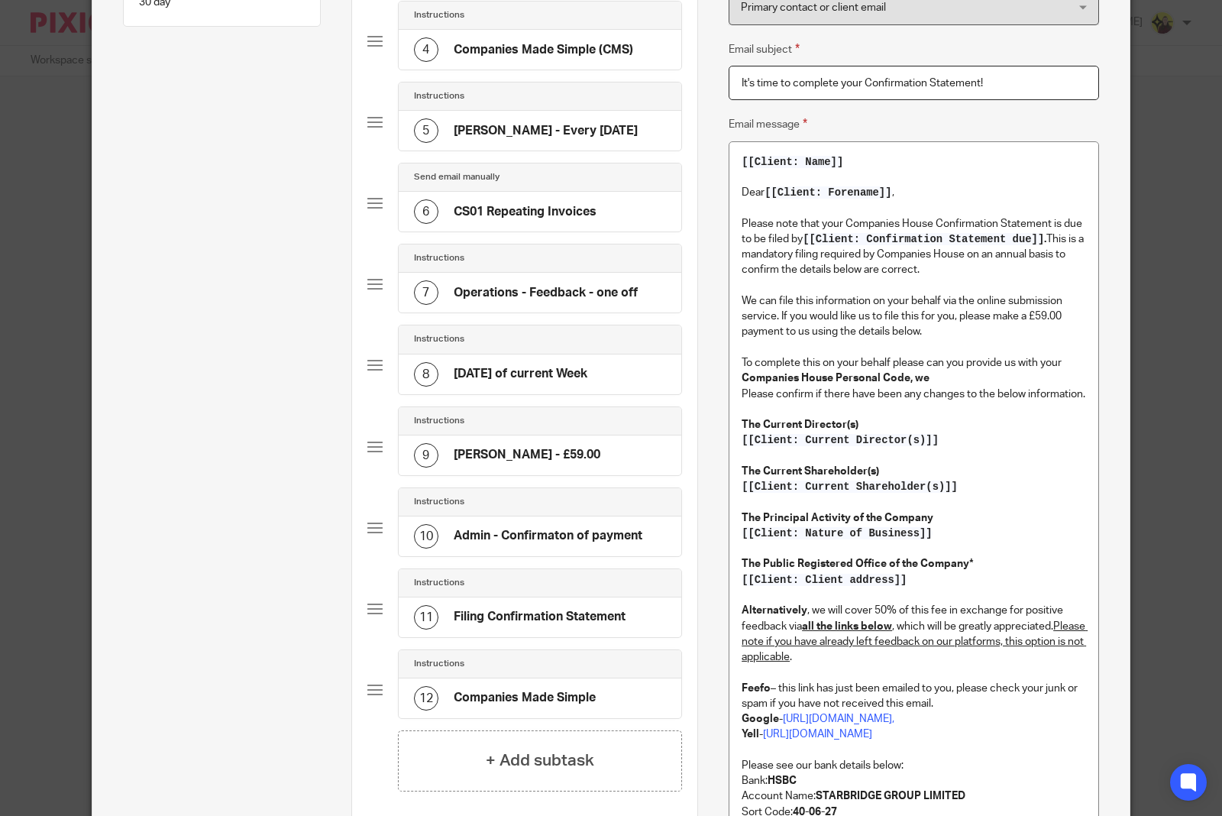
click at [906, 373] on strong "Companies House Personal Code, we" at bounding box center [835, 378] width 188 height 11
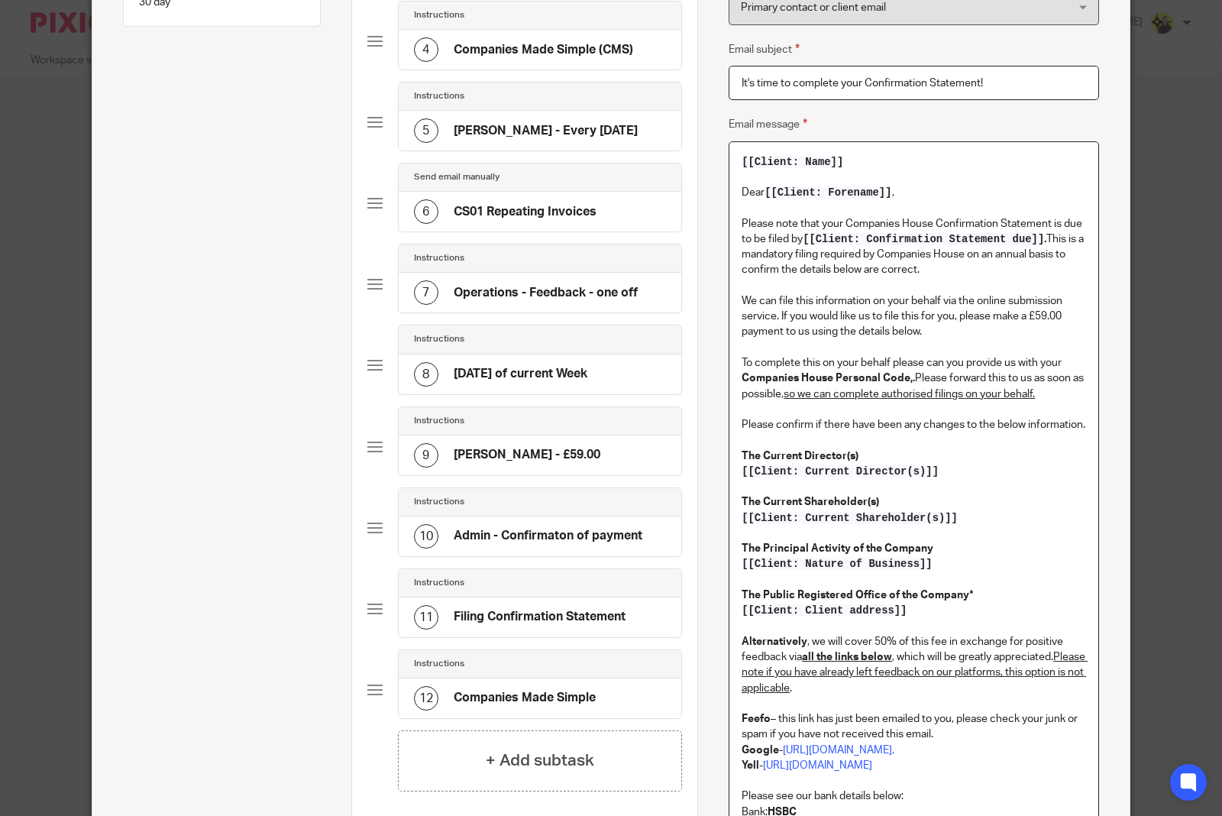
click at [911, 379] on p "To complete this on your behalf please can you provide us with your Companies H…" at bounding box center [913, 378] width 344 height 47
click at [1062, 431] on p "Please confirm if there have been any changes to the below information." at bounding box center [913, 424] width 344 height 15
click at [1075, 294] on p "We can file this information on your behalf via the online submission service. …" at bounding box center [913, 316] width 344 height 47
click at [788, 363] on p "To complete this on your behalf please can you provide us with your Companies H…" at bounding box center [913, 378] width 344 height 47
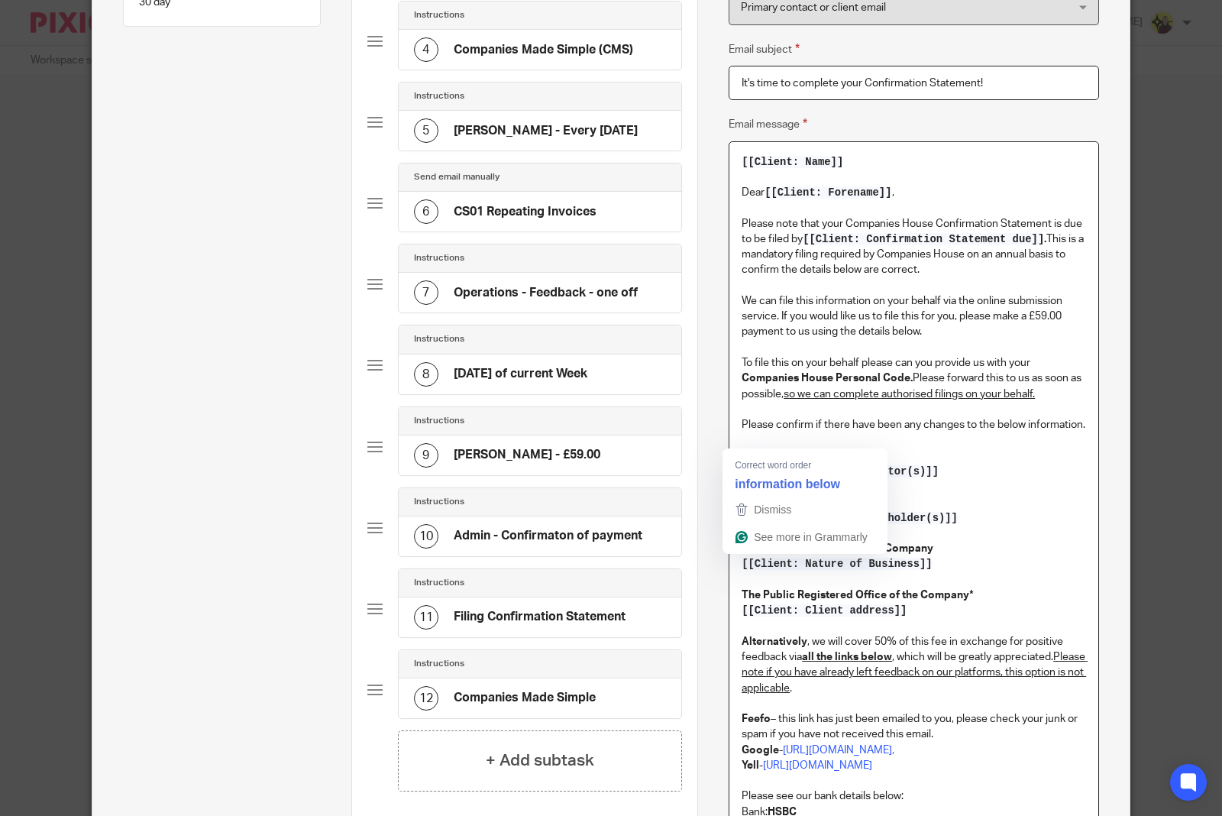
click at [966, 371] on p "To file this on your behalf please can you provide us with your Companies House…" at bounding box center [913, 378] width 344 height 47
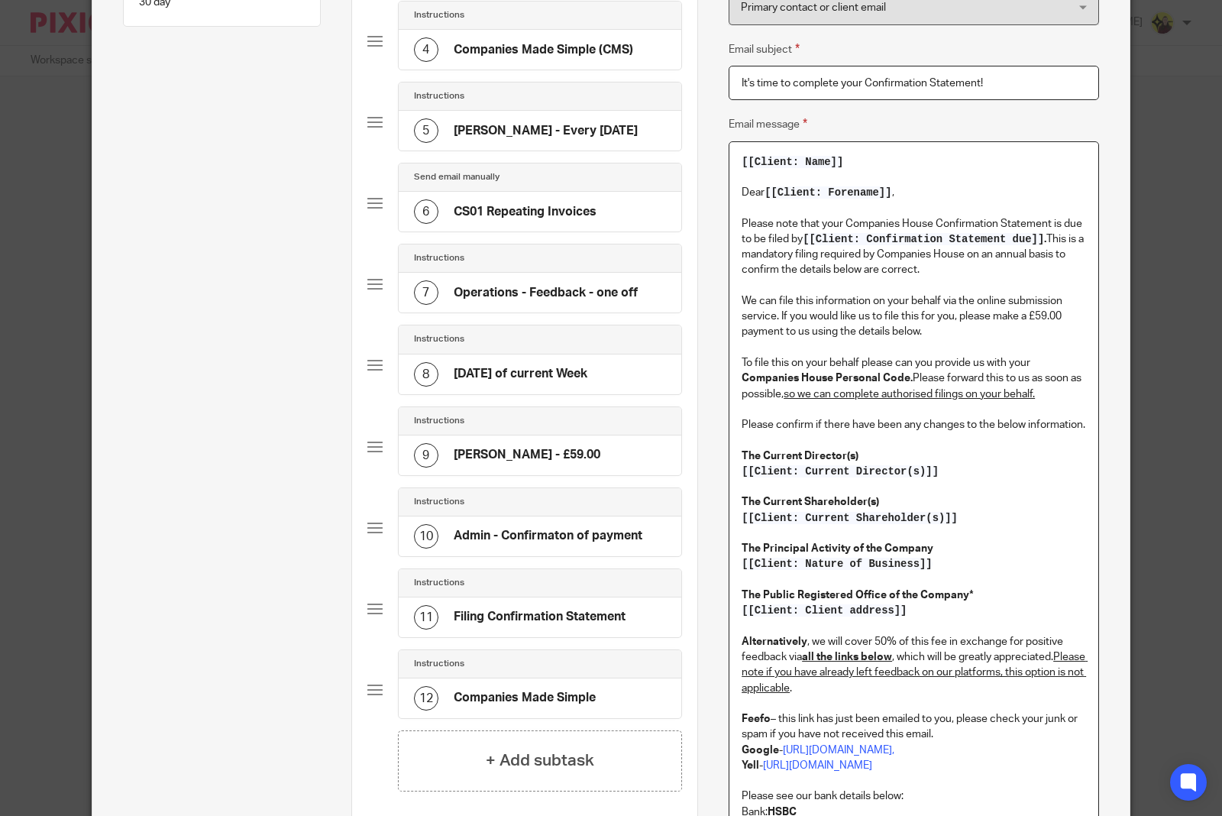
click at [829, 391] on u "so we can complete authorised filings on your behalf." at bounding box center [908, 394] width 251 height 11
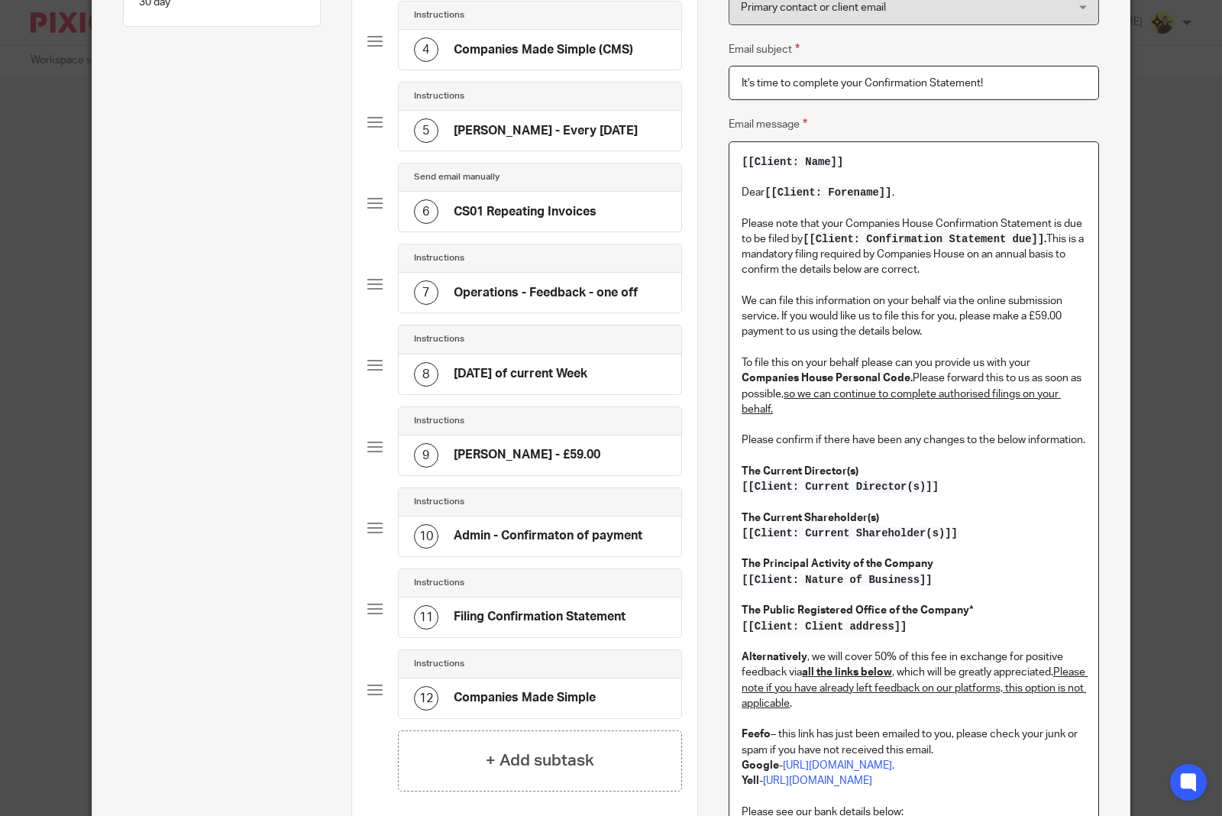
click at [853, 395] on u "so we can continue to complete authorised filings on your behalf." at bounding box center [900, 402] width 319 height 26
copy u "continue"
click at [855, 395] on p "To file this on your behalf please can you provide us with your Companies House…" at bounding box center [913, 386] width 344 height 62
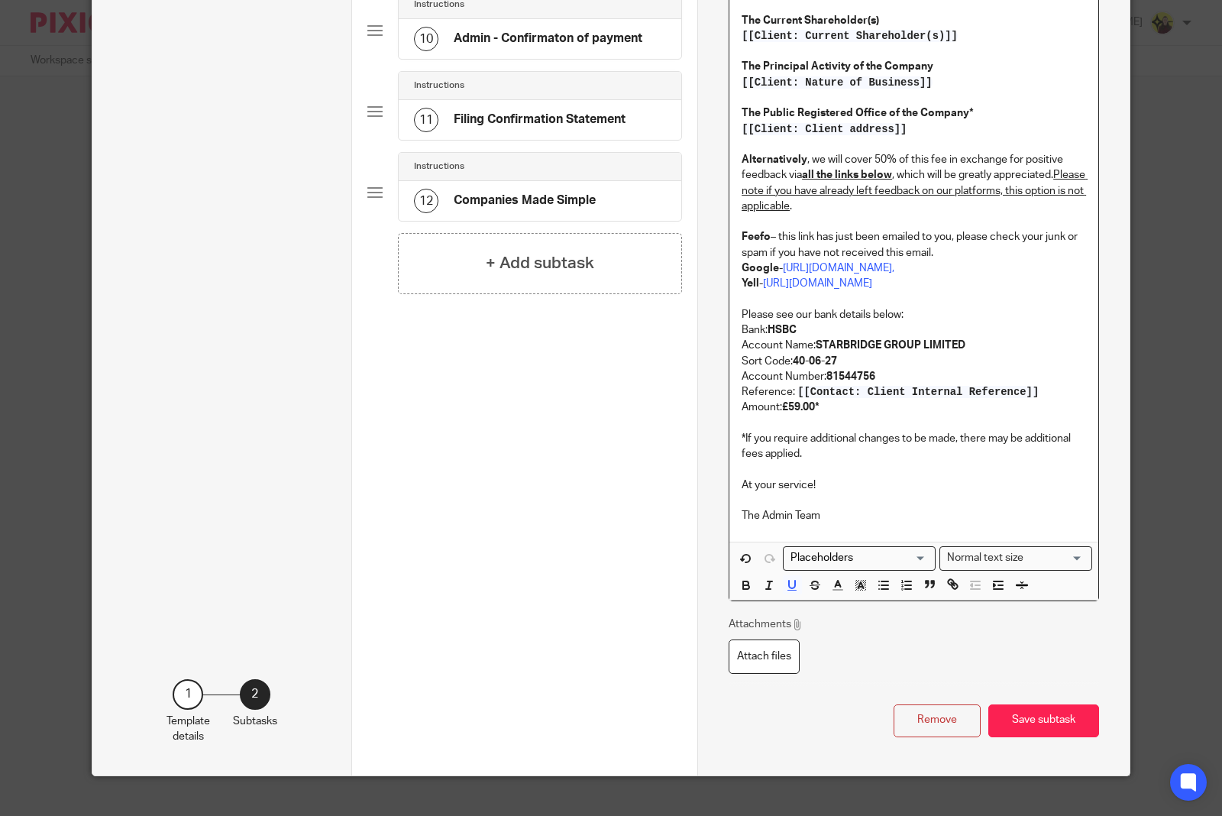
scroll to position [1050, 0]
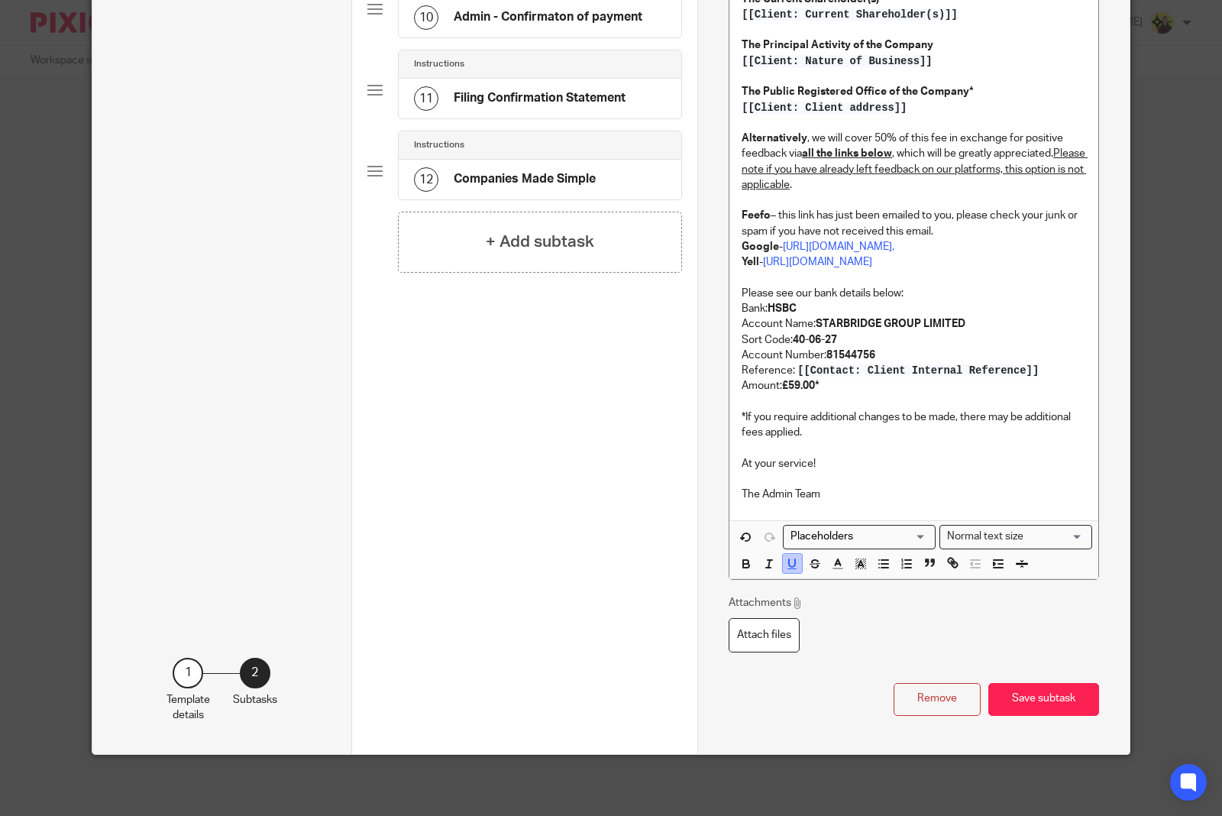
click at [787, 570] on icon "button" at bounding box center [792, 564] width 14 height 14
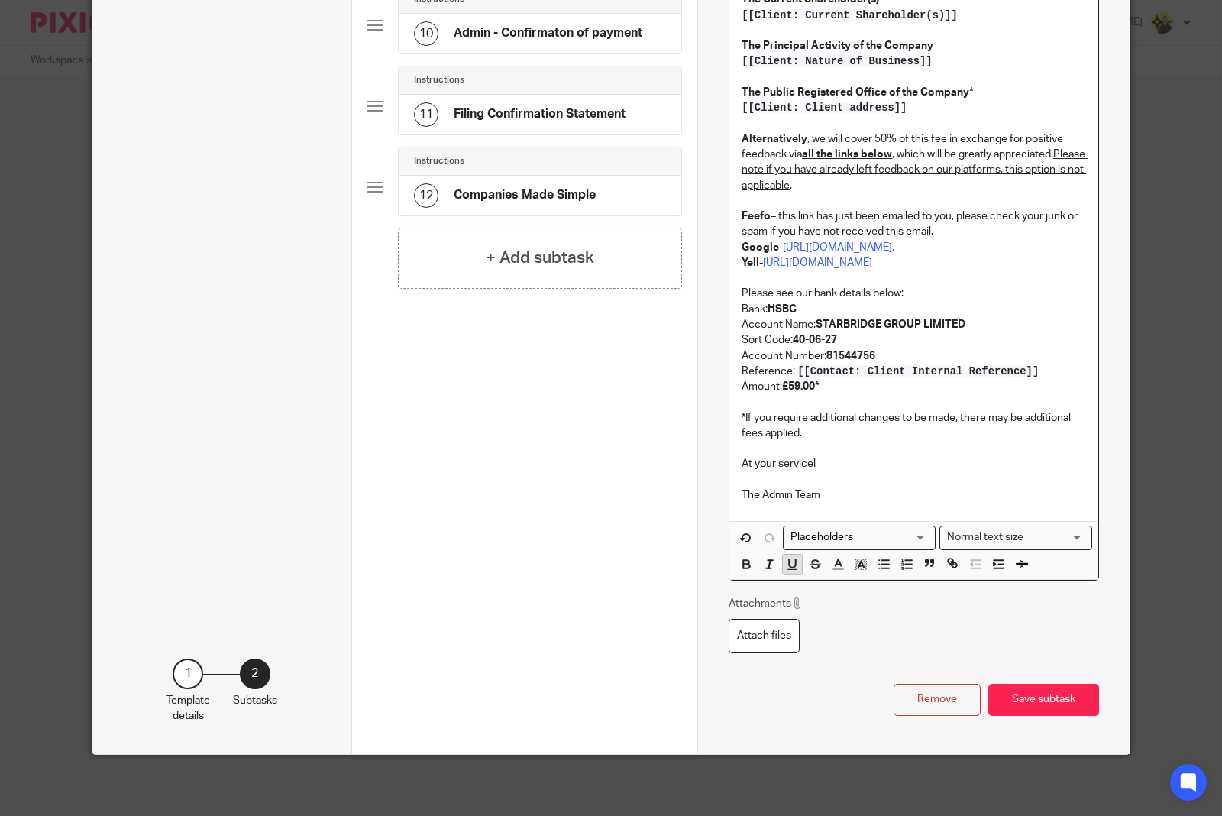
click at [785, 557] on icon "button" at bounding box center [792, 564] width 14 height 14
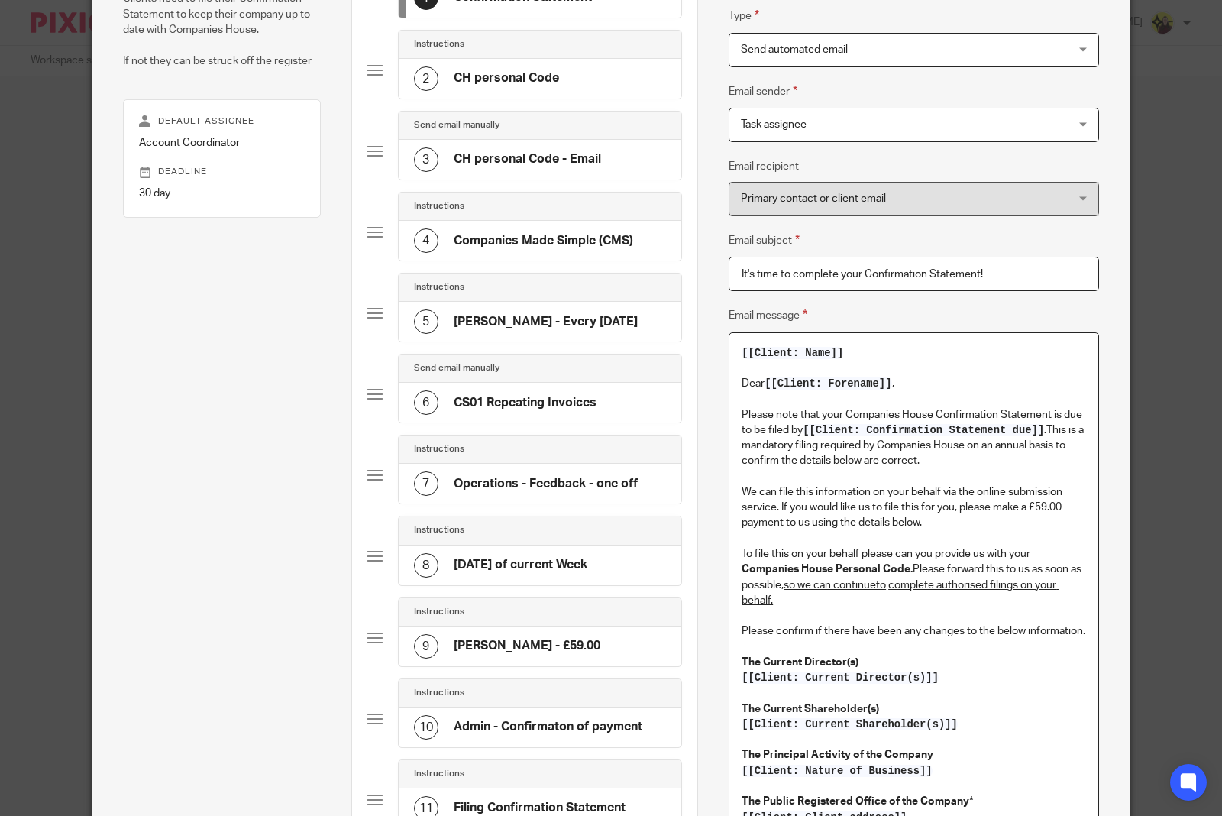
click at [968, 384] on p "Dear [[Client: Forename]] ," at bounding box center [913, 383] width 344 height 15
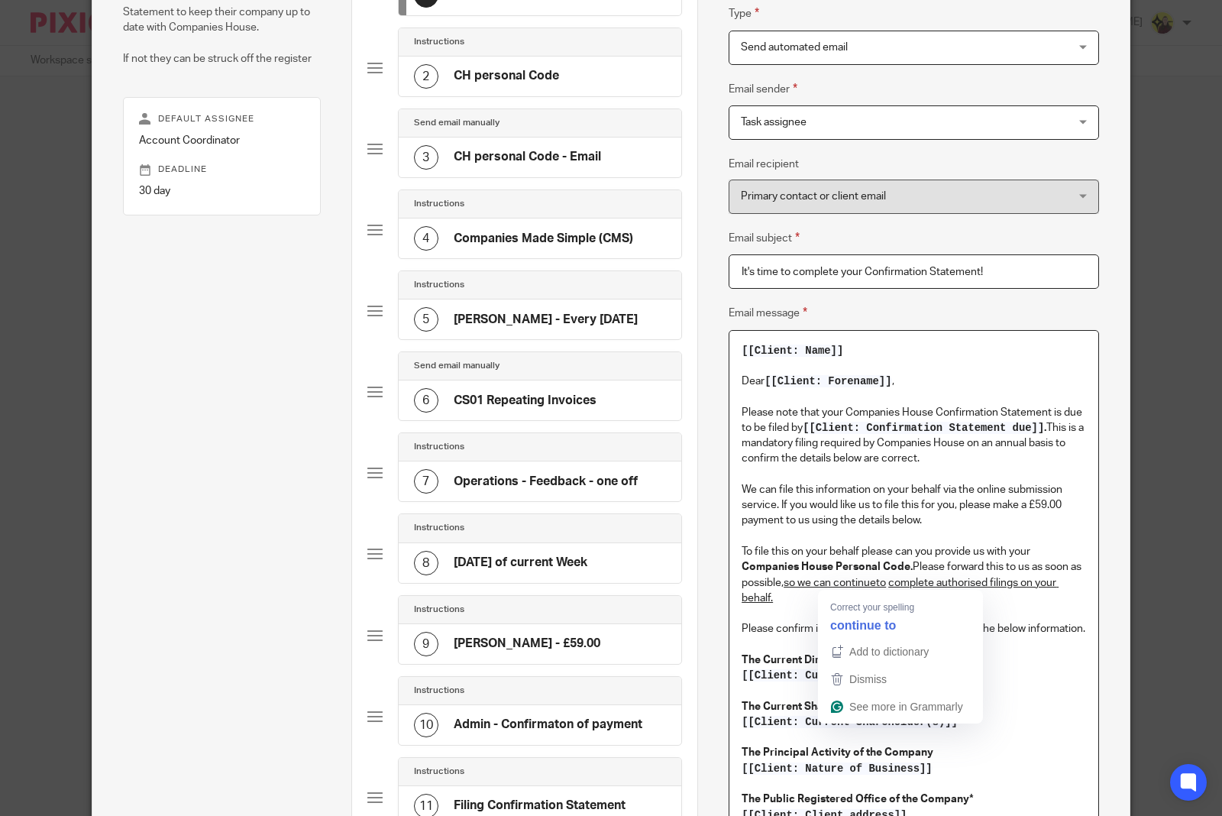
click at [871, 579] on u "so we can continueto" at bounding box center [834, 582] width 102 height 11
drag, startPoint x: 897, startPoint y: 584, endPoint x: 880, endPoint y: 586, distance: 16.9
click at [880, 586] on p "To file this on your behalf please can you provide us with your Companies House…" at bounding box center [913, 575] width 344 height 62
click at [880, 584] on u "so we can continue to" at bounding box center [835, 582] width 105 height 11
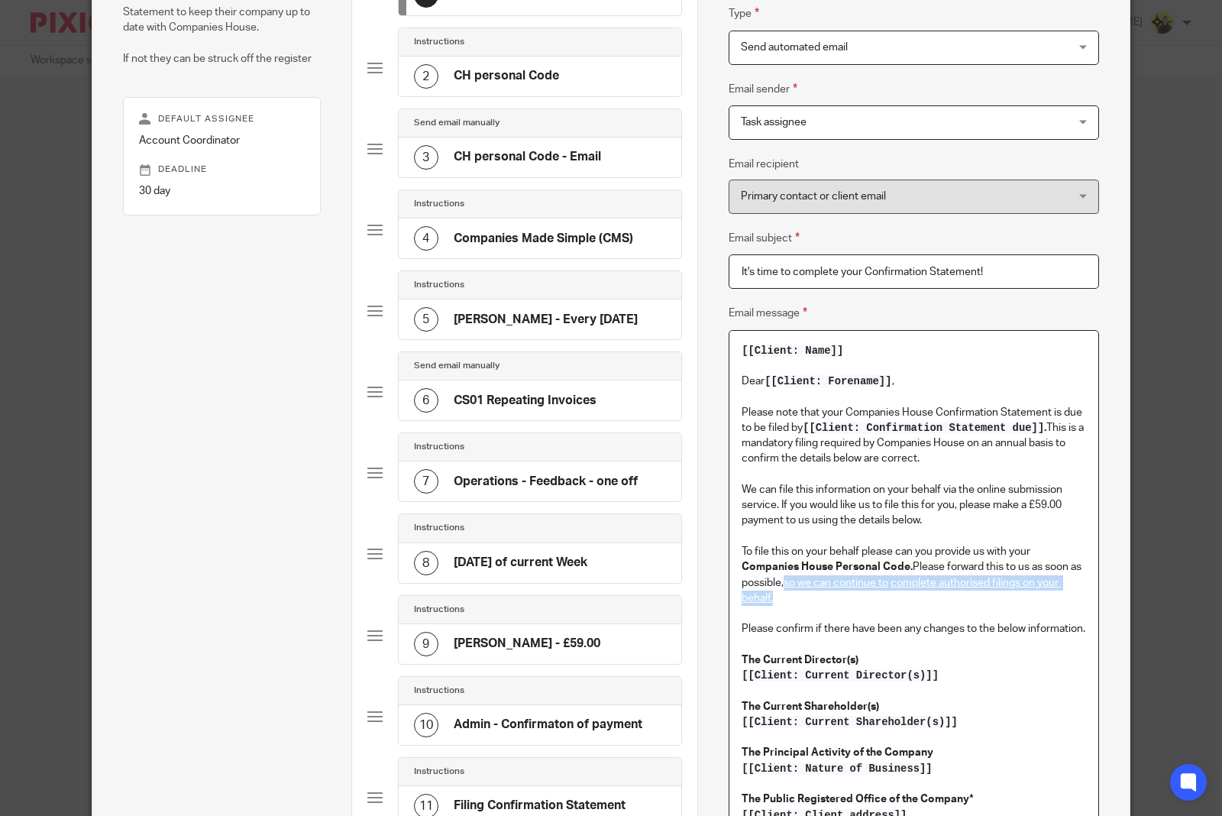
drag, startPoint x: 779, startPoint y: 581, endPoint x: 794, endPoint y: 607, distance: 30.1
click at [783, 596] on p "To file this on your behalf please can you provide us with your Companies House…" at bounding box center [913, 575] width 344 height 62
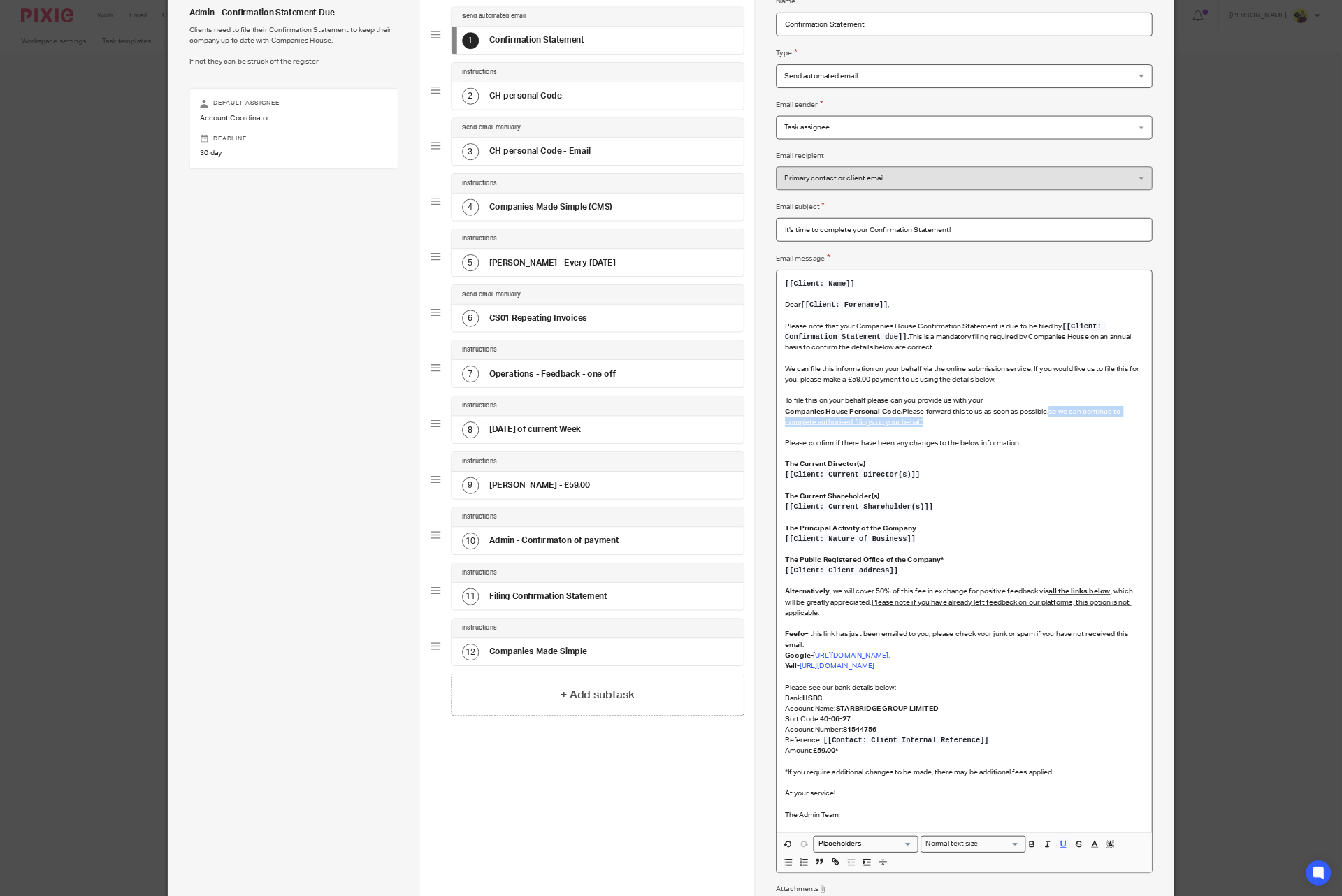
scroll to position [279, 0]
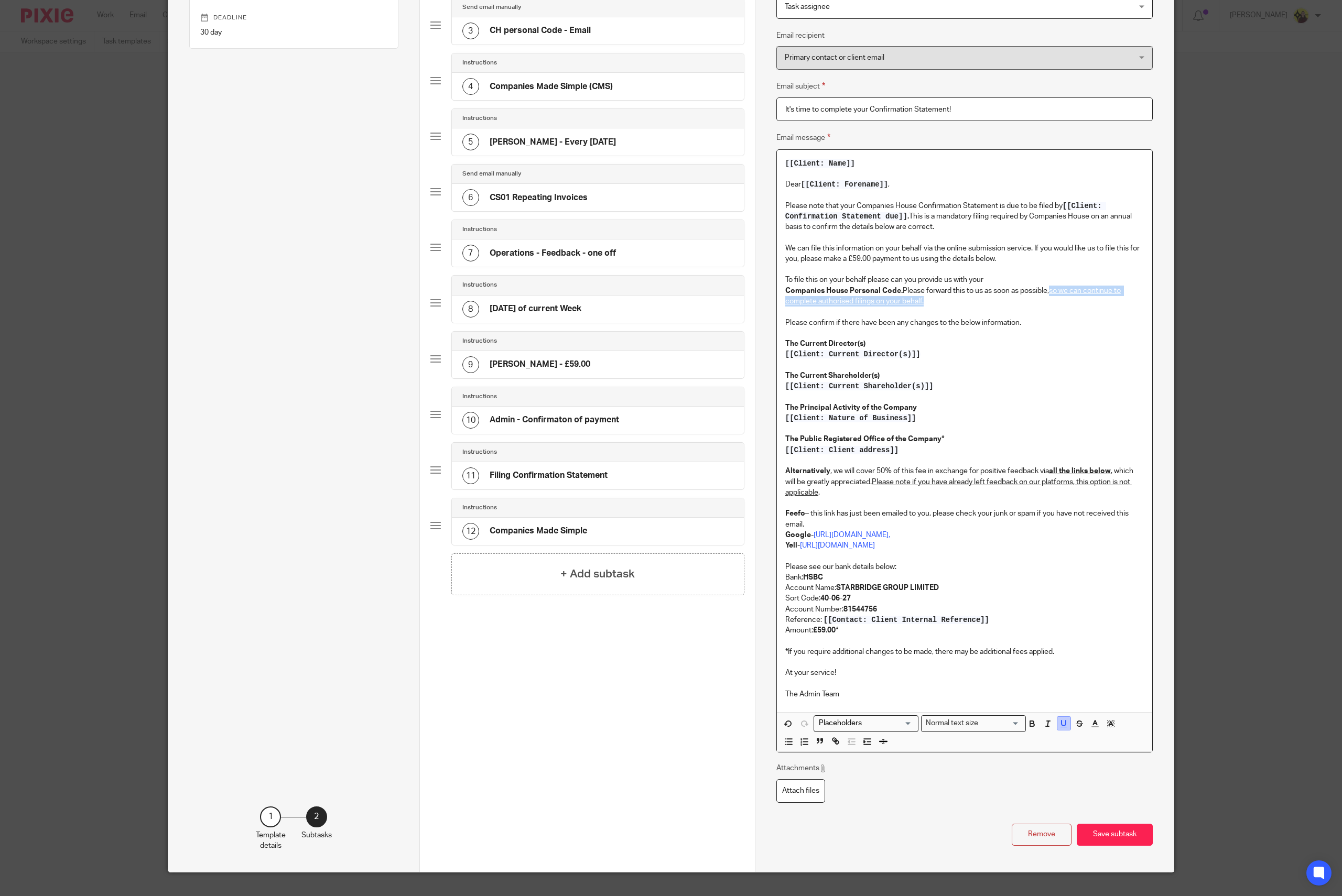
click at [1006, 517] on icon "button" at bounding box center [1063, 724] width 10 height 10
click at [1006, 393] on p "To enrich screen reader interactions, please activate Accessibility in Grammarl…" at bounding box center [964, 396] width 358 height 10
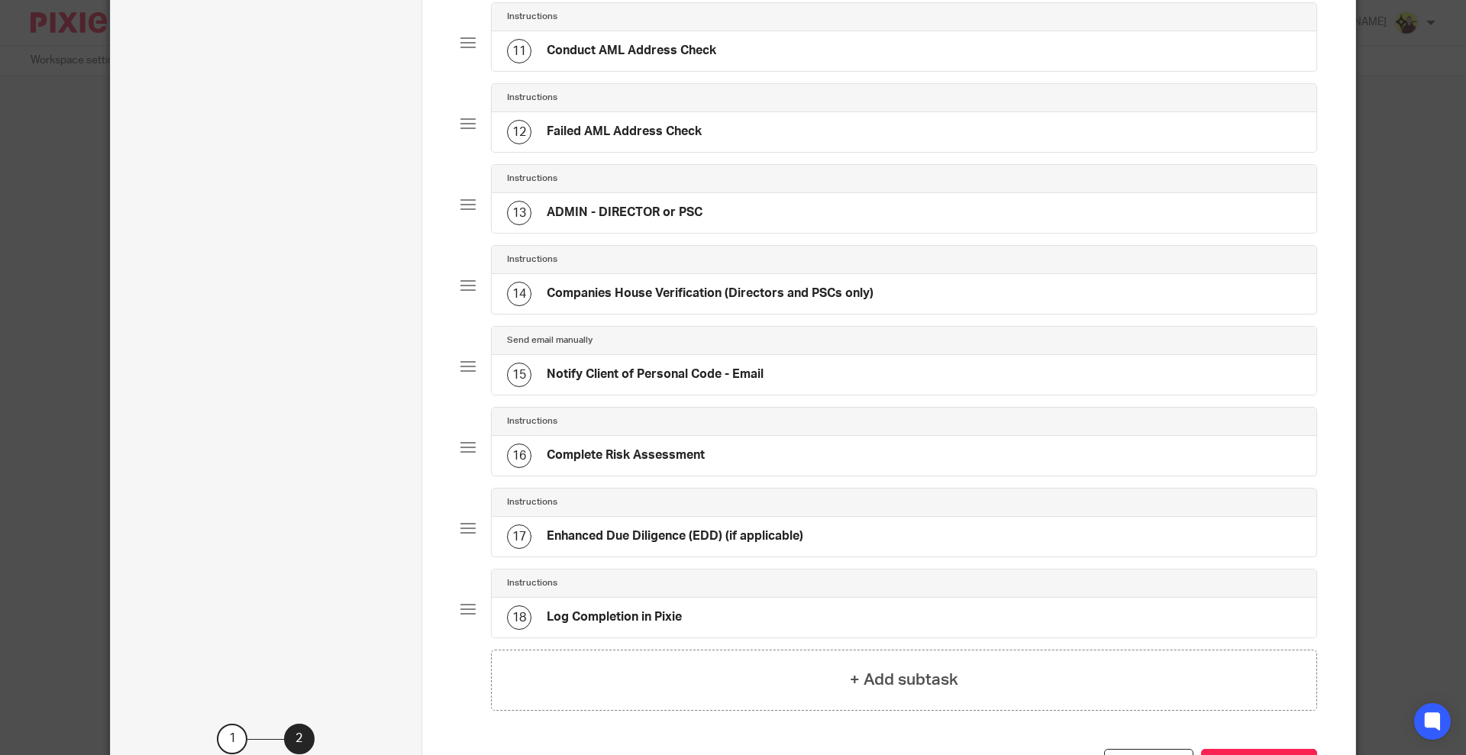
scroll to position [1074, 0]
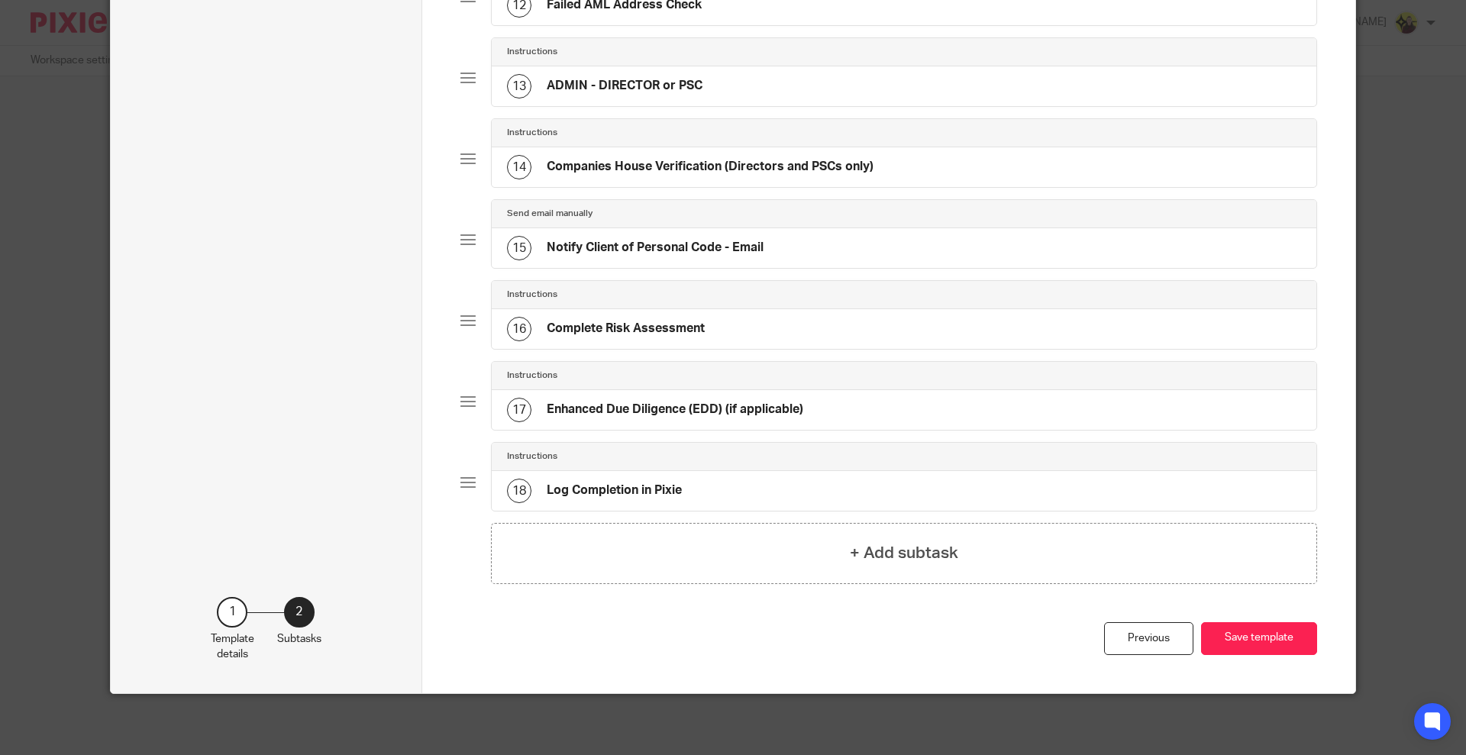
click at [719, 119] on div "Instructions" at bounding box center [904, 133] width 825 height 28
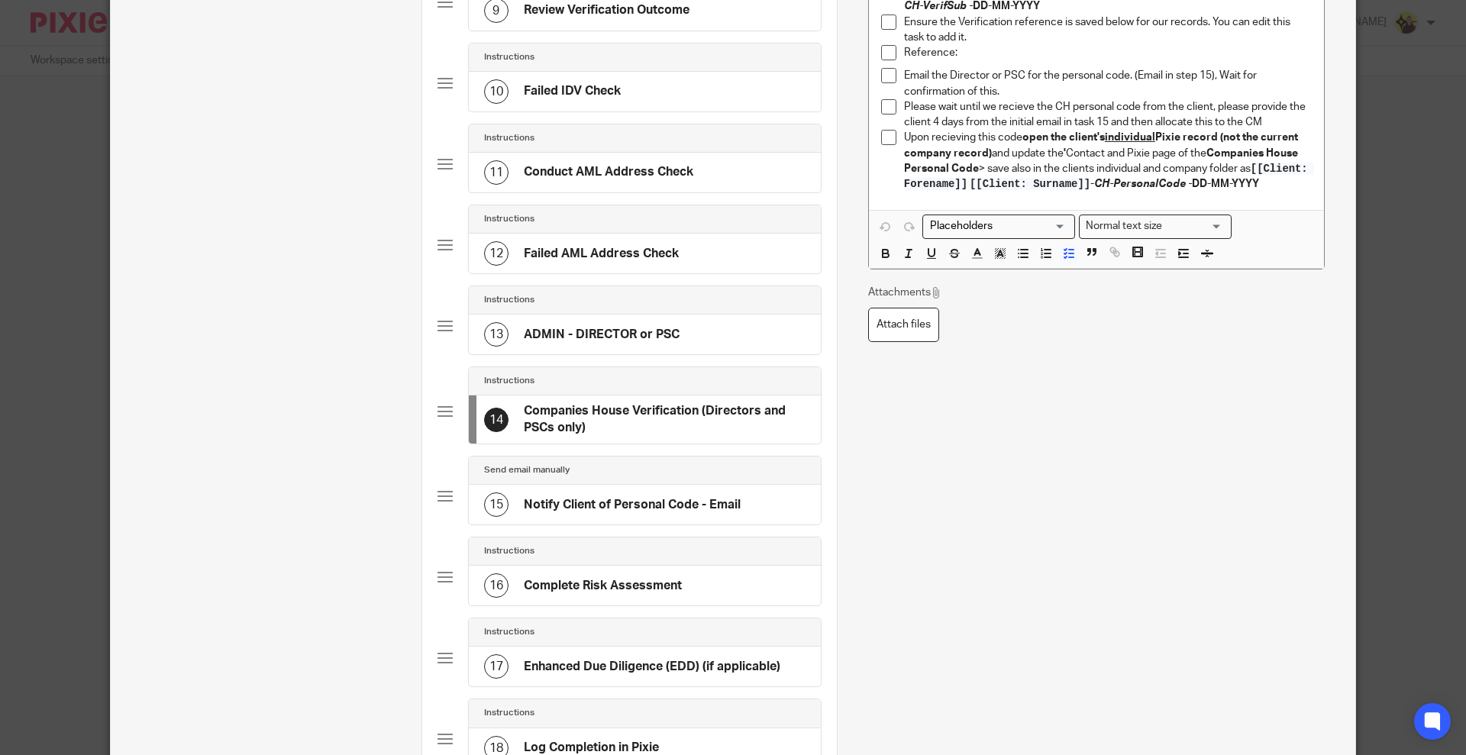
scroll to position [1084, 0]
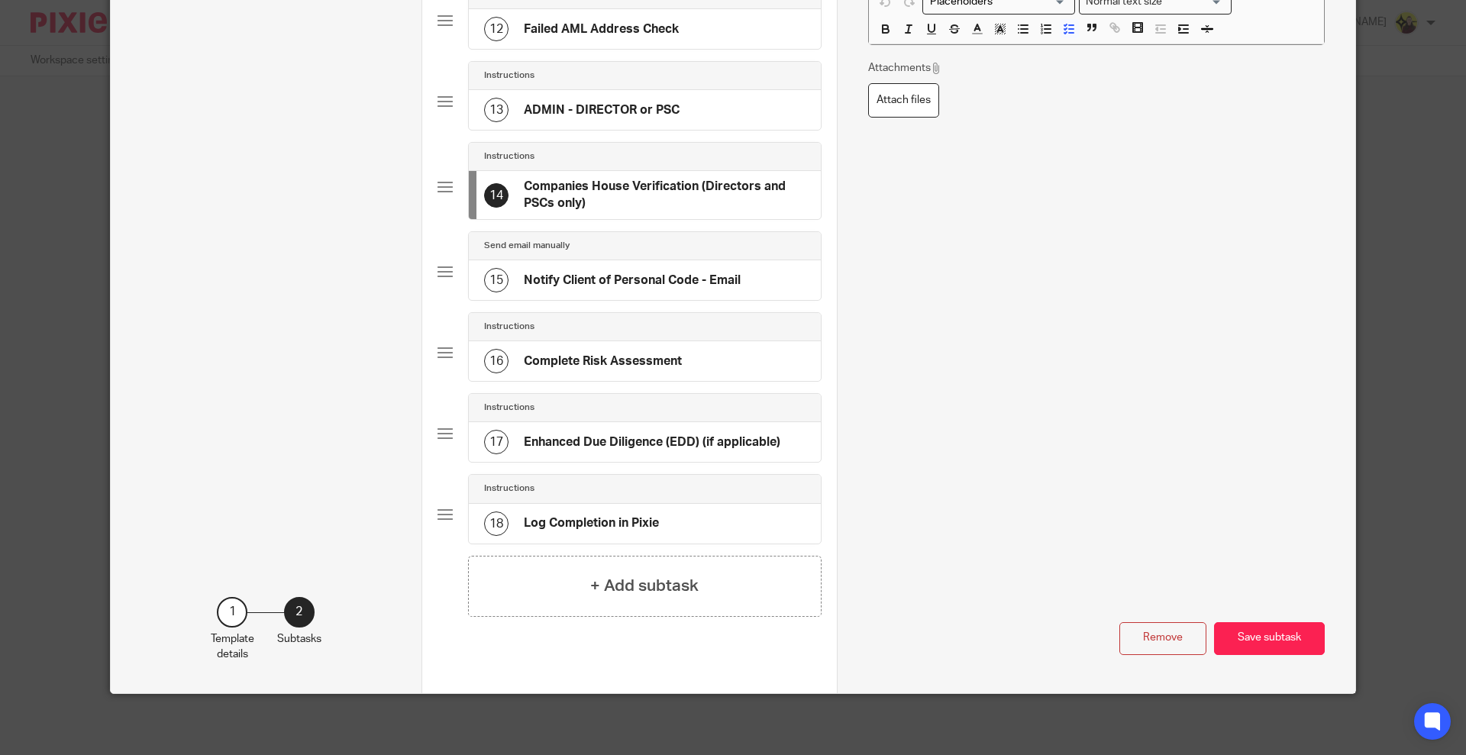
click at [692, 292] on div "15 Notify Client of Personal Code - Email" at bounding box center [645, 280] width 352 height 40
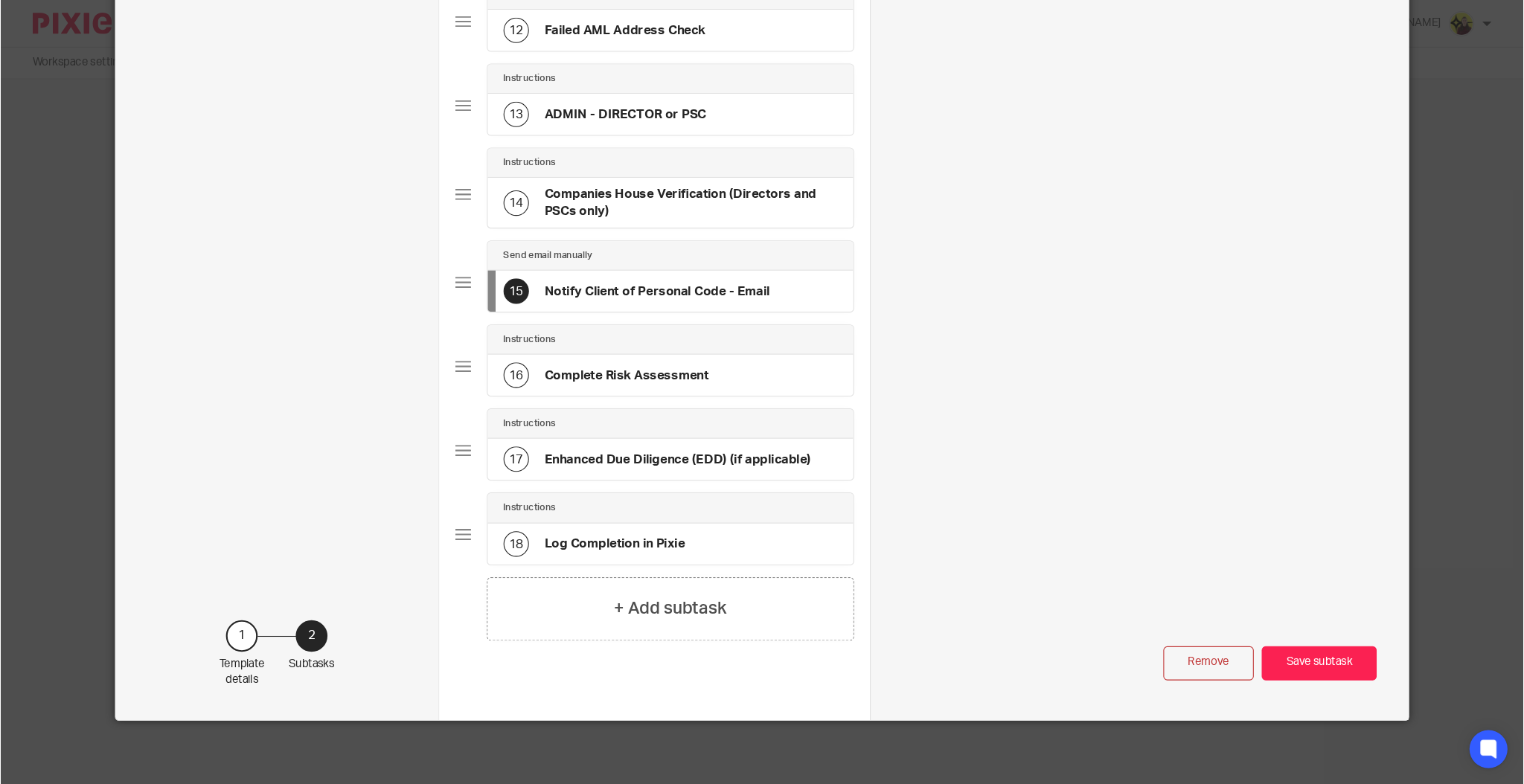
scroll to position [0, 0]
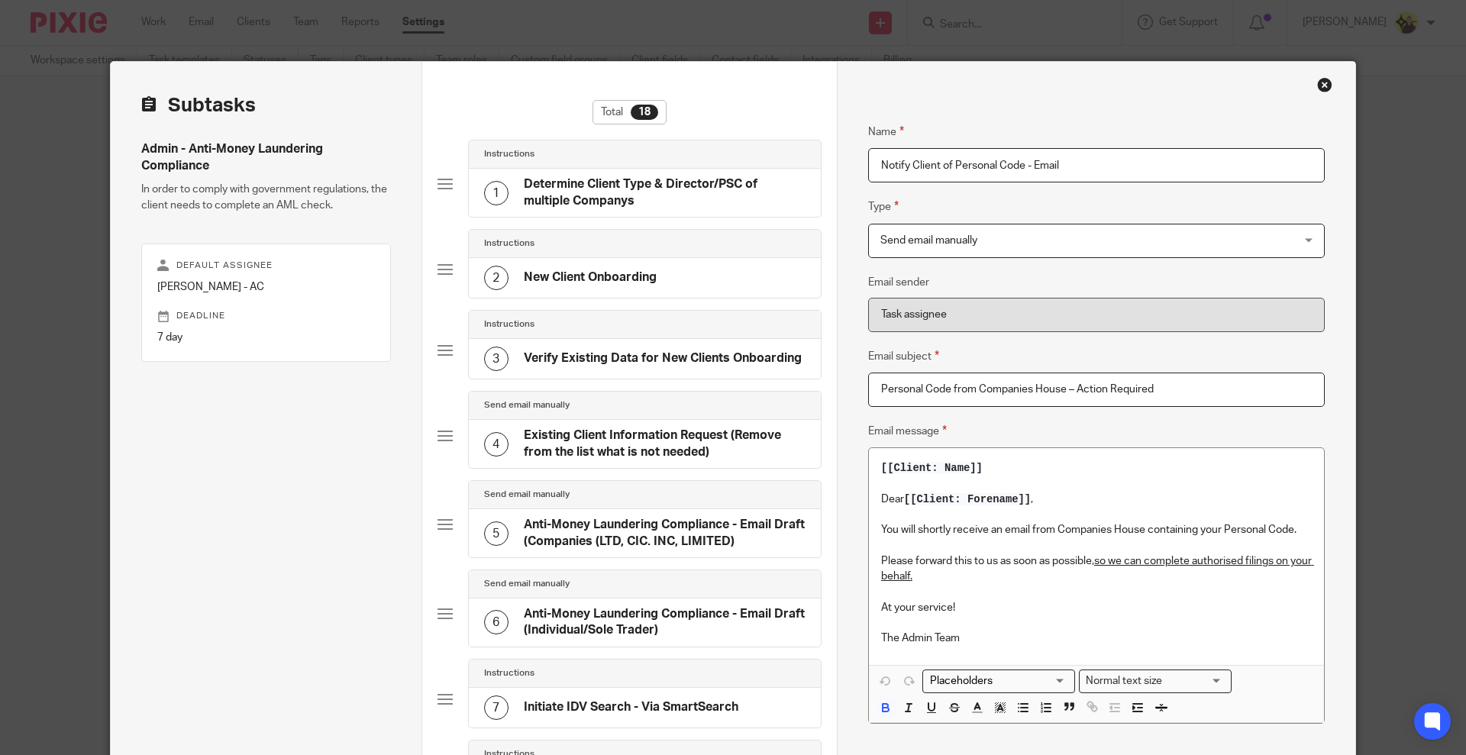
click at [1139, 564] on u "so we can complete authorised filings on your behalf." at bounding box center [1097, 569] width 433 height 26
click at [1116, 573] on p "Please forward this to us as soon as possible, so we can complete authorised fi…" at bounding box center [1096, 569] width 431 height 31
click at [1113, 567] on p "Please forward this to us as soon as possible, so we can complete authorised fi…" at bounding box center [1096, 569] width 431 height 31
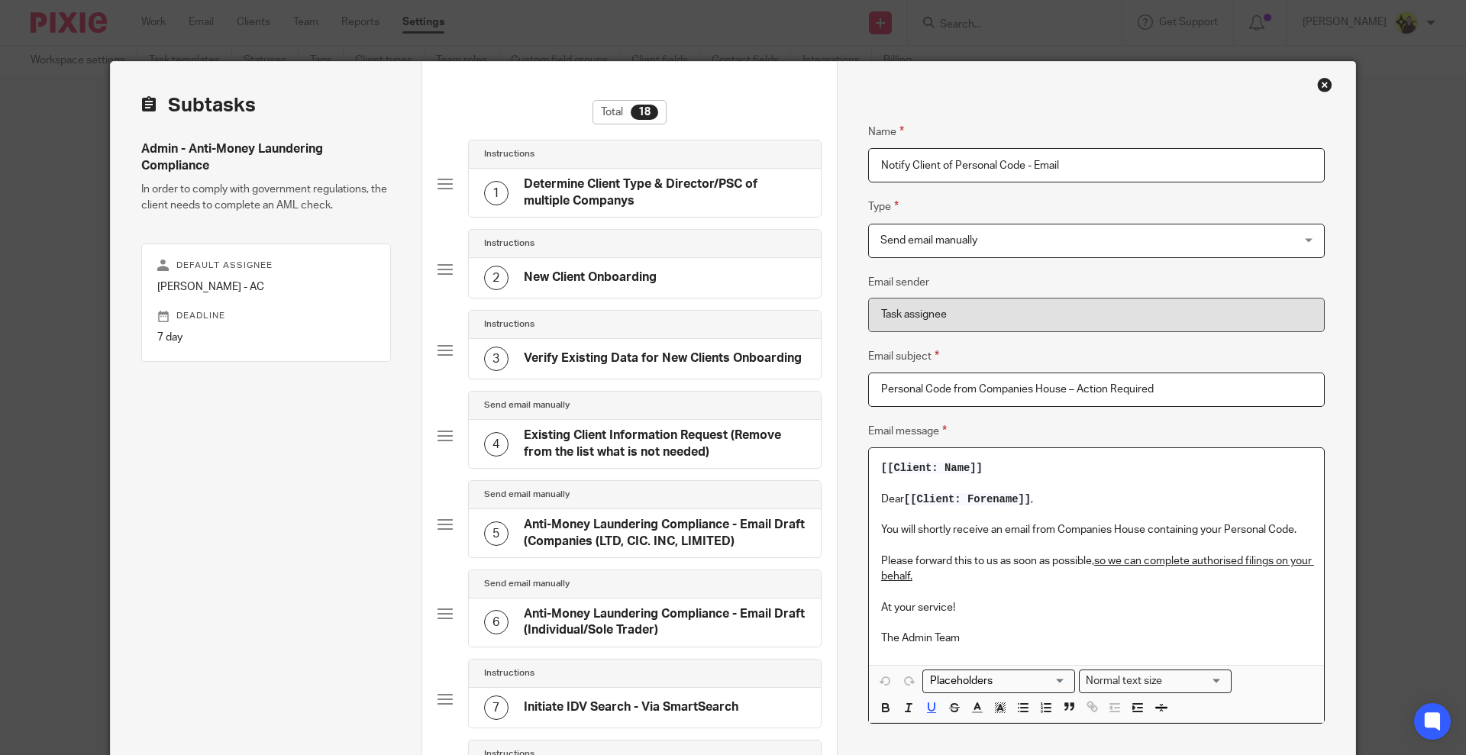
click at [1117, 556] on u "so we can complete authorised filings on your behalf." at bounding box center [1097, 569] width 433 height 26
copy p "Please forward this to us as soon as possible, so we can complete authorised fi…"
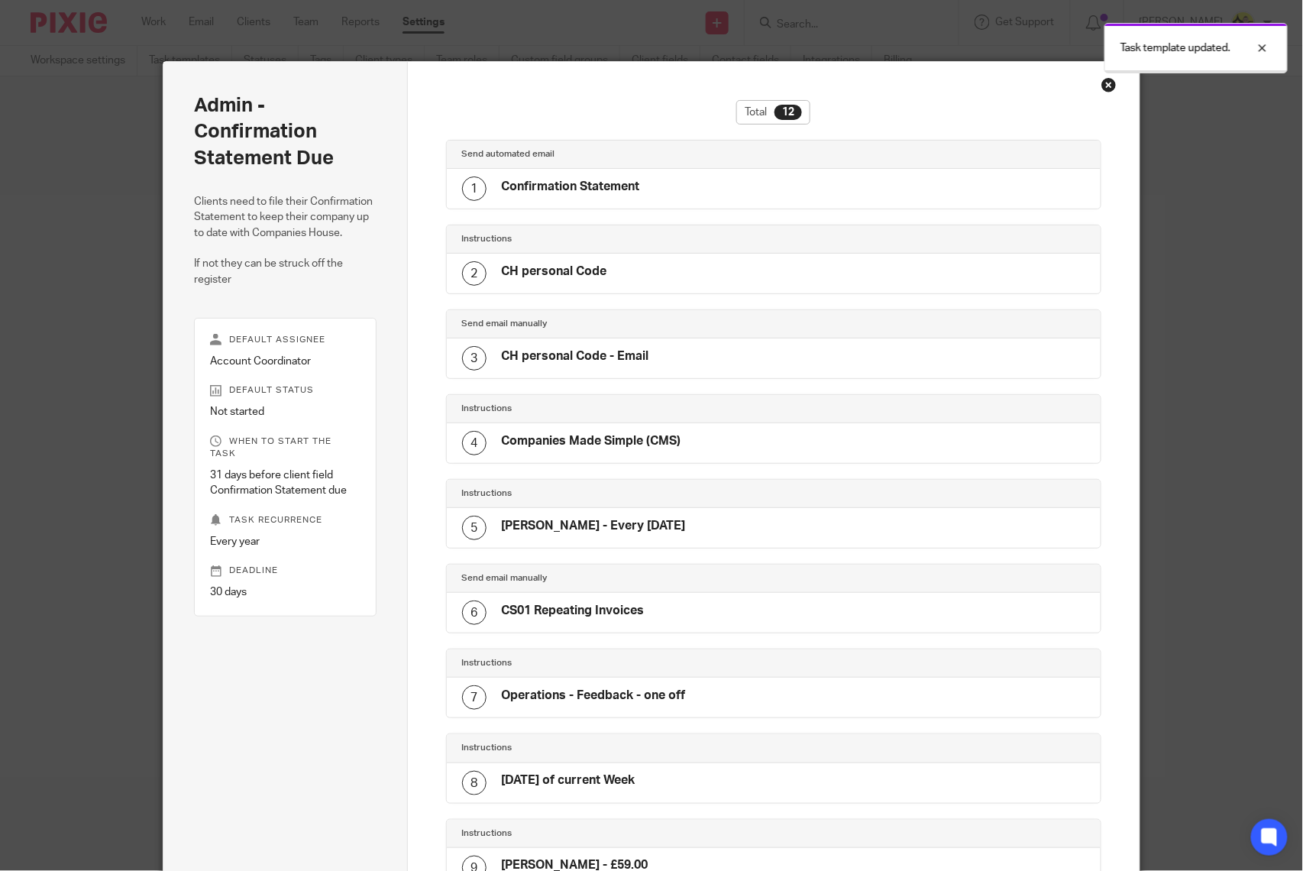
scroll to position [434, 0]
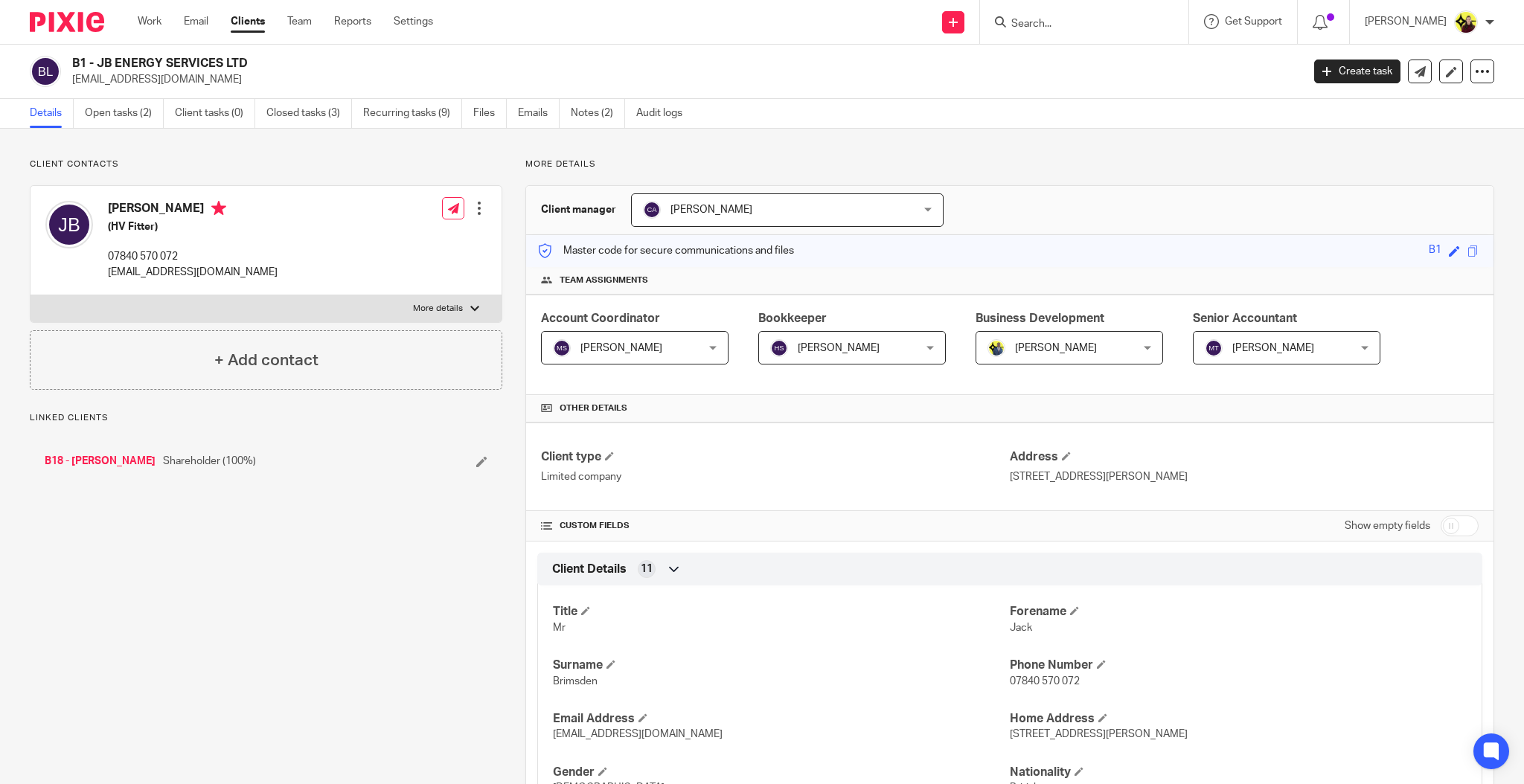
click at [352, 295] on label "More details" at bounding box center [265, 308] width 471 height 26
click at [30, 295] on input "More details" at bounding box center [30, 294] width 1 height 1
checkbox input "true"
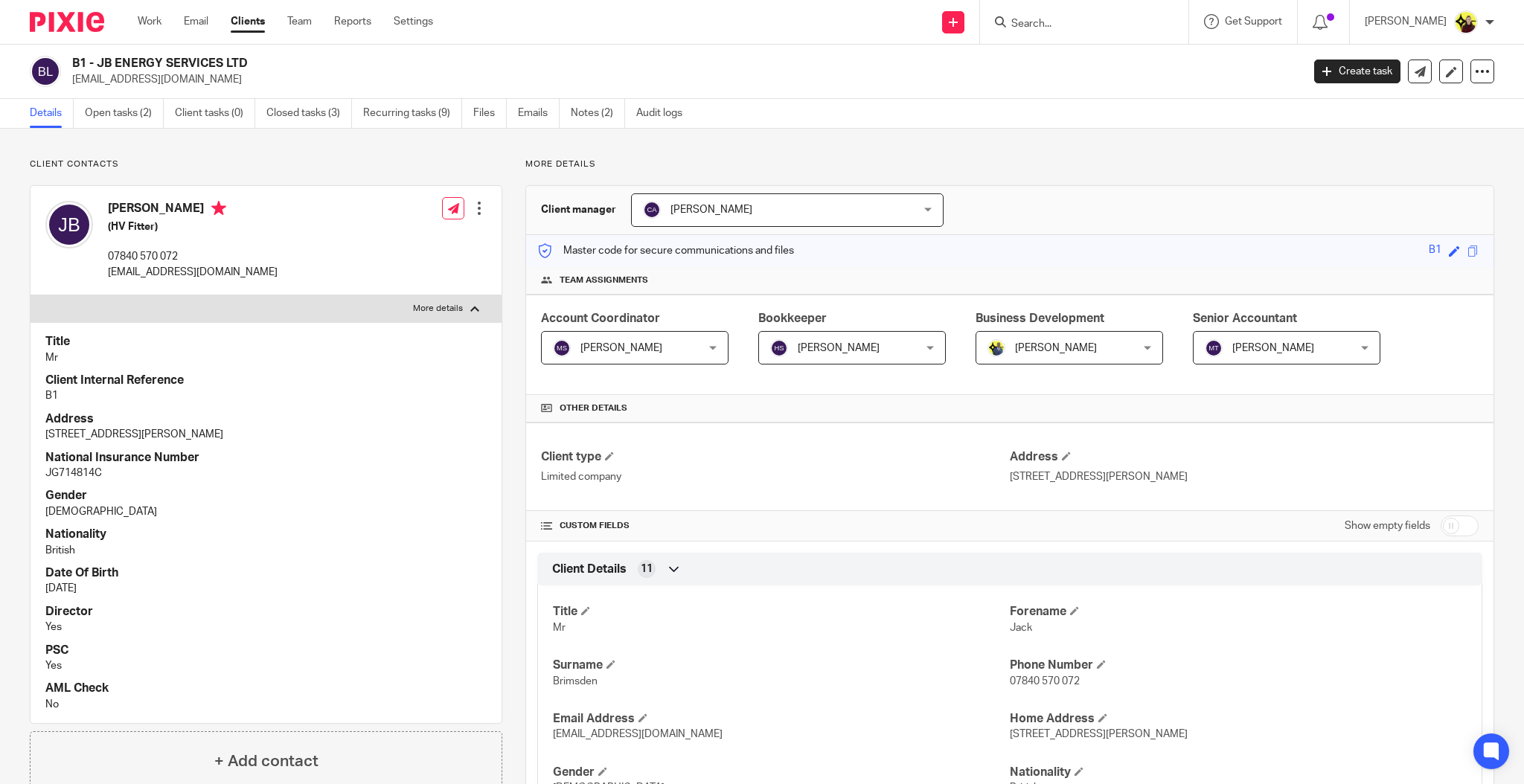
click at [481, 204] on div "Jack Brimsden (HV Fitter) 07840 570 072 librauk89@gmail.com Edit contact Create…" at bounding box center [265, 241] width 471 height 109
click at [476, 203] on div at bounding box center [478, 207] width 15 height 15
click at [404, 235] on link "Edit contact" at bounding box center [407, 242] width 142 height 21
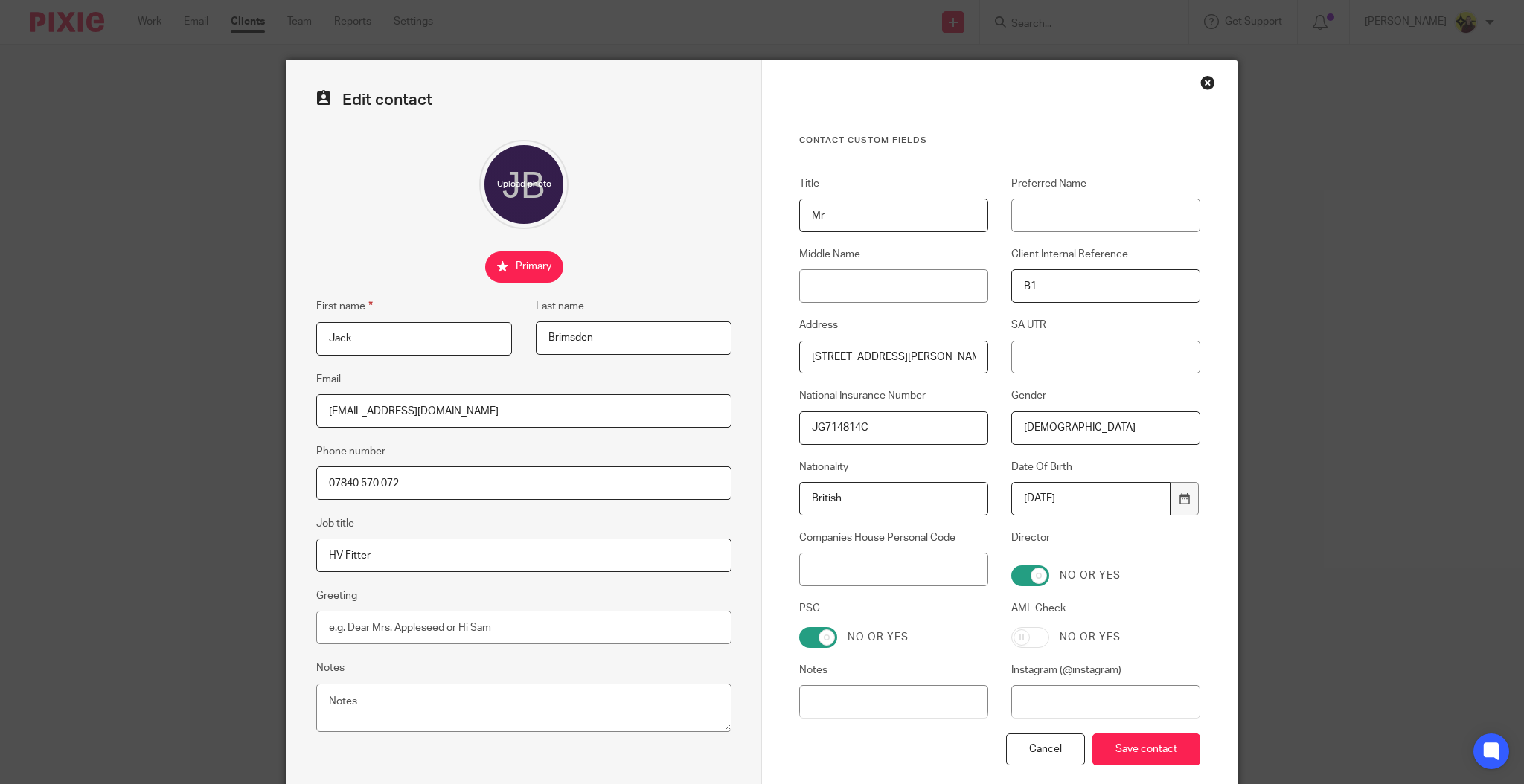
click at [1200, 79] on div "Close this dialog window" at bounding box center [1207, 82] width 15 height 15
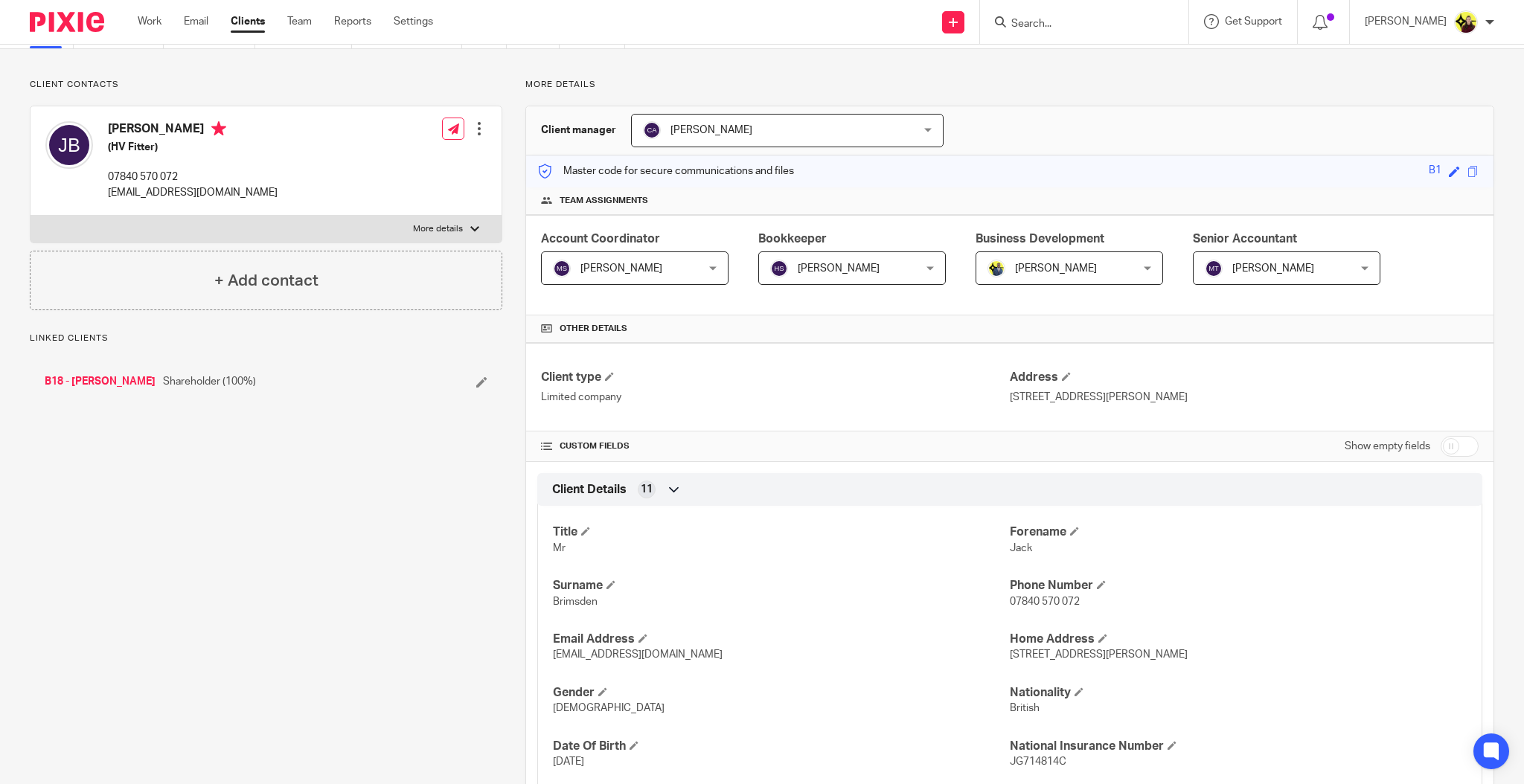
scroll to position [198, 0]
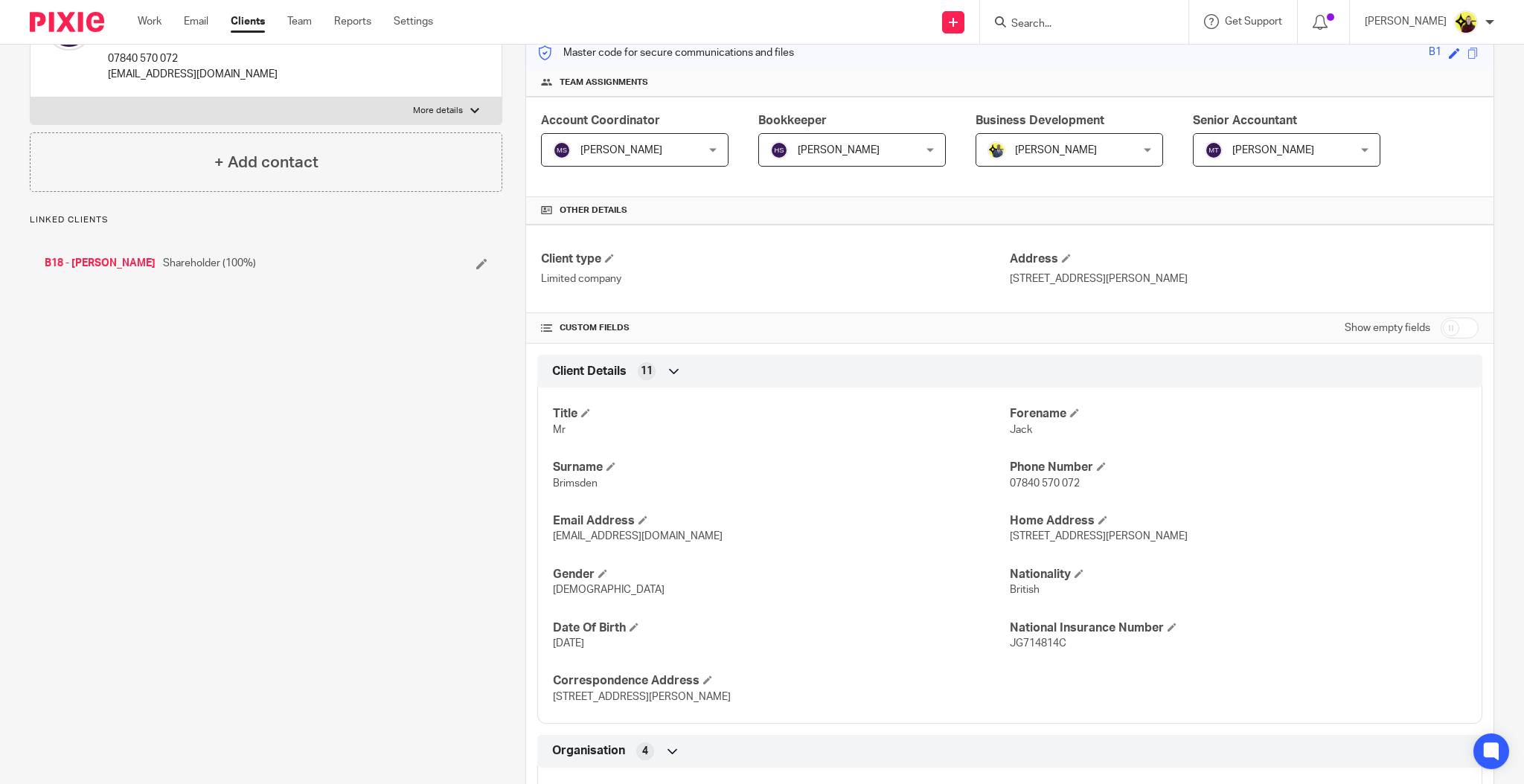
click at [1449, 325] on input "checkbox" at bounding box center [1459, 327] width 38 height 20
checkbox input "true"
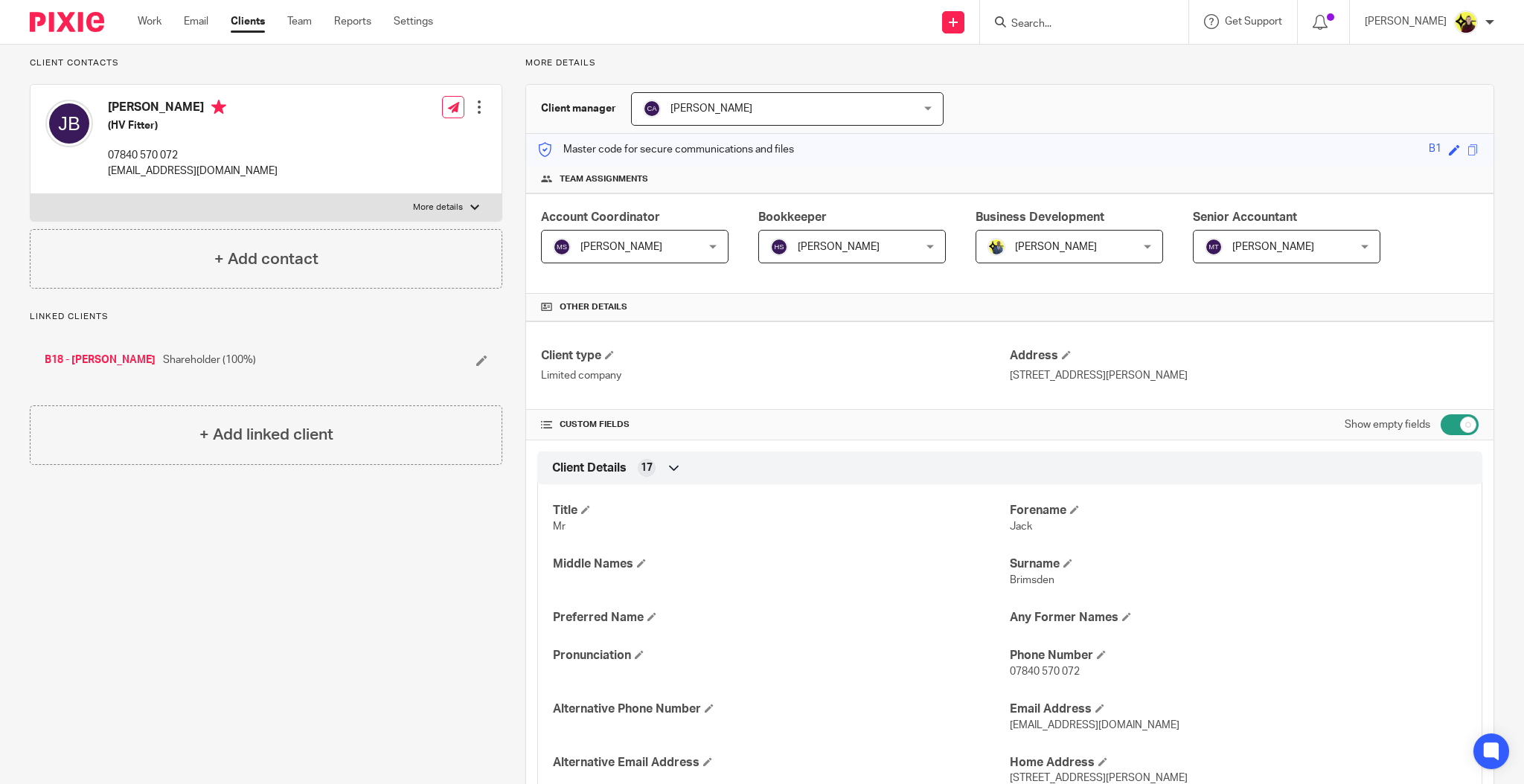
scroll to position [0, 0]
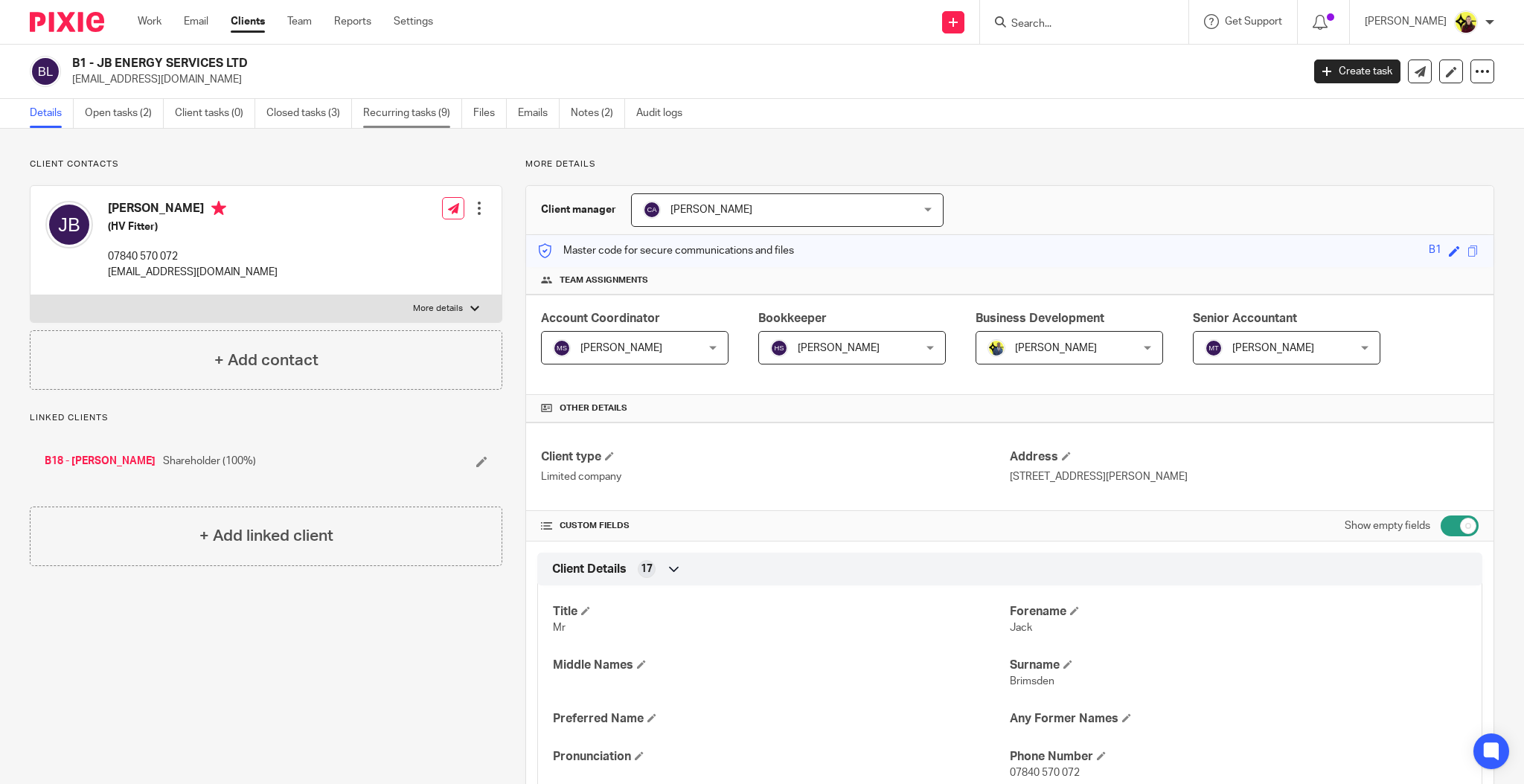
click at [436, 112] on link "Recurring tasks (9)" at bounding box center [413, 114] width 99 height 29
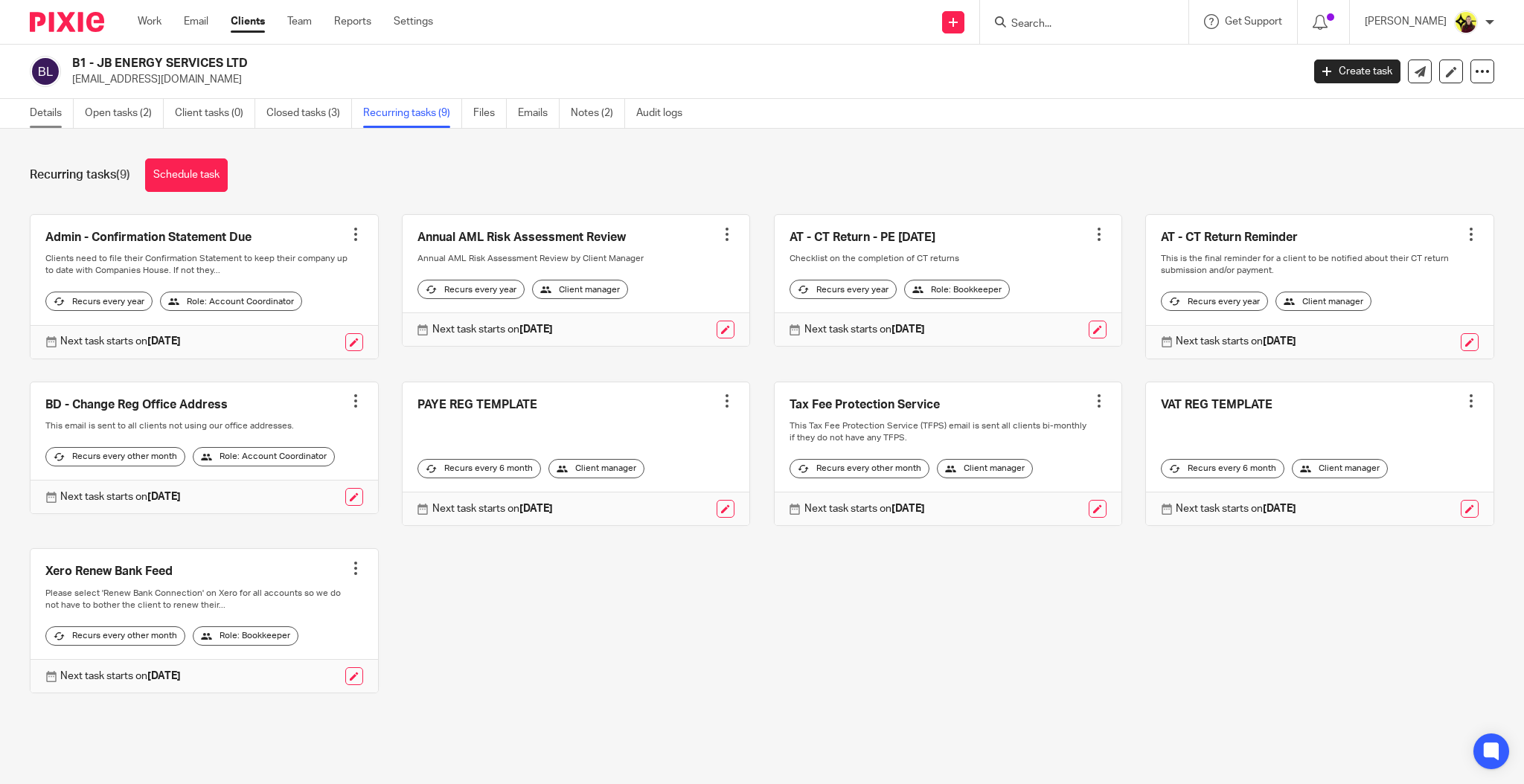
click at [73, 117] on link "Details" at bounding box center [52, 114] width 44 height 29
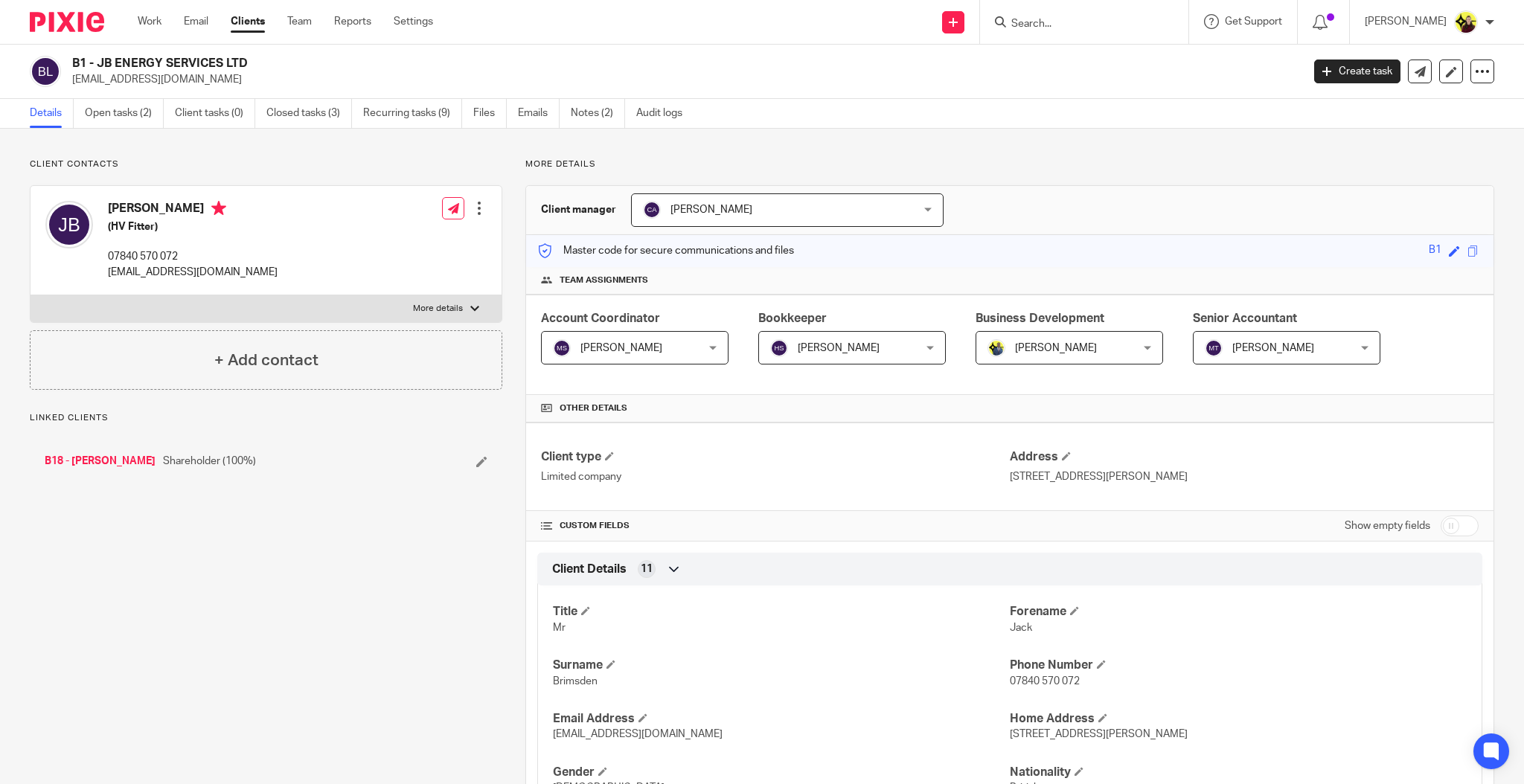
click at [121, 106] on link "Open tasks (2)" at bounding box center [124, 114] width 79 height 29
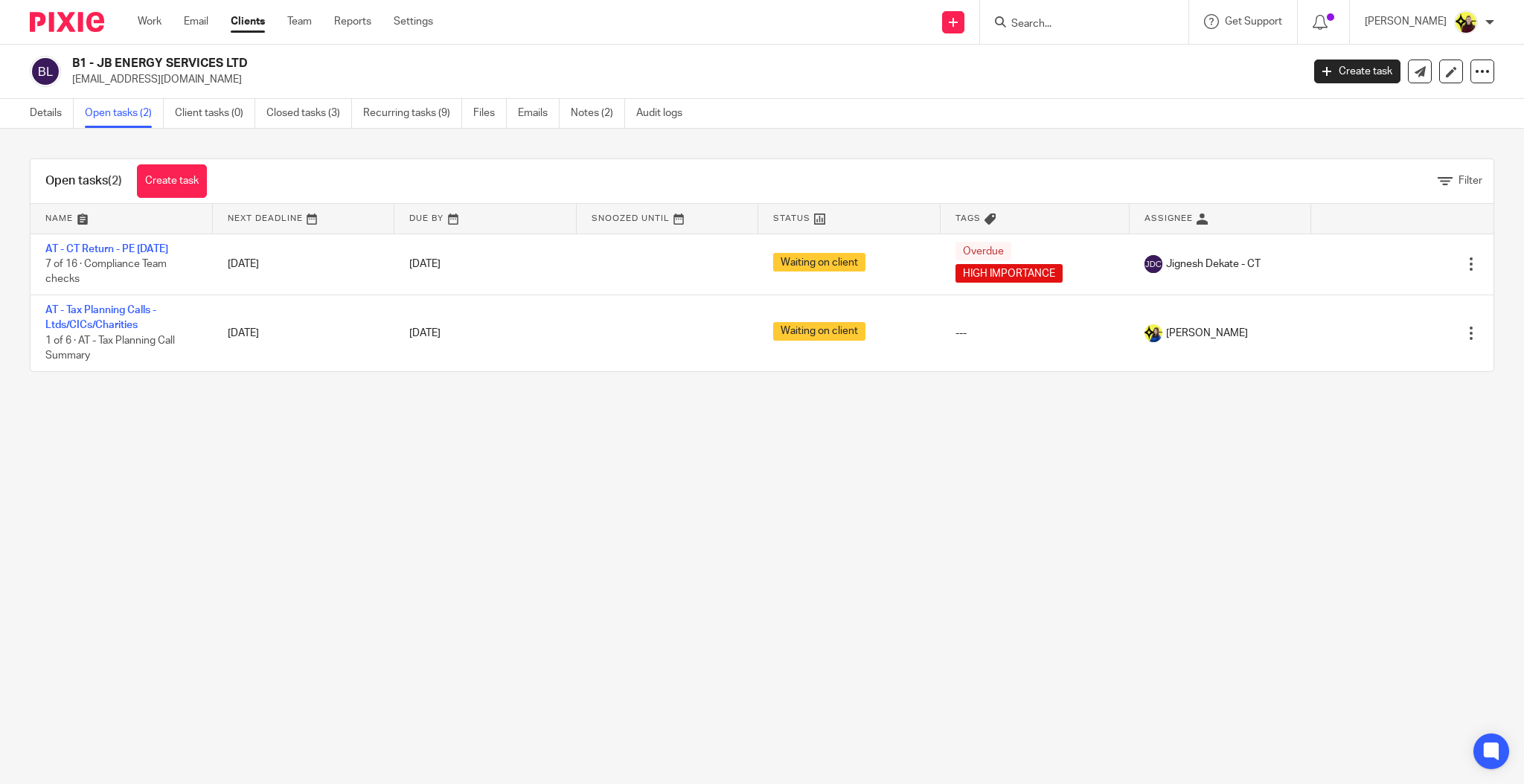
drag, startPoint x: 265, startPoint y: 64, endPoint x: 96, endPoint y: 63, distance: 169.0
click at [96, 63] on h2 "B1 - JB ENERGY SERVICES LTD" at bounding box center [559, 63] width 975 height 16
copy h2 "JB ENERGY SERVICES LTD"
click at [49, 117] on link "Details" at bounding box center [52, 114] width 44 height 29
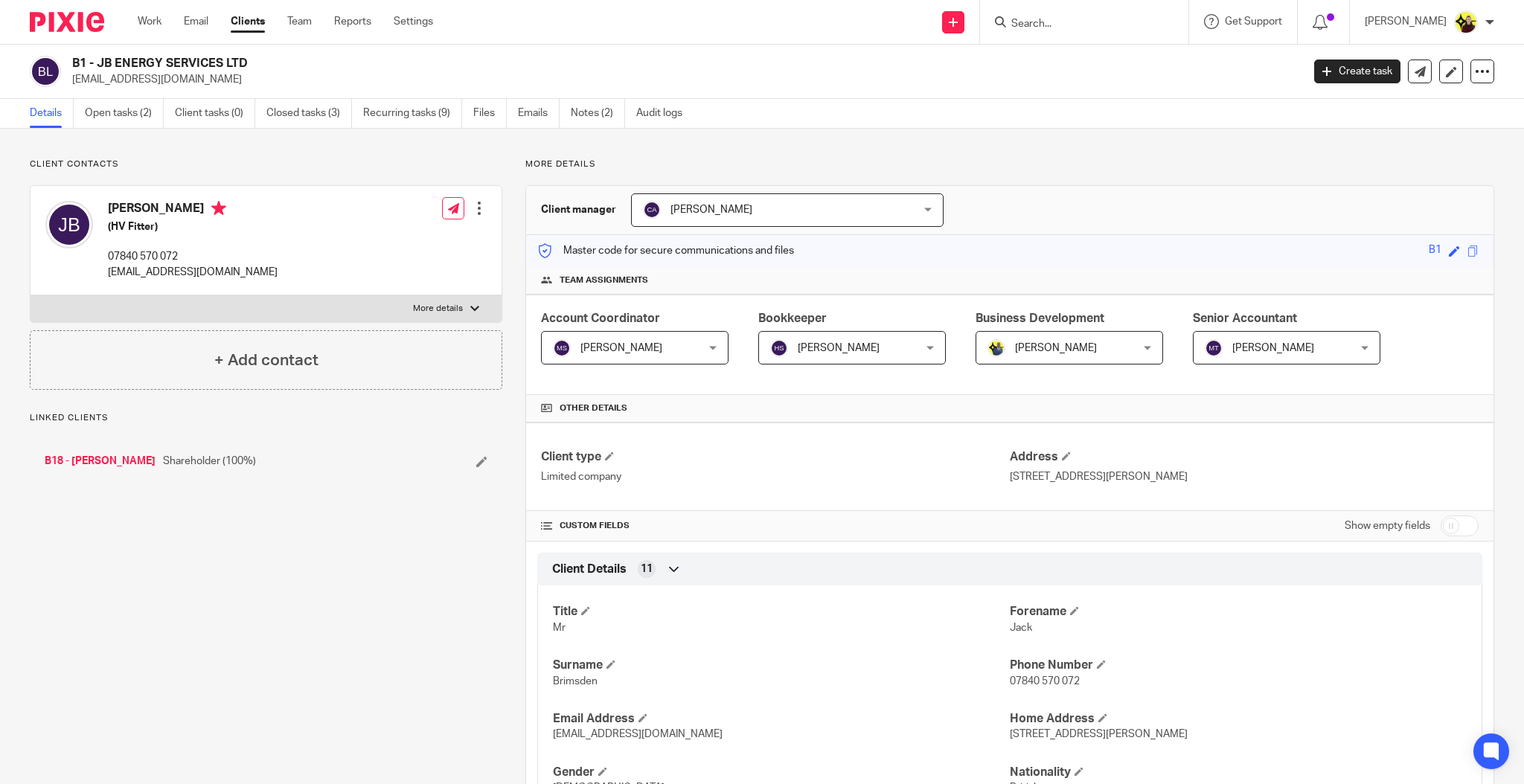
click at [125, 461] on link "B18 - [PERSON_NAME]" at bounding box center [100, 461] width 111 height 15
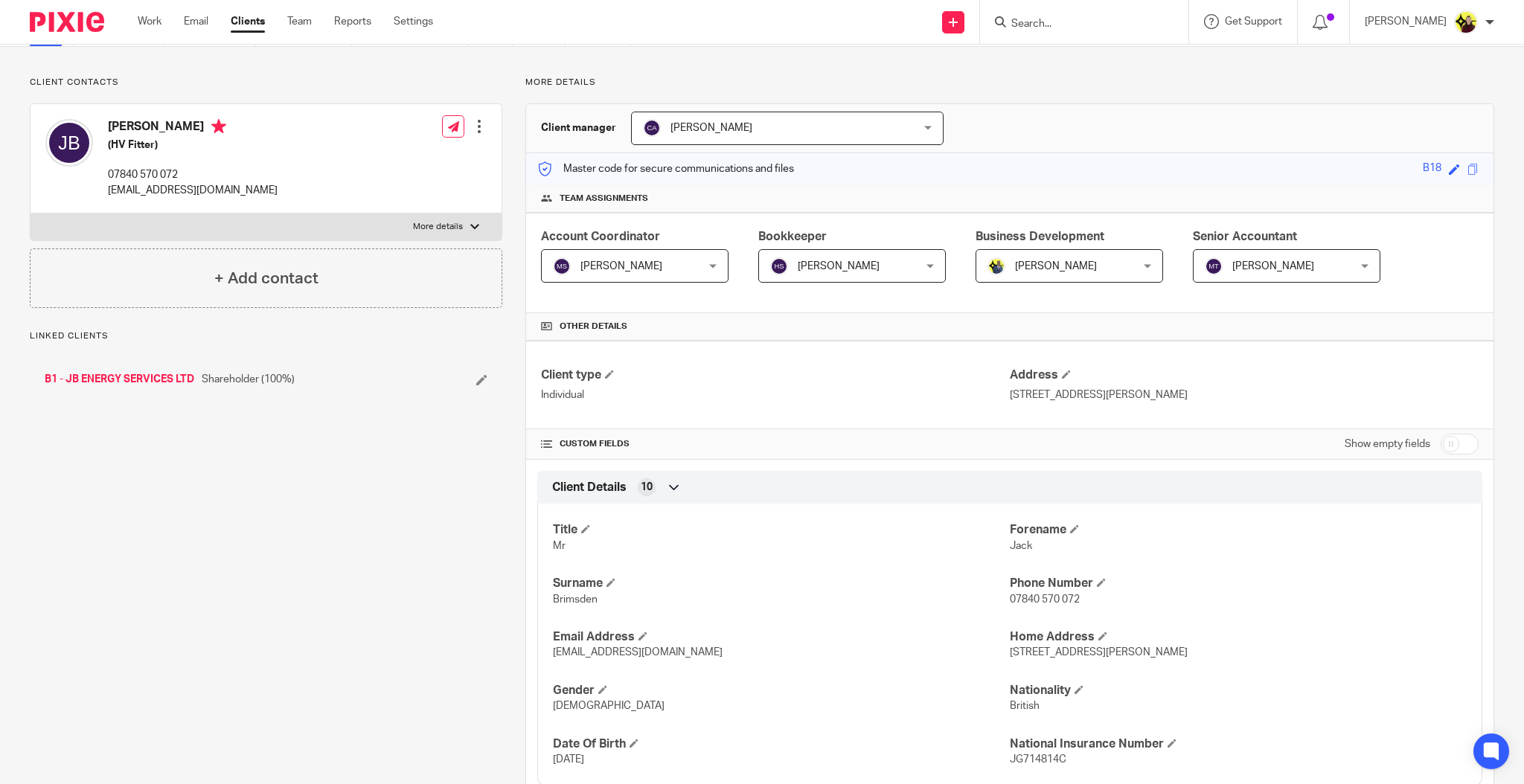
scroll to position [198, 0]
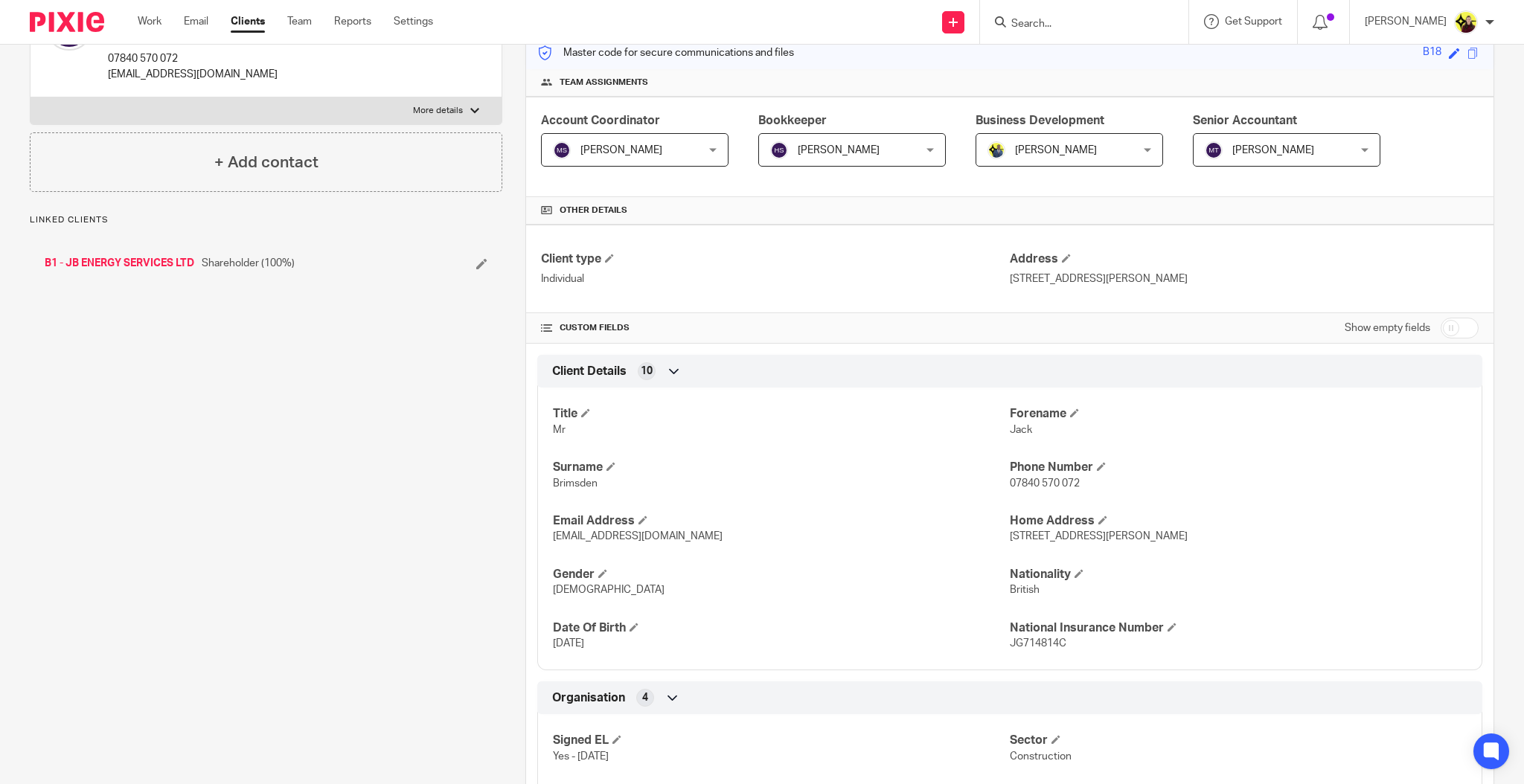
click at [1445, 329] on input "checkbox" at bounding box center [1459, 327] width 38 height 20
checkbox input "true"
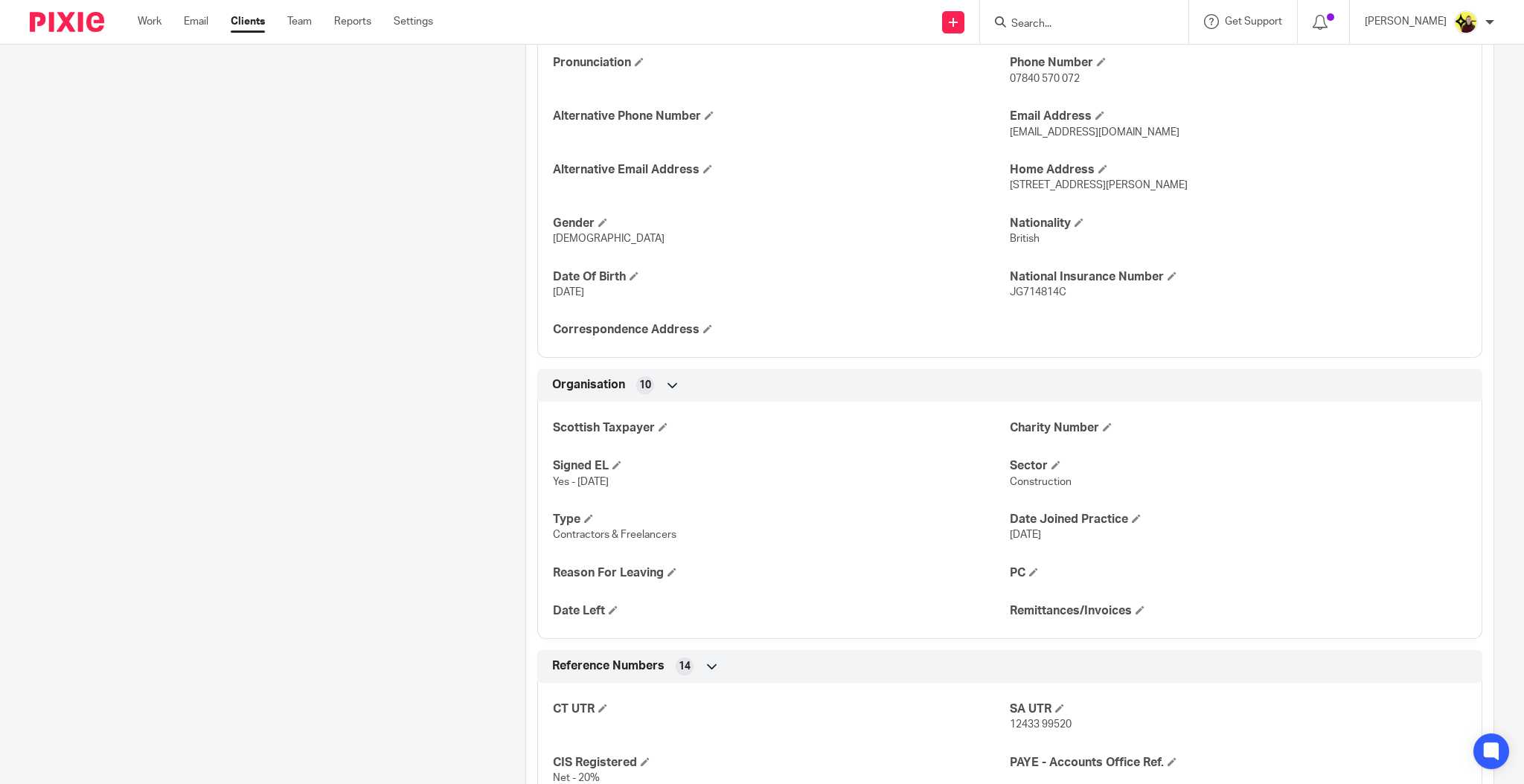
scroll to position [0, 0]
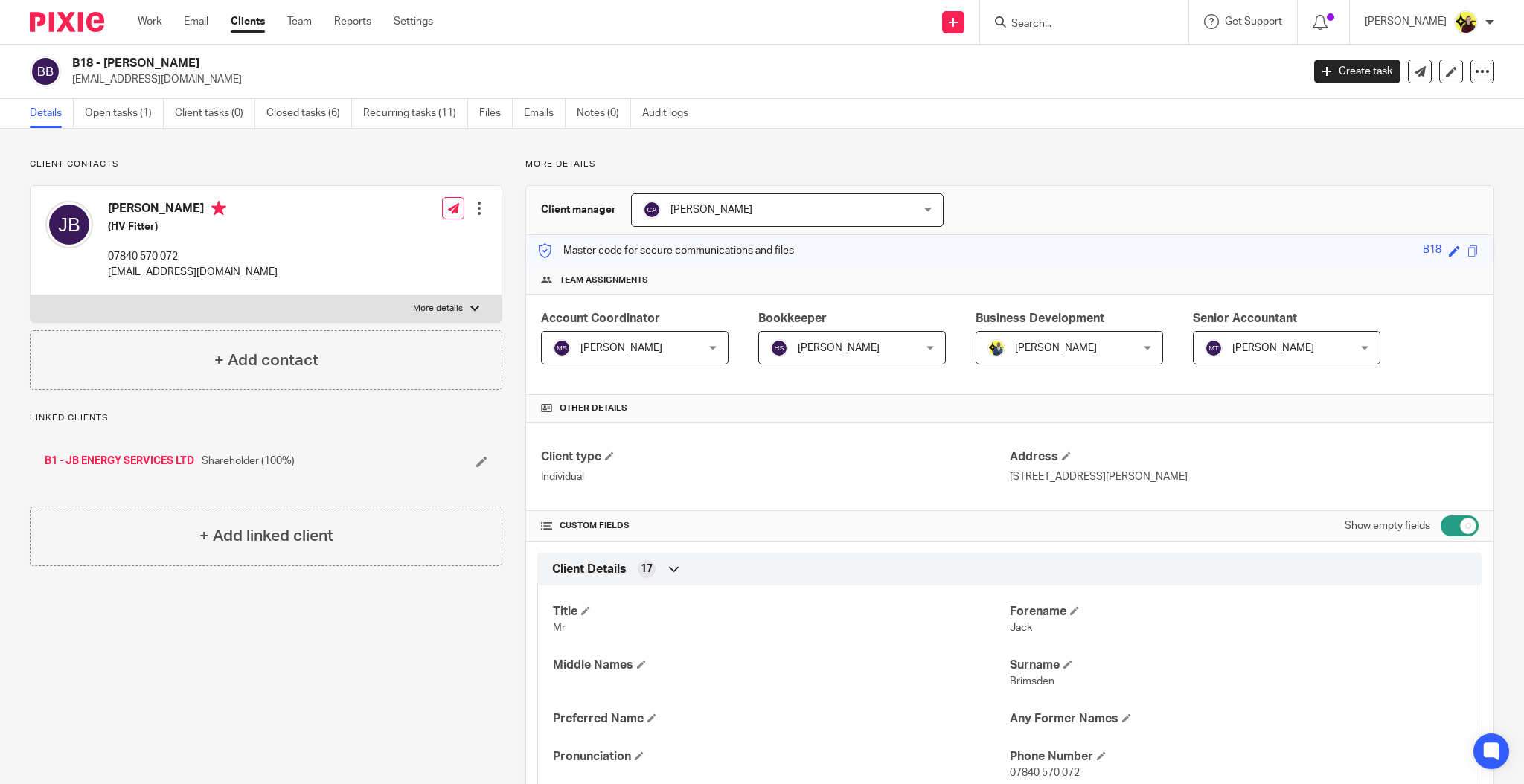
click at [305, 300] on label "More details" at bounding box center [265, 308] width 471 height 26
click at [30, 295] on input "More details" at bounding box center [30, 294] width 1 height 1
checkbox input "true"
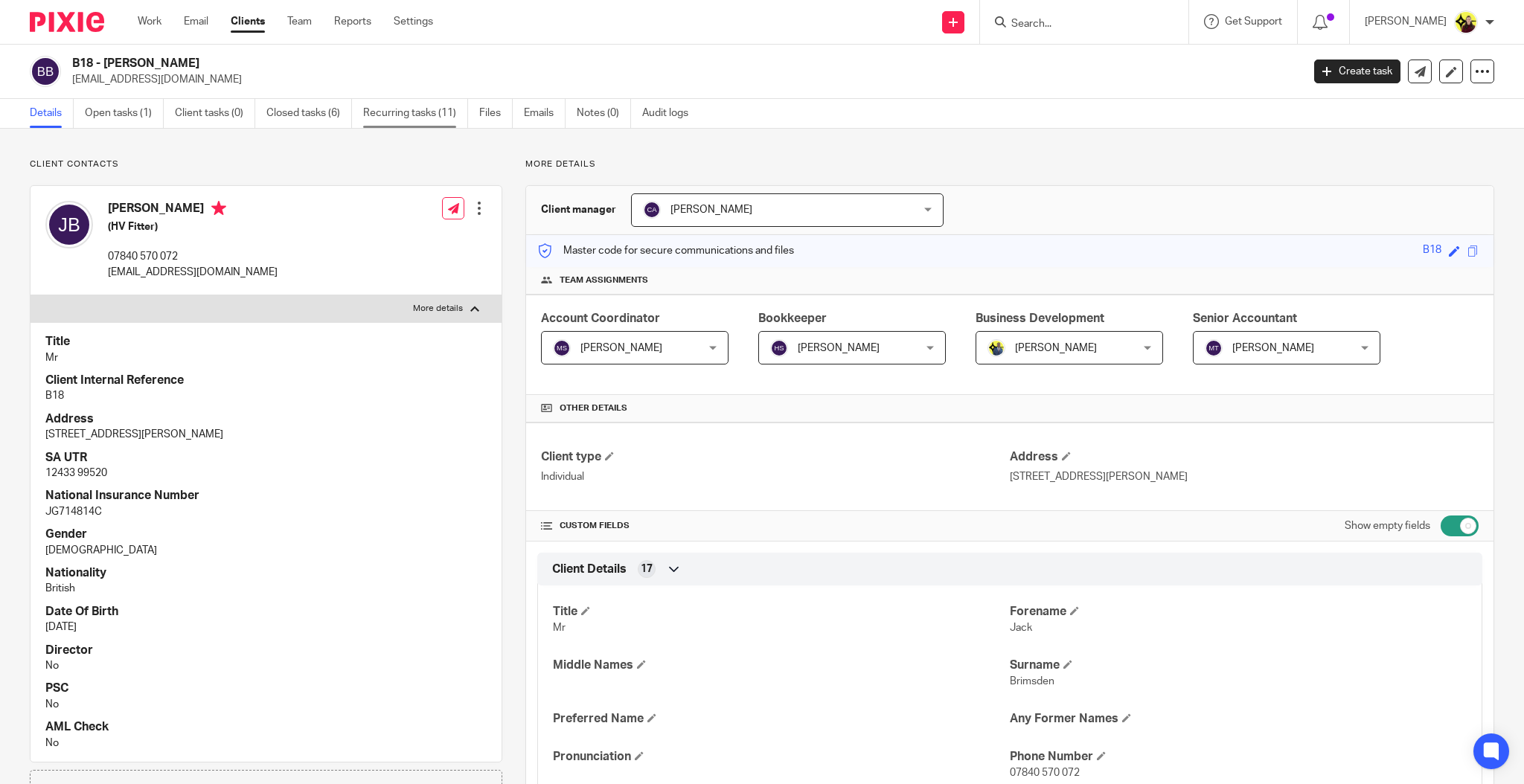
click at [382, 104] on link "Recurring tasks (11)" at bounding box center [416, 114] width 105 height 29
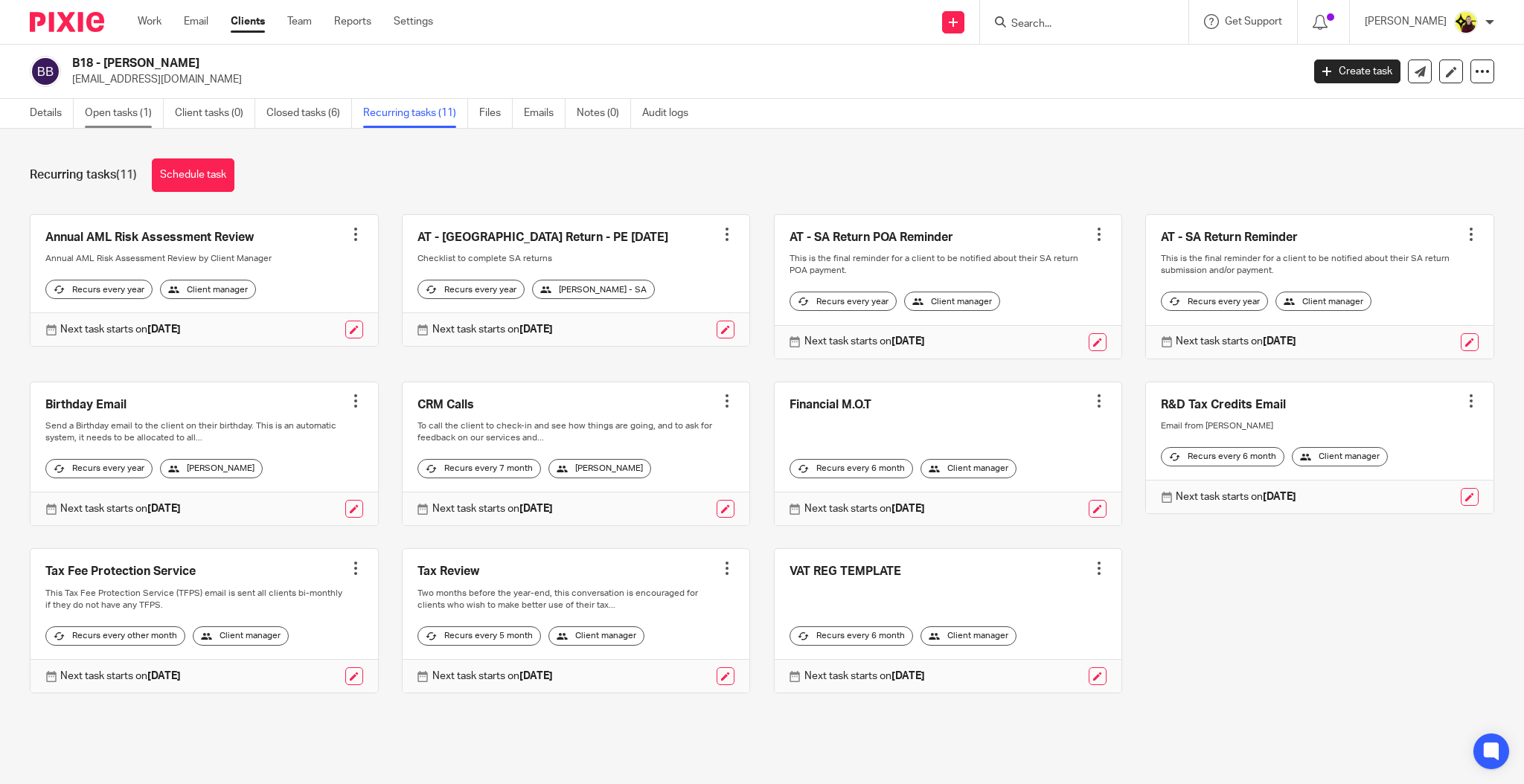
click at [116, 123] on link "Open tasks (1)" at bounding box center [124, 114] width 79 height 29
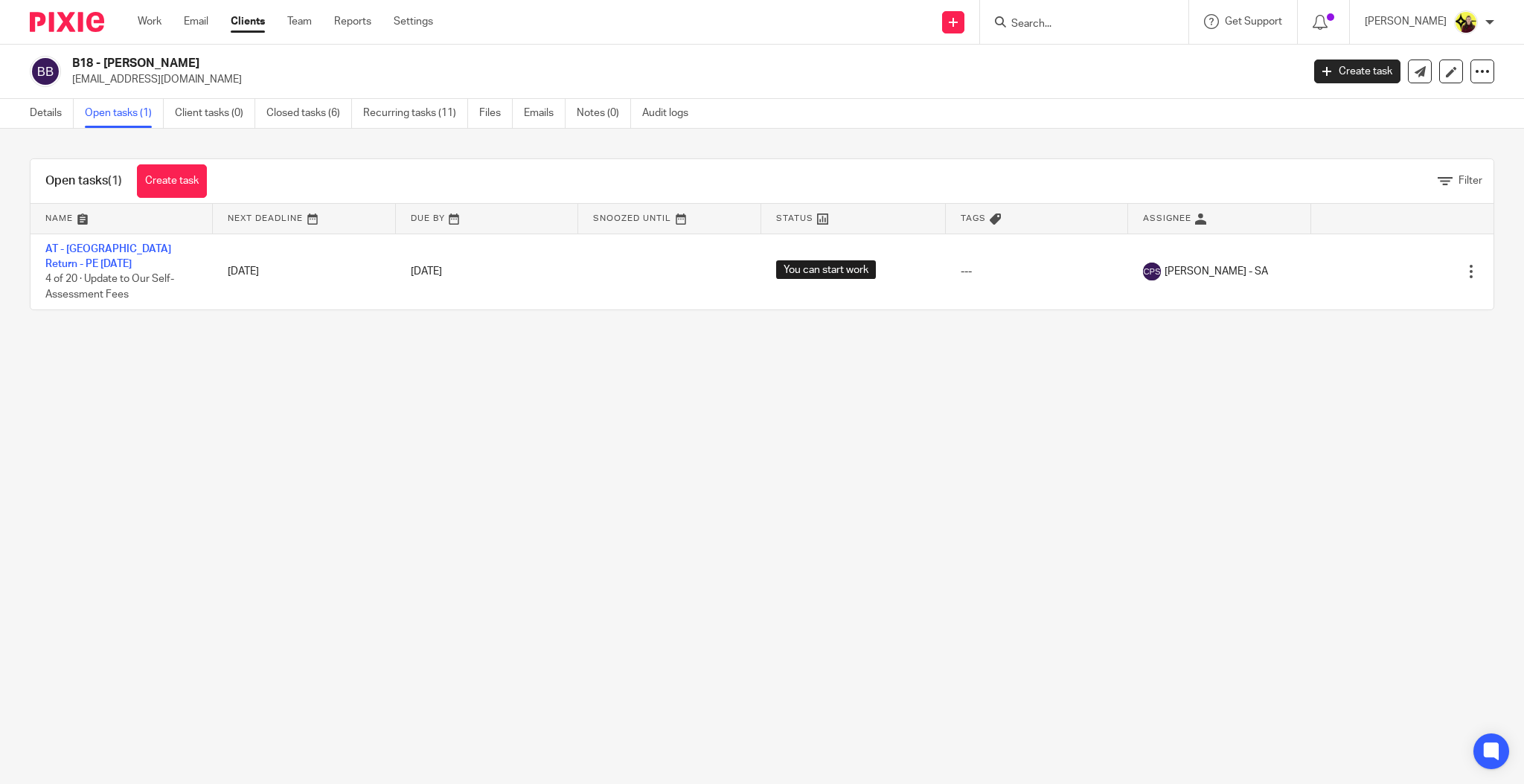
click at [1085, 22] on input "Search" at bounding box center [1076, 24] width 133 height 14
type input "p17"
click at [1107, 68] on link at bounding box center [1156, 63] width 299 height 34
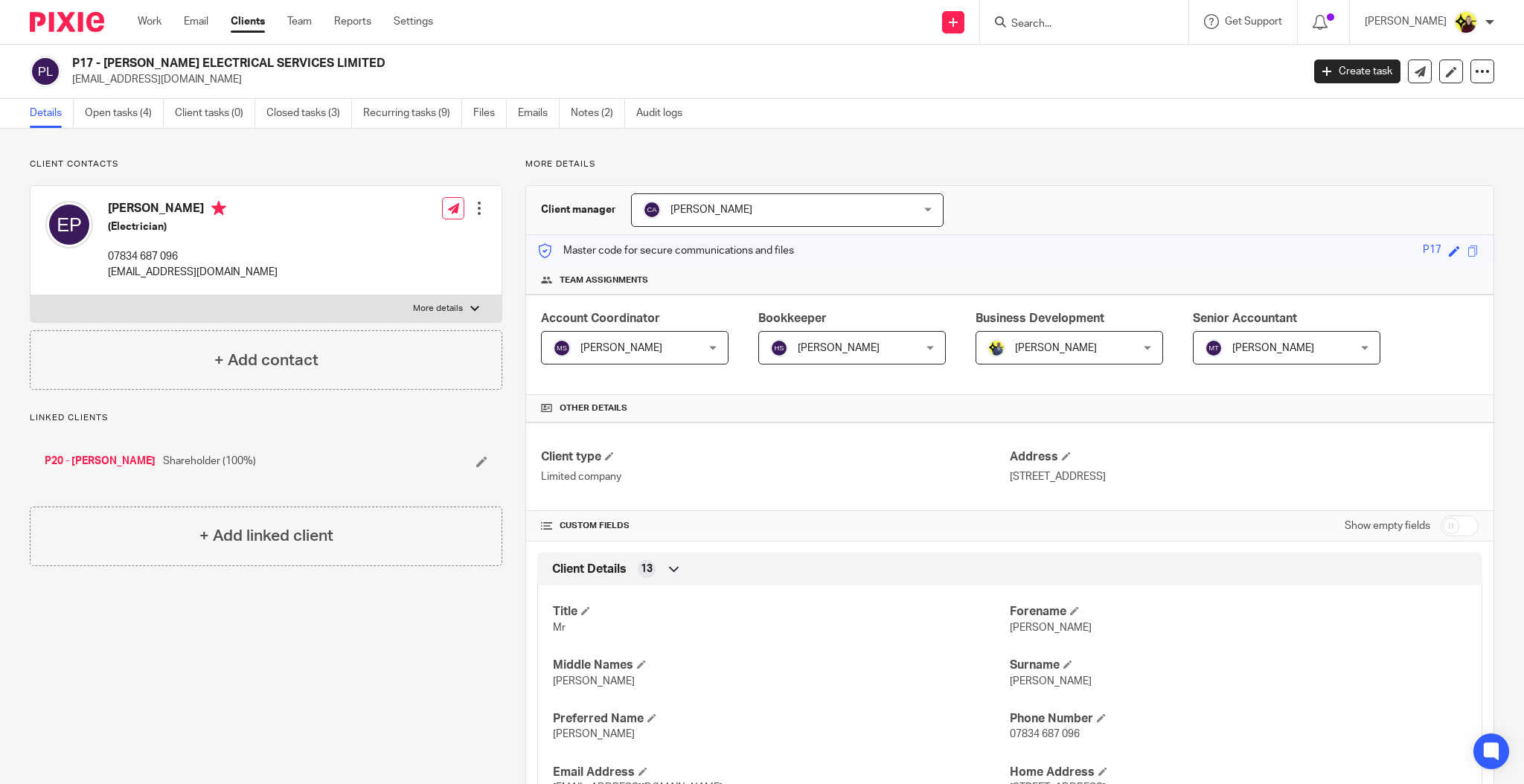
click at [110, 96] on div "P17 - [PERSON_NAME] ELECTRICAL SERVICES LIMITED [EMAIL_ADDRESS][DOMAIN_NAME] Cr…" at bounding box center [762, 72] width 1524 height 55
click at [103, 110] on link "Open tasks (4)" at bounding box center [124, 114] width 79 height 29
click at [100, 457] on link "P20 - EDWARD PEARCE" at bounding box center [100, 461] width 111 height 15
click at [169, 106] on ul "Details Open tasks (1) Client tasks (0) Closed tasks (3) Recurring tasks (11) F…" at bounding box center [370, 114] width 681 height 29
click at [159, 110] on link "Open tasks (1)" at bounding box center [124, 114] width 79 height 29
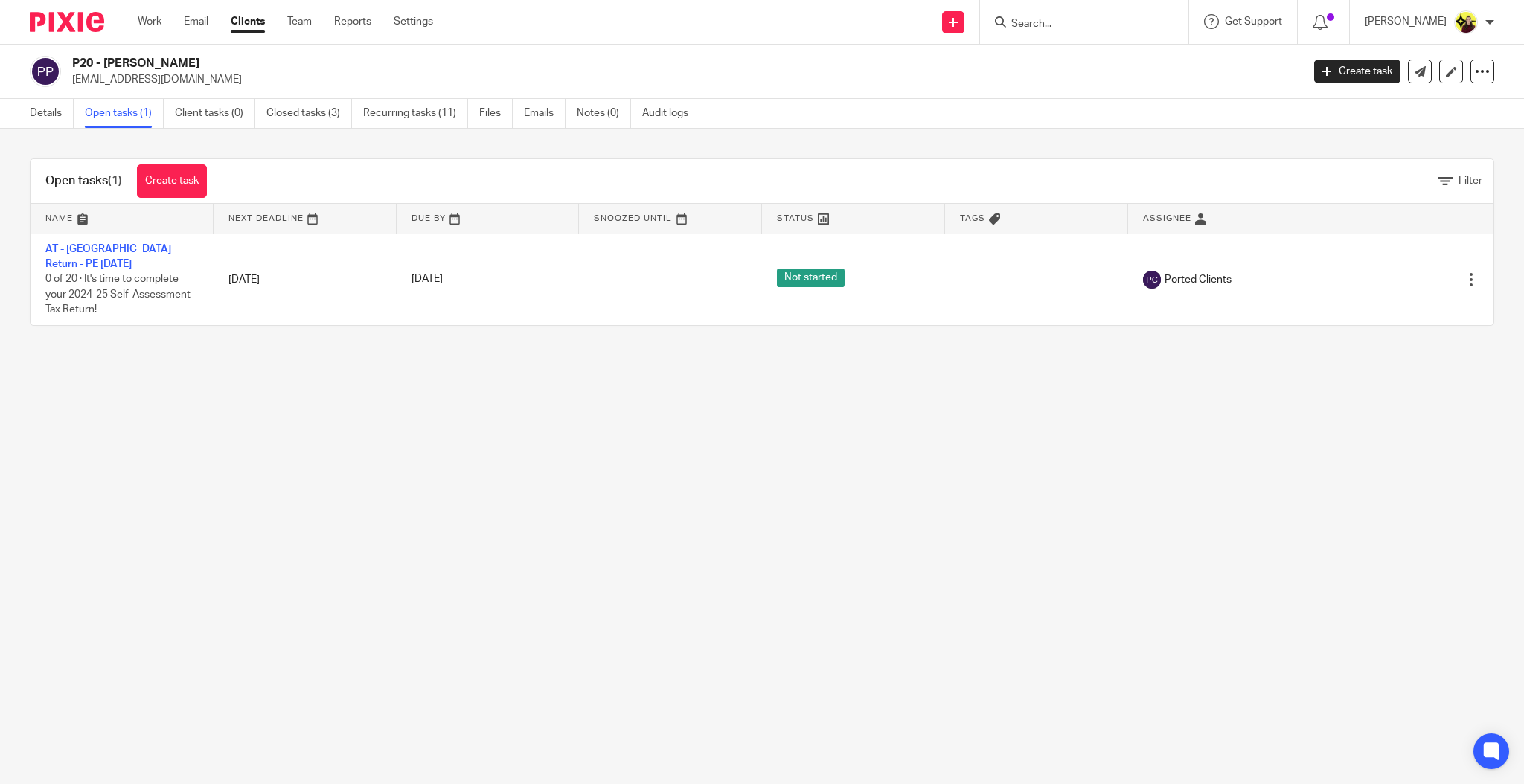
click at [1041, 23] on input "Search" at bounding box center [1076, 24] width 133 height 14
type input "r10"
click at [1100, 60] on link at bounding box center [1166, 63] width 320 height 34
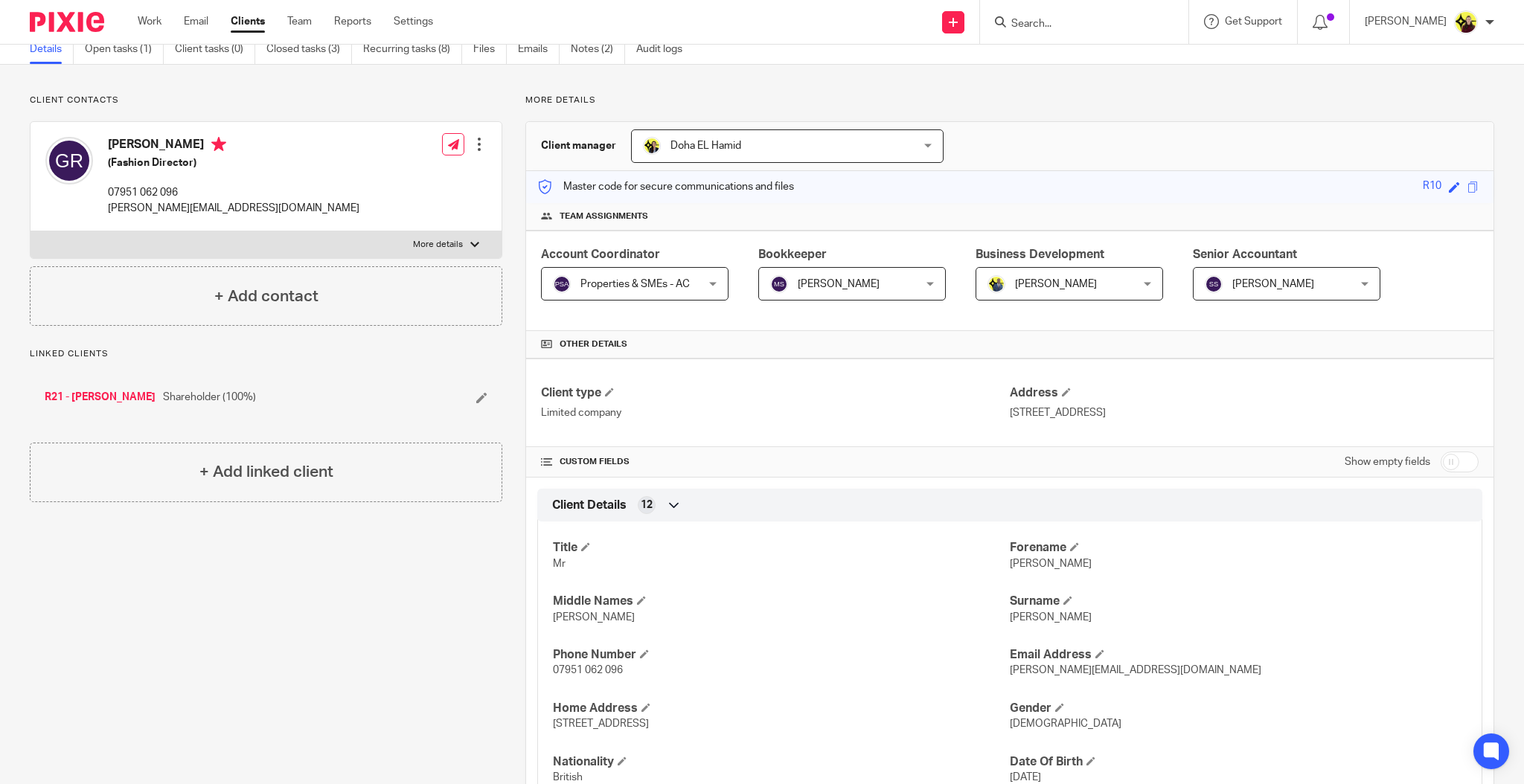
scroll to position [99, 0]
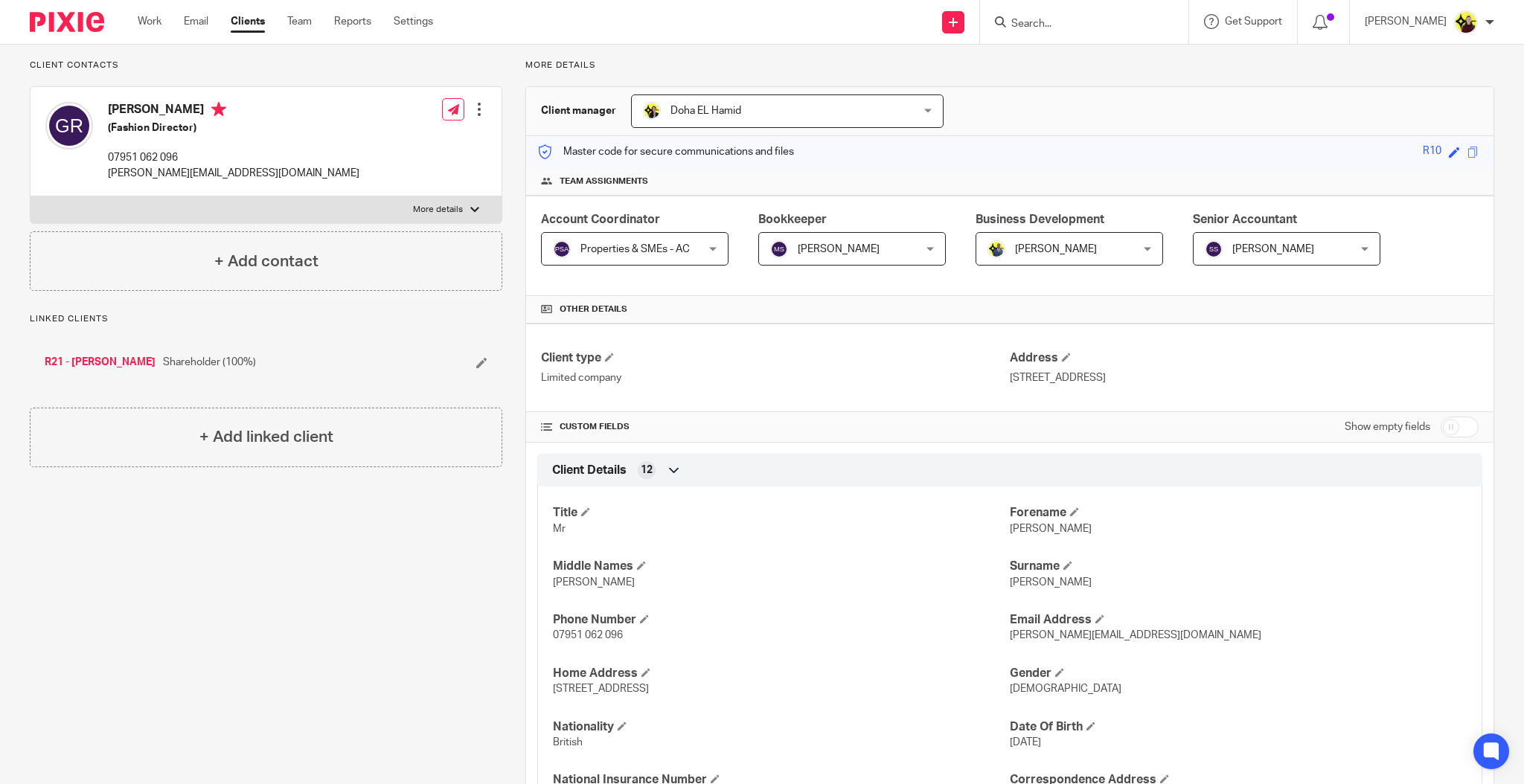
click at [1440, 427] on input "checkbox" at bounding box center [1459, 427] width 38 height 20
checkbox input "true"
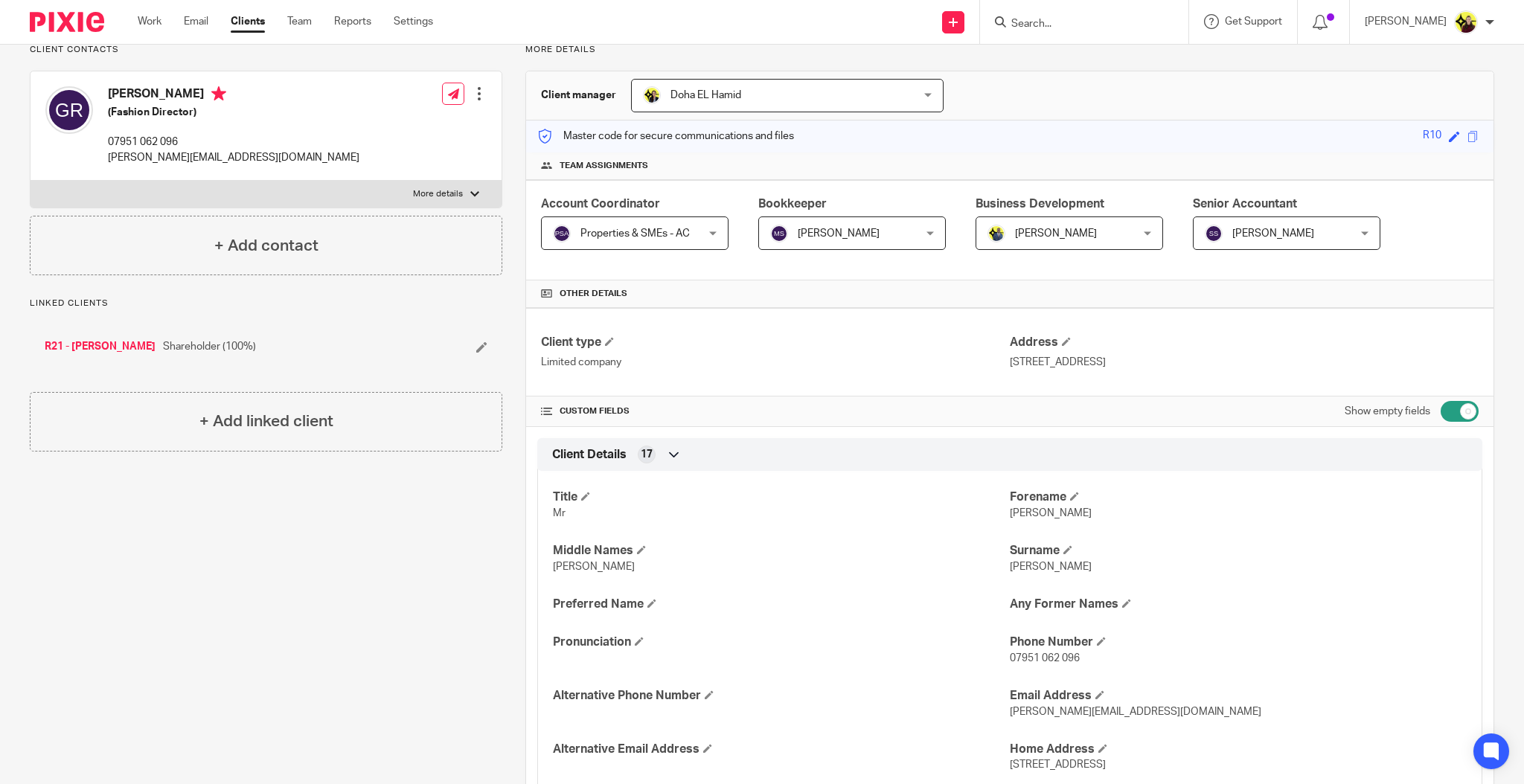
scroll to position [0, 0]
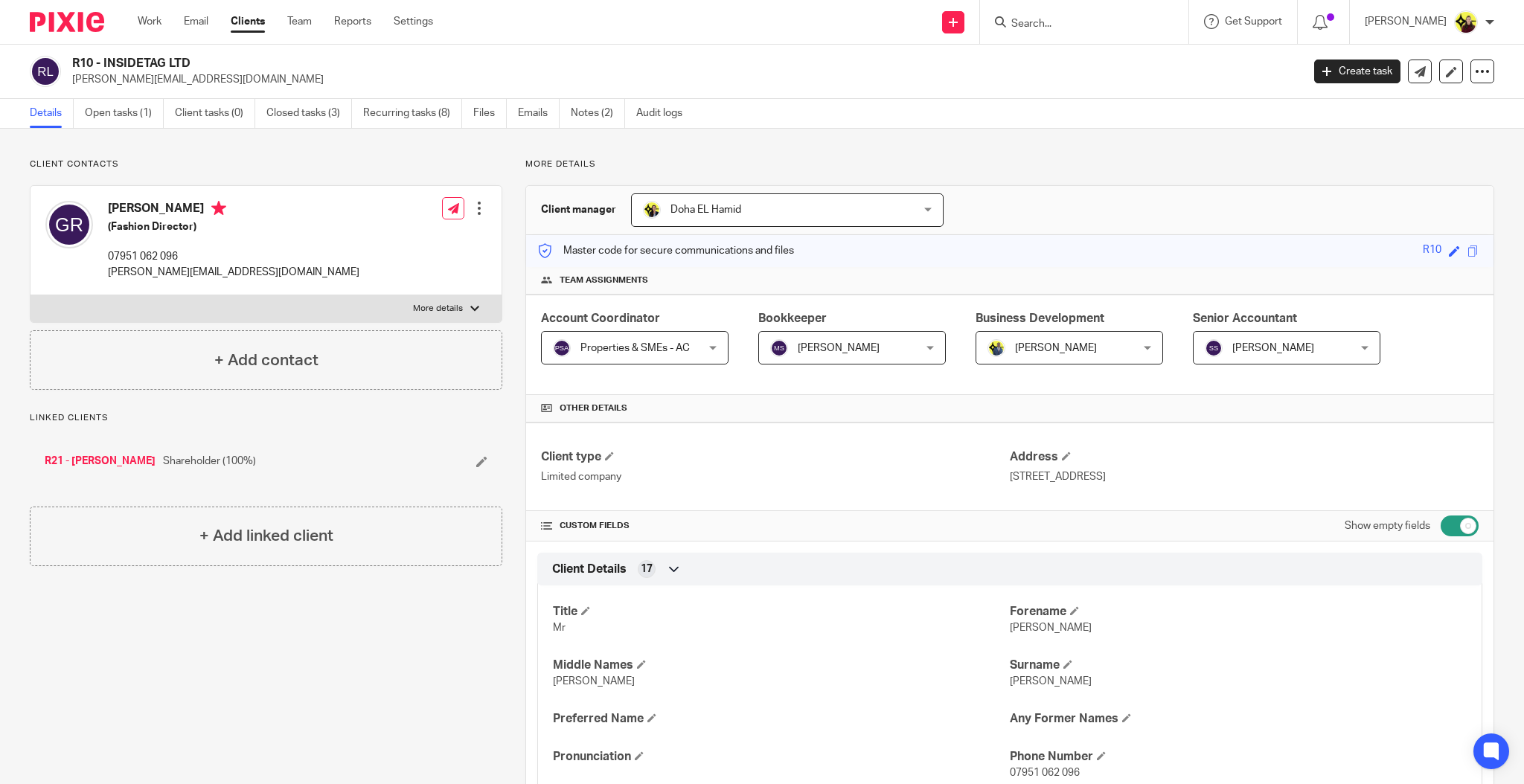
click at [442, 291] on div "George Roberts (Fashion Director) 07951 062 096 george@insidetag.co.uk Edit con…" at bounding box center [265, 241] width 471 height 109
click at [434, 294] on div "George Roberts (Fashion Director) 07951 062 096 george@insidetag.co.uk Edit con…" at bounding box center [266, 253] width 473 height 137
drag, startPoint x: 433, startPoint y: 294, endPoint x: 425, endPoint y: 300, distance: 10.0
click at [425, 300] on label "More details" at bounding box center [265, 308] width 471 height 26
click at [30, 295] on input "More details" at bounding box center [30, 294] width 1 height 1
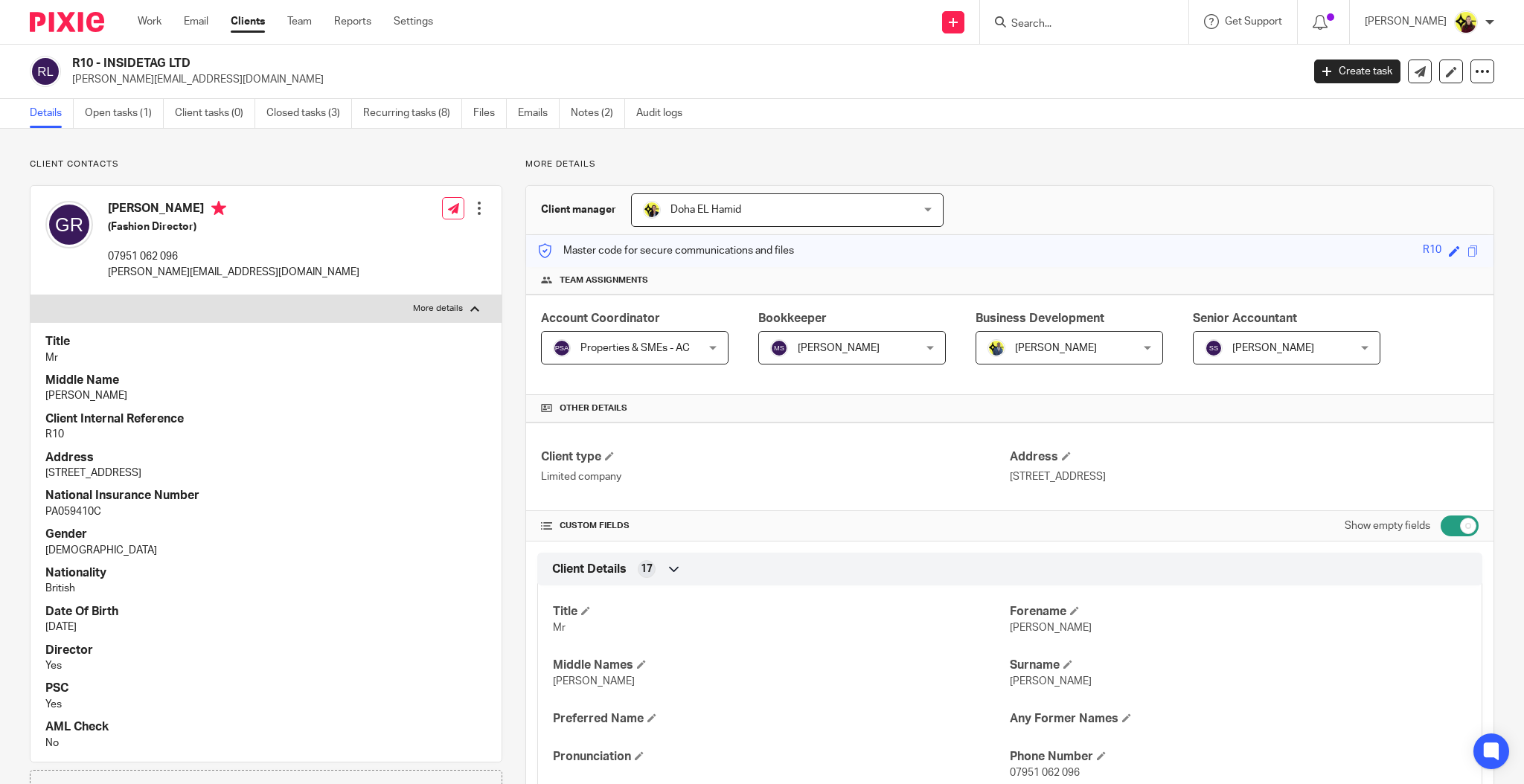
click at [419, 304] on p "More details" at bounding box center [438, 309] width 50 height 12
click at [30, 295] on input "More details" at bounding box center [30, 294] width 1 height 1
checkbox input "false"
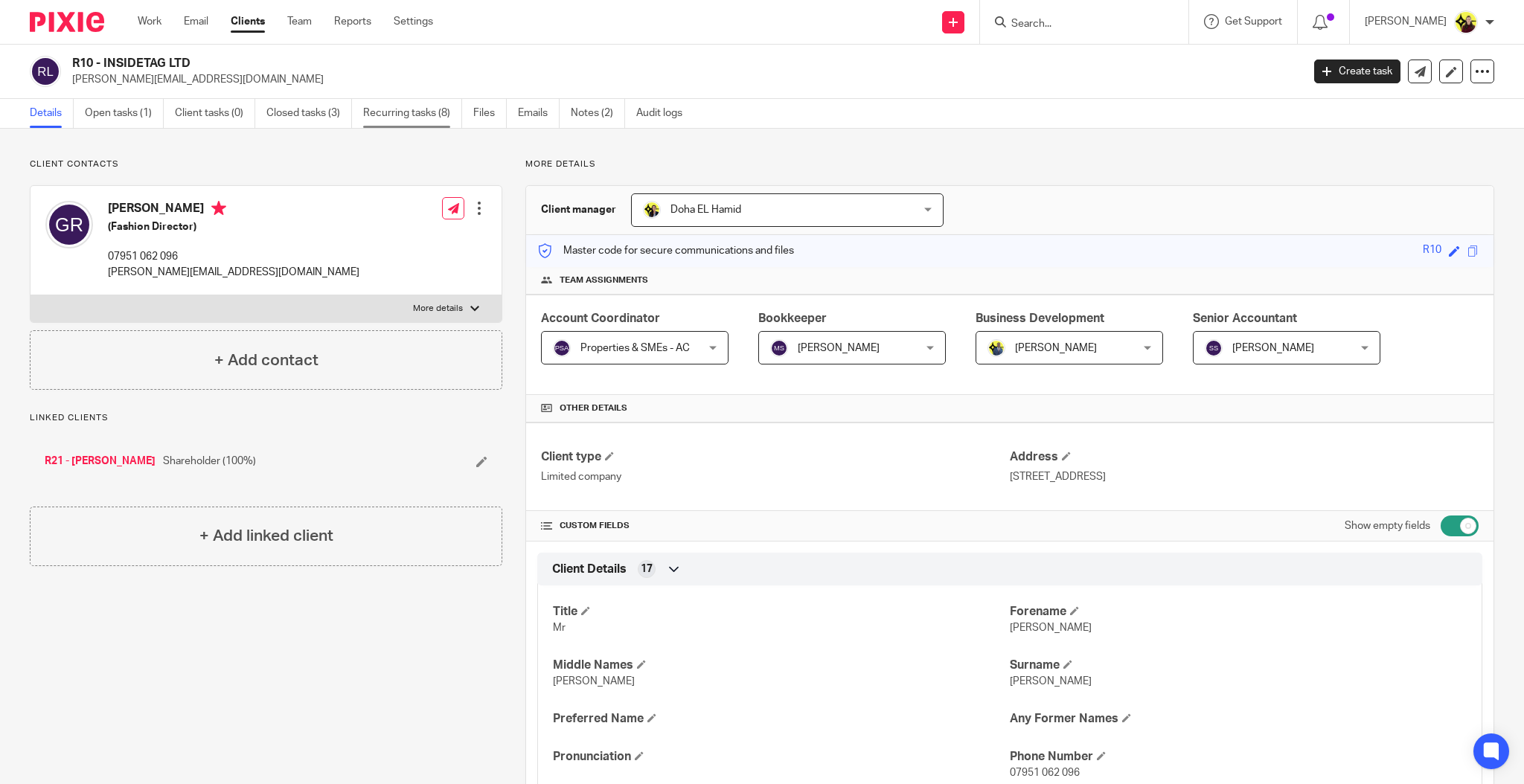
click at [427, 111] on link "Recurring tasks (8)" at bounding box center [413, 114] width 99 height 29
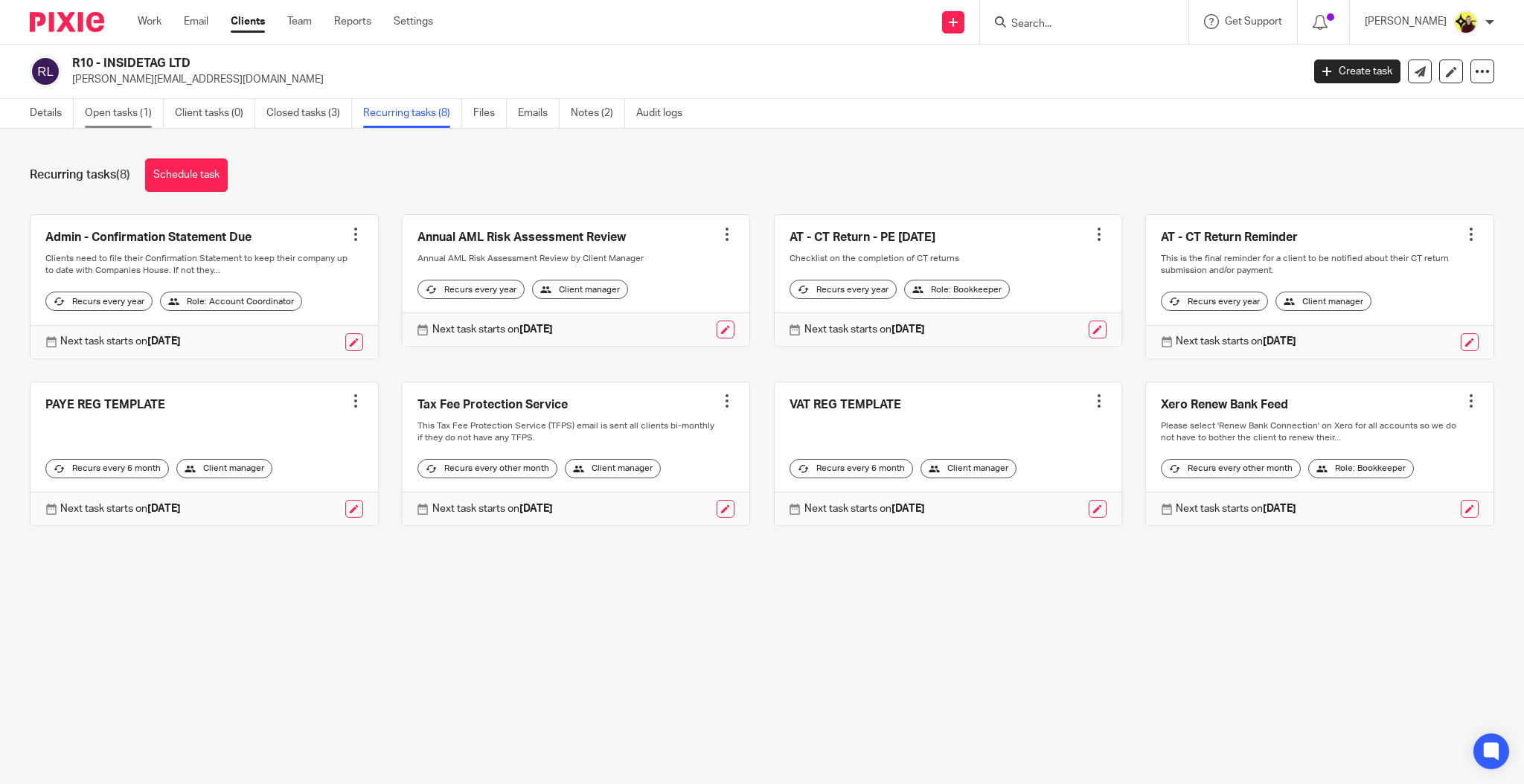
click at [141, 122] on link "Open tasks (1)" at bounding box center [124, 114] width 79 height 29
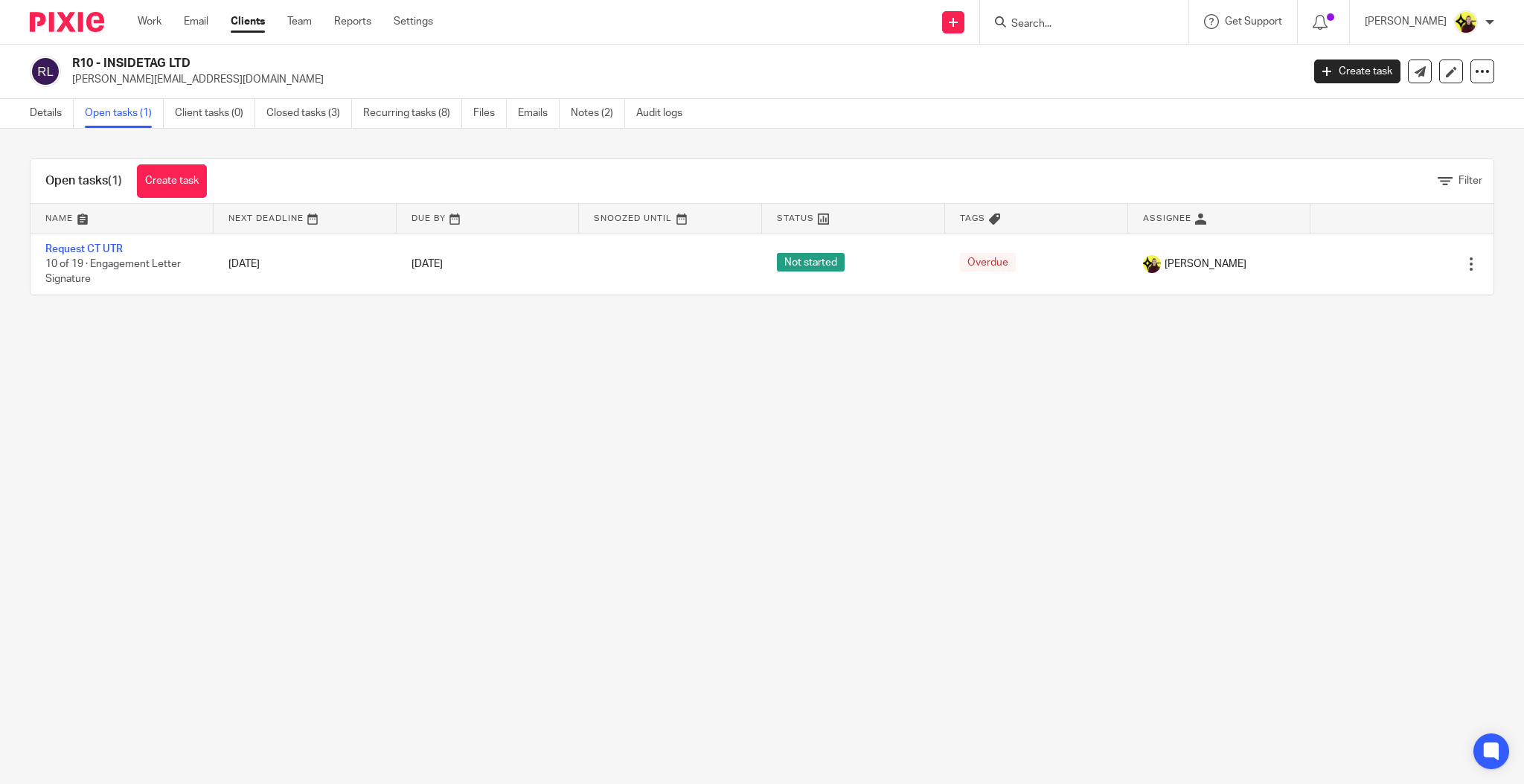
drag, startPoint x: 107, startPoint y: 63, endPoint x: 194, endPoint y: 55, distance: 87.4
click at [194, 55] on div "R10 - INSIDETAG LTD george@insidetag.co.uk Create task Update from Companies Ho…" at bounding box center [762, 72] width 1524 height 55
copy h2 "NSIDETAG LTD"
click at [328, 112] on link "Closed tasks (3)" at bounding box center [309, 114] width 86 height 29
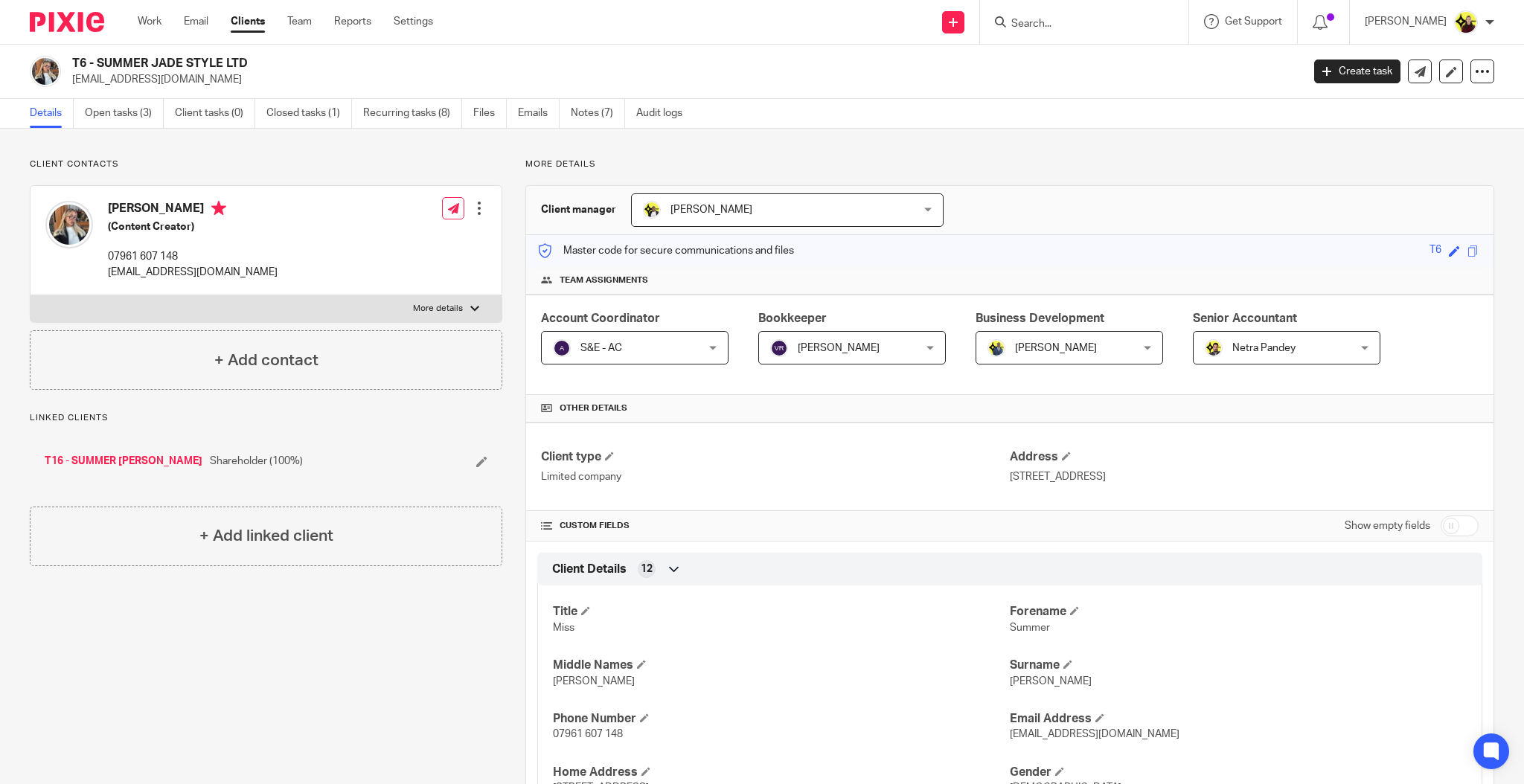
click at [485, 286] on div "Summer Tyrrell (Content Creator) 07961 607 148 info.summerjade@gmail.com Edit c…" at bounding box center [265, 241] width 471 height 109
click at [470, 292] on div "Summer Tyrrell (Content Creator) 07961 607 148 info.summerjade@gmail.com Edit c…" at bounding box center [265, 241] width 471 height 109
click at [457, 301] on label "More details" at bounding box center [265, 308] width 471 height 26
click at [30, 295] on input "More details" at bounding box center [30, 294] width 1 height 1
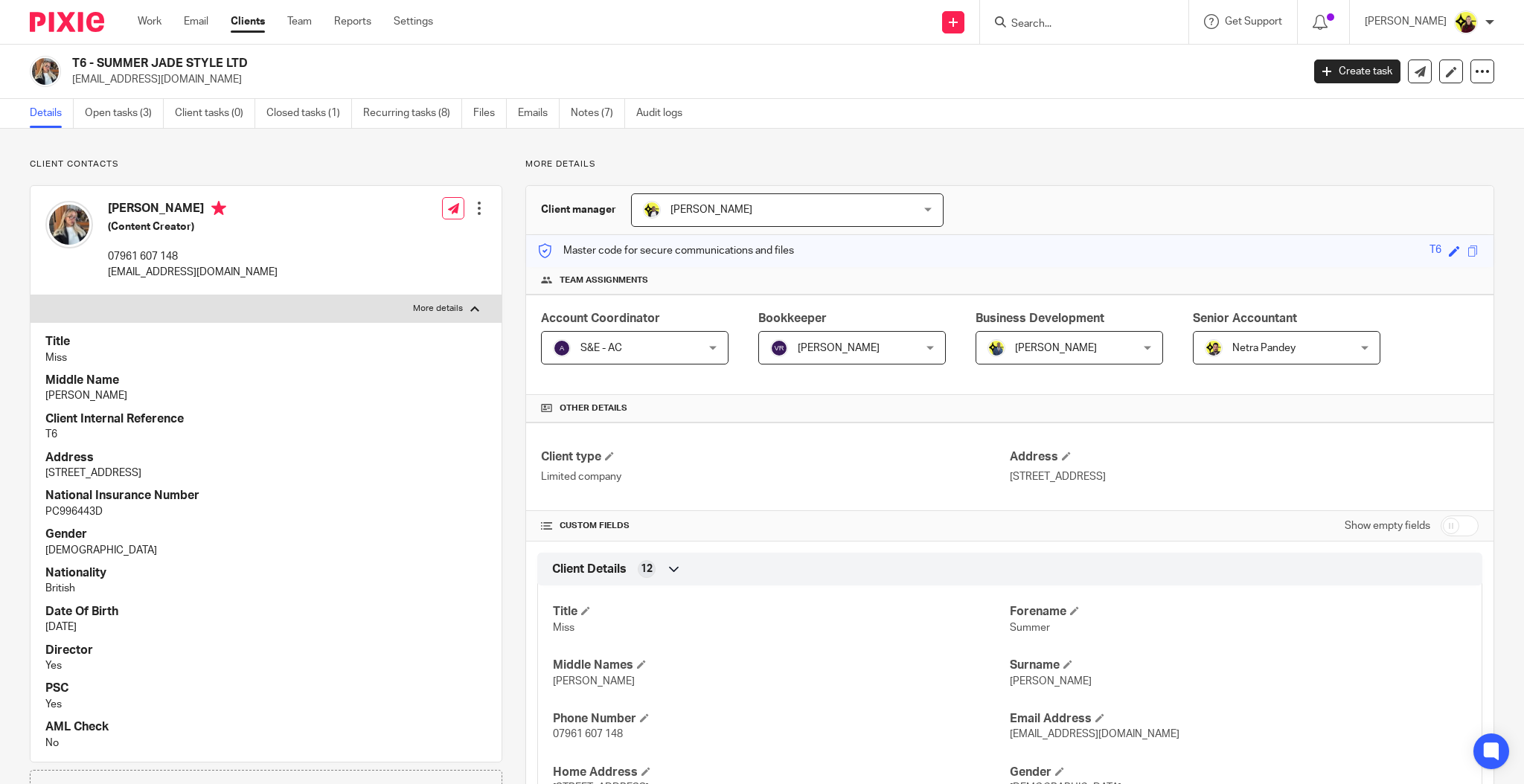
click at [454, 304] on p "More details" at bounding box center [438, 309] width 50 height 12
click at [30, 295] on input "More details" at bounding box center [30, 294] width 1 height 1
checkbox input "false"
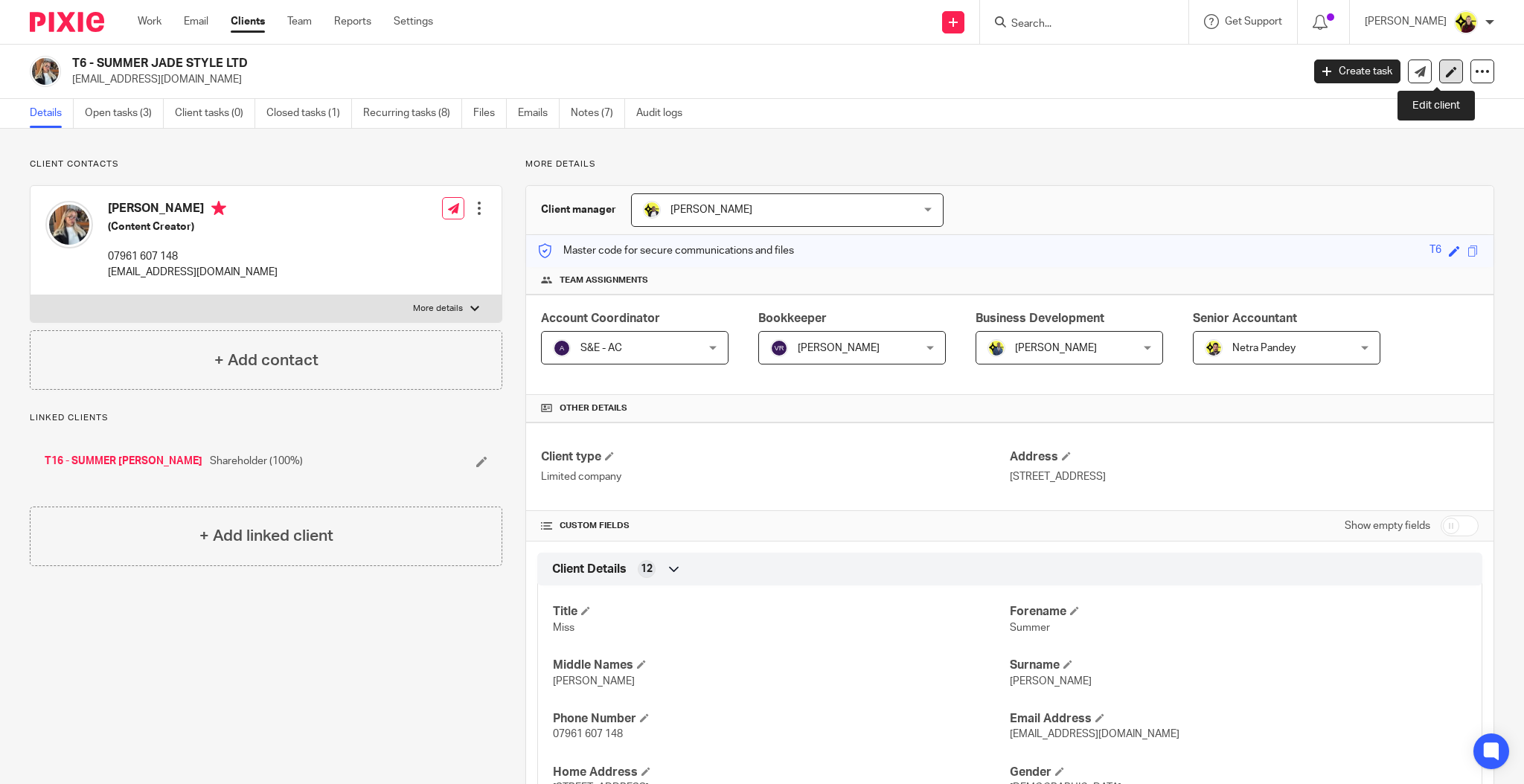
click at [1442, 78] on link at bounding box center [1451, 71] width 23 height 23
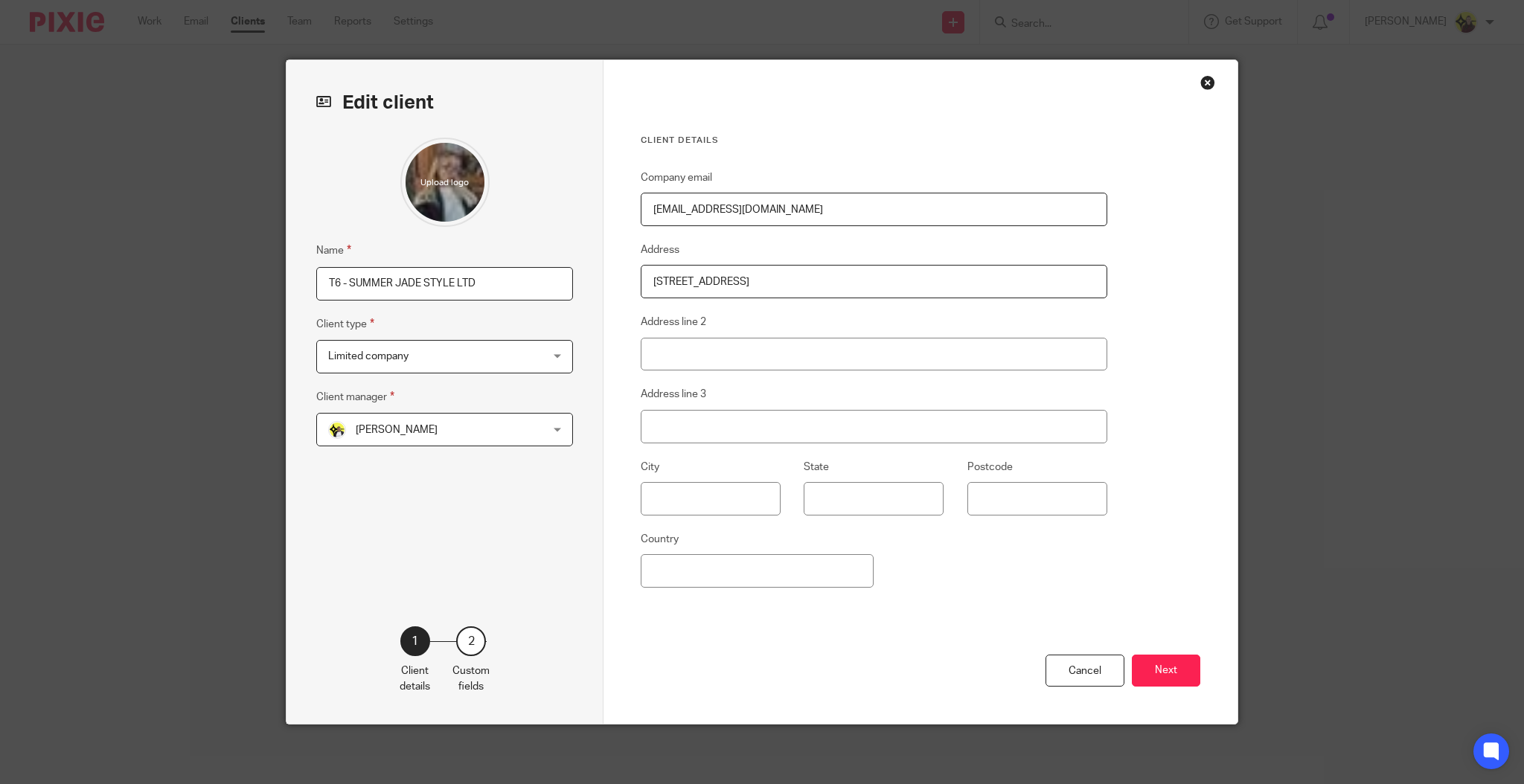
drag, startPoint x: 1140, startPoint y: 667, endPoint x: 1005, endPoint y: 376, distance: 320.8
click at [1140, 667] on button "Next" at bounding box center [1165, 670] width 68 height 32
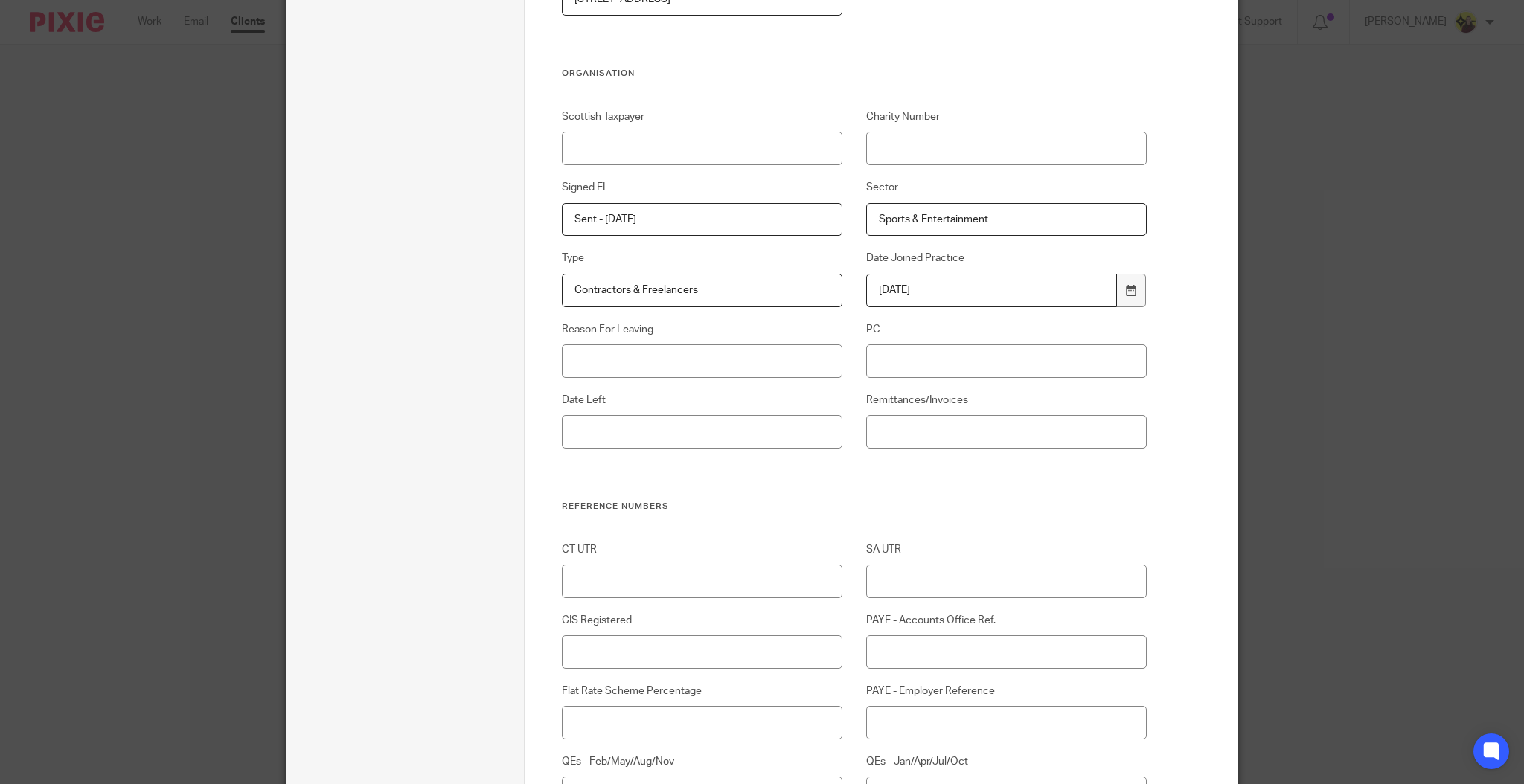
scroll to position [793, 0]
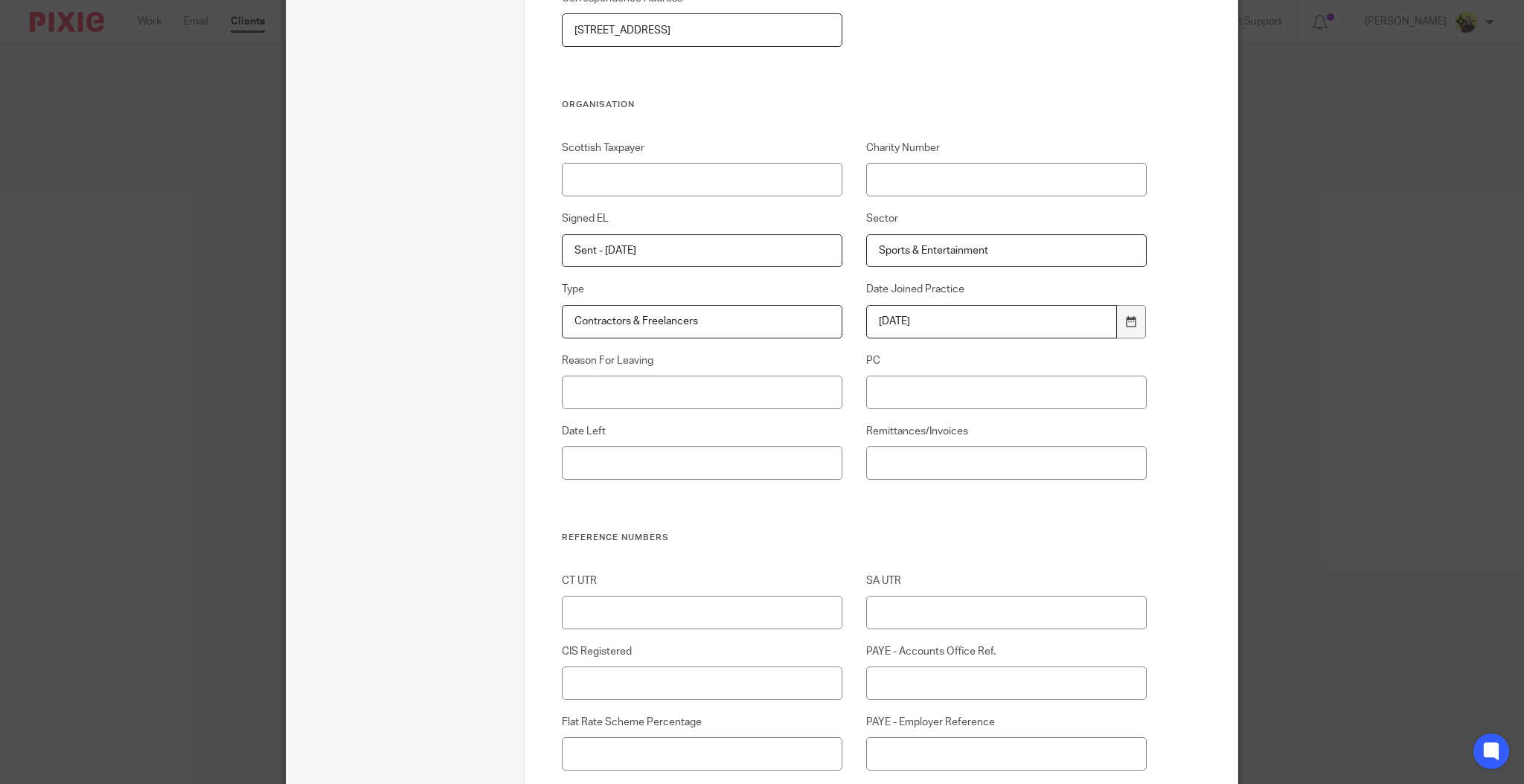
drag, startPoint x: 729, startPoint y: 247, endPoint x: 526, endPoint y: 265, distance: 203.8
click at [731, 254] on input "Sent - [DATE]" at bounding box center [703, 251] width 282 height 33
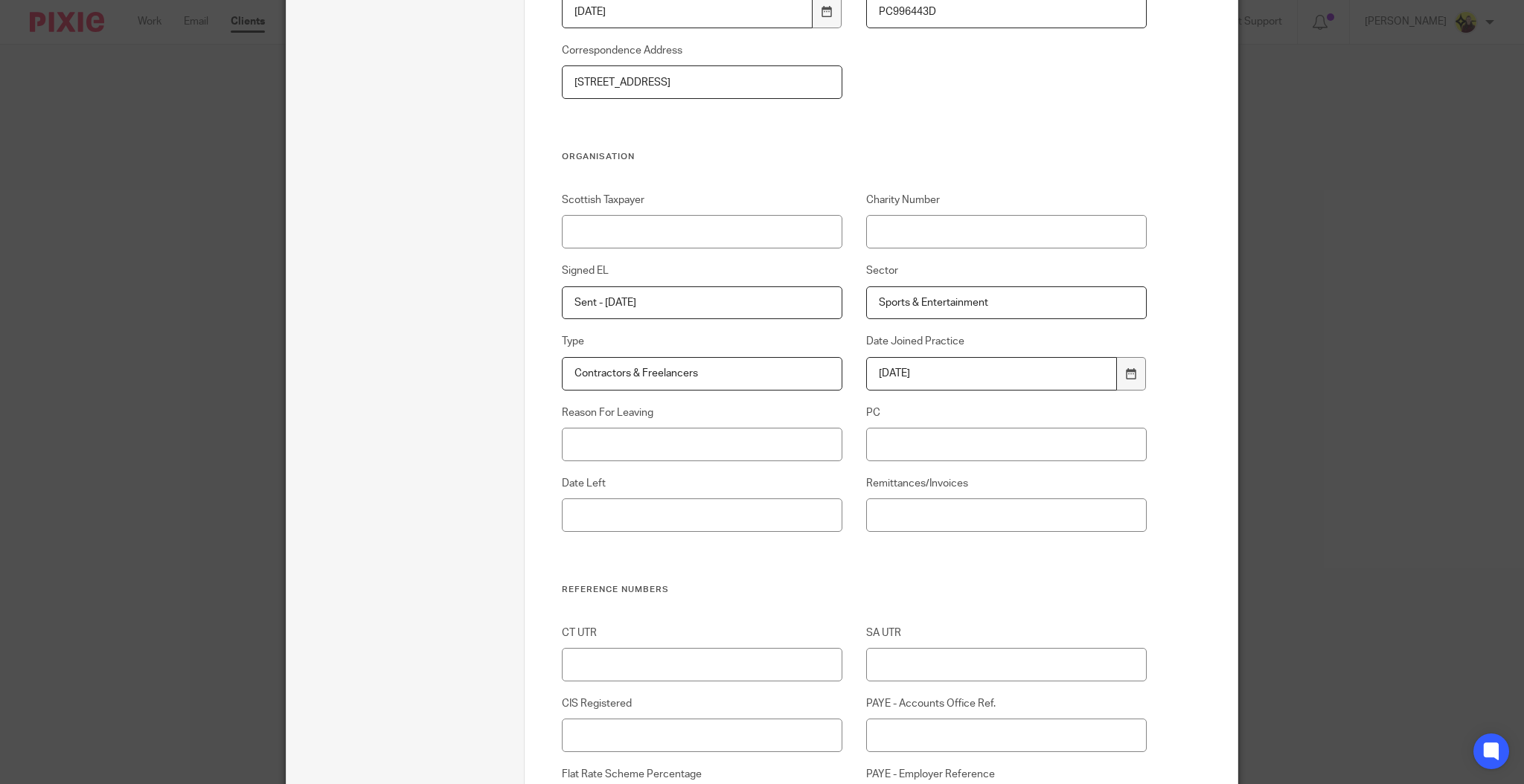
scroll to position [0, 0]
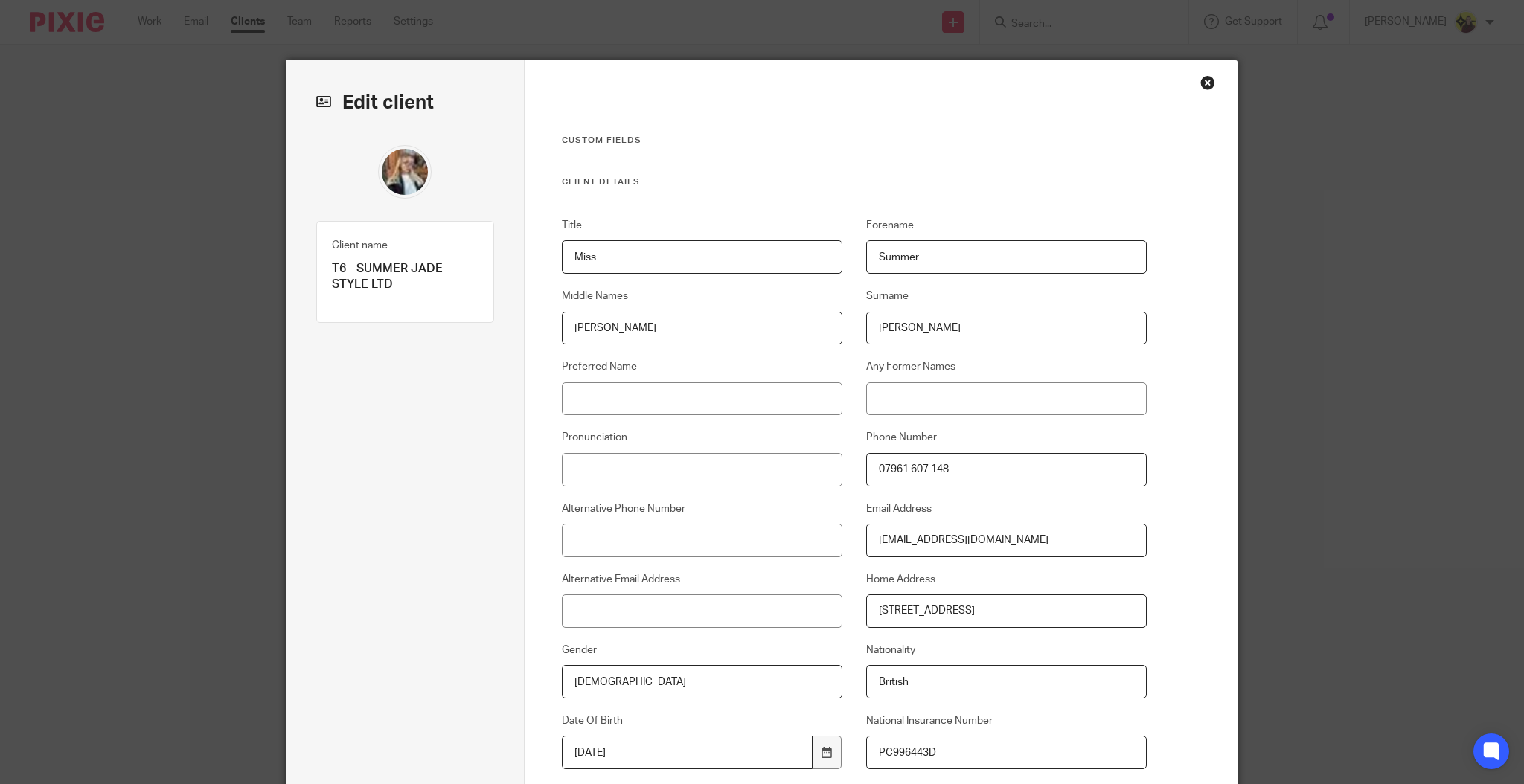
click at [1200, 87] on div "Close this dialog window" at bounding box center [1207, 82] width 15 height 15
